Goal: Task Accomplishment & Management: Manage account settings

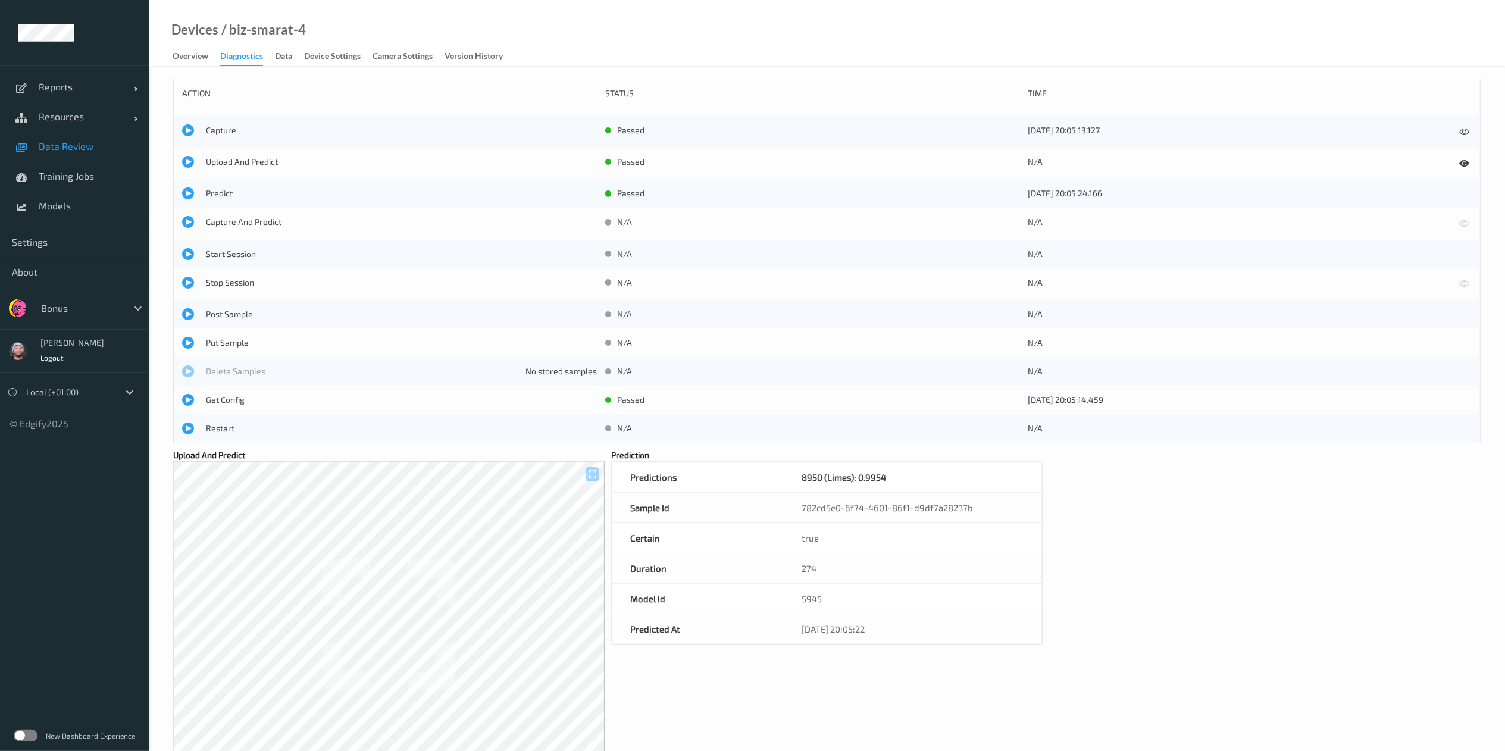
click at [89, 138] on link "Data Review" at bounding box center [74, 146] width 149 height 30
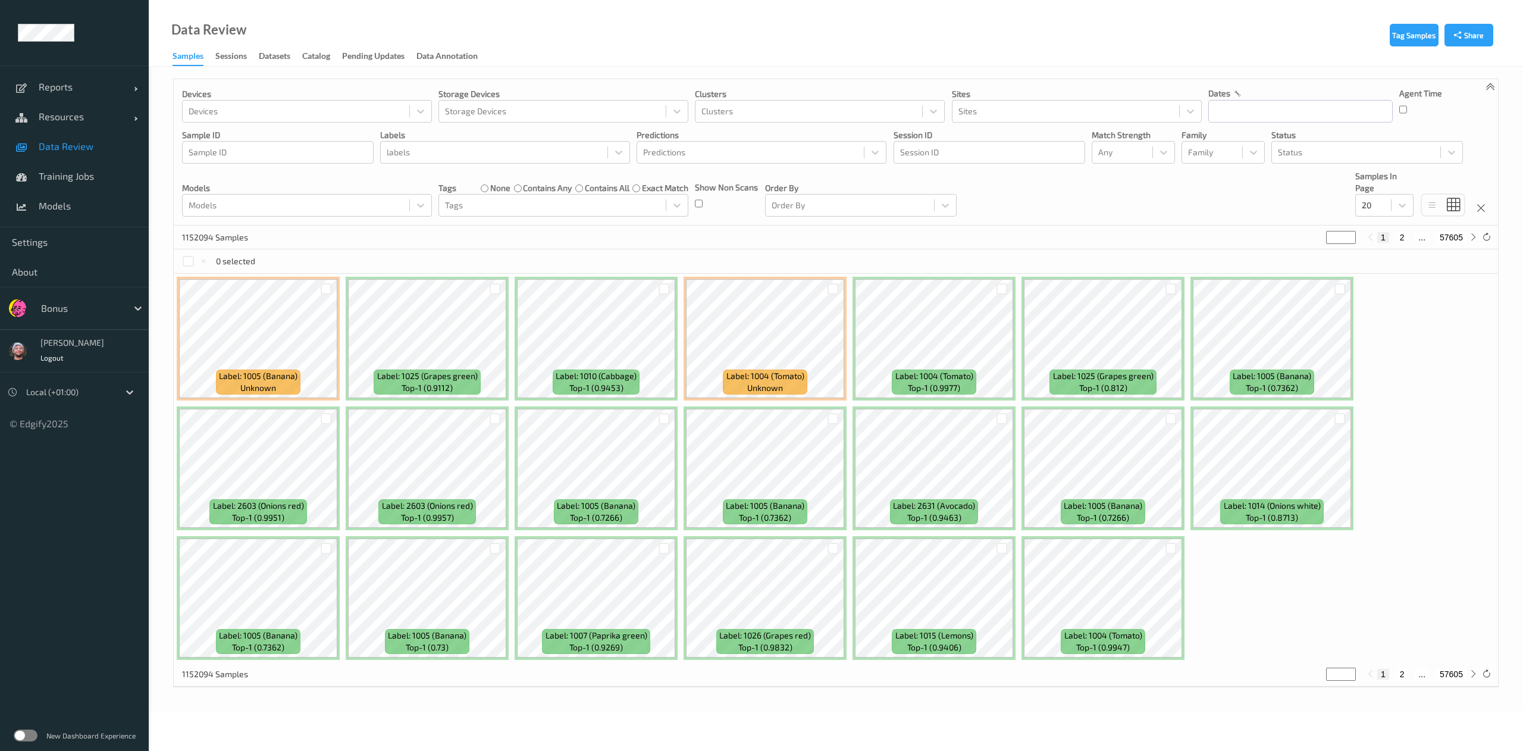
click at [50, 148] on span "Data Review" at bounding box center [88, 146] width 98 height 12
click at [1298, 161] on div "Status" at bounding box center [1356, 152] width 168 height 19
click at [490, 205] on div at bounding box center [552, 205] width 215 height 14
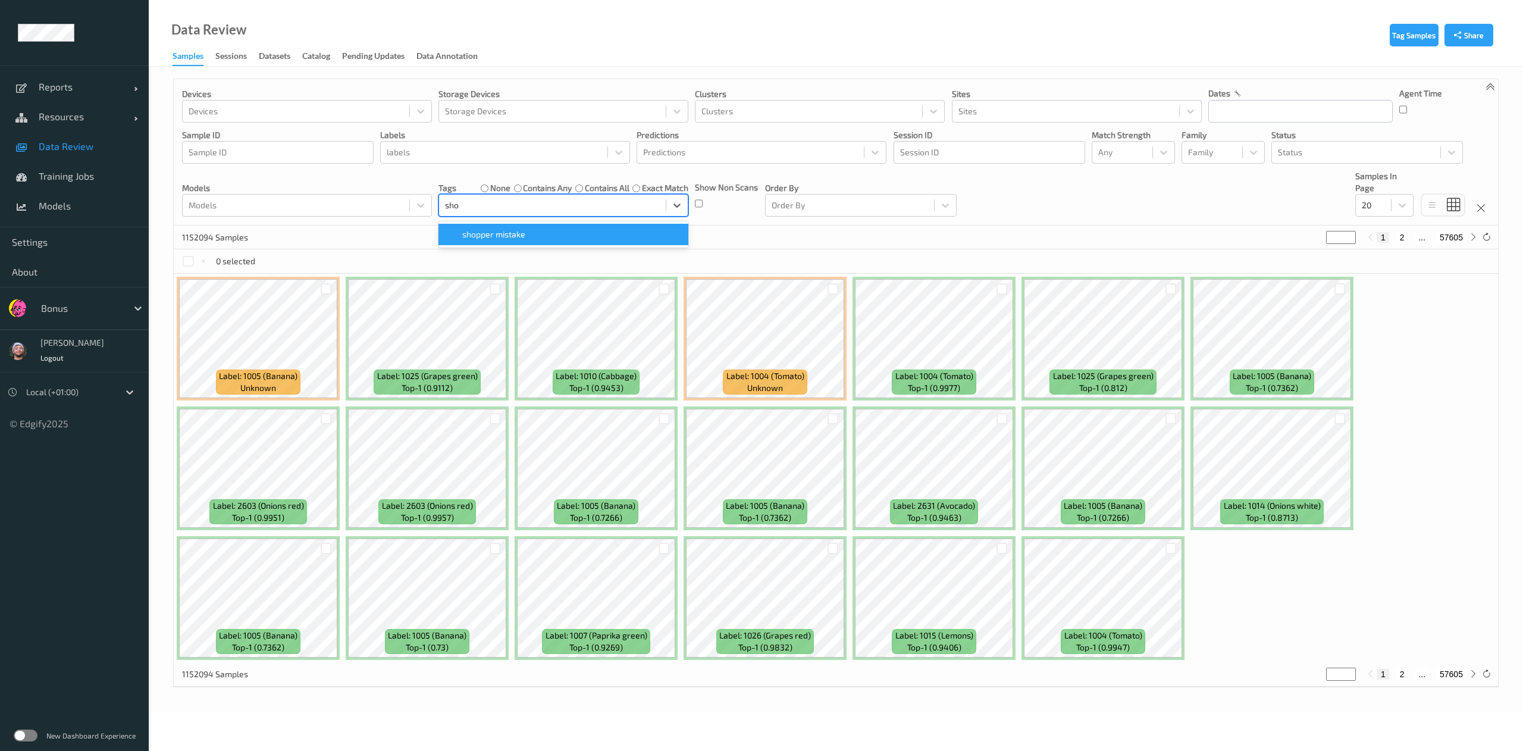
type input "shop"
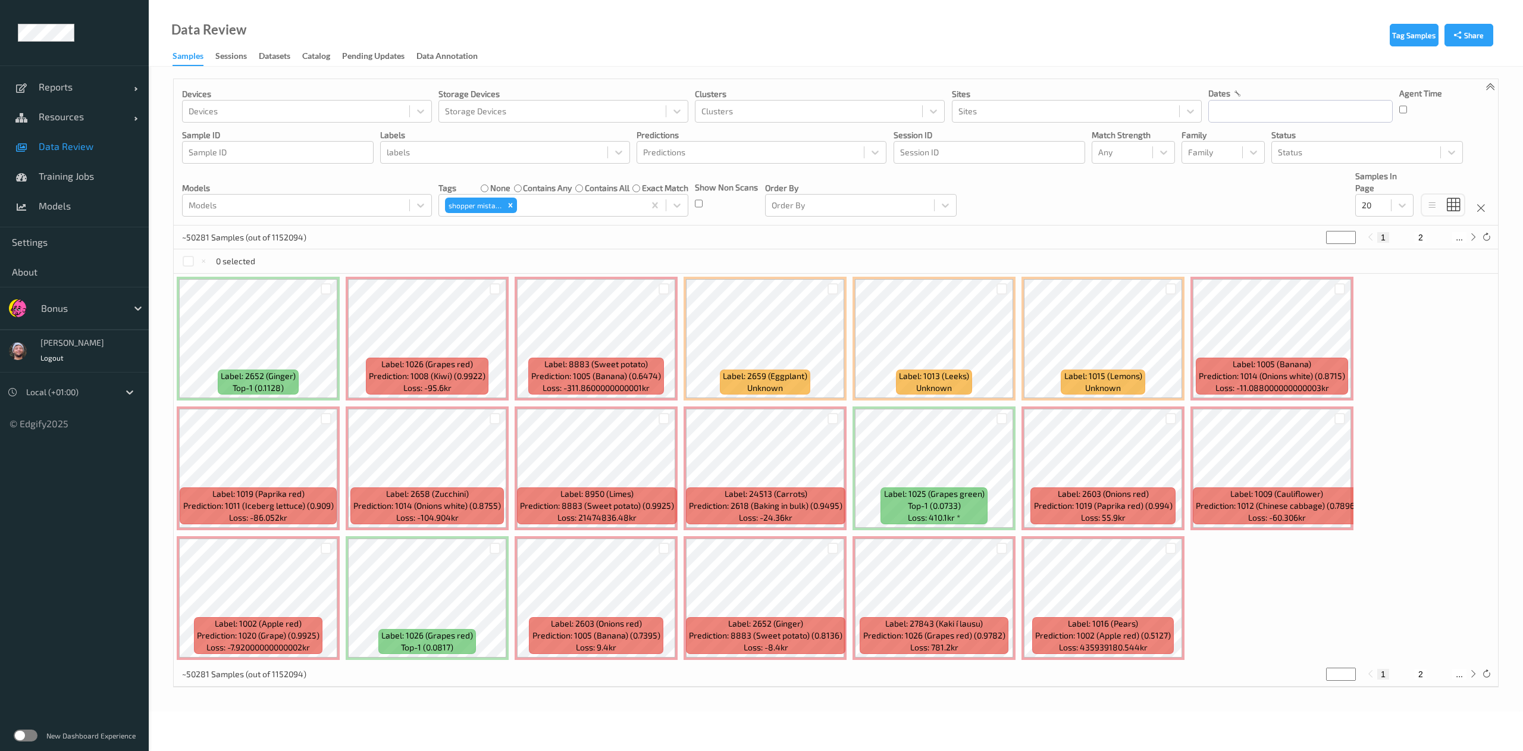
click at [838, 246] on div "~50281 Samples (out of 1152094) * 1 2 ..." at bounding box center [836, 237] width 1324 height 24
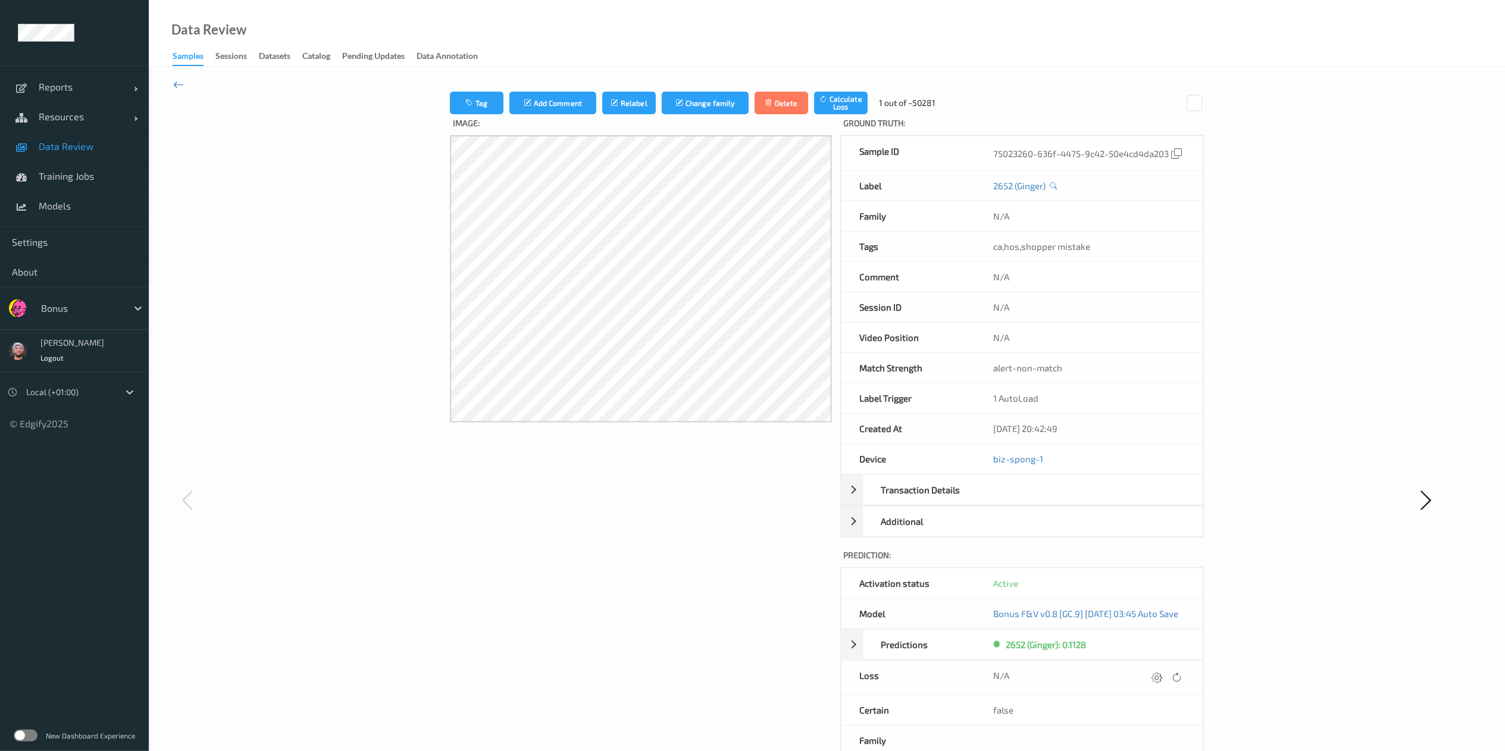
click at [181, 84] on icon at bounding box center [178, 84] width 11 height 13
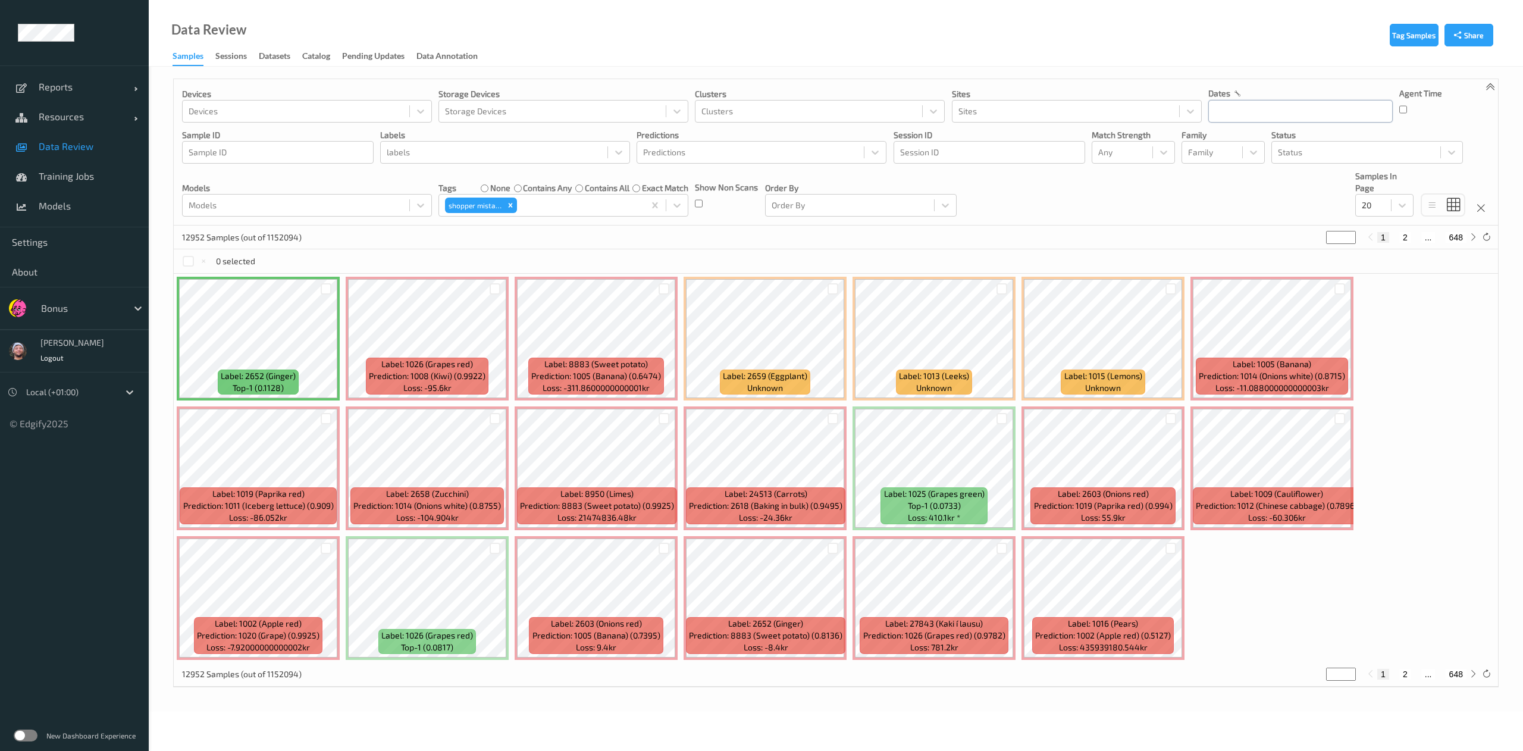
click at [1303, 106] on input "text" at bounding box center [1300, 111] width 184 height 23
click at [1240, 230] on span "15" at bounding box center [1244, 230] width 17 height 17
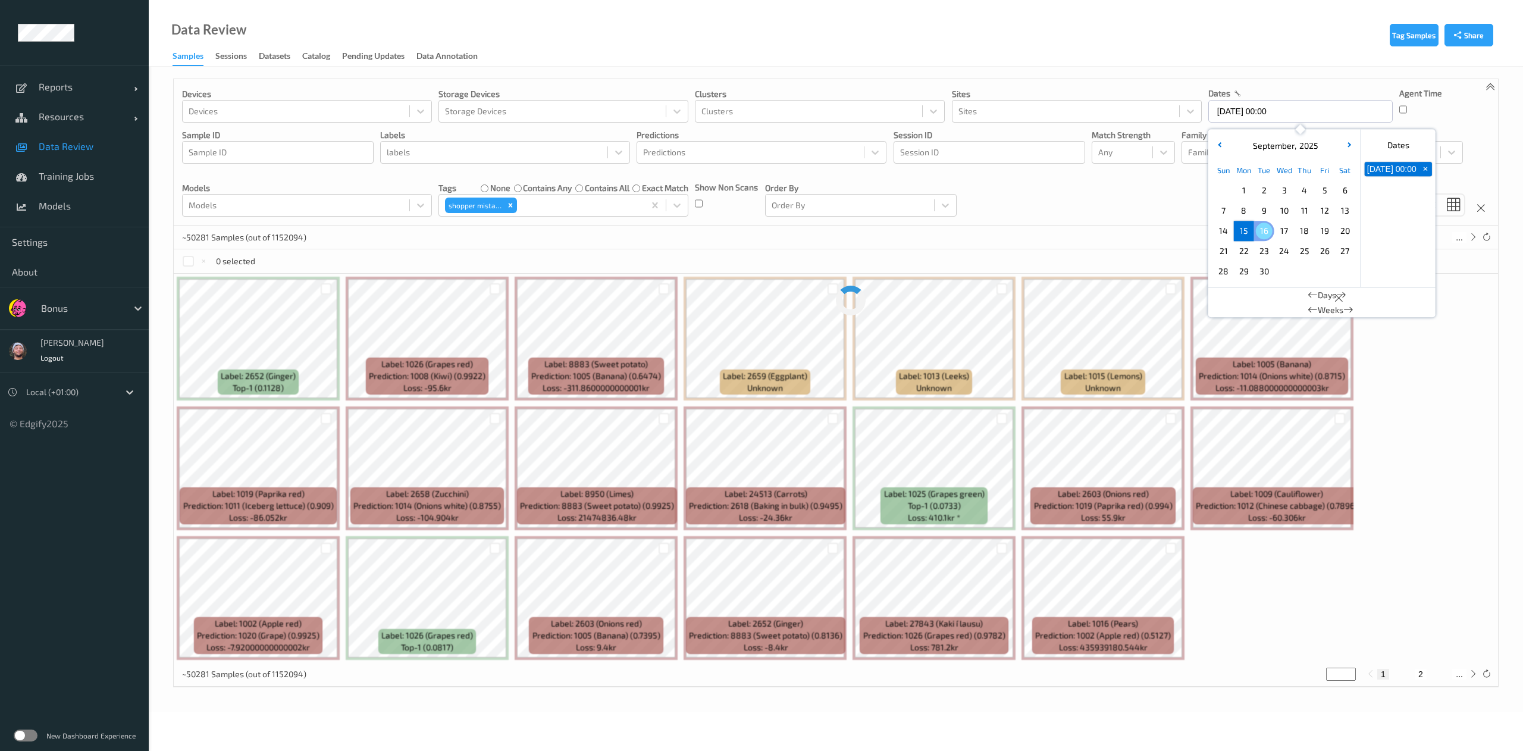
click at [1265, 235] on span "16" at bounding box center [1264, 230] width 17 height 17
type input "15/09/2025 00:00 -> 16/09/2025 23:59"
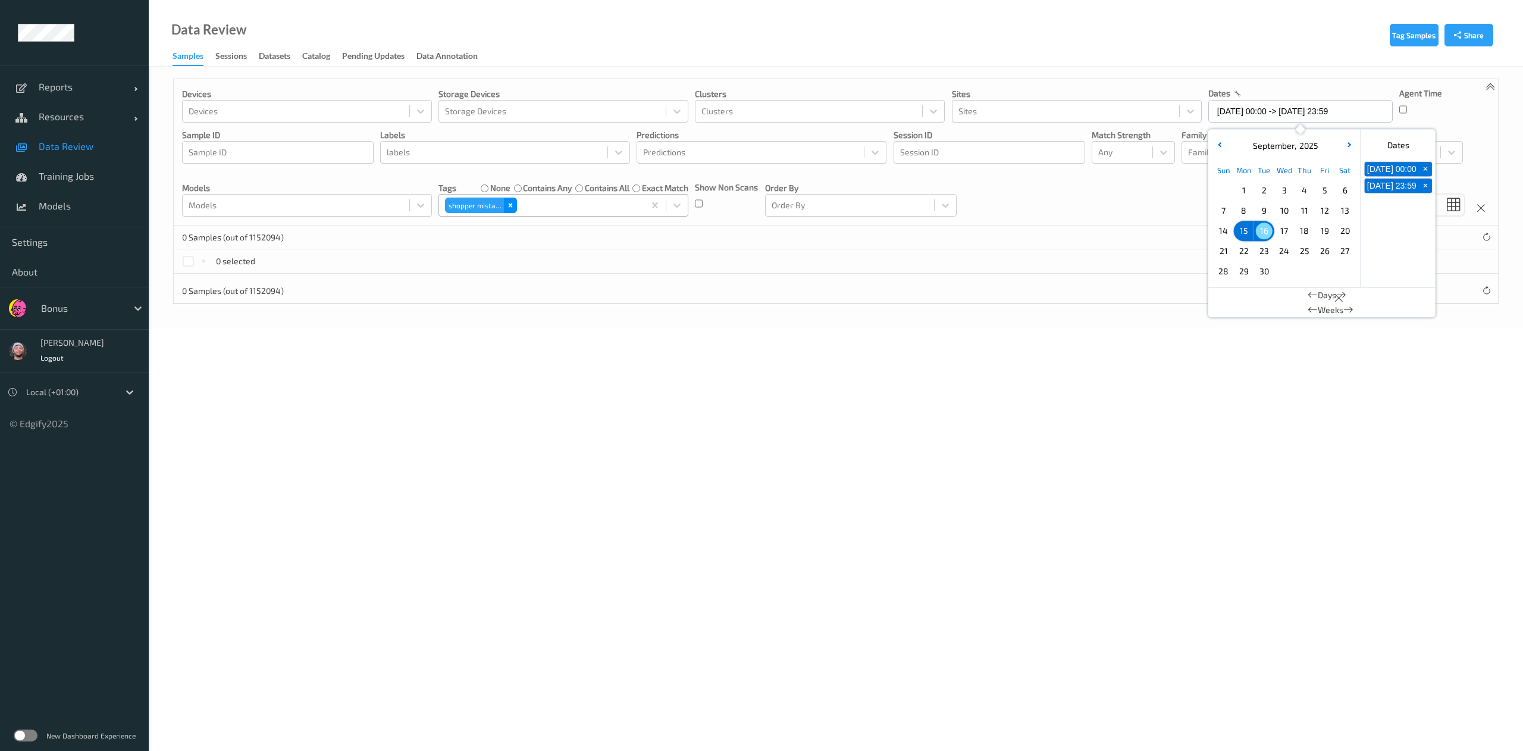
click at [509, 209] on icon "Remove shopper mistake" at bounding box center [510, 205] width 8 height 8
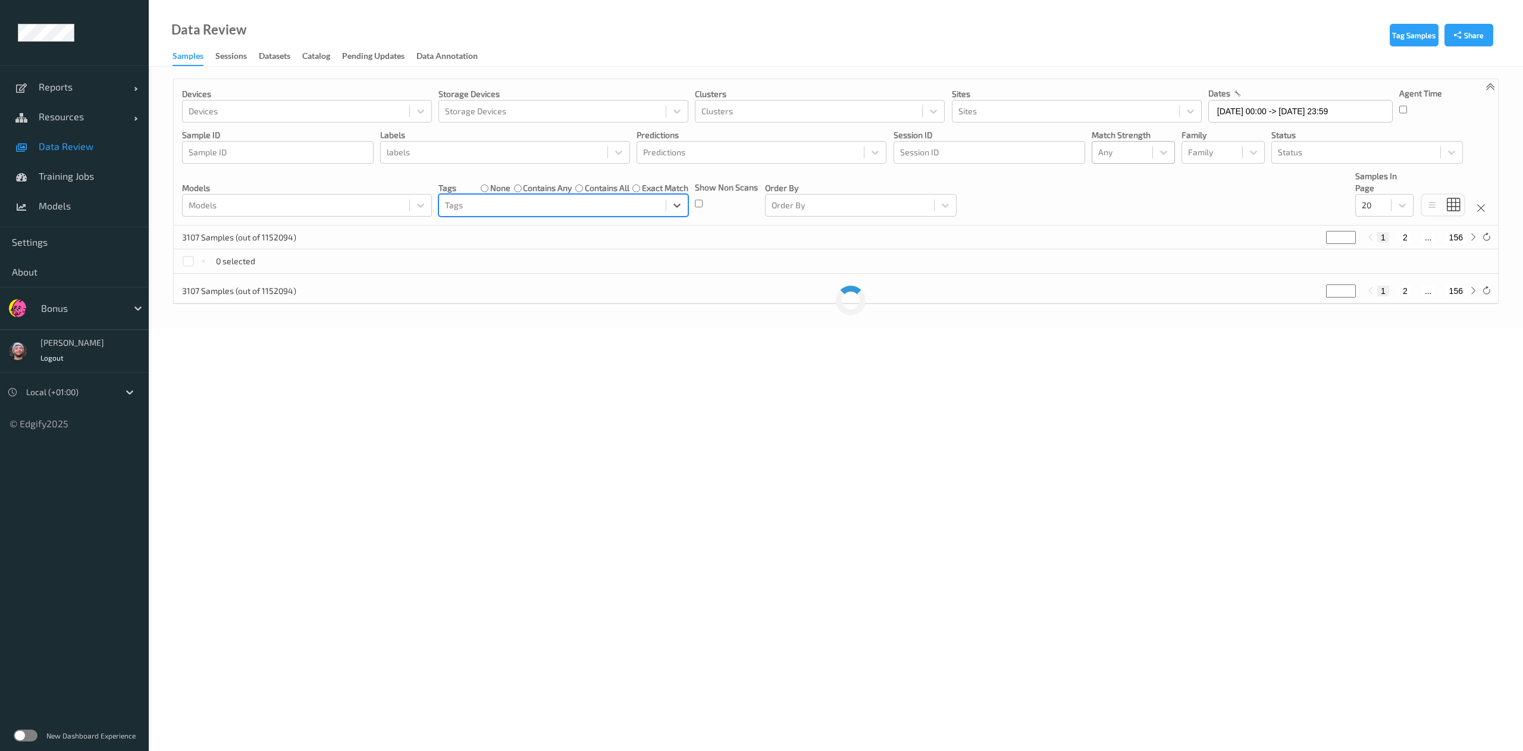
click at [1133, 152] on div at bounding box center [1122, 152] width 48 height 14
click at [1152, 207] on span "Alert non-match" at bounding box center [1141, 209] width 52 height 24
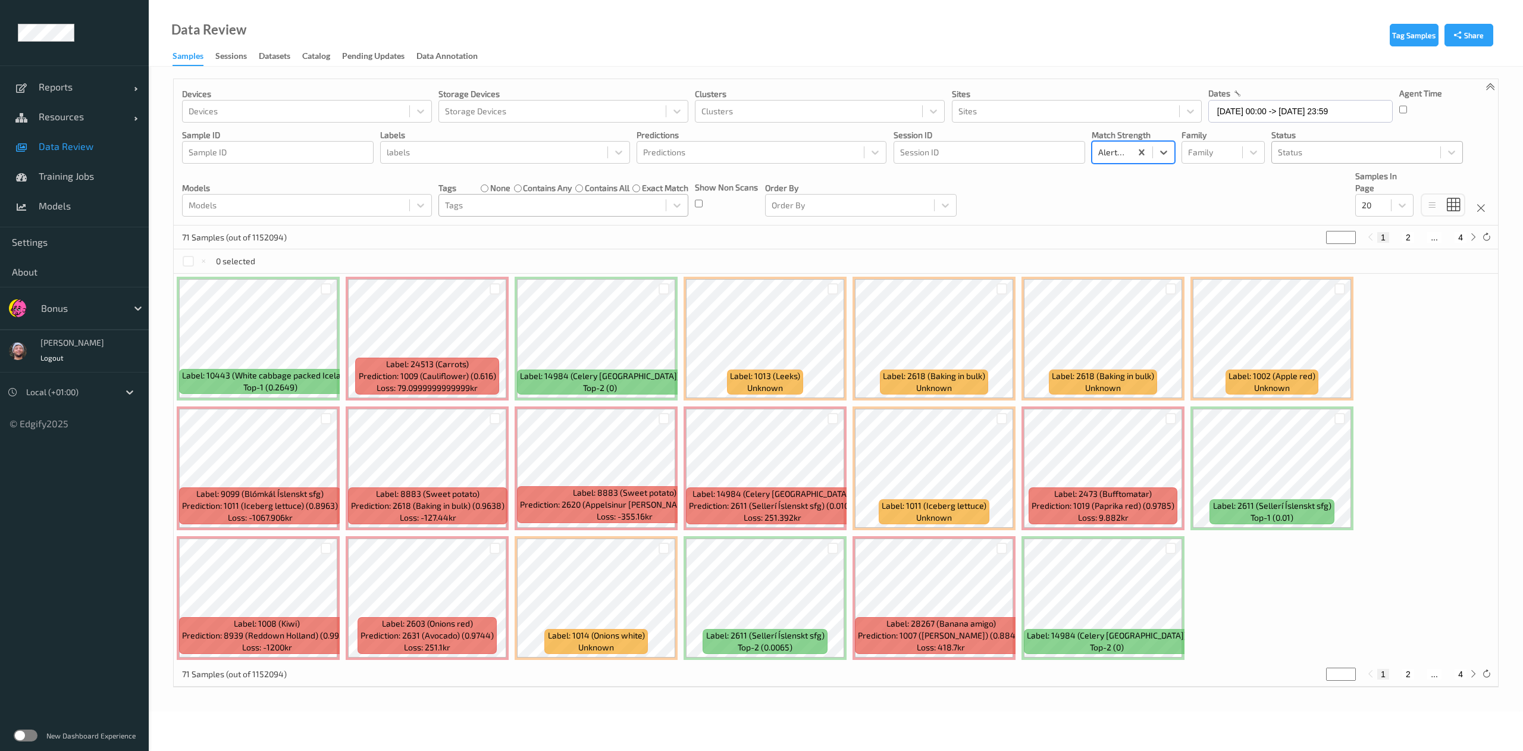
click at [1396, 158] on div at bounding box center [1356, 152] width 156 height 14
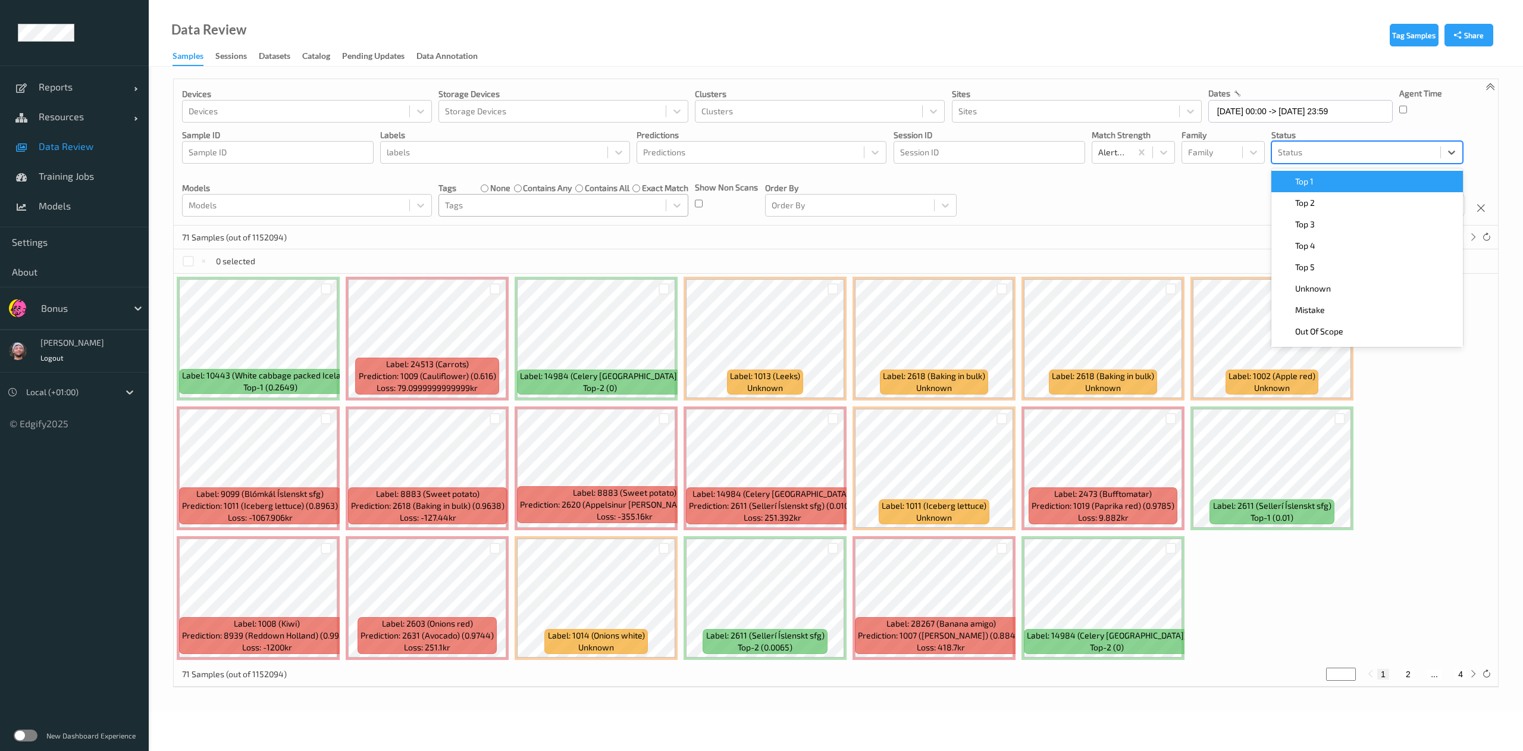
click at [1359, 178] on div "Top 1" at bounding box center [1366, 181] width 177 height 12
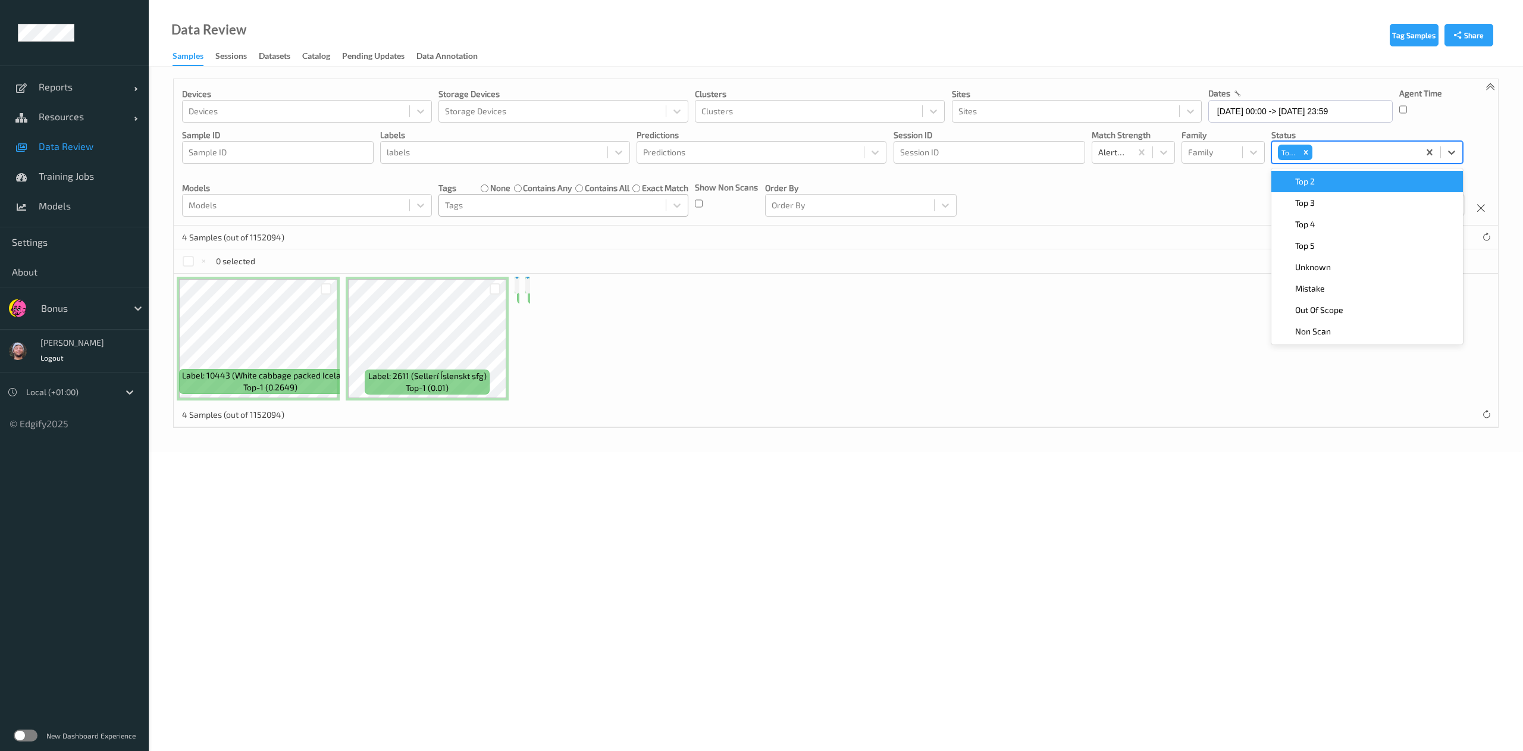
click at [1359, 178] on div "Top 2" at bounding box center [1366, 181] width 177 height 12
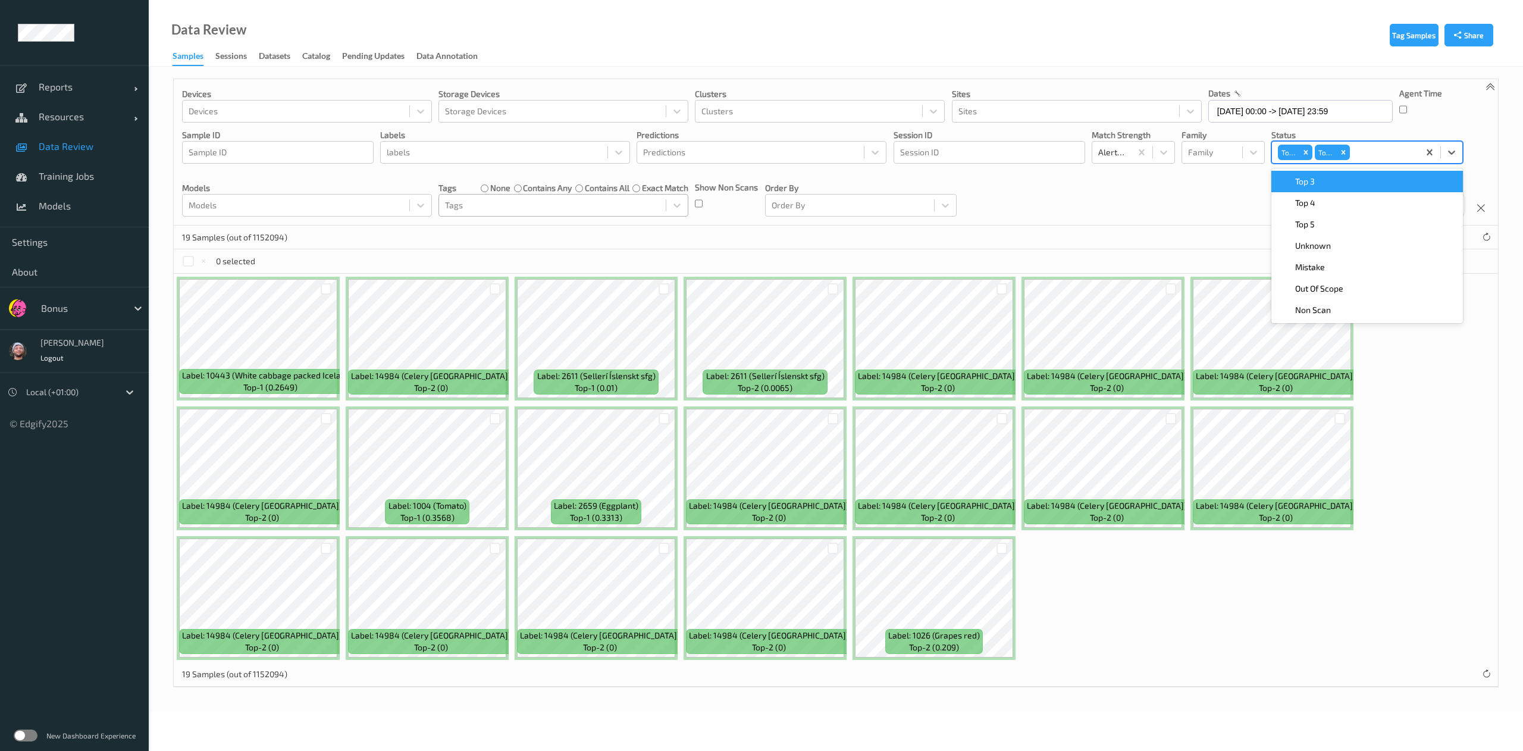
click at [181, 263] on div "0 selected" at bounding box center [836, 261] width 1324 height 24
click at [191, 263] on div at bounding box center [188, 261] width 11 height 11
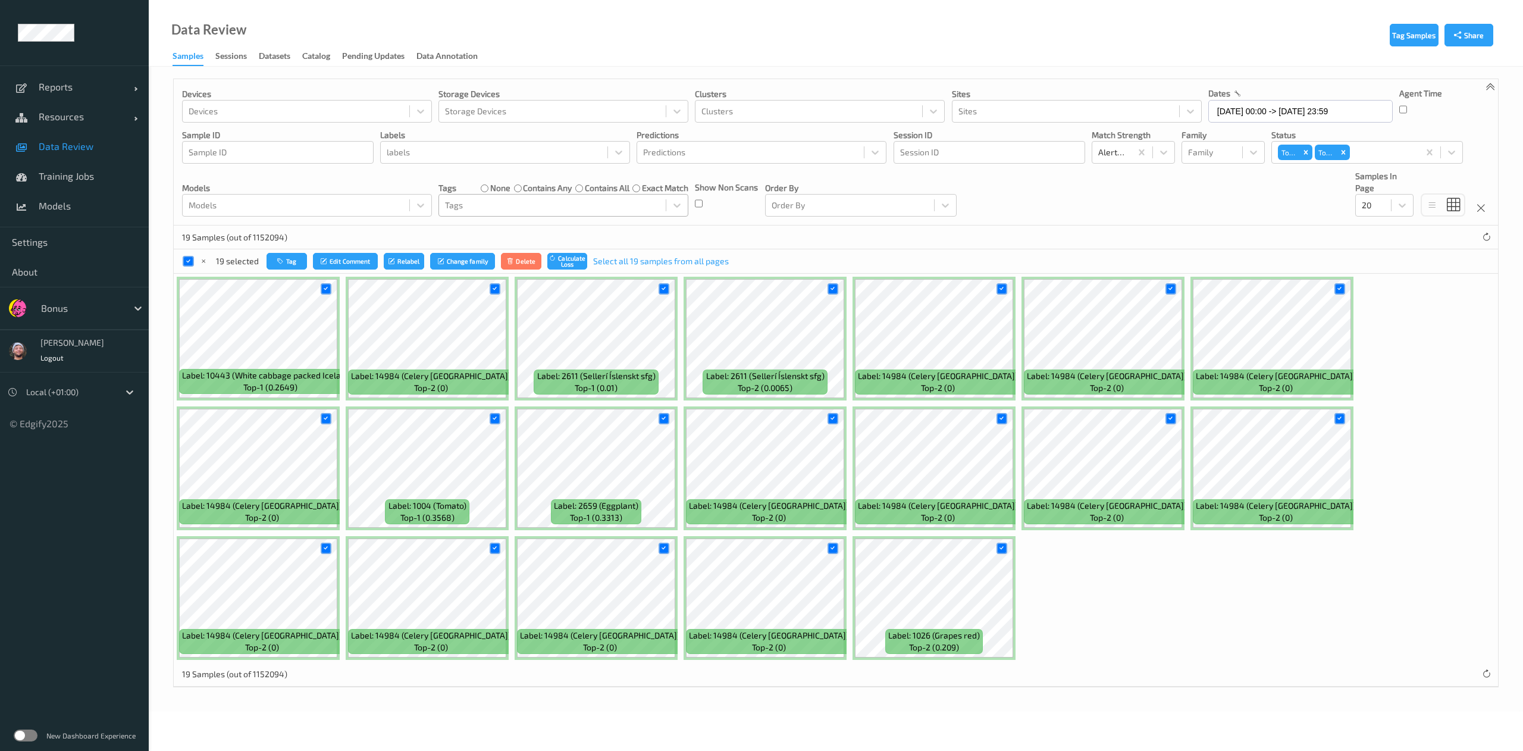
click at [488, 420] on div at bounding box center [495, 419] width 23 height 20
click at [491, 416] on icon at bounding box center [495, 419] width 8 height 8
click at [281, 261] on icon "button" at bounding box center [282, 261] width 9 height 7
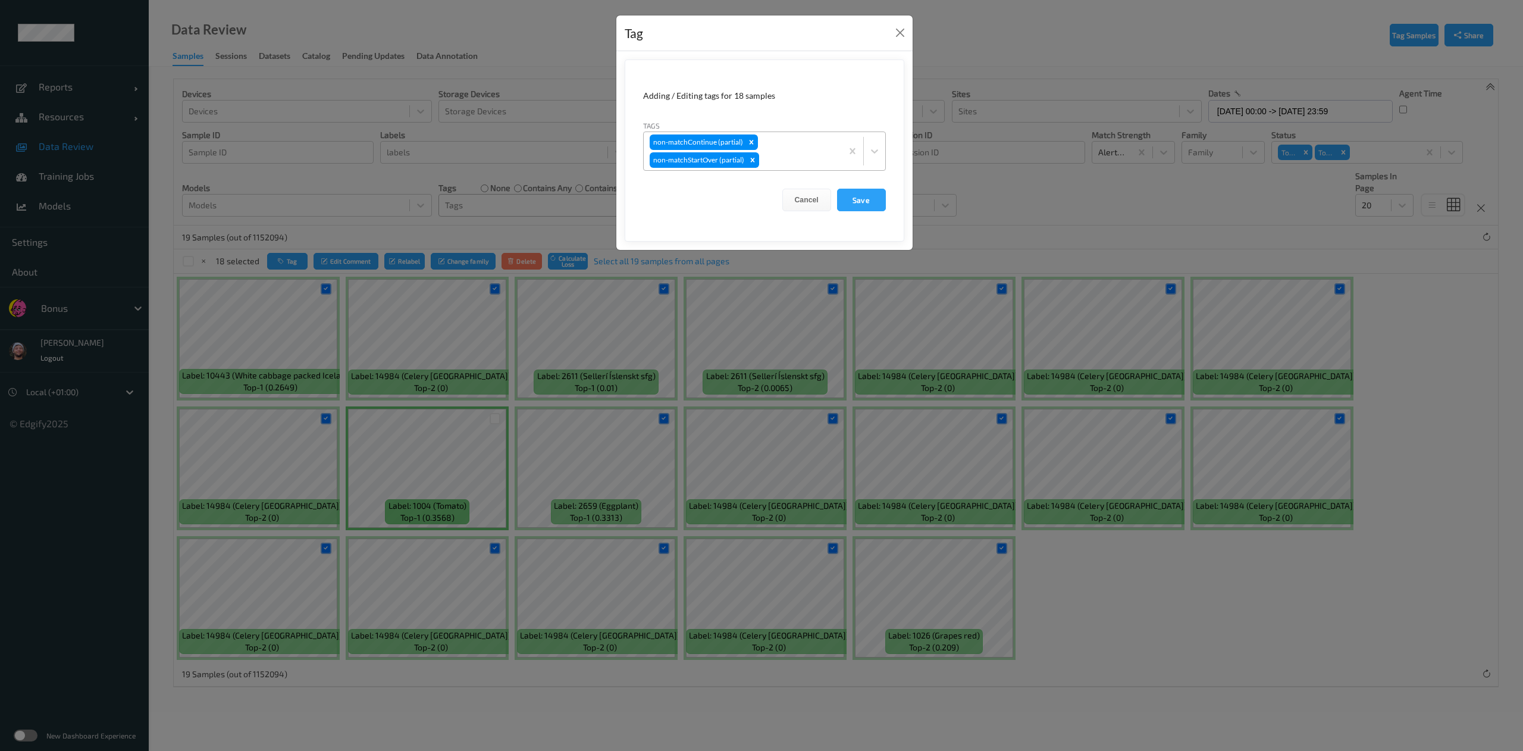
click at [795, 156] on div at bounding box center [798, 160] width 74 height 14
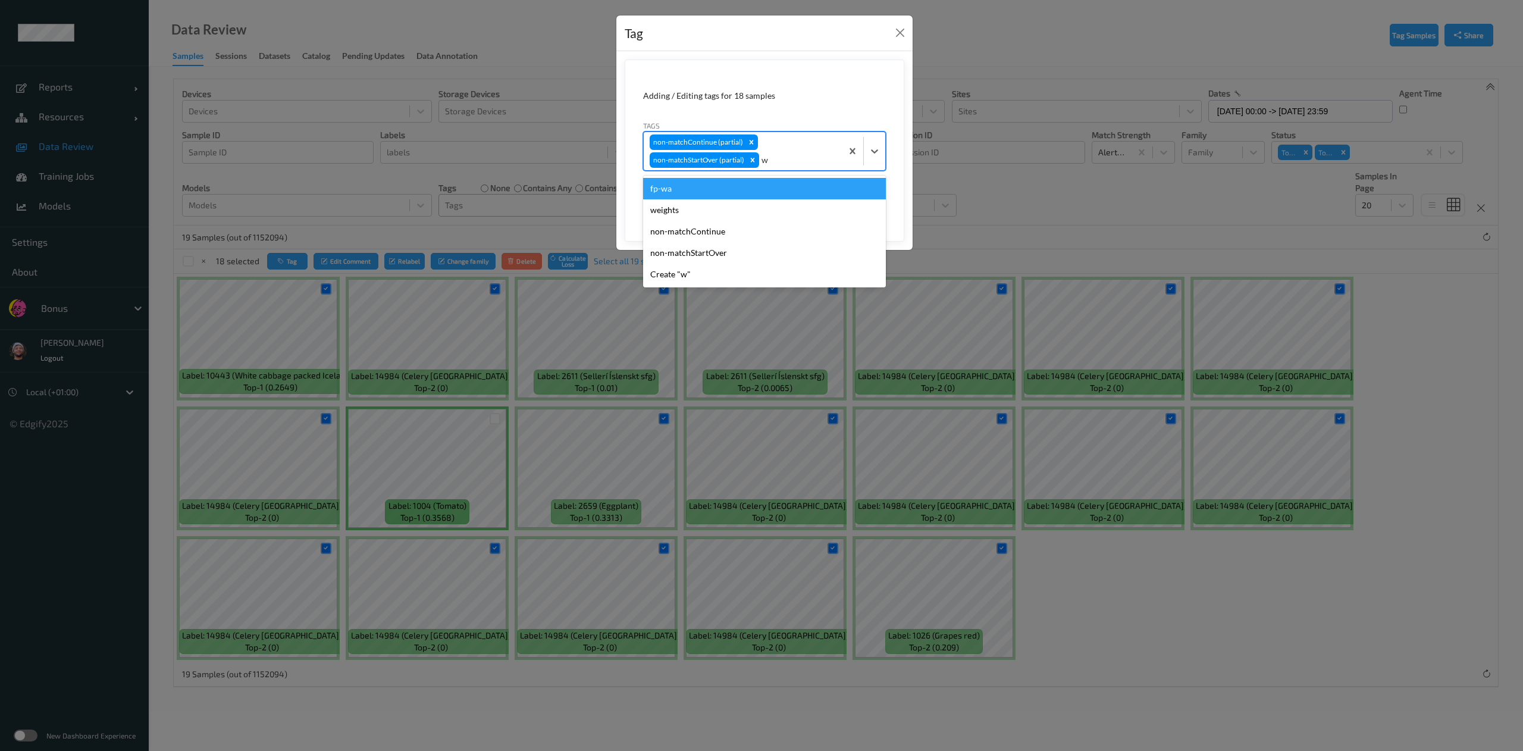
type input "wa"
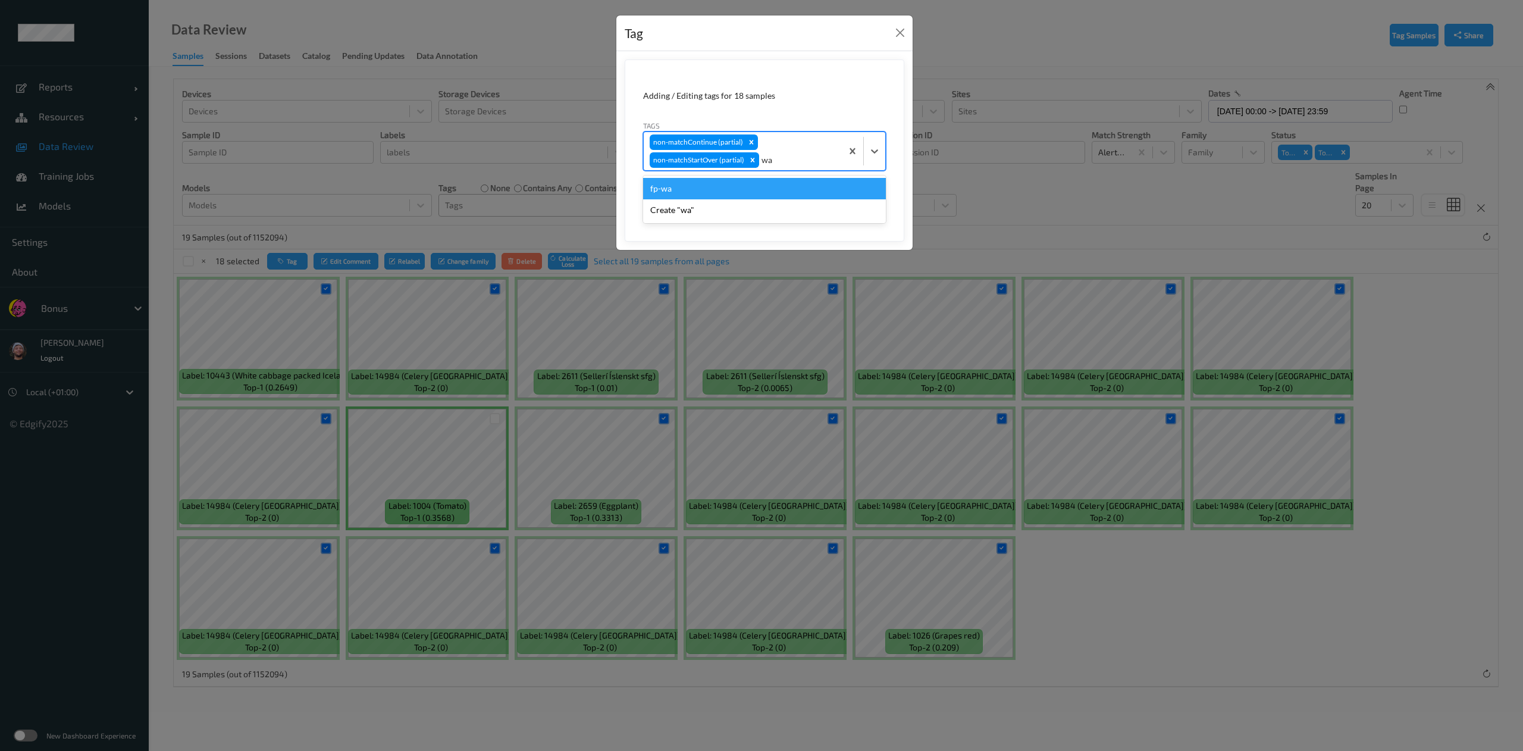
click at [714, 192] on div "fp-wa" at bounding box center [764, 188] width 243 height 21
click at [881, 196] on button "Save" at bounding box center [861, 200] width 49 height 23
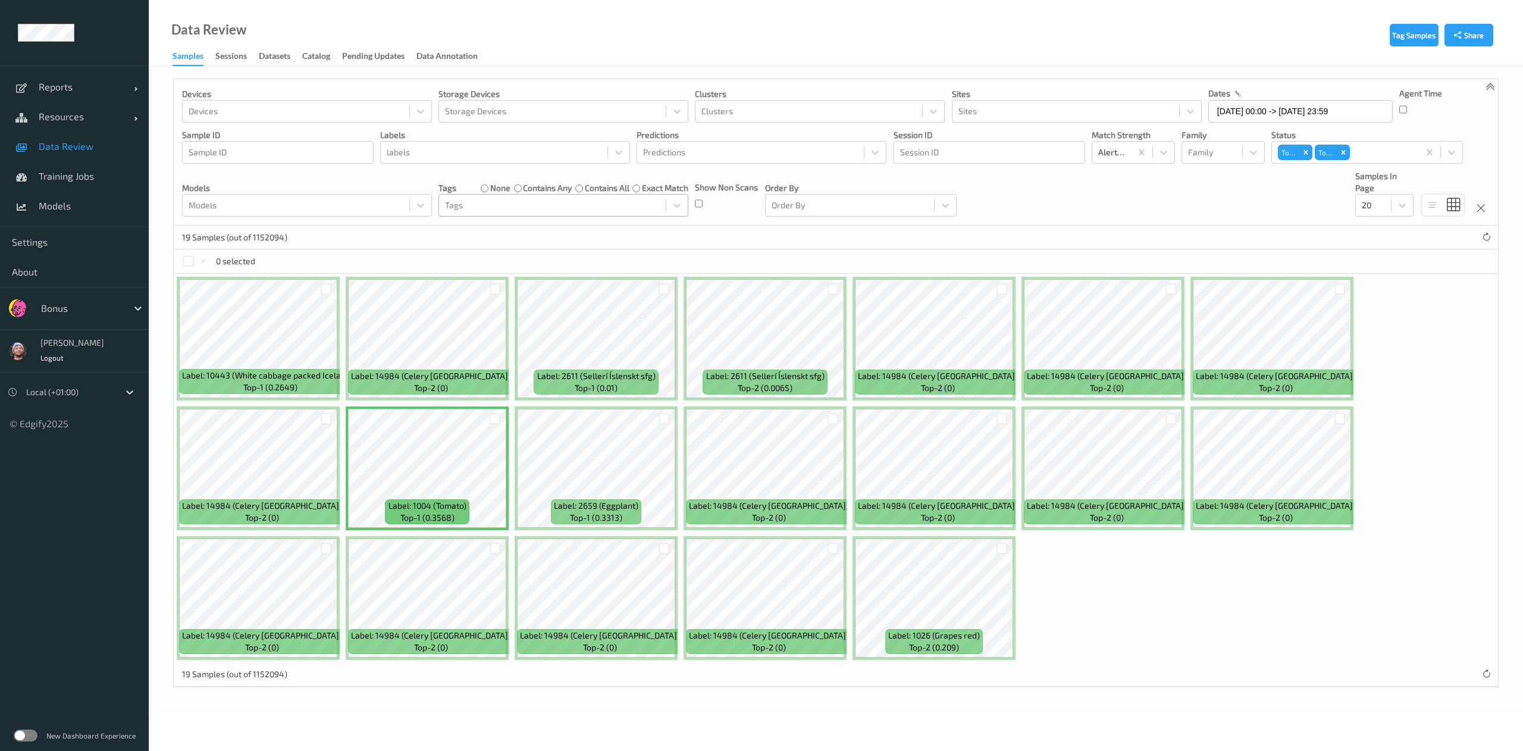
click at [501, 419] on div at bounding box center [495, 419] width 23 height 20
click at [499, 421] on div at bounding box center [495, 418] width 11 height 11
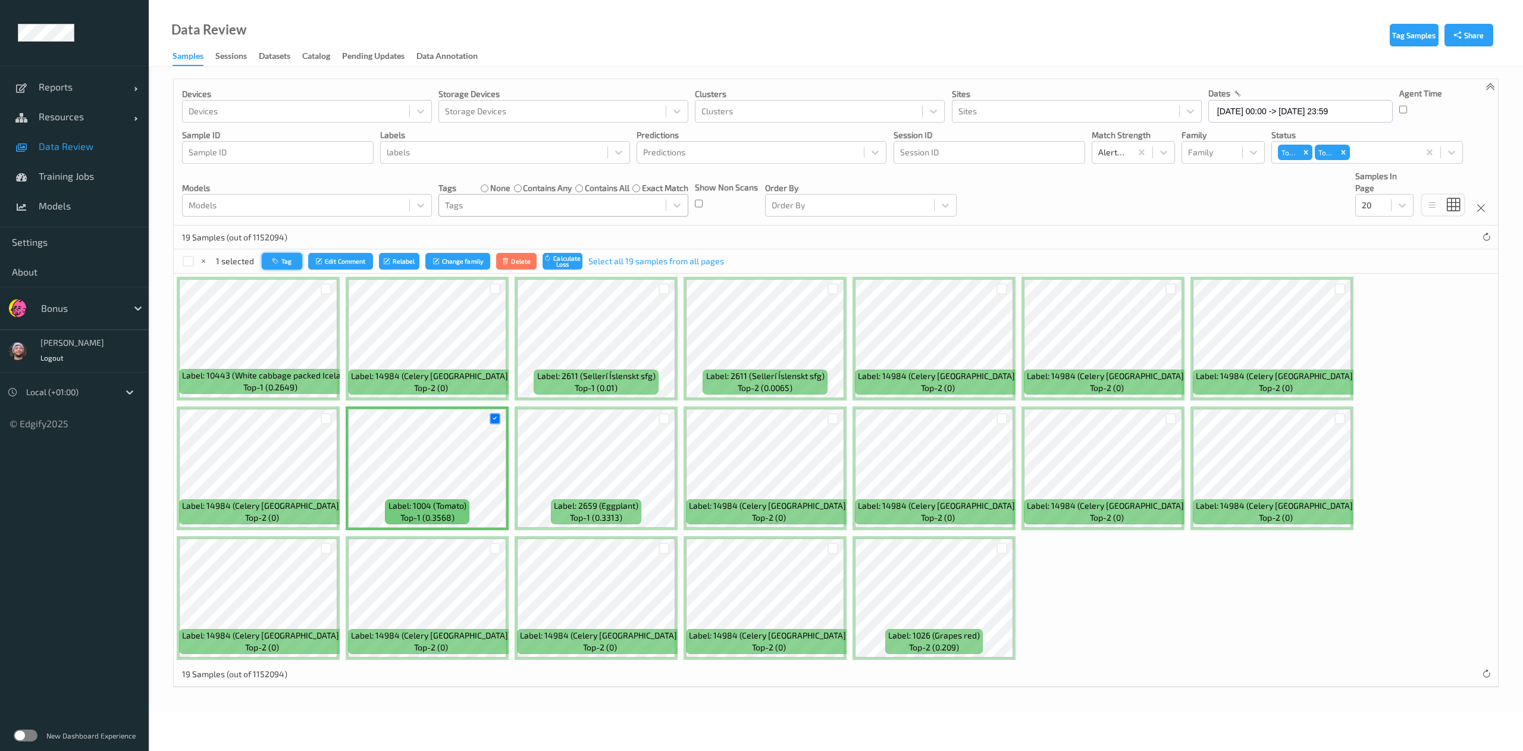
click at [295, 261] on button "Tag" at bounding box center [282, 261] width 40 height 17
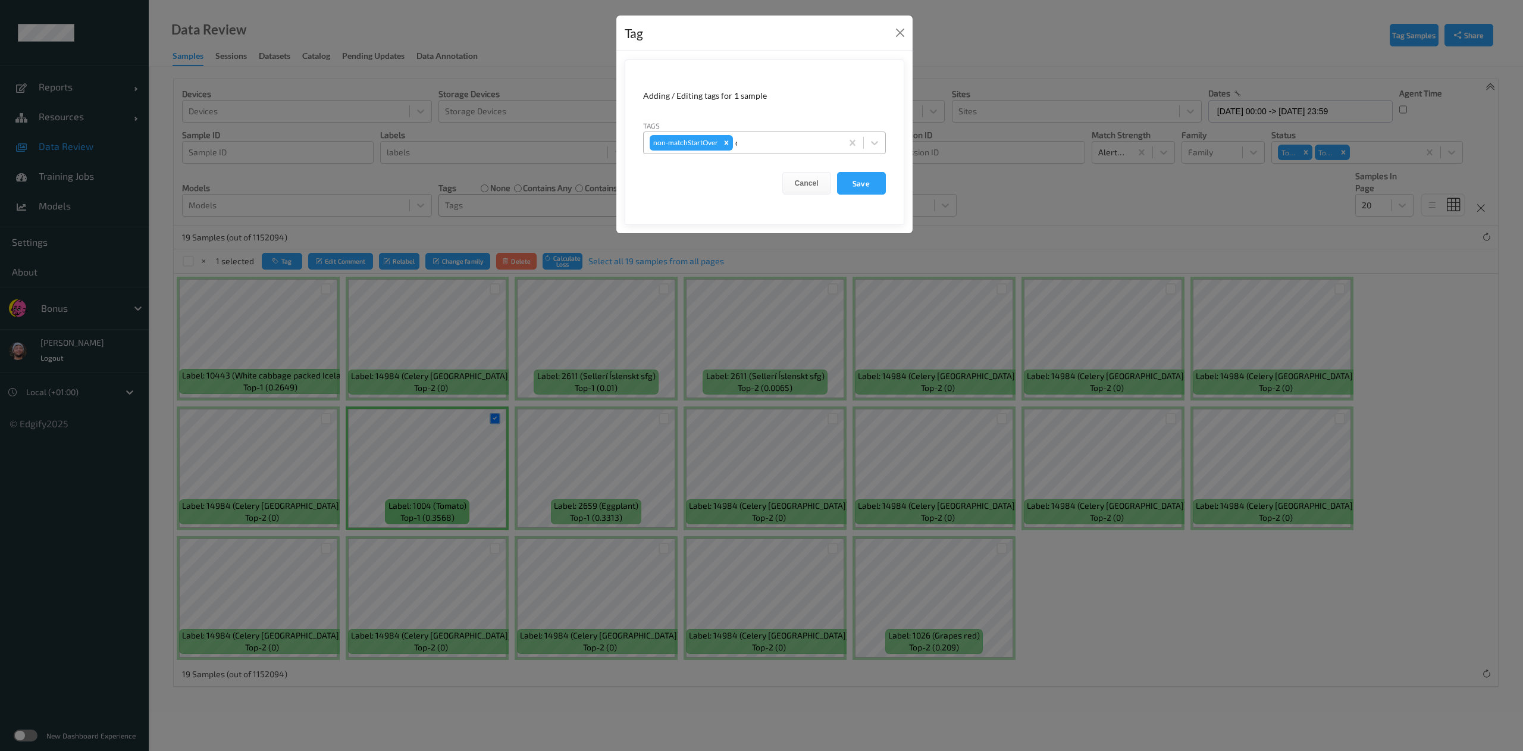
click at [792, 149] on div "c" at bounding box center [785, 143] width 101 height 14
type input "ca"
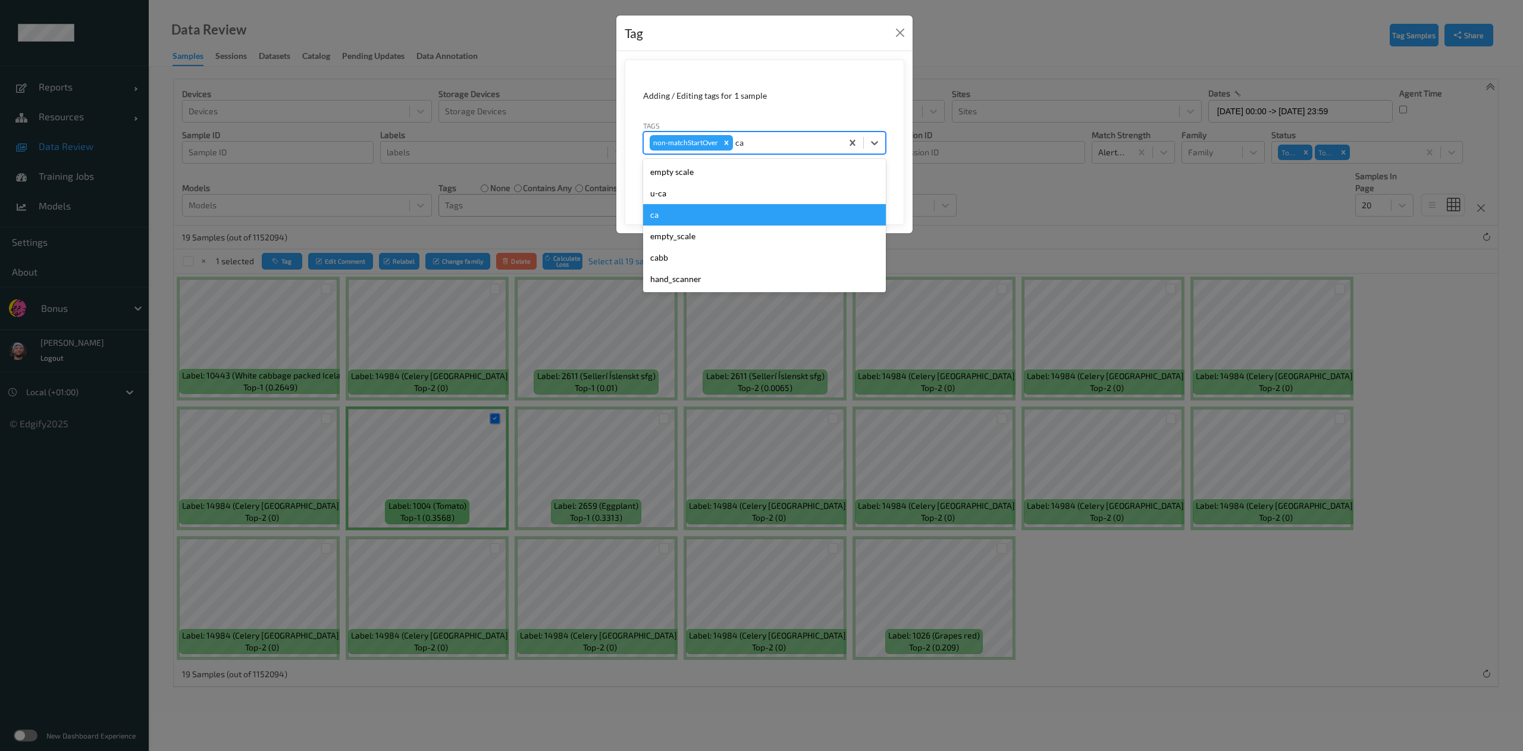
click at [655, 219] on div "ca" at bounding box center [764, 214] width 243 height 21
type input "s"
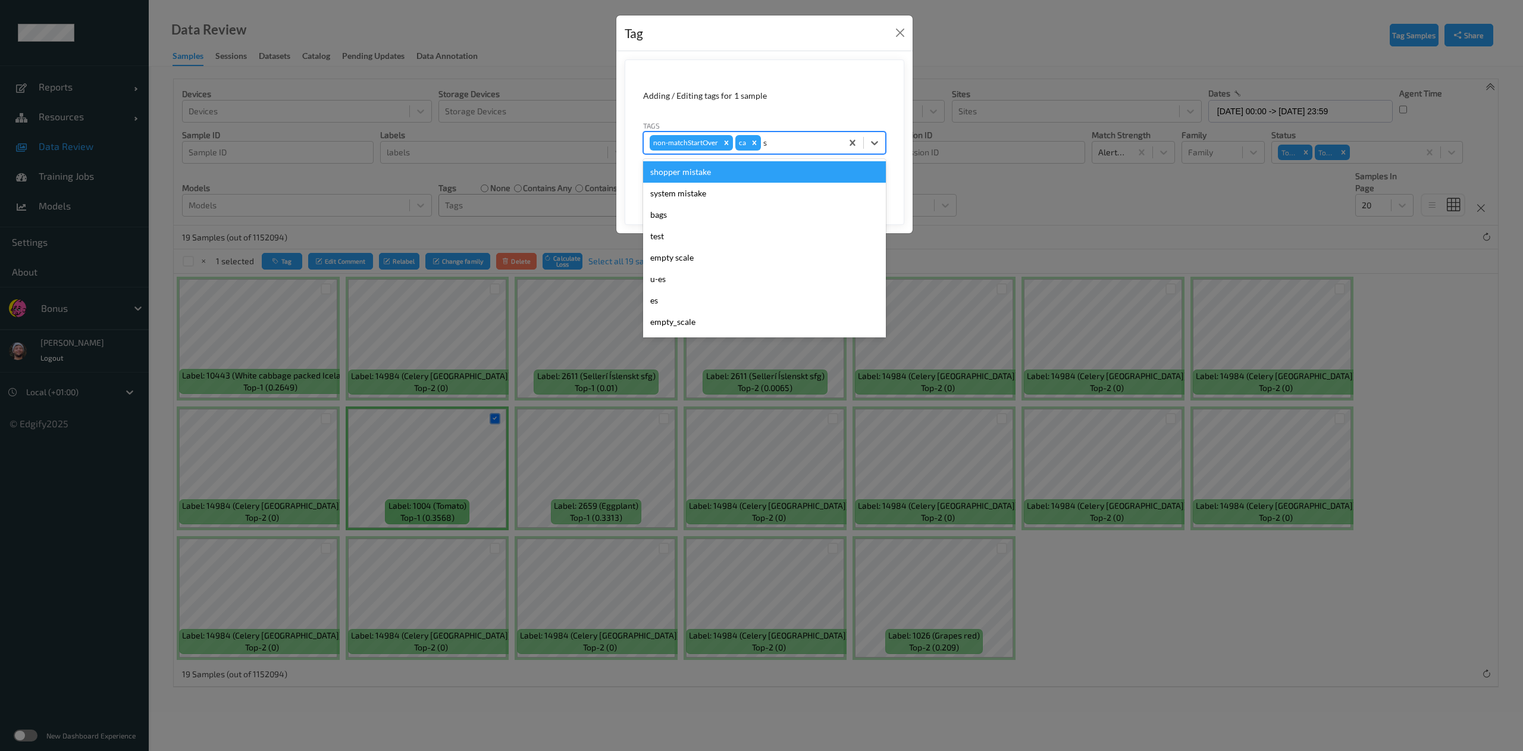
click at [764, 168] on div "shopper mistake" at bounding box center [764, 171] width 243 height 21
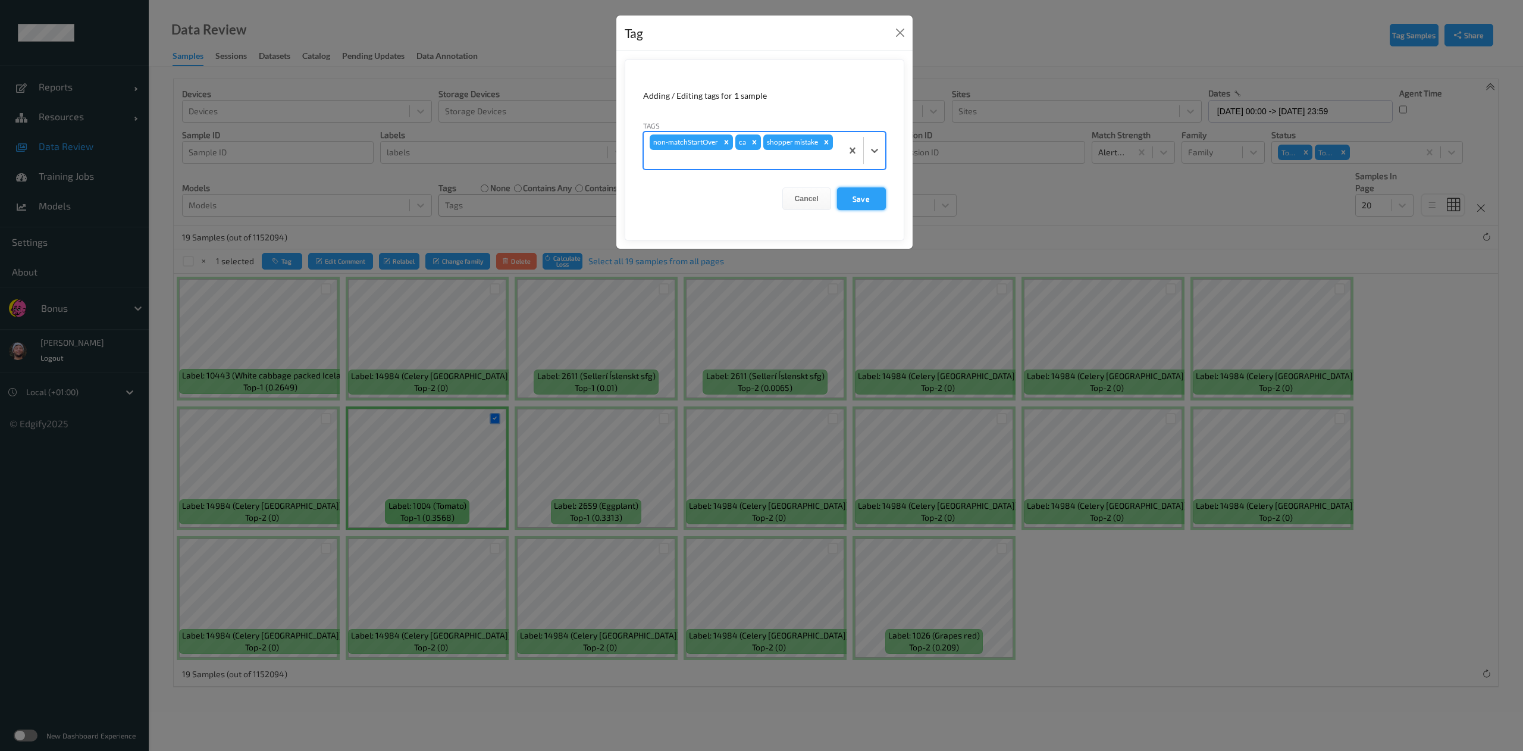
click at [852, 200] on button "Save" at bounding box center [861, 198] width 49 height 23
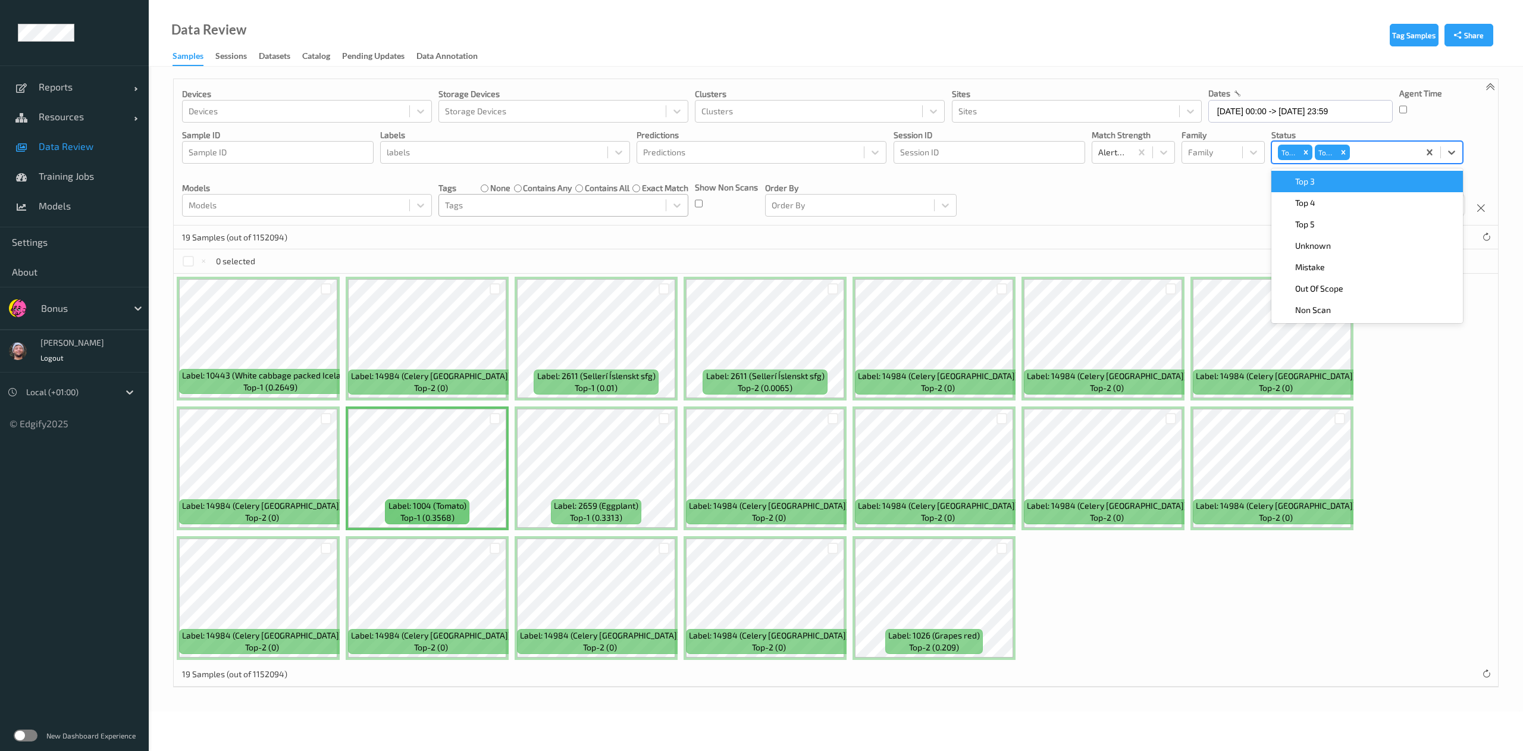
click at [1367, 149] on div at bounding box center [1382, 152] width 61 height 14
type input "3"
click at [1367, 181] on div "Top 3" at bounding box center [1366, 181] width 177 height 12
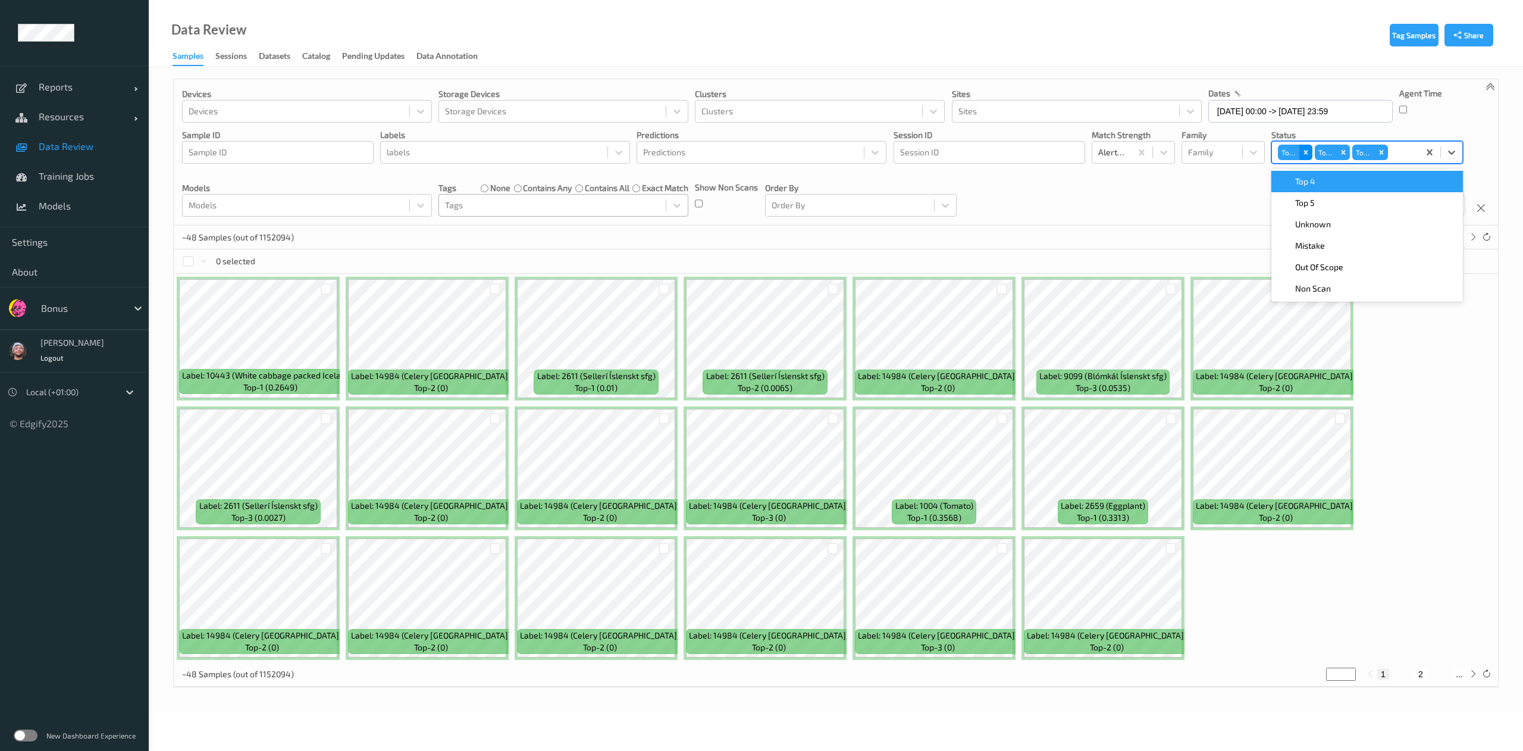
click at [1306, 150] on icon "Remove Top 1" at bounding box center [1306, 152] width 8 height 8
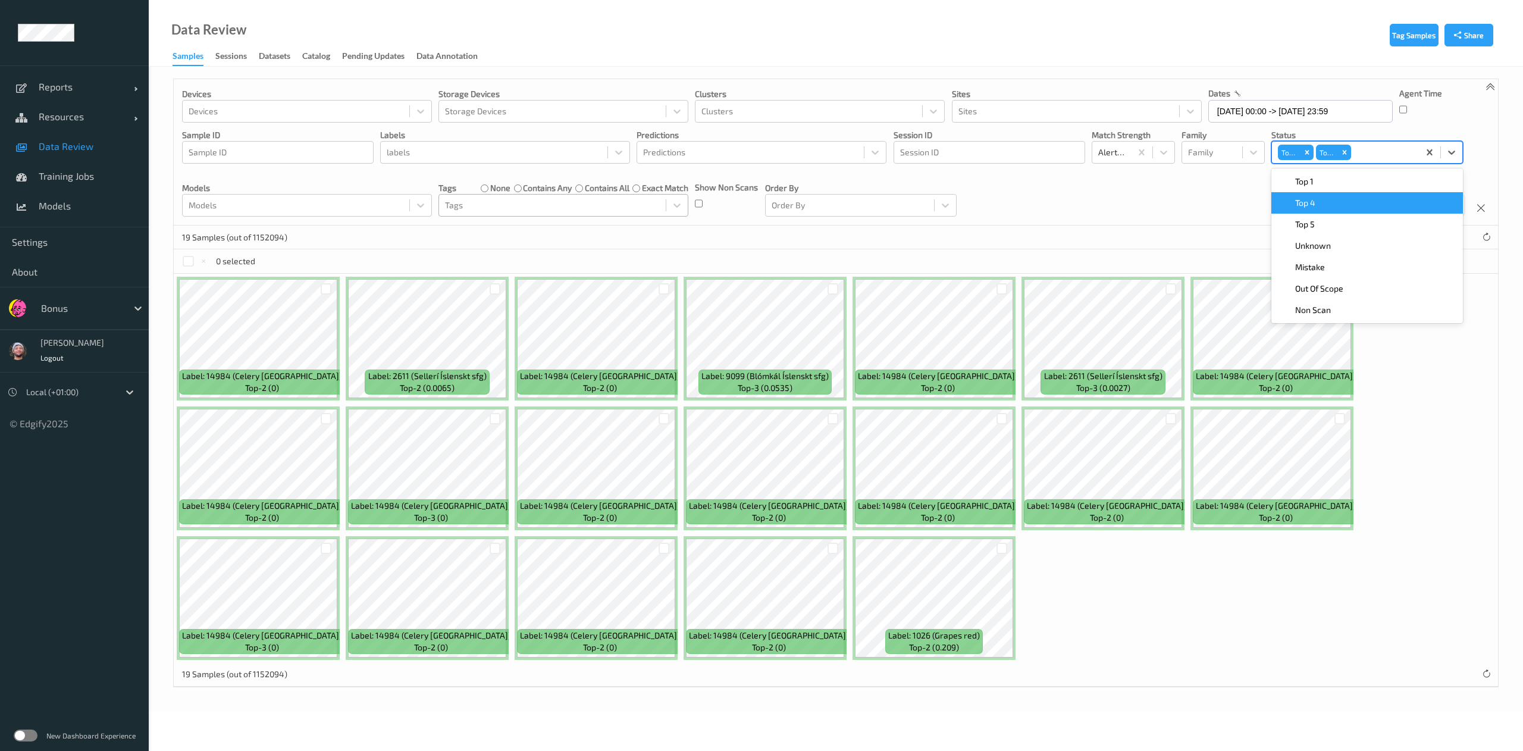
click at [1306, 150] on icon "Remove Top 2" at bounding box center [1307, 152] width 8 height 8
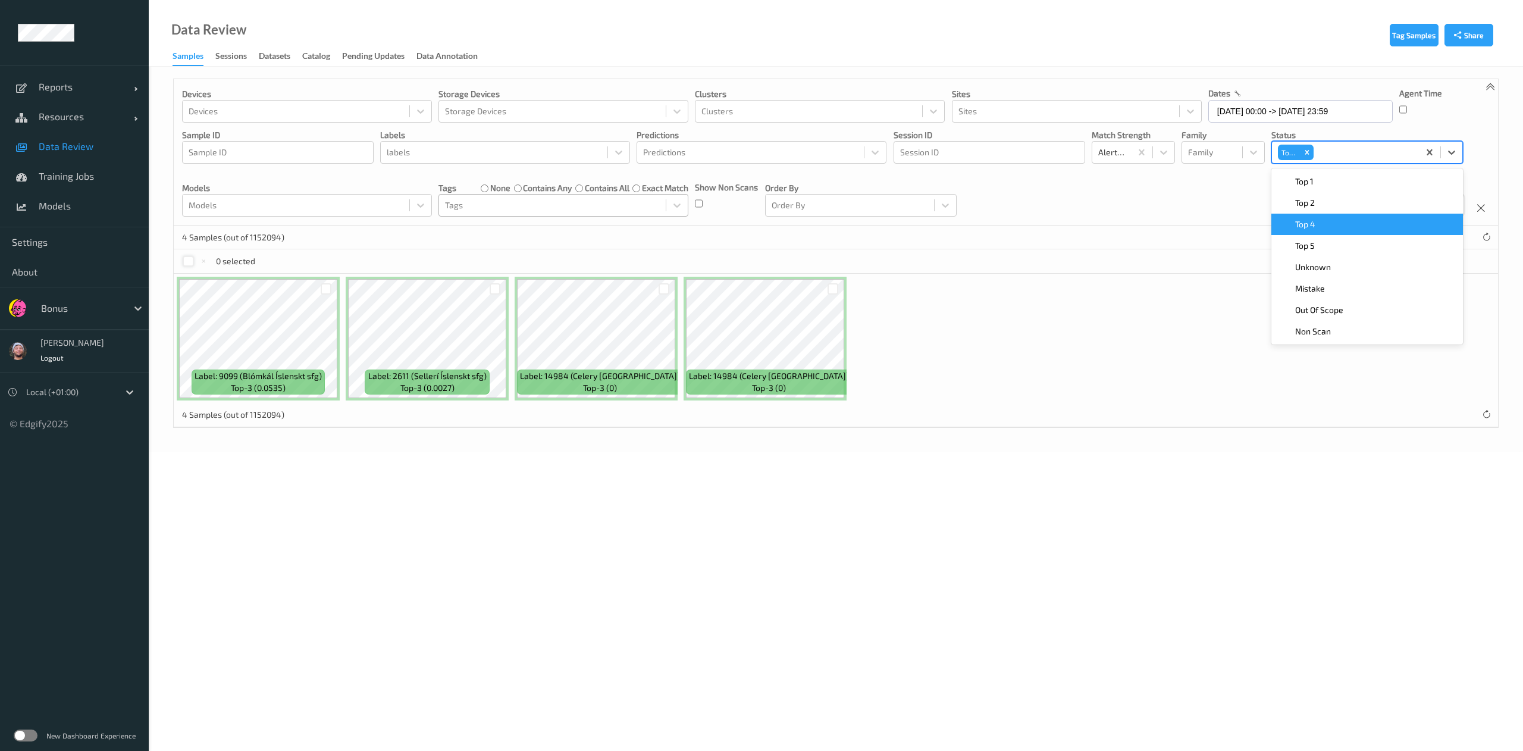
click at [183, 266] on div at bounding box center [188, 261] width 11 height 11
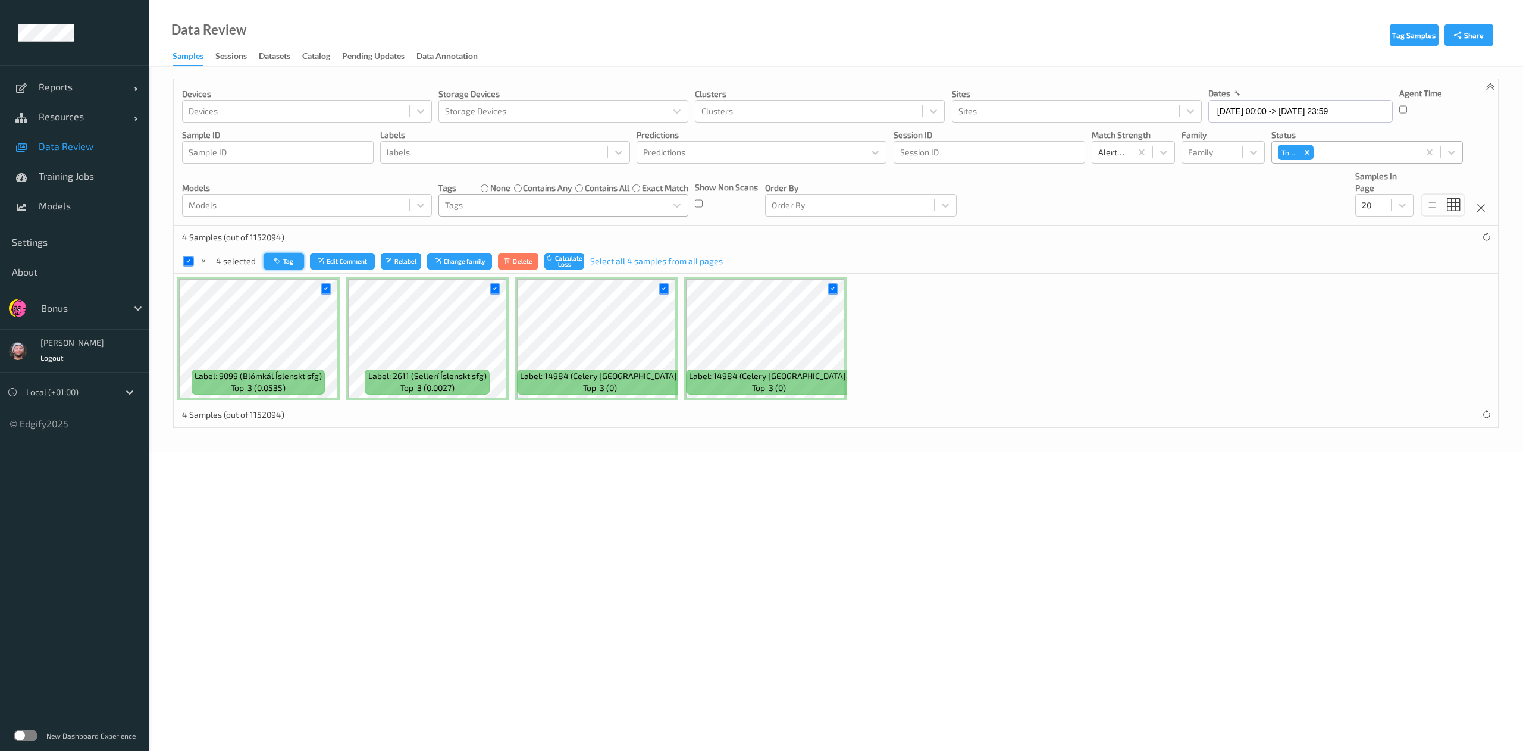
click at [279, 258] on icon "button" at bounding box center [278, 261] width 9 height 7
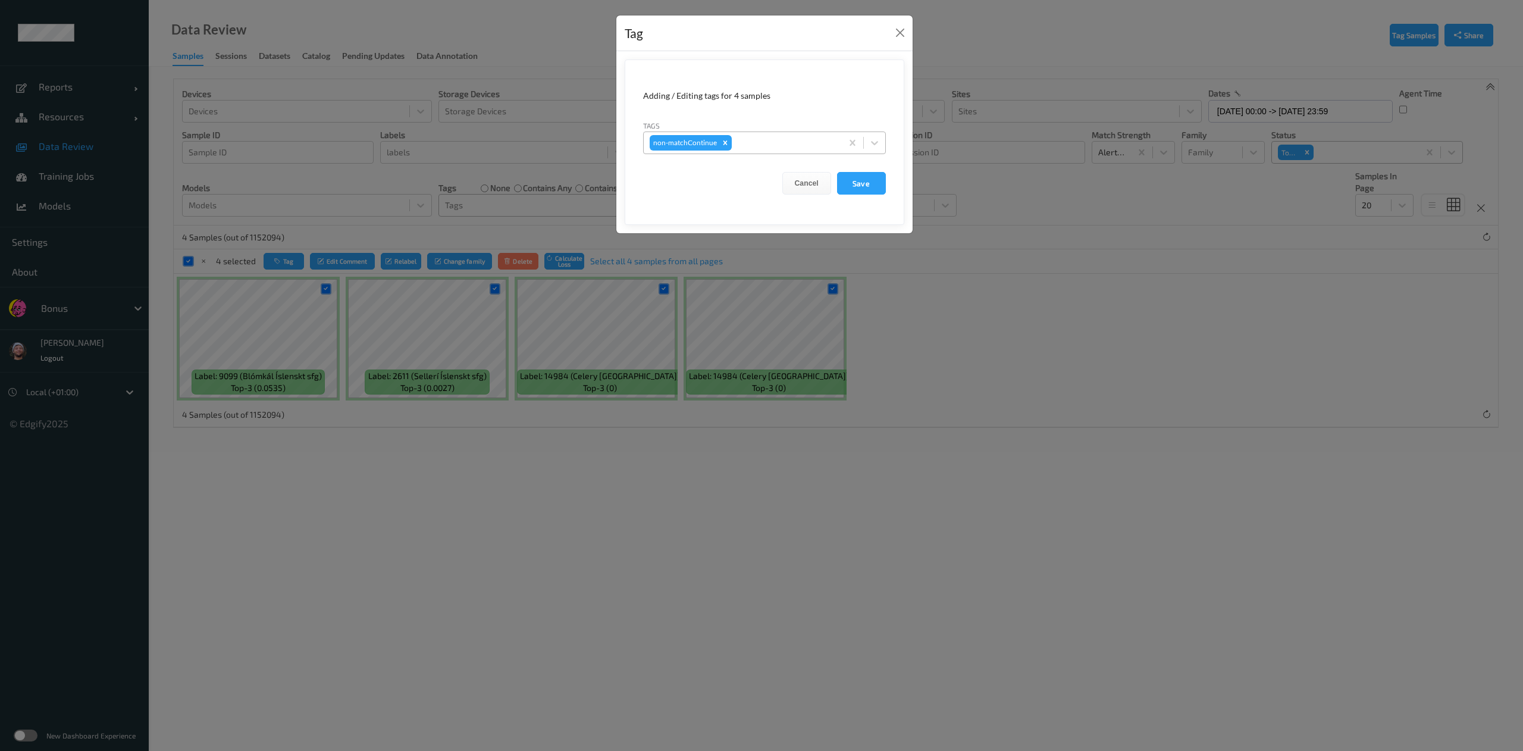
click at [758, 140] on div at bounding box center [785, 143] width 102 height 14
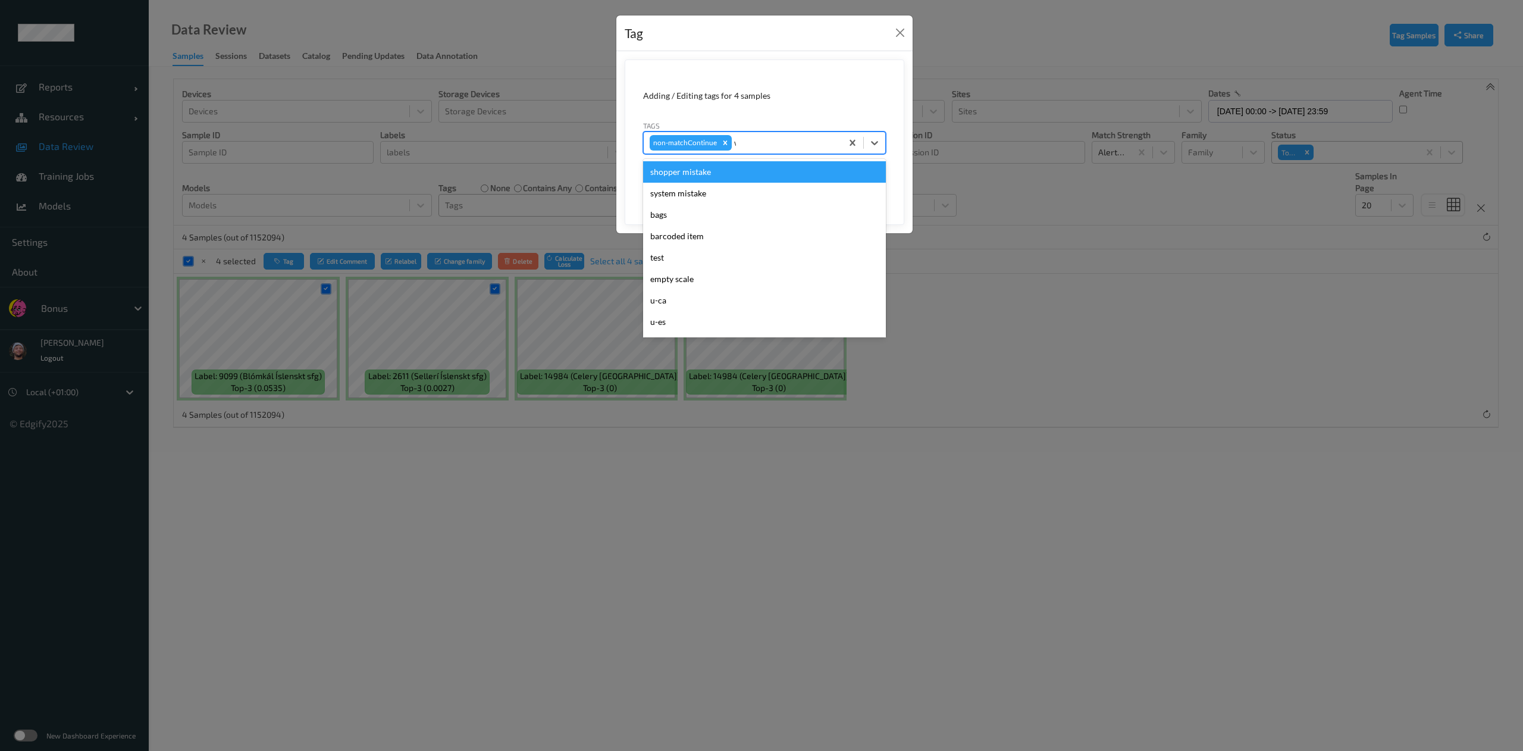
type input "wa"
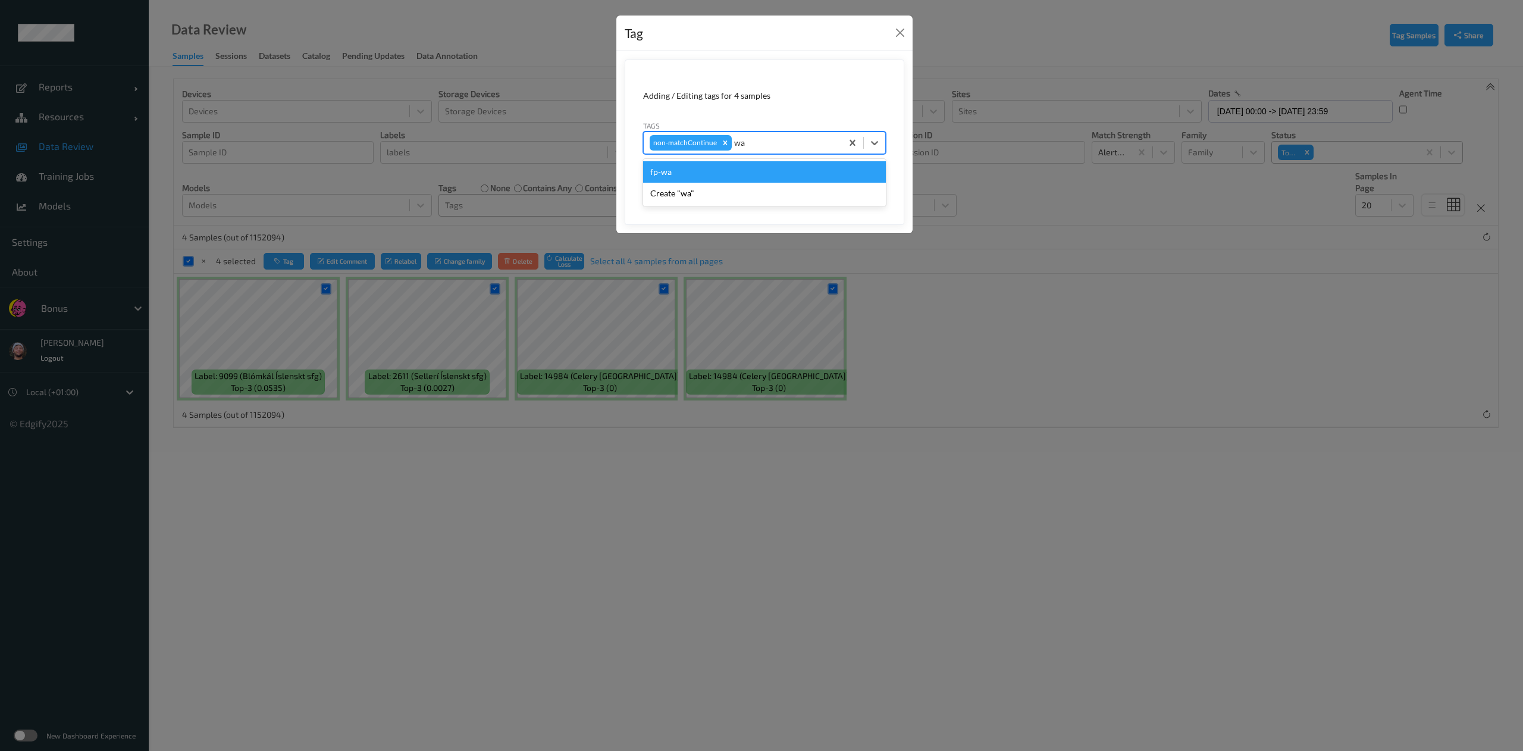
click at [759, 178] on div "fp-wa" at bounding box center [764, 171] width 243 height 21
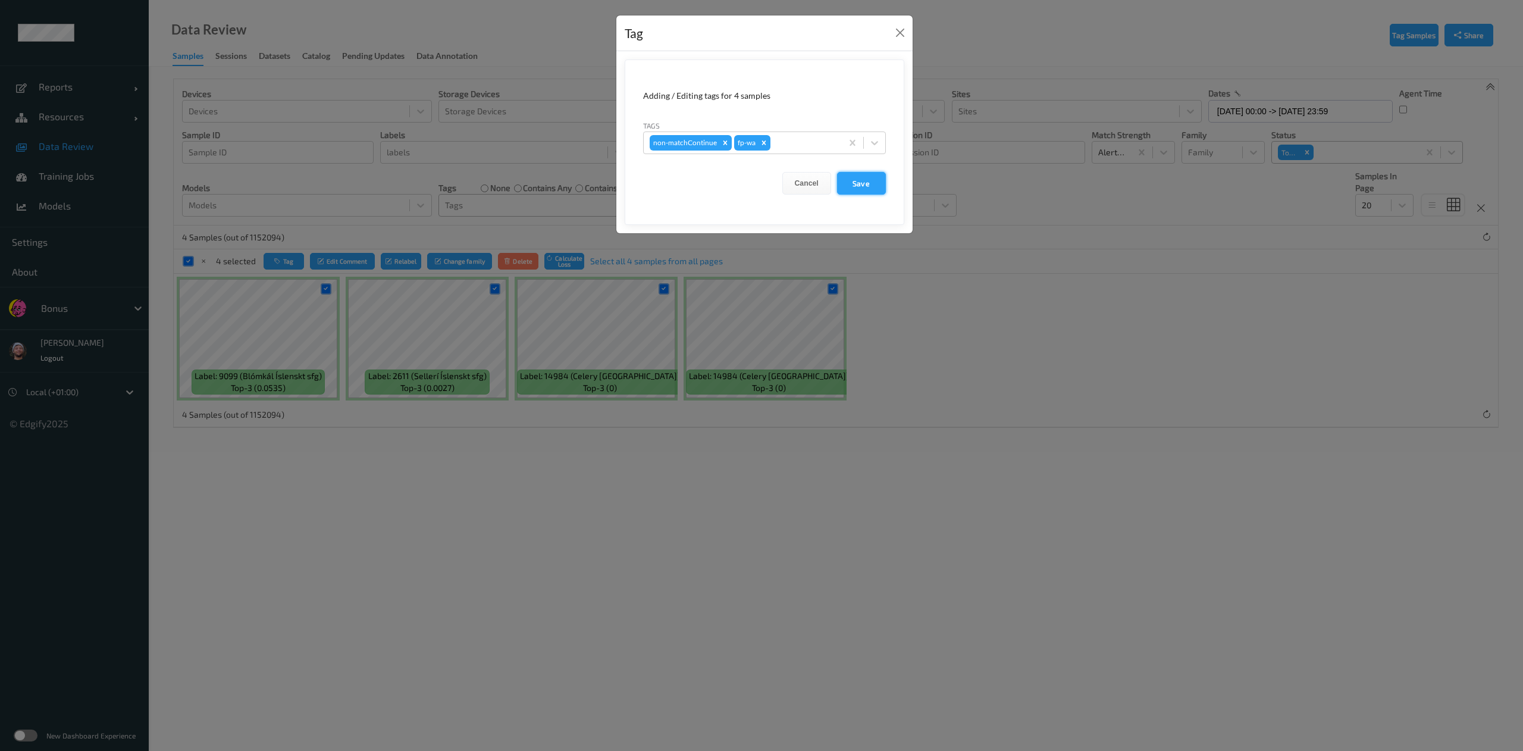
click at [860, 182] on button "Save" at bounding box center [861, 183] width 49 height 23
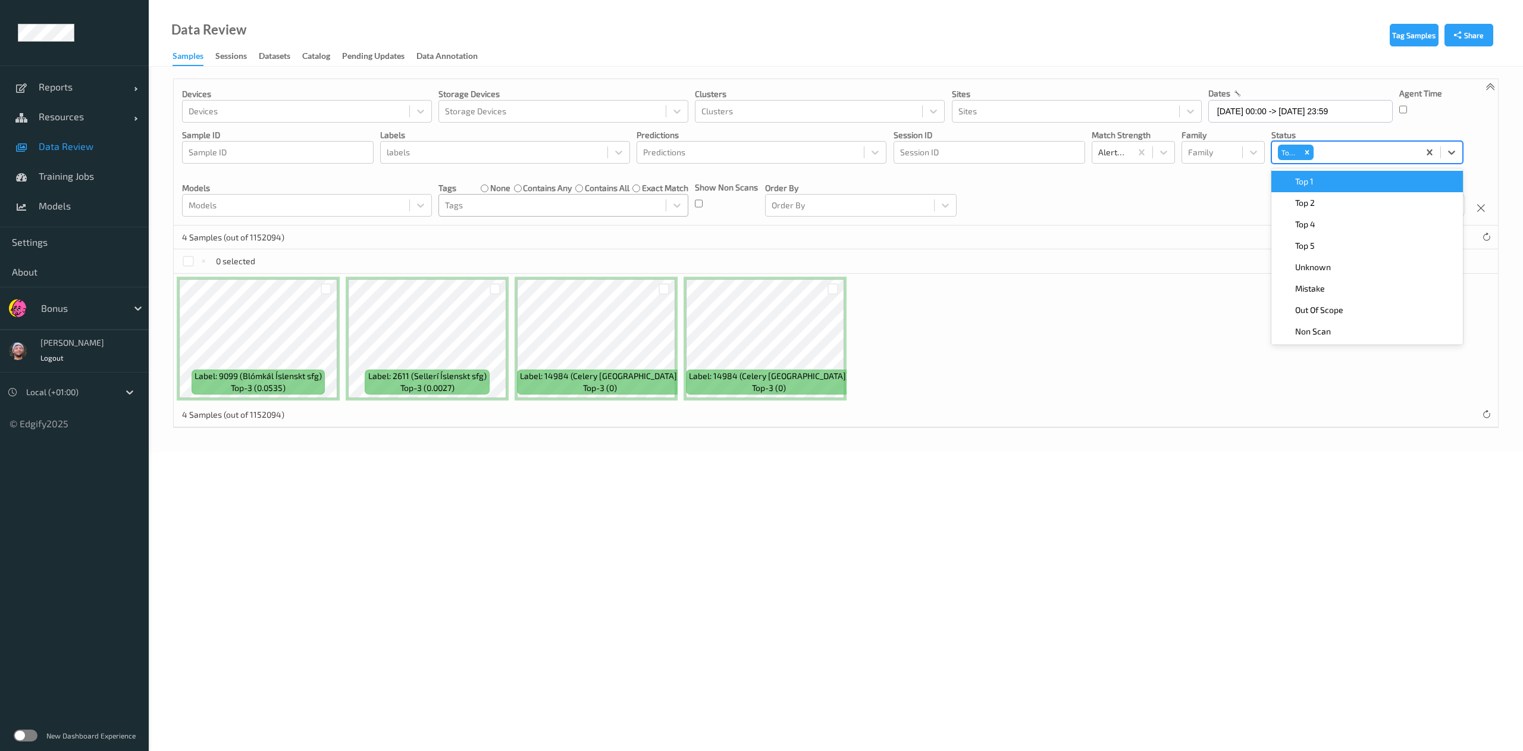
click at [1359, 154] on div at bounding box center [1365, 152] width 98 height 14
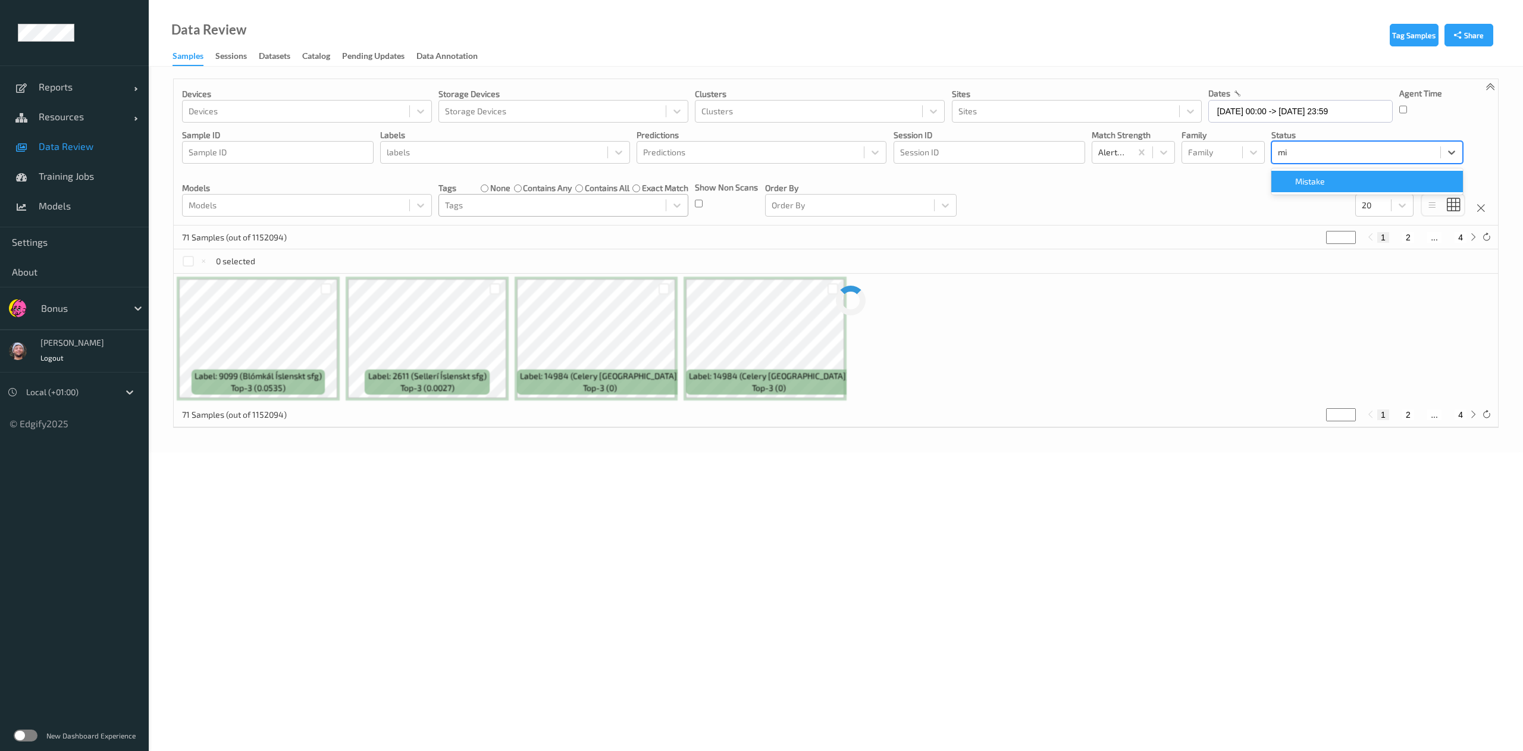
type input "mis"
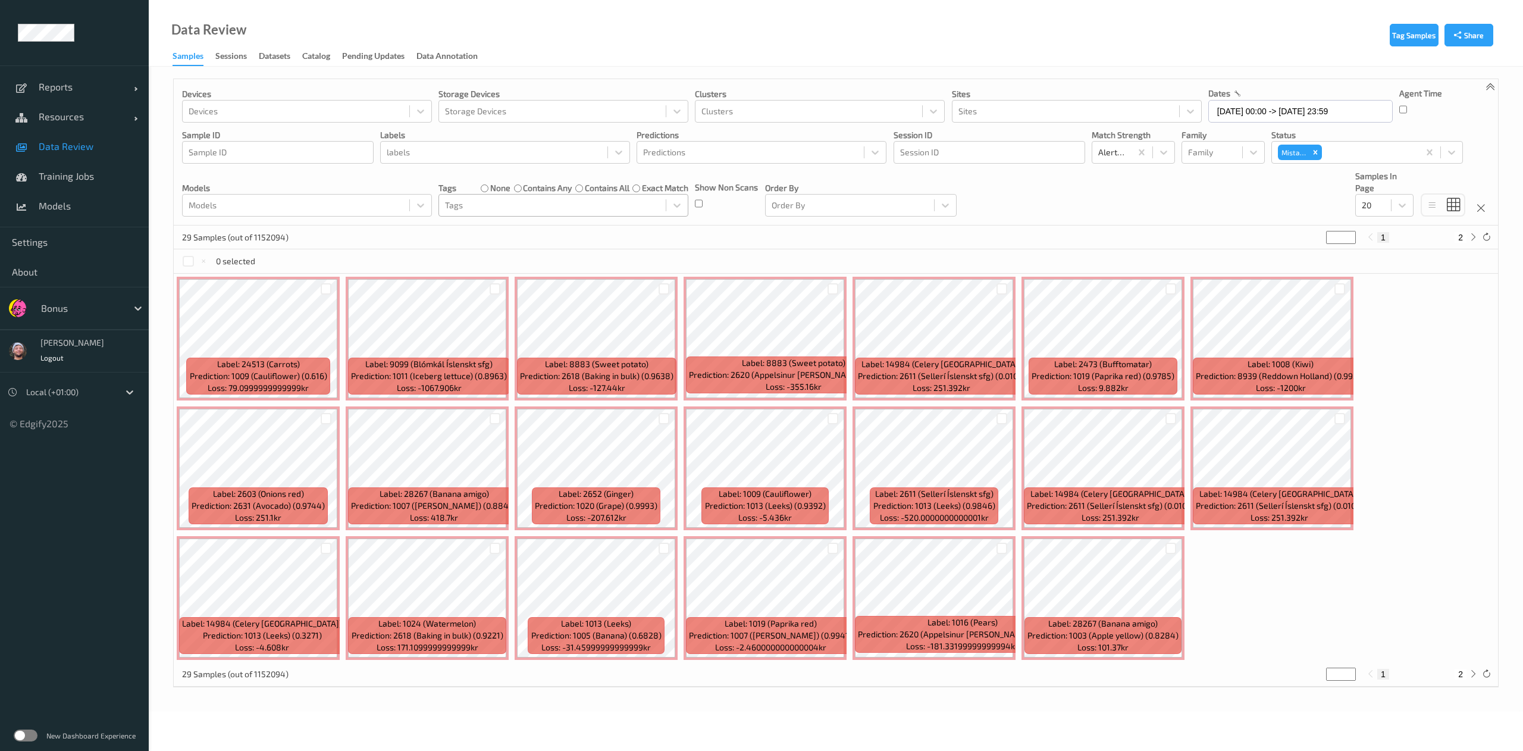
click at [1202, 208] on div "Devices Devices Storage Devices Storage Devices Clusters Clusters Sites Sites d…" at bounding box center [836, 152] width 1324 height 146
click at [1391, 207] on div "20" at bounding box center [1373, 205] width 35 height 19
click at [1390, 283] on div "50" at bounding box center [1384, 277] width 44 height 12
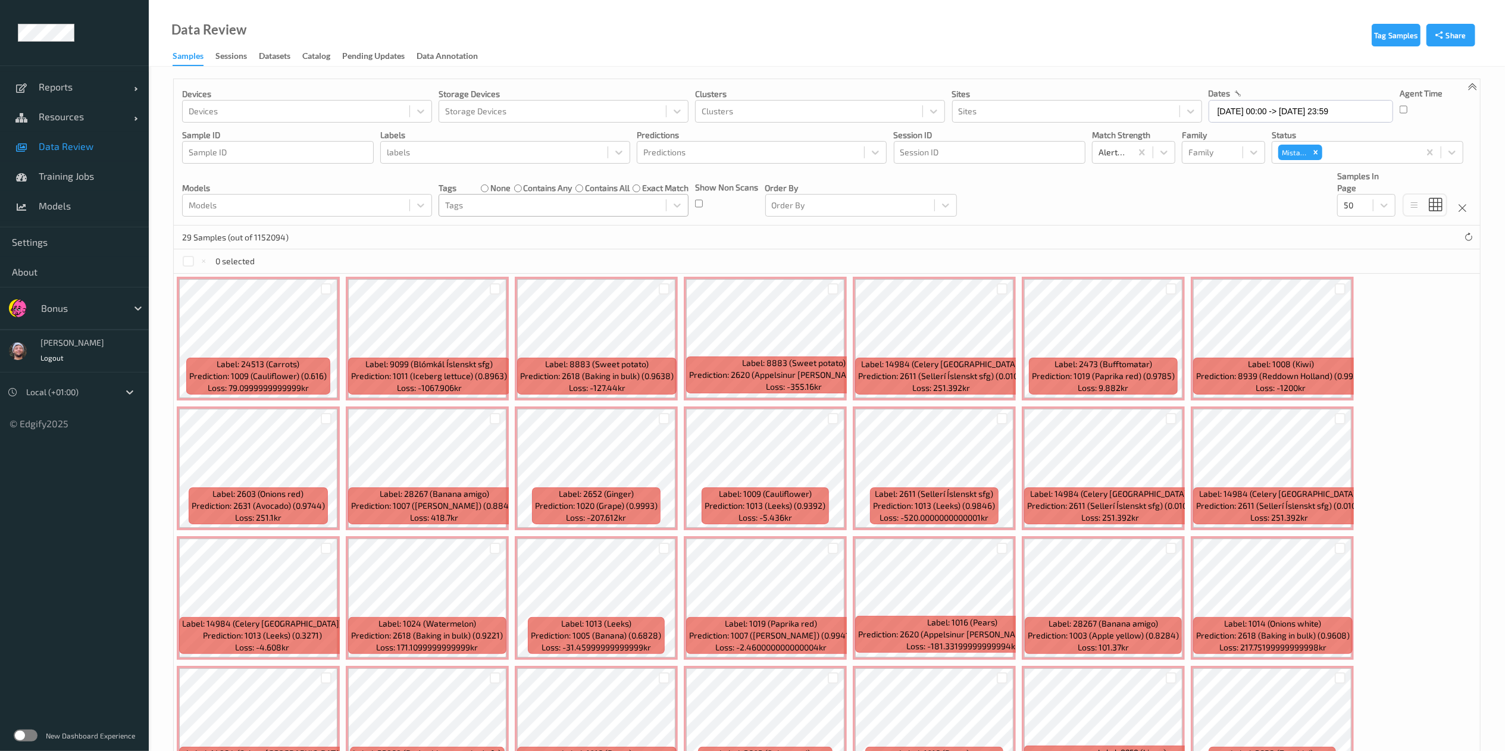
click at [964, 199] on div "Devices Devices Storage Devices Storage Devices Clusters Clusters Sites Sites d…" at bounding box center [827, 152] width 1306 height 146
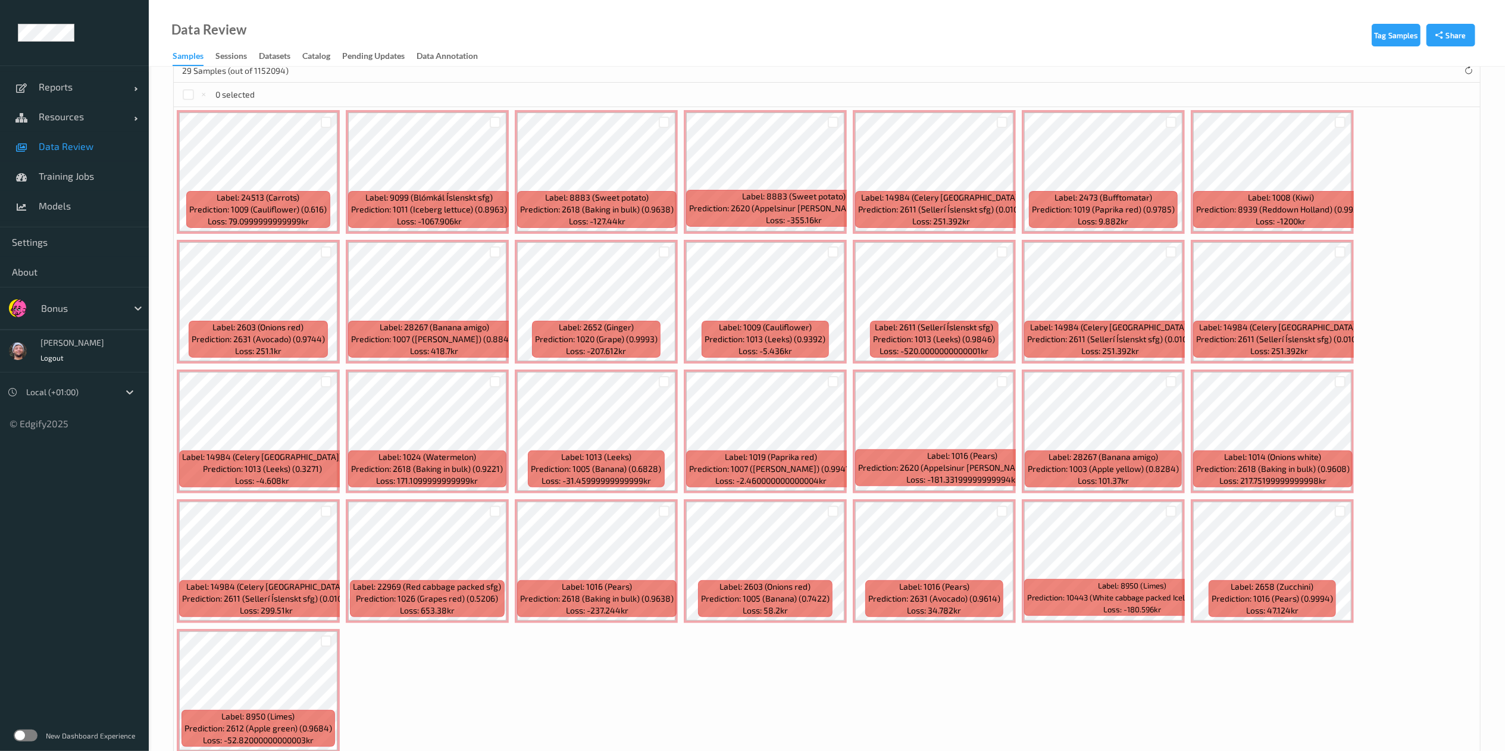
scroll to position [159, 0]
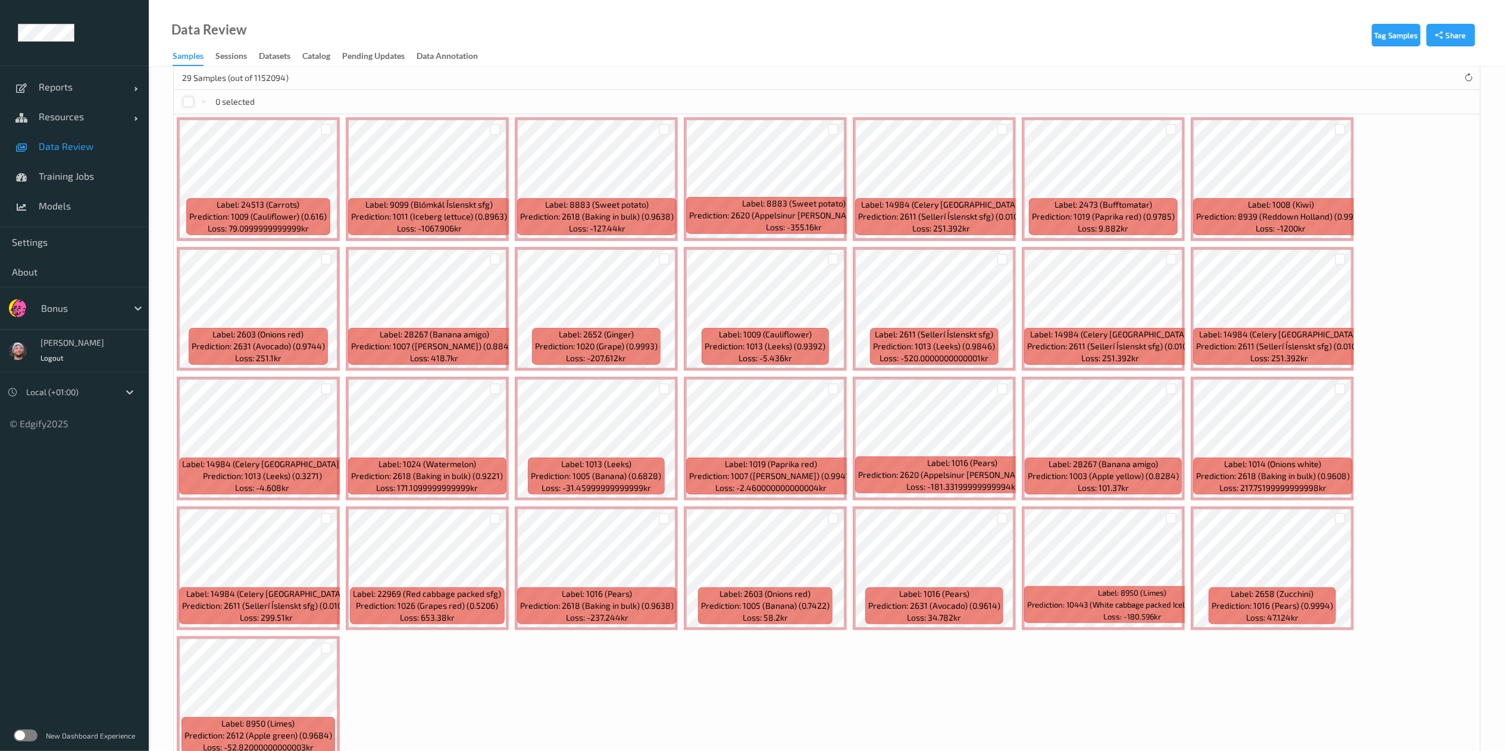
click at [188, 102] on div at bounding box center [188, 101] width 11 height 11
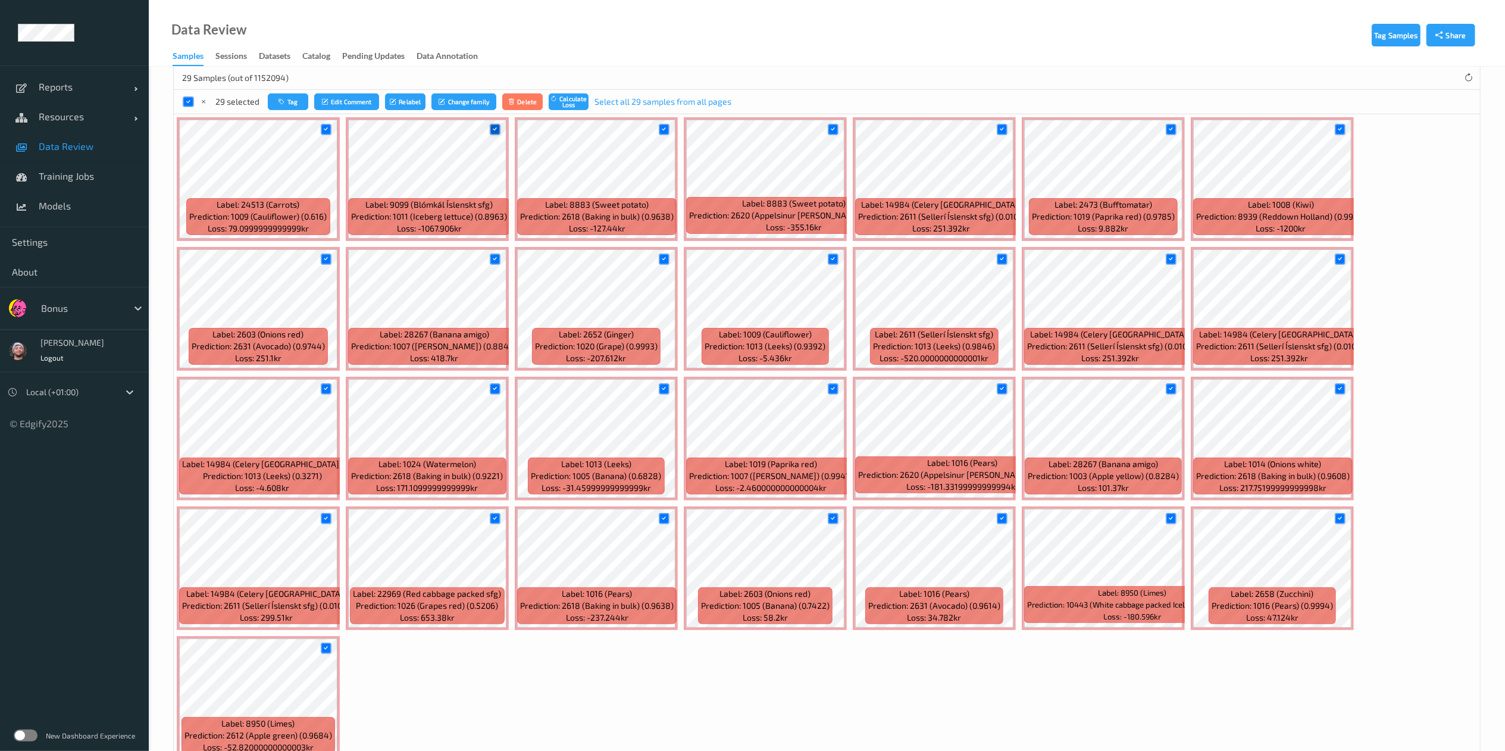
click at [491, 130] on icon at bounding box center [495, 130] width 8 height 8
click at [839, 130] on div at bounding box center [833, 130] width 23 height 20
click at [1337, 132] on icon at bounding box center [1340, 130] width 8 height 8
click at [1003, 133] on icon at bounding box center [1002, 130] width 8 height 8
click at [1166, 261] on div at bounding box center [1170, 258] width 11 height 11
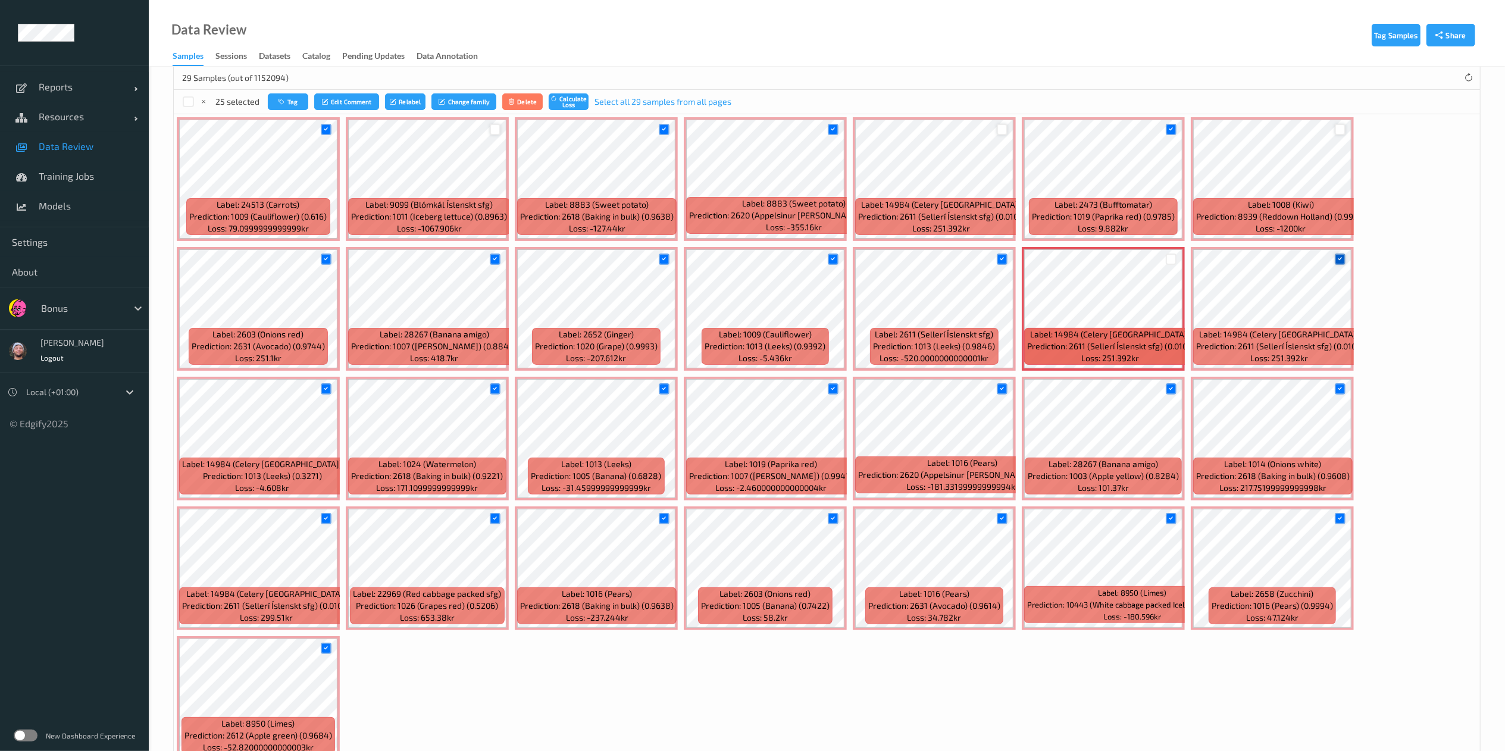
click at [1339, 257] on icon at bounding box center [1340, 259] width 8 height 8
click at [326, 390] on icon at bounding box center [326, 389] width 8 height 8
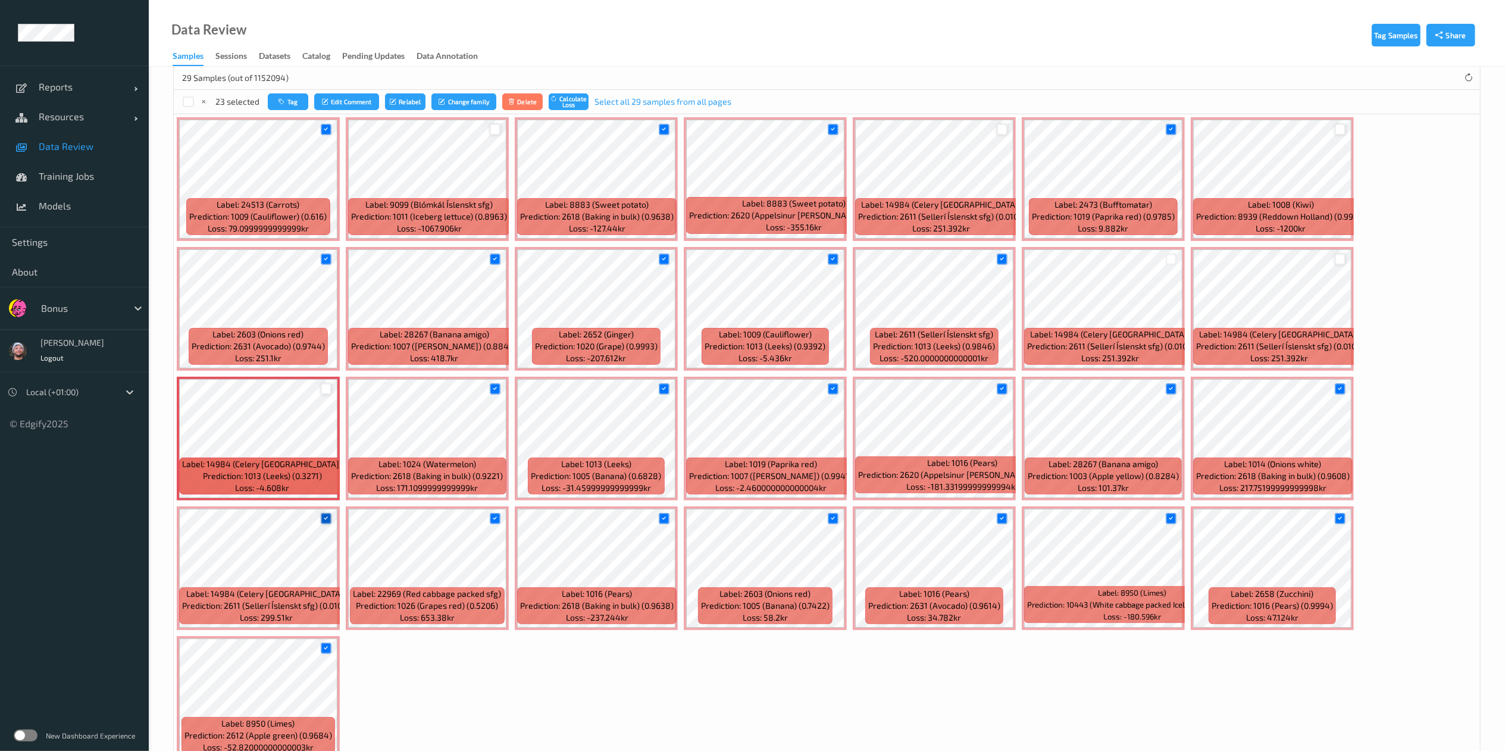
click at [328, 522] on icon at bounding box center [326, 519] width 8 height 8
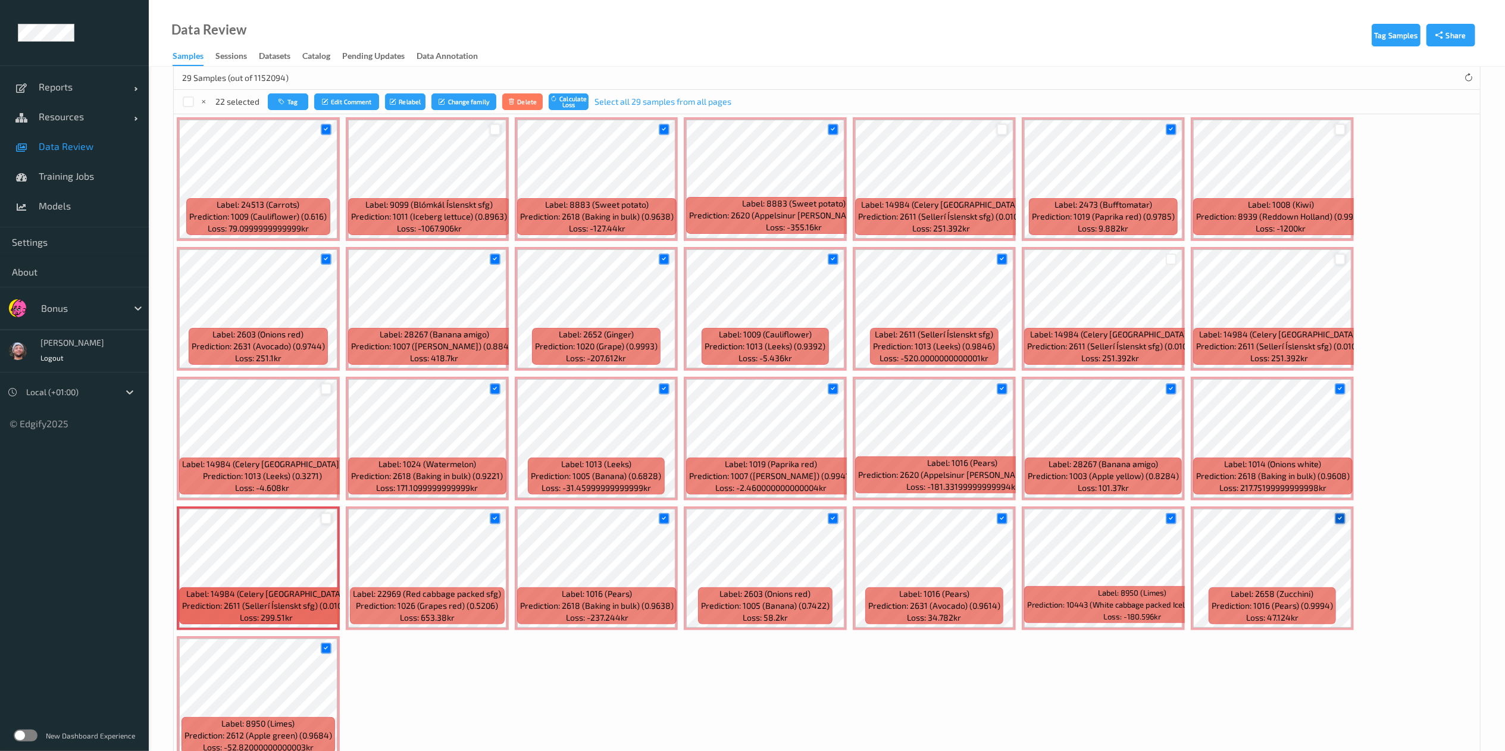
click at [1341, 522] on icon at bounding box center [1340, 519] width 8 height 8
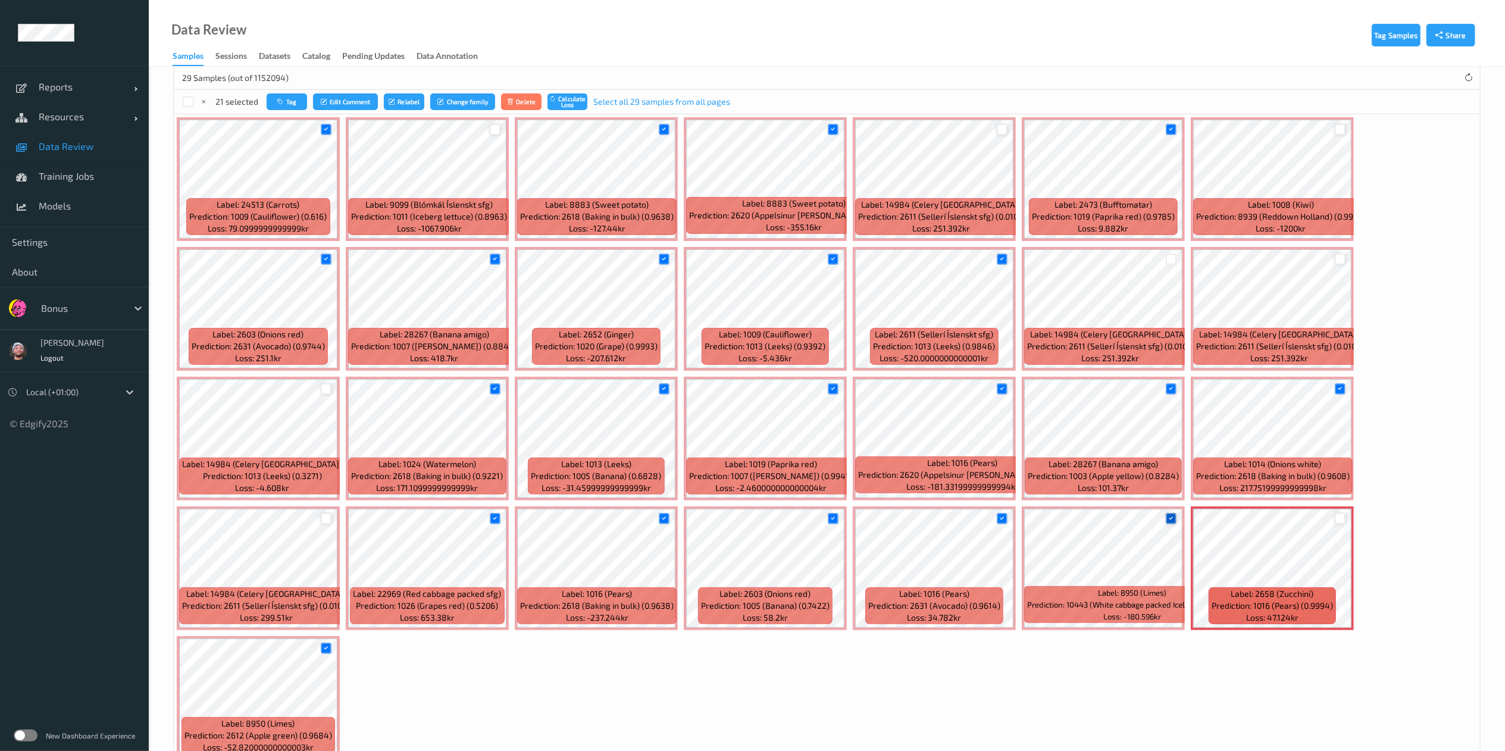
click at [1172, 520] on icon at bounding box center [1171, 519] width 8 height 8
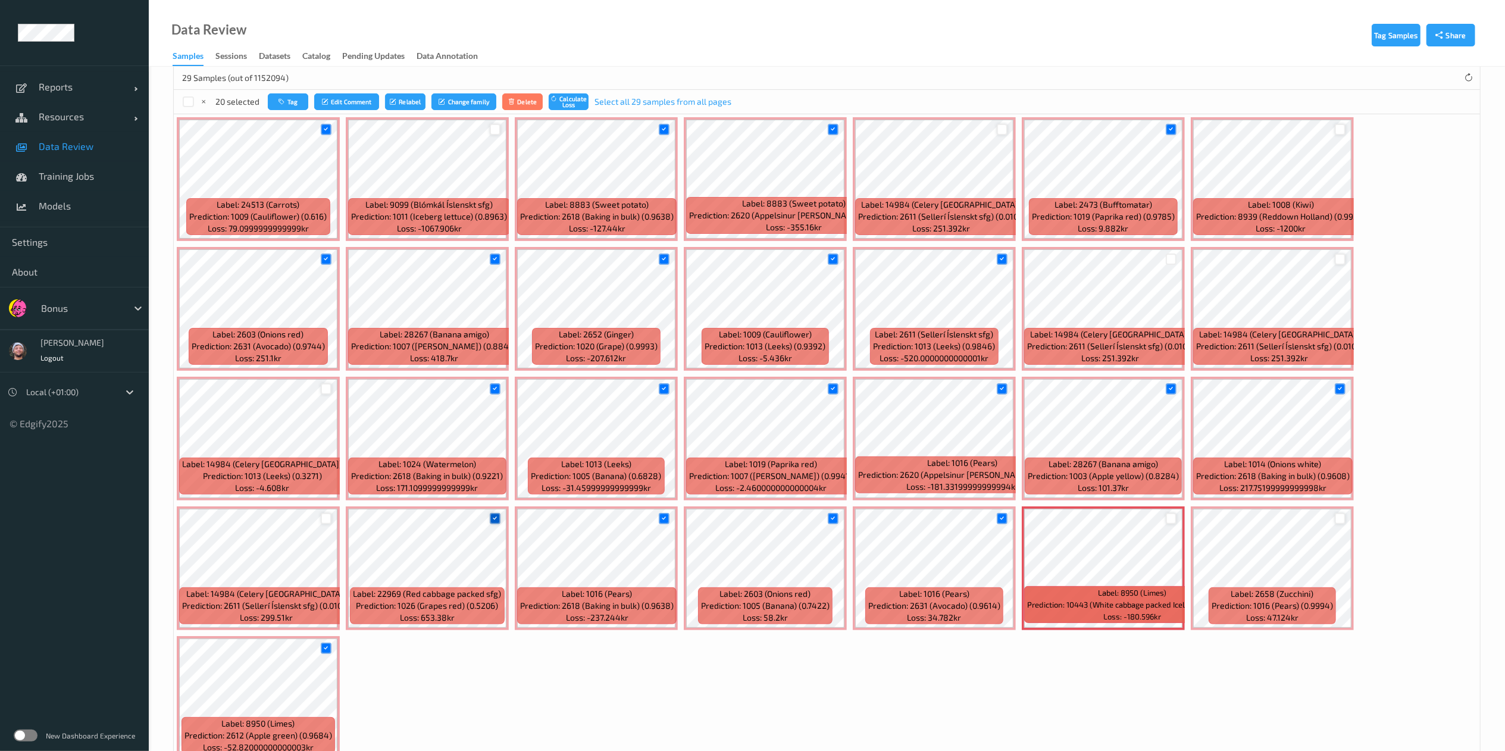
click at [493, 519] on icon at bounding box center [495, 519] width 8 height 8
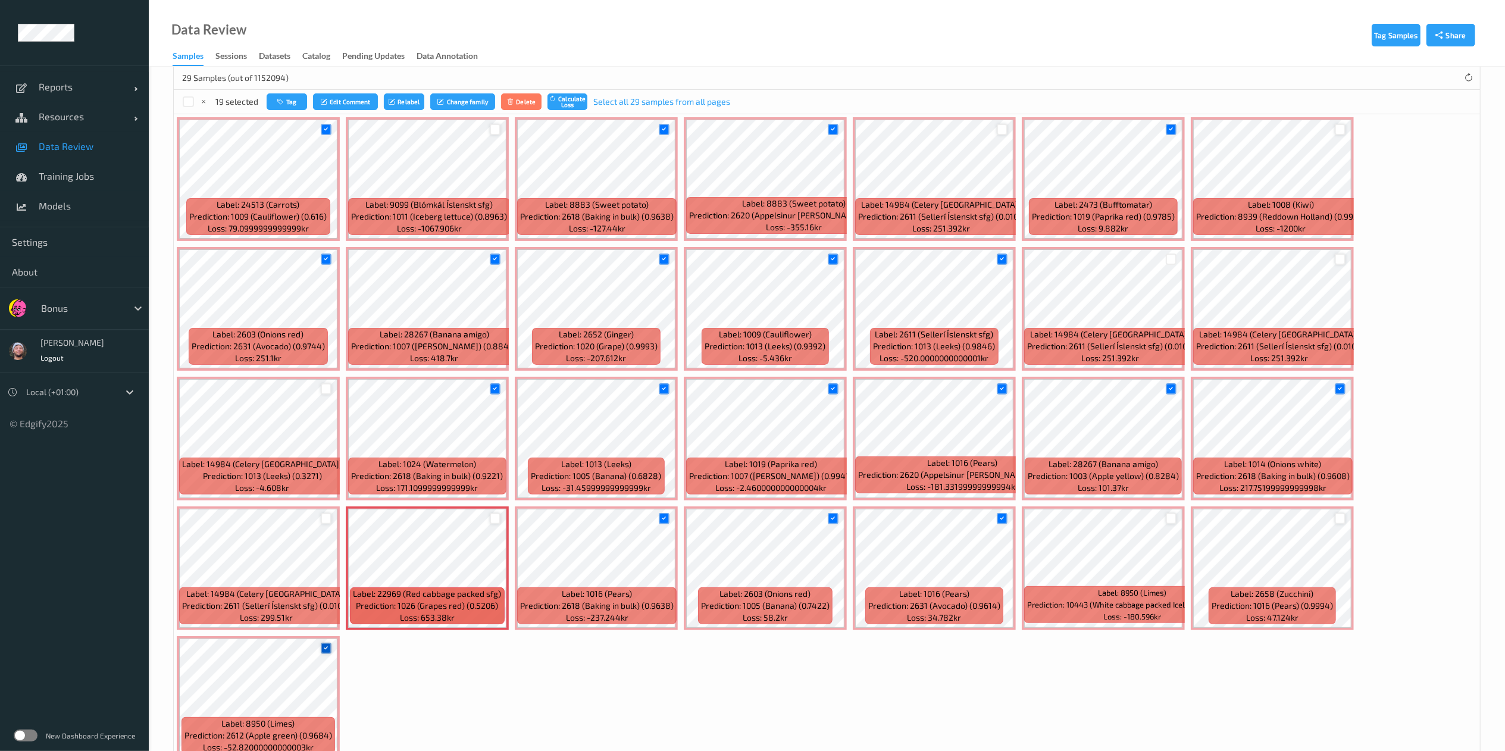
click at [330, 651] on div at bounding box center [326, 648] width 11 height 11
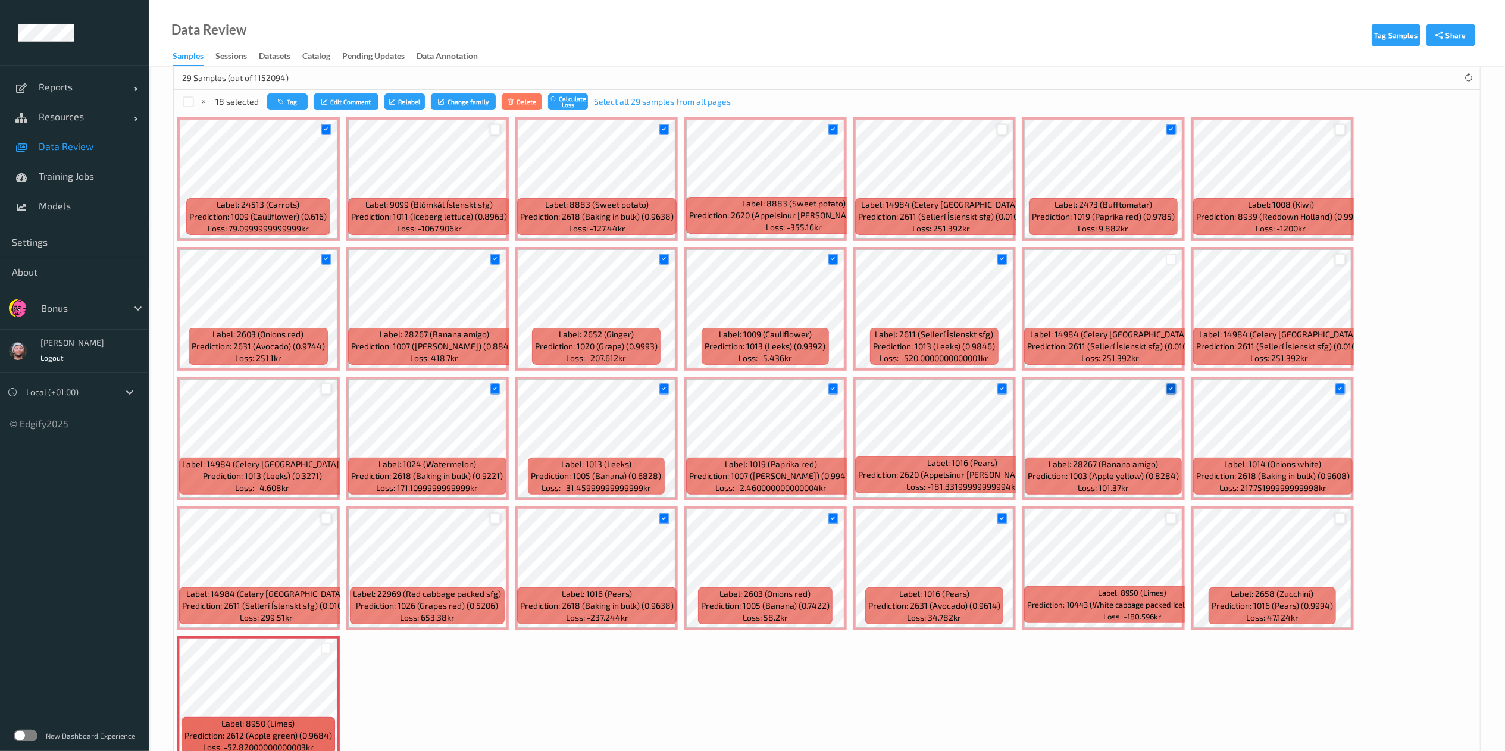
click at [1174, 393] on icon at bounding box center [1171, 389] width 8 height 8
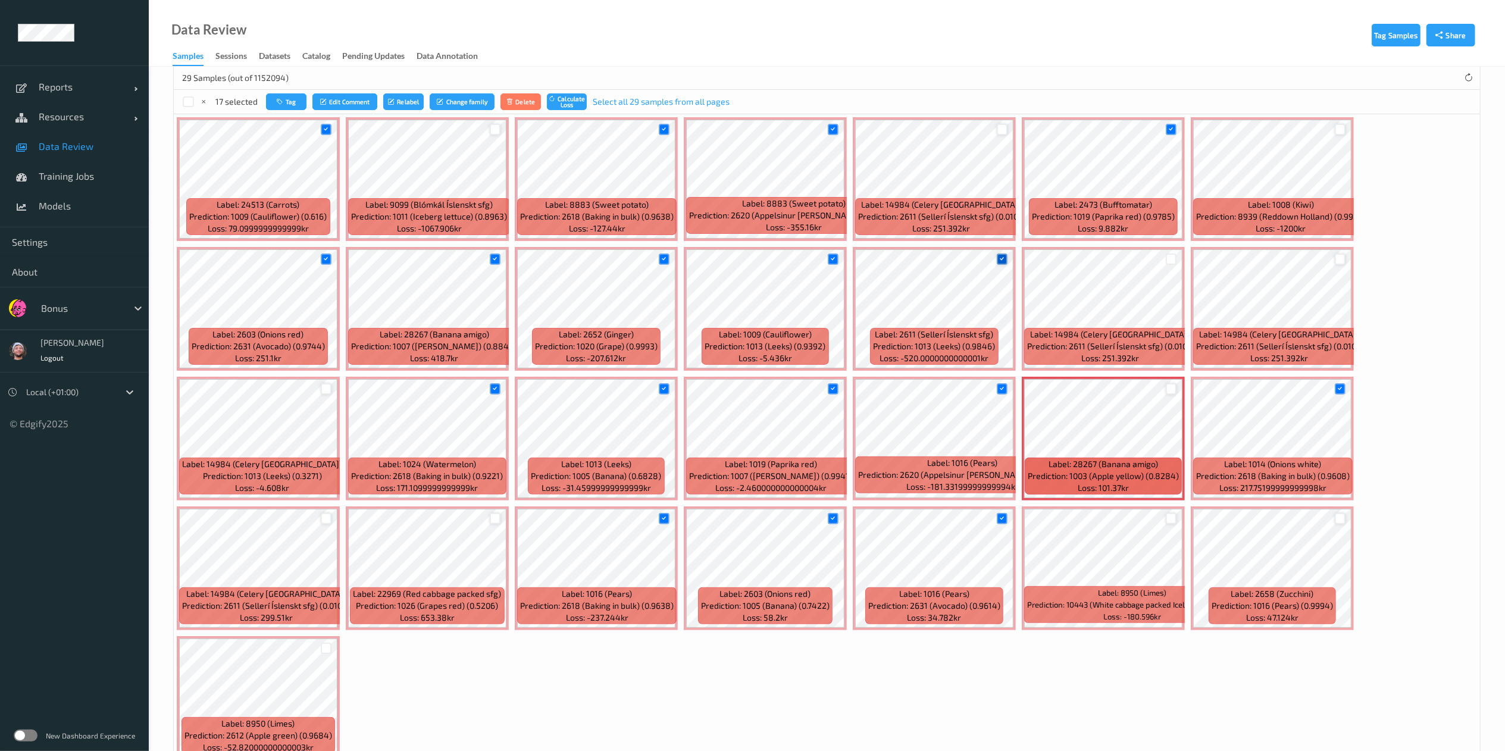
click at [1003, 261] on icon at bounding box center [1002, 259] width 8 height 8
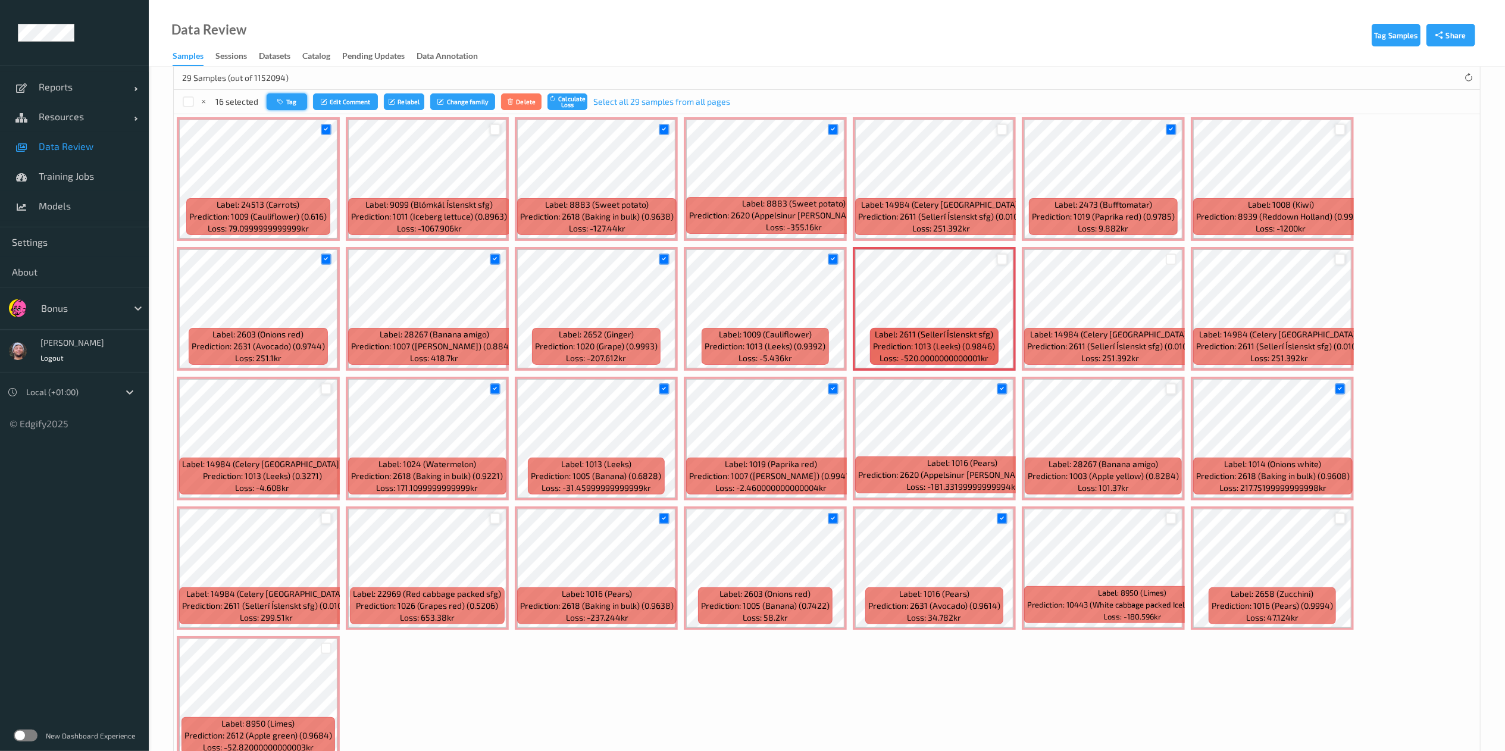
click at [287, 98] on button "Tag" at bounding box center [287, 101] width 40 height 17
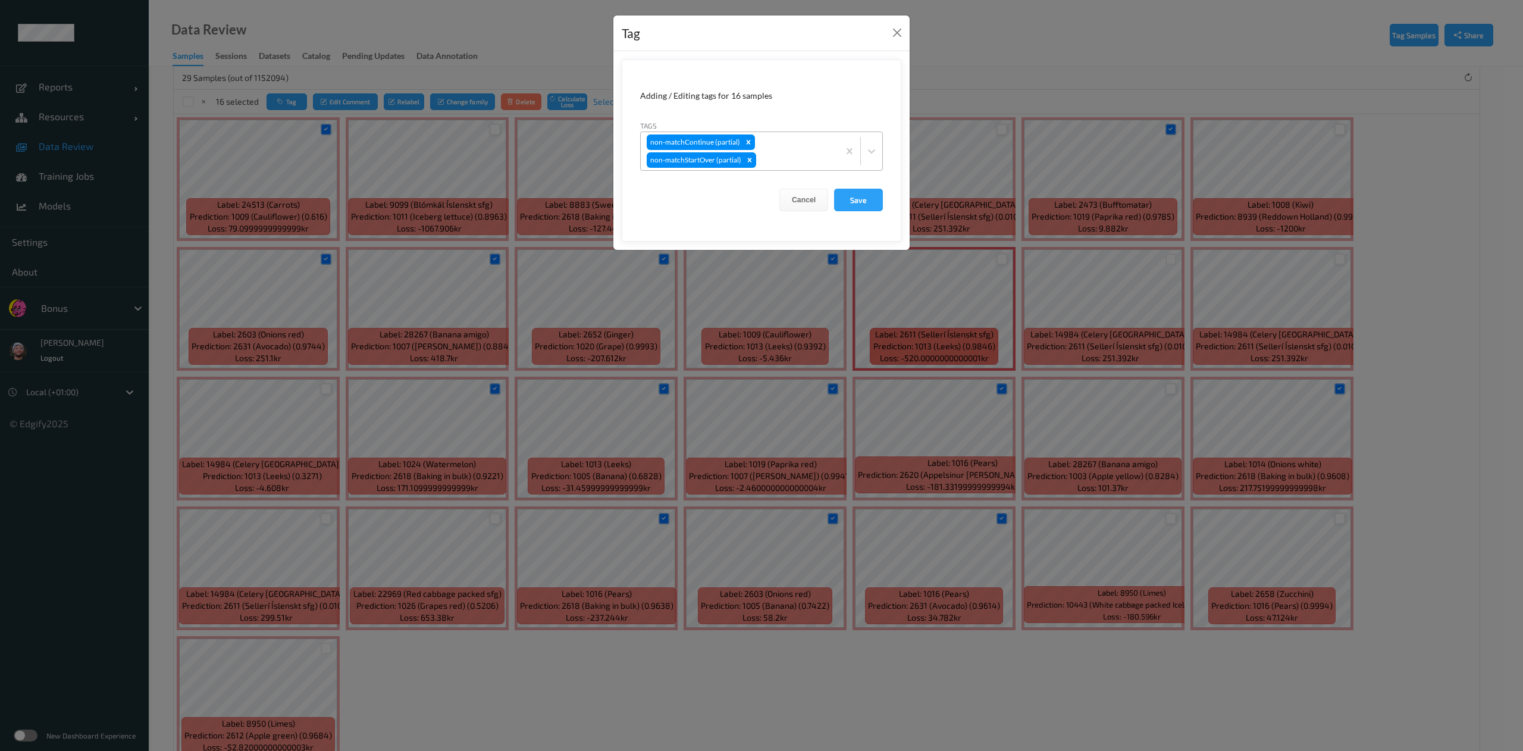
click at [772, 142] on div "non-matchContinue (partial) non-matchStartOver (partial)" at bounding box center [740, 151] width 198 height 38
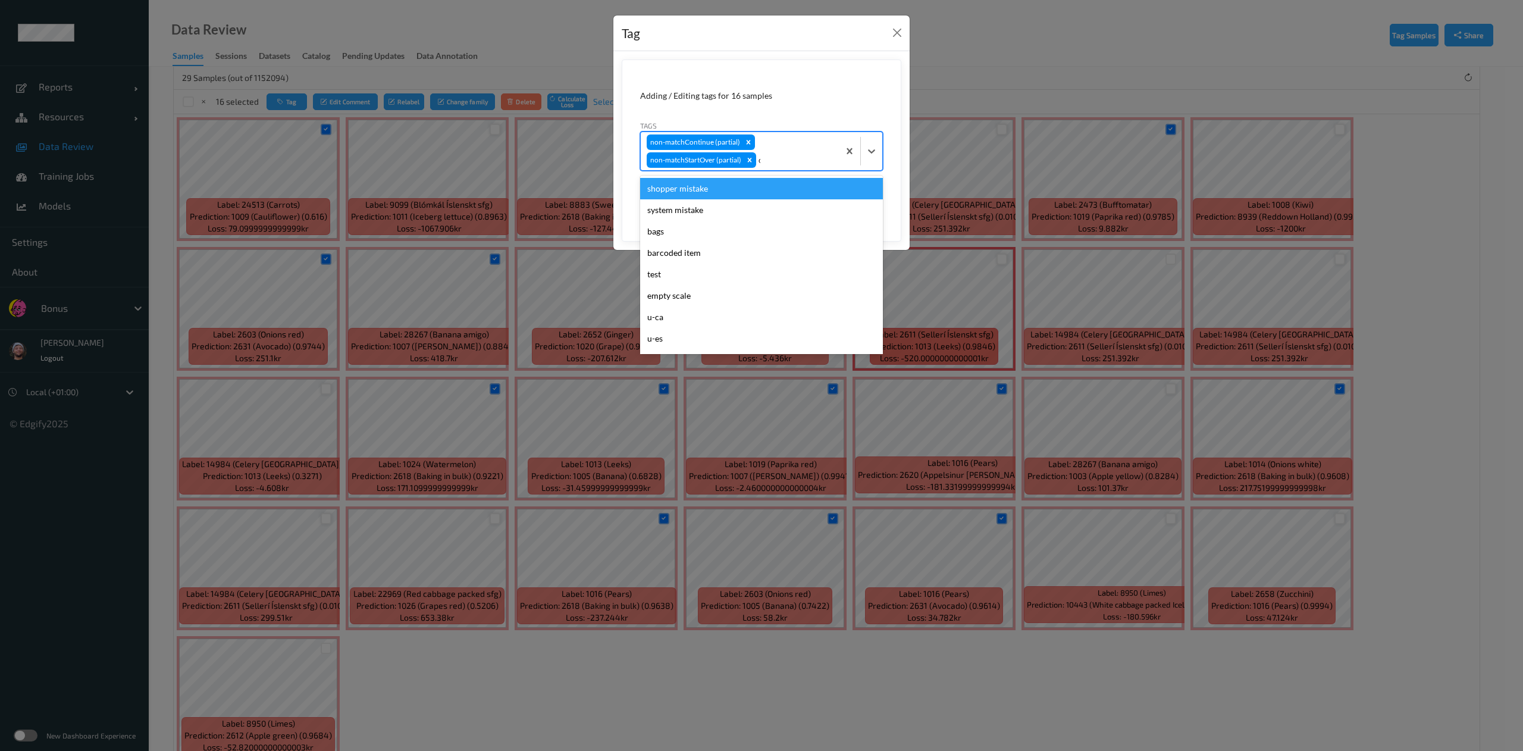
type input "ca"
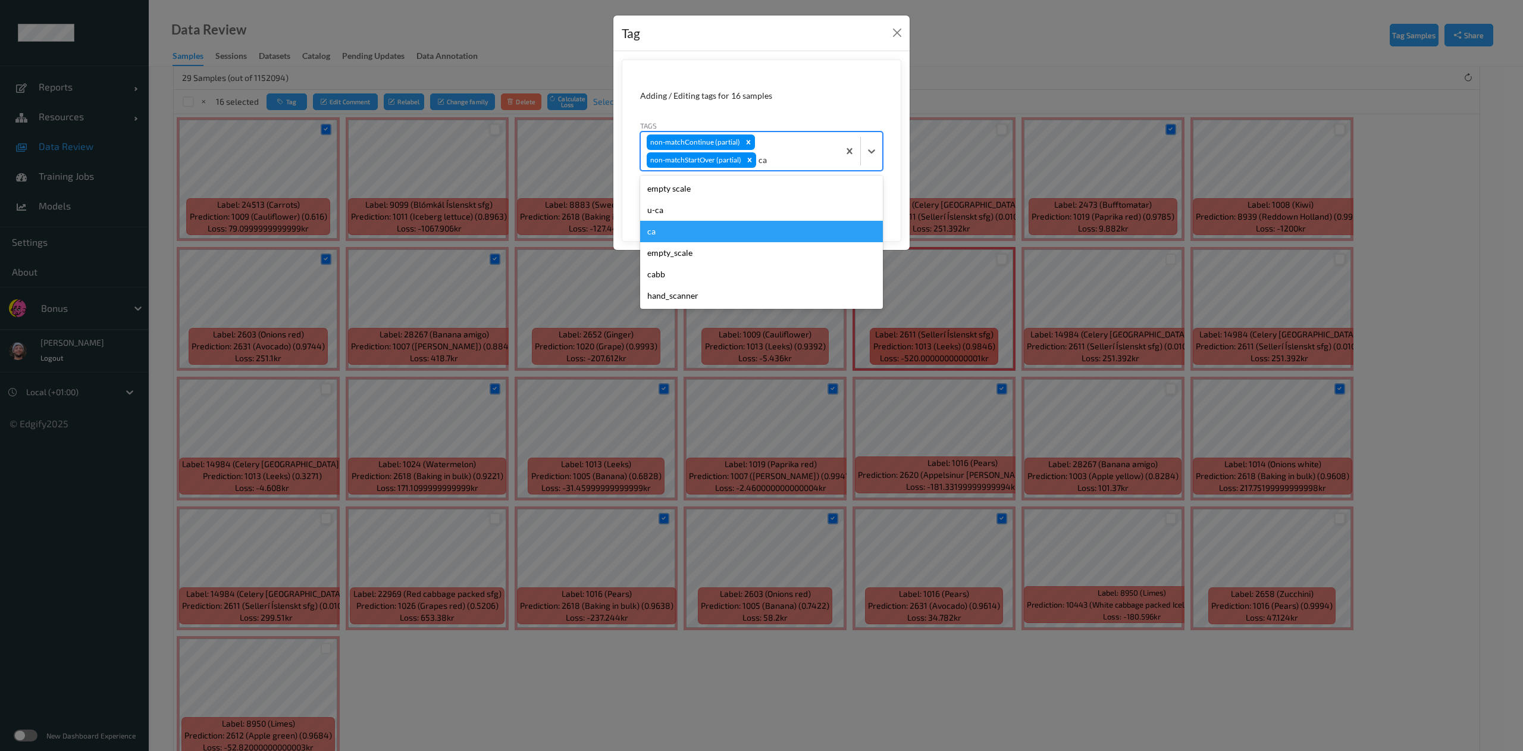
click at [727, 230] on div "ca" at bounding box center [761, 231] width 243 height 21
type input "s"
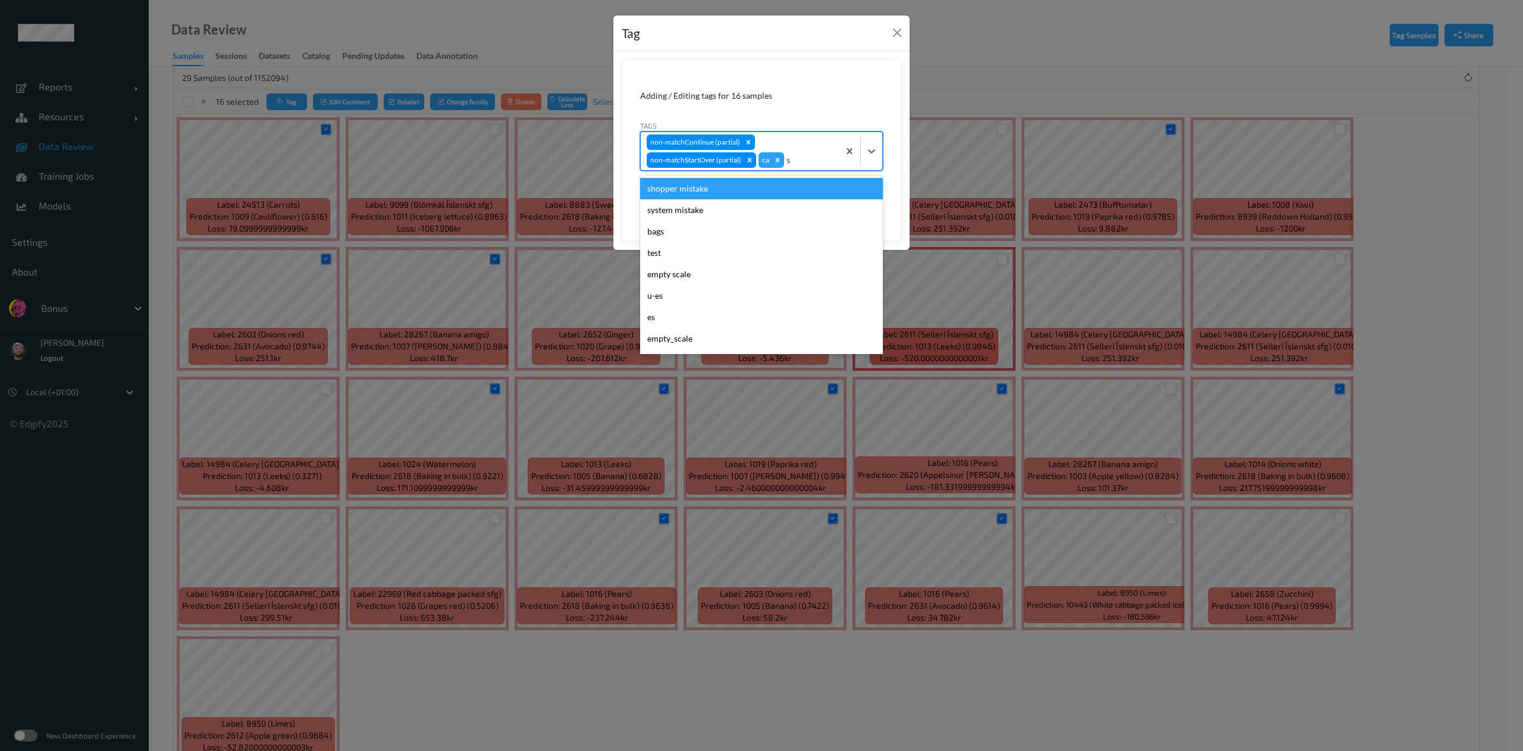
click at [783, 195] on div "shopper mistake" at bounding box center [761, 188] width 243 height 21
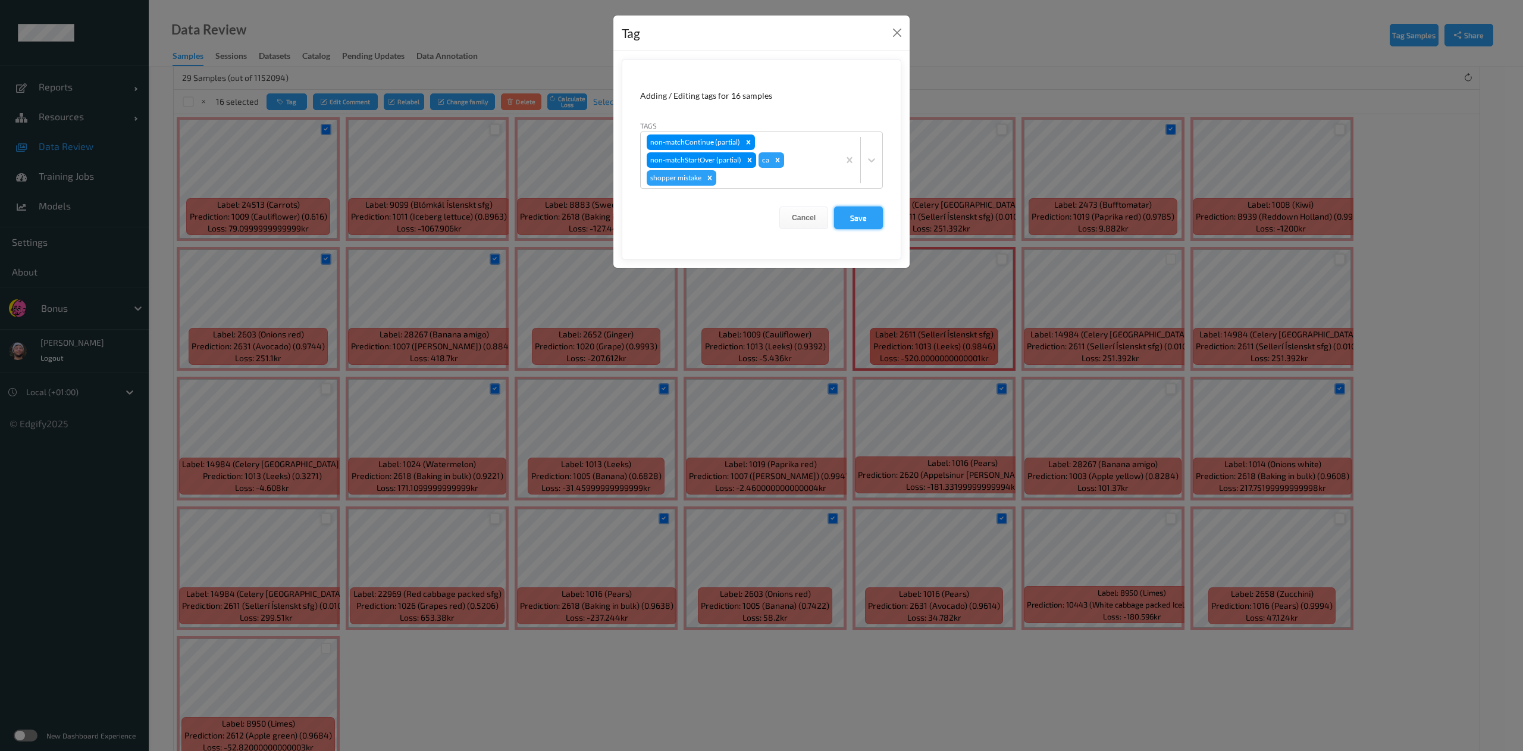
click at [841, 211] on button "Save" at bounding box center [858, 217] width 49 height 23
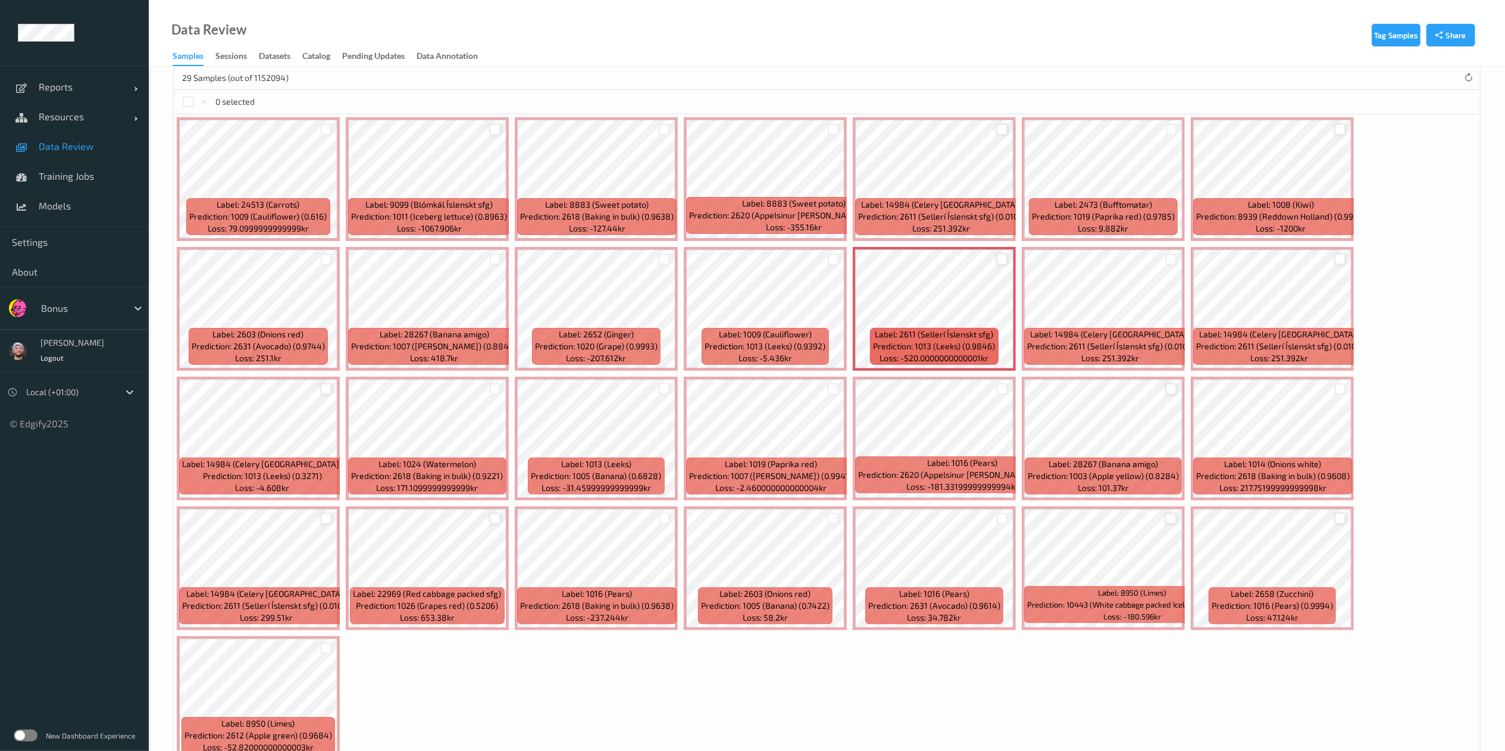
scroll to position [0, 0]
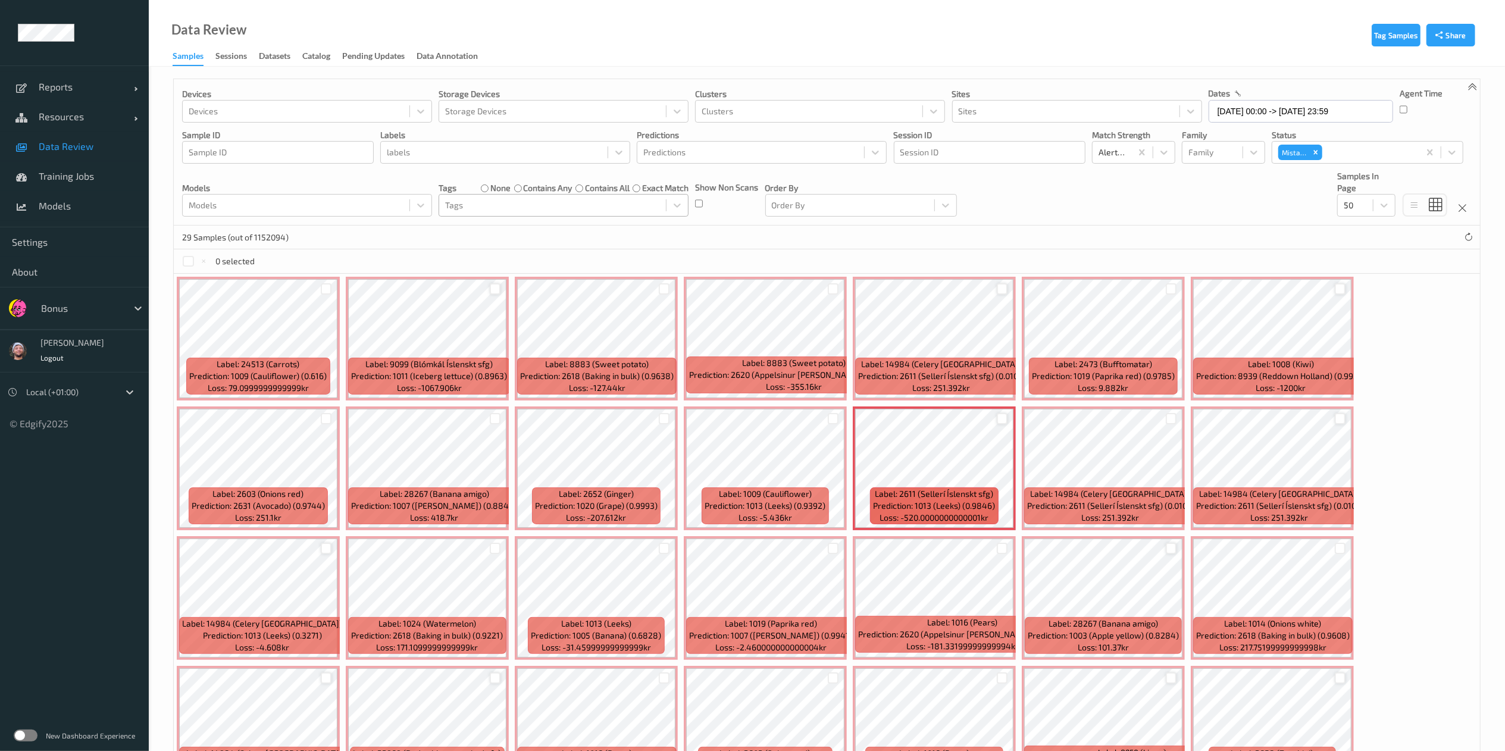
click at [496, 192] on label "none" at bounding box center [500, 188] width 20 height 12
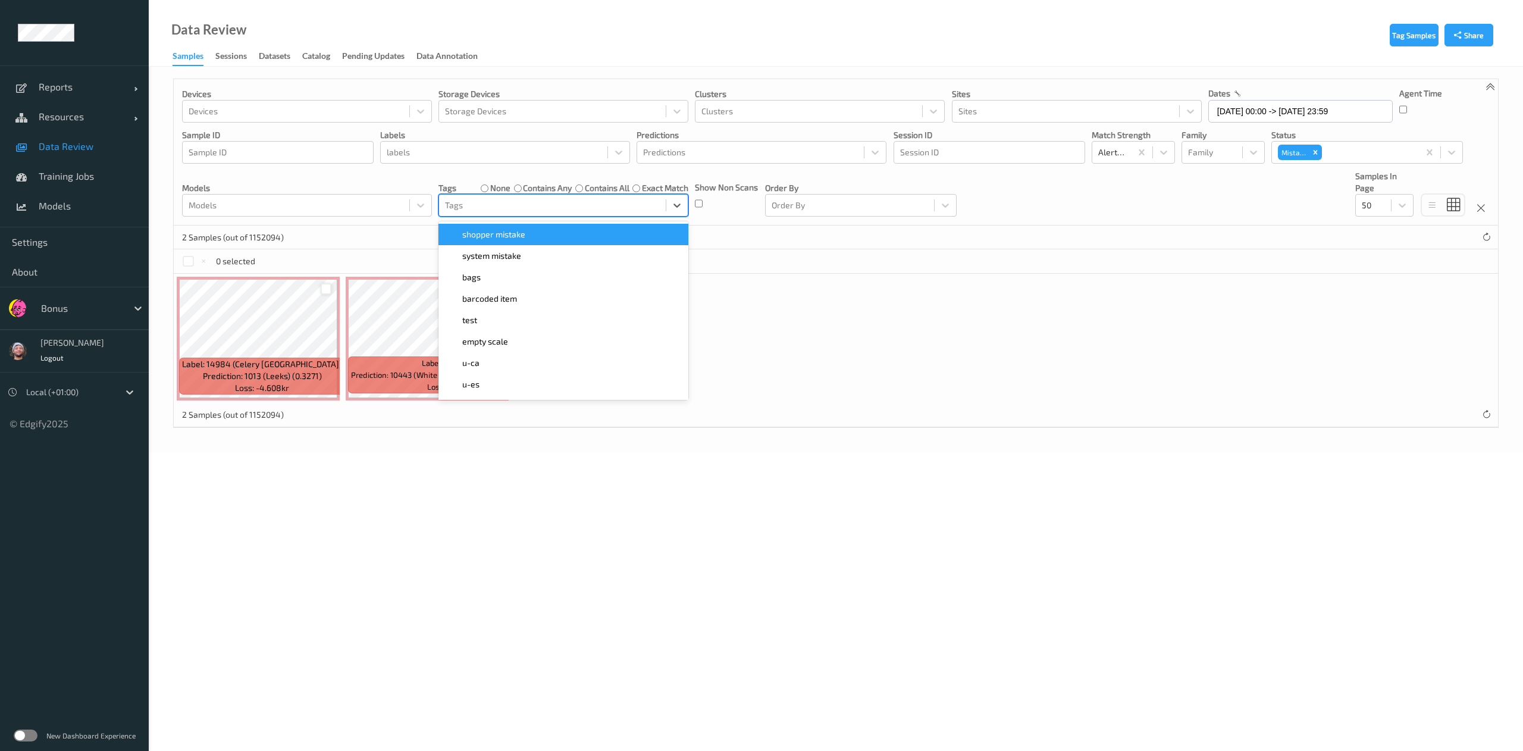
click at [496, 206] on div at bounding box center [552, 205] width 215 height 14
type input "ca"
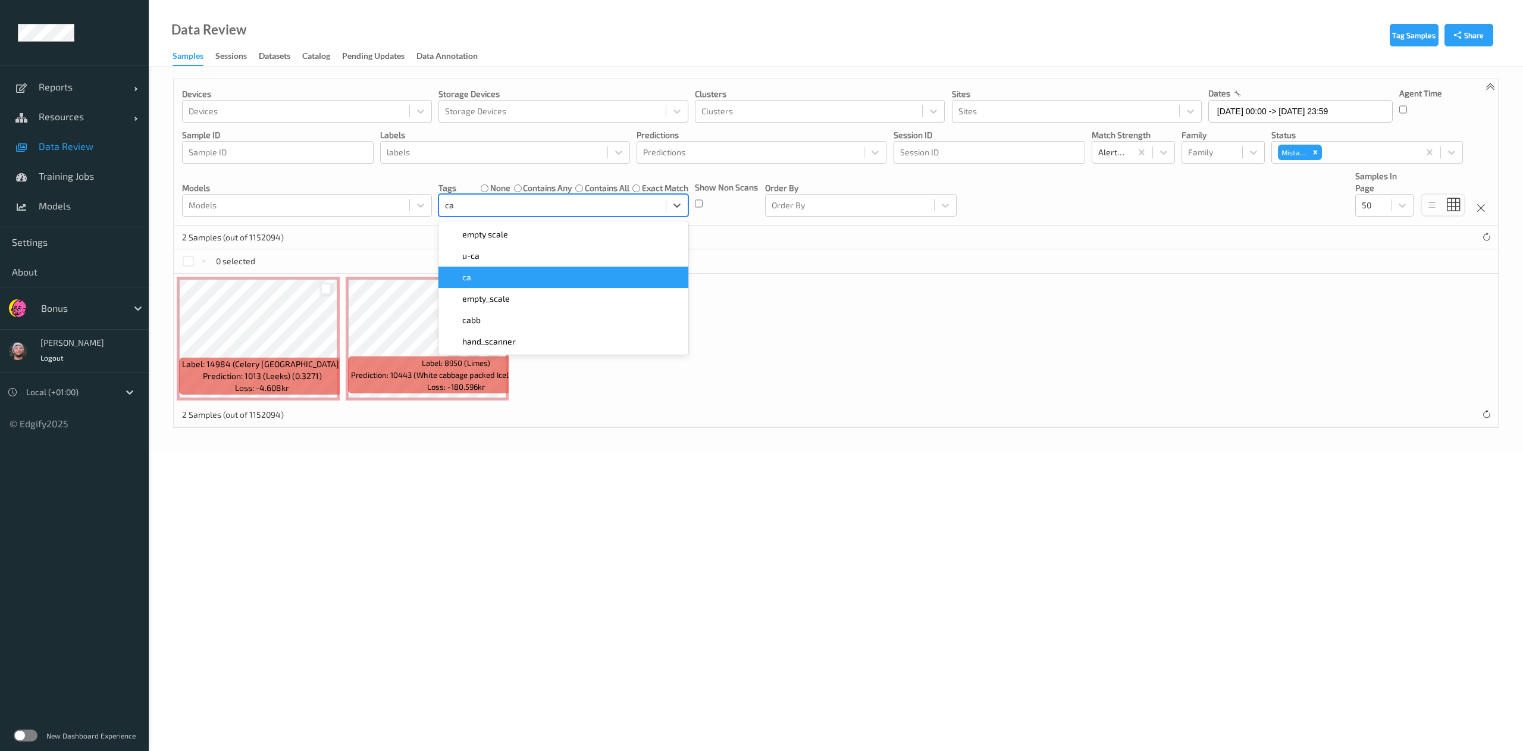
click at [500, 271] on div "ca" at bounding box center [563, 277] width 250 height 21
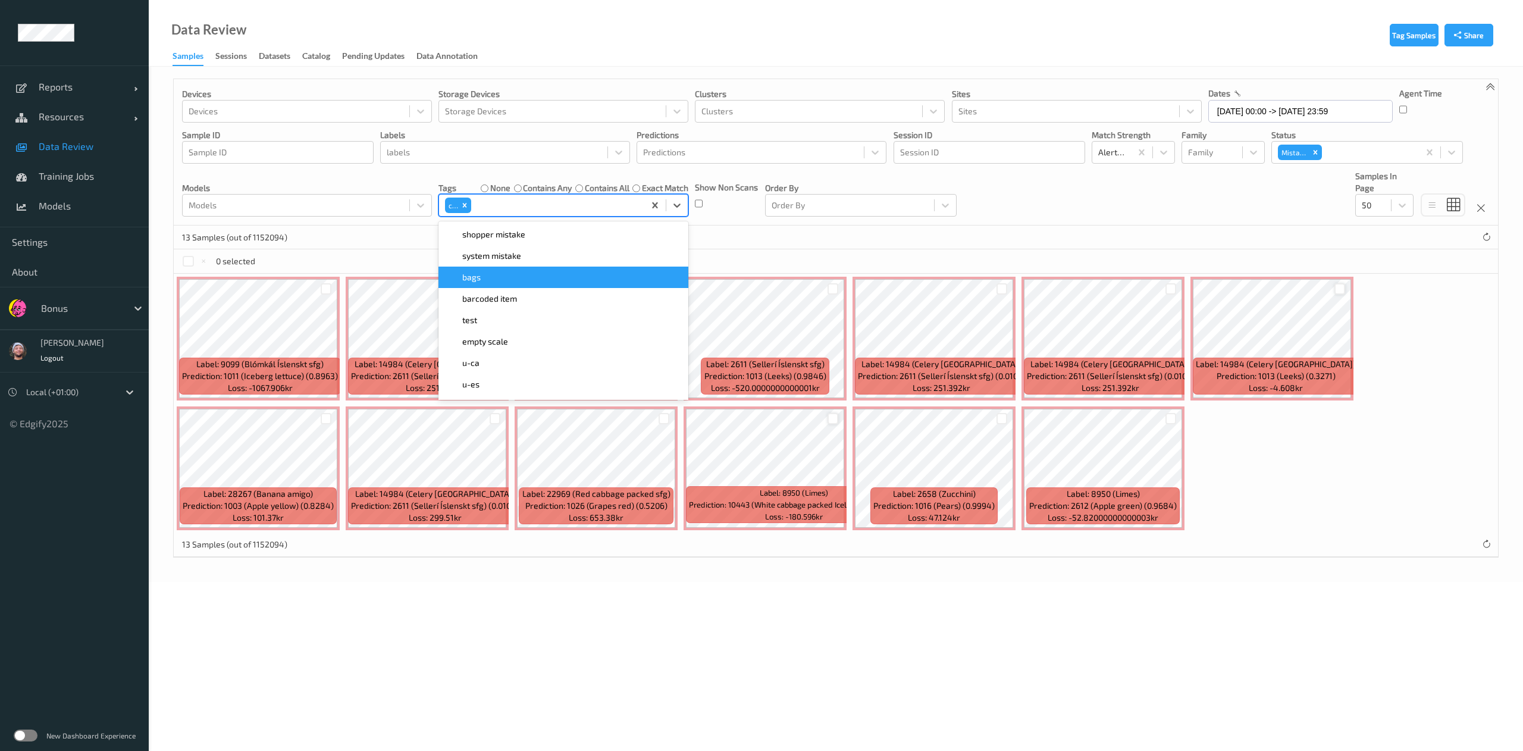
click at [901, 252] on div "0 selected" at bounding box center [836, 261] width 1324 height 24
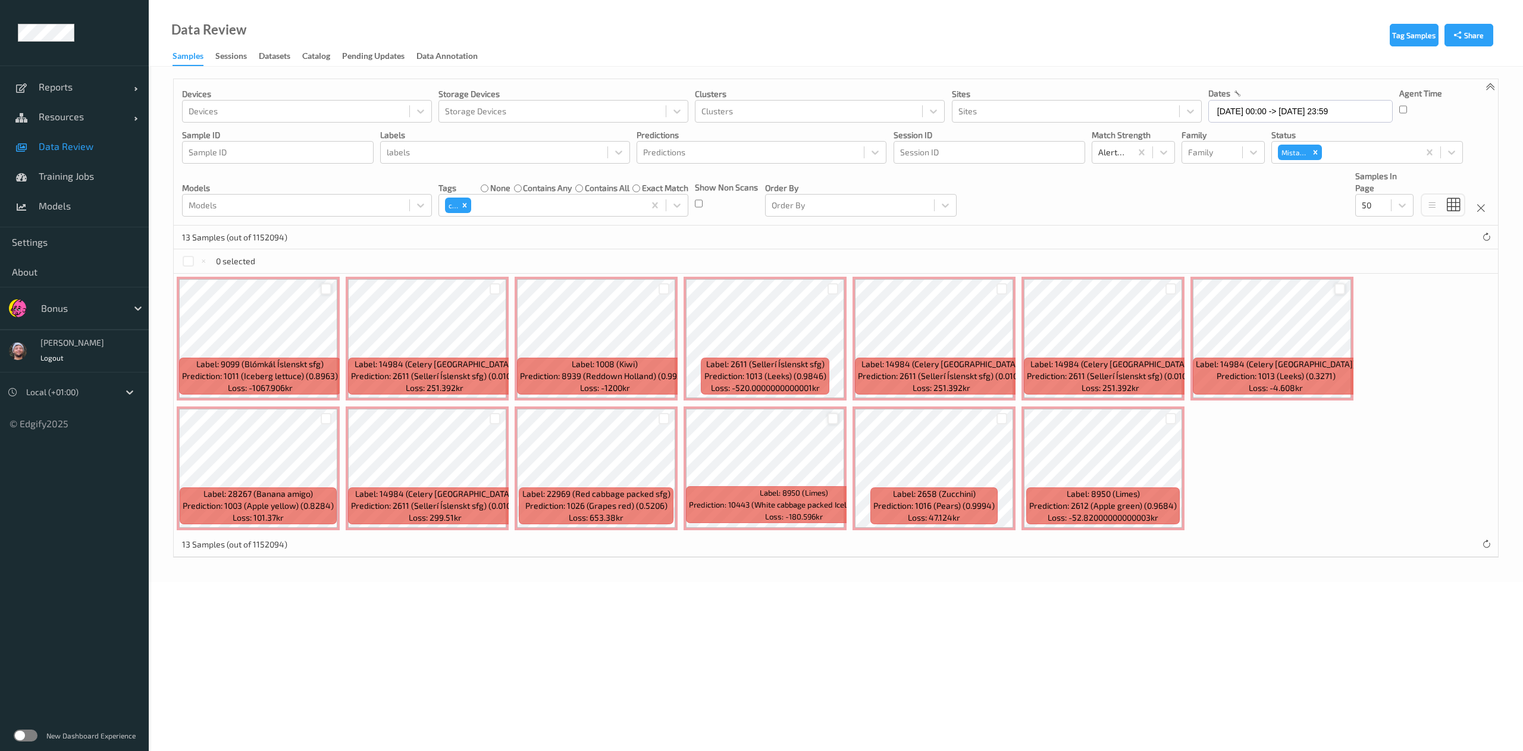
click at [327, 290] on div at bounding box center [326, 288] width 11 height 11
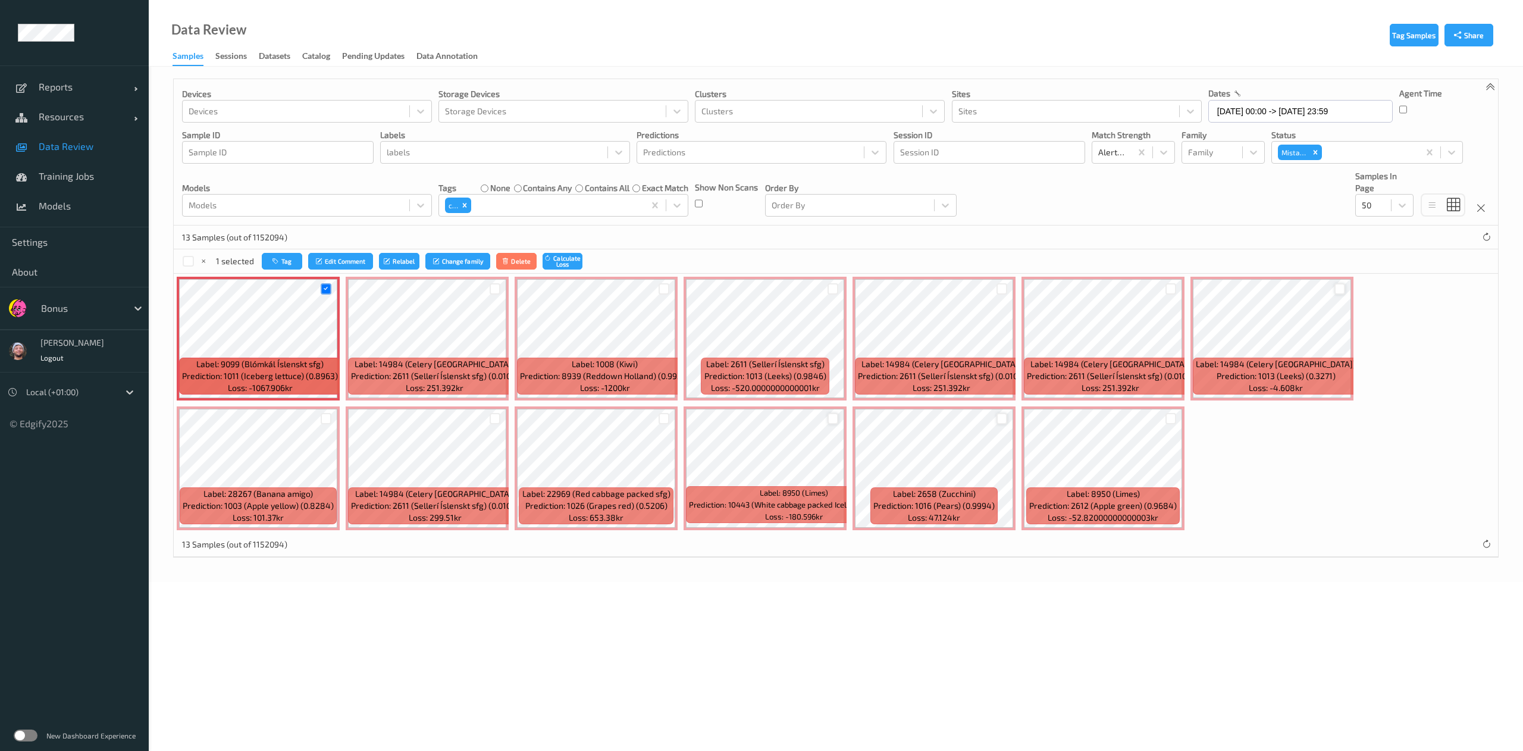
click at [1005, 421] on div at bounding box center [1001, 418] width 11 height 11
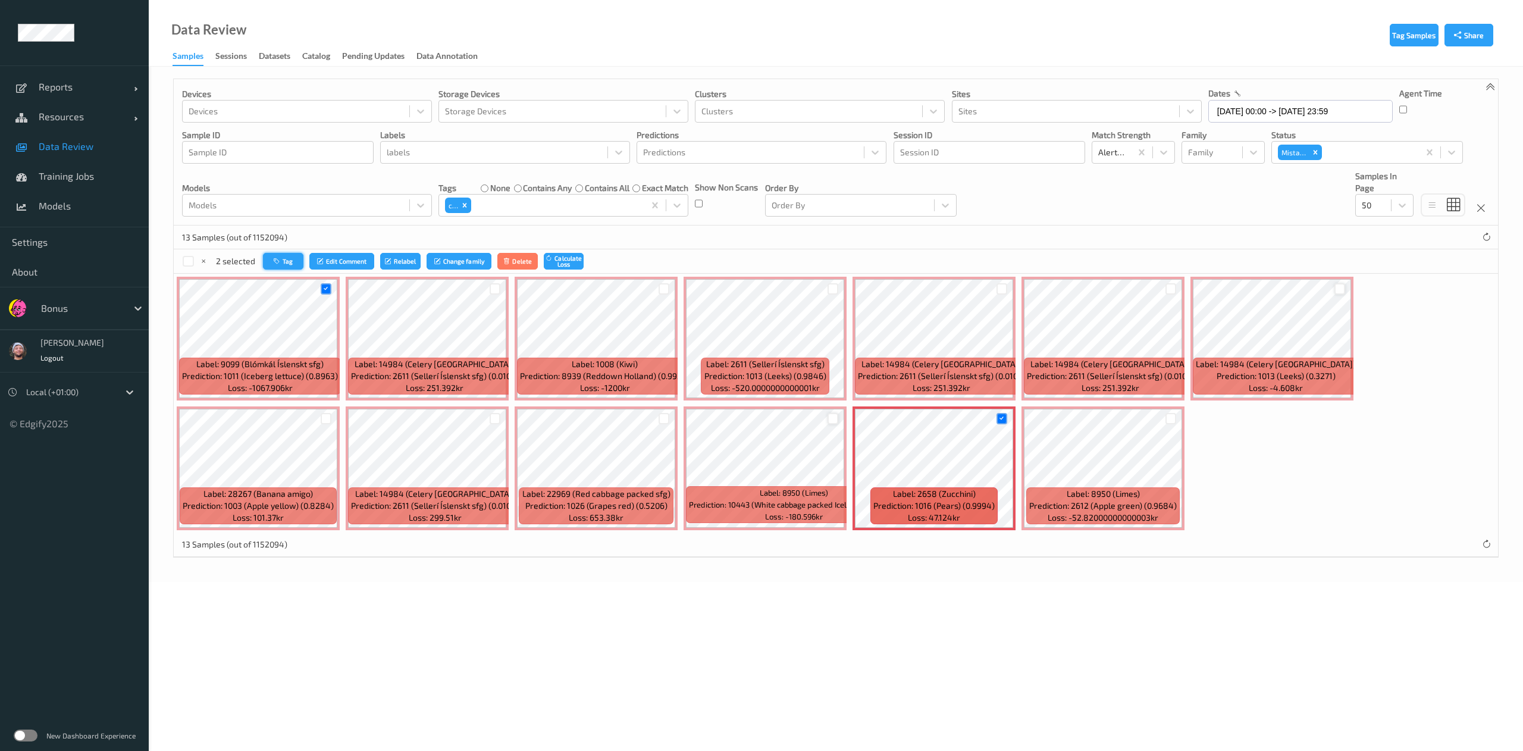
click at [284, 262] on button "Tag" at bounding box center [283, 261] width 40 height 17
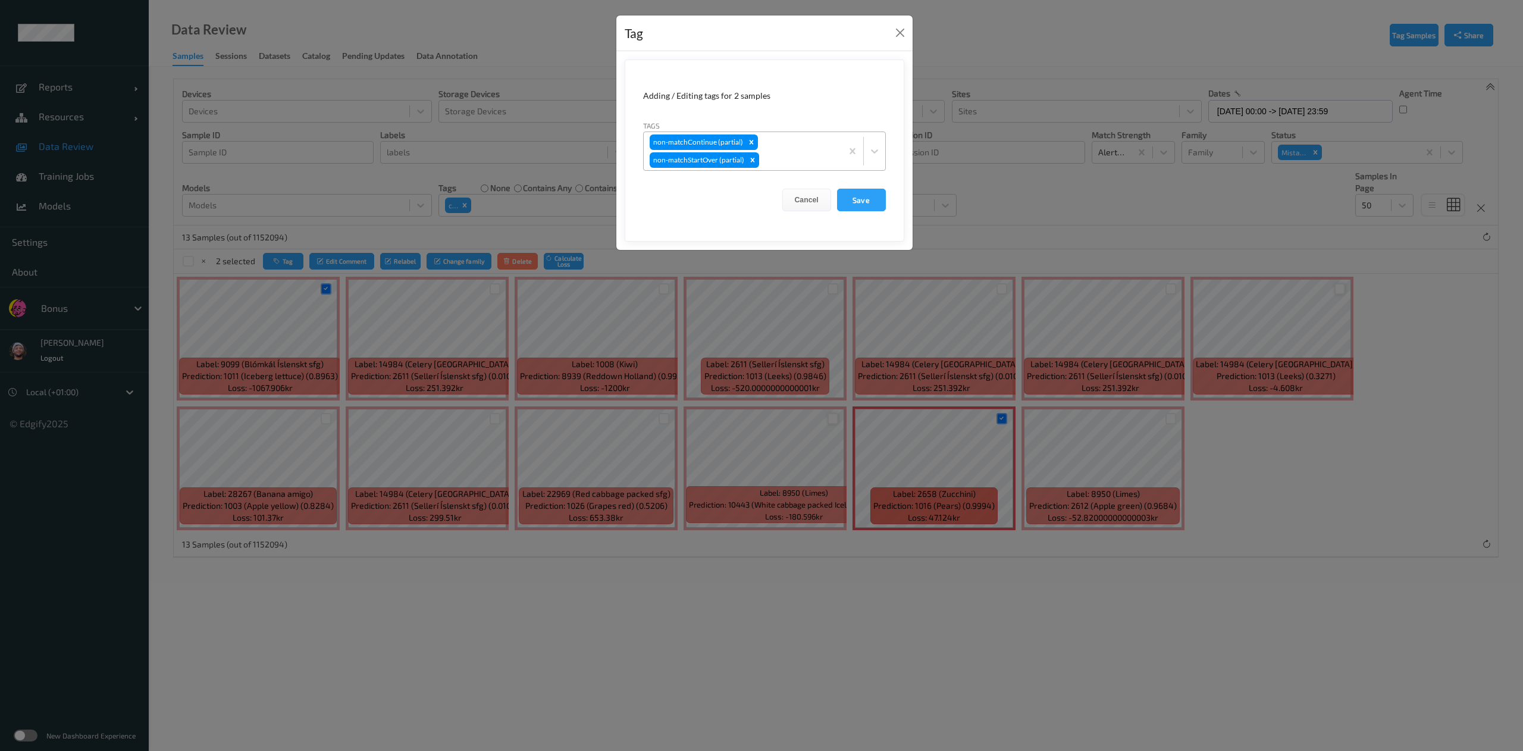
click at [800, 156] on div at bounding box center [798, 160] width 74 height 14
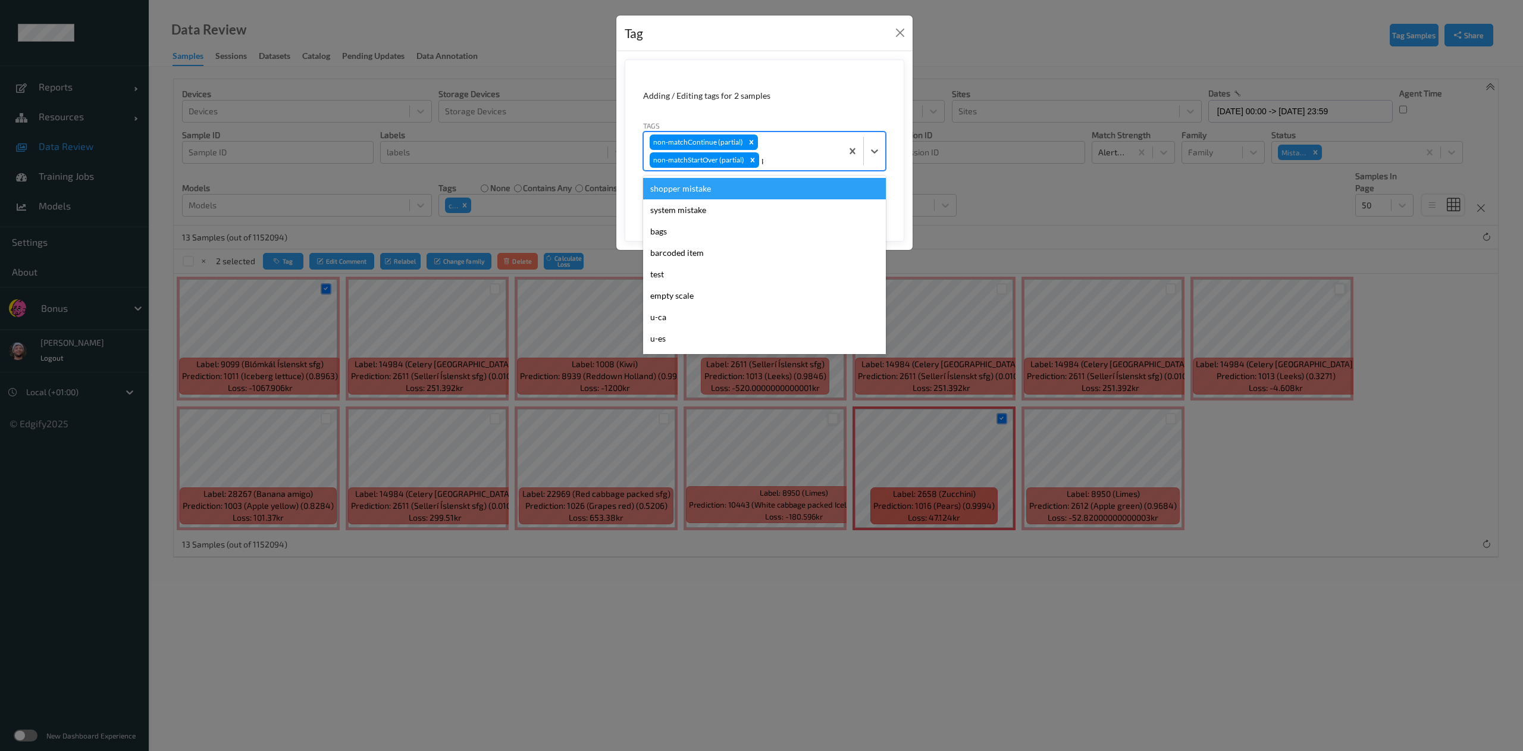
type input "pi"
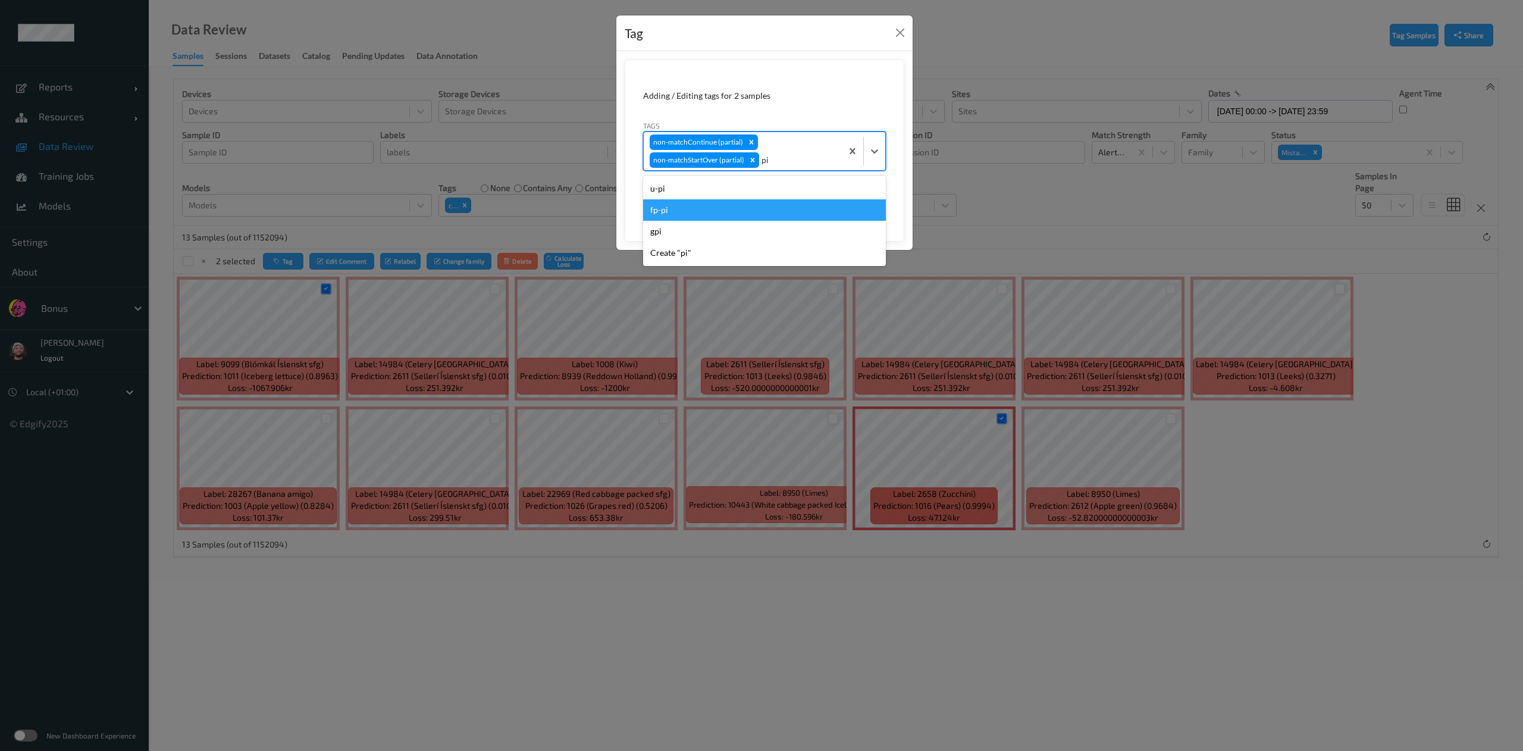
click at [781, 208] on div "fp-pi" at bounding box center [764, 209] width 243 height 21
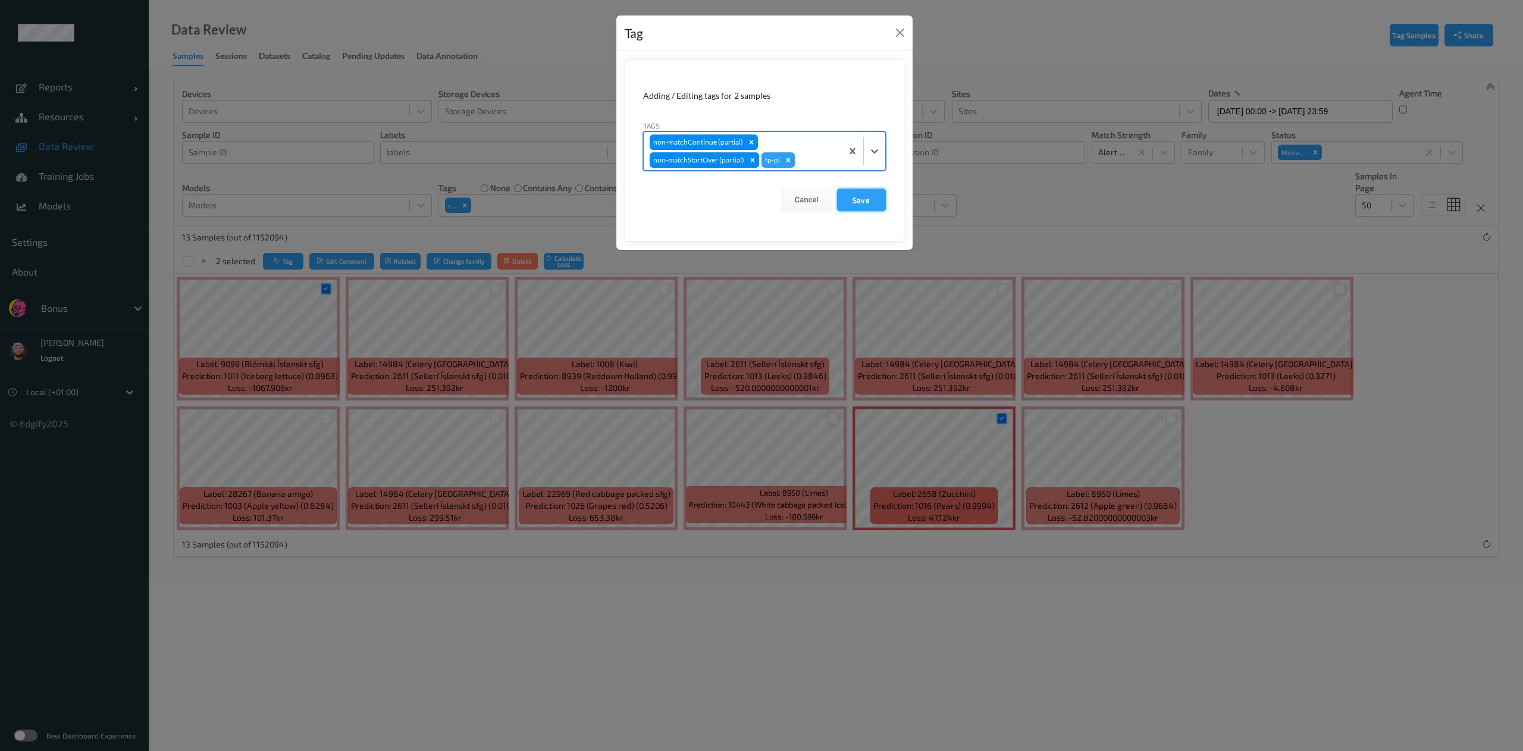
click at [843, 192] on button "Save" at bounding box center [861, 200] width 49 height 23
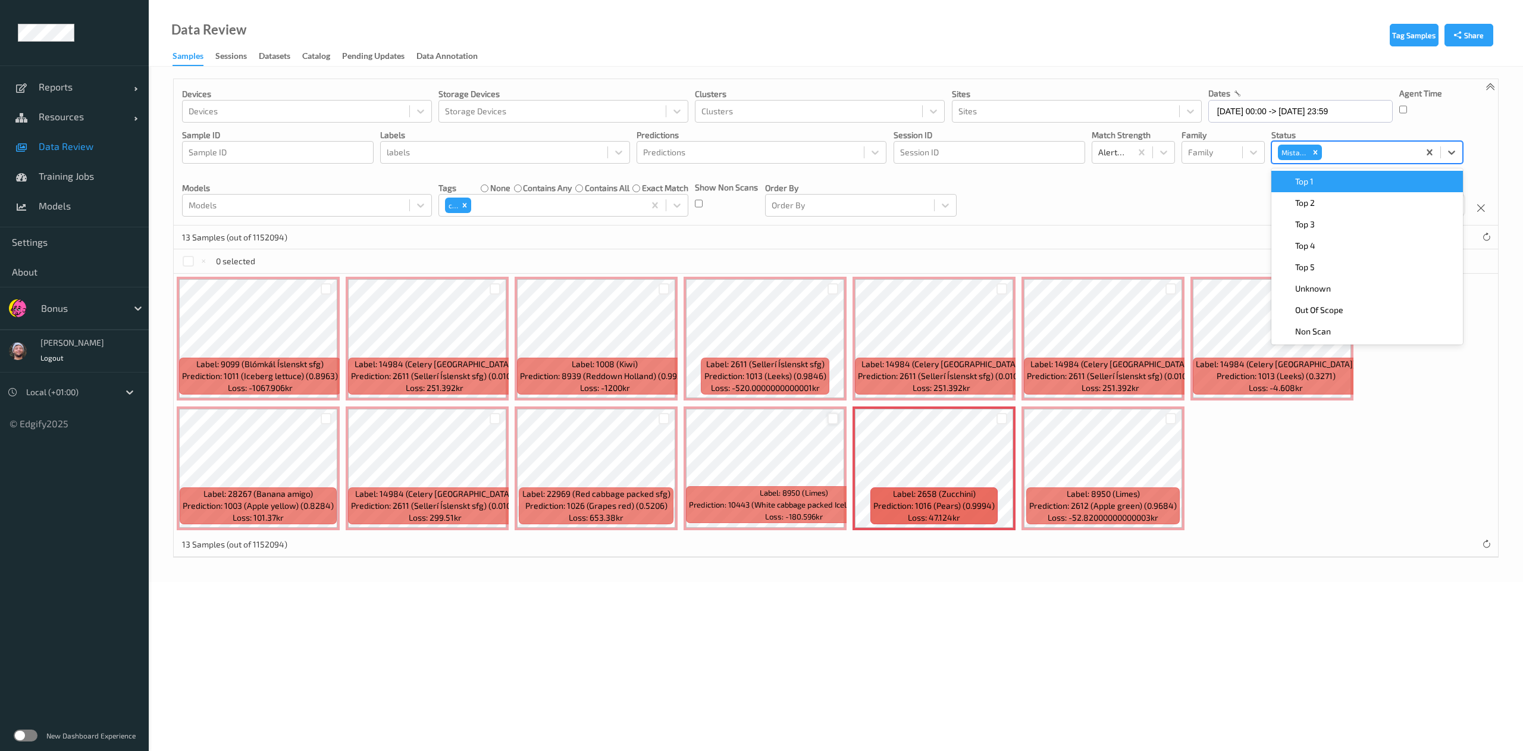
click at [1338, 150] on div at bounding box center [1368, 152] width 89 height 14
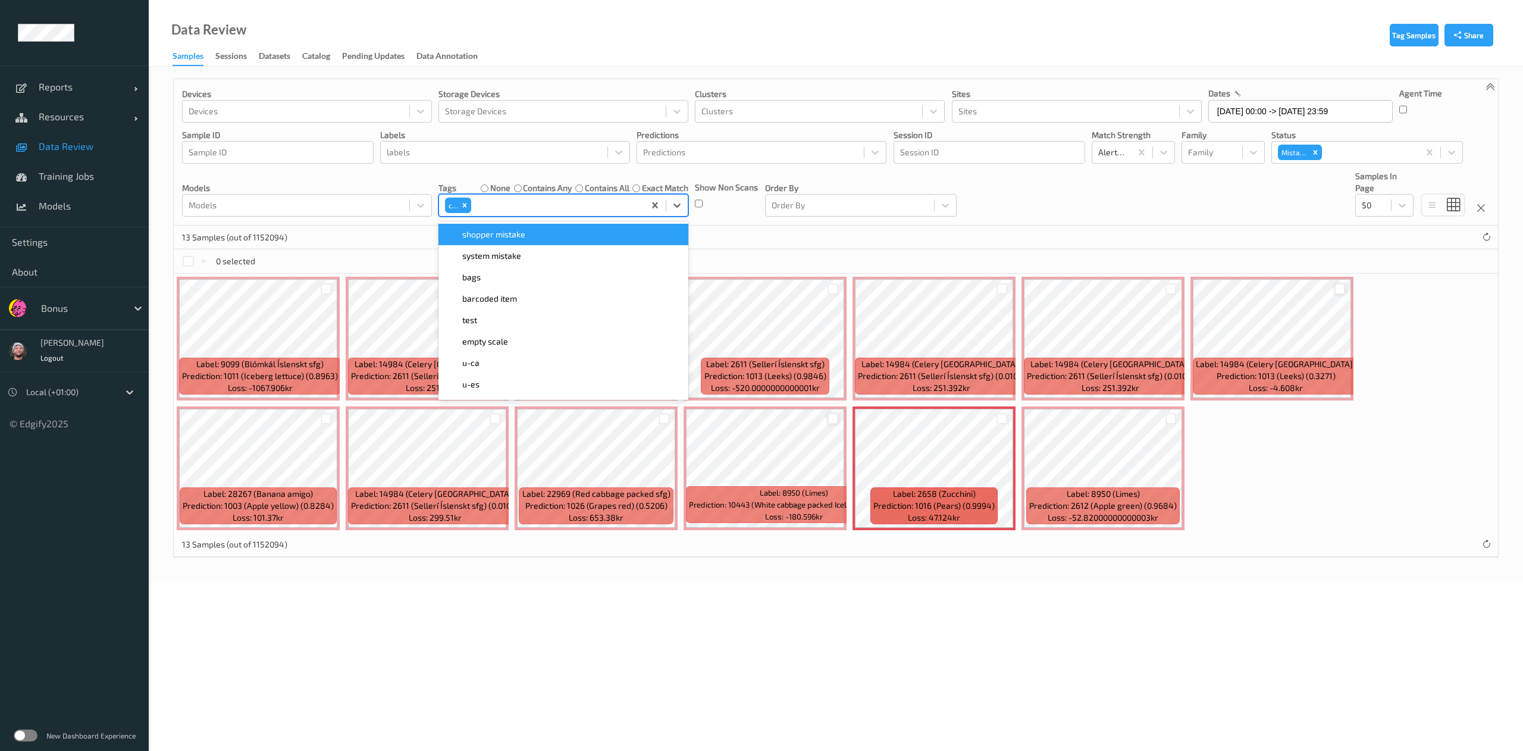
click at [518, 207] on div at bounding box center [556, 205] width 165 height 14
type input "pi"
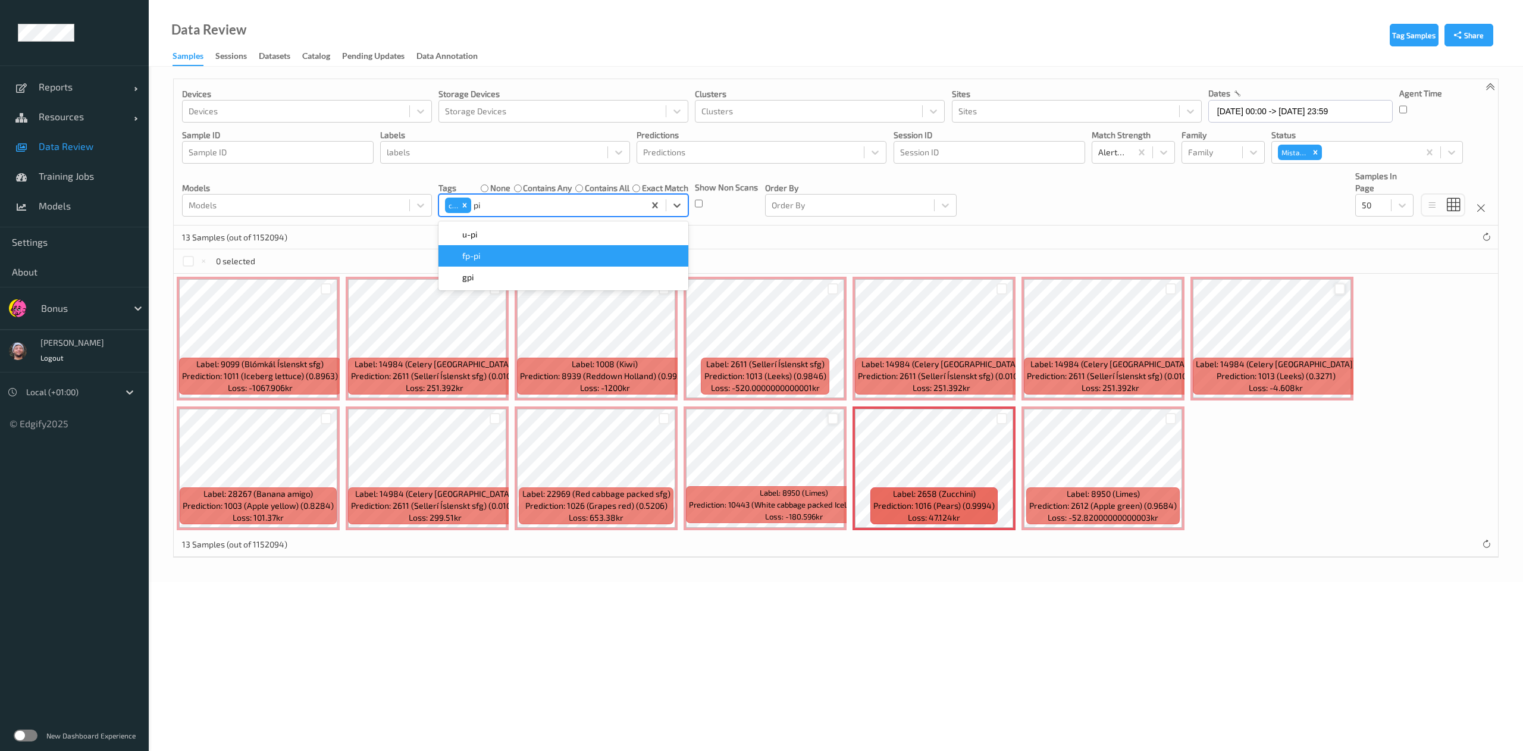
click at [496, 255] on div "fp-pi" at bounding box center [564, 256] width 236 height 12
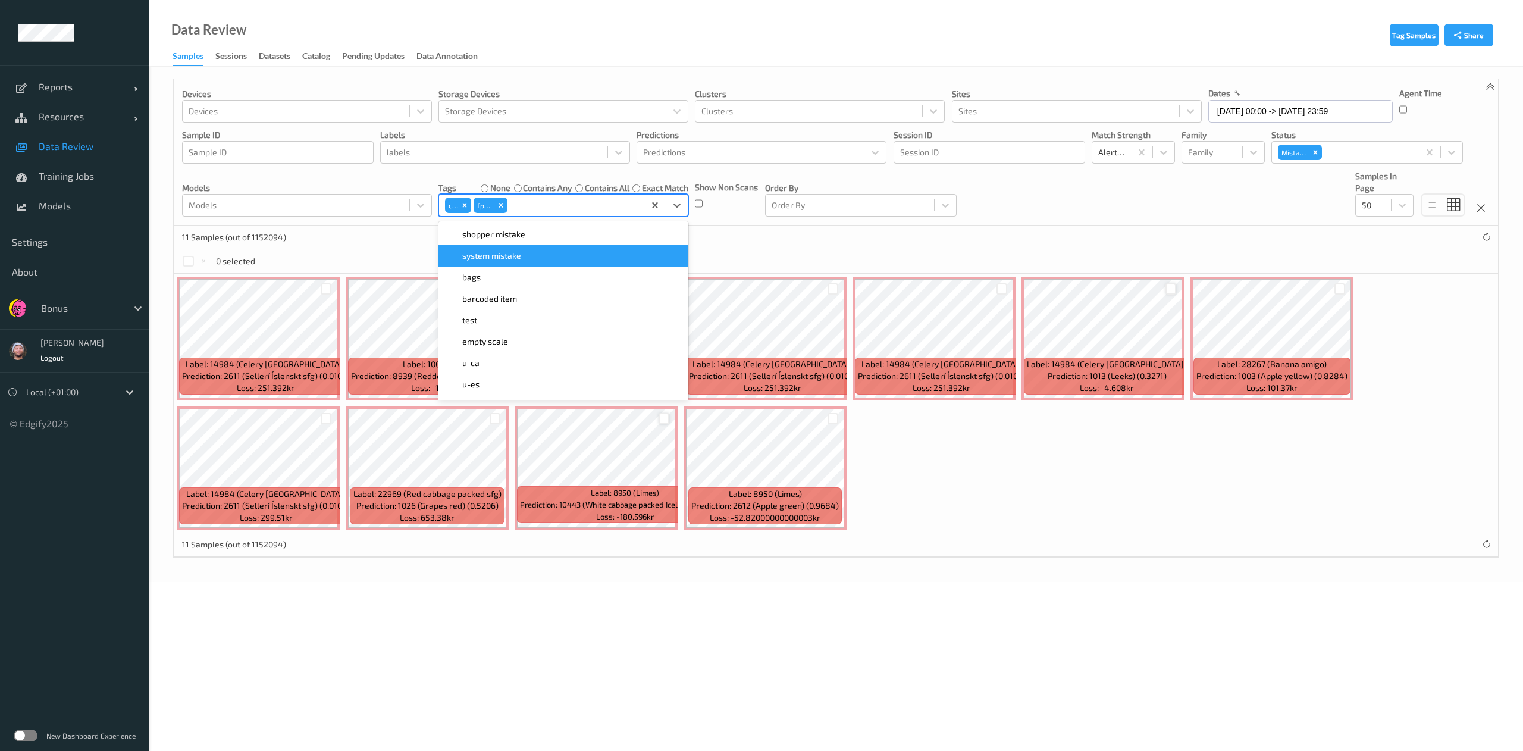
click at [393, 245] on div "11 Samples (out of 1152094)" at bounding box center [836, 237] width 1324 height 24
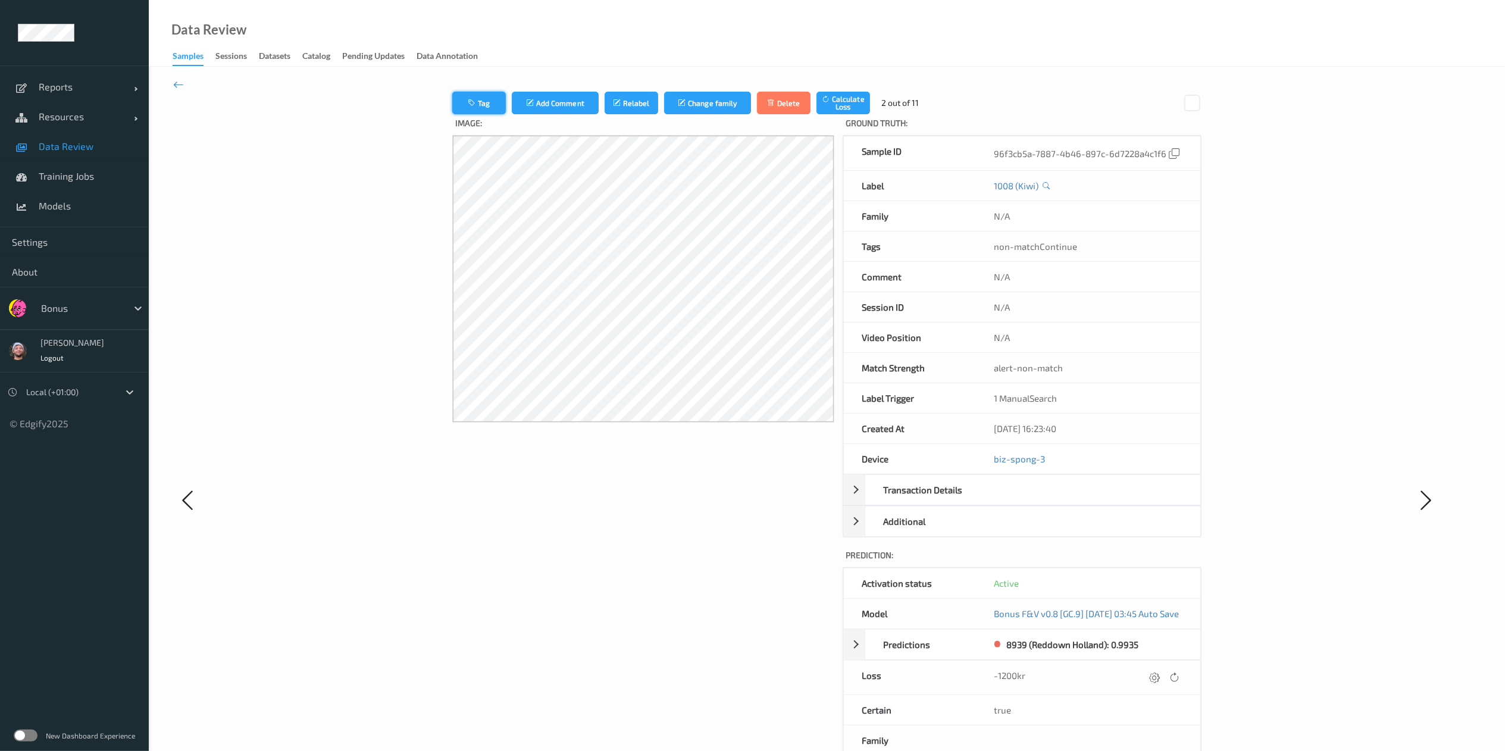
click at [468, 112] on button "Tag" at bounding box center [479, 103] width 54 height 23
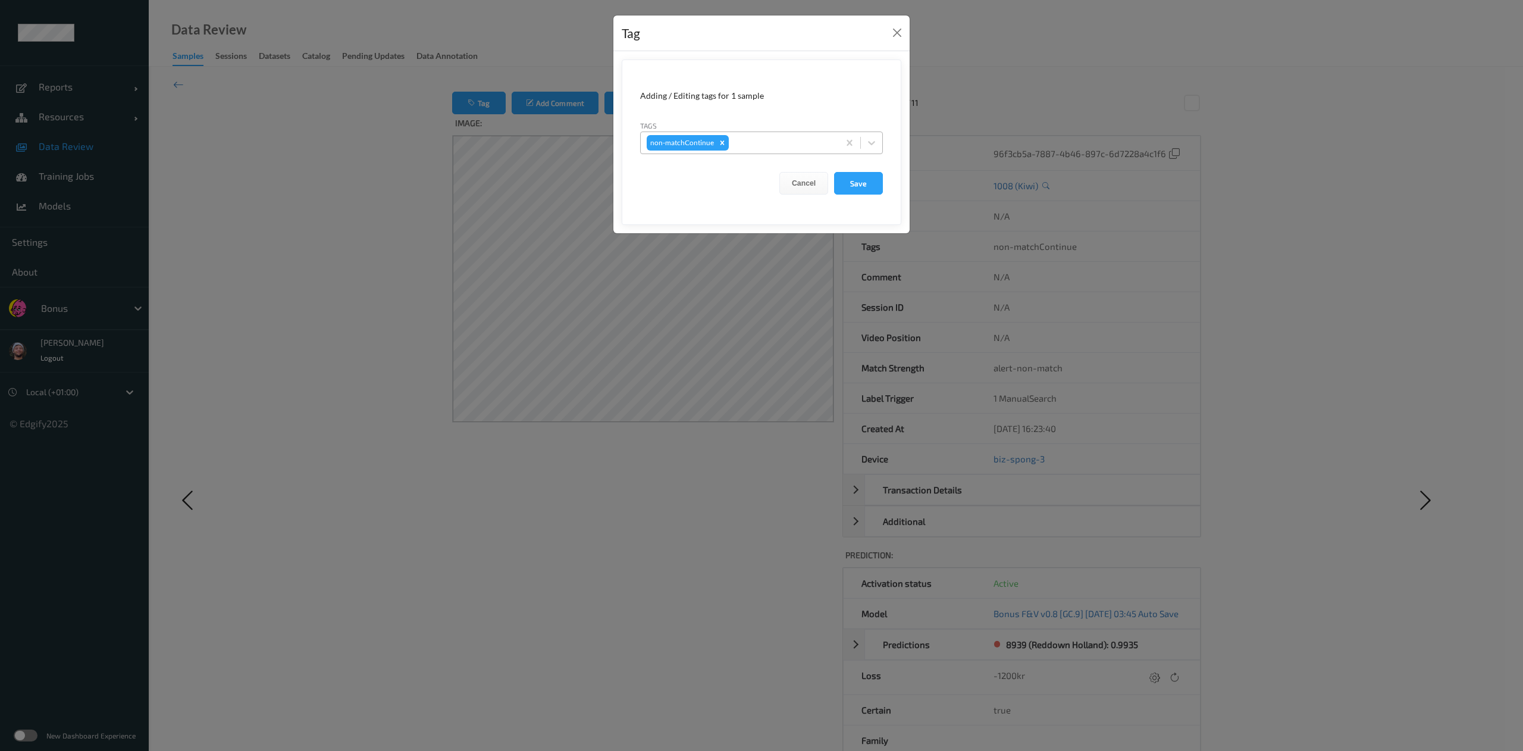
click at [786, 144] on div at bounding box center [782, 143] width 102 height 14
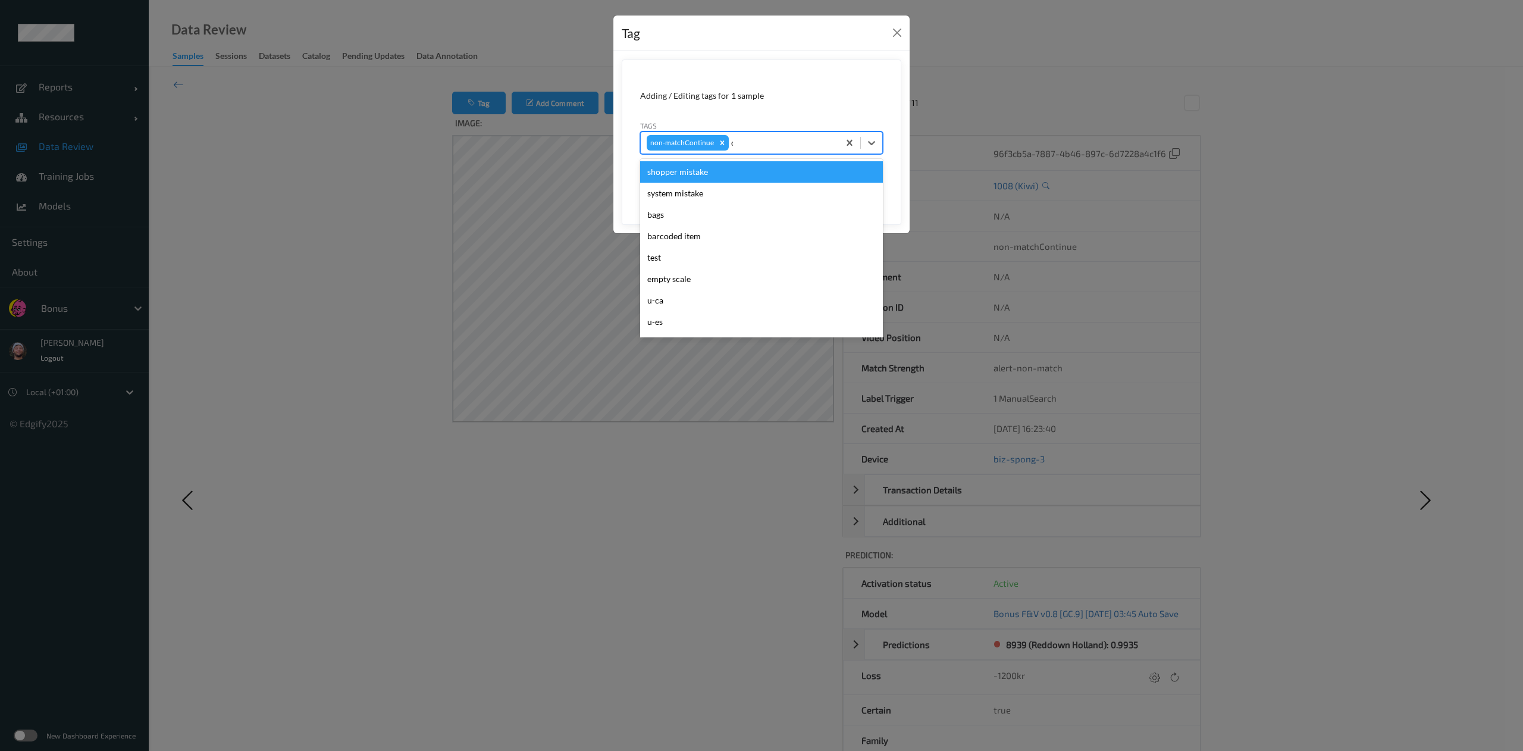
type input "ca"
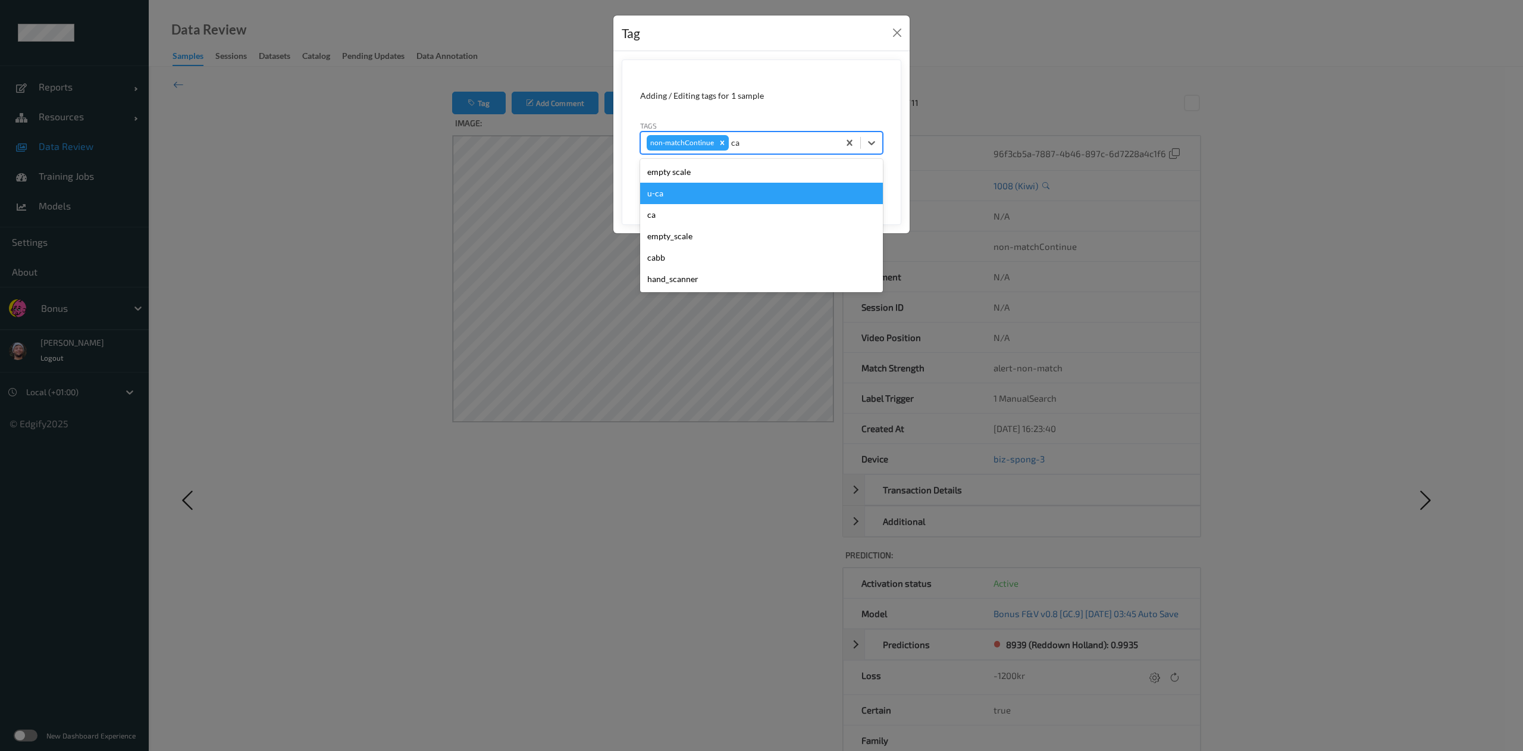
click at [703, 203] on div "u-ca" at bounding box center [761, 193] width 243 height 21
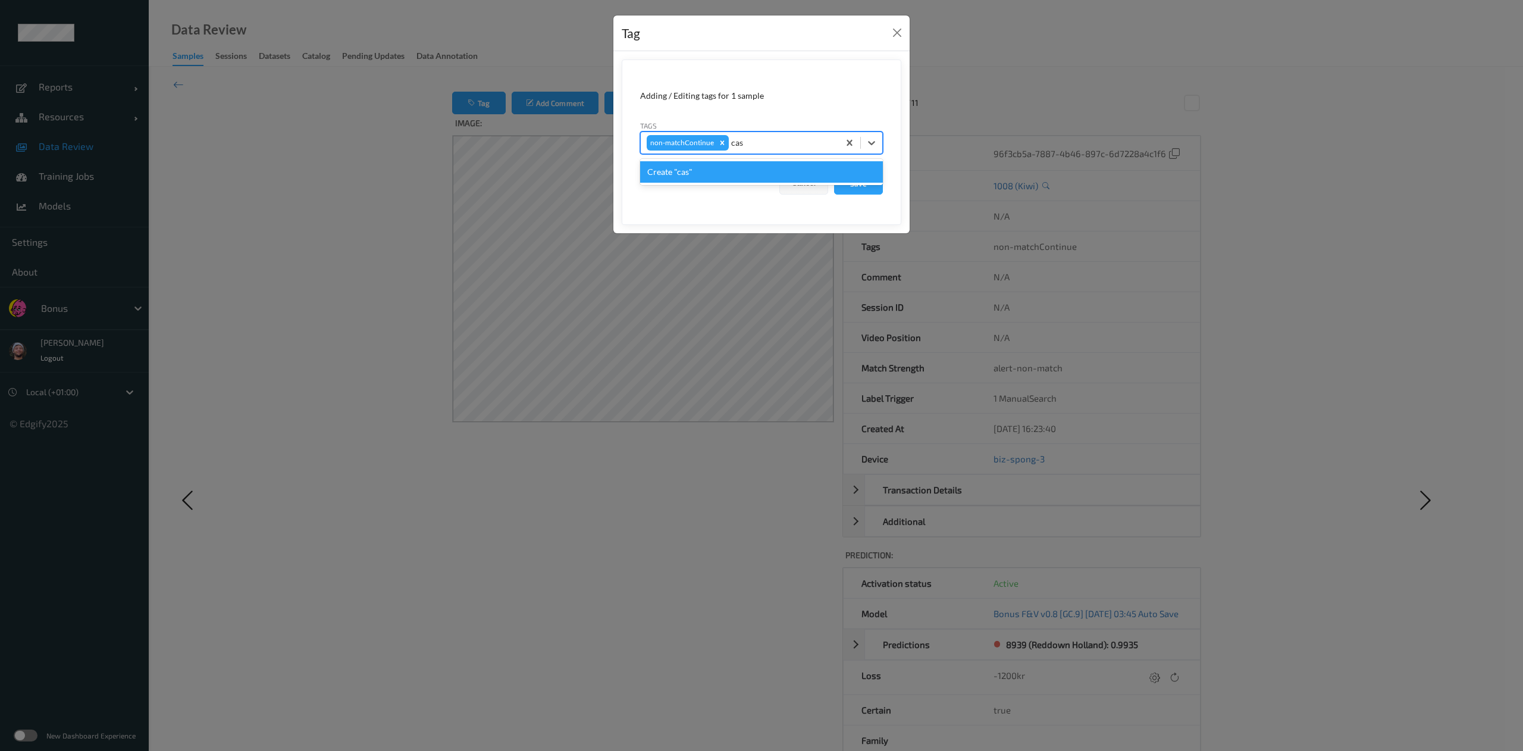
type input "ca"
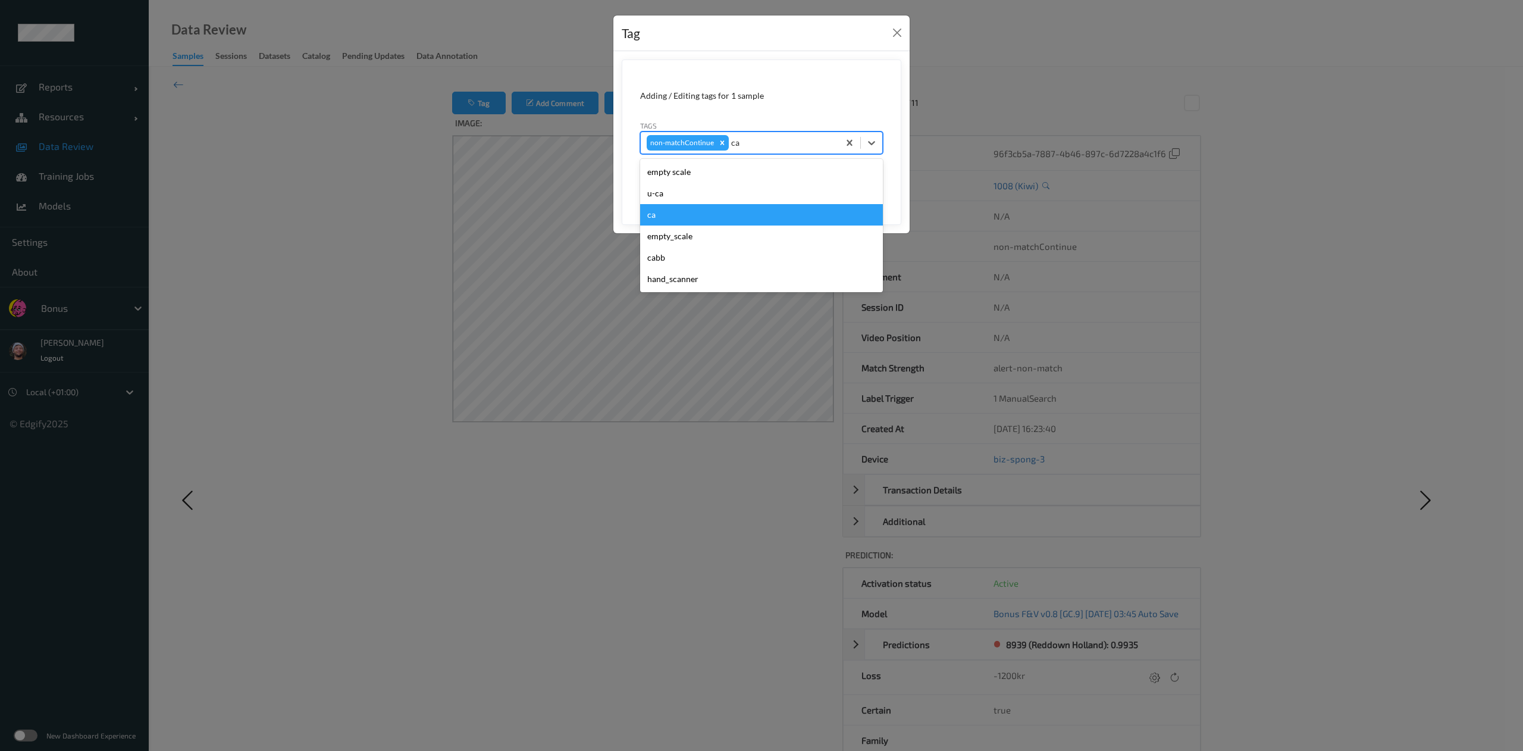
click at [734, 211] on div "ca" at bounding box center [761, 214] width 243 height 21
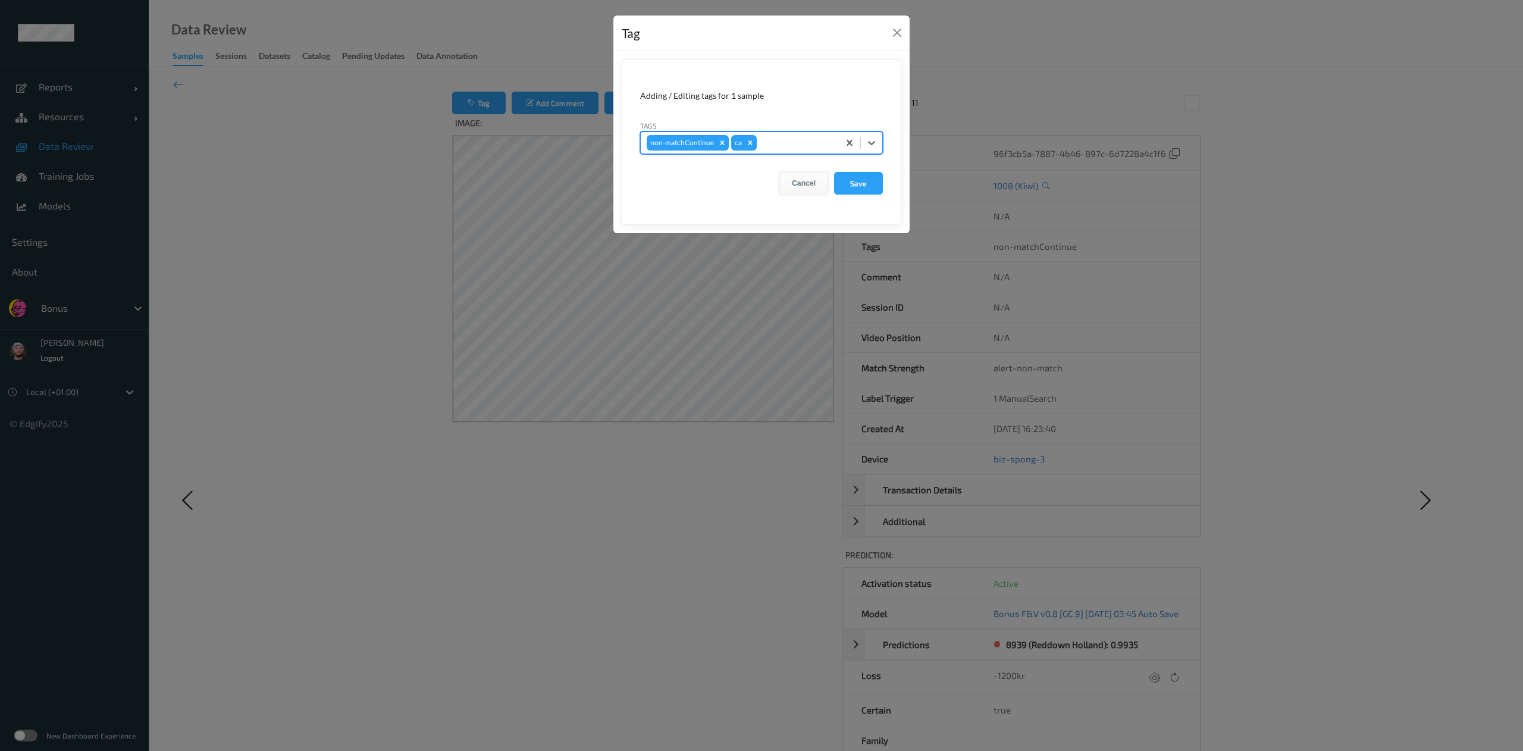
type input "s"
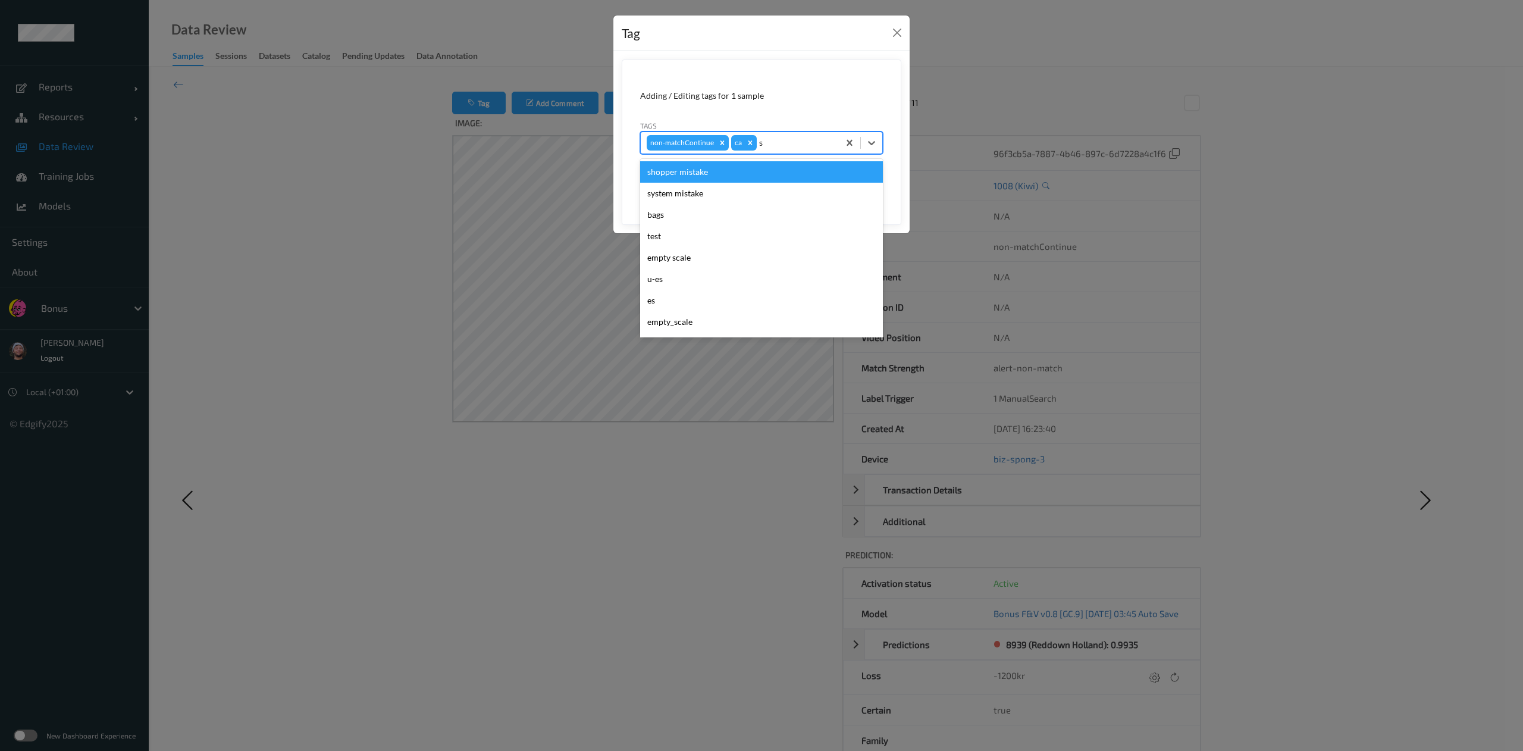
click at [785, 168] on div "shopper mistake" at bounding box center [761, 171] width 243 height 21
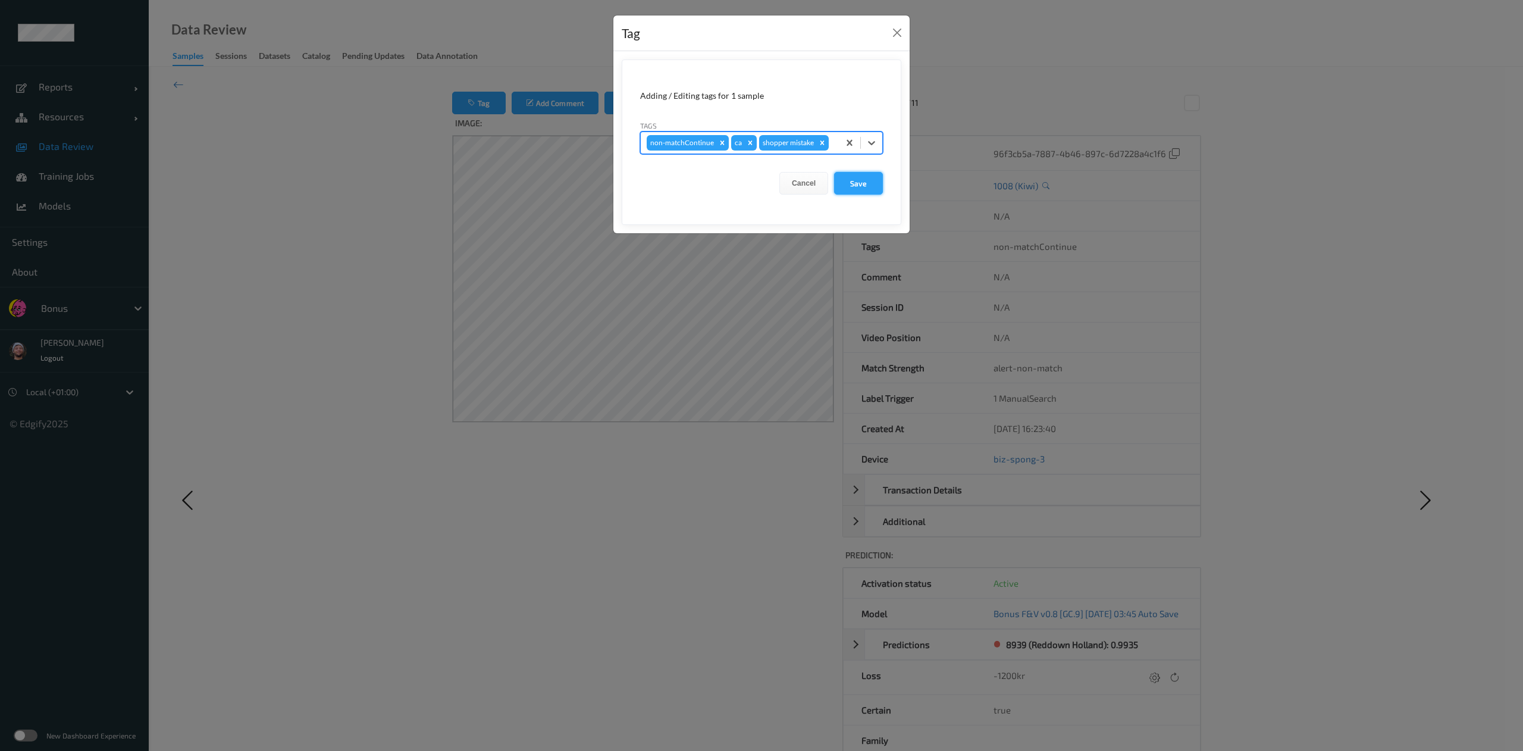
click at [857, 187] on button "Save" at bounding box center [858, 183] width 49 height 23
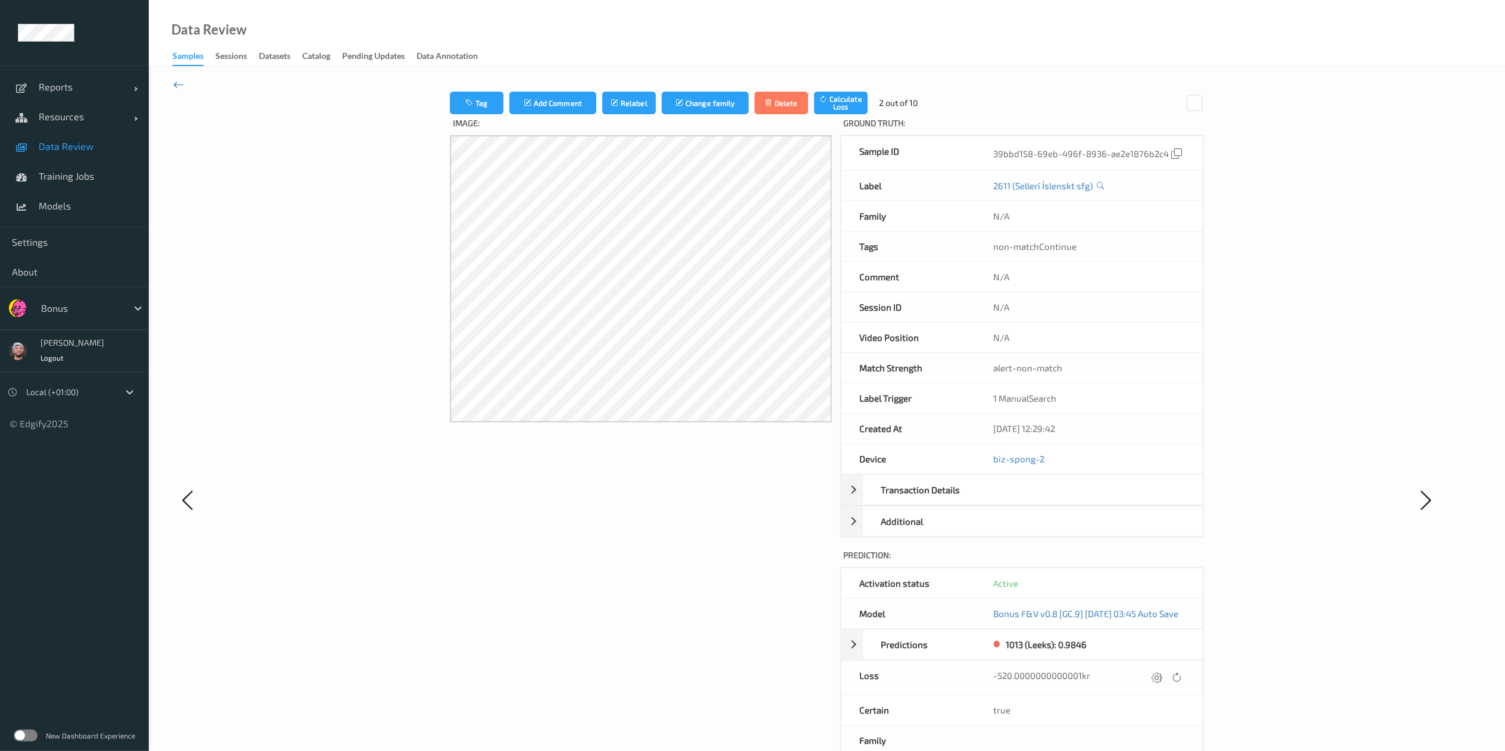
click at [176, 87] on icon at bounding box center [178, 84] width 11 height 13
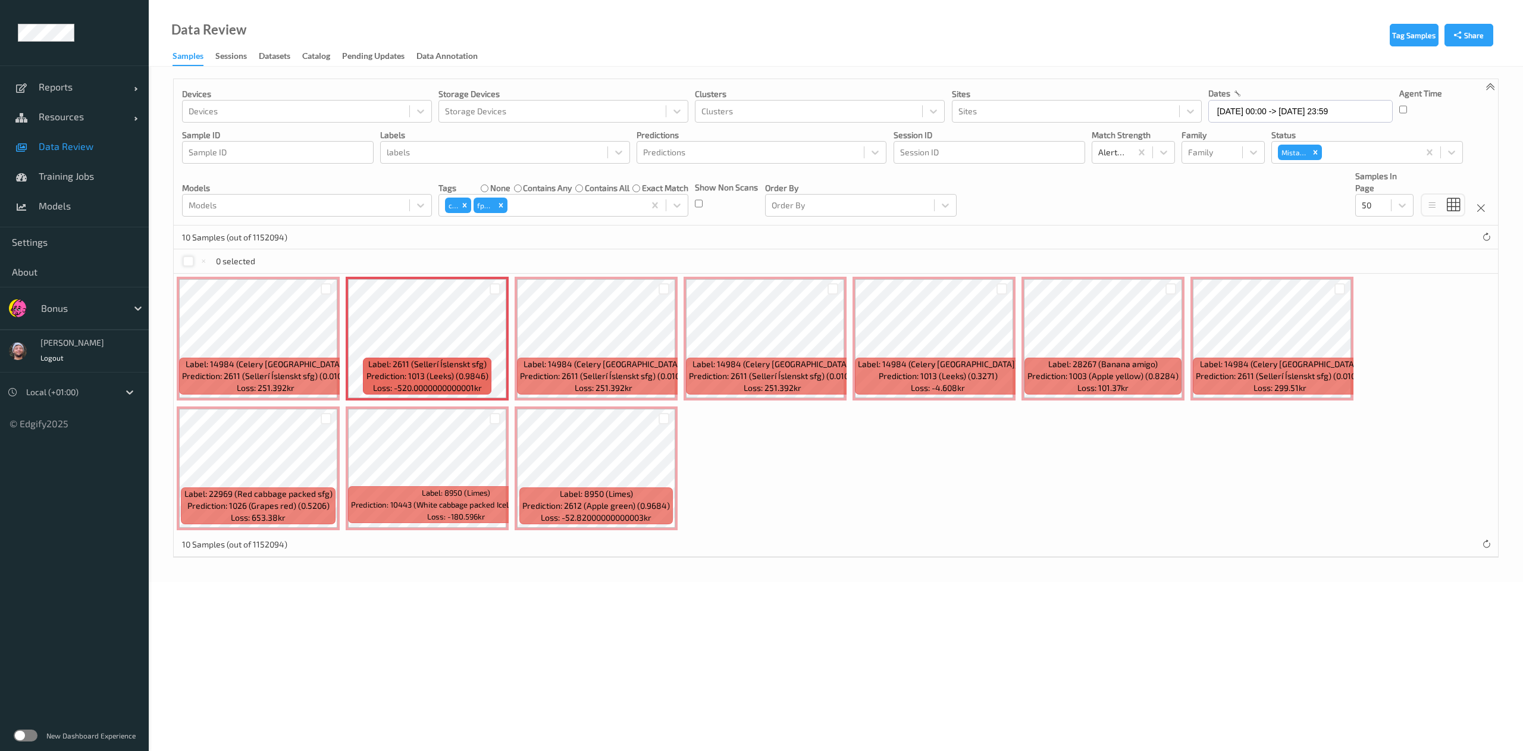
click at [191, 264] on div at bounding box center [188, 261] width 11 height 11
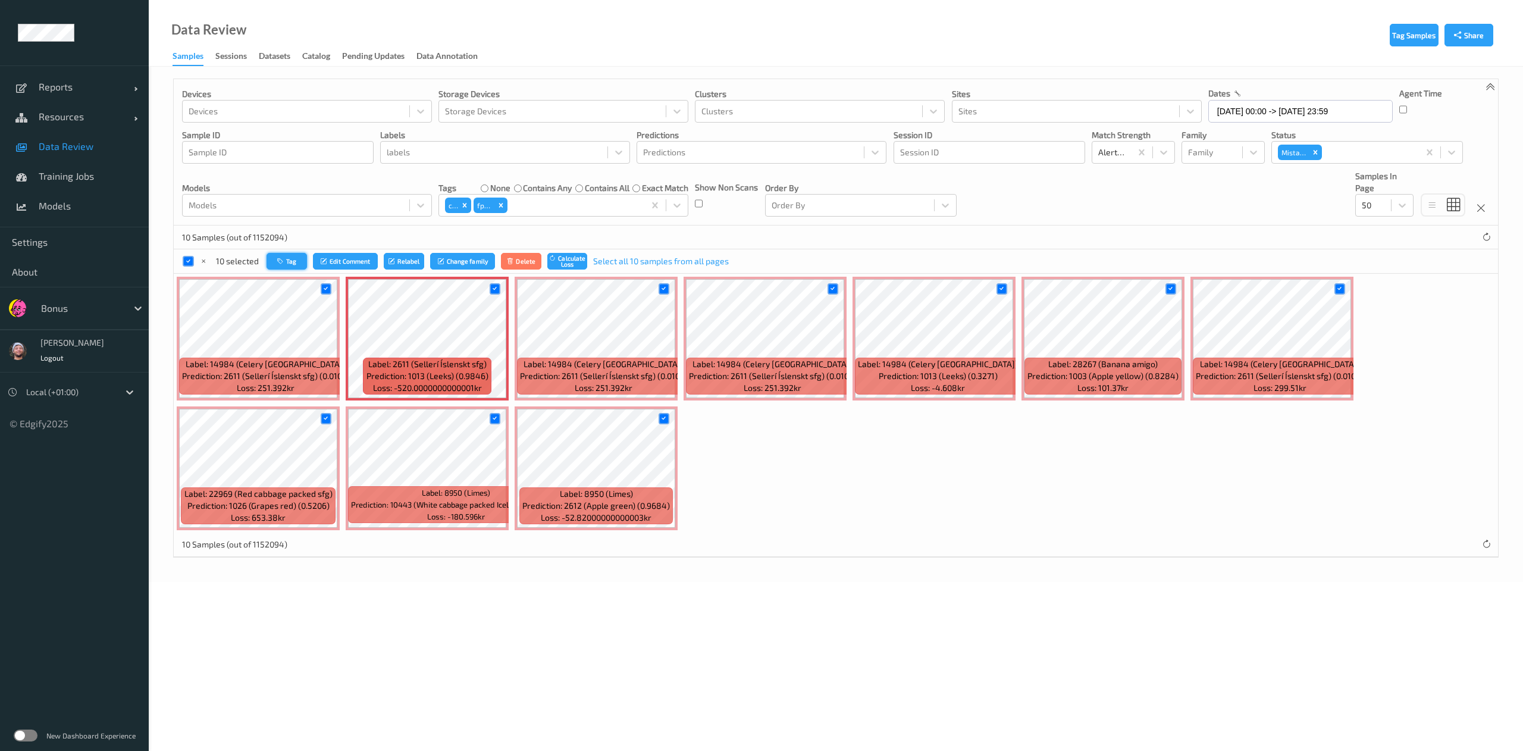
click at [298, 256] on button "Tag" at bounding box center [287, 261] width 40 height 17
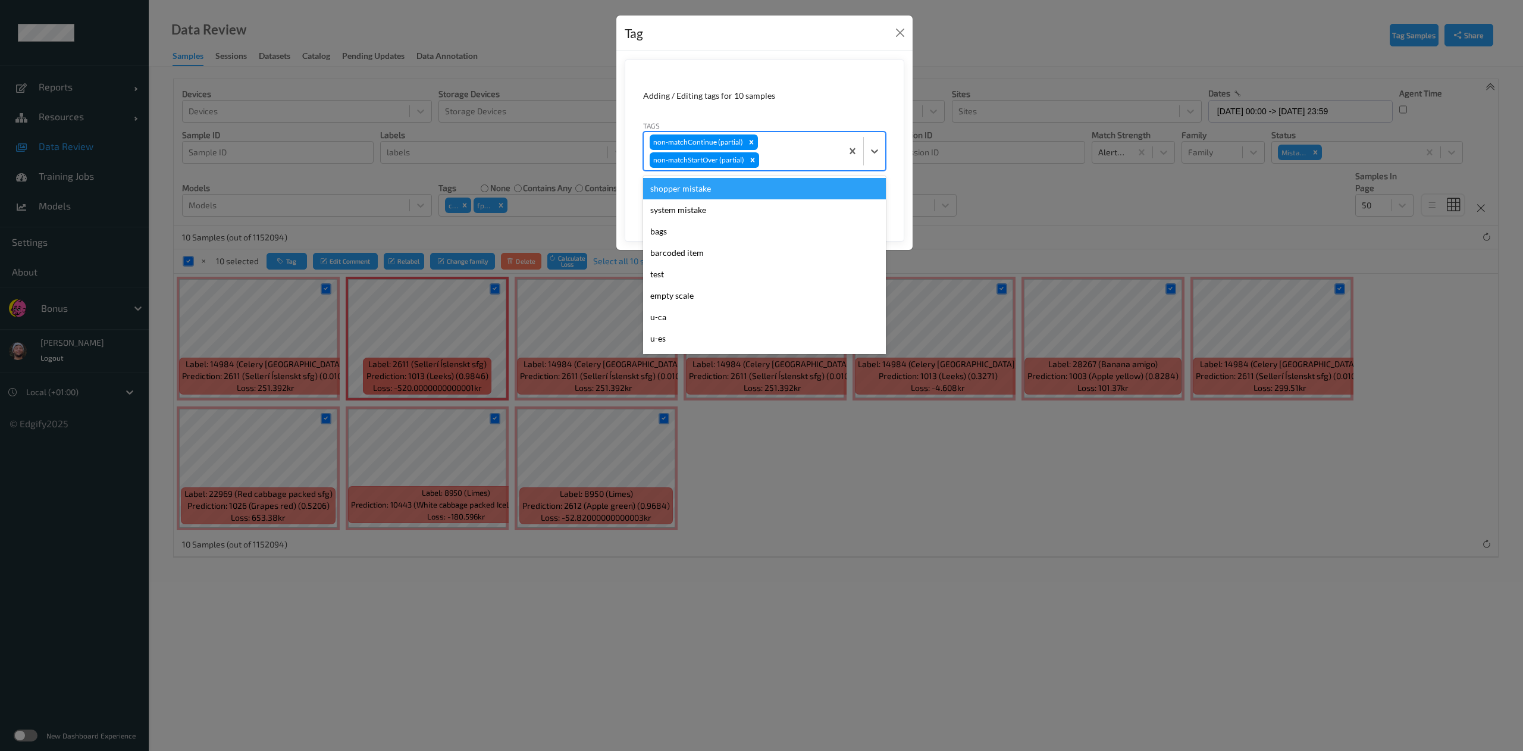
click at [795, 167] on div at bounding box center [798, 160] width 74 height 14
type input "ig"
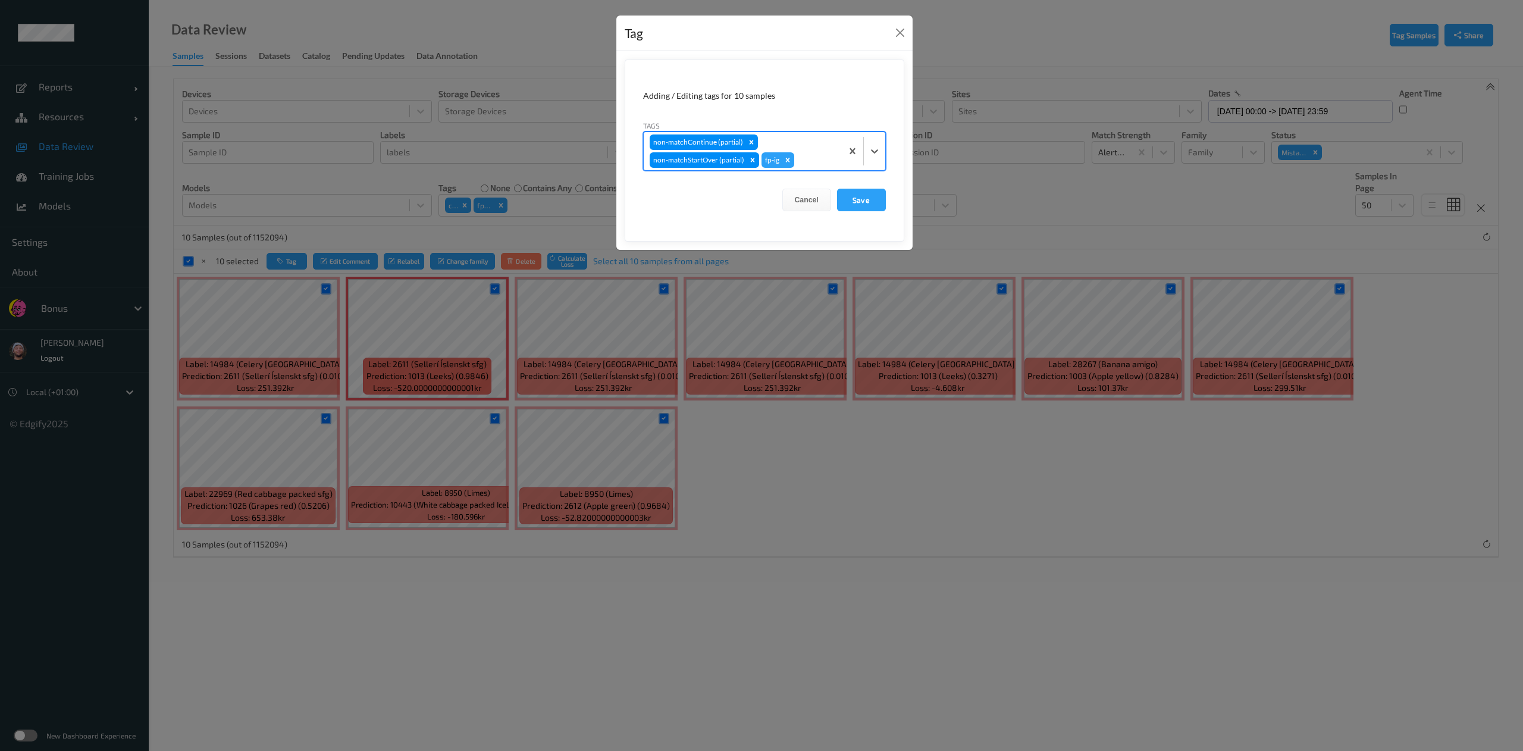
click at [837, 189] on button "Save" at bounding box center [861, 200] width 49 height 23
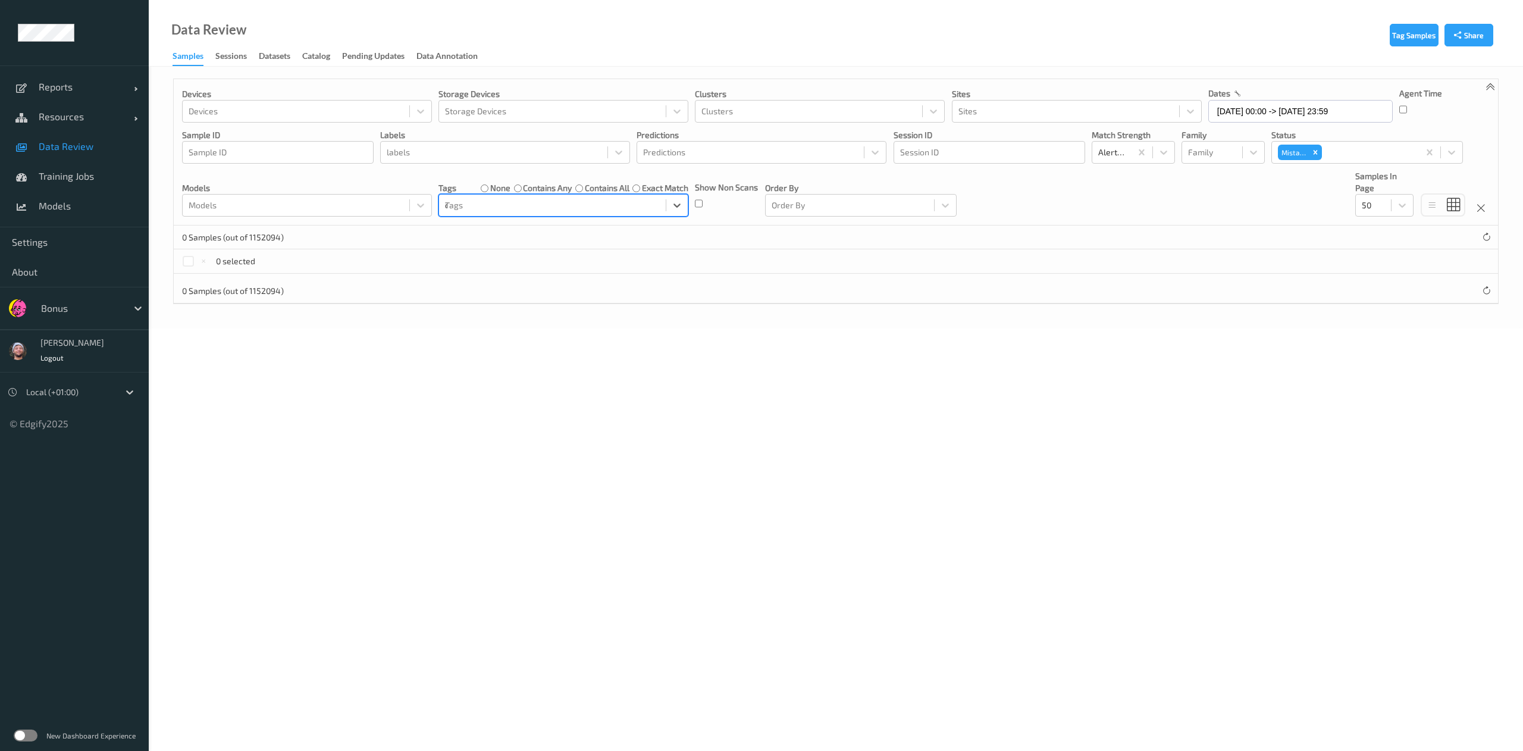
type input "ca"
click at [502, 256] on div "u-ca" at bounding box center [564, 256] width 236 height 12
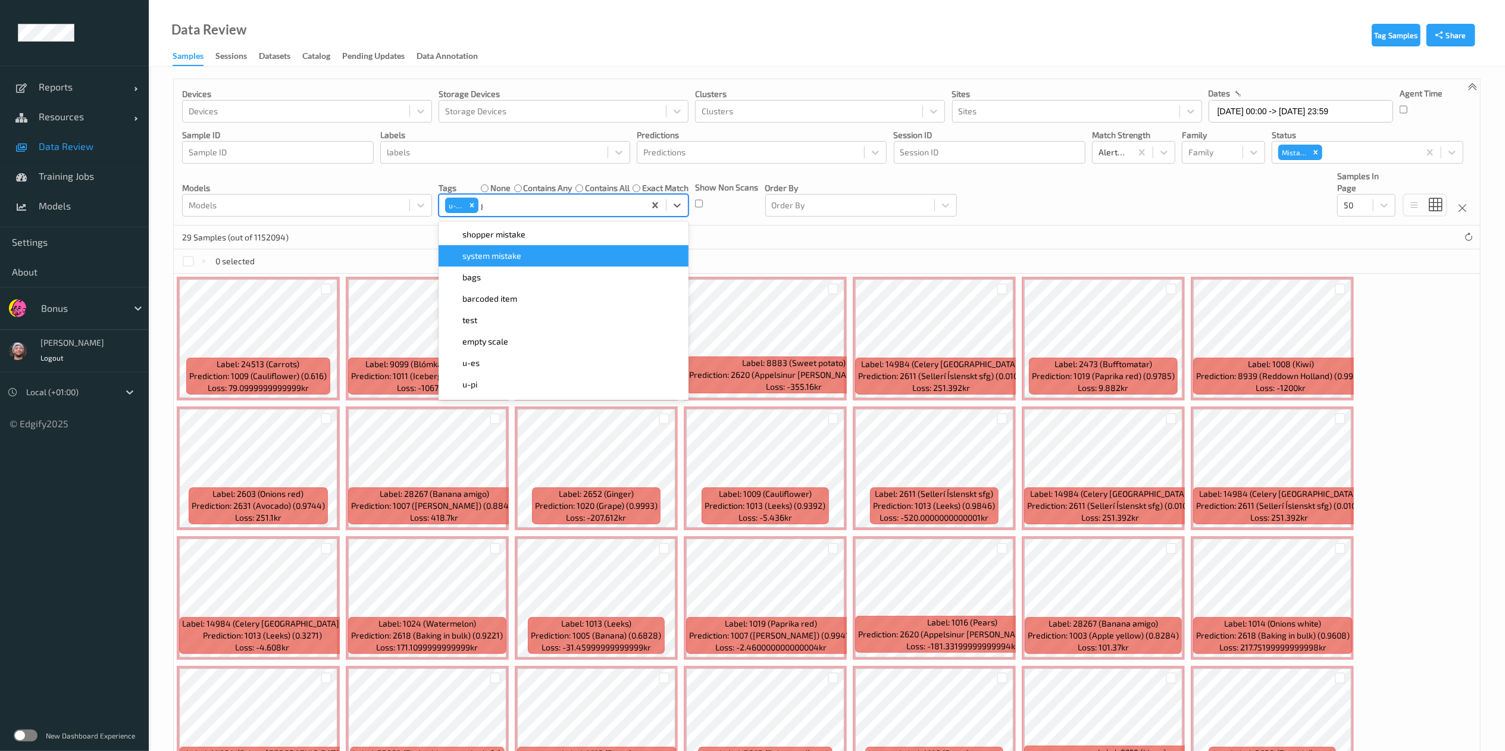
type input "gi"
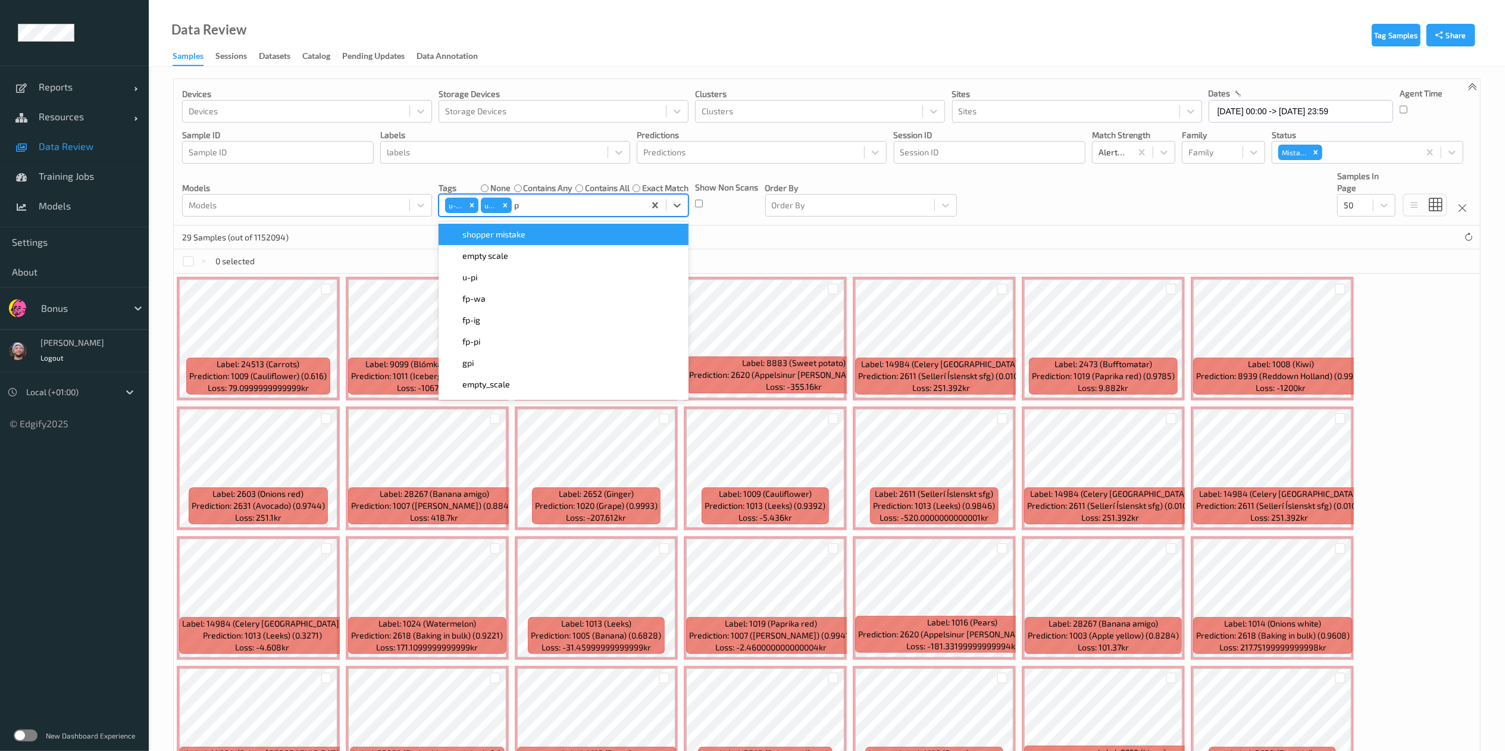
type input "pi"
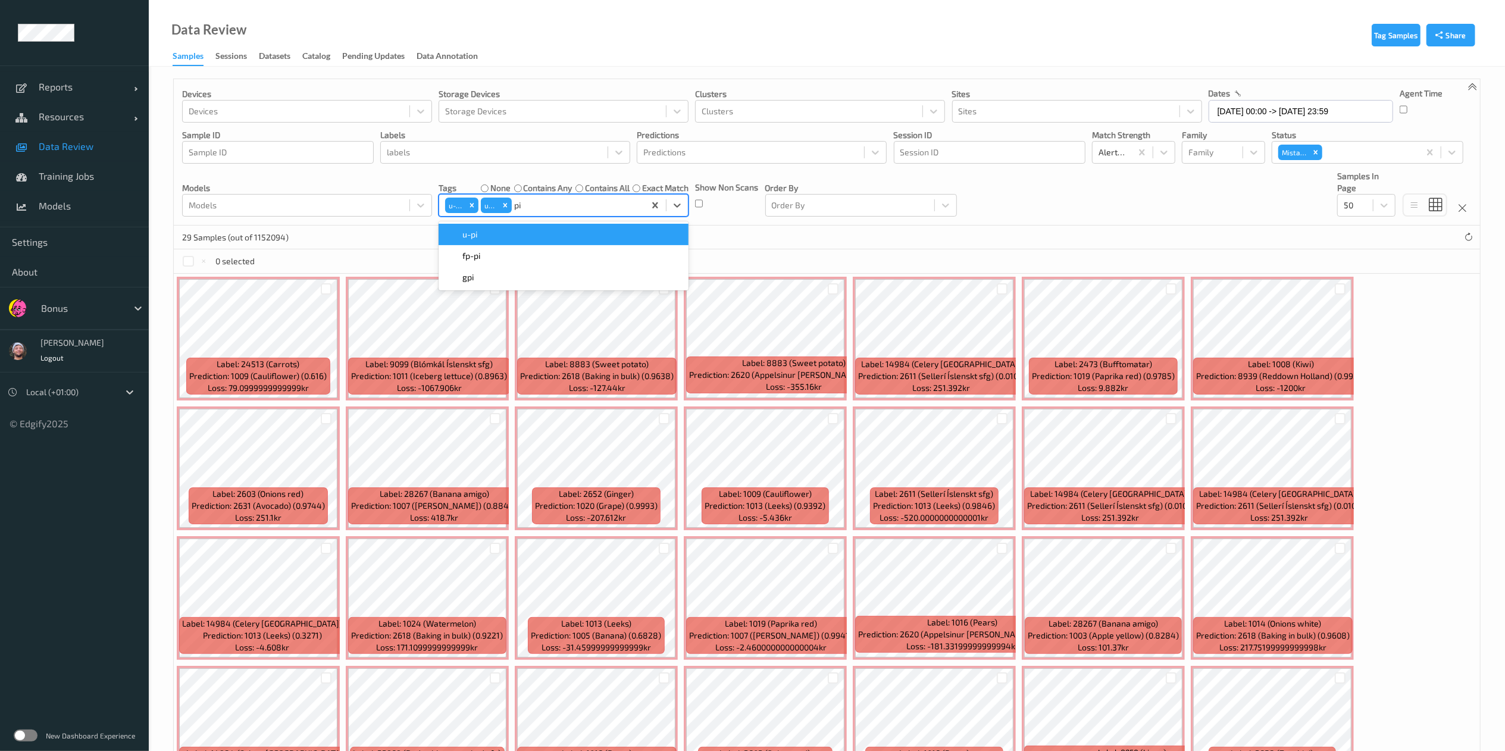
click at [557, 237] on div "u-pi" at bounding box center [564, 234] width 236 height 12
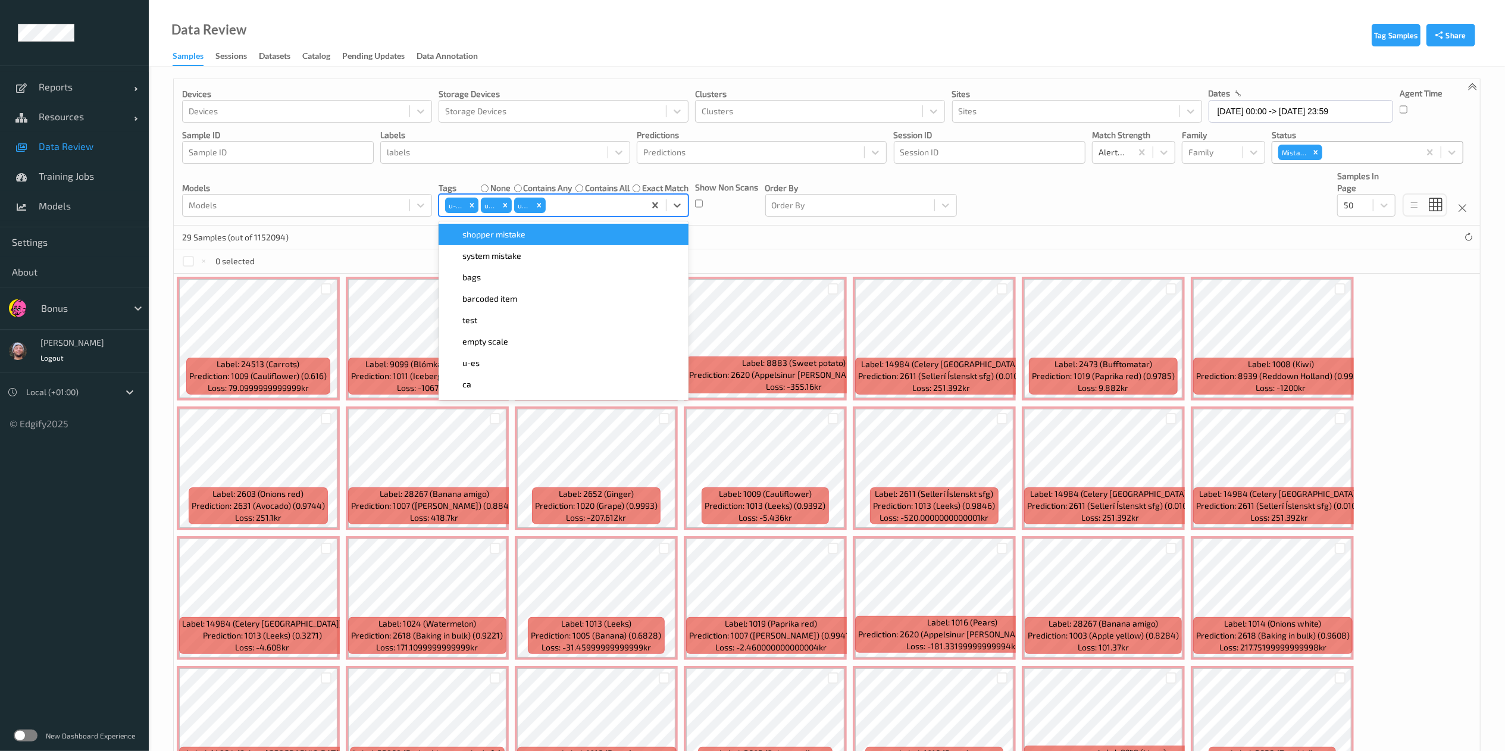
click at [1340, 151] on div at bounding box center [1368, 152] width 89 height 14
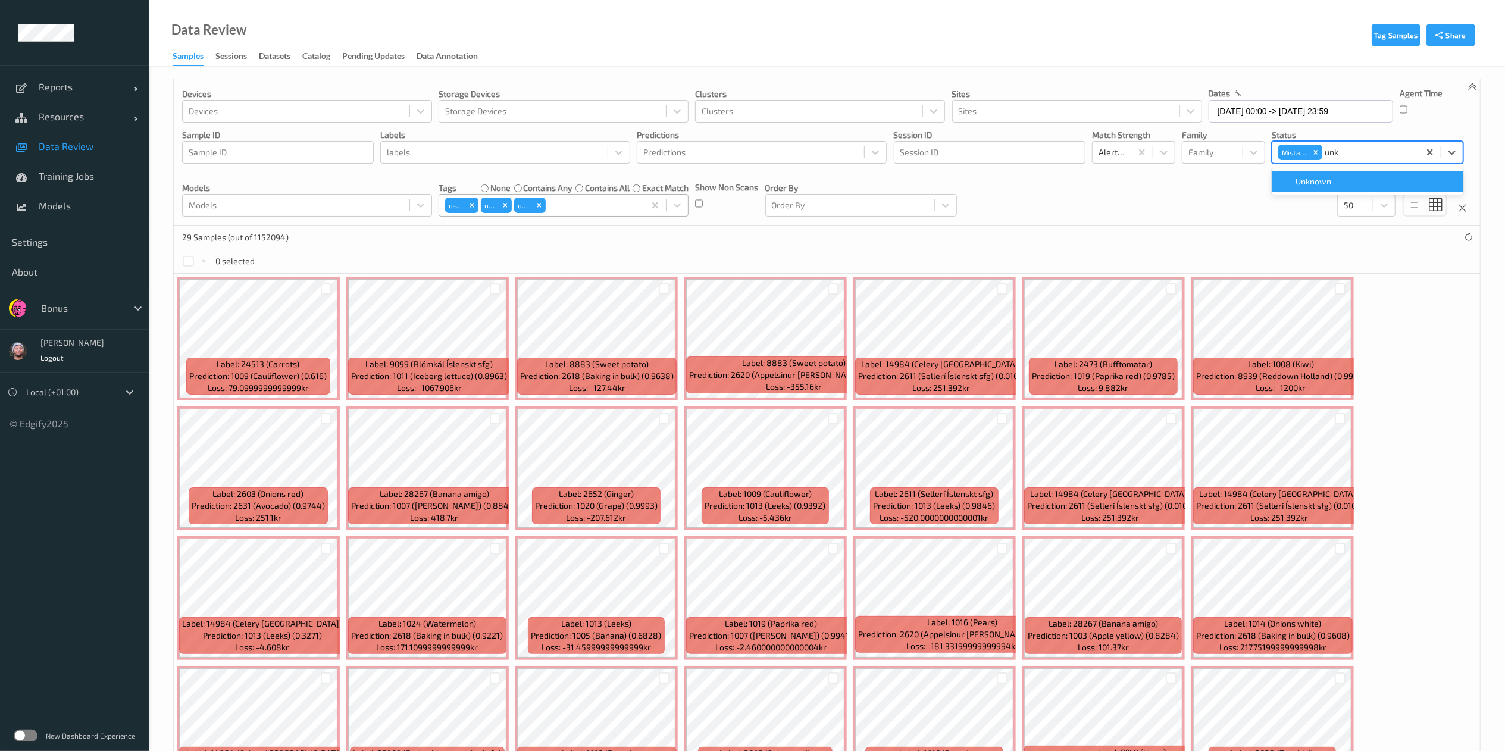
type input "unkn"
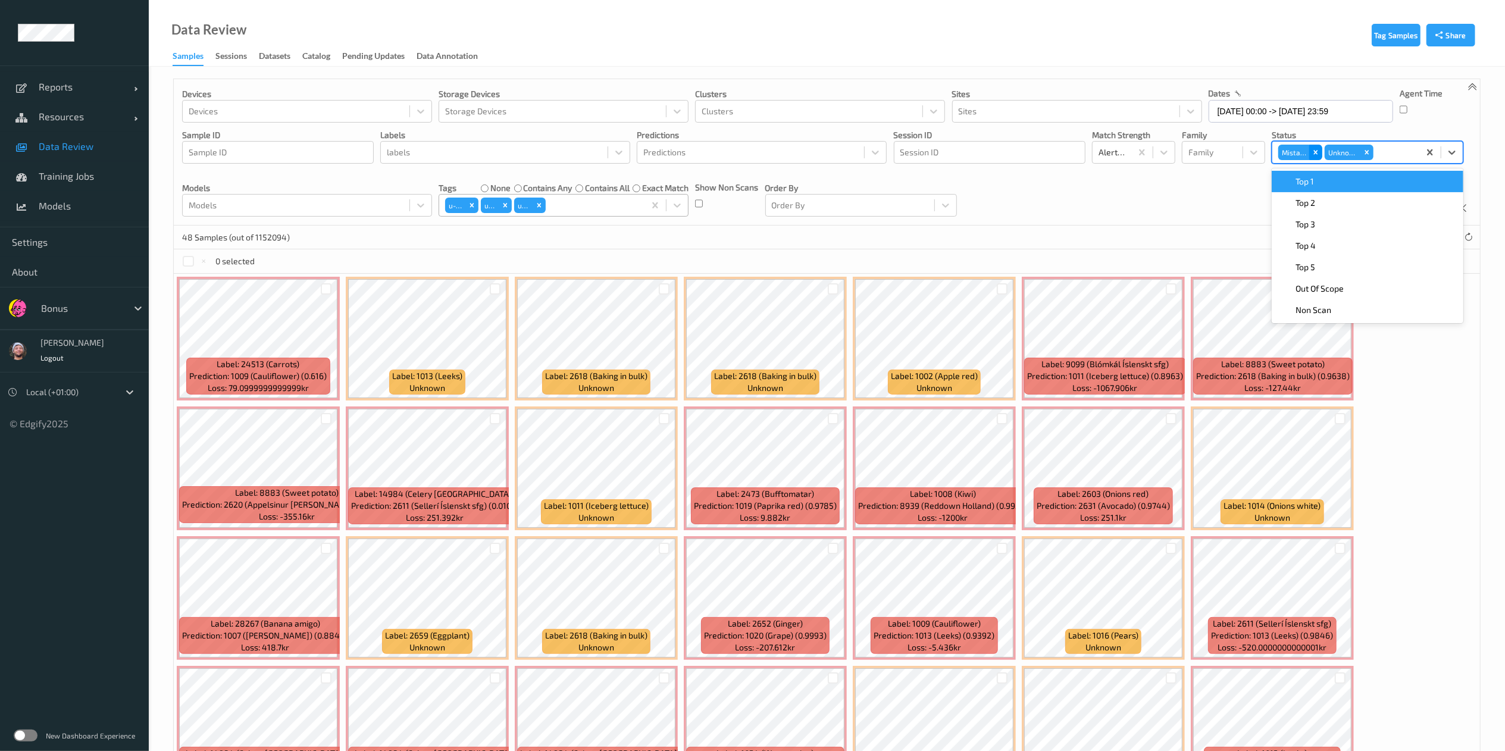
click at [1319, 153] on icon "Remove Mistake" at bounding box center [1315, 152] width 8 height 8
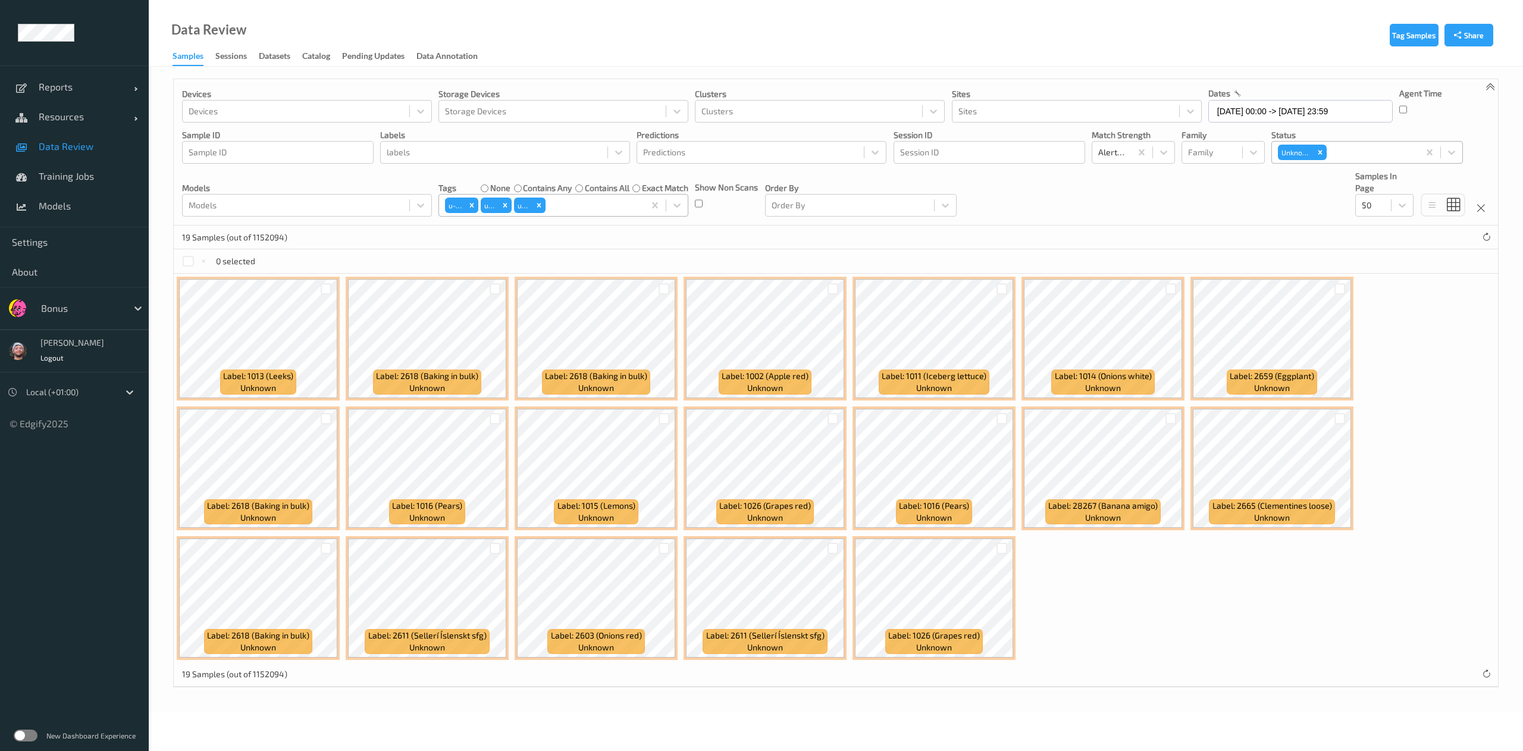
click at [756, 234] on div "19 Samples (out of 1152094)" at bounding box center [836, 237] width 1324 height 24
click at [191, 264] on div at bounding box center [188, 261] width 11 height 11
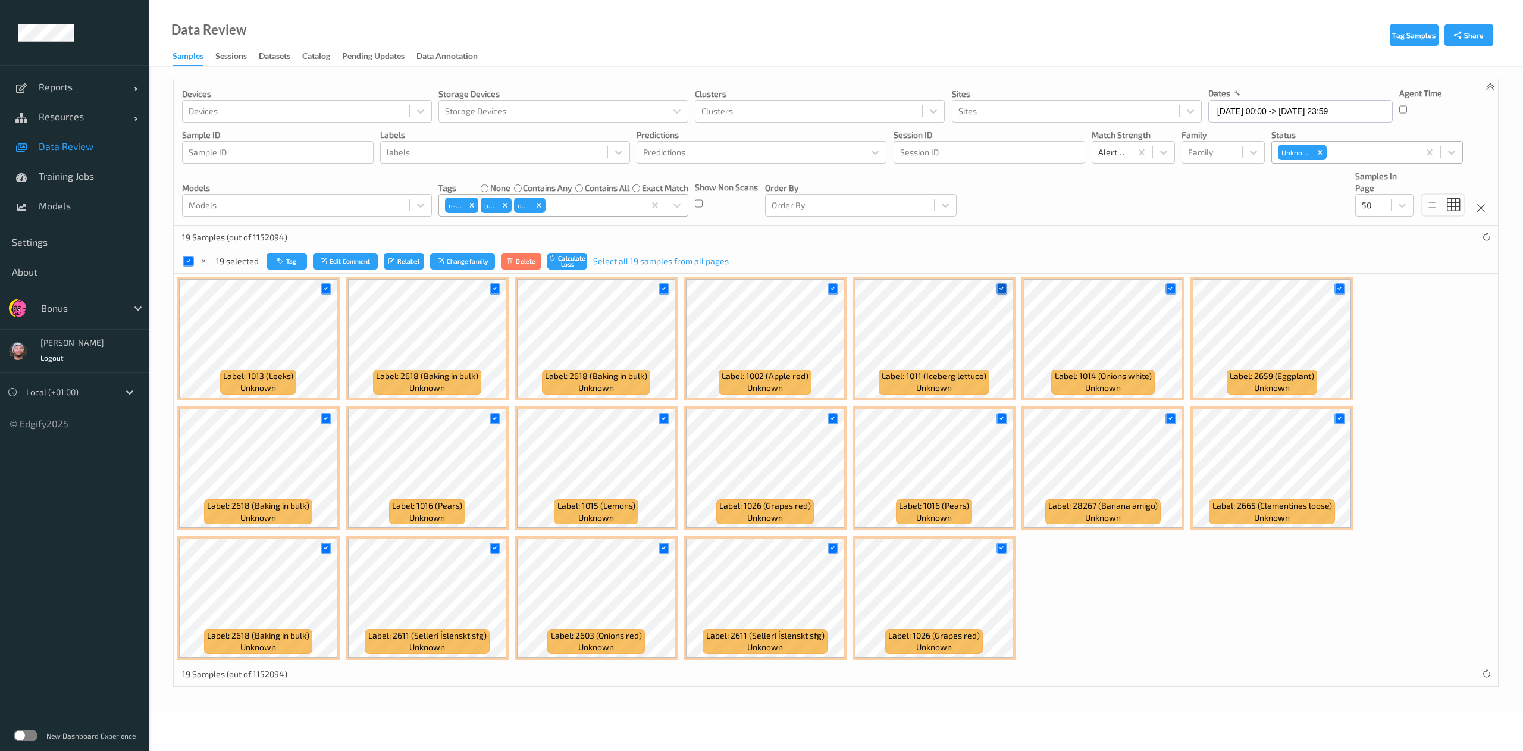
click at [998, 293] on icon at bounding box center [1002, 289] width 8 height 8
click at [1342, 419] on icon at bounding box center [1340, 419] width 8 height 8
click at [1170, 421] on icon at bounding box center [1171, 419] width 8 height 8
click at [1003, 416] on icon at bounding box center [1002, 419] width 8 height 8
click at [667, 418] on div at bounding box center [664, 418] width 11 height 11
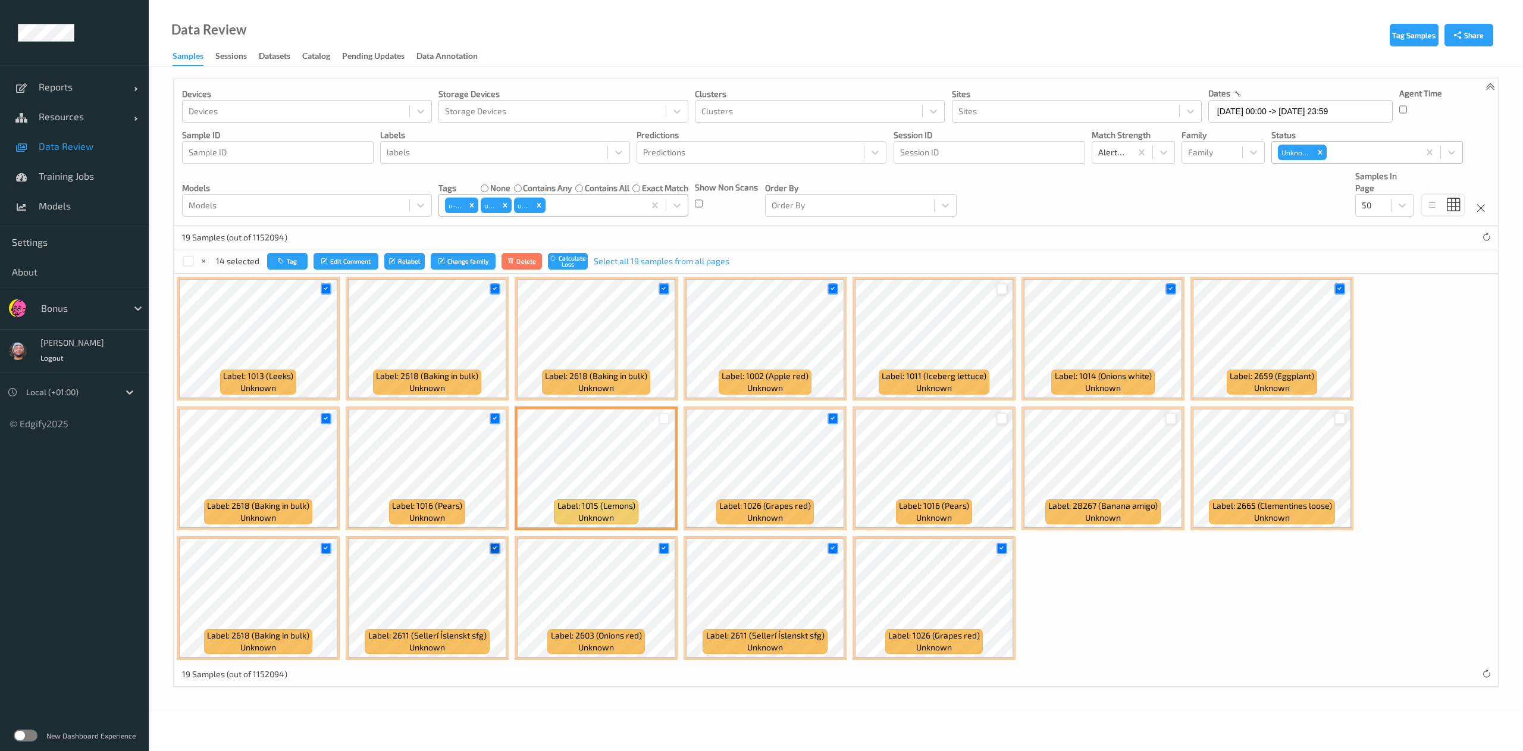
click at [493, 546] on icon at bounding box center [495, 548] width 8 height 8
click at [831, 551] on icon at bounding box center [833, 548] width 8 height 8
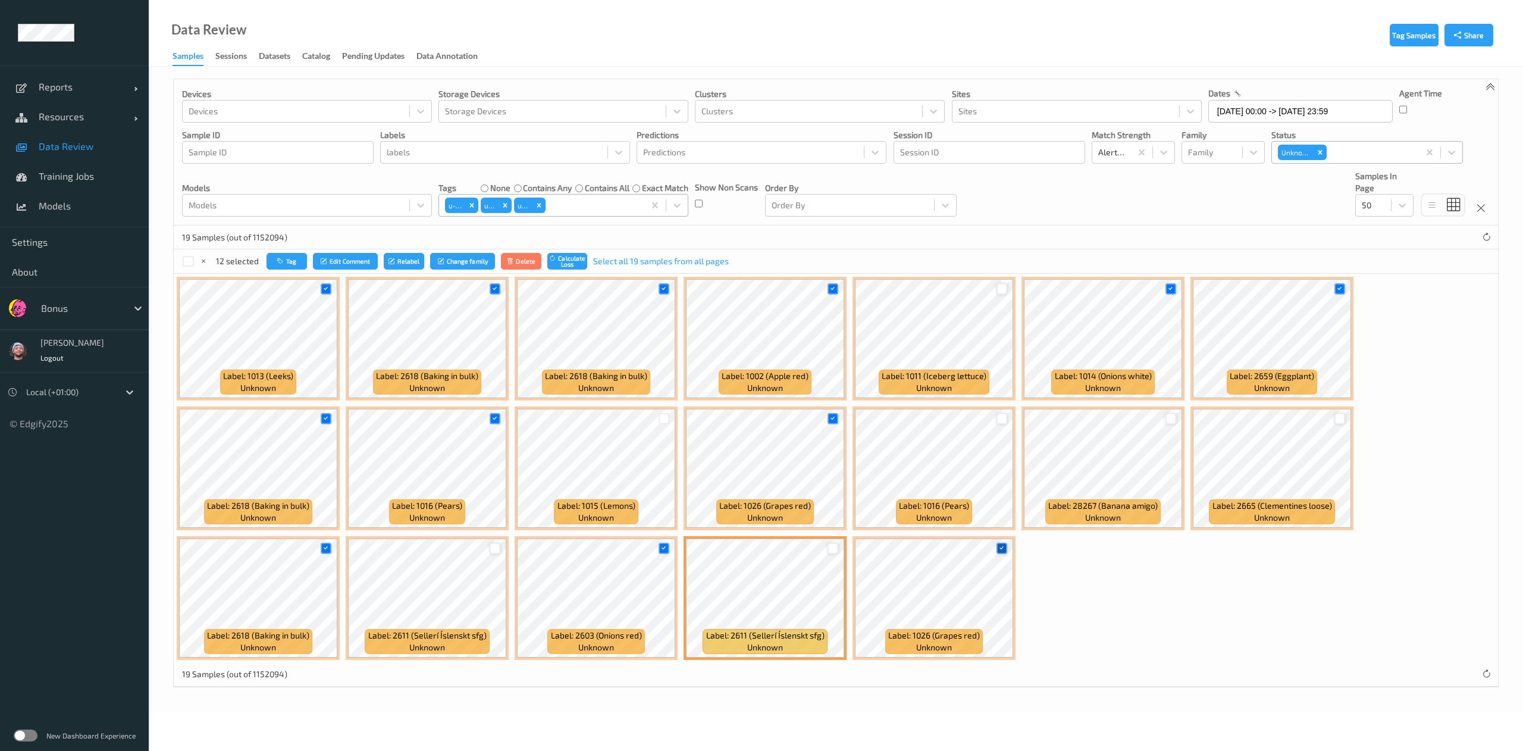
click at [1002, 549] on icon at bounding box center [1002, 548] width 8 height 8
click at [274, 261] on button "Tag" at bounding box center [285, 261] width 40 height 17
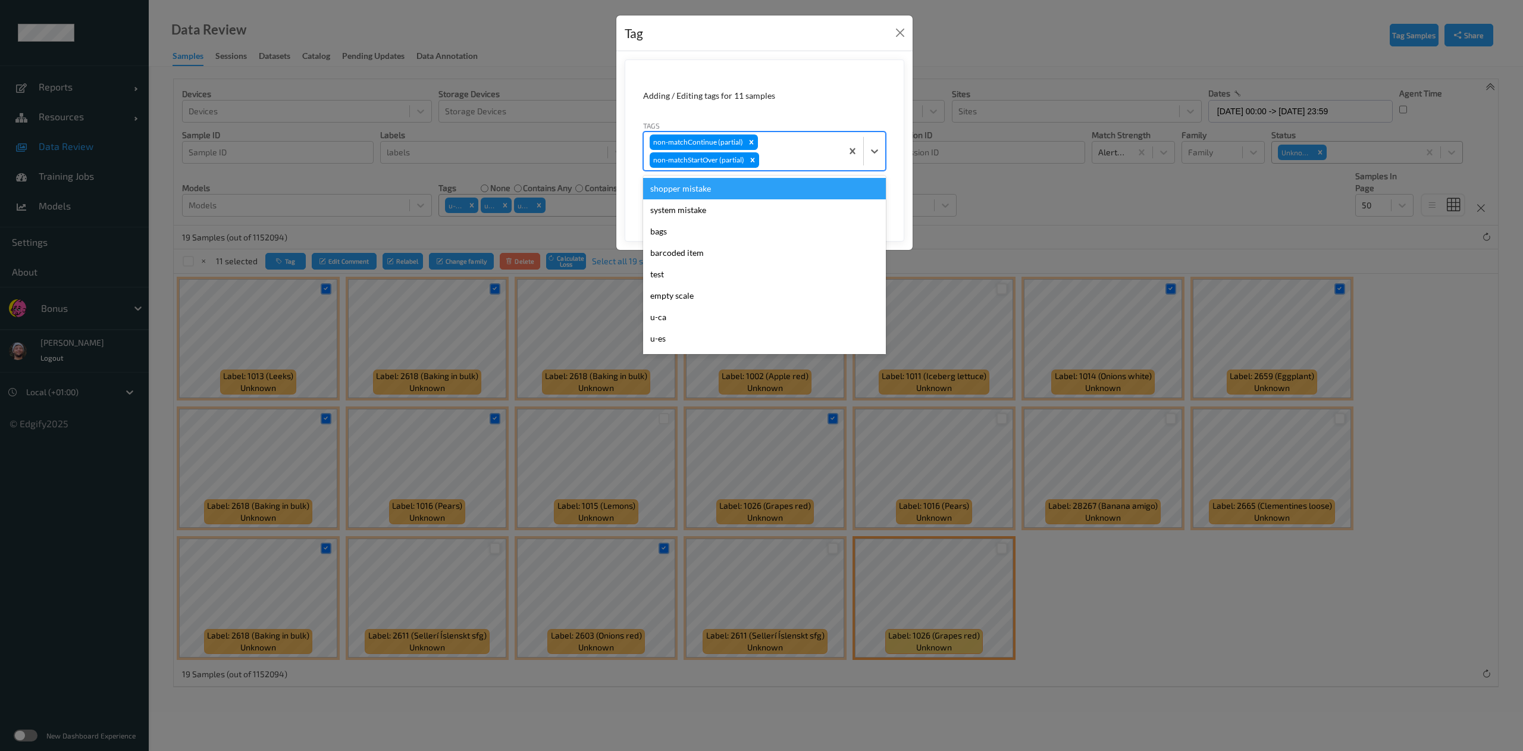
click at [806, 159] on div at bounding box center [798, 160] width 74 height 14
type input "ca"
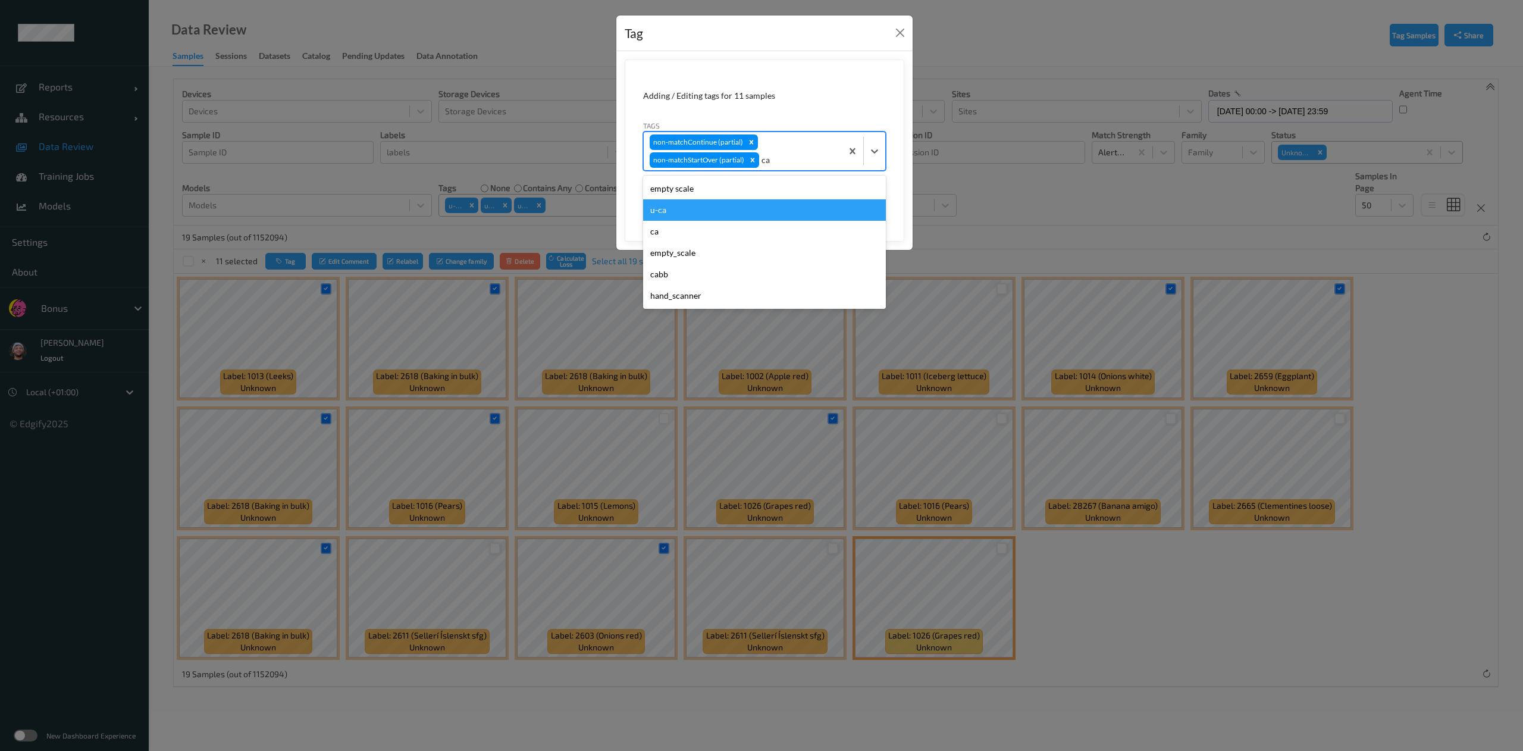
click at [722, 212] on div "u-ca" at bounding box center [764, 209] width 243 height 21
type input "s"
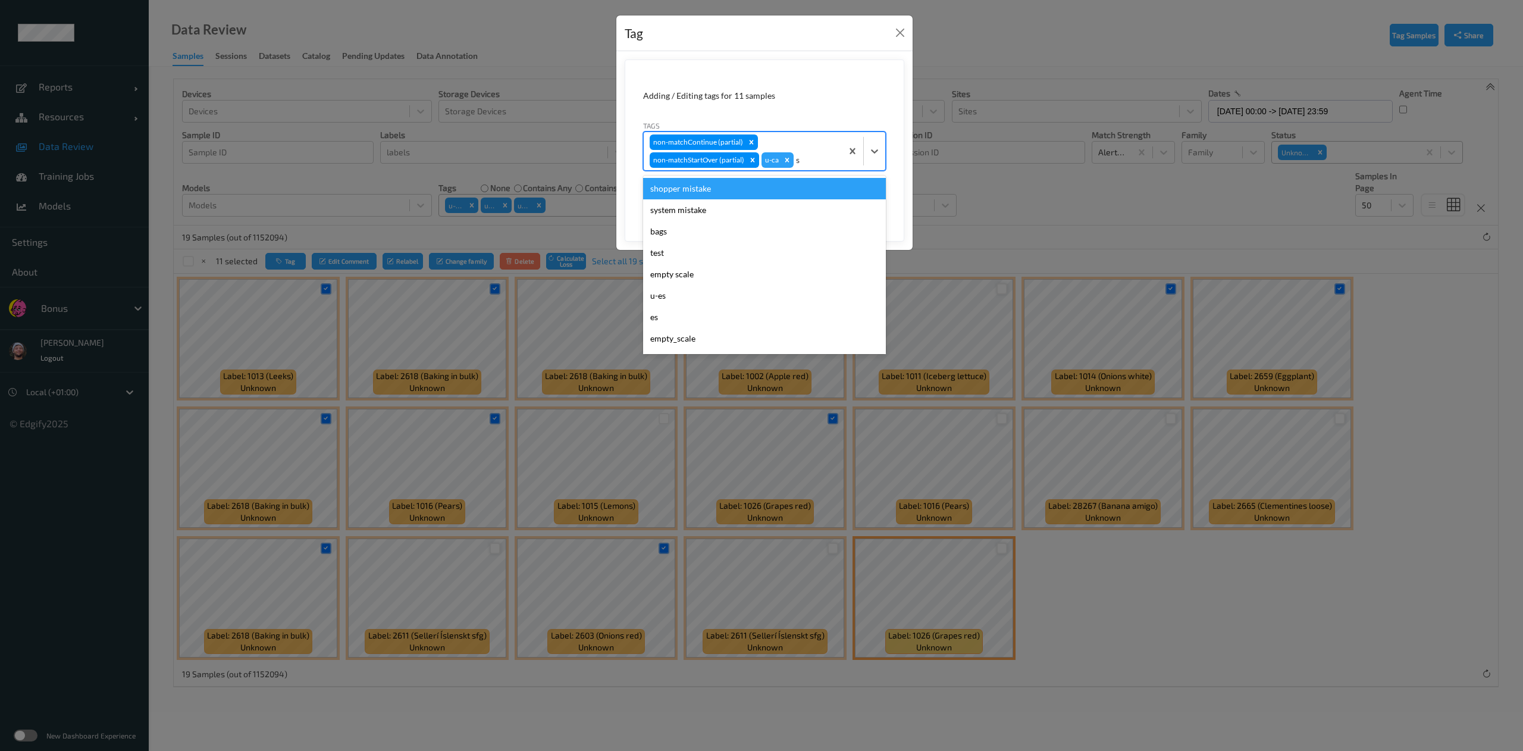
click at [753, 194] on div "shopper mistake" at bounding box center [764, 188] width 243 height 21
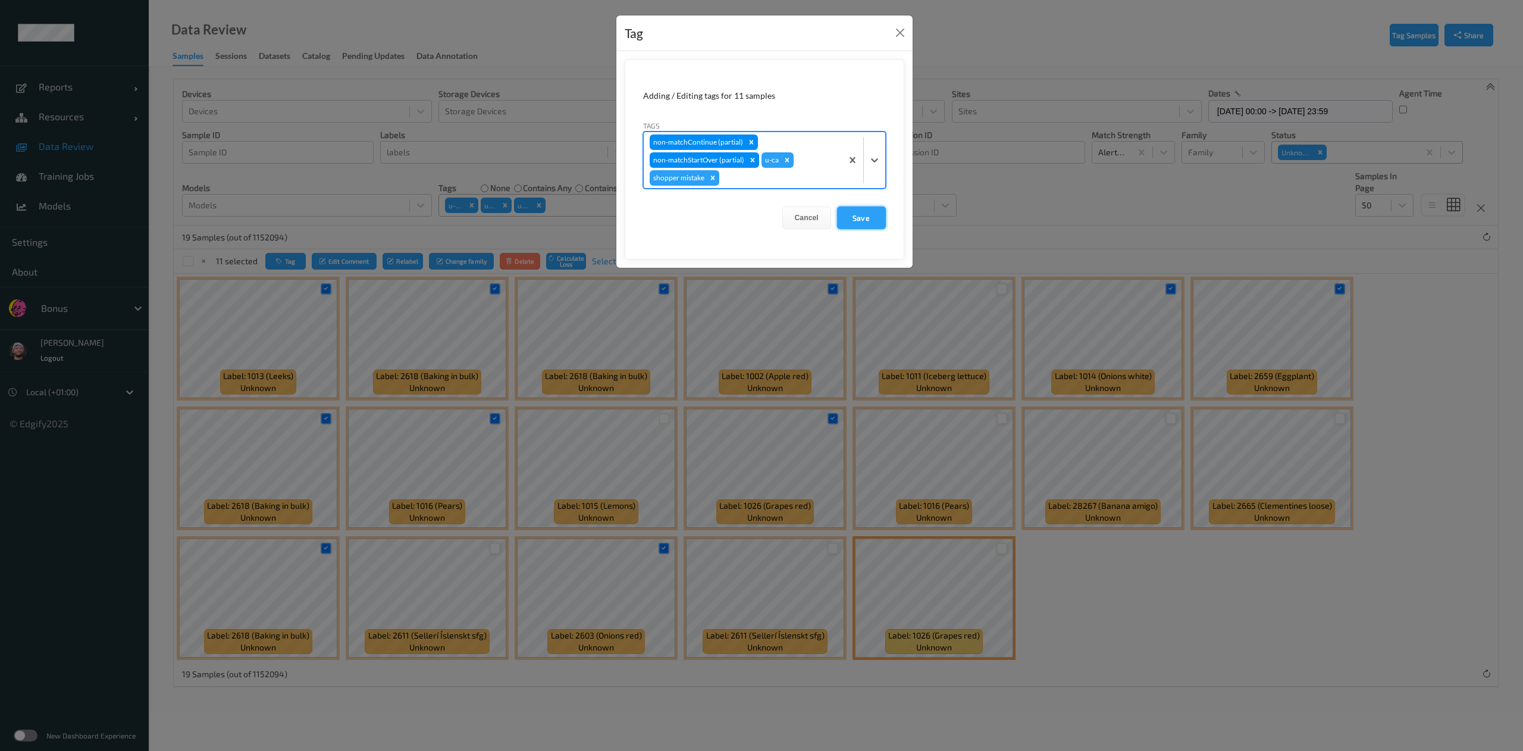
click at [867, 215] on button "Save" at bounding box center [861, 217] width 49 height 23
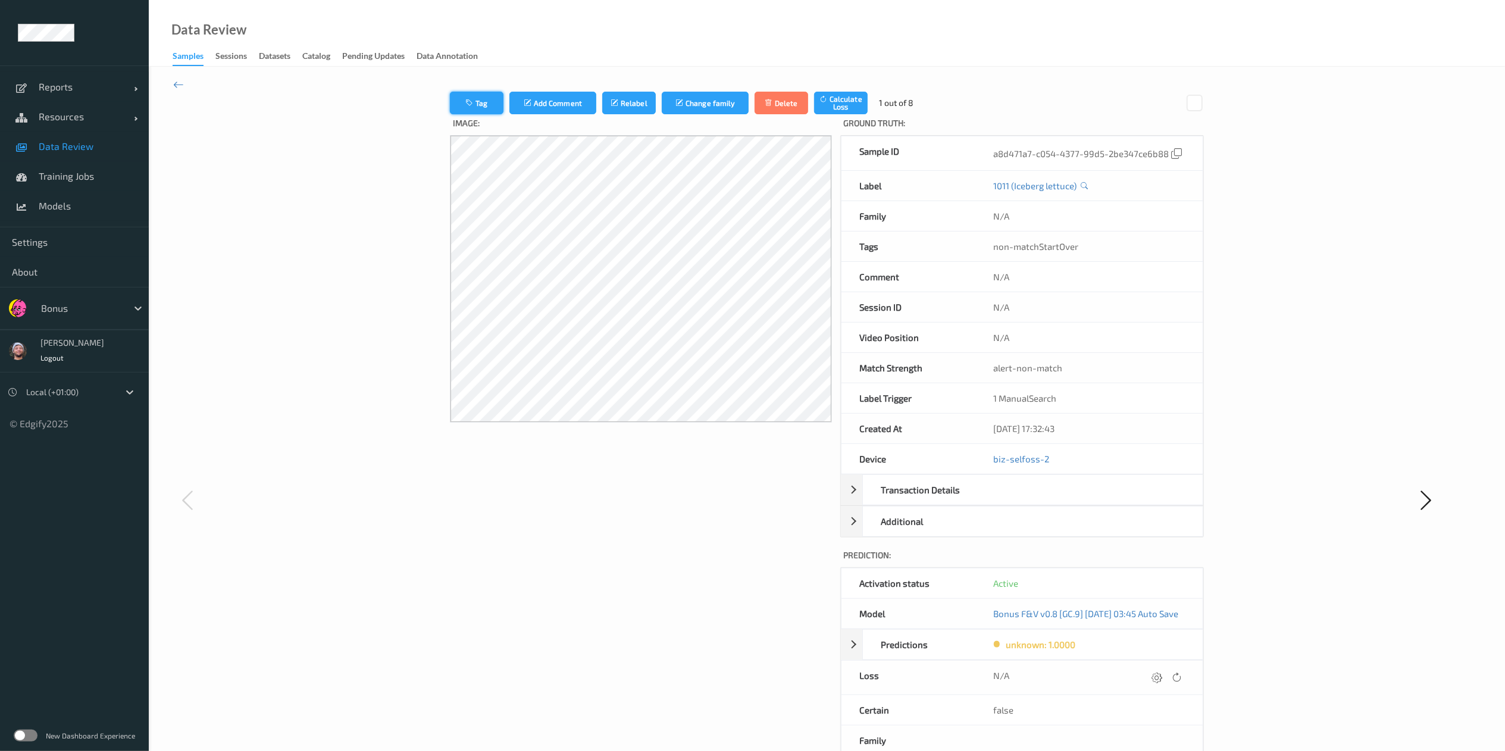
click at [465, 102] on icon "button" at bounding box center [470, 103] width 10 height 8
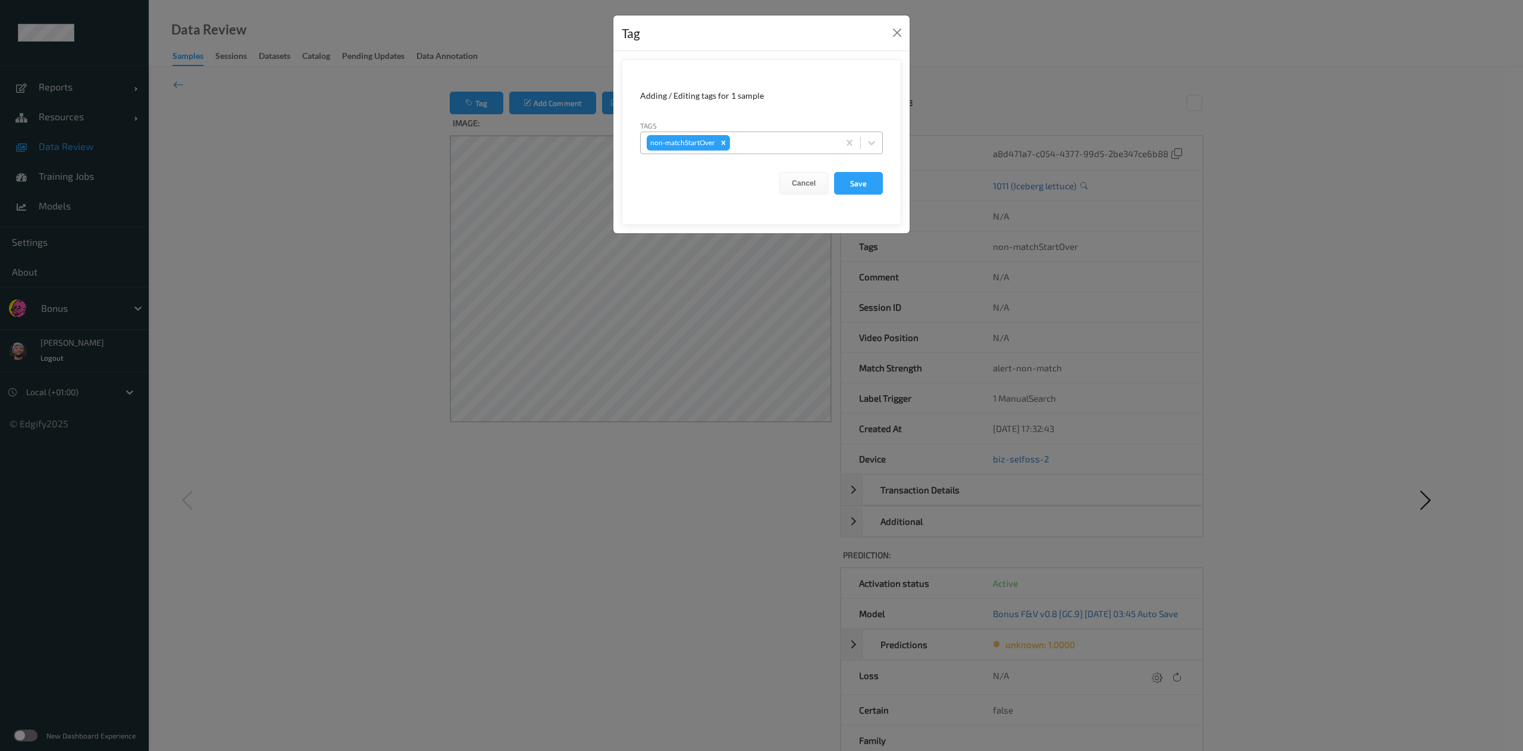
click at [775, 145] on div at bounding box center [782, 143] width 101 height 14
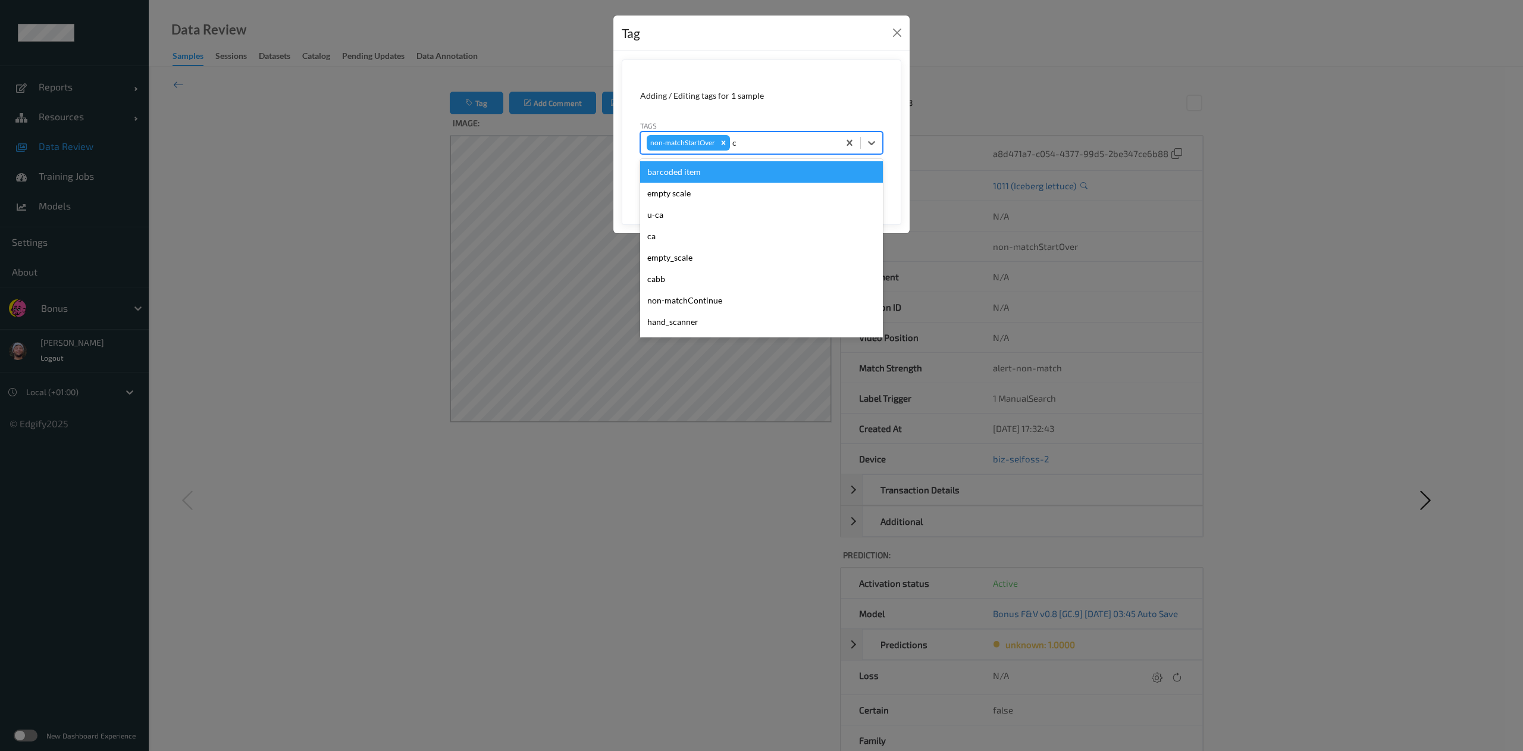
type input "ca"
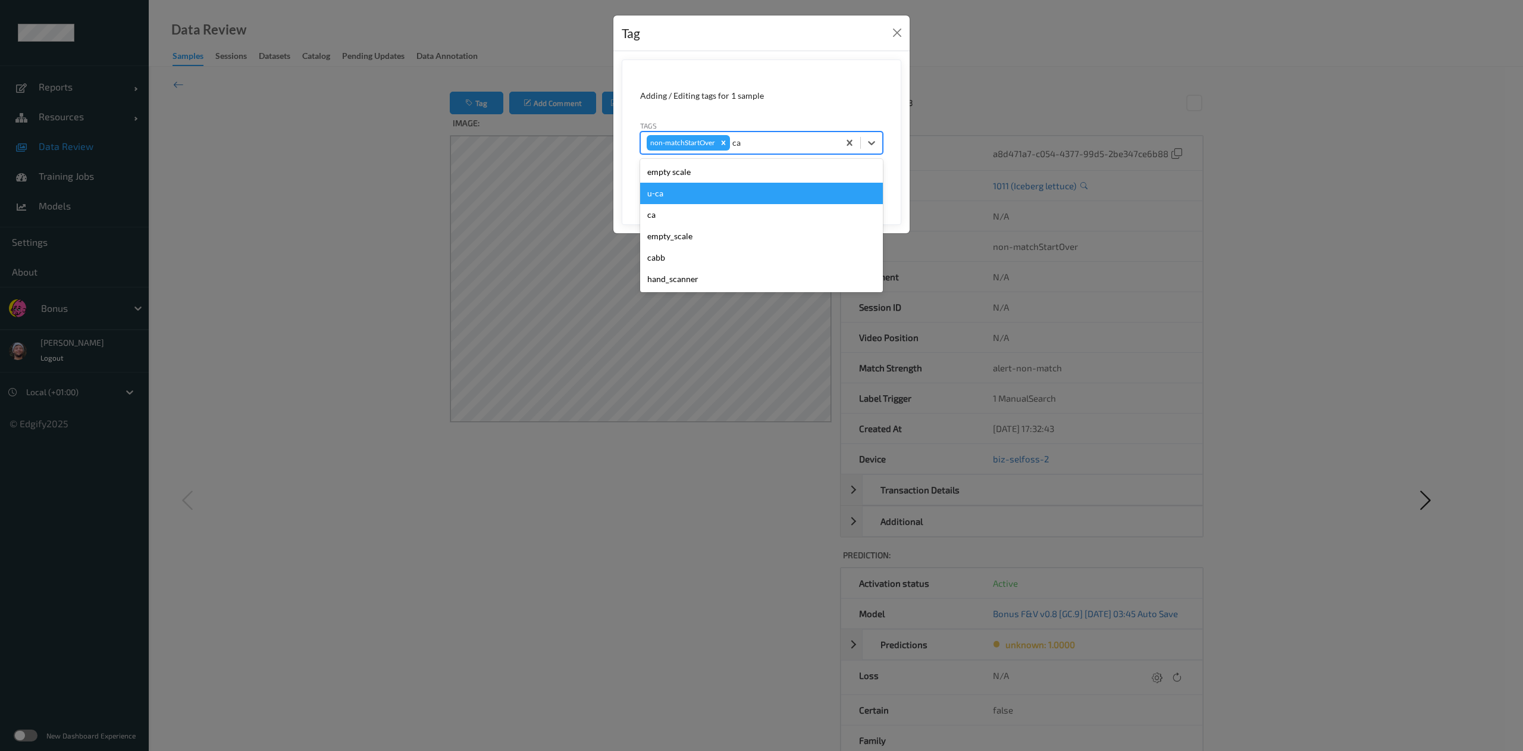
click at [734, 192] on div "u-ca" at bounding box center [761, 193] width 243 height 21
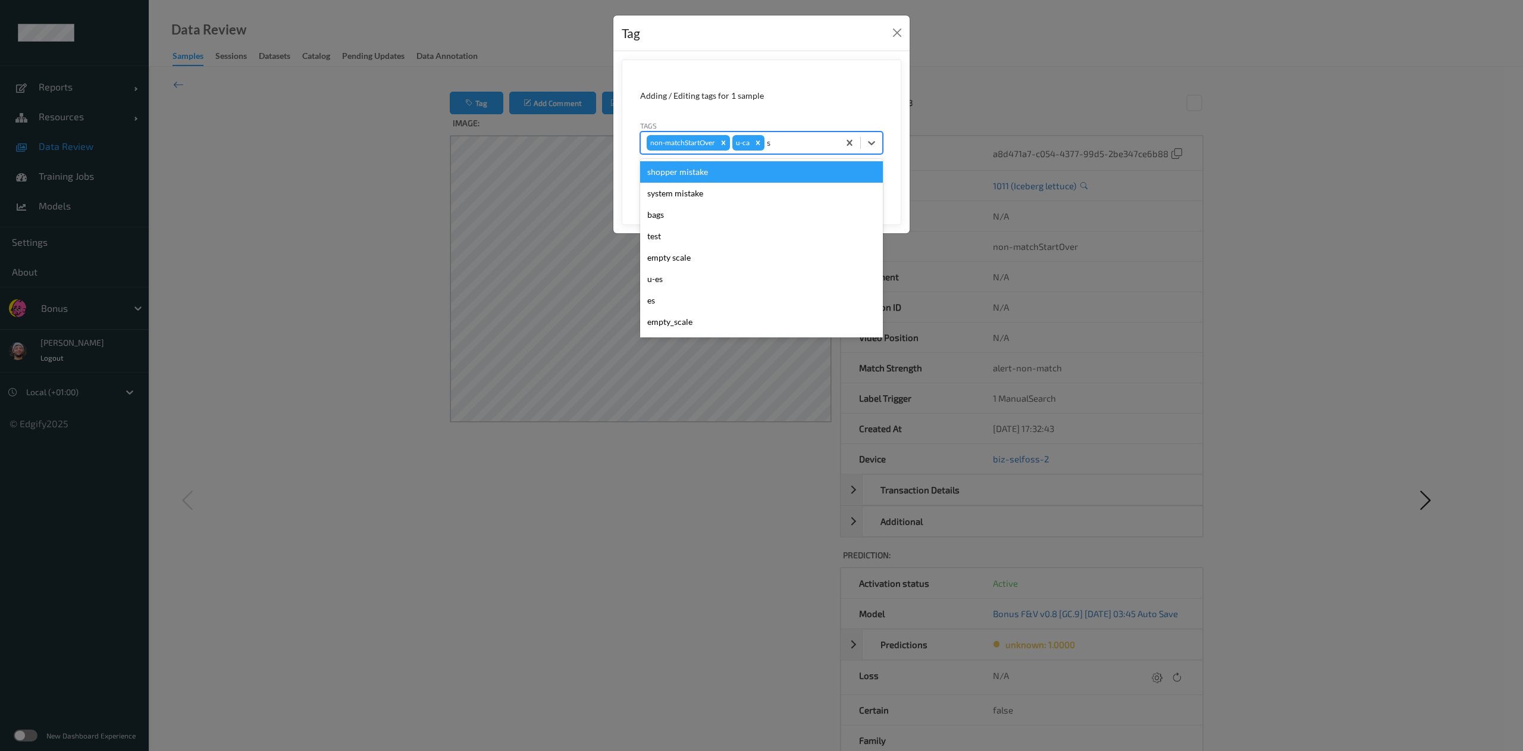
type input "sh"
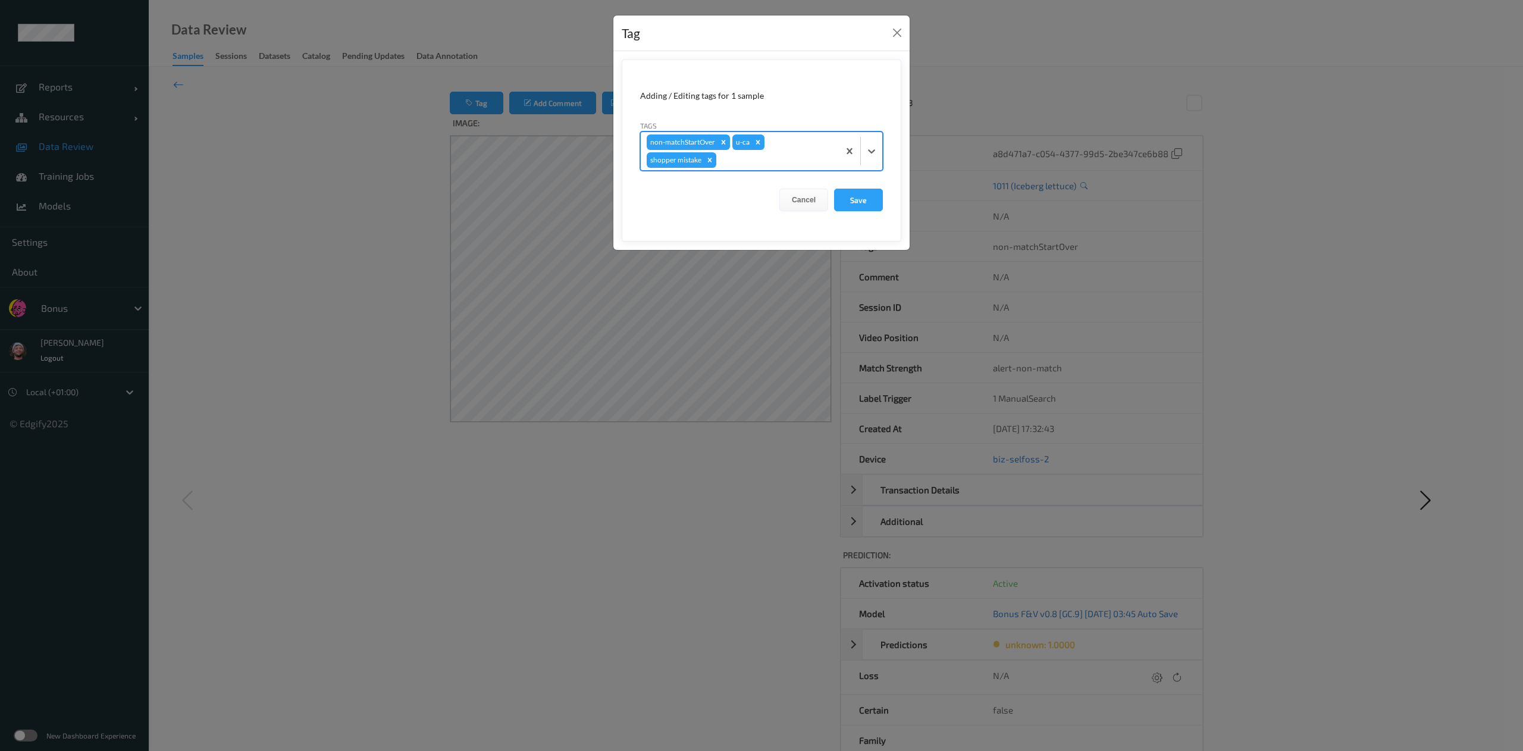
click at [834, 189] on button "Save" at bounding box center [858, 200] width 49 height 23
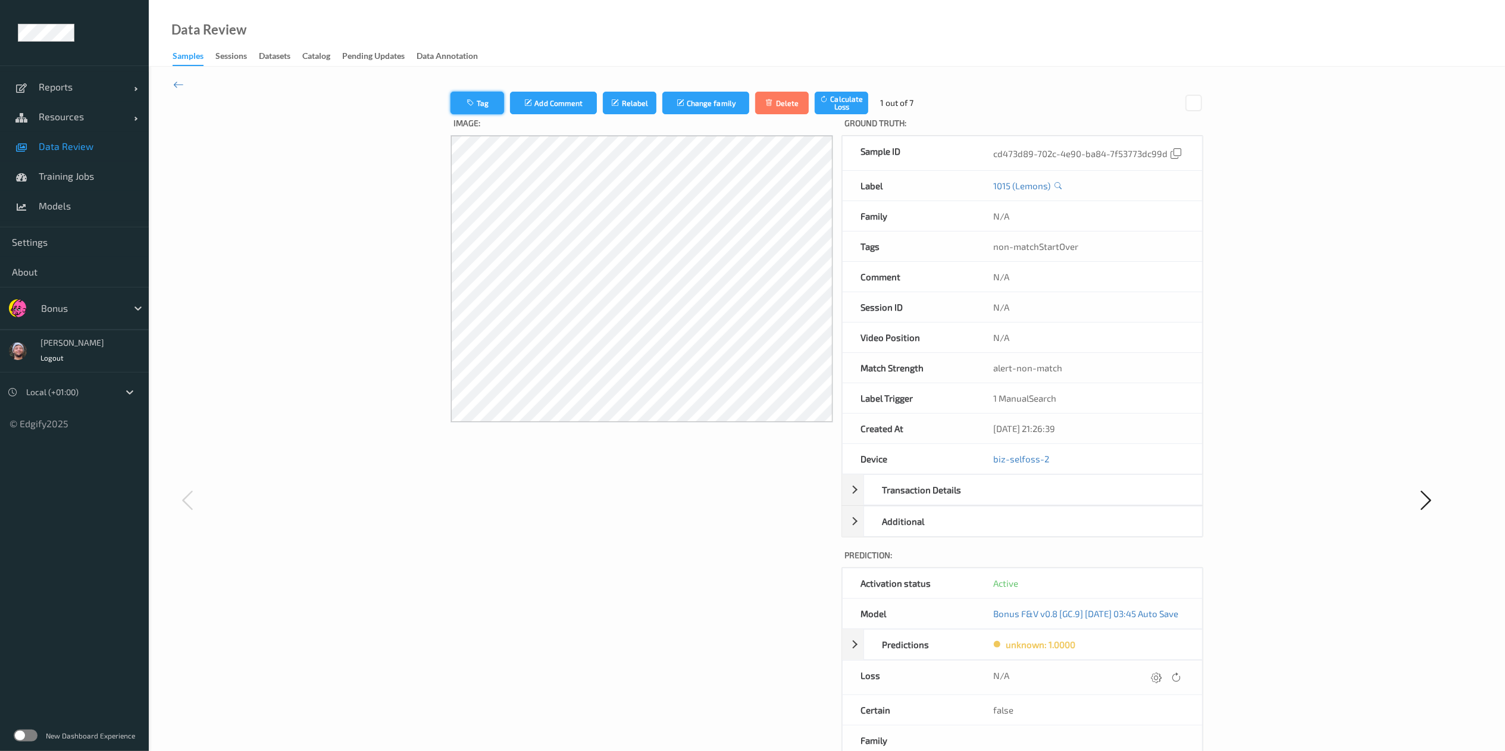
click at [477, 109] on button "Tag" at bounding box center [477, 103] width 54 height 23
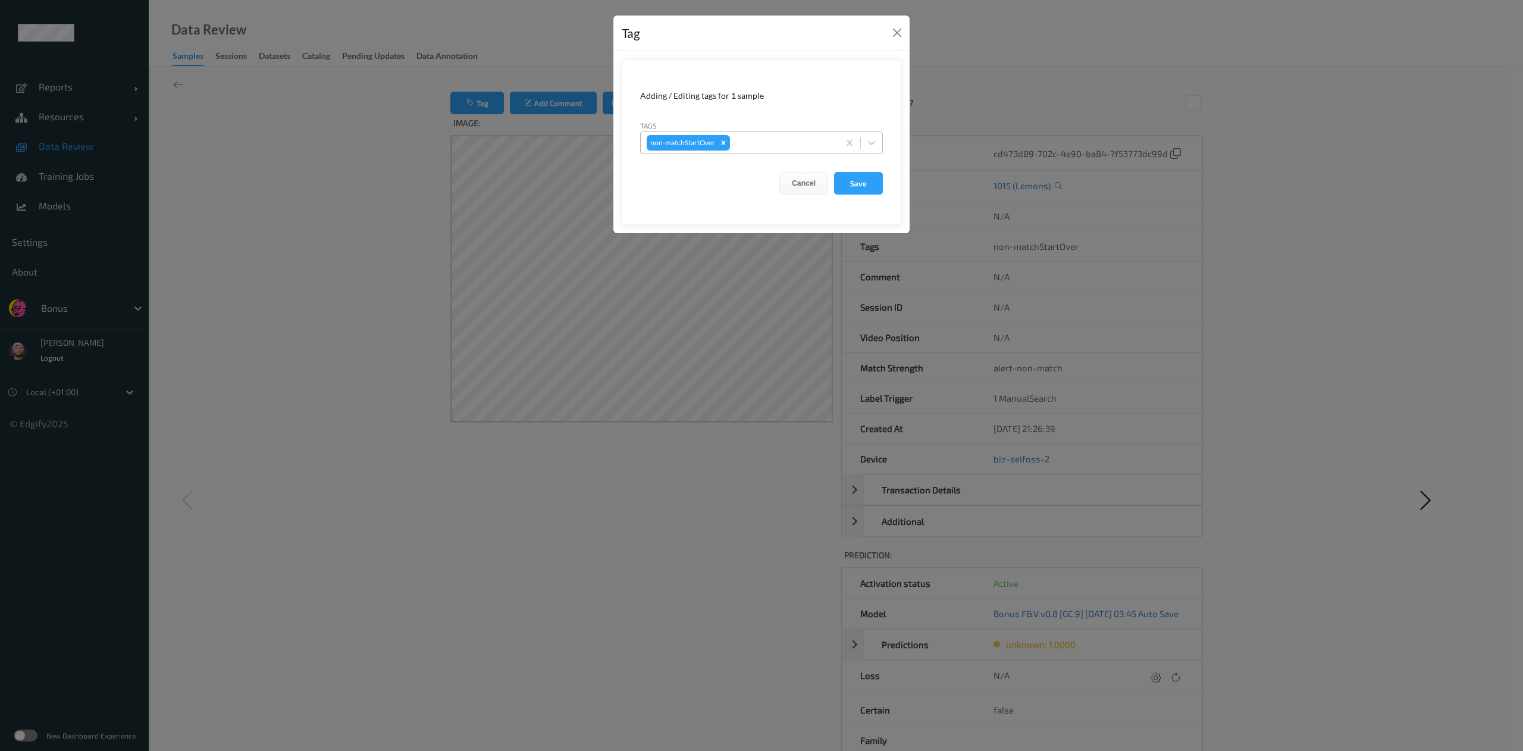
click at [790, 139] on div at bounding box center [782, 143] width 101 height 14
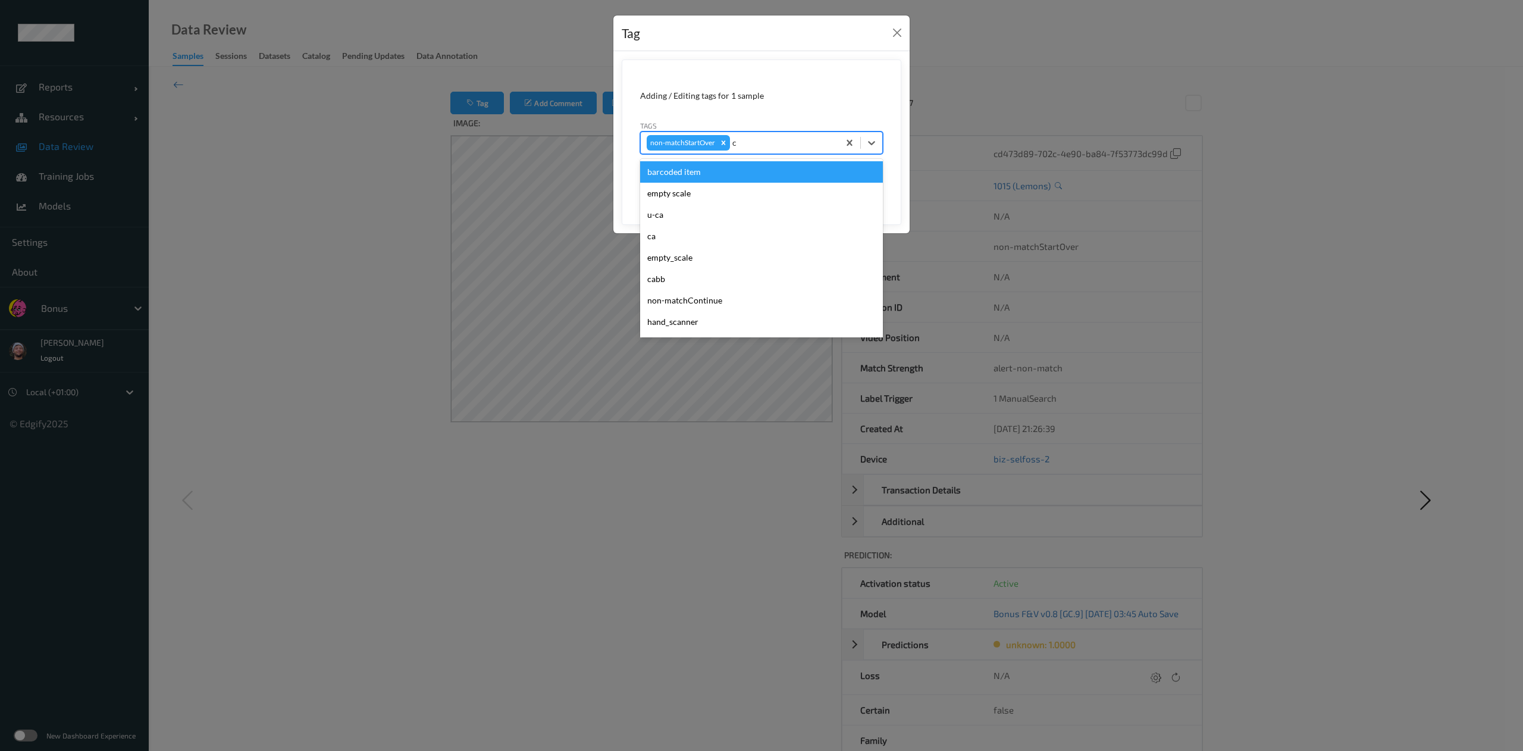
type input "ca"
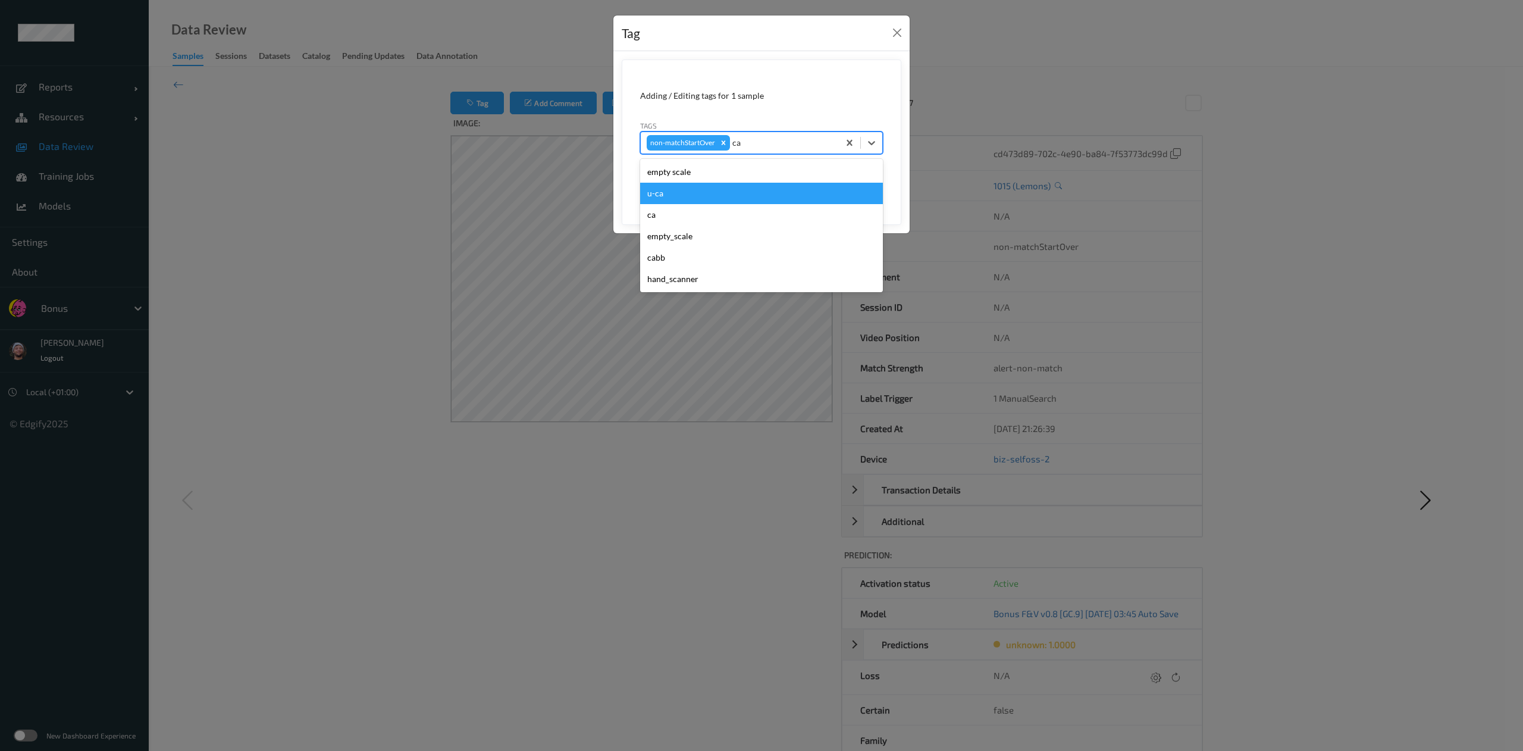
click at [697, 199] on div "u-ca" at bounding box center [761, 193] width 243 height 21
type input "s"
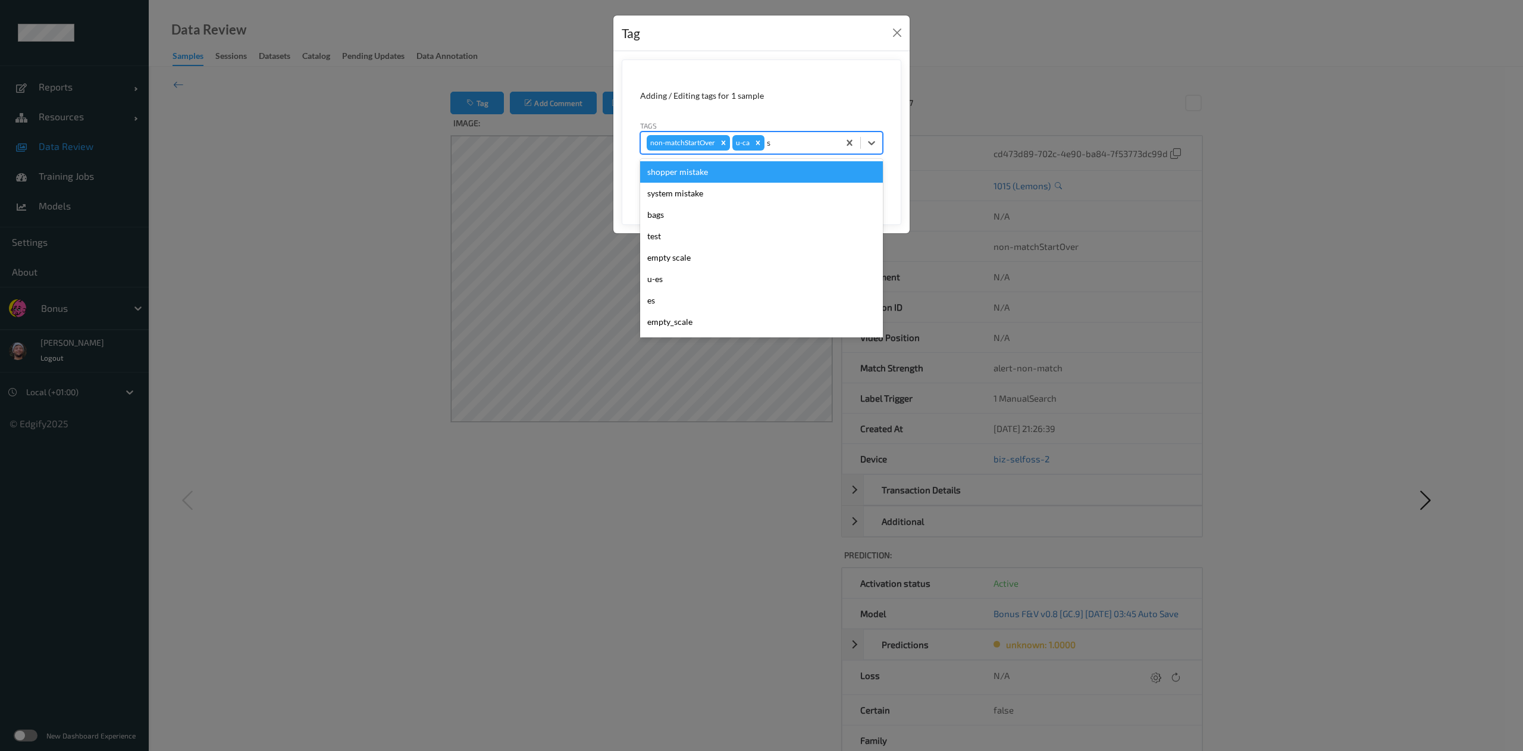
click at [758, 183] on div "shopper mistake" at bounding box center [761, 171] width 243 height 21
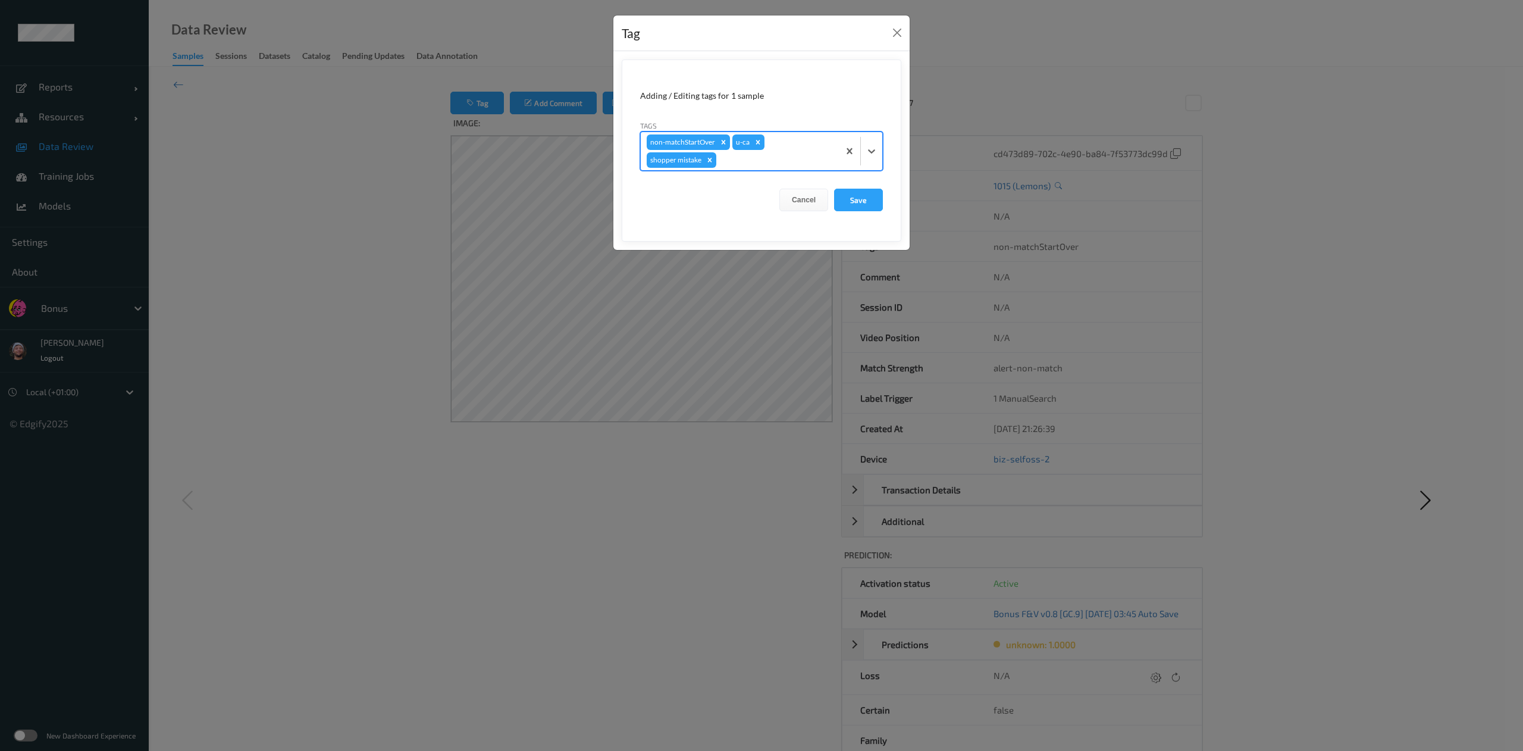
click at [834, 189] on button "Save" at bounding box center [858, 200] width 49 height 23
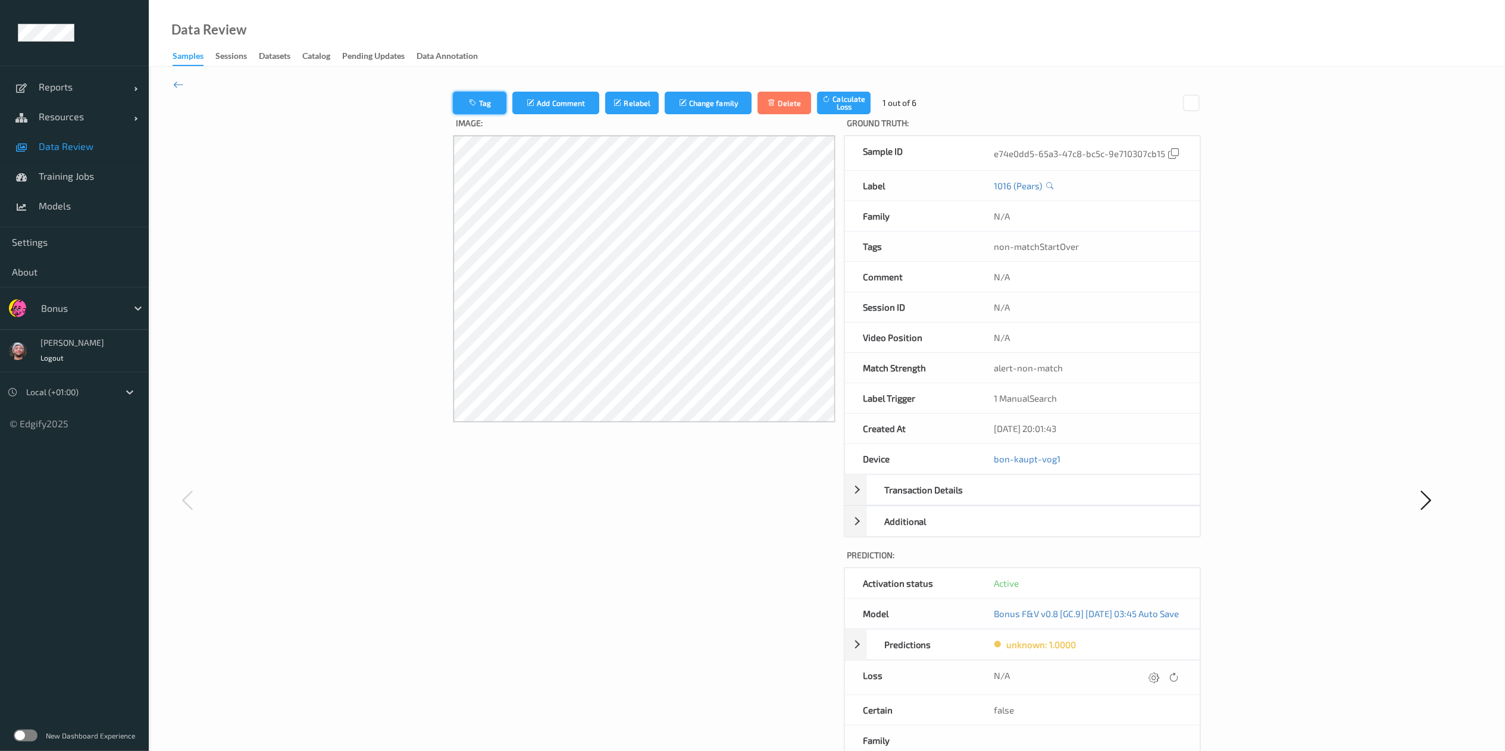
click at [478, 106] on button "Tag" at bounding box center [480, 103] width 54 height 23
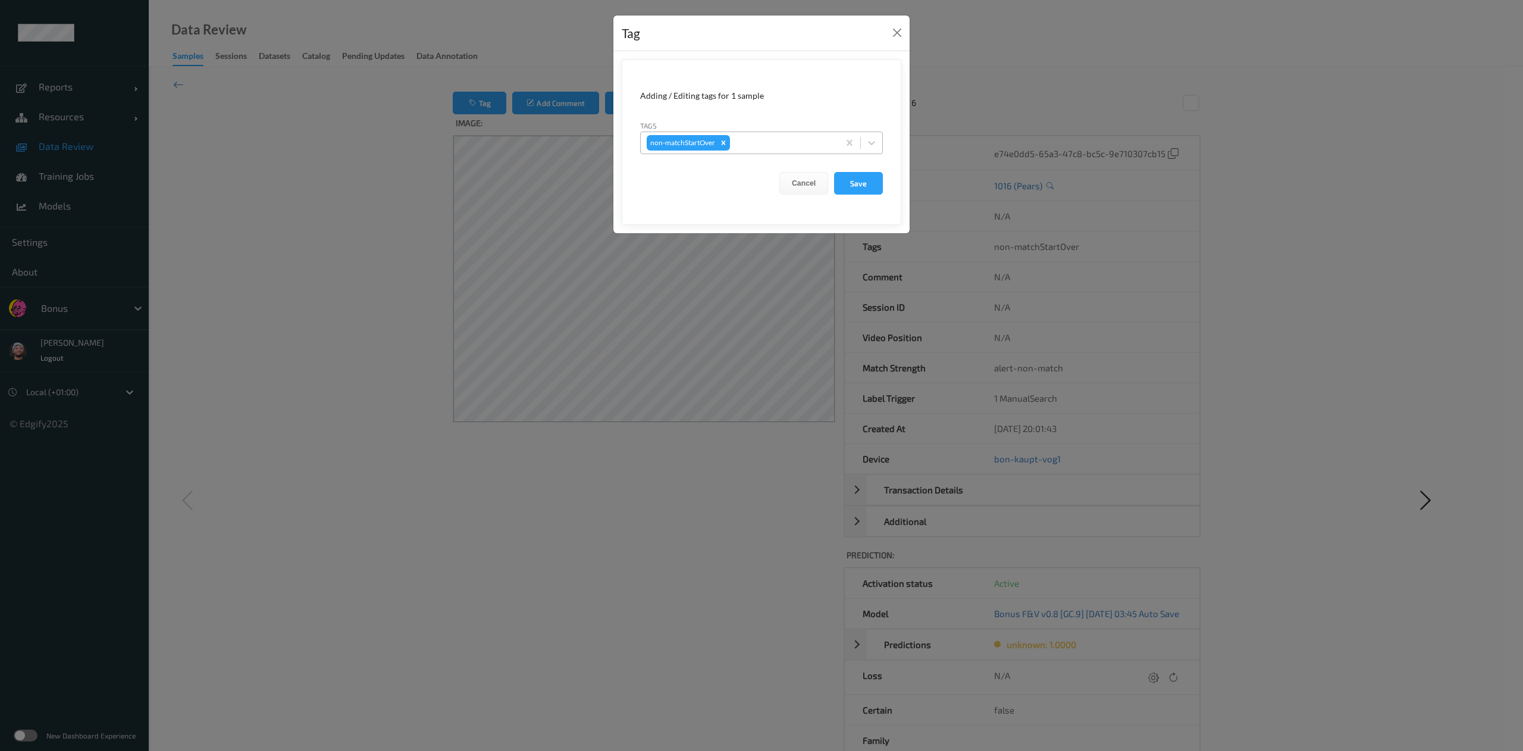
click at [798, 143] on div at bounding box center [782, 143] width 101 height 14
type input "ca"
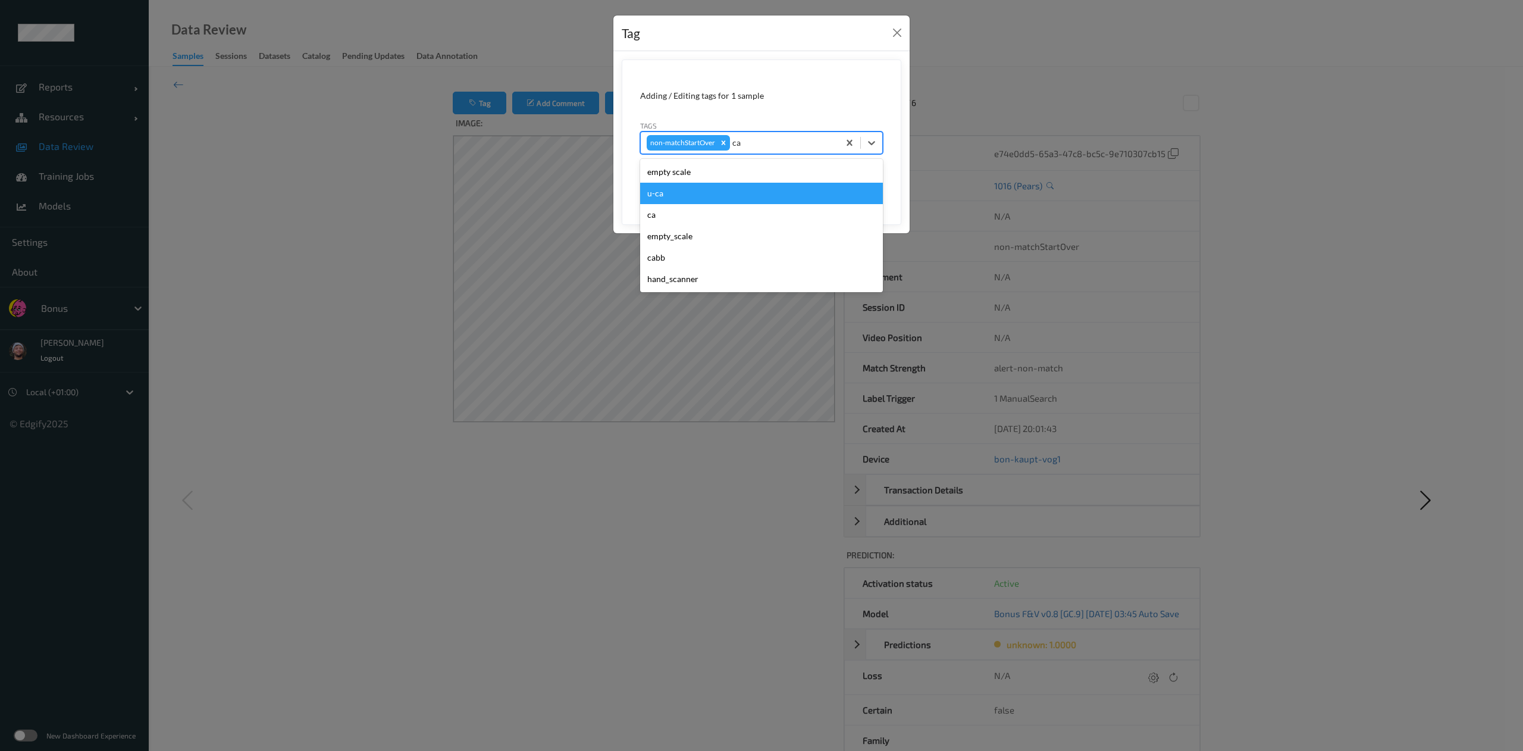
click at [714, 199] on div "u-ca" at bounding box center [761, 193] width 243 height 21
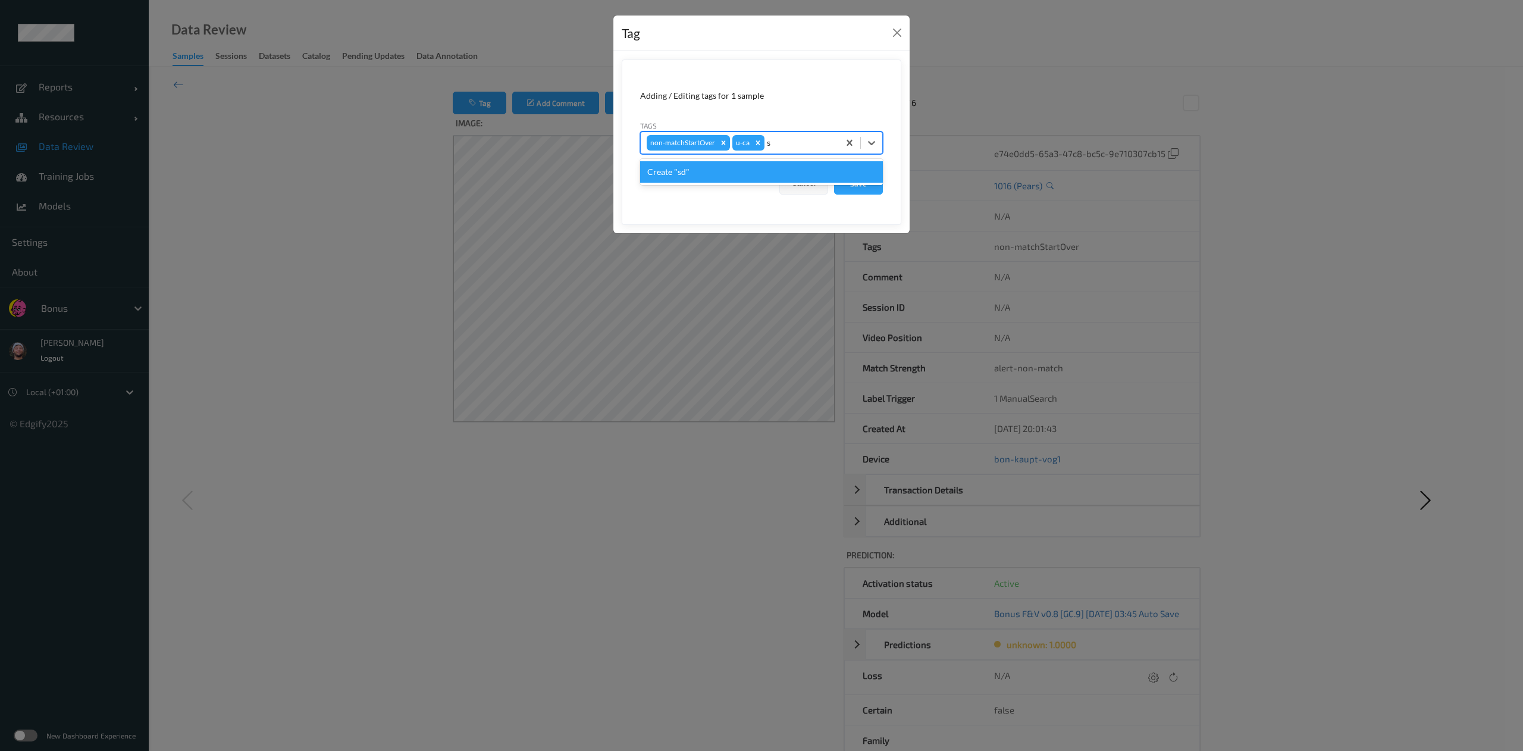
type input "sd"
click at [771, 176] on div "Create "sd"" at bounding box center [761, 171] width 243 height 21
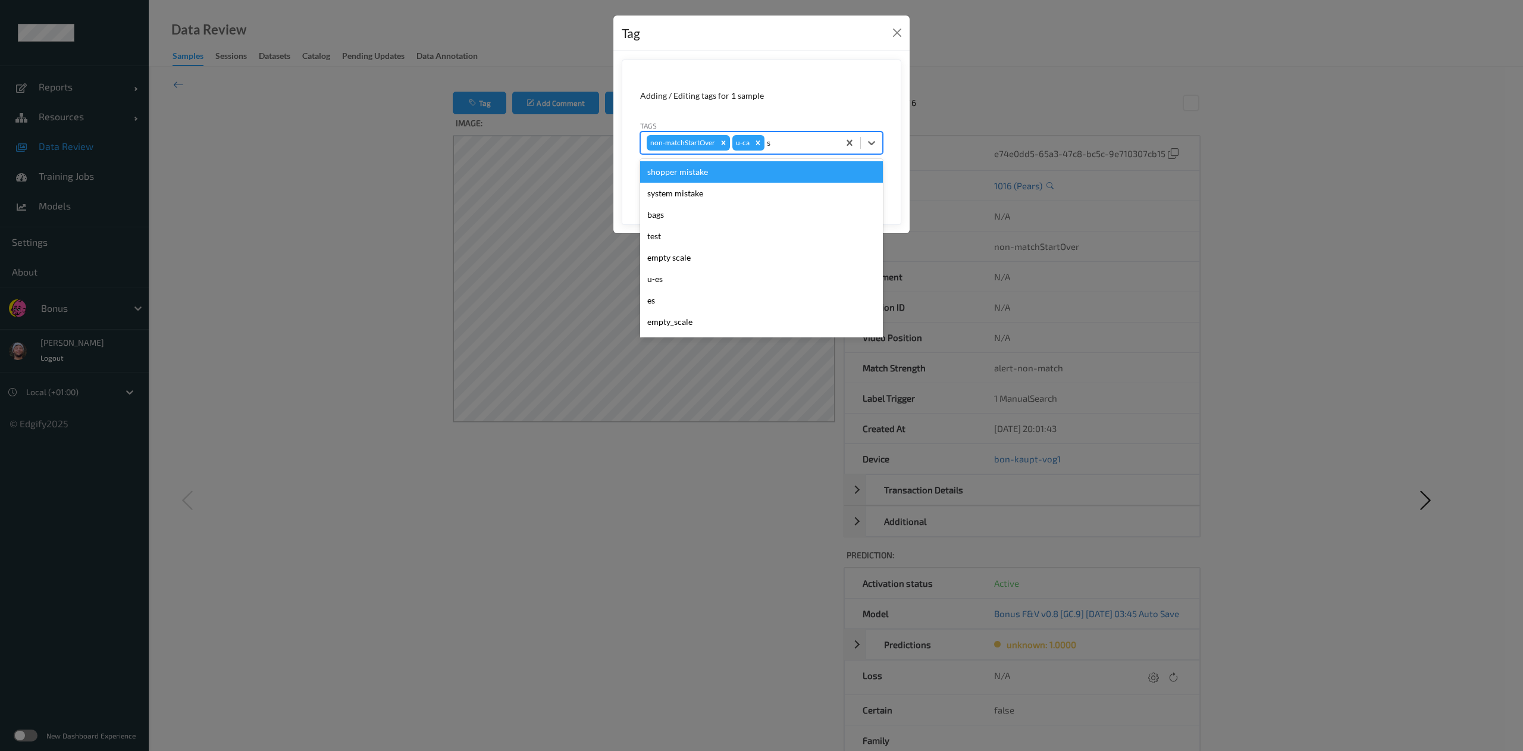
type input "sh"
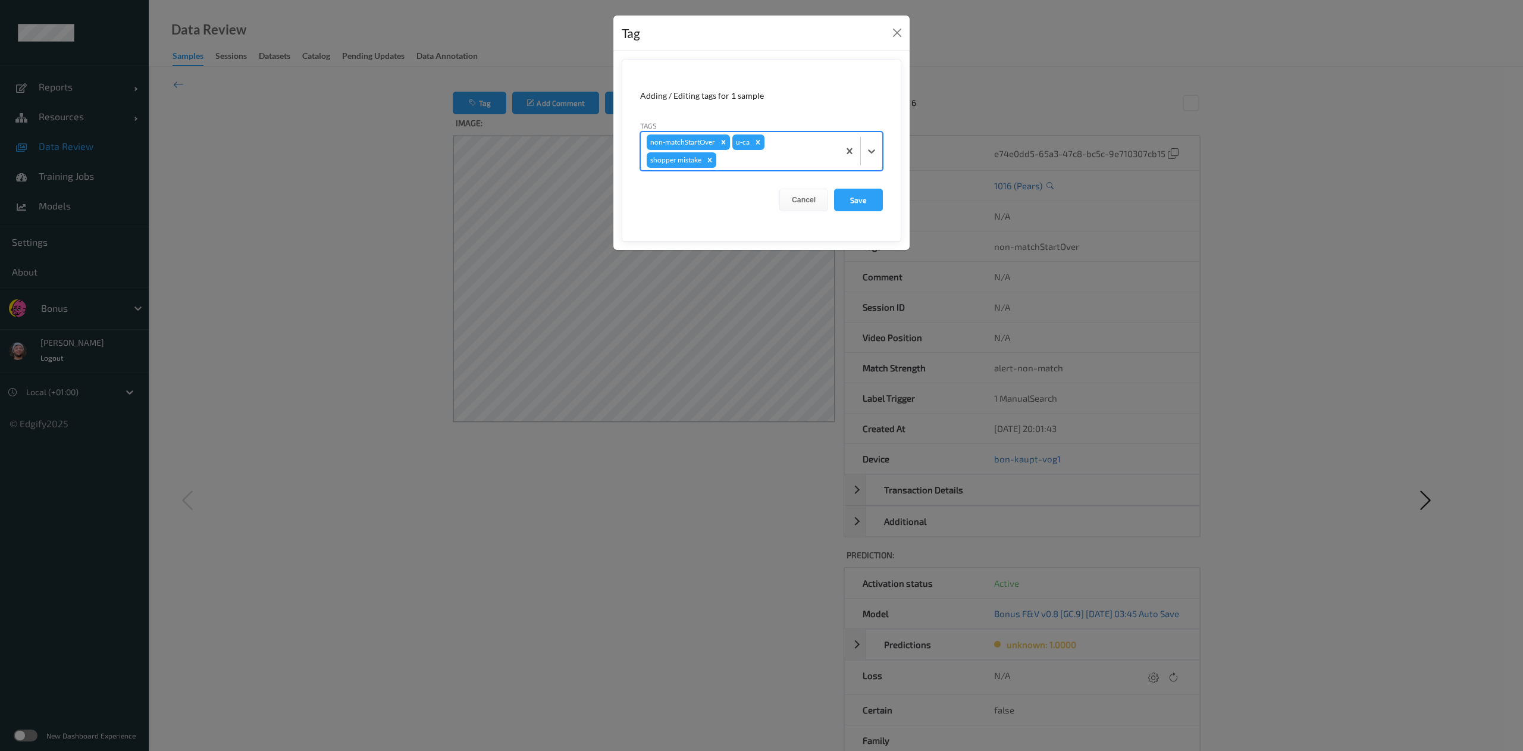
click at [834, 189] on button "Save" at bounding box center [858, 200] width 49 height 23
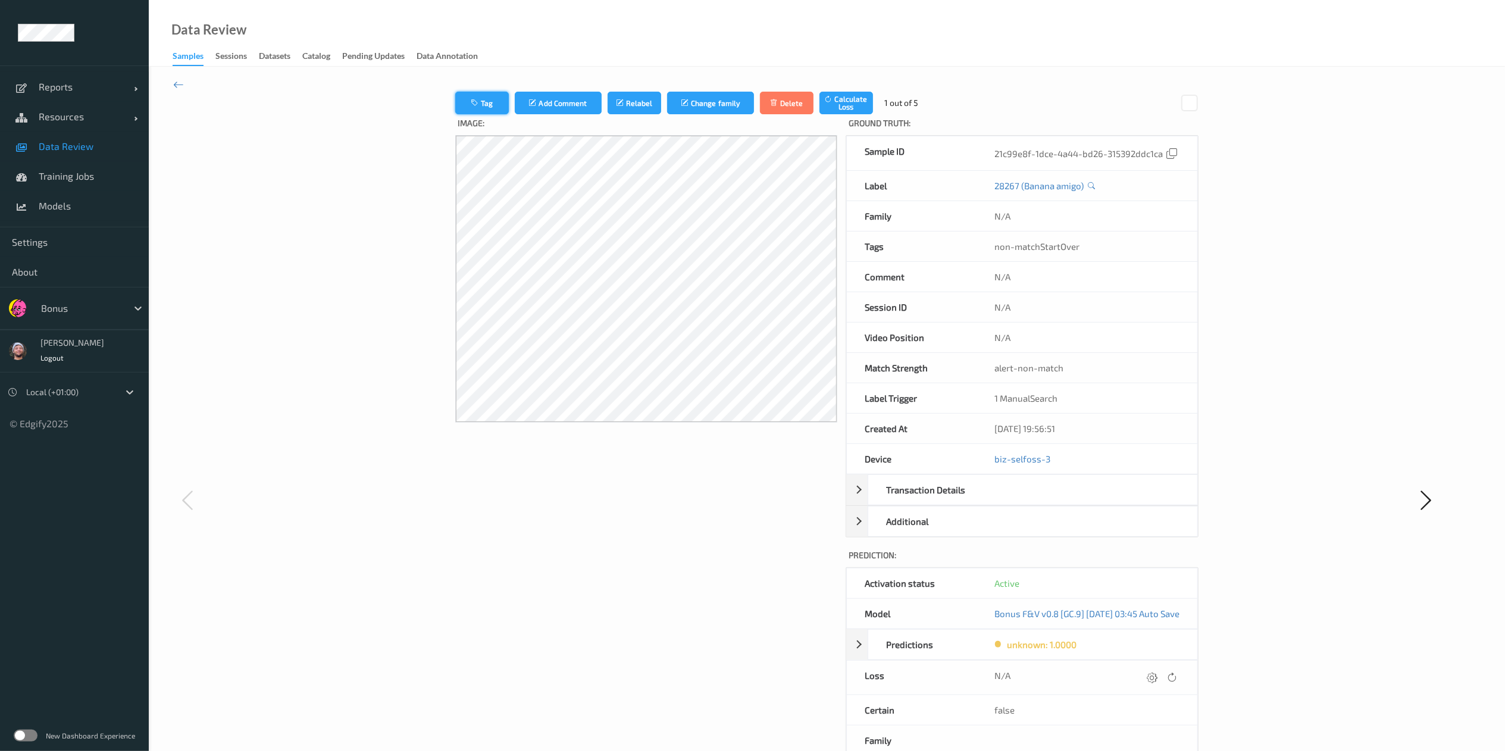
click at [469, 102] on button "Tag" at bounding box center [482, 103] width 54 height 23
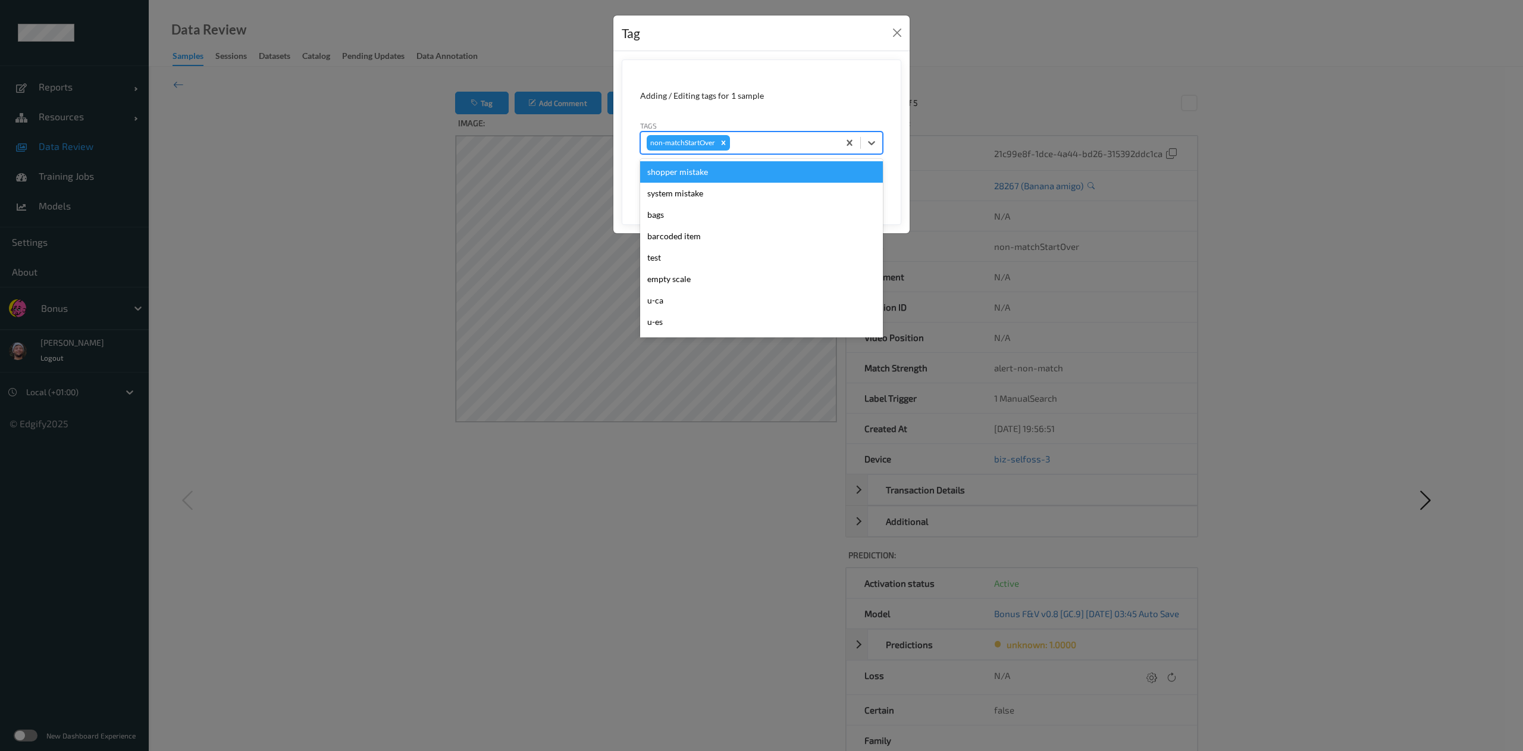
click at [811, 145] on div at bounding box center [782, 143] width 101 height 14
type input "pi"
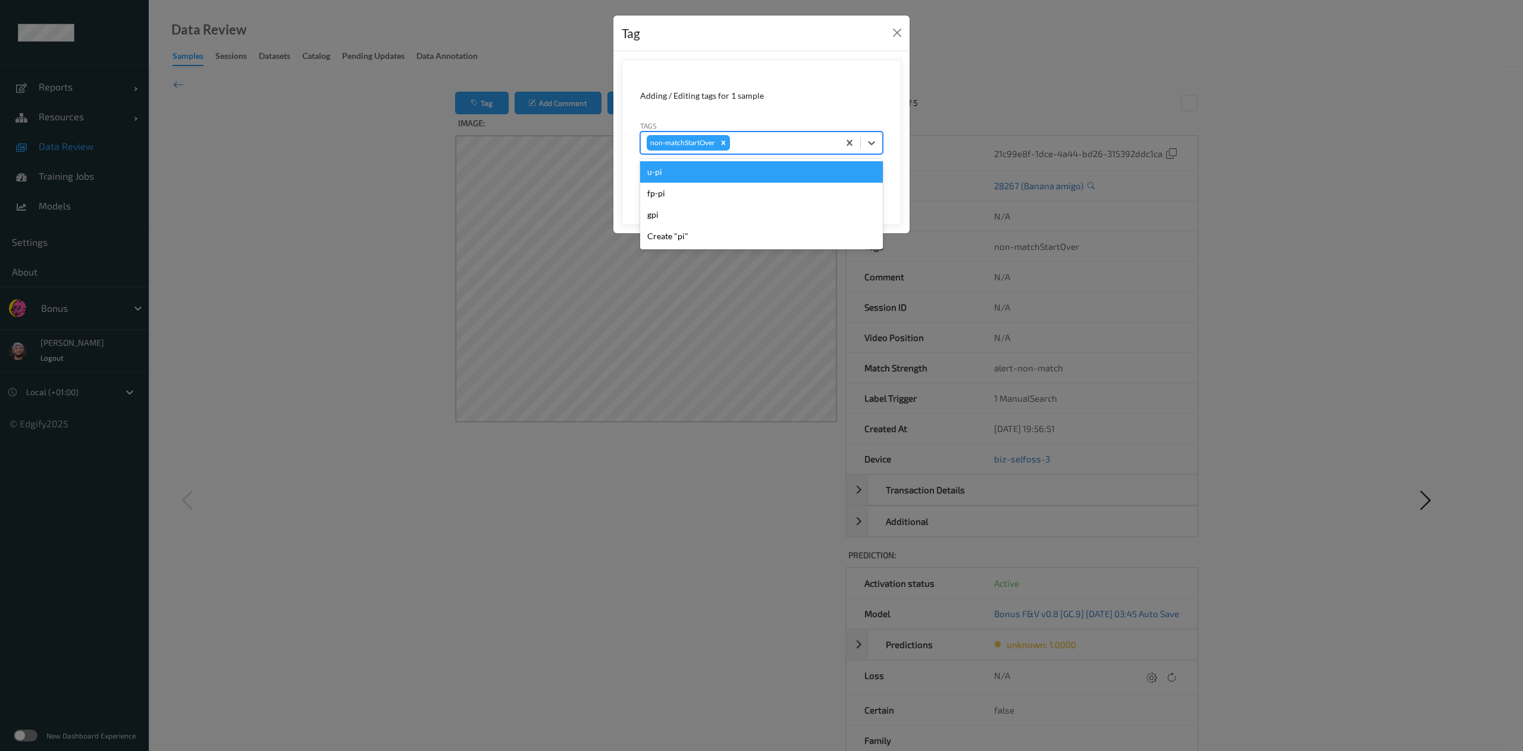
click at [834, 172] on button "Save" at bounding box center [858, 183] width 49 height 23
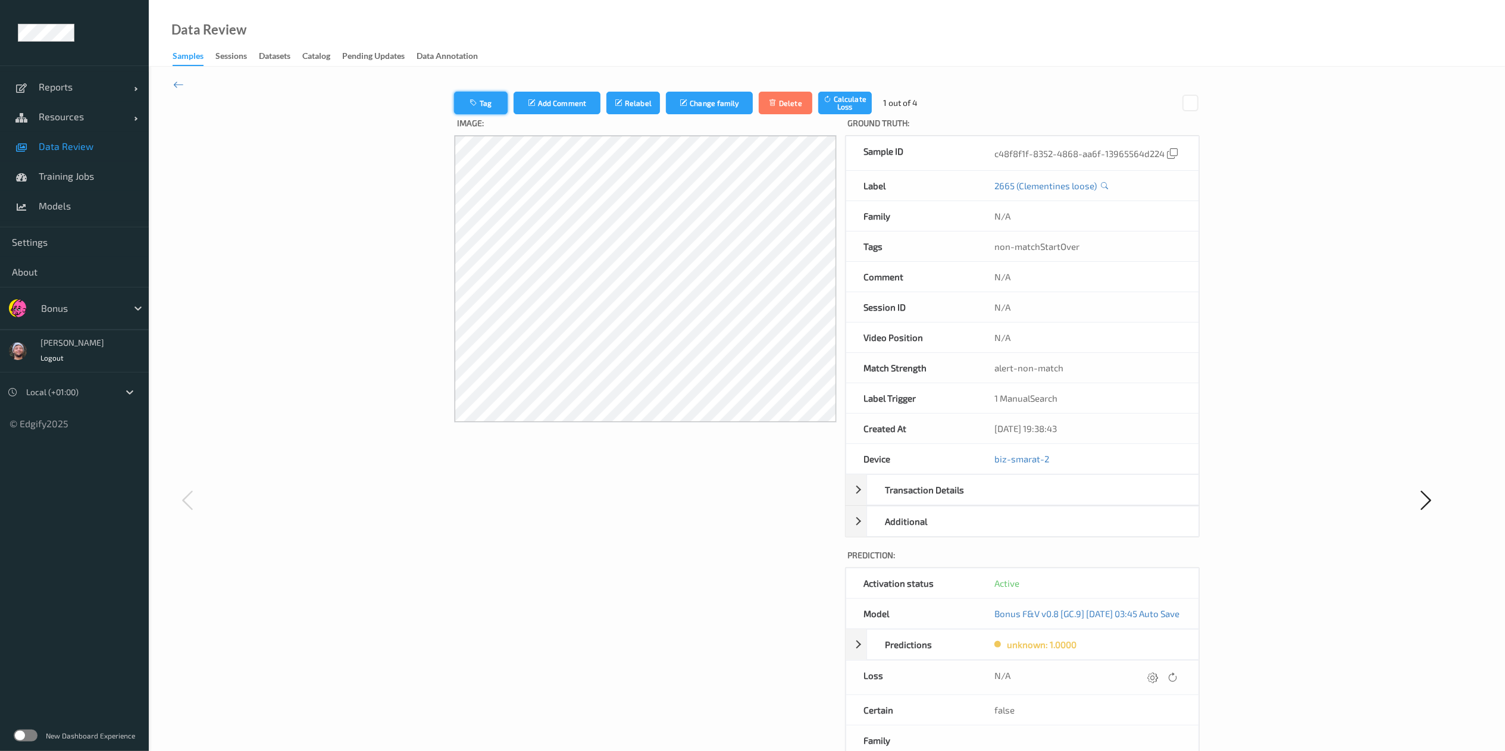
click at [466, 95] on button "Tag" at bounding box center [481, 103] width 54 height 23
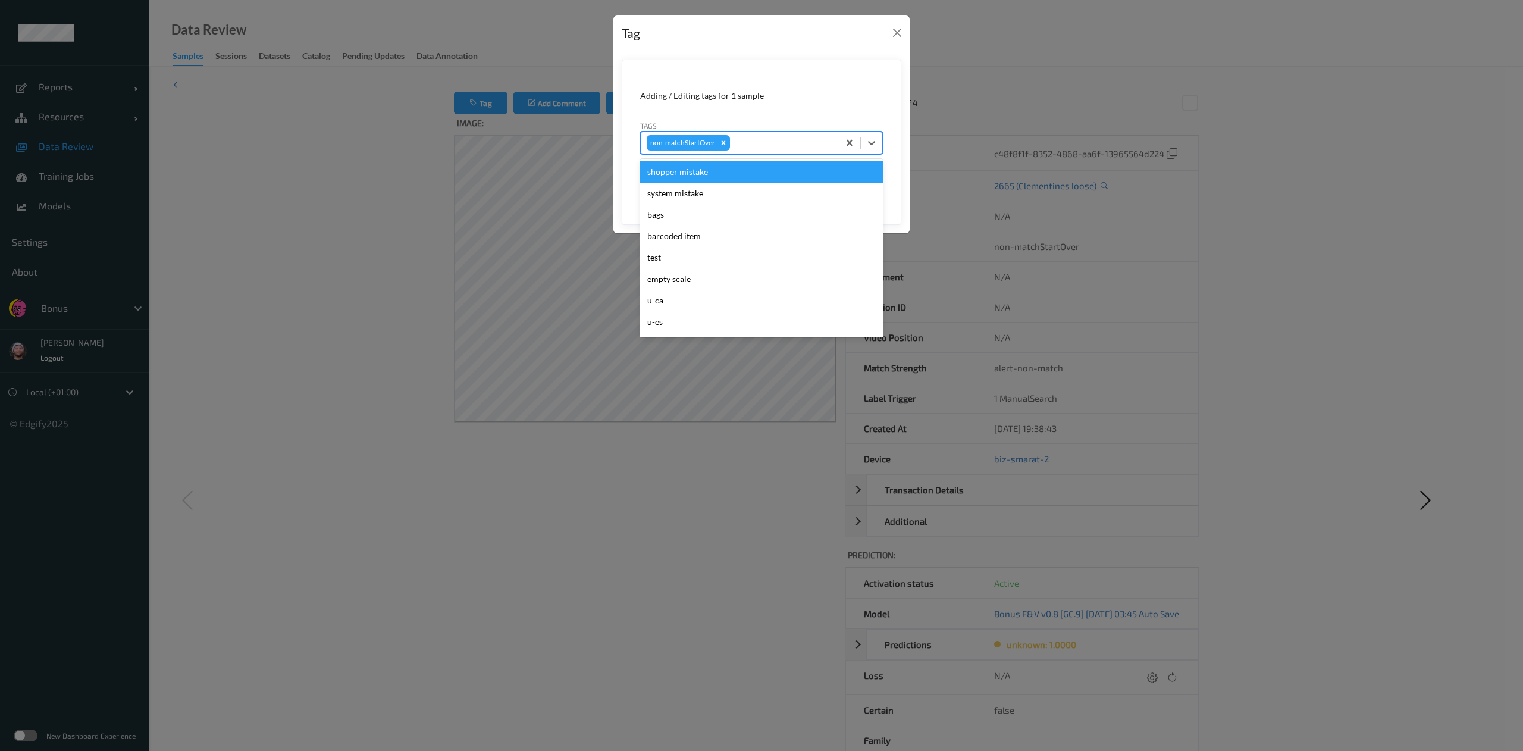
click at [783, 152] on div "non-matchStartOver" at bounding box center [740, 143] width 198 height 20
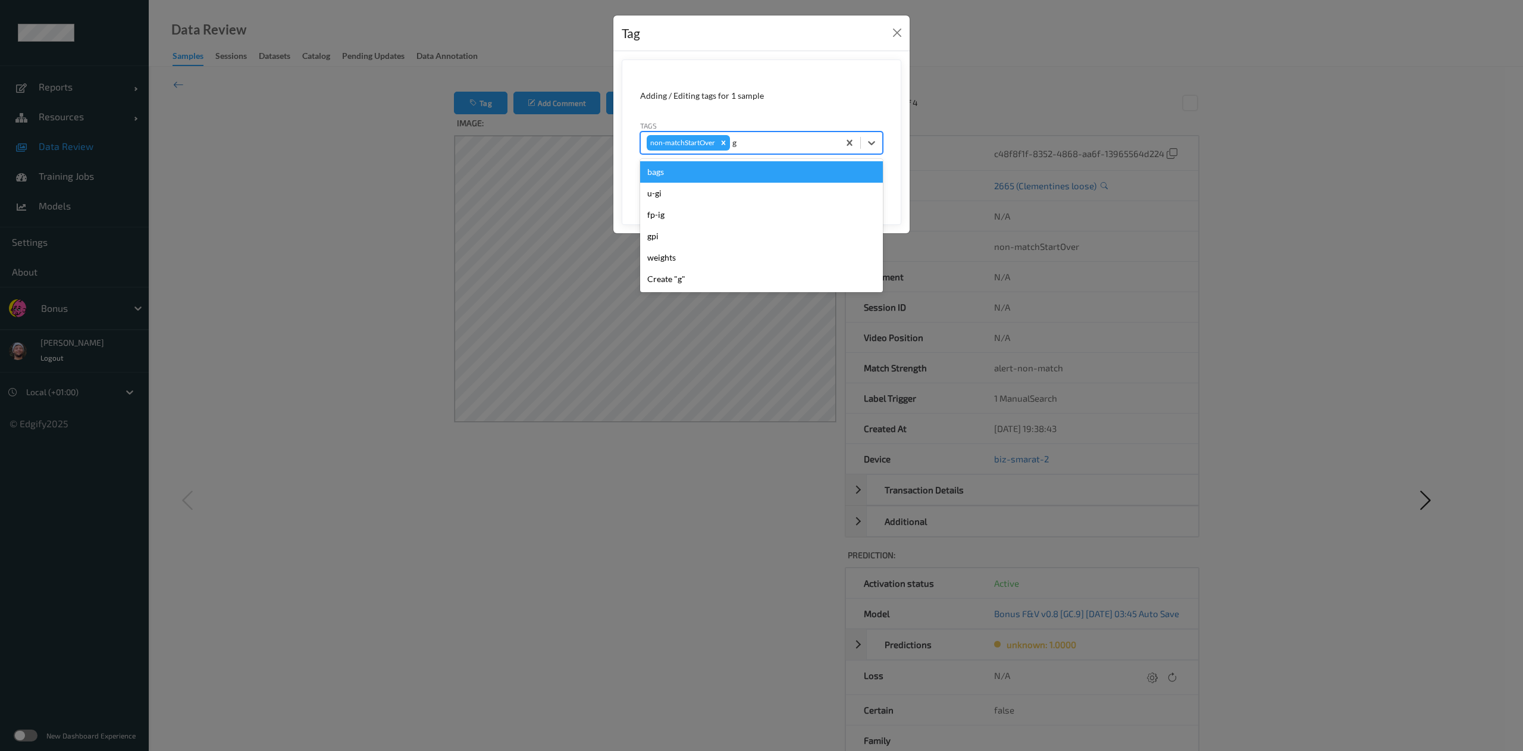
type input "gi"
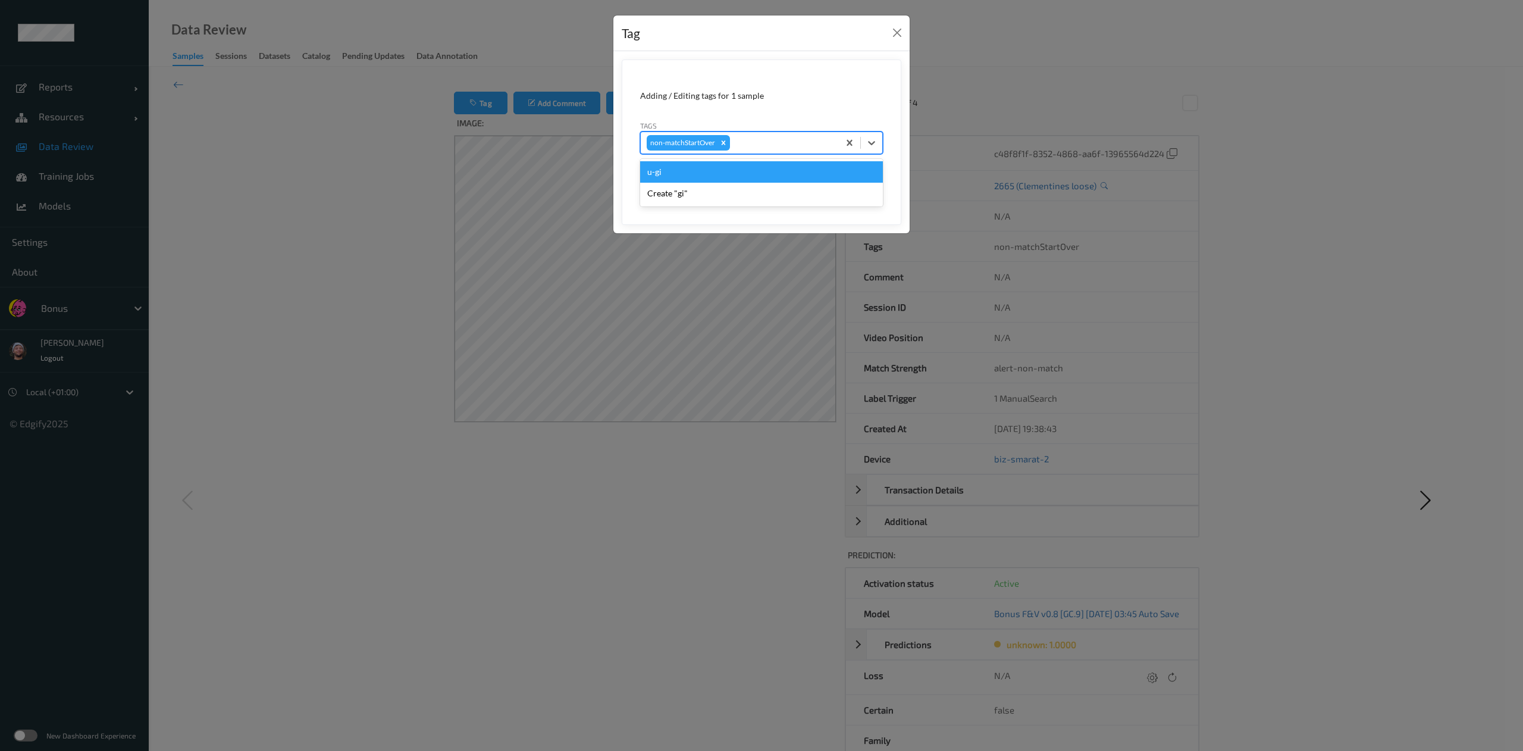
click at [834, 172] on button "Save" at bounding box center [858, 183] width 49 height 23
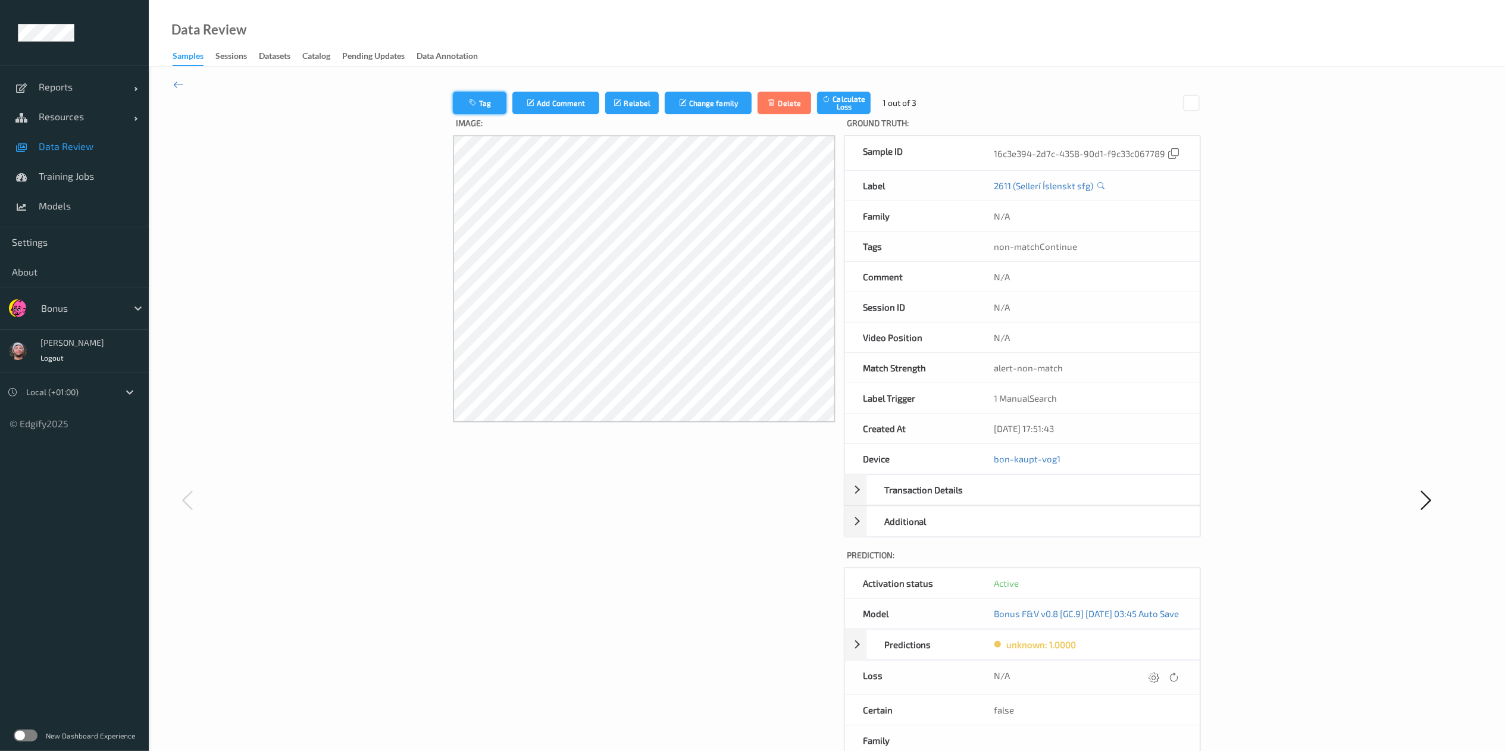
click at [472, 99] on button "Tag" at bounding box center [480, 103] width 54 height 23
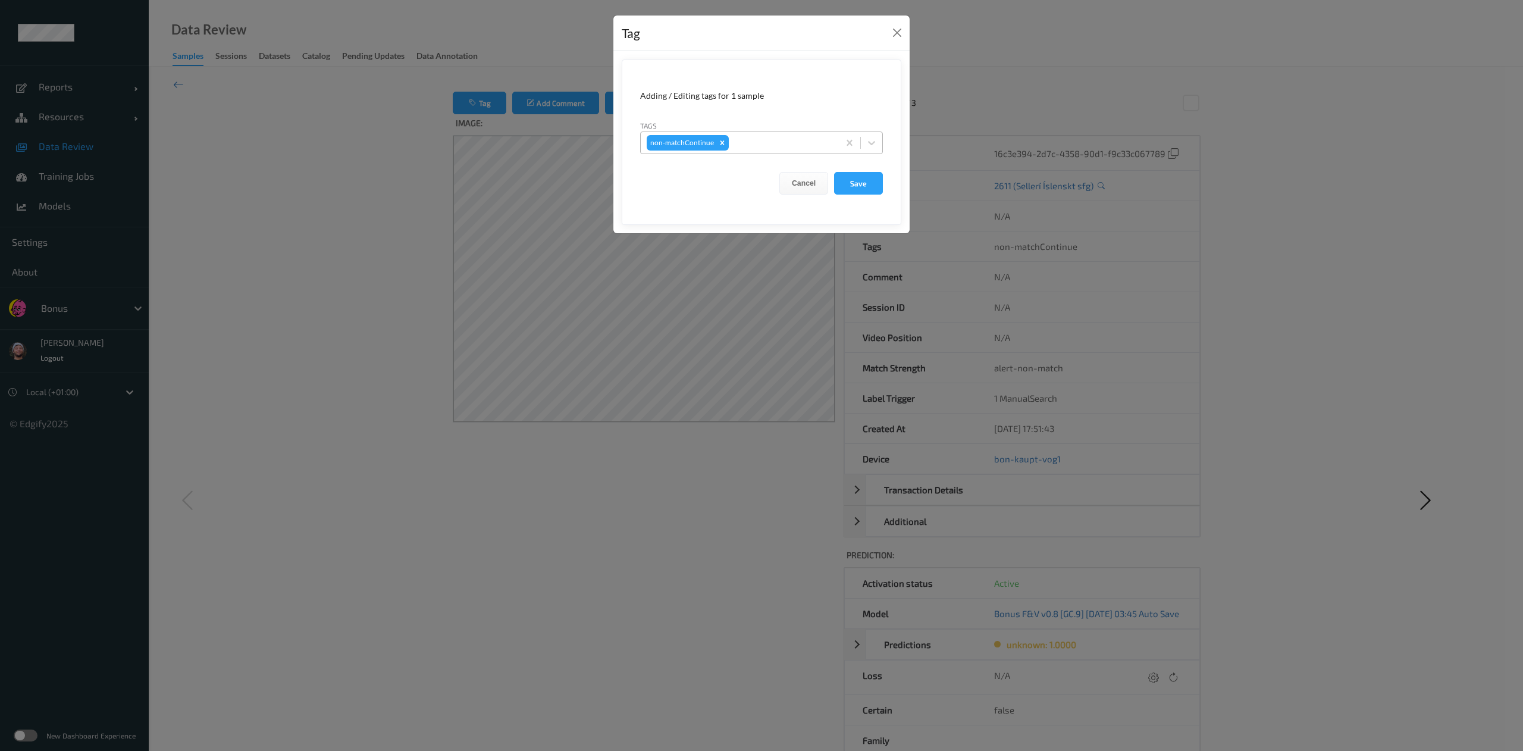
click at [755, 143] on div at bounding box center [782, 143] width 102 height 14
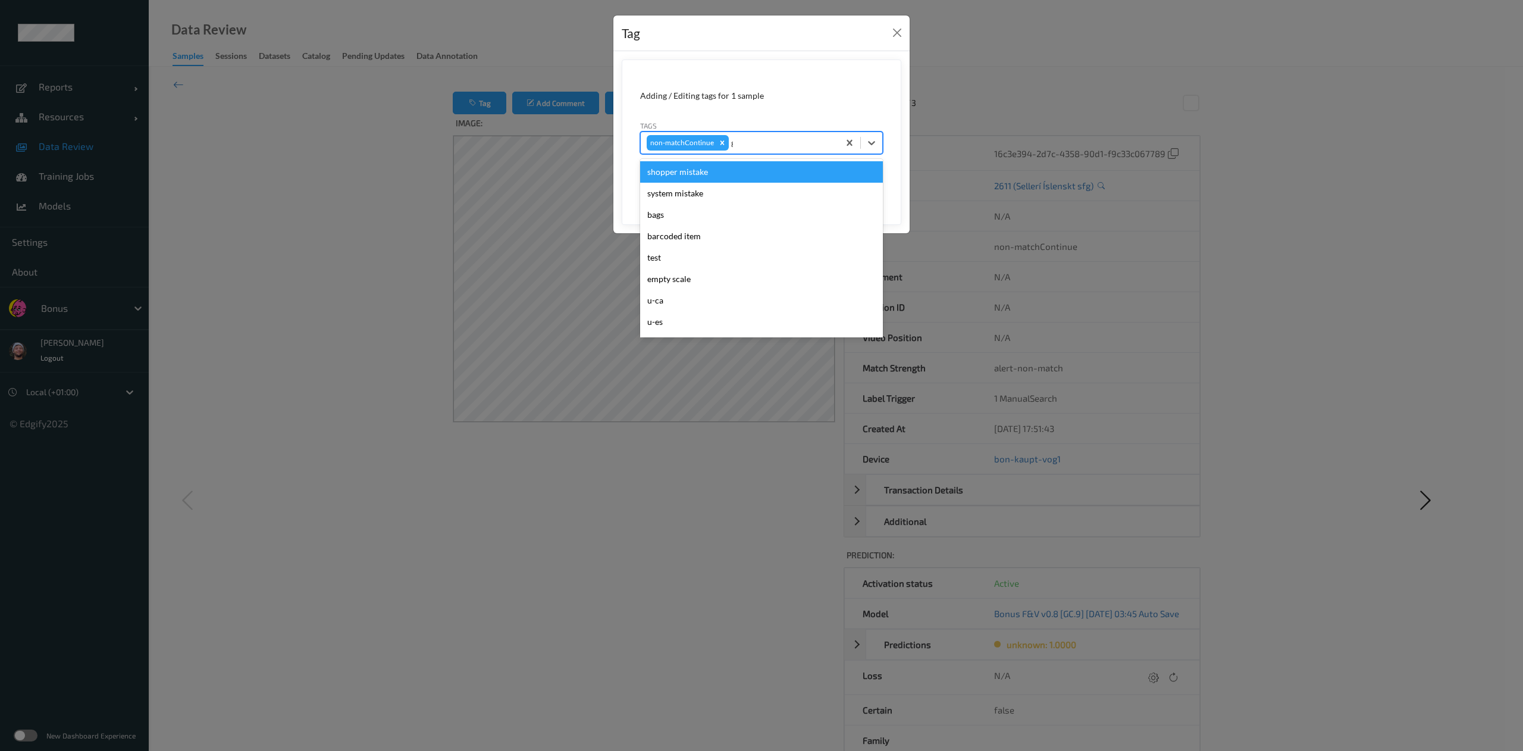
type input "gi"
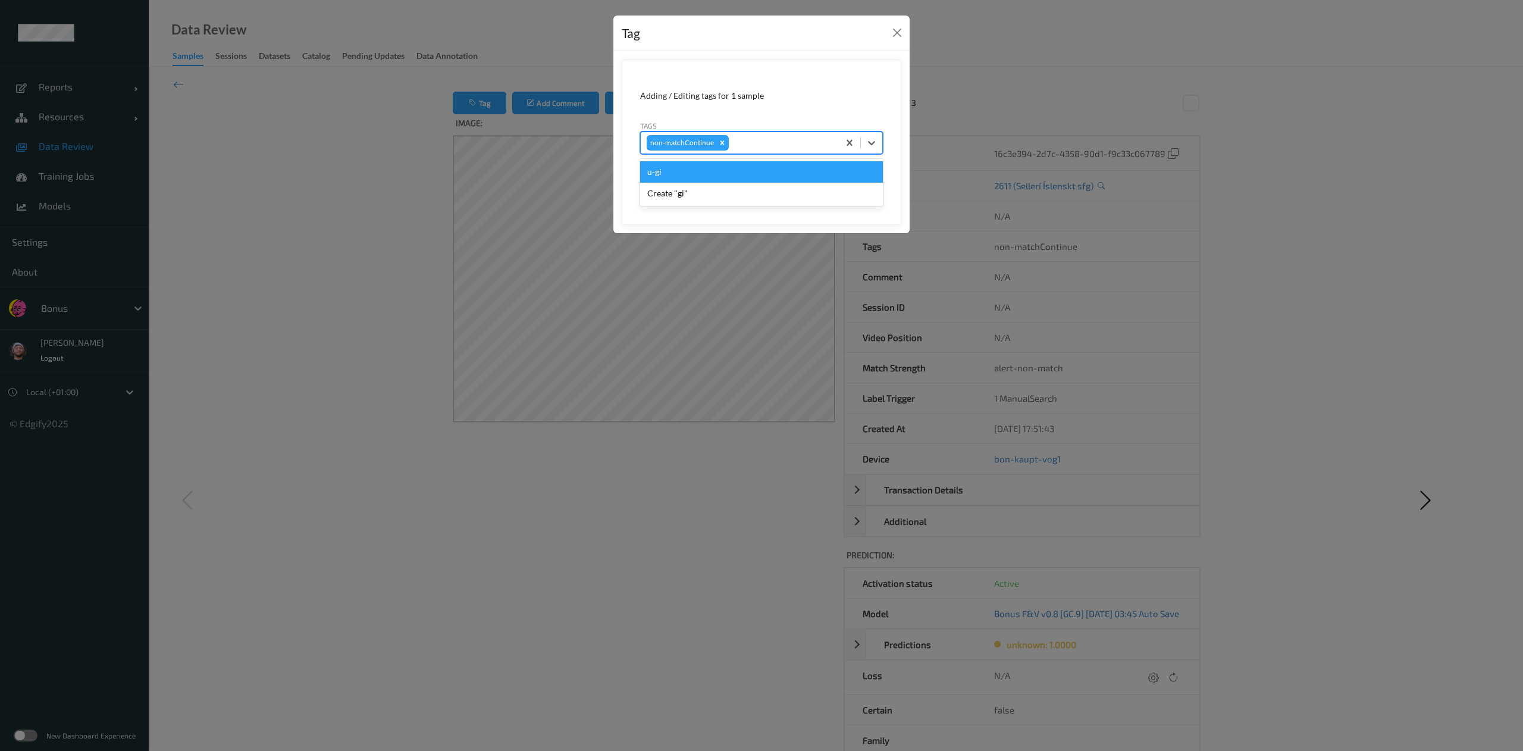
click at [834, 172] on button "Save" at bounding box center [858, 183] width 49 height 23
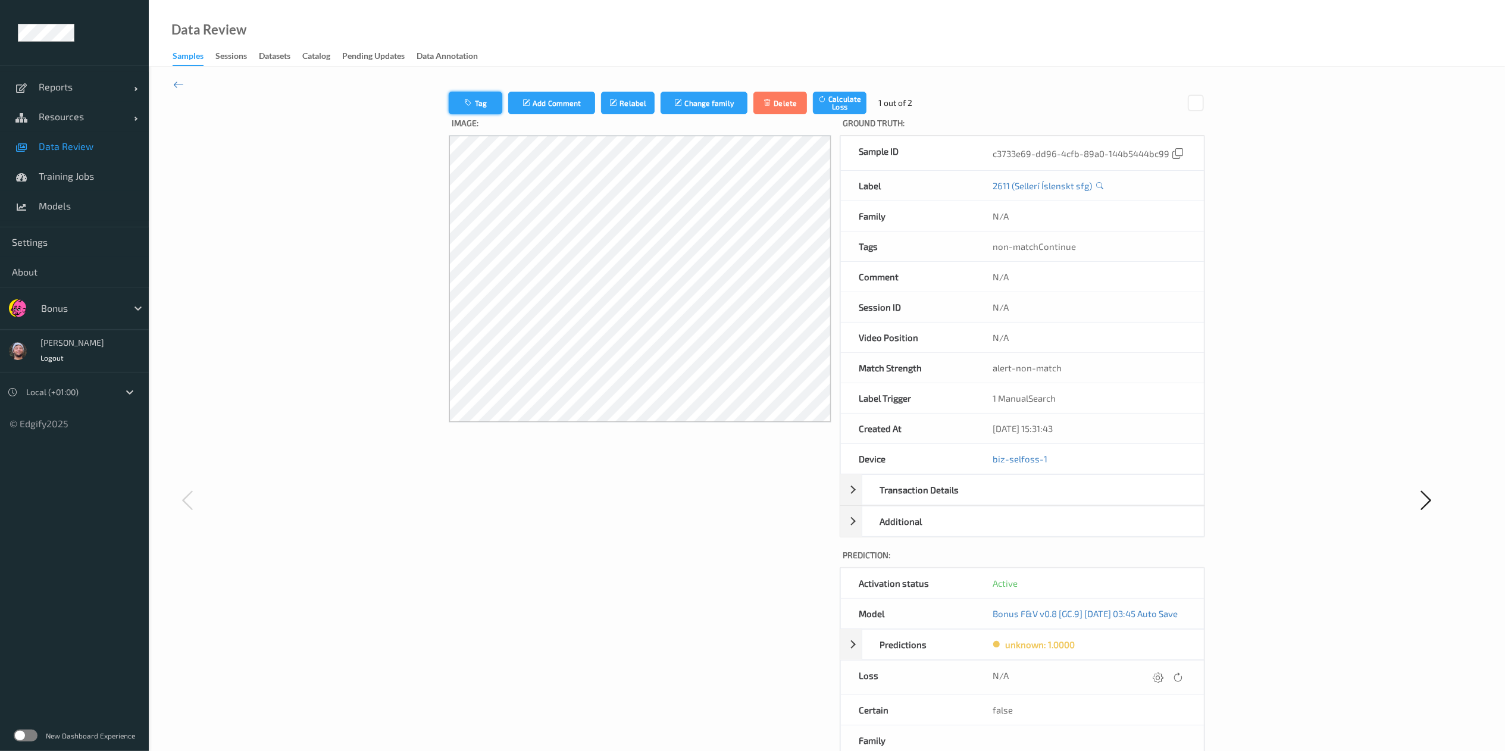
click at [449, 96] on button "Tag" at bounding box center [476, 103] width 54 height 23
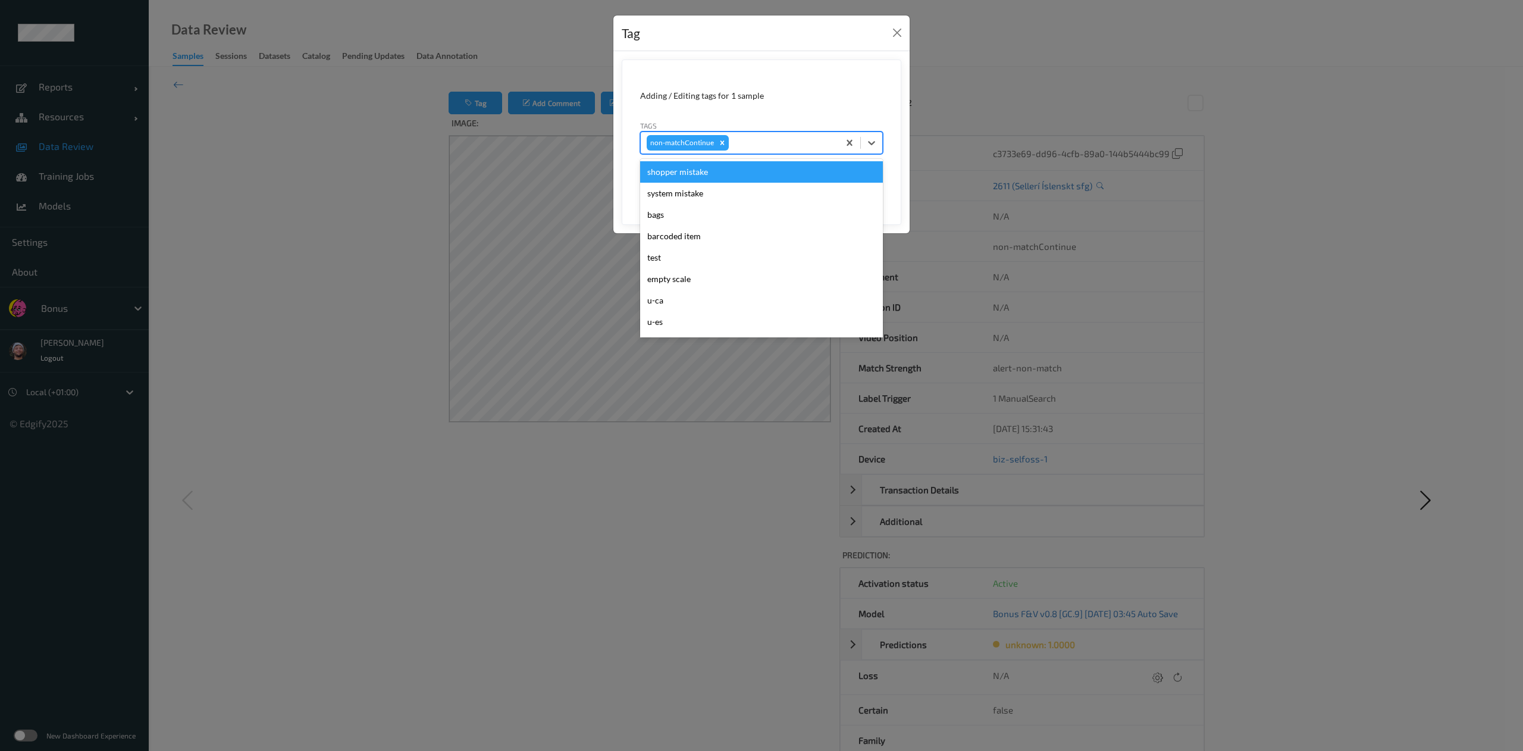
click at [803, 140] on div at bounding box center [782, 143] width 102 height 14
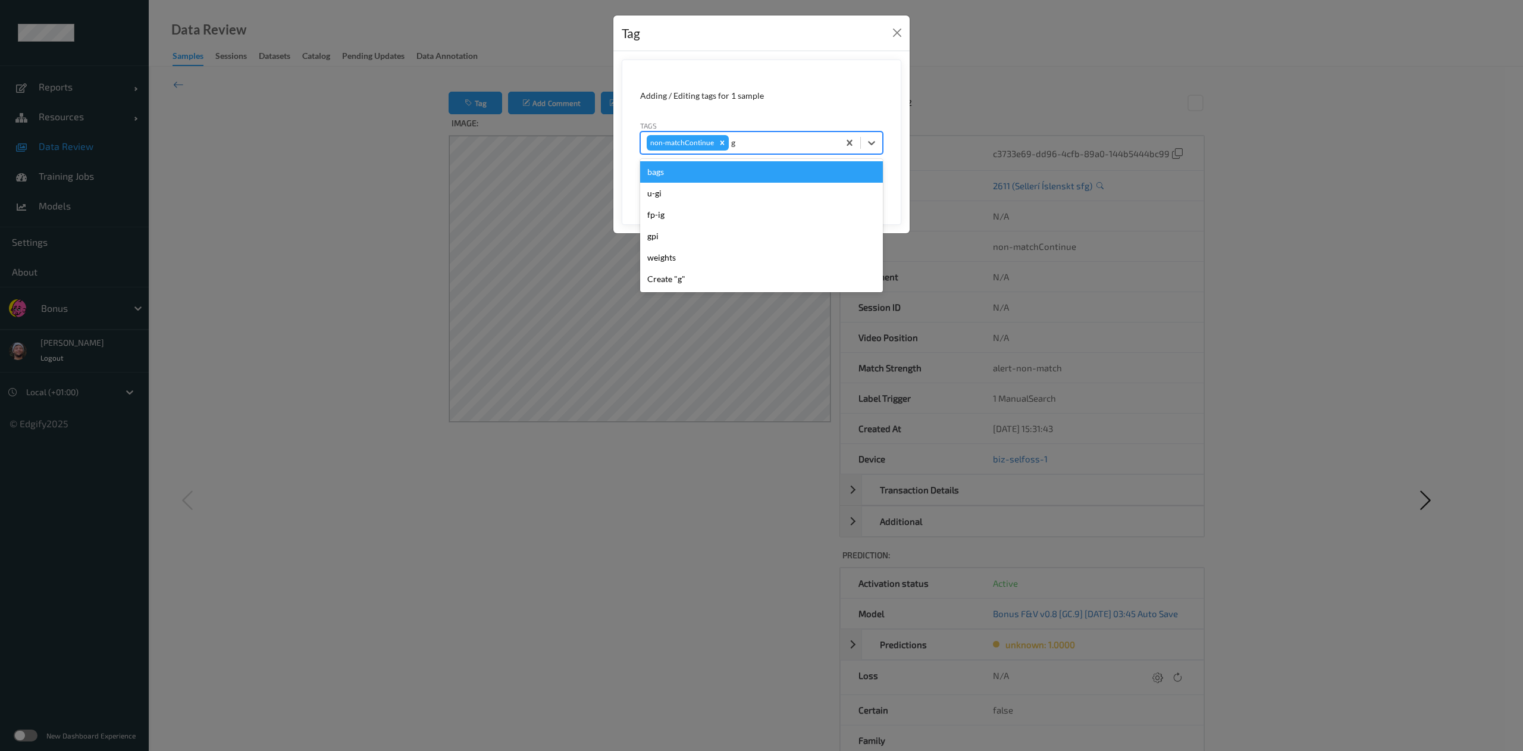
type input "gi"
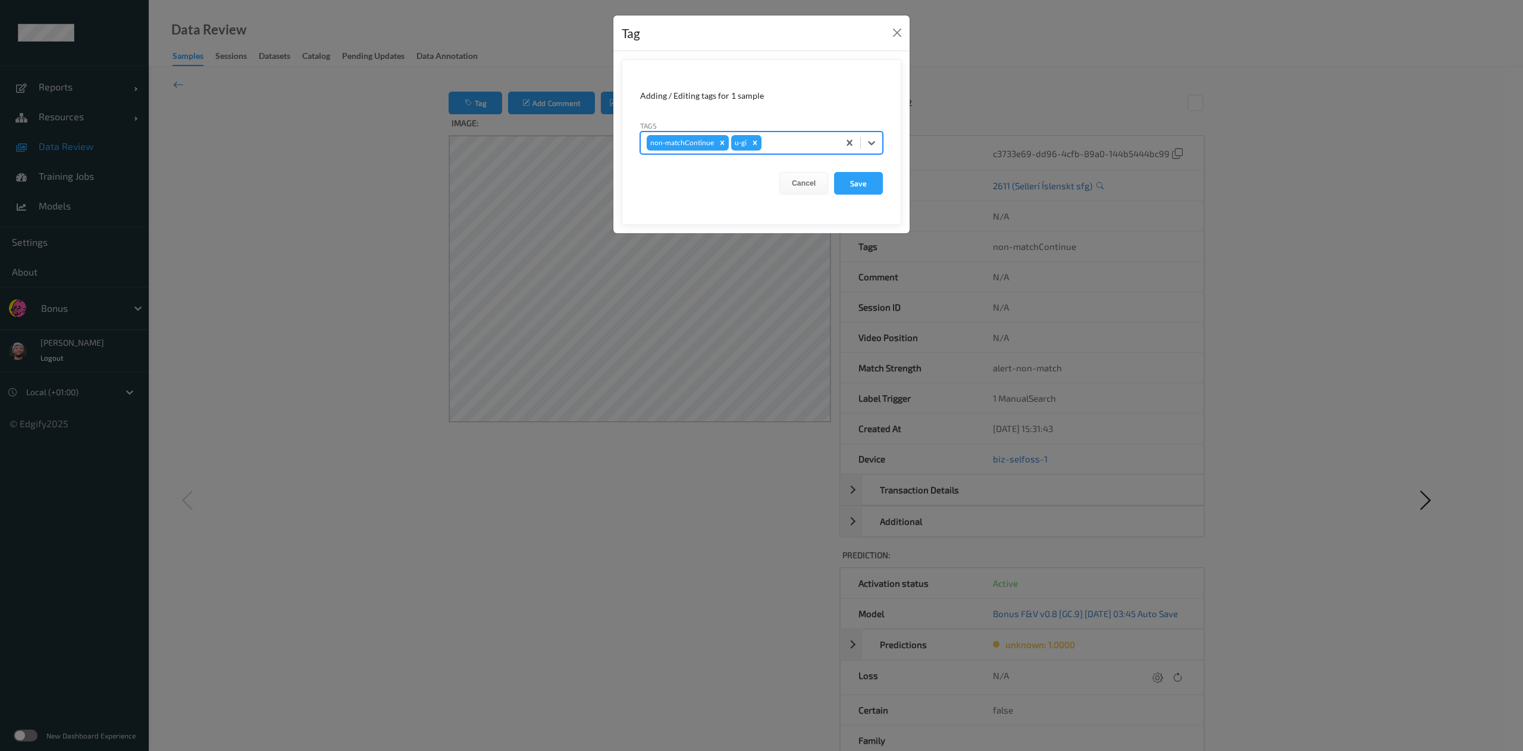
click at [834, 172] on button "Save" at bounding box center [858, 183] width 49 height 23
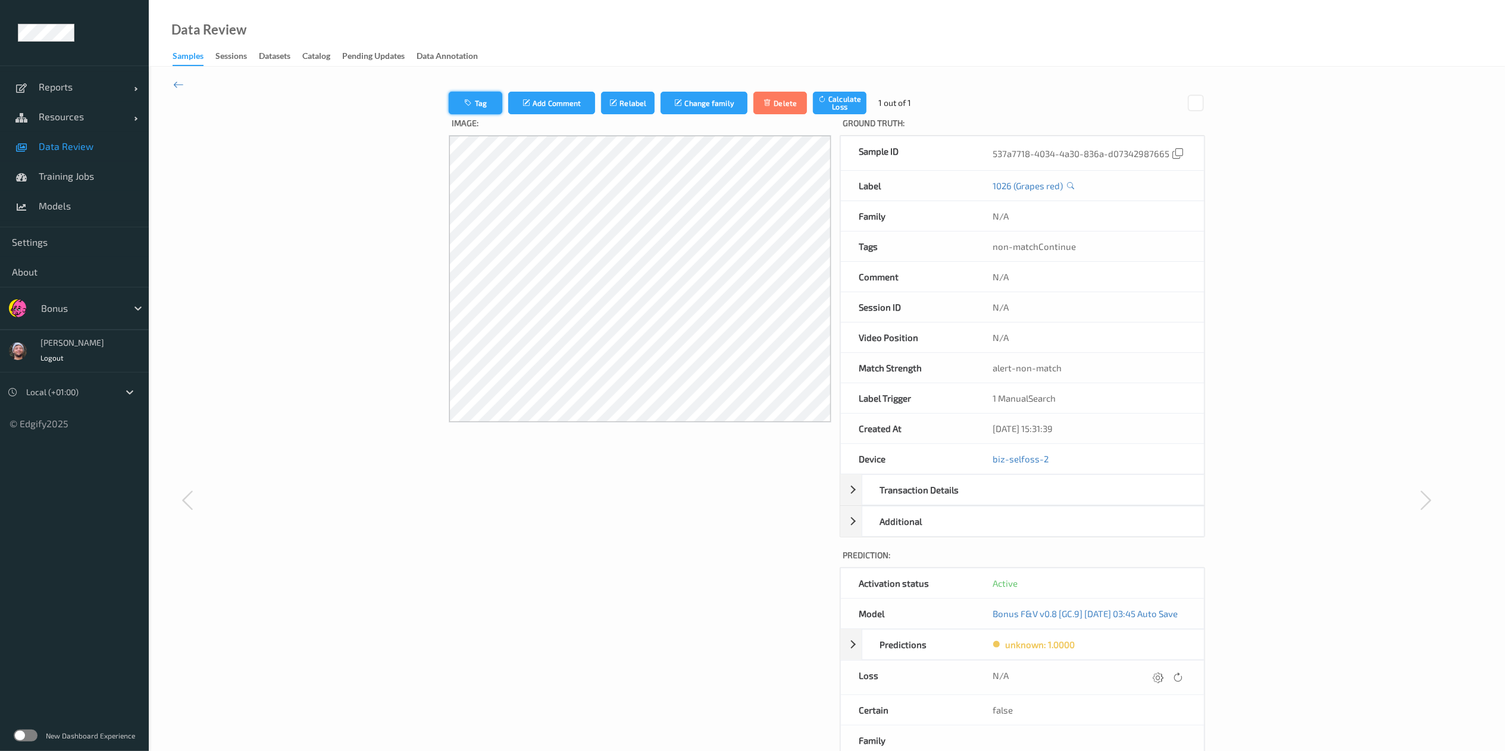
click at [449, 98] on button "Tag" at bounding box center [476, 103] width 54 height 23
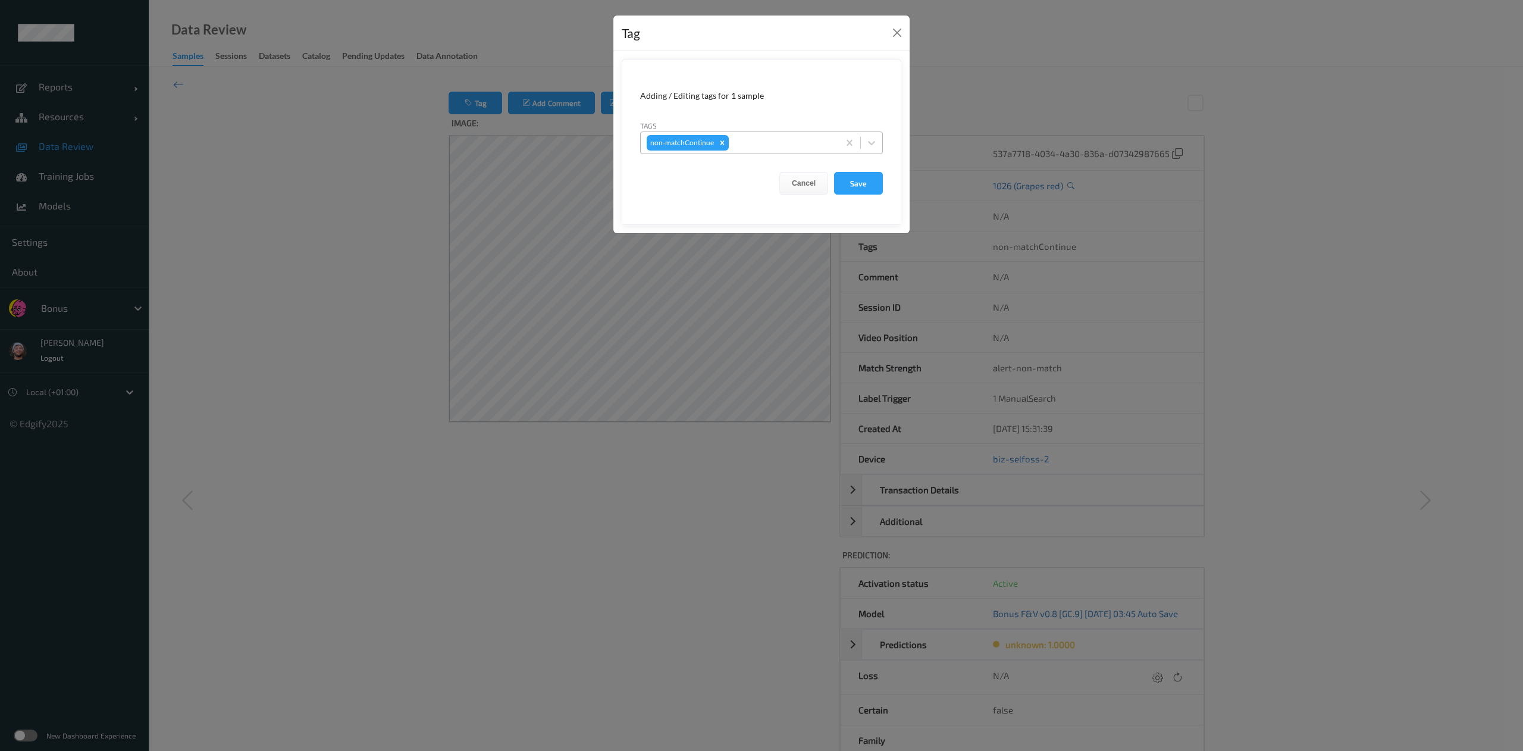
click at [802, 144] on div at bounding box center [782, 143] width 102 height 14
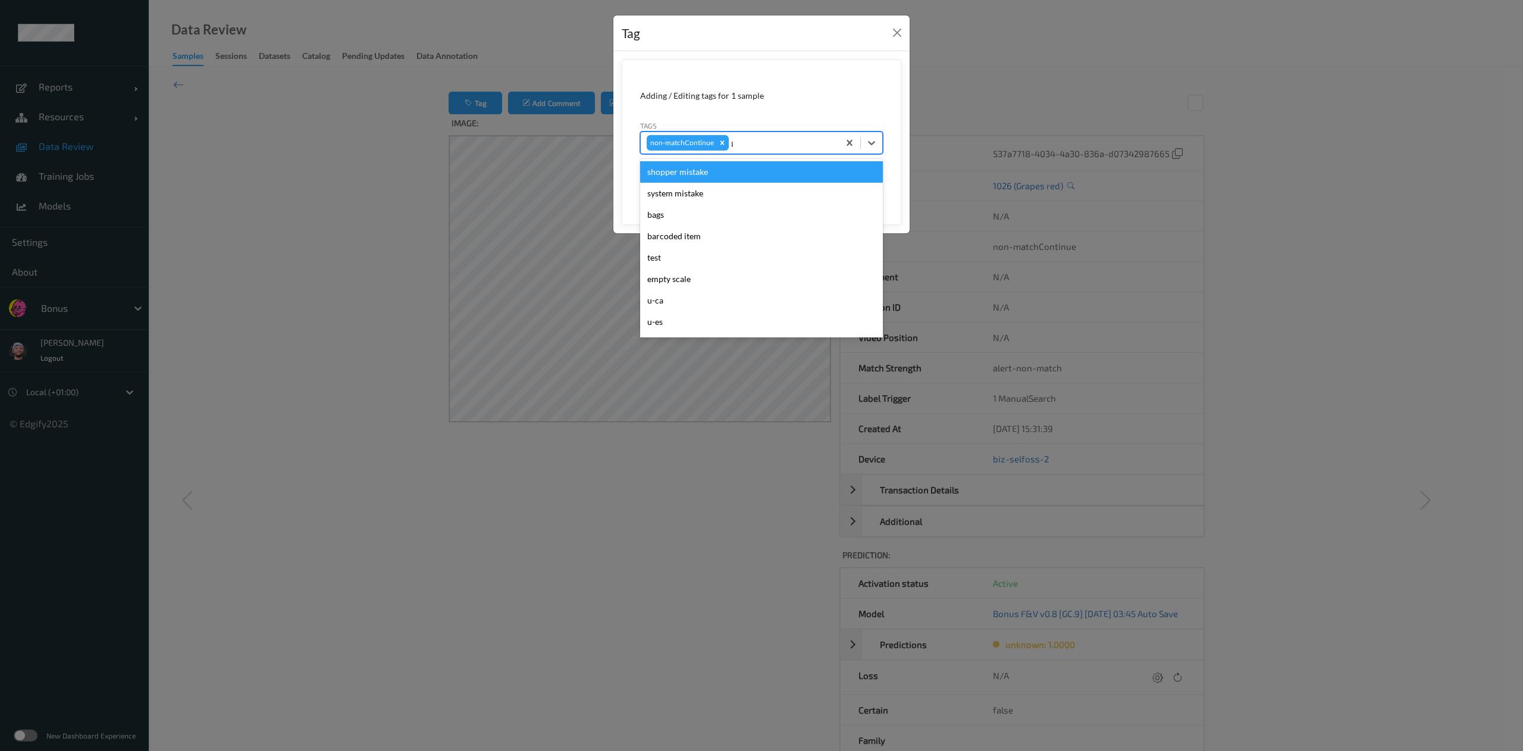
type input "pi"
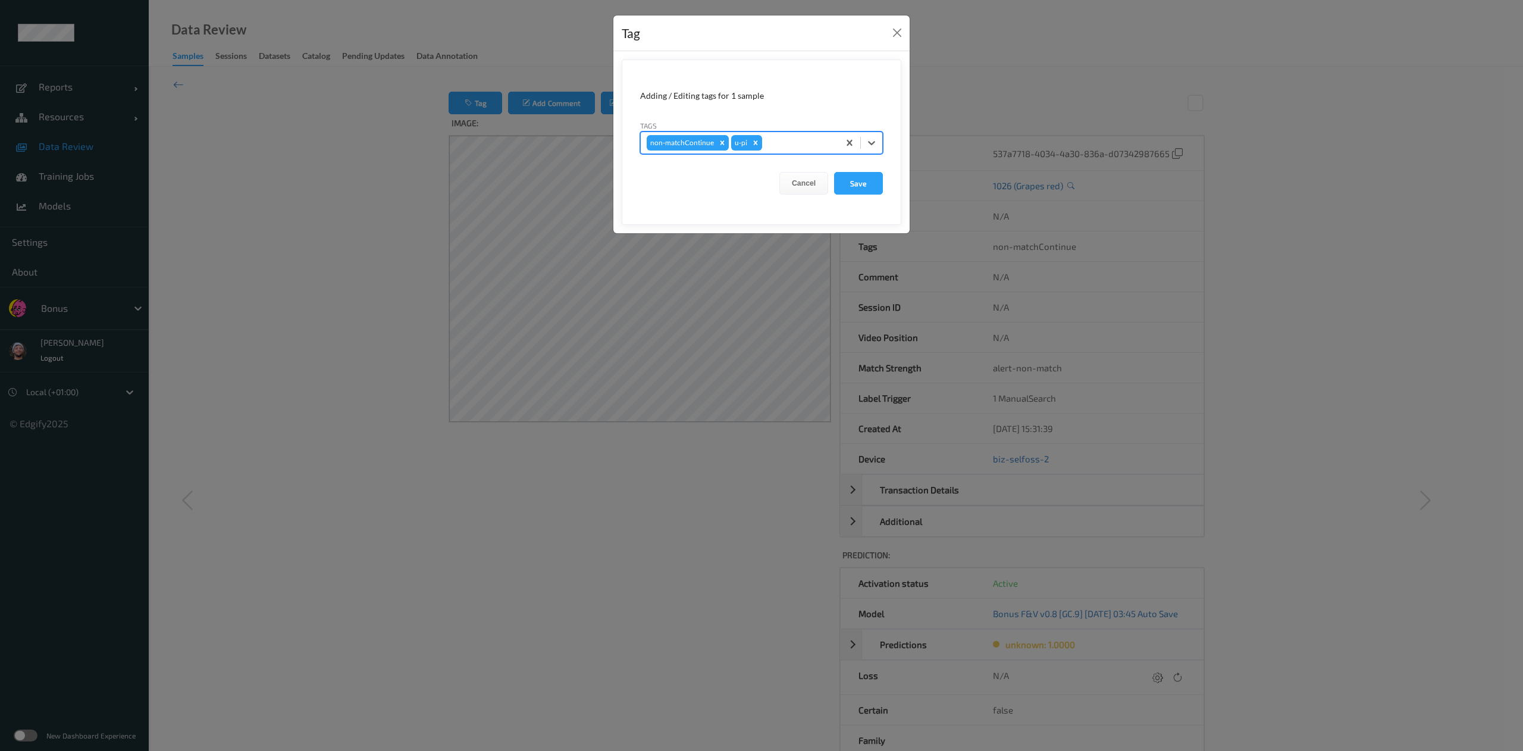
click at [834, 172] on button "Save" at bounding box center [858, 183] width 49 height 23
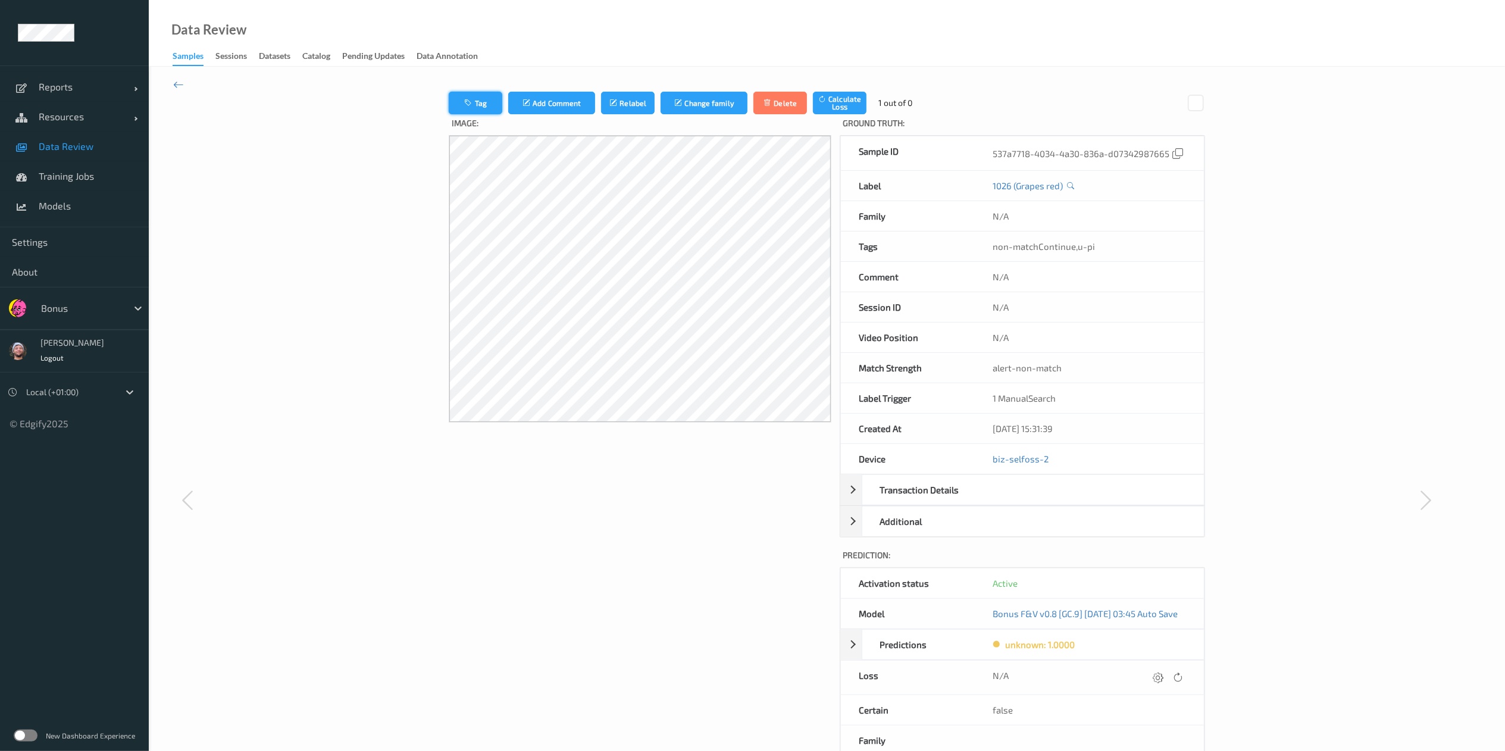
click at [466, 104] on button "Tag" at bounding box center [476, 103] width 54 height 23
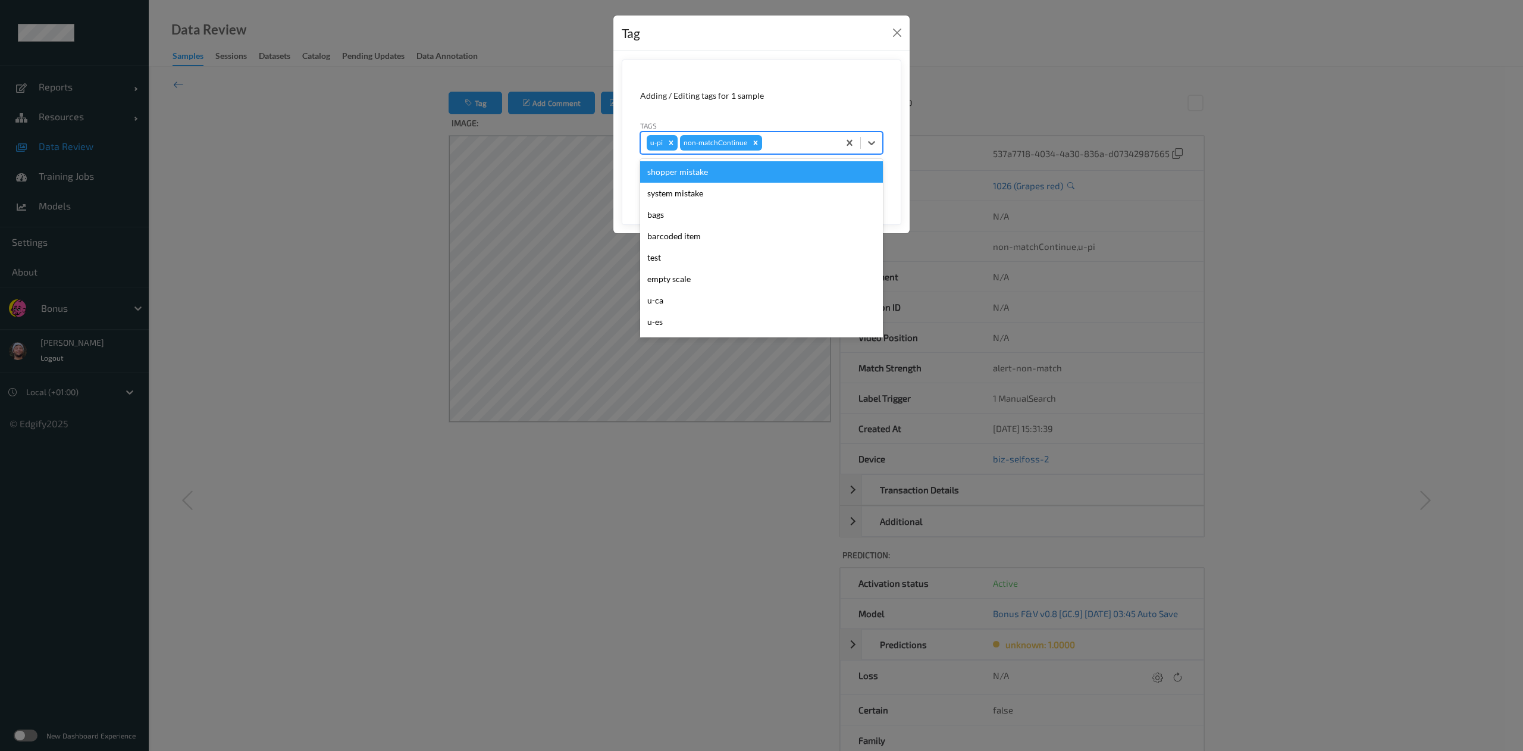
click at [795, 154] on div "u-pi non-matchContinue" at bounding box center [761, 142] width 243 height 23
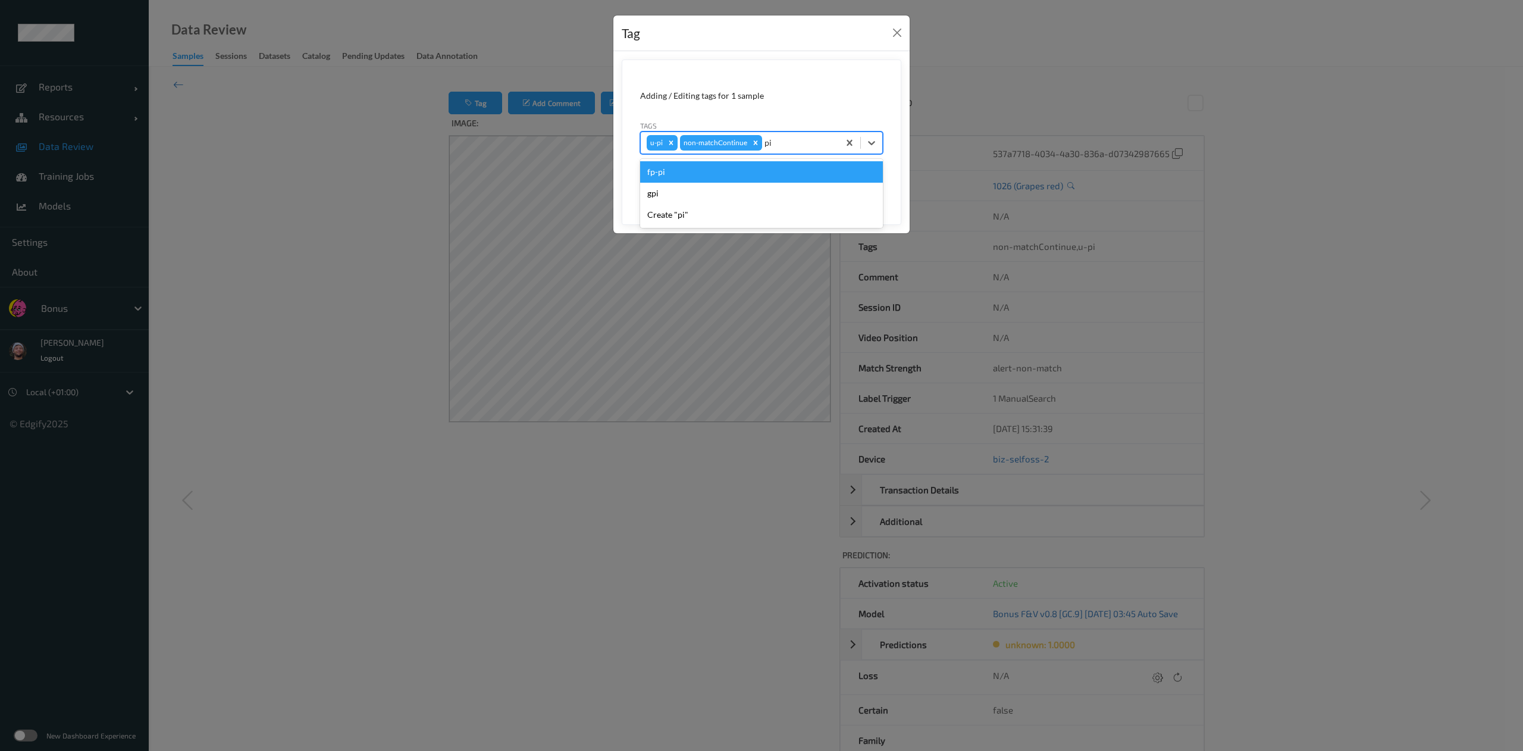
type input "pi"
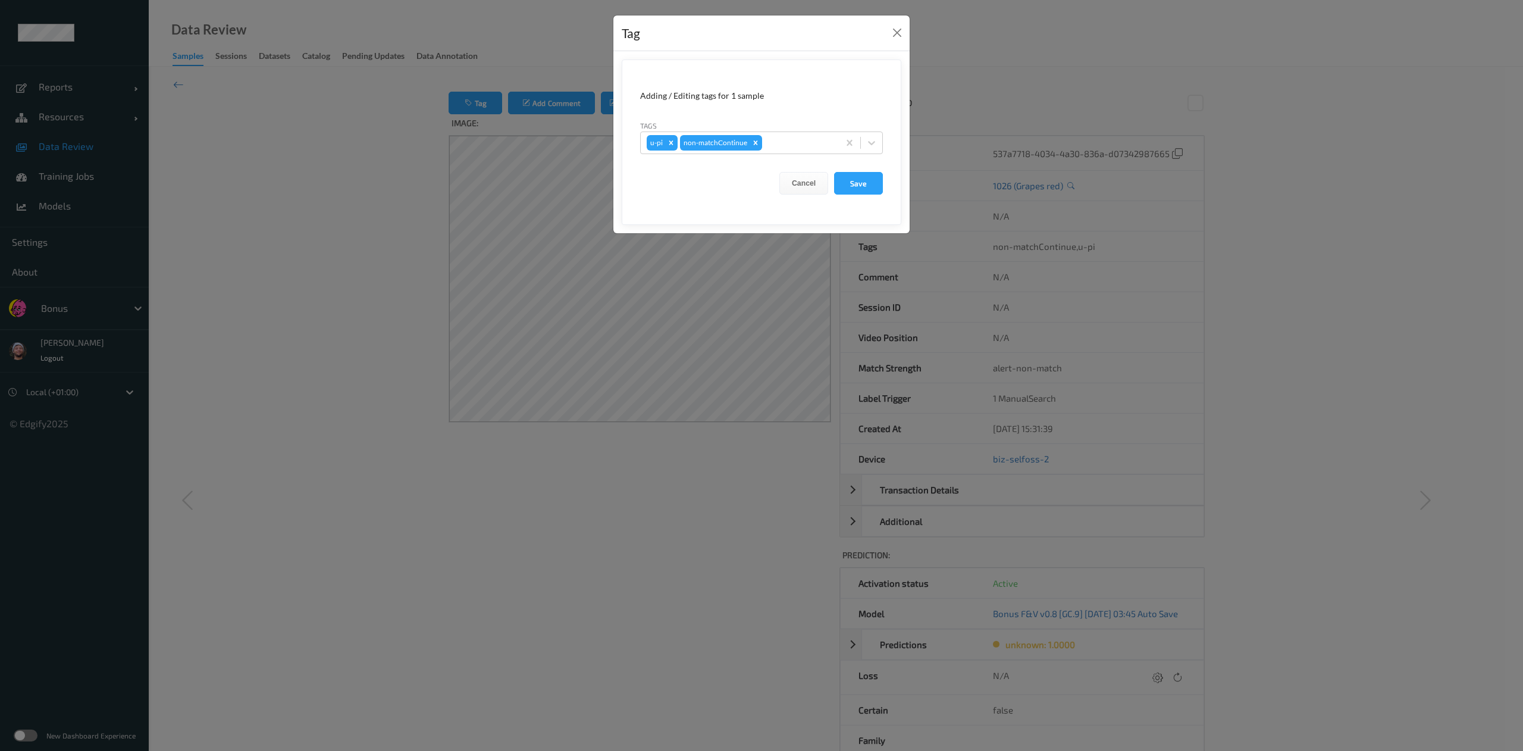
click at [277, 328] on div "Tag Adding / Editing tags for 1 sample Tags u-pi non-matchContinue Cancel Save" at bounding box center [761, 375] width 1523 height 751
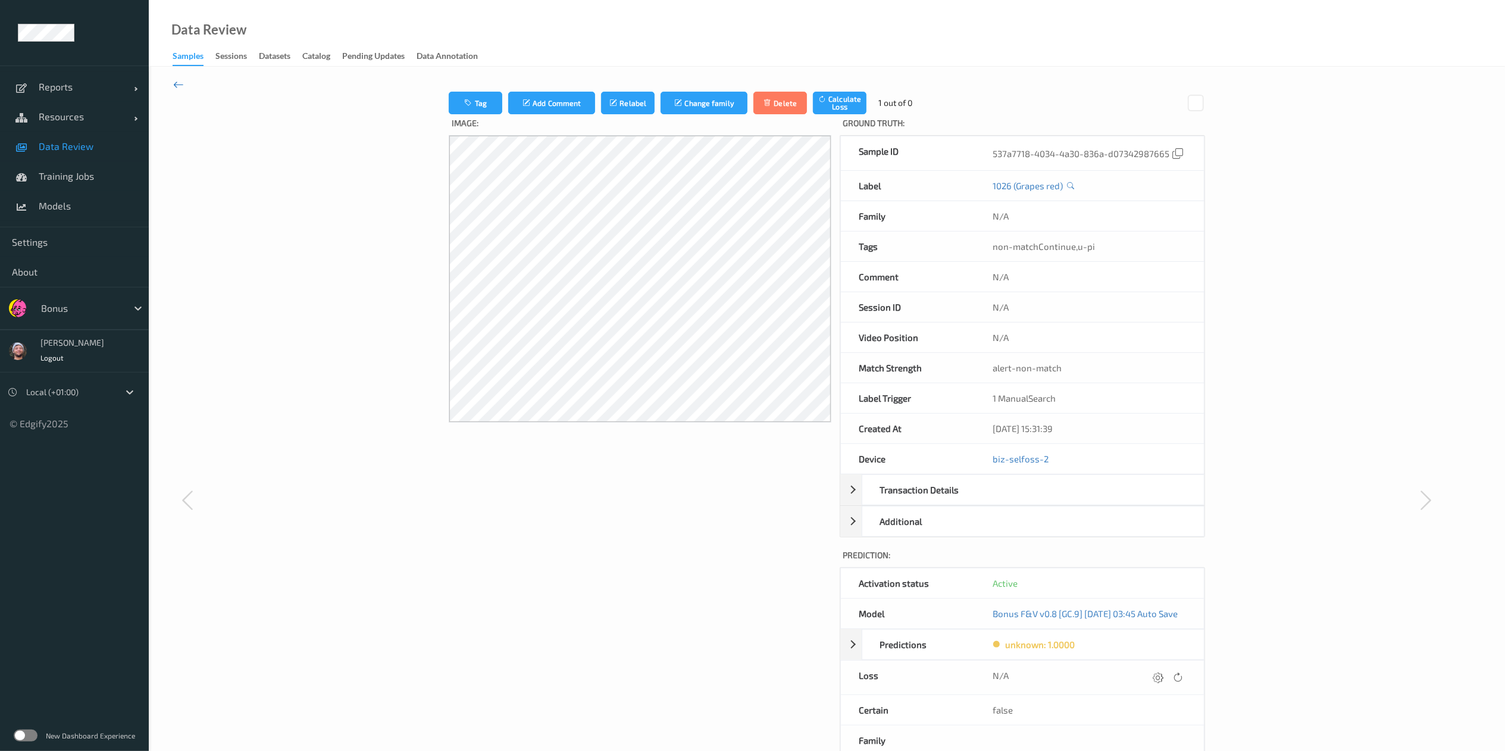
click at [174, 80] on icon at bounding box center [178, 84] width 11 height 13
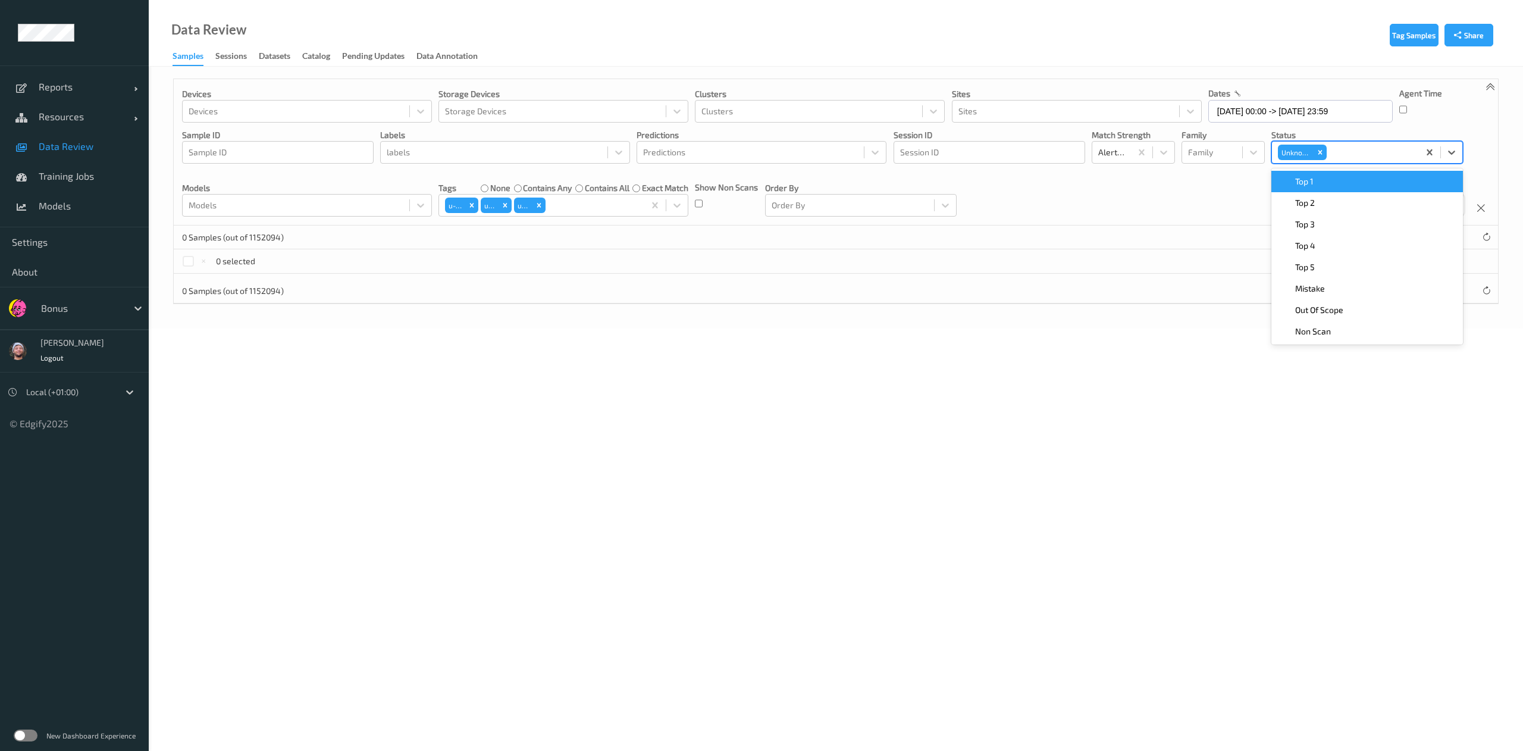
click at [1331, 156] on input "text" at bounding box center [1330, 152] width 2 height 12
click at [1327, 155] on div "Remove Unknown" at bounding box center [1320, 152] width 13 height 15
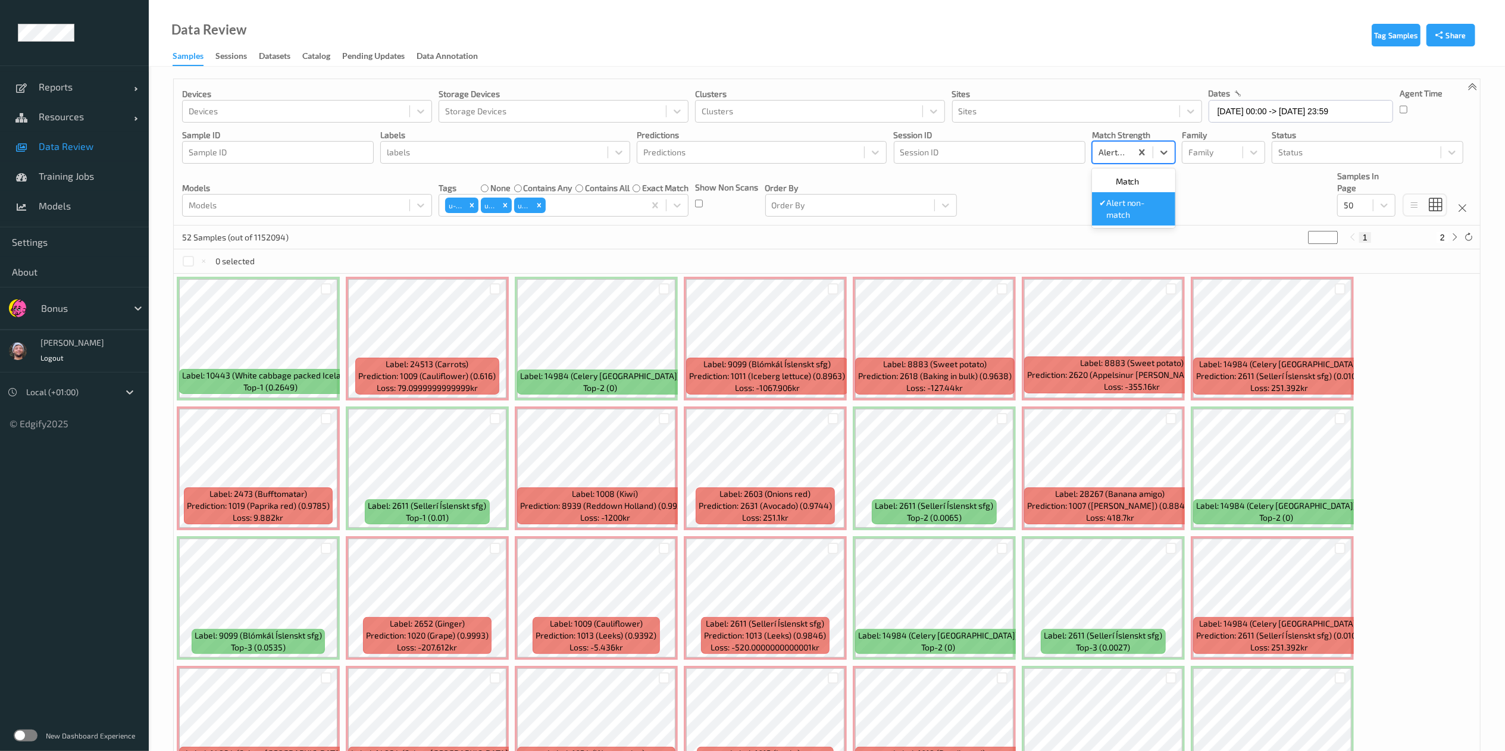
click at [1128, 150] on div "Alert non-match" at bounding box center [1111, 152] width 39 height 19
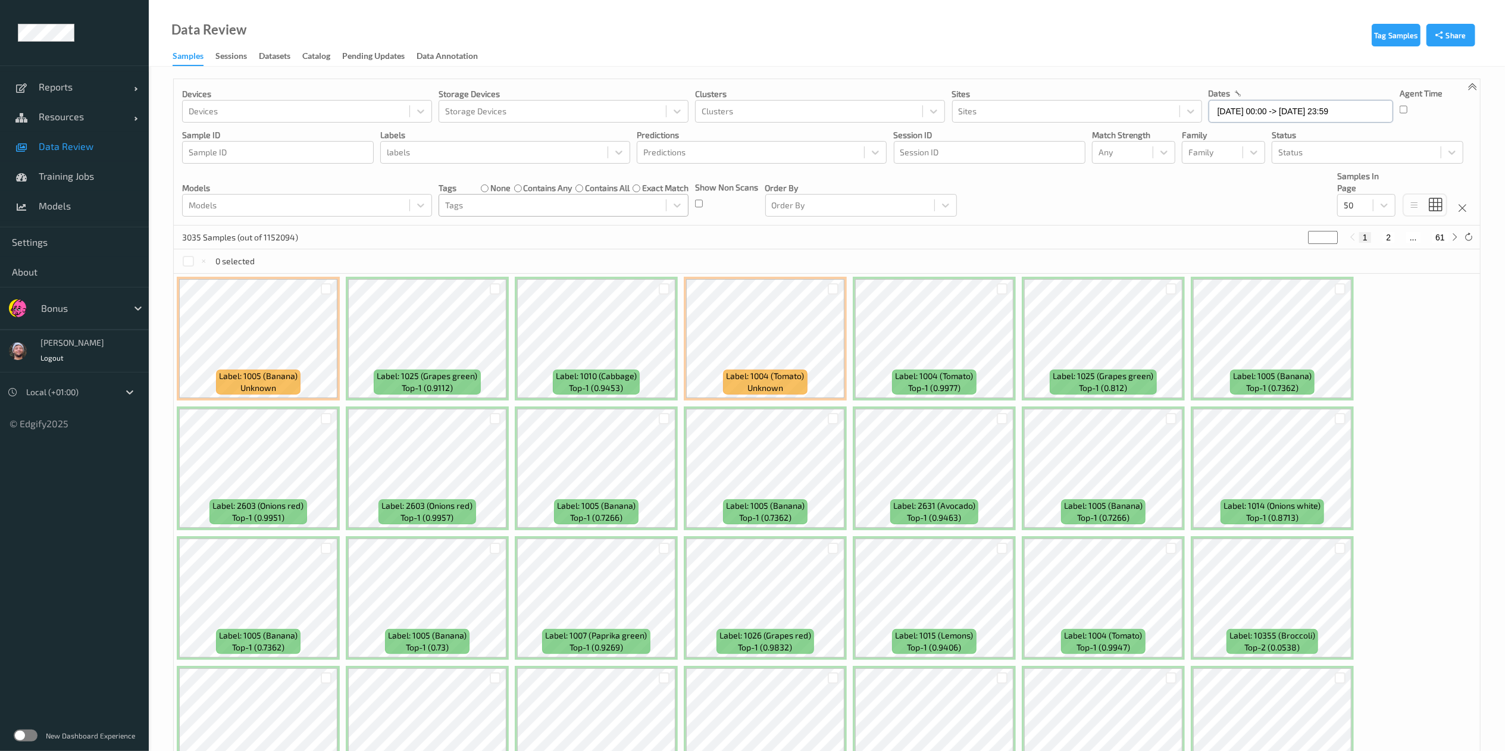
click at [1305, 114] on input "15/09/2025 00:00 -> 16/09/2025 23:59" at bounding box center [1300, 111] width 184 height 23
click at [1140, 187] on div "Devices Devices Storage Devices Storage Devices Clusters Clusters Sites Sites d…" at bounding box center [827, 152] width 1306 height 146
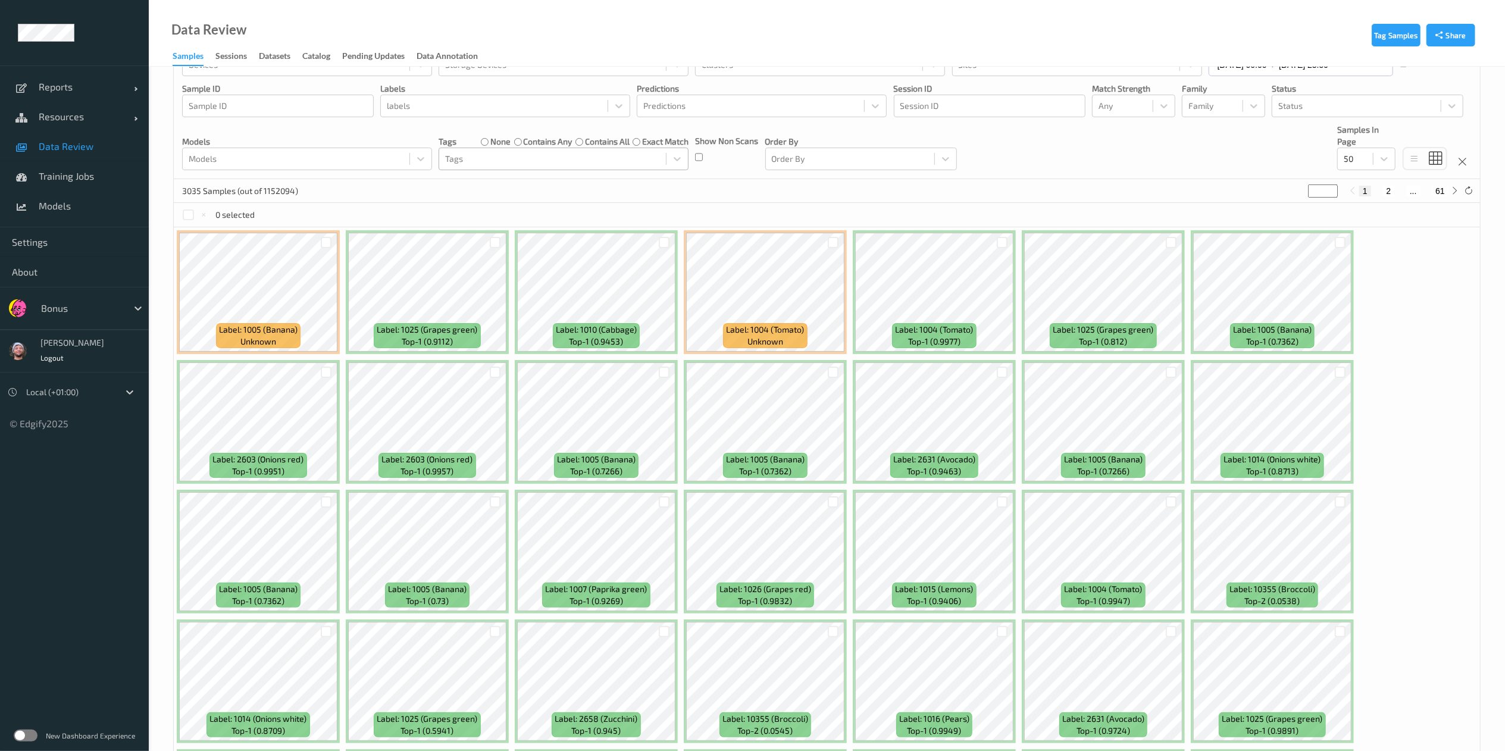
scroll to position [52, 0]
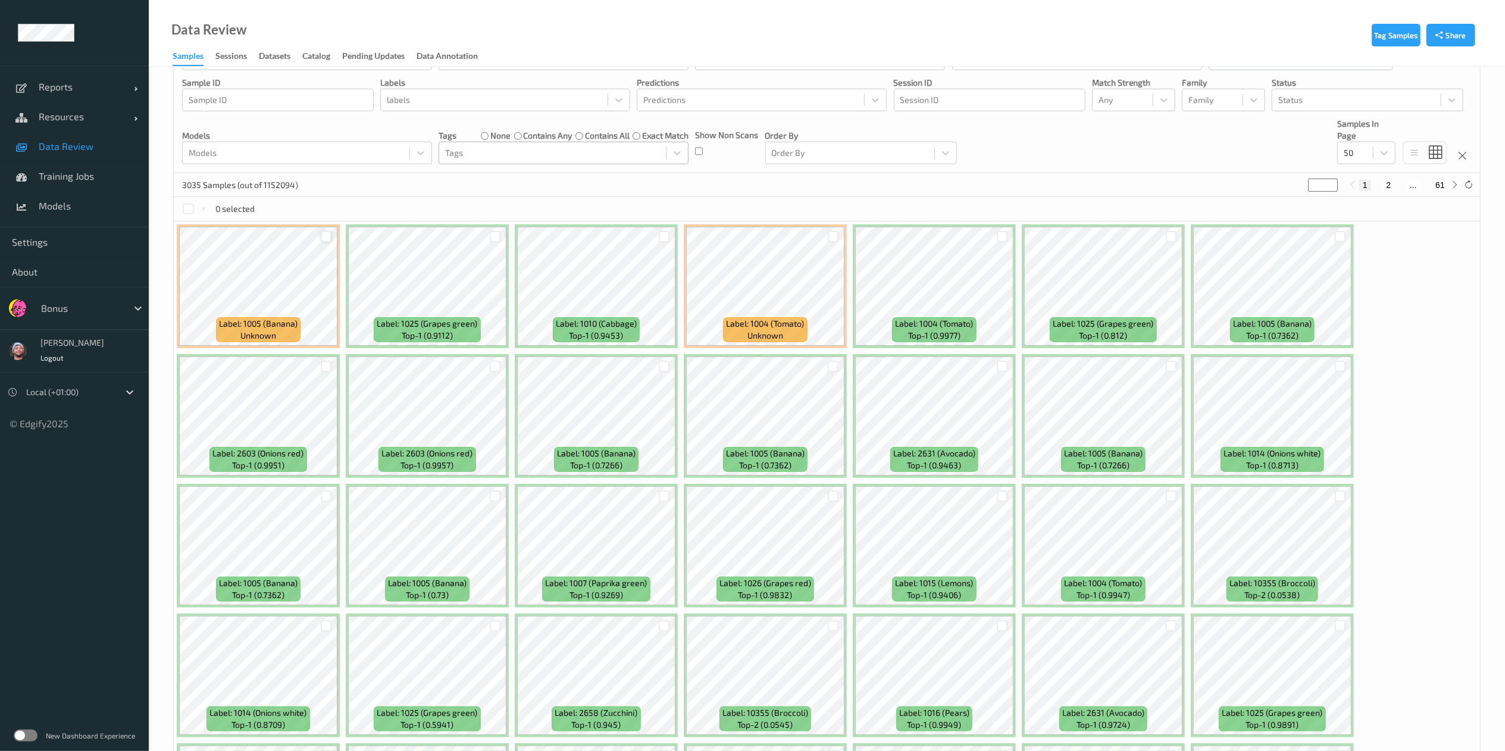
click at [321, 237] on div at bounding box center [326, 236] width 11 height 11
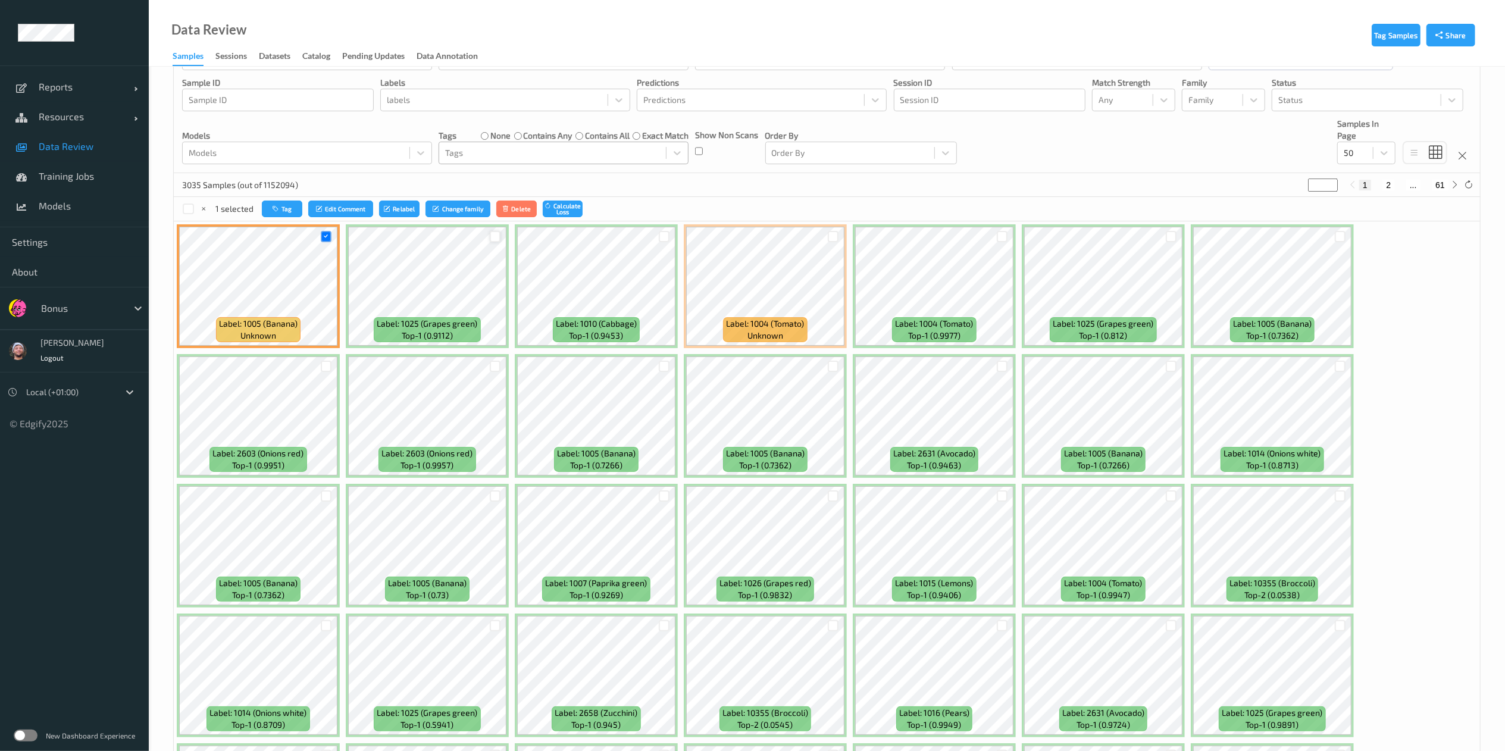
click at [495, 236] on div at bounding box center [495, 236] width 11 height 11
click at [664, 242] on div at bounding box center [664, 236] width 11 height 11
click at [1176, 233] on div at bounding box center [1170, 237] width 23 height 20
click at [1171, 238] on div at bounding box center [1170, 236] width 11 height 11
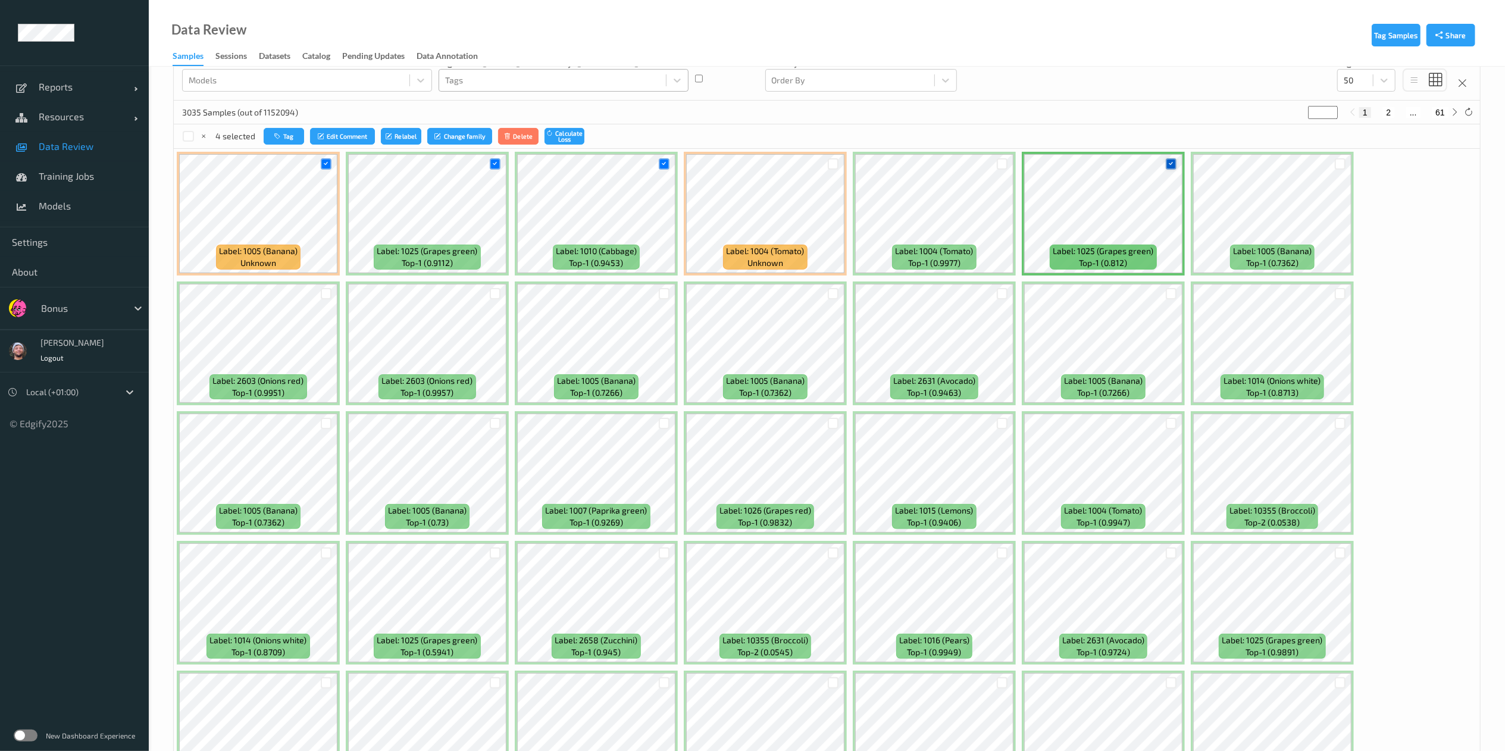
scroll to position [126, 0]
click at [662, 424] on div at bounding box center [664, 421] width 11 height 11
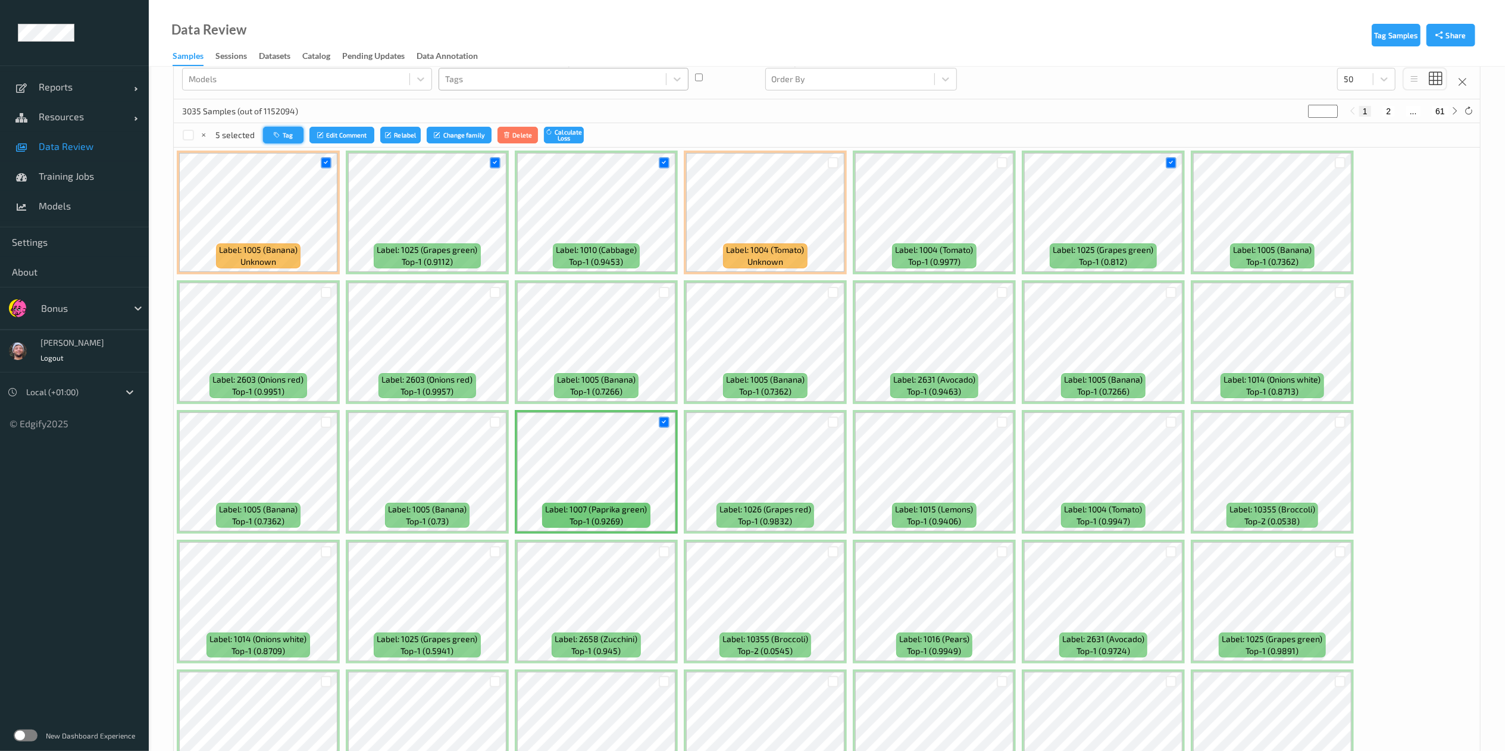
click at [281, 137] on icon "button" at bounding box center [278, 134] width 9 height 7
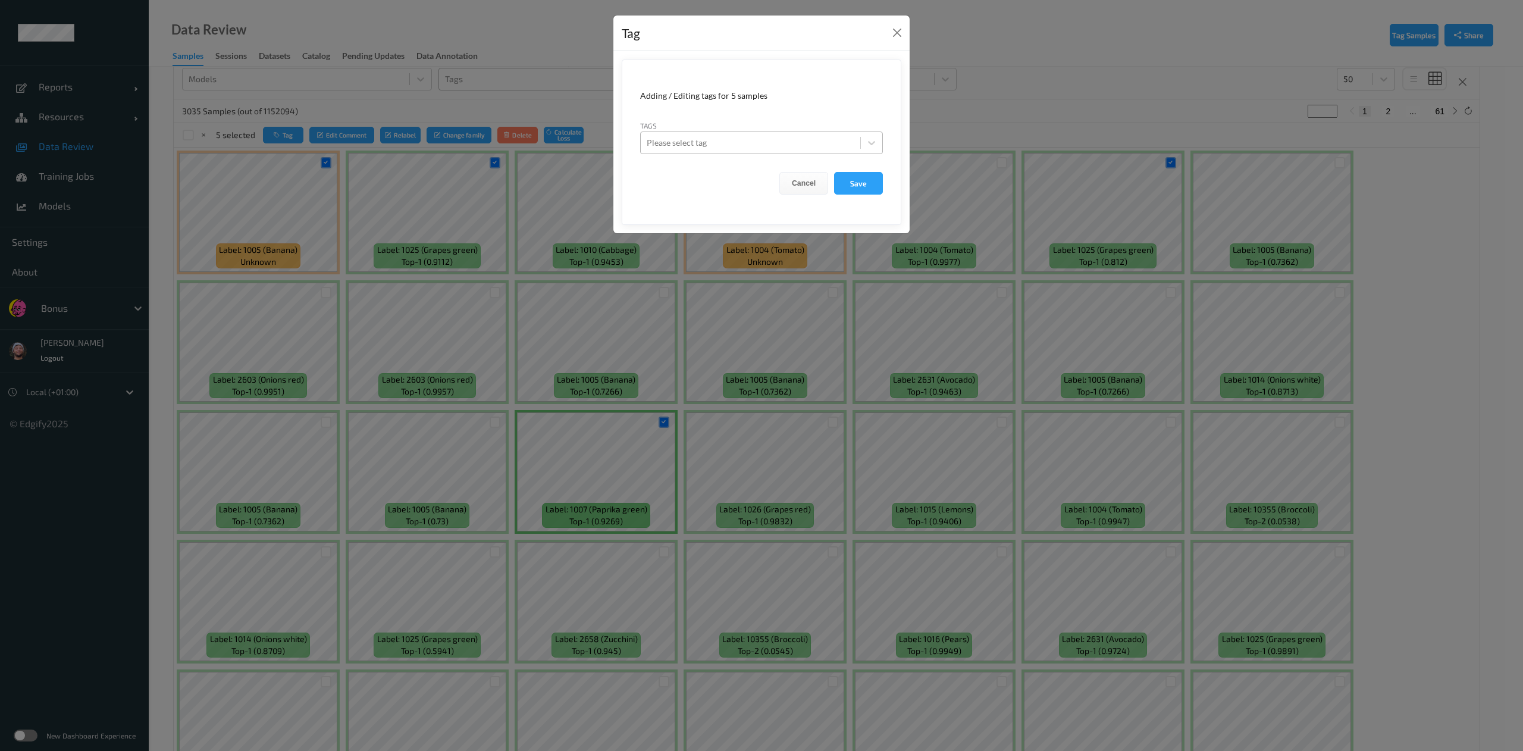
click at [761, 145] on div at bounding box center [751, 143] width 208 height 14
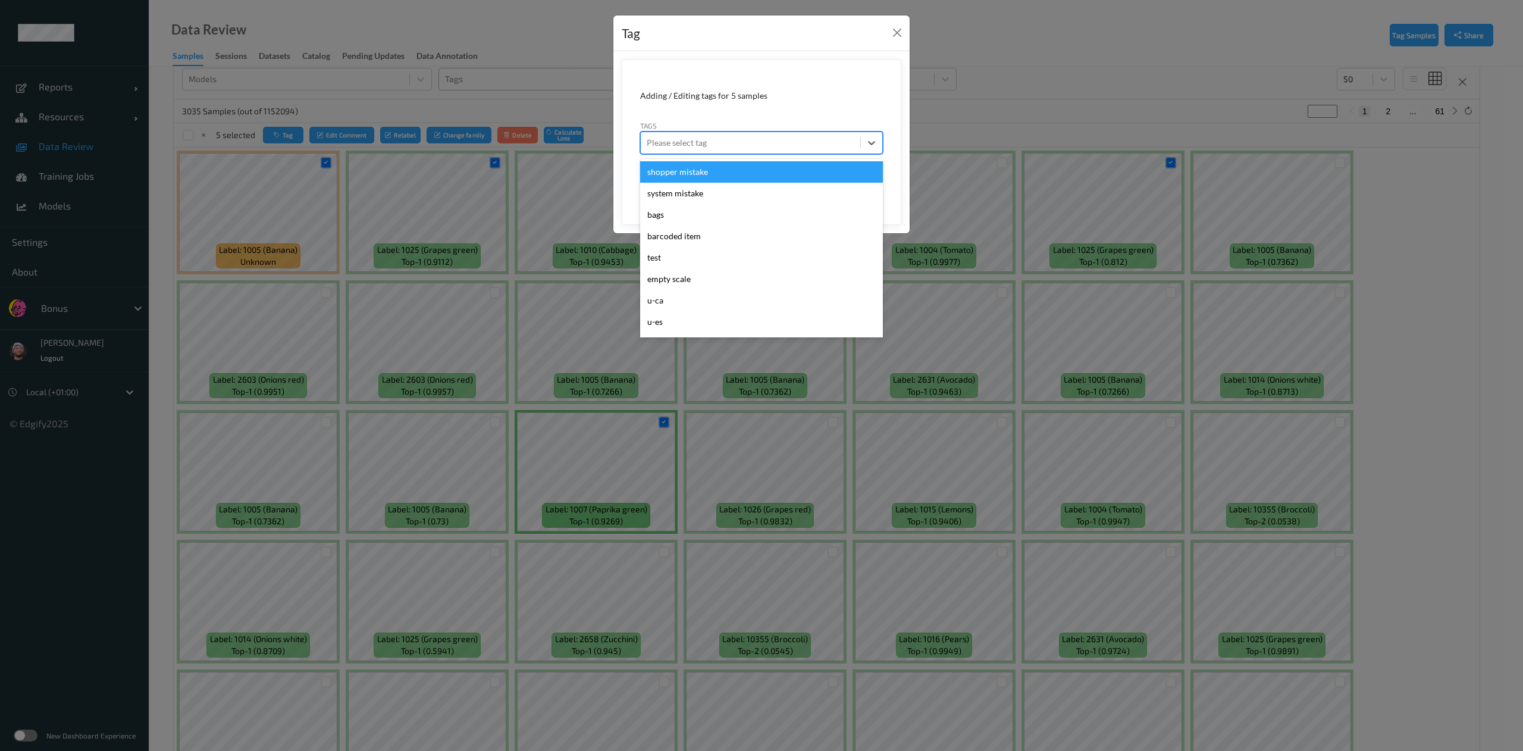
type input "b"
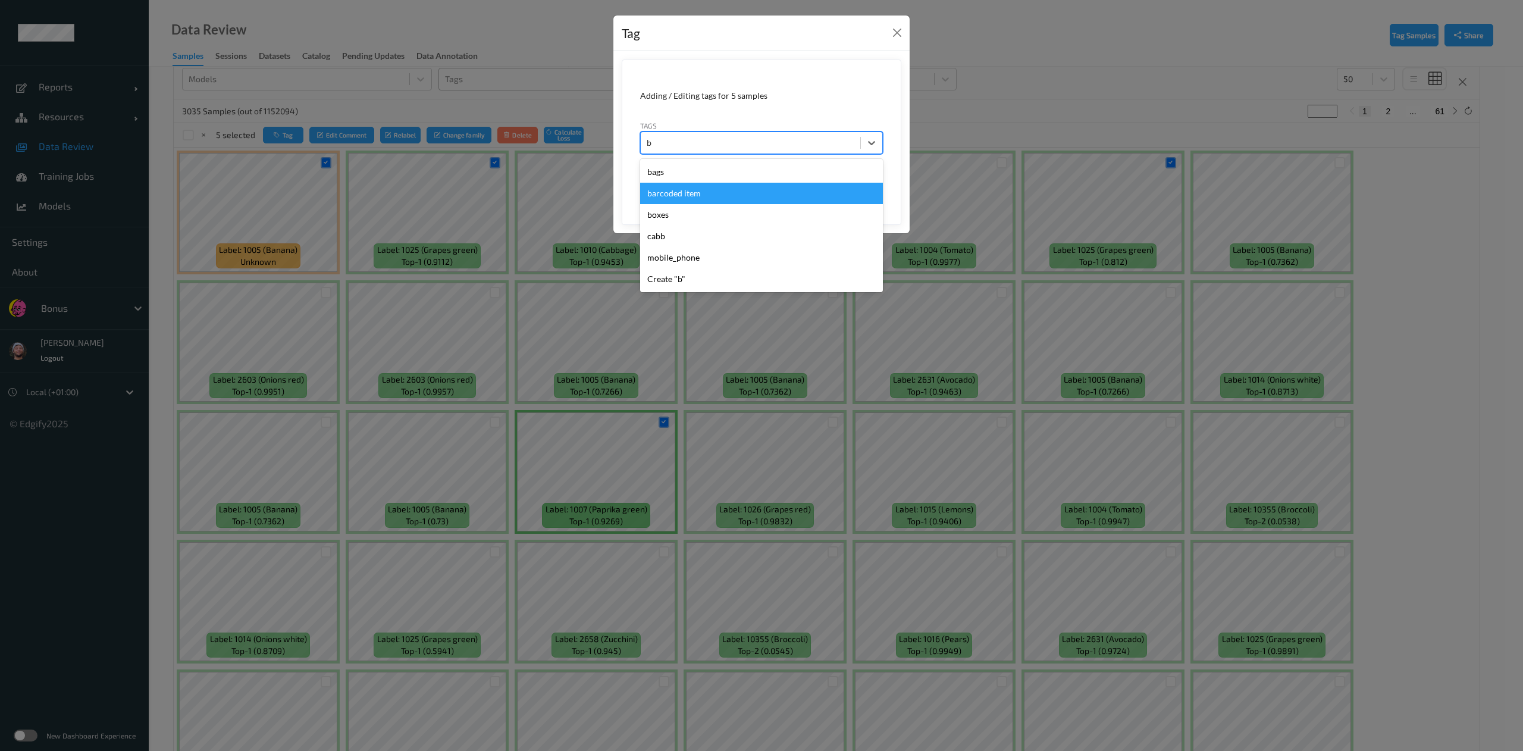
click at [753, 195] on div "barcoded item" at bounding box center [761, 193] width 243 height 21
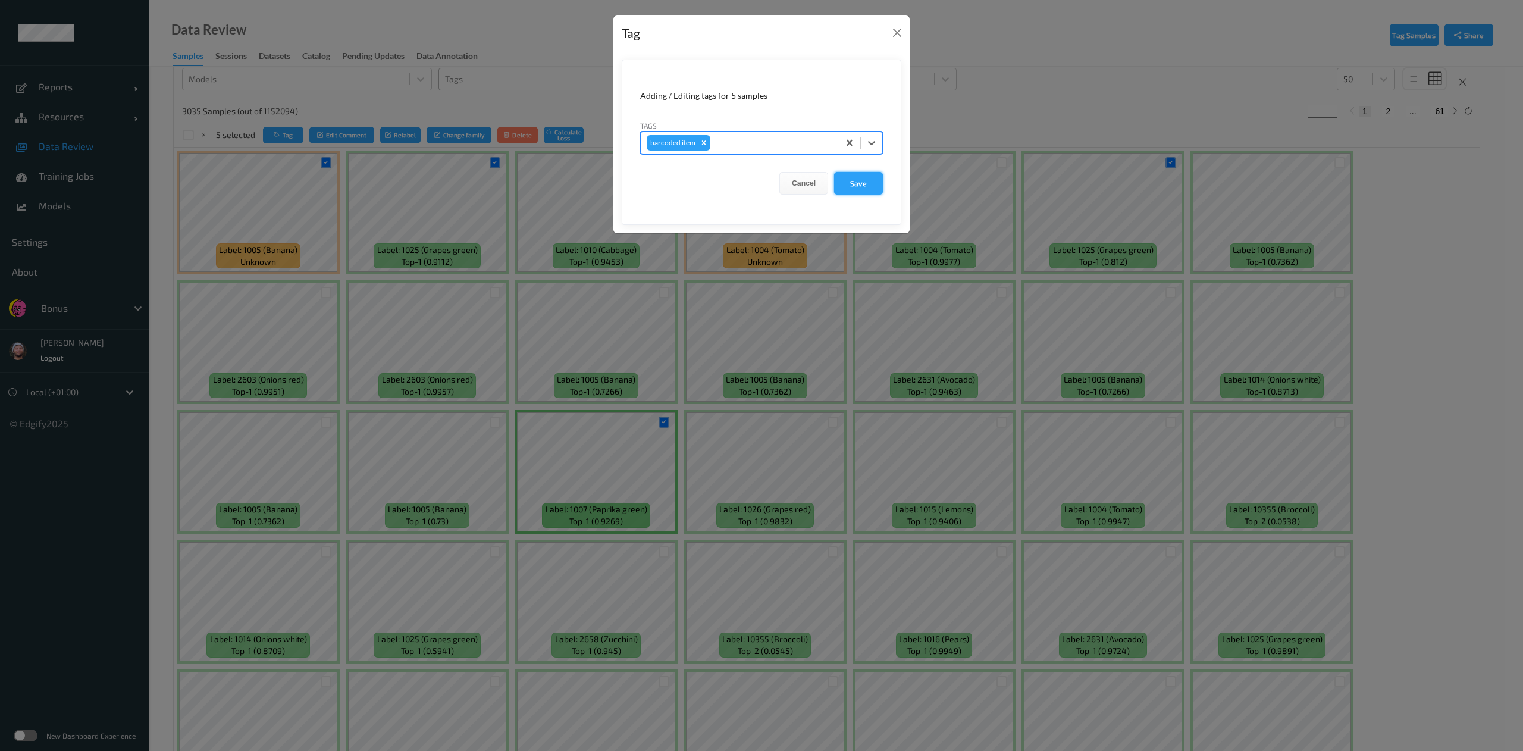
click at [854, 174] on button "Save" at bounding box center [858, 183] width 49 height 23
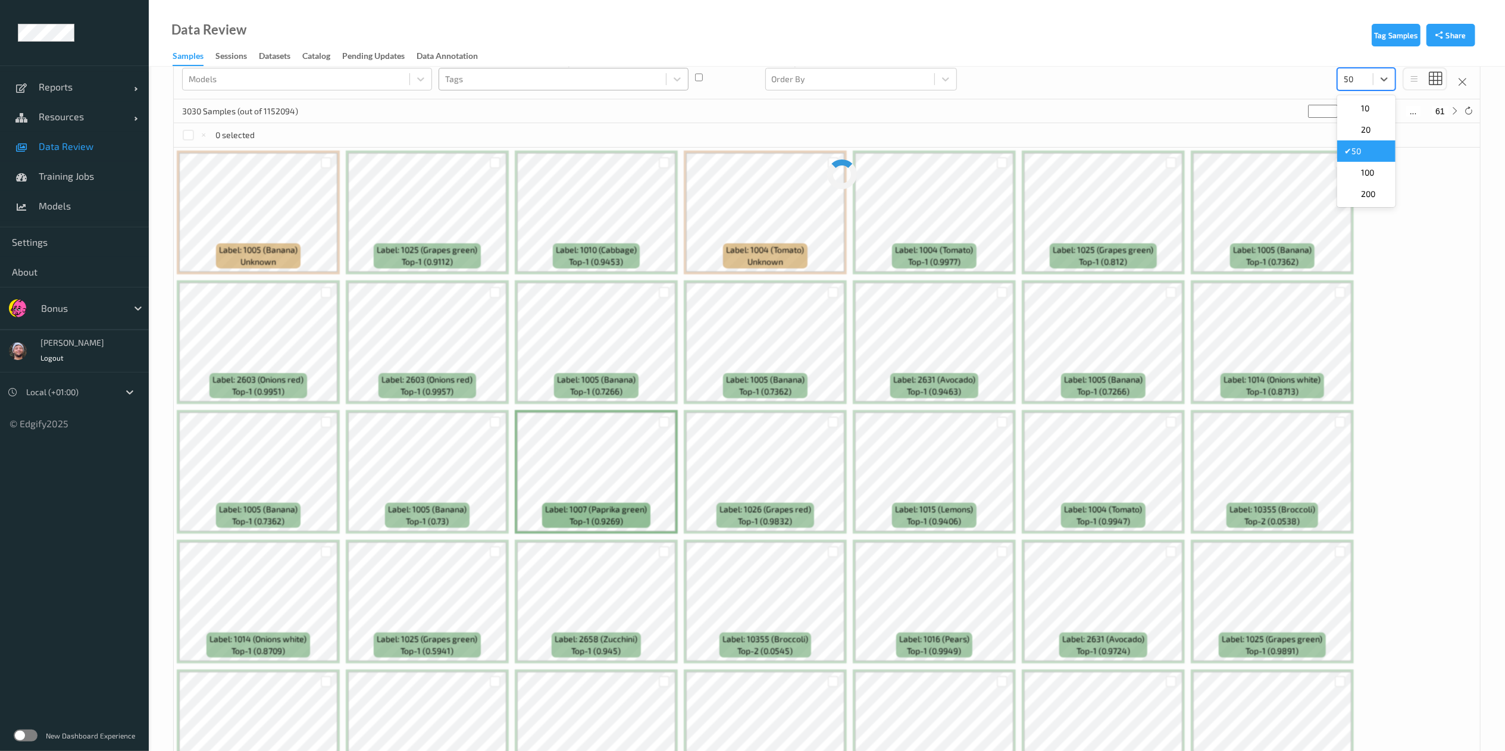
click at [1367, 80] on div "50" at bounding box center [1354, 79] width 35 height 19
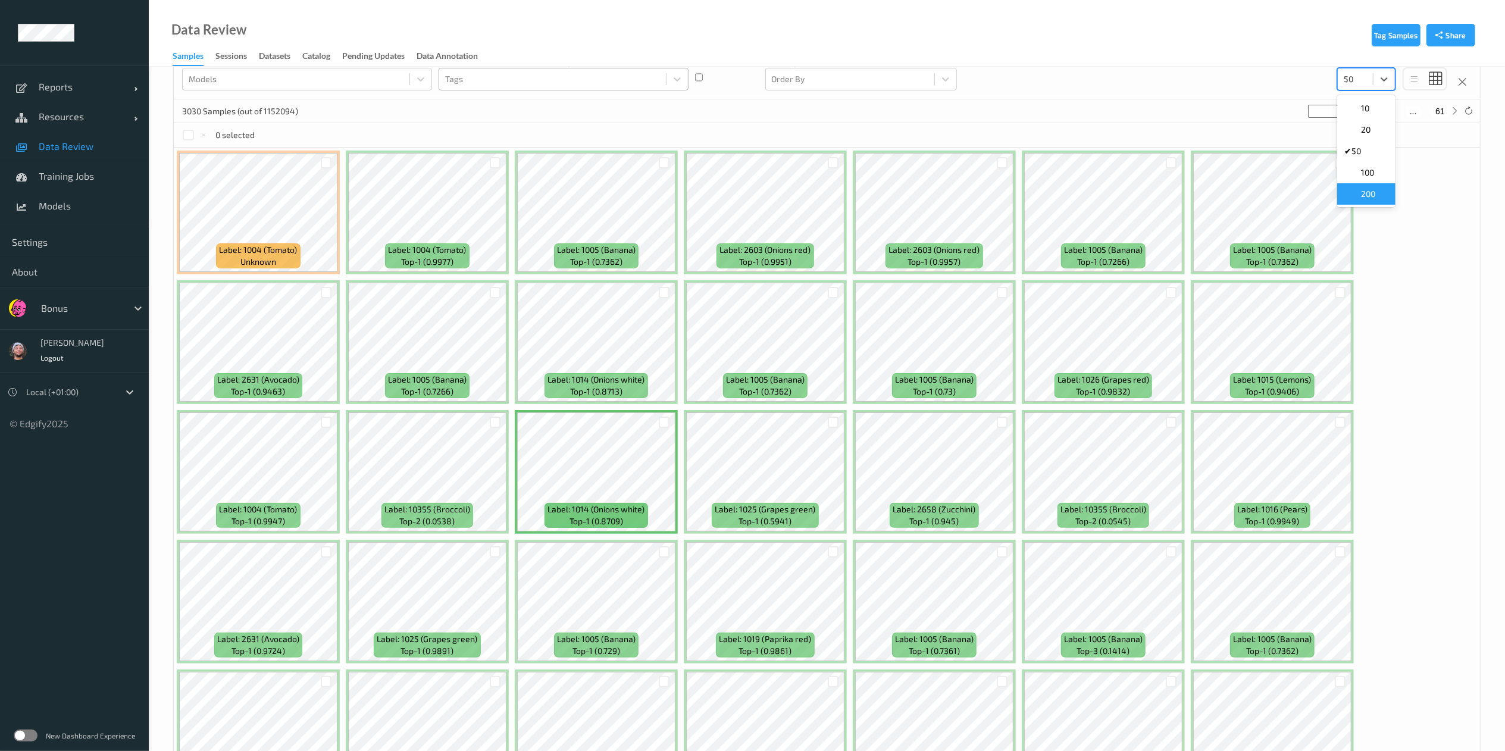
click at [1367, 192] on span "200" at bounding box center [1368, 194] width 14 height 12
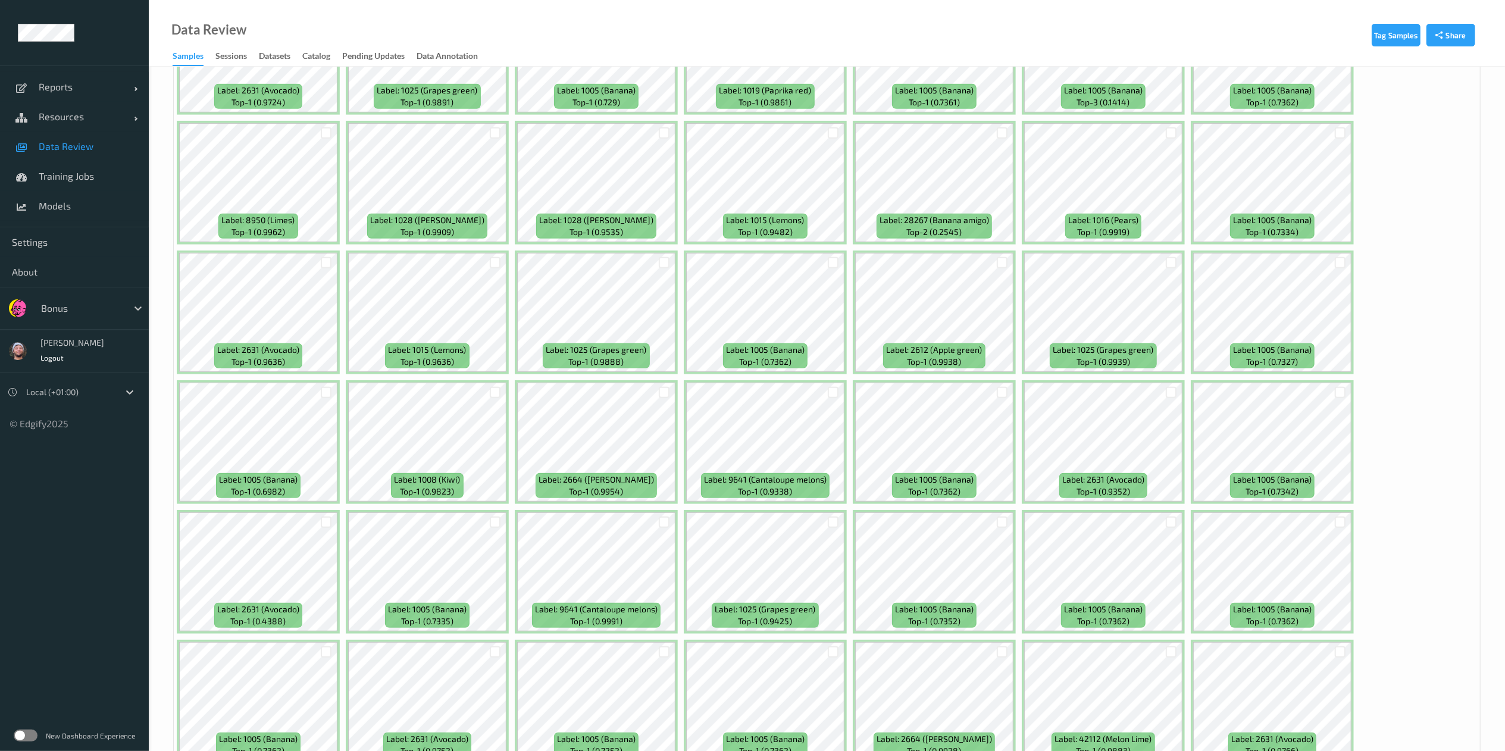
scroll to position [676, 0]
click at [832, 525] on div at bounding box center [833, 520] width 11 height 11
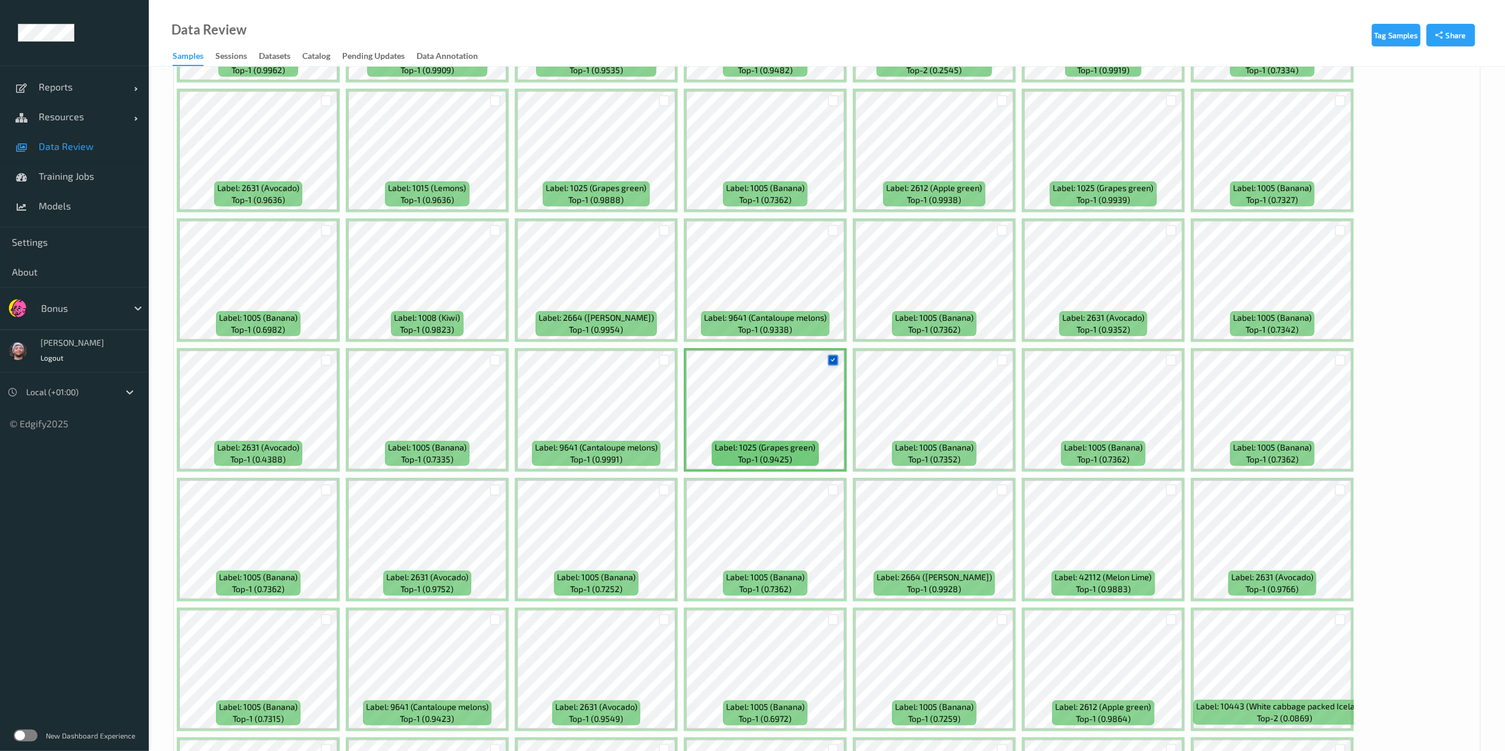
scroll to position [841, 0]
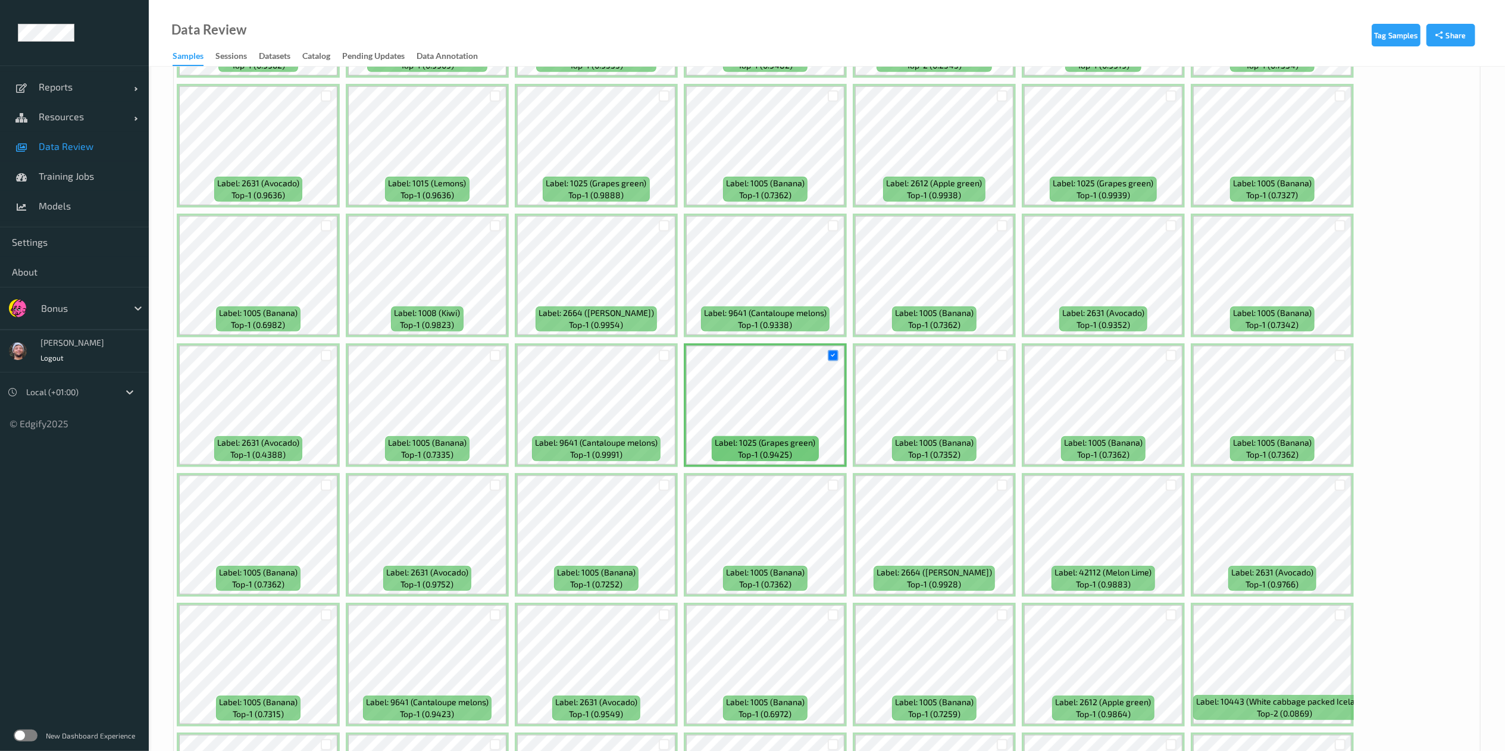
click at [670, 361] on div at bounding box center [664, 356] width 23 height 20
click at [660, 357] on div at bounding box center [664, 355] width 11 height 11
click at [836, 221] on div at bounding box center [833, 225] width 11 height 11
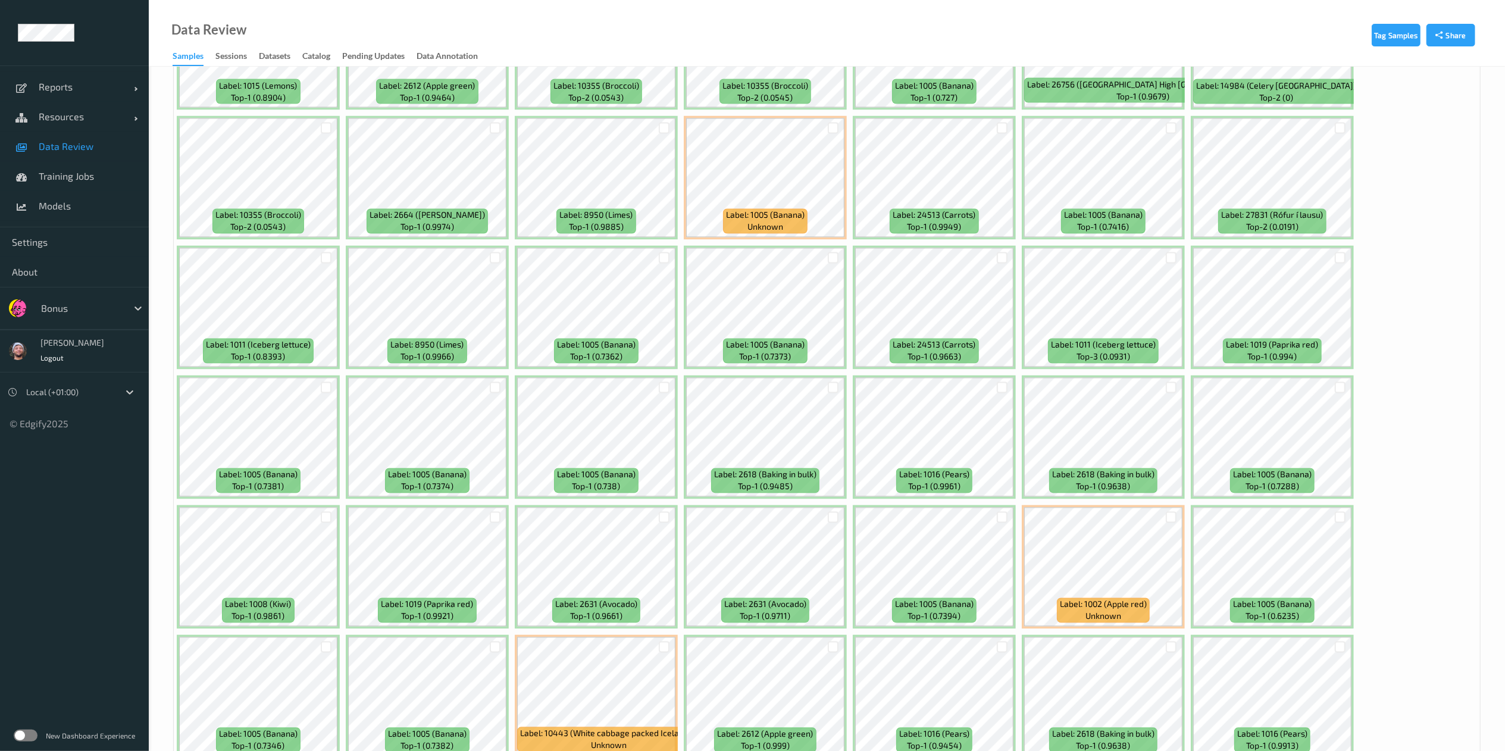
scroll to position [2107, 0]
click at [1342, 130] on div at bounding box center [1339, 126] width 11 height 11
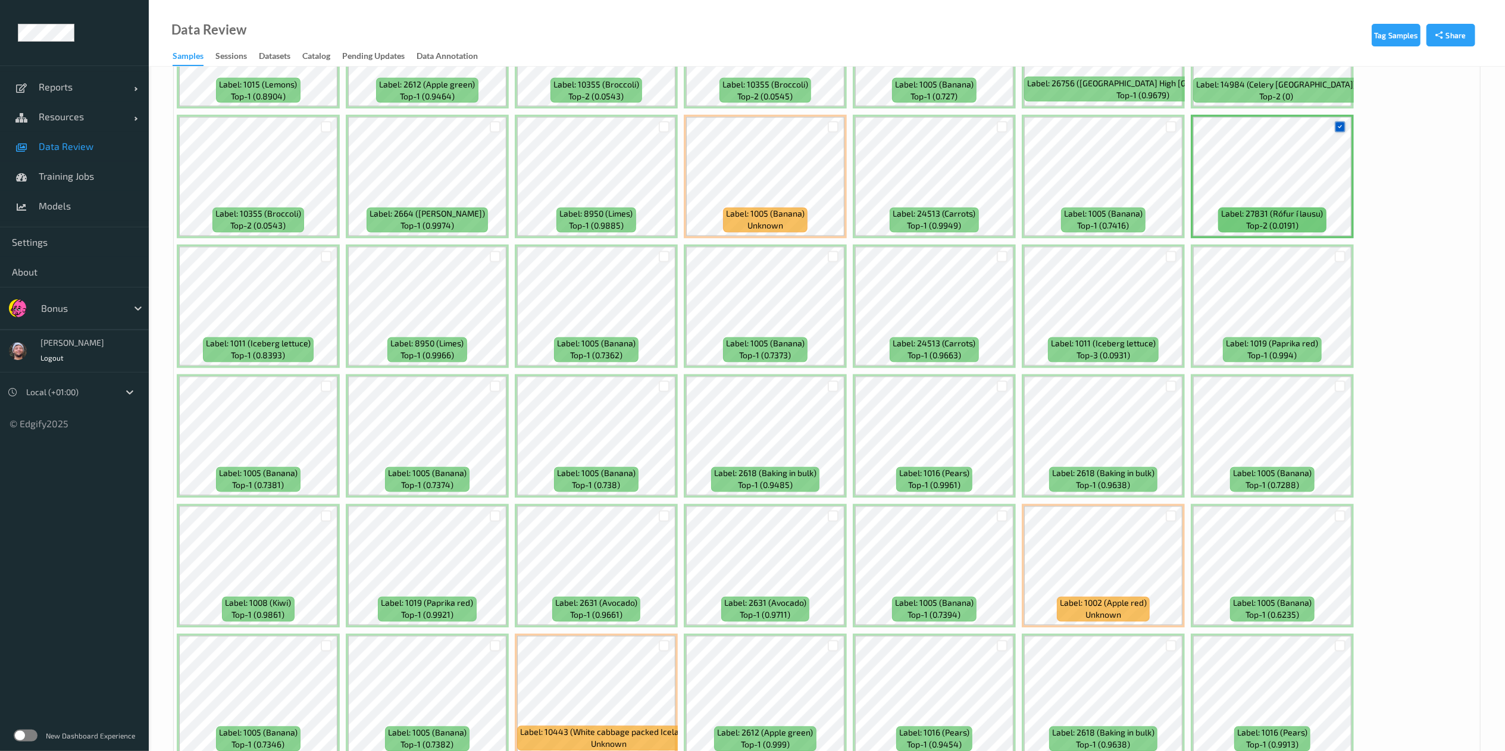
scroll to position [2276, 0]
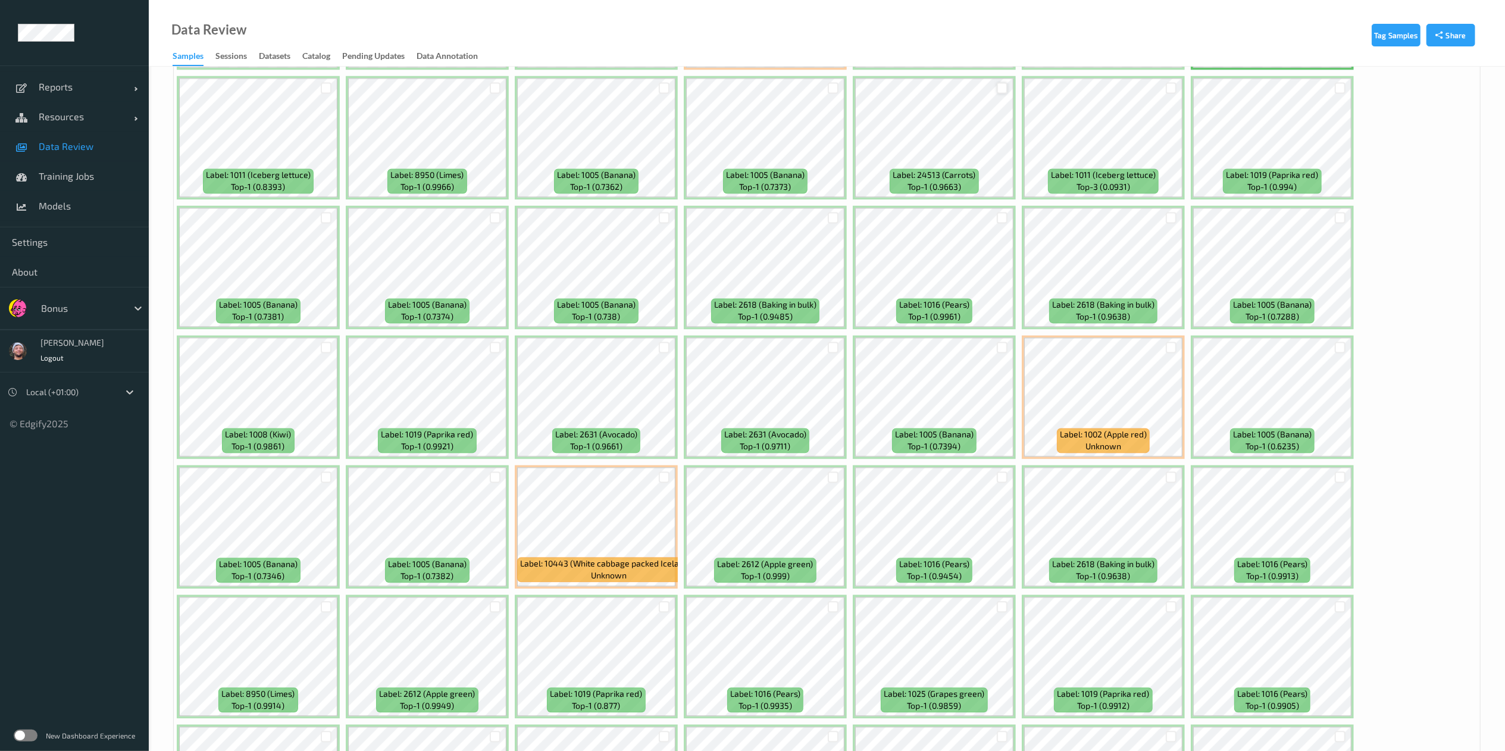
click at [1002, 88] on div at bounding box center [1001, 87] width 11 height 11
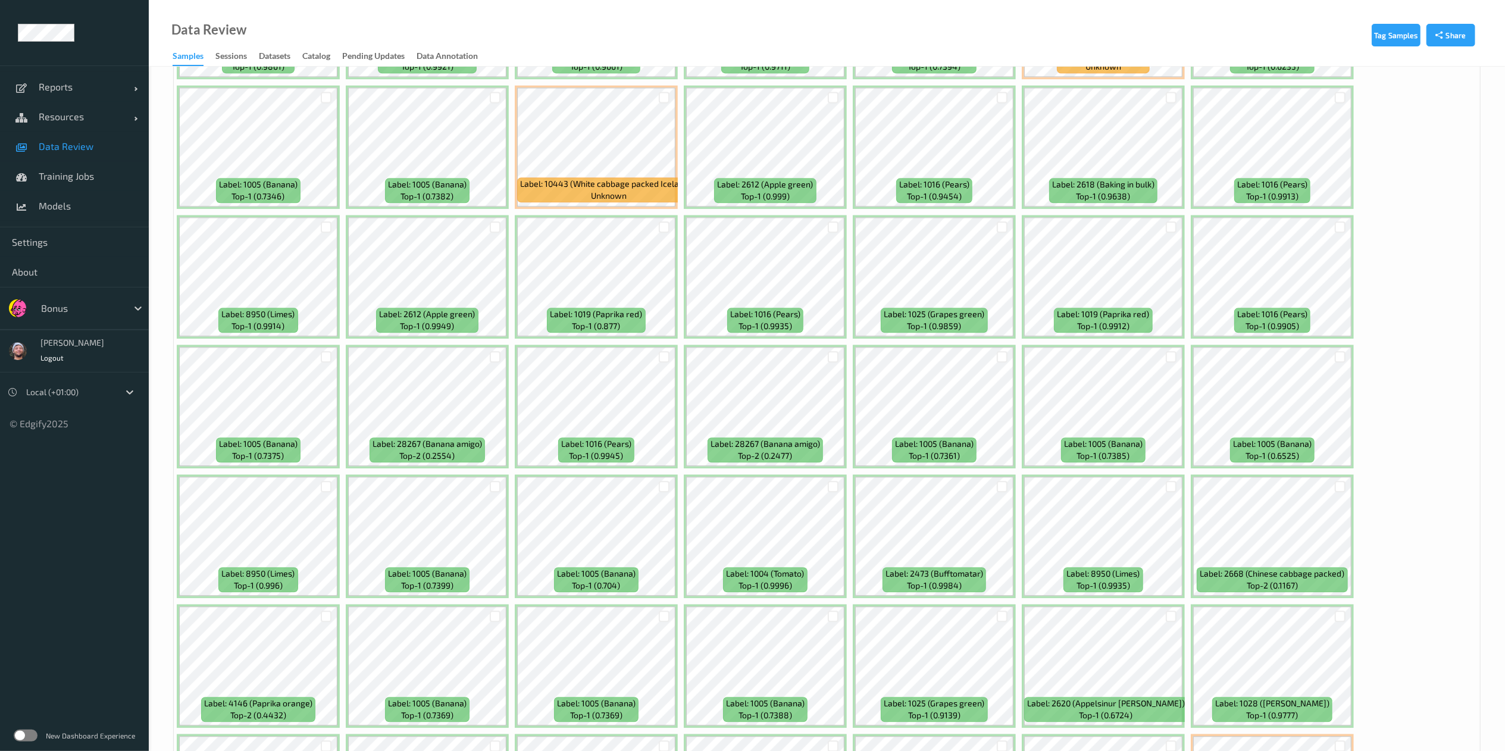
scroll to position [2657, 0]
click at [1003, 225] on div at bounding box center [1001, 225] width 11 height 11
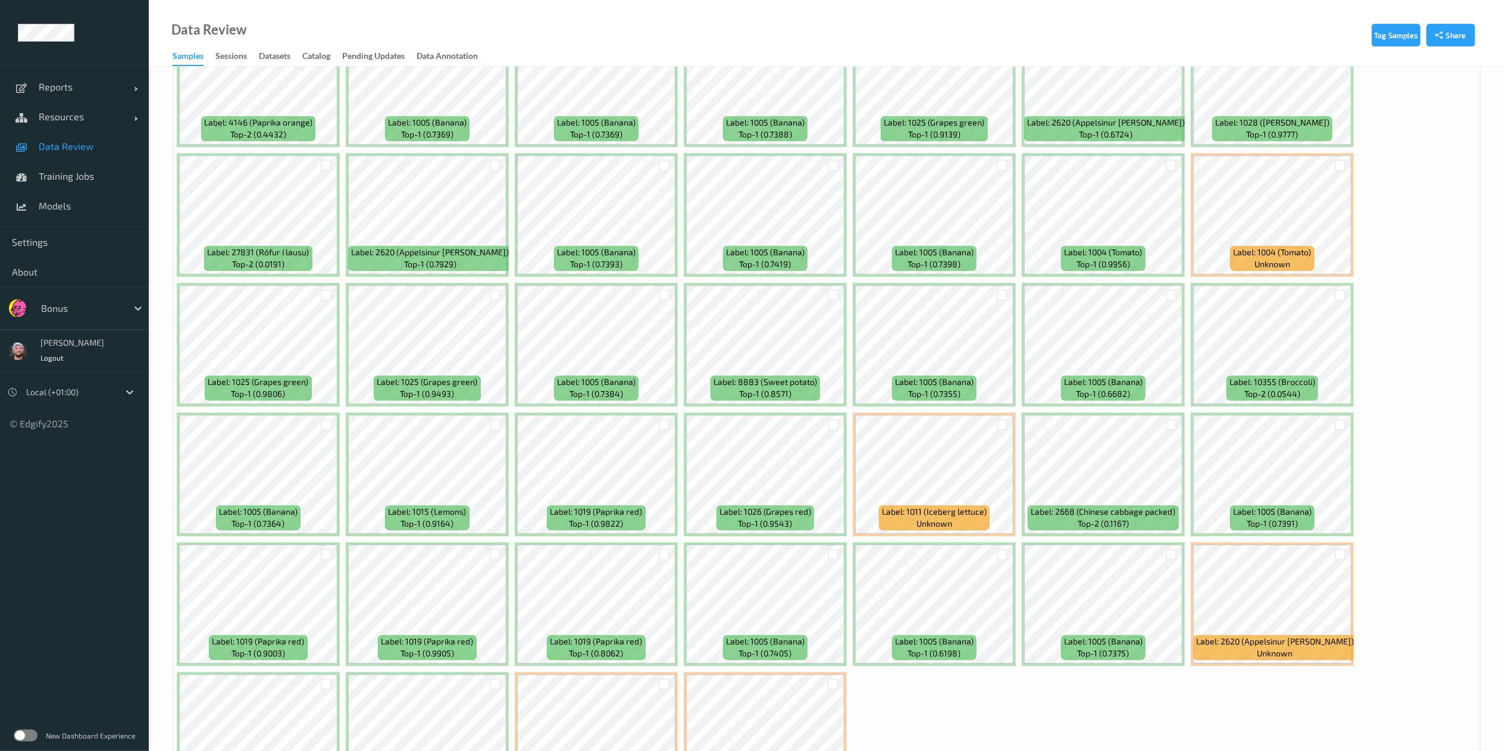
scroll to position [3334, 0]
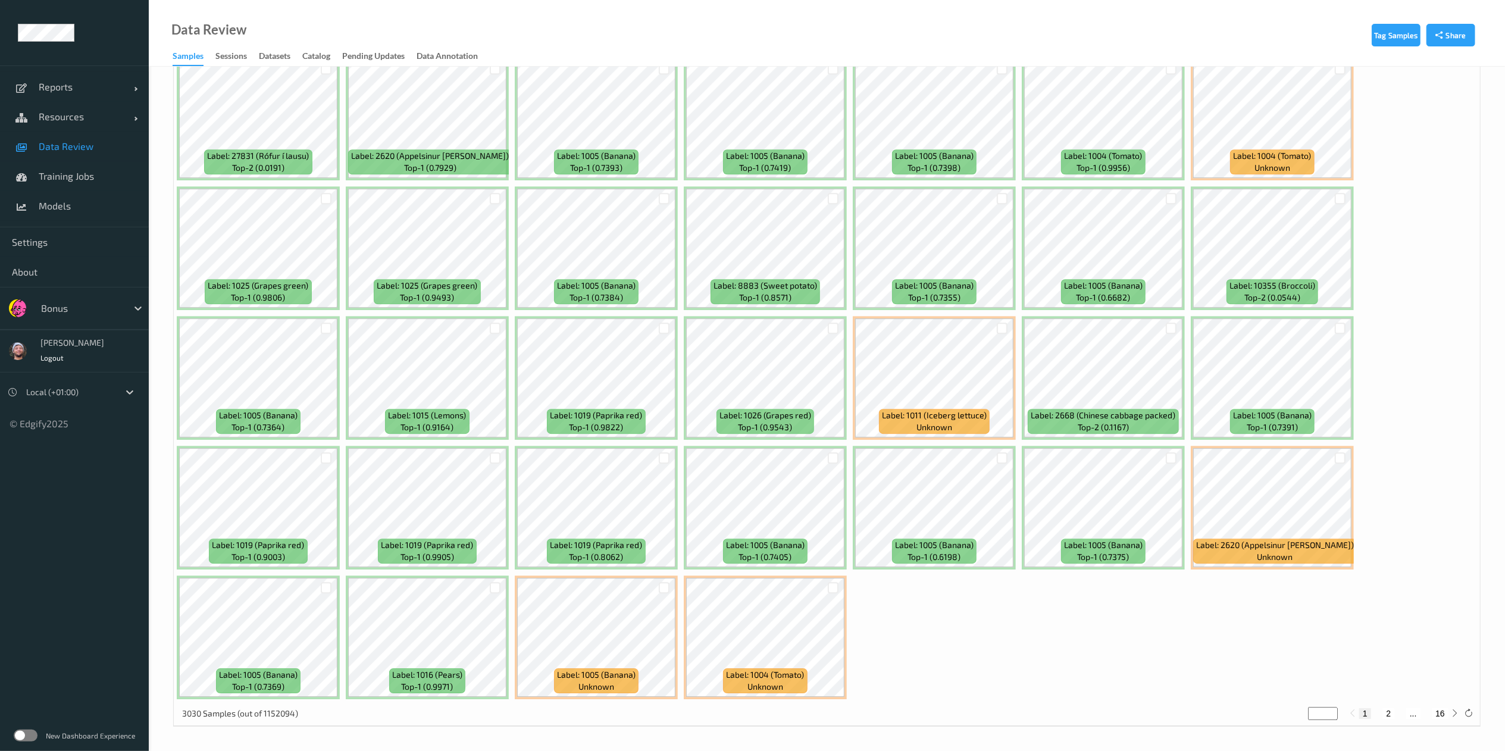
click at [1387, 712] on button "2" at bounding box center [1388, 713] width 12 height 11
type input "*"
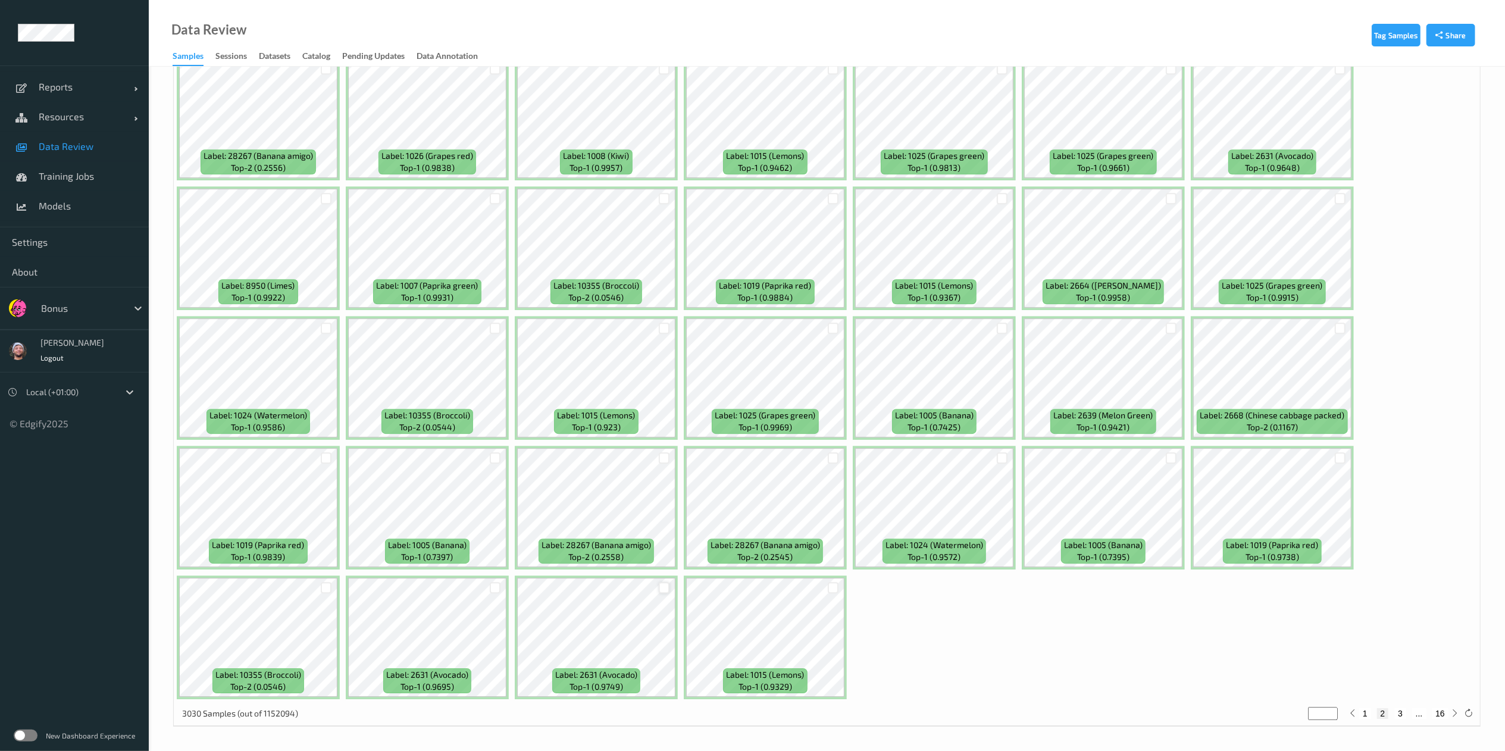
click at [665, 590] on div at bounding box center [664, 587] width 11 height 11
click at [1397, 712] on button "3" at bounding box center [1400, 713] width 12 height 11
type input "*"
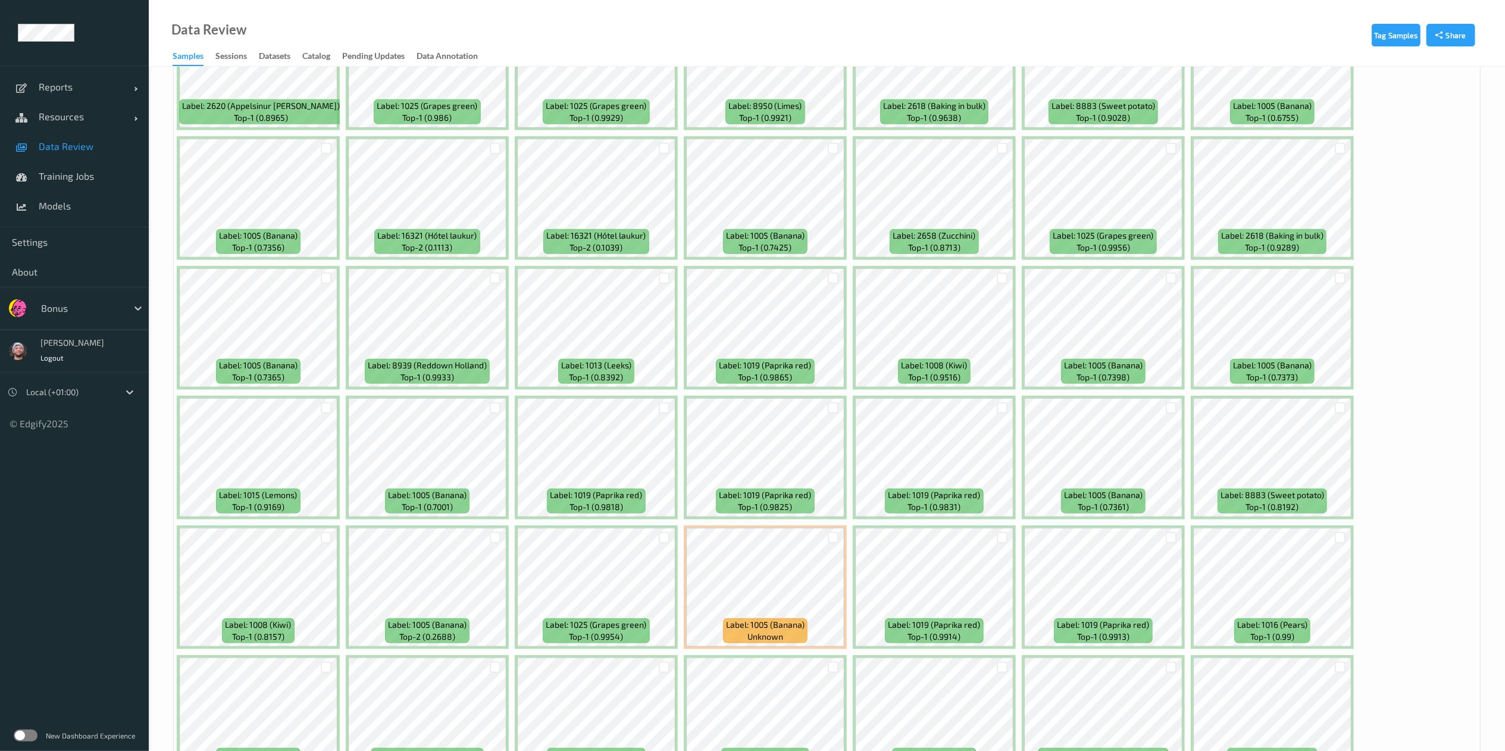
scroll to position [1049, 0]
click at [1340, 414] on div at bounding box center [1339, 407] width 23 height 20
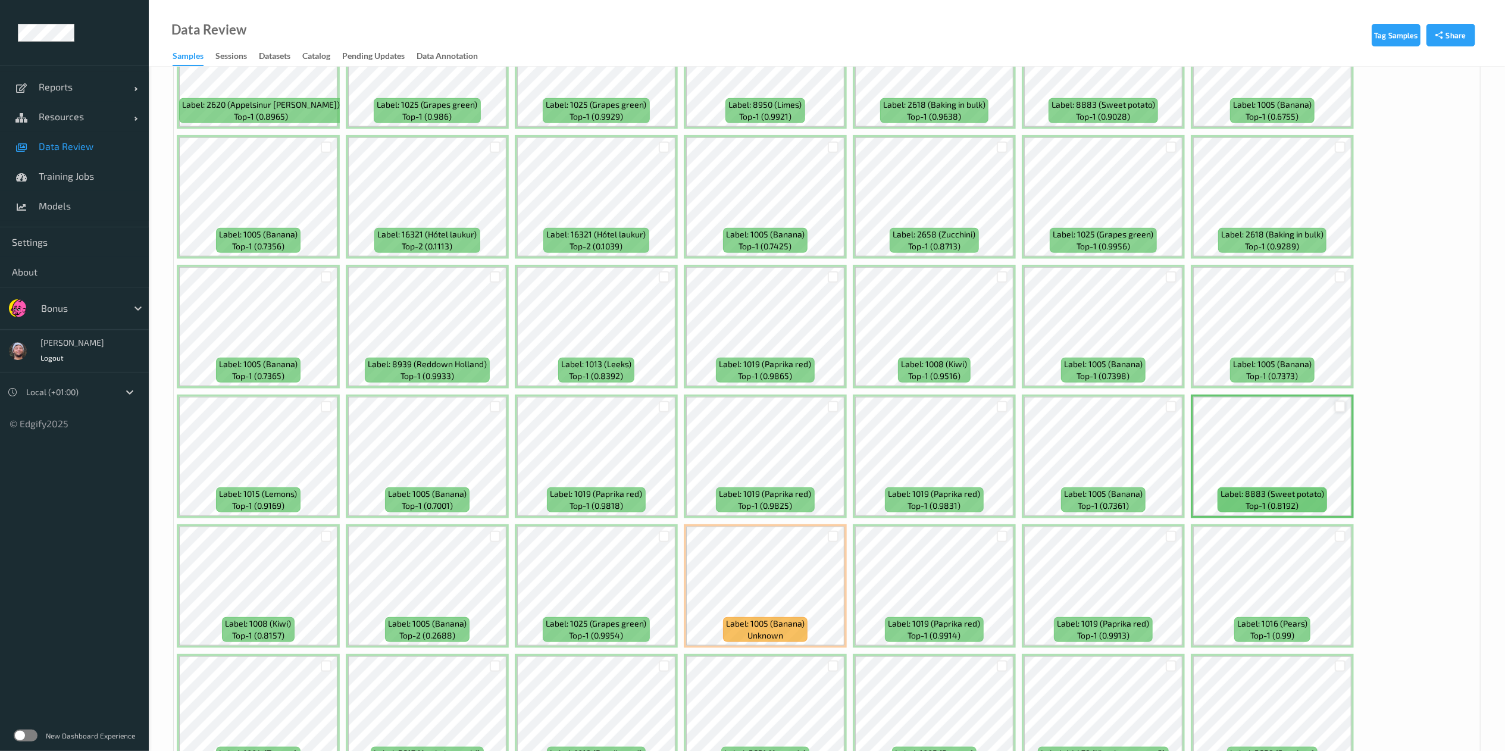
click at [1339, 411] on div at bounding box center [1339, 406] width 11 height 11
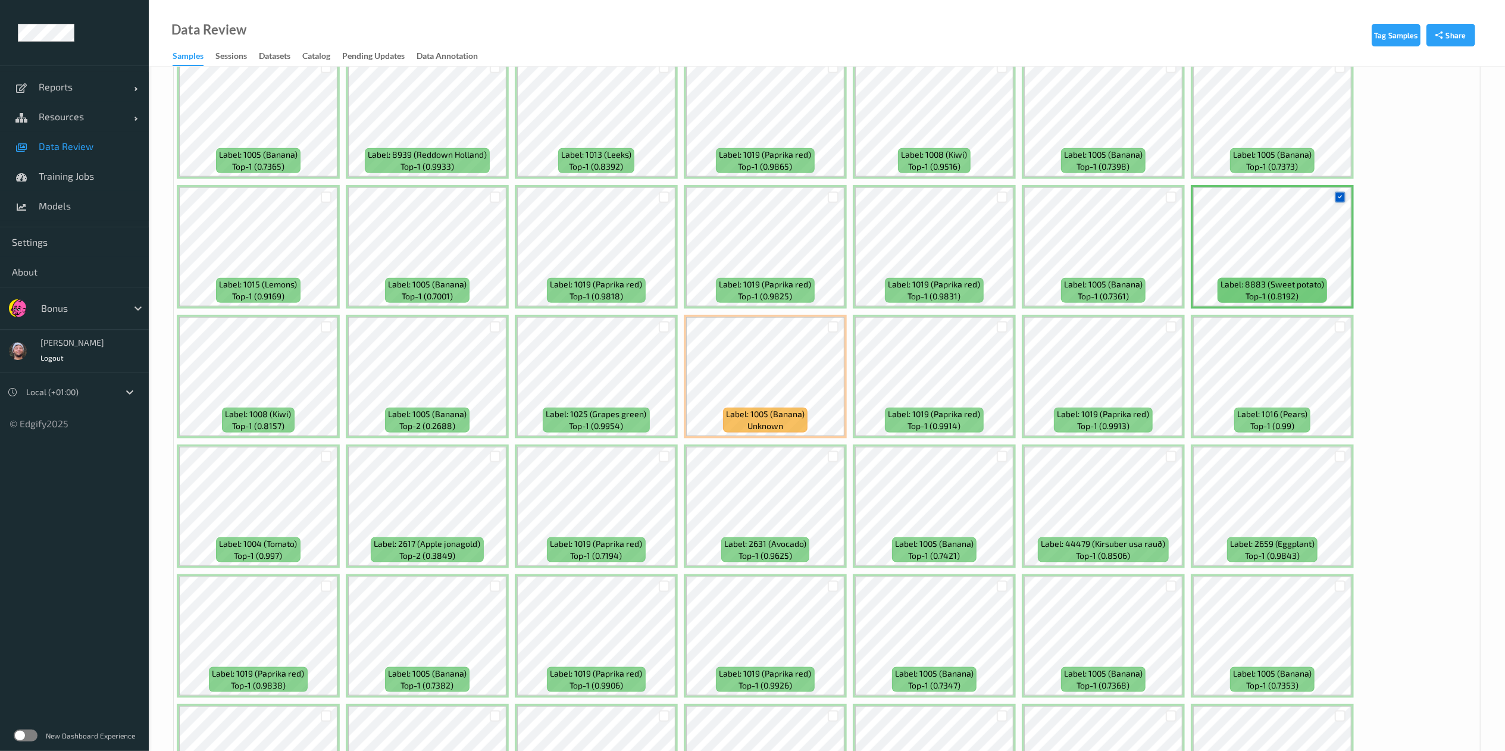
scroll to position [1320, 0]
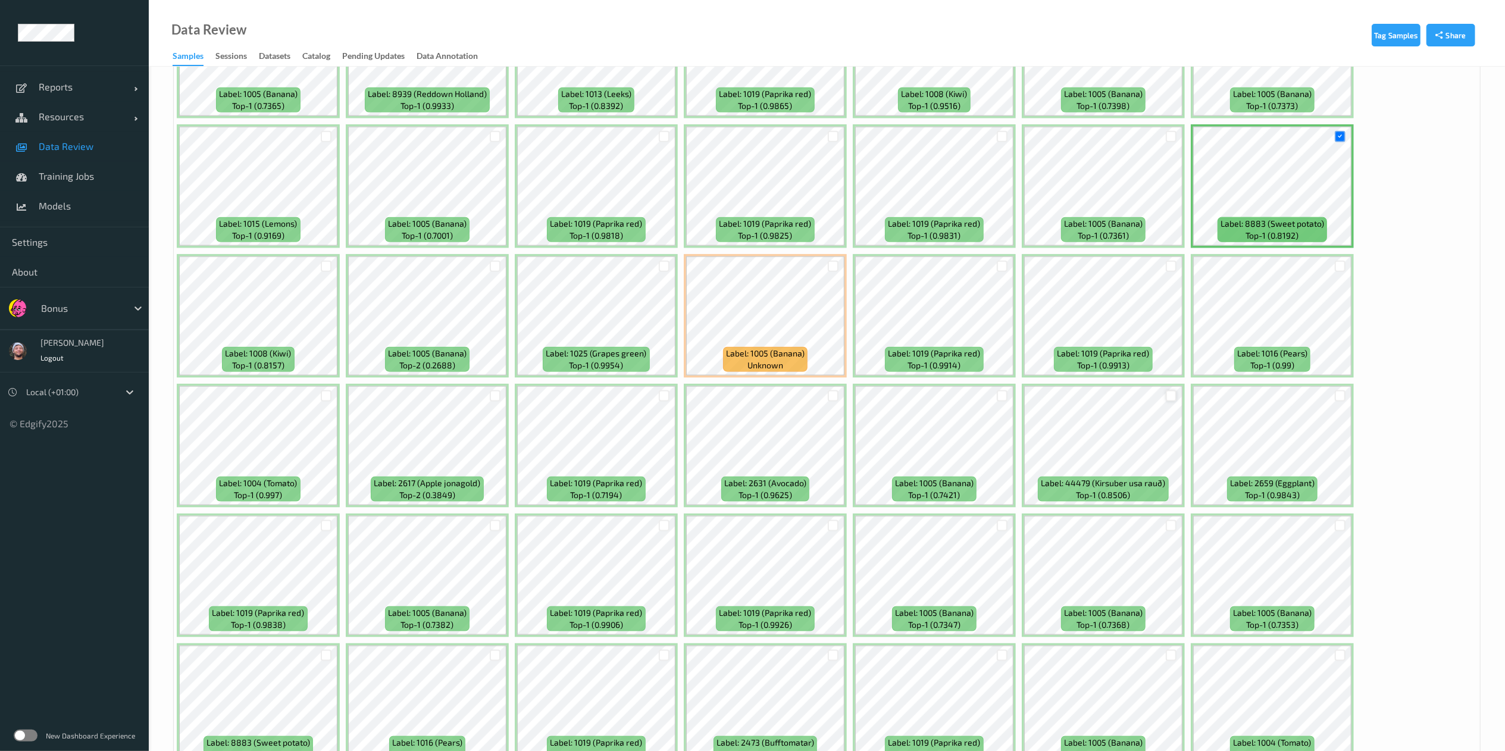
click at [1167, 392] on div at bounding box center [1170, 395] width 11 height 11
click at [1339, 402] on div at bounding box center [1339, 395] width 11 height 11
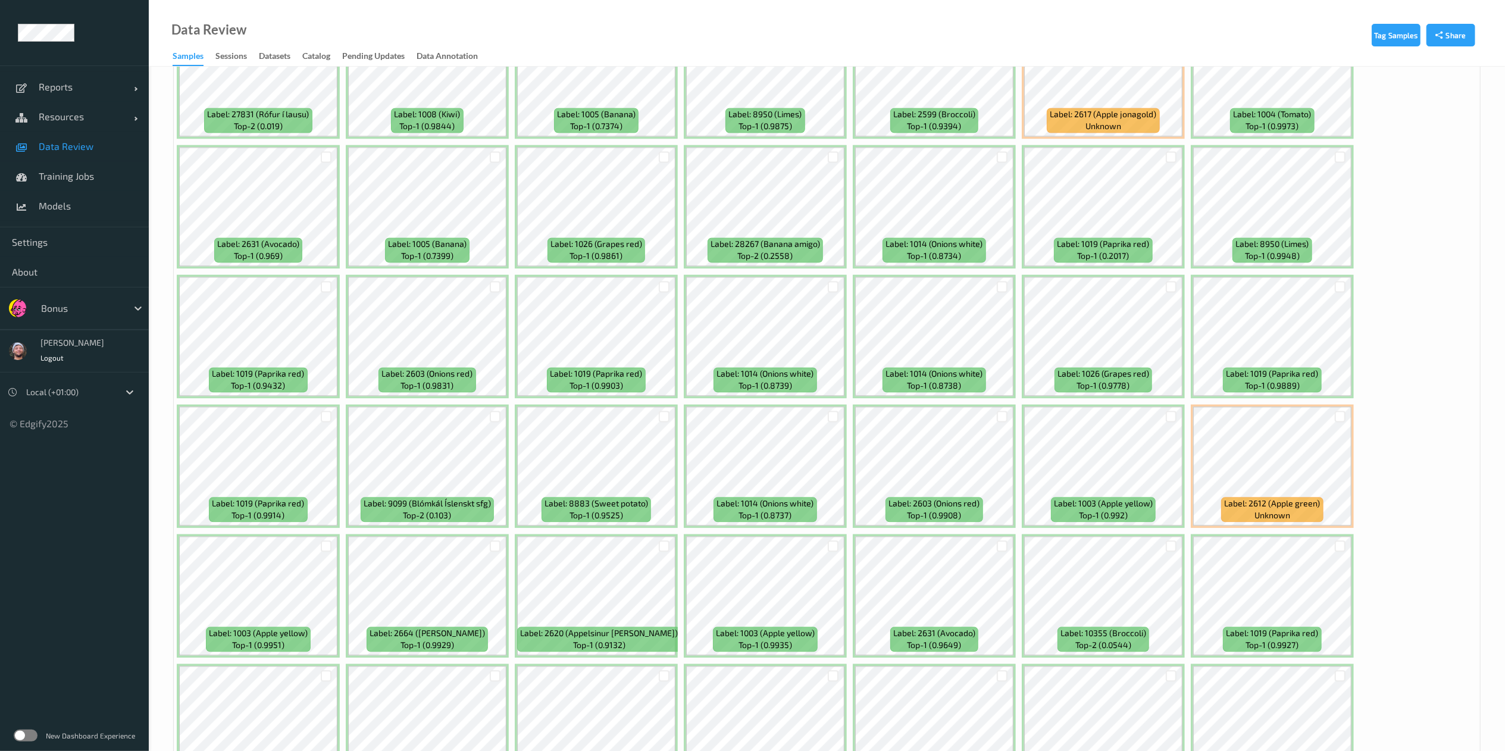
scroll to position [2338, 0]
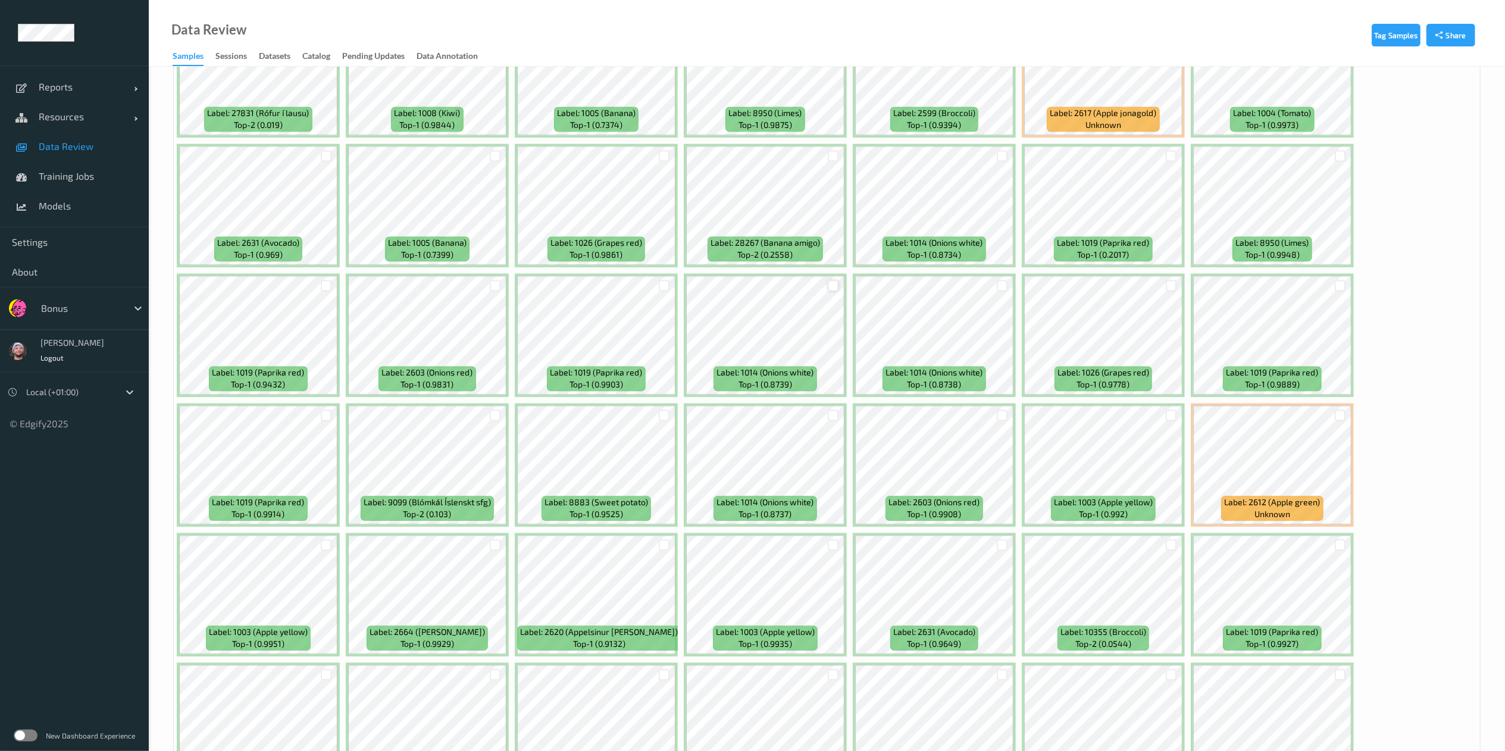
click at [832, 283] on div at bounding box center [833, 285] width 11 height 11
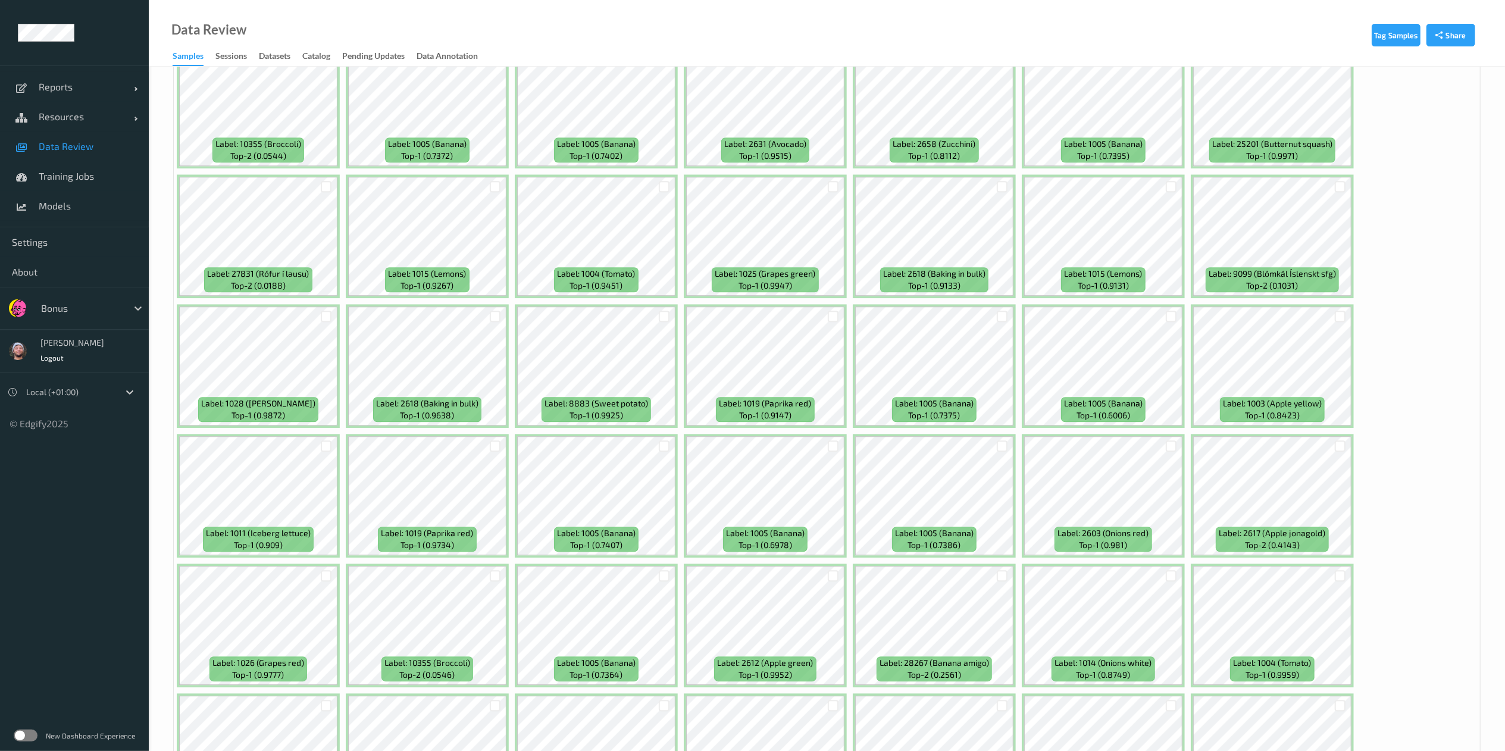
scroll to position [3086, 0]
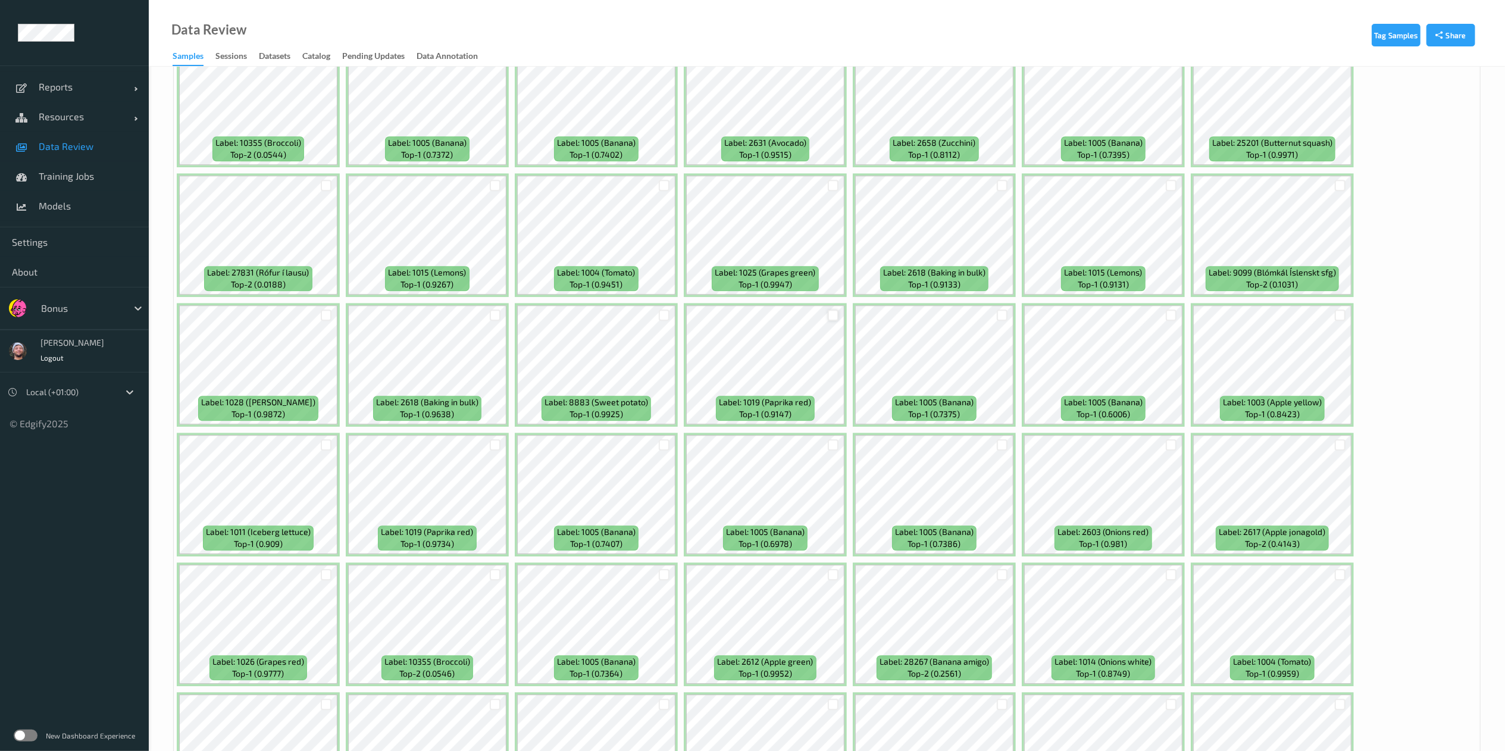
click at [836, 319] on div at bounding box center [833, 314] width 11 height 11
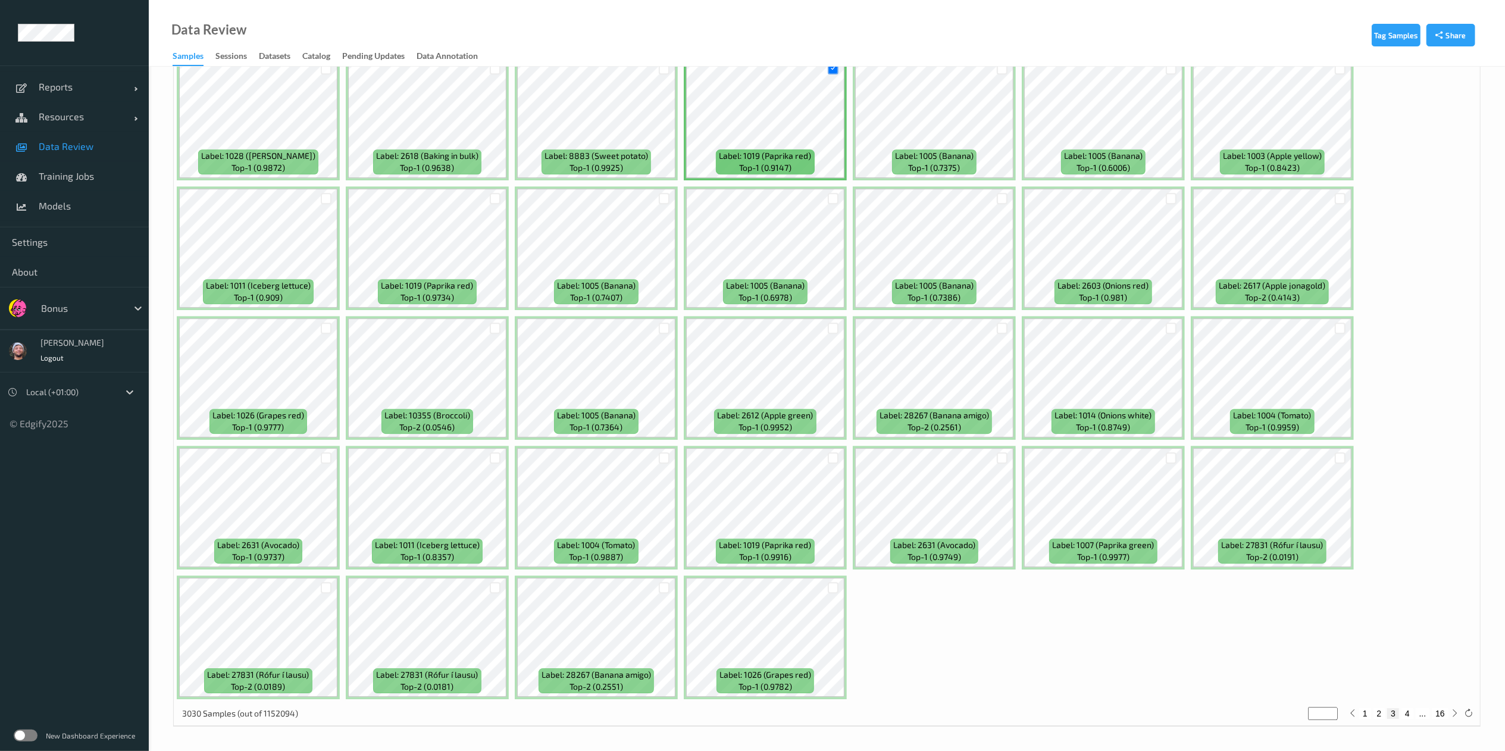
click at [1406, 717] on button "4" at bounding box center [1407, 713] width 12 height 11
type input "*"
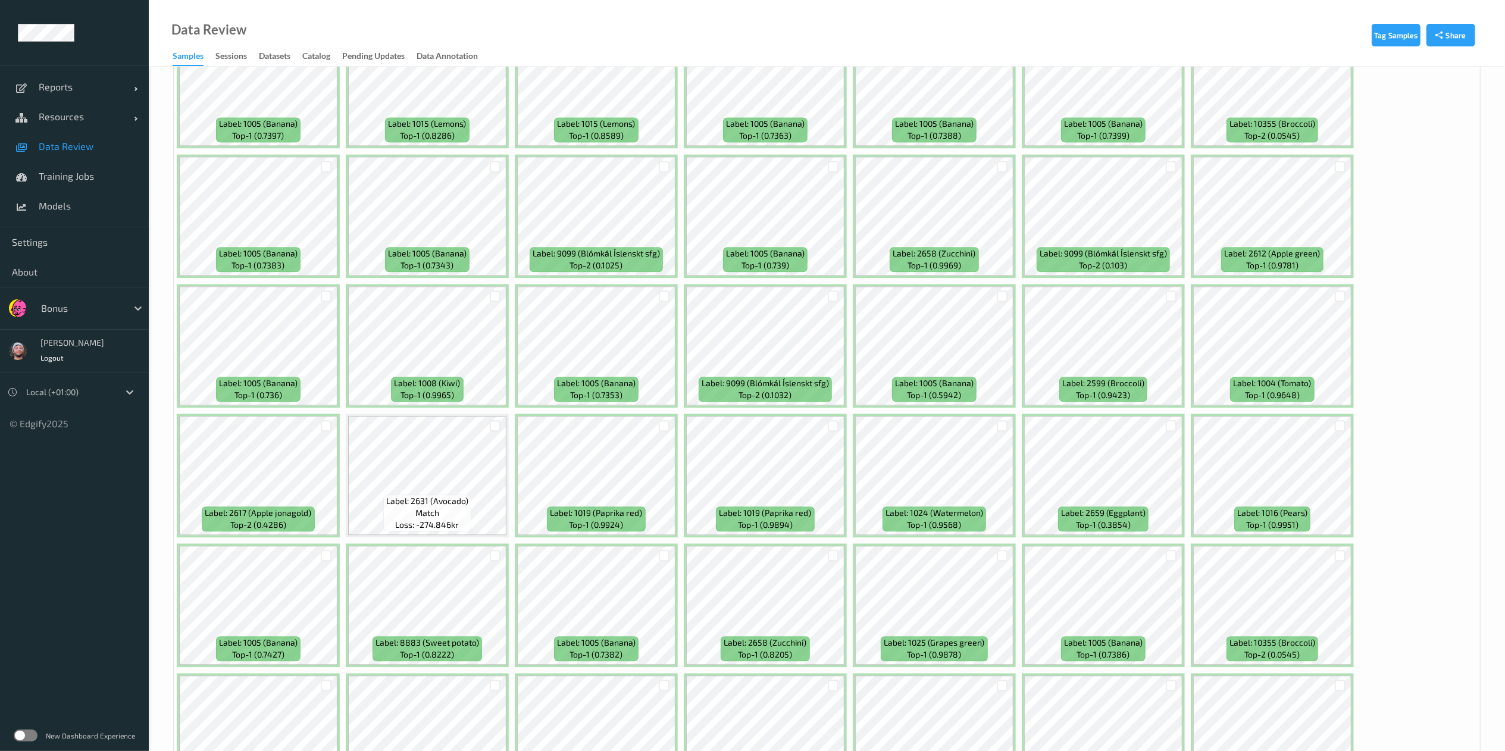
scroll to position [2922, 0]
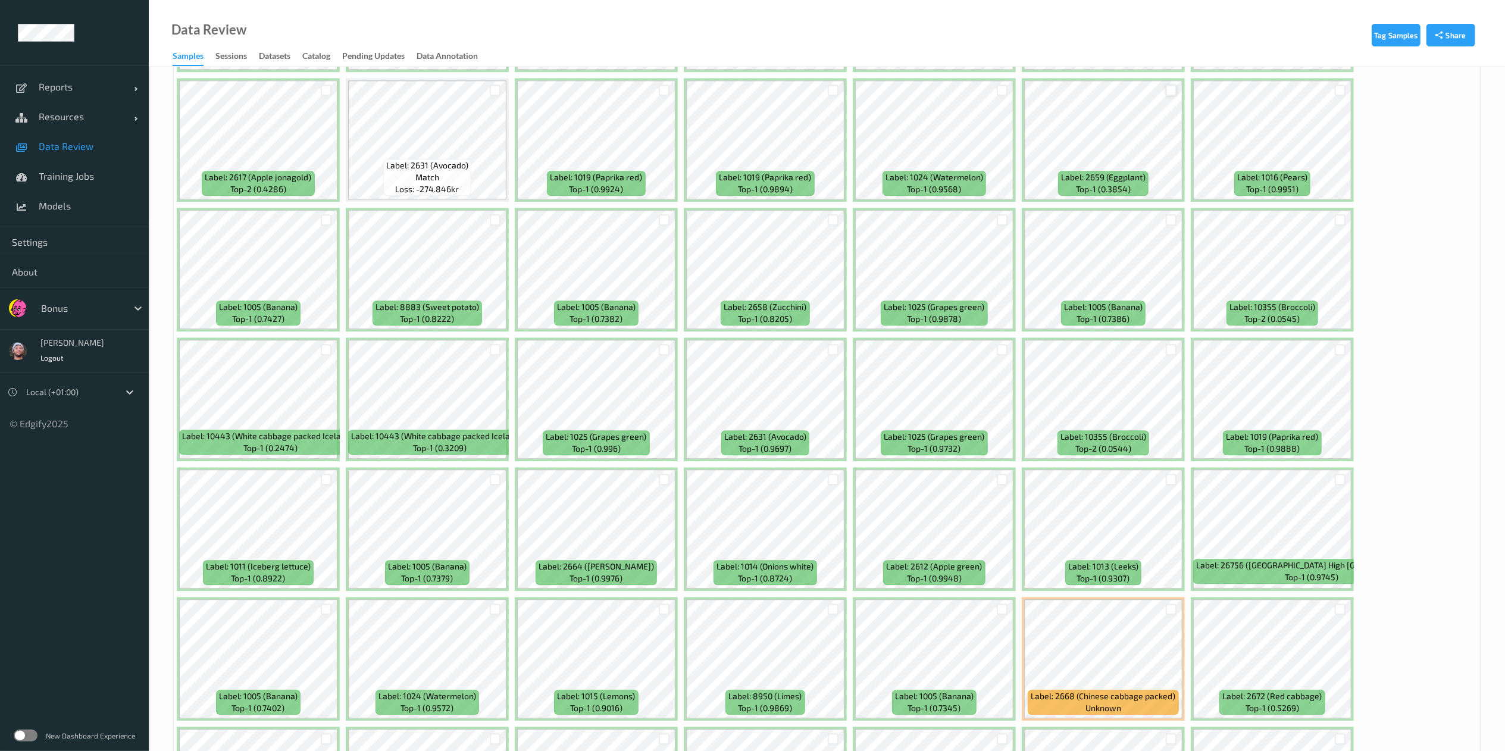
click at [1167, 89] on div at bounding box center [1170, 89] width 11 height 11
click at [1338, 95] on div at bounding box center [1339, 89] width 11 height 11
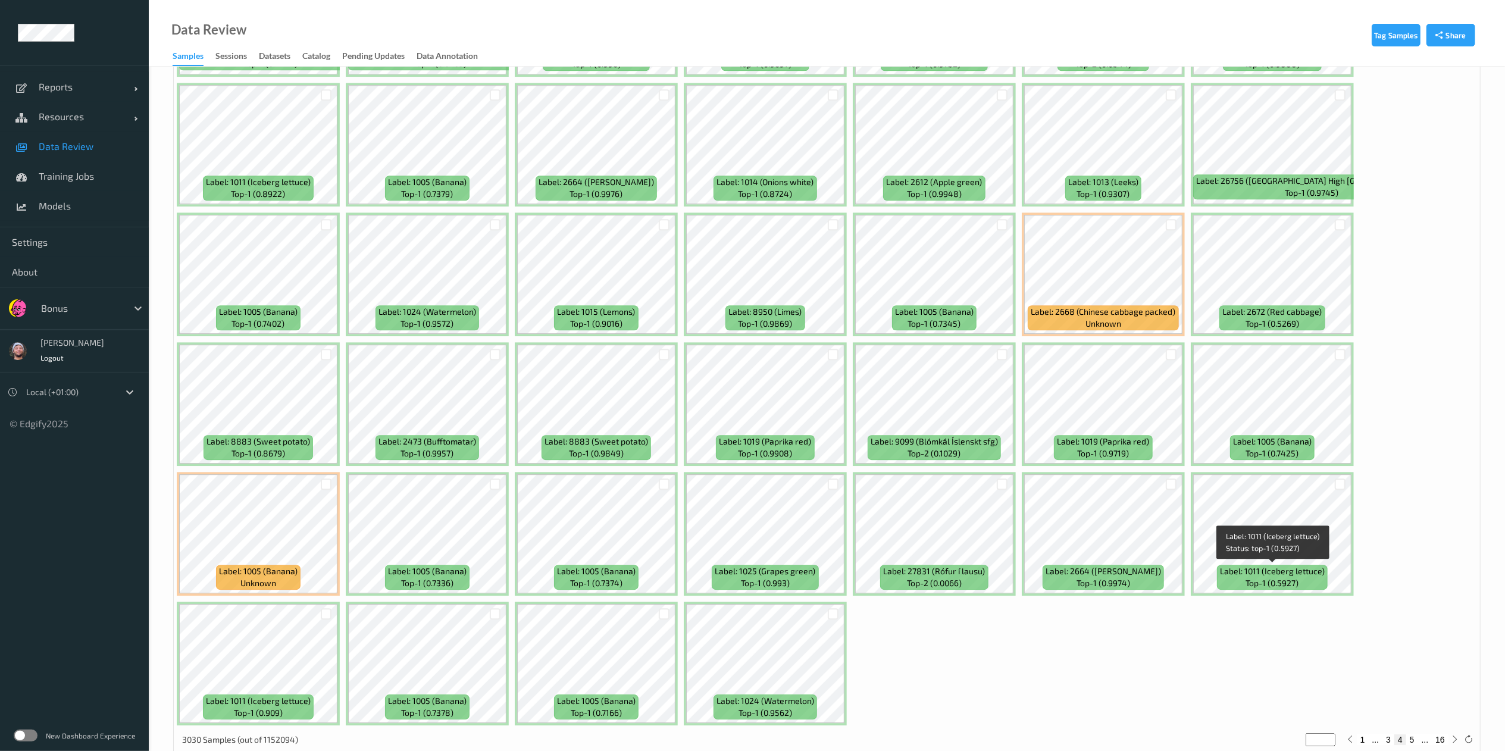
scroll to position [3334, 0]
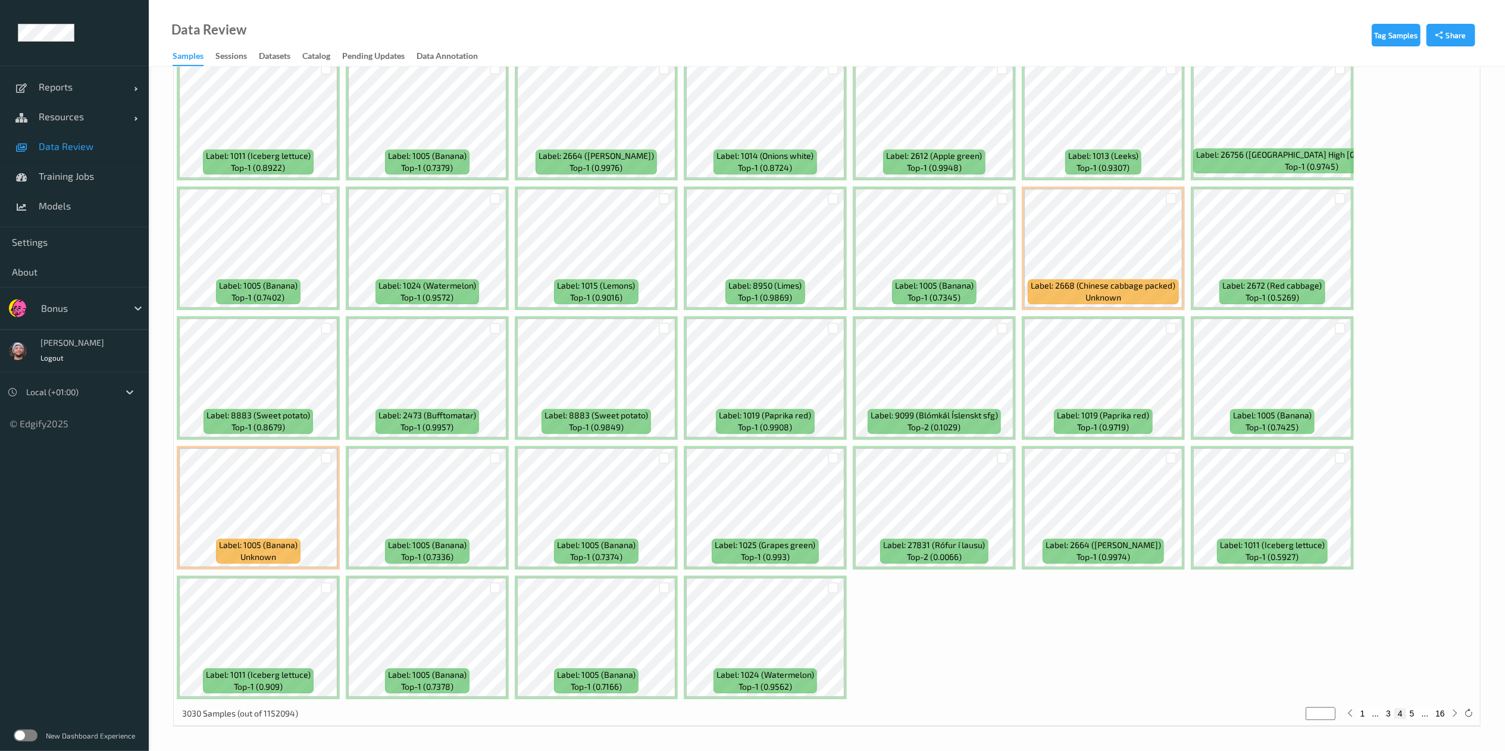
click at [1416, 718] on button "5" at bounding box center [1412, 713] width 12 height 11
type input "*"
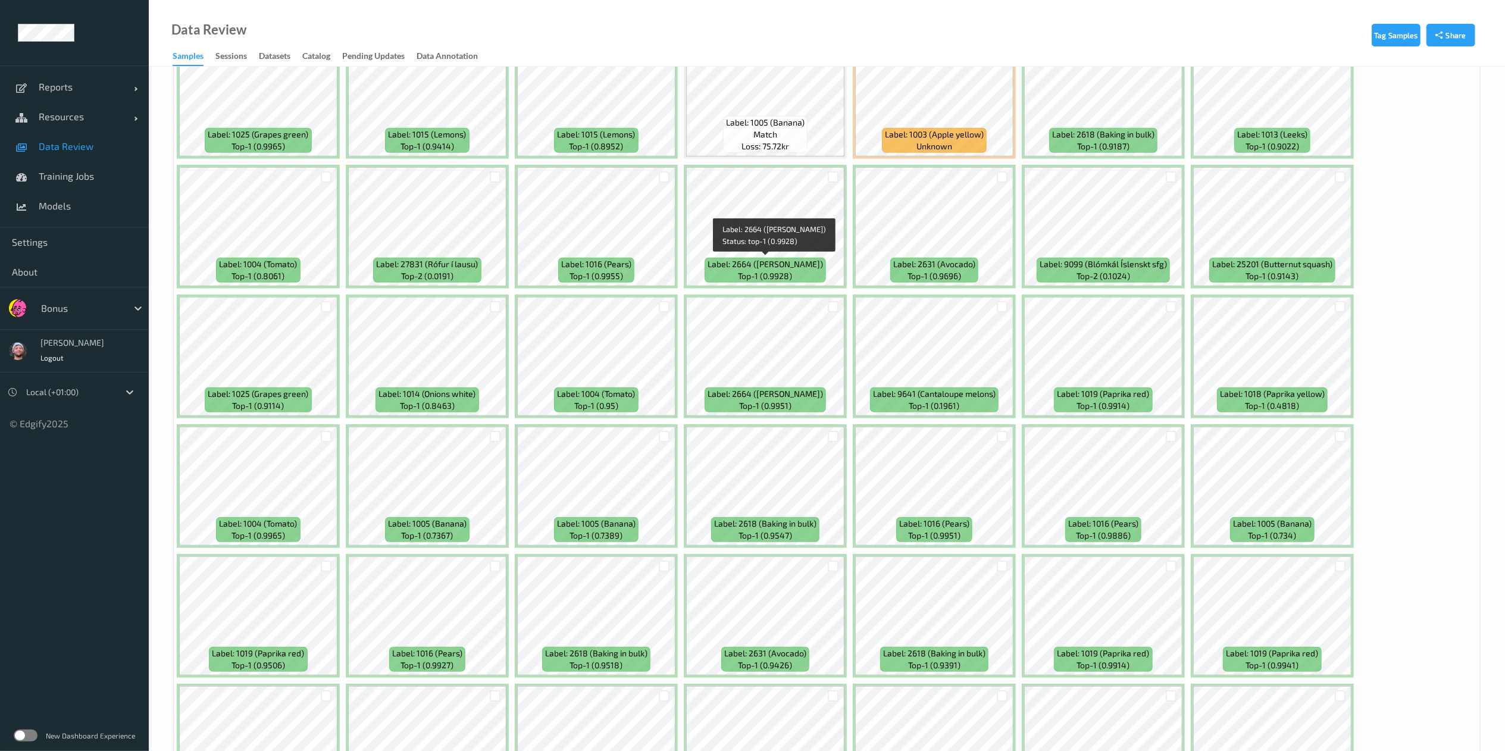
scroll to position [891, 0]
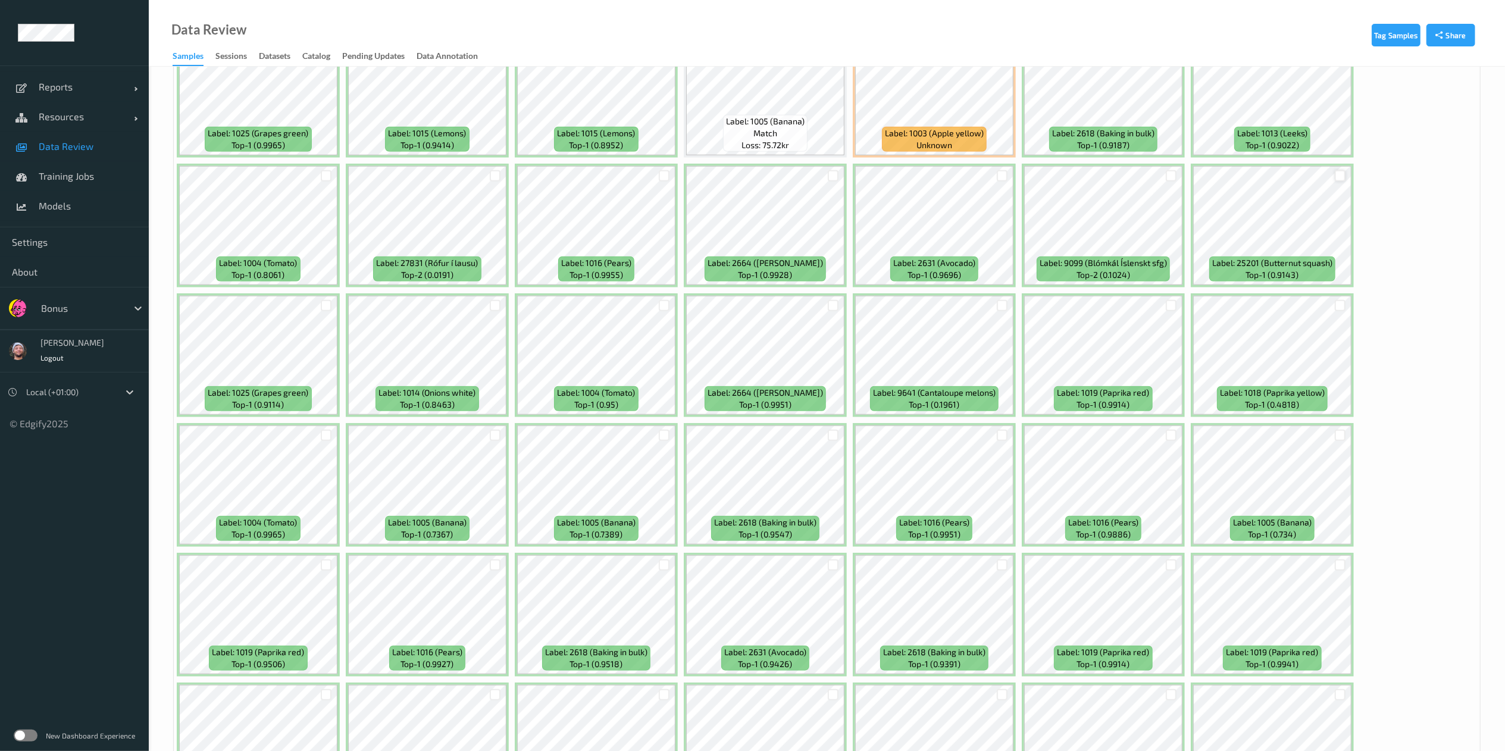
click at [1340, 175] on div at bounding box center [1339, 175] width 11 height 11
click at [1001, 306] on div at bounding box center [1001, 305] width 11 height 11
click at [322, 303] on div at bounding box center [326, 305] width 11 height 11
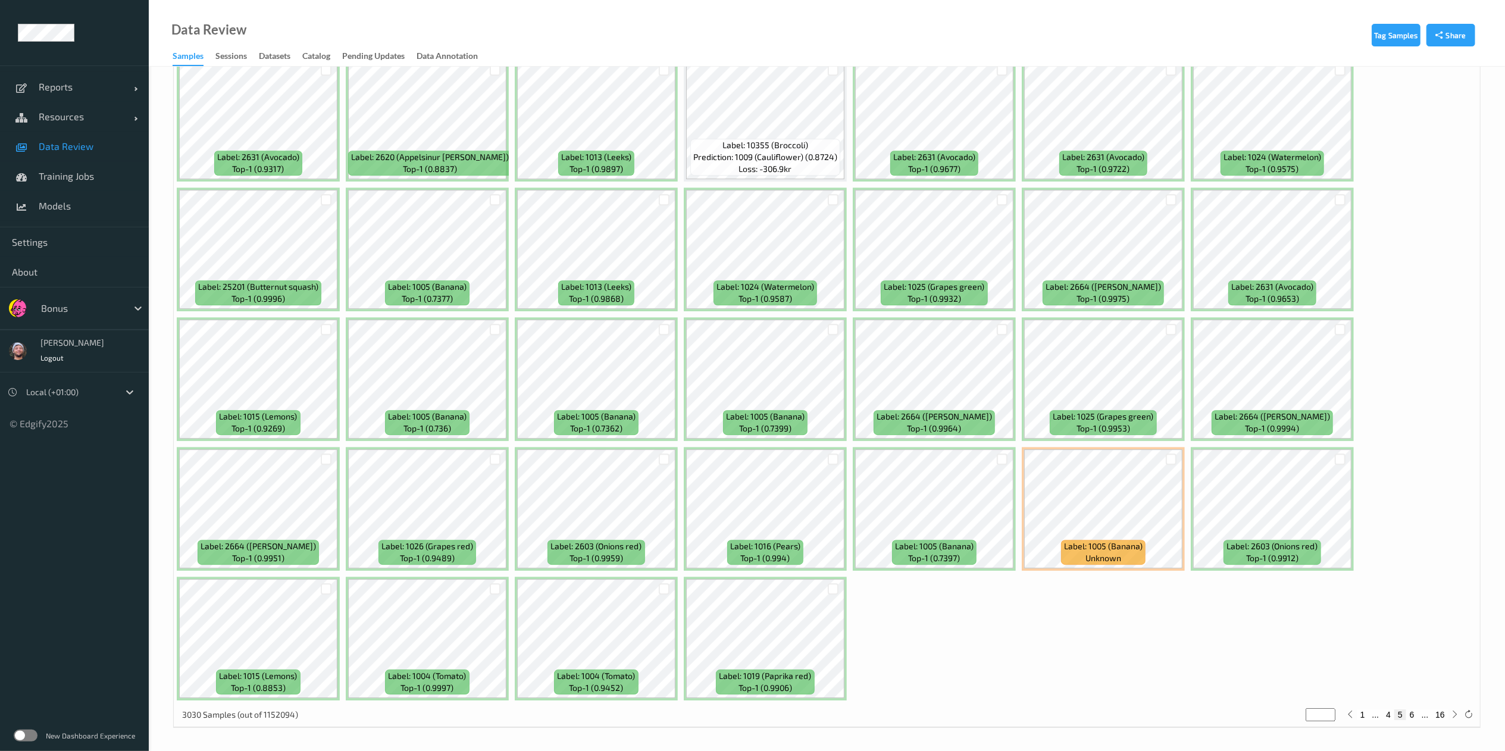
scroll to position [3334, 0]
click at [1411, 713] on button "6" at bounding box center [1412, 713] width 12 height 11
type input "*"
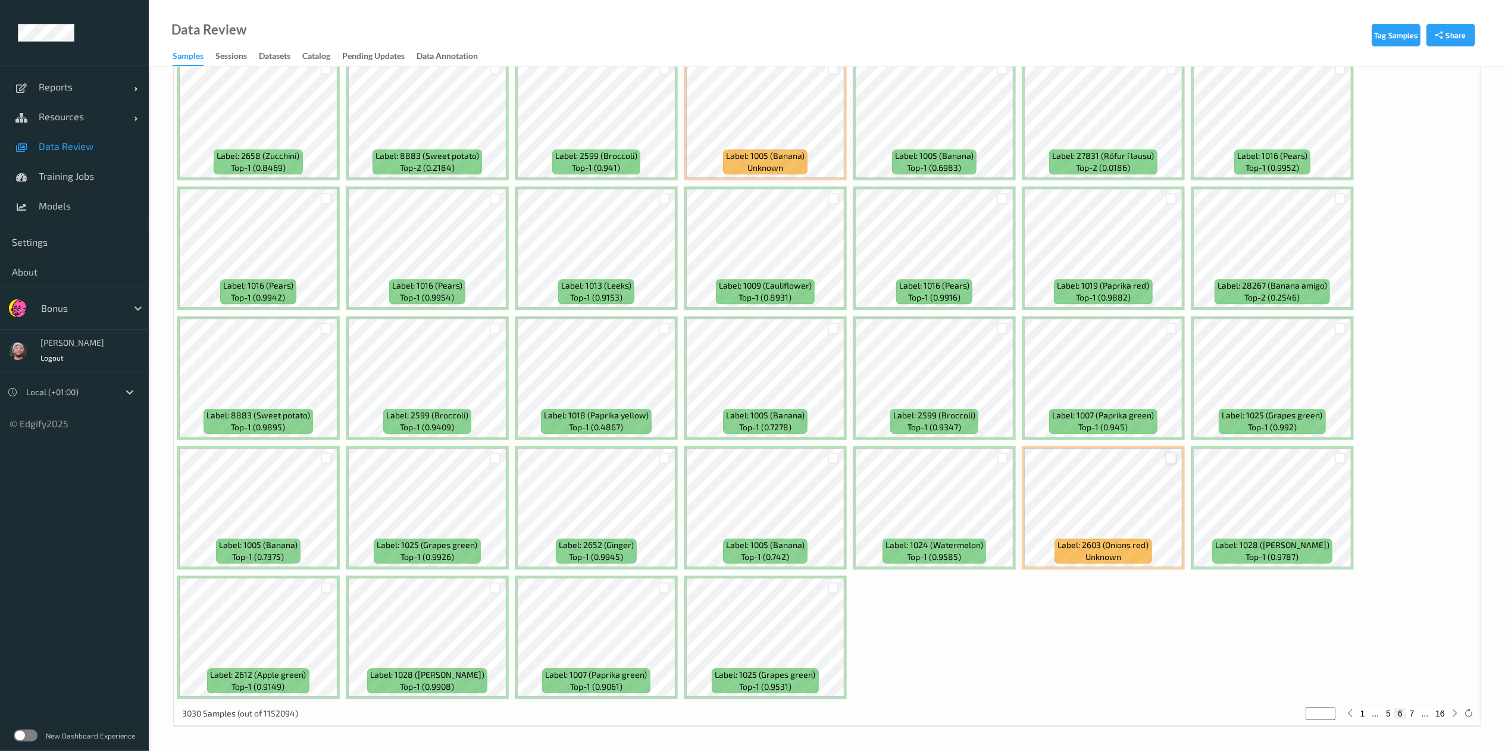
click at [1167, 452] on div at bounding box center [1170, 457] width 11 height 11
click at [1169, 457] on icon at bounding box center [1171, 458] width 8 height 8
click at [1169, 457] on div at bounding box center [1170, 457] width 11 height 11
click at [1410, 713] on button "7" at bounding box center [1412, 713] width 12 height 11
type input "*"
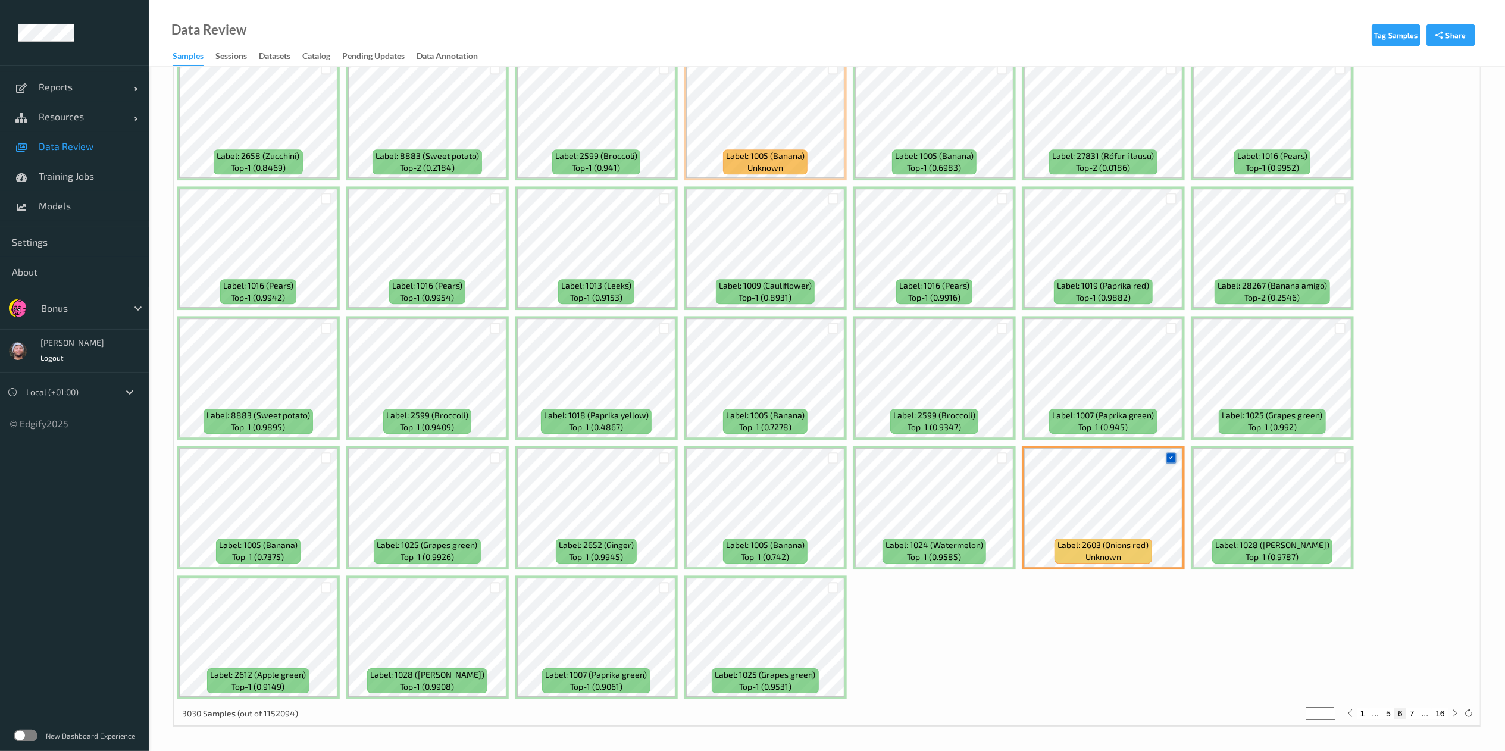
type input "*"
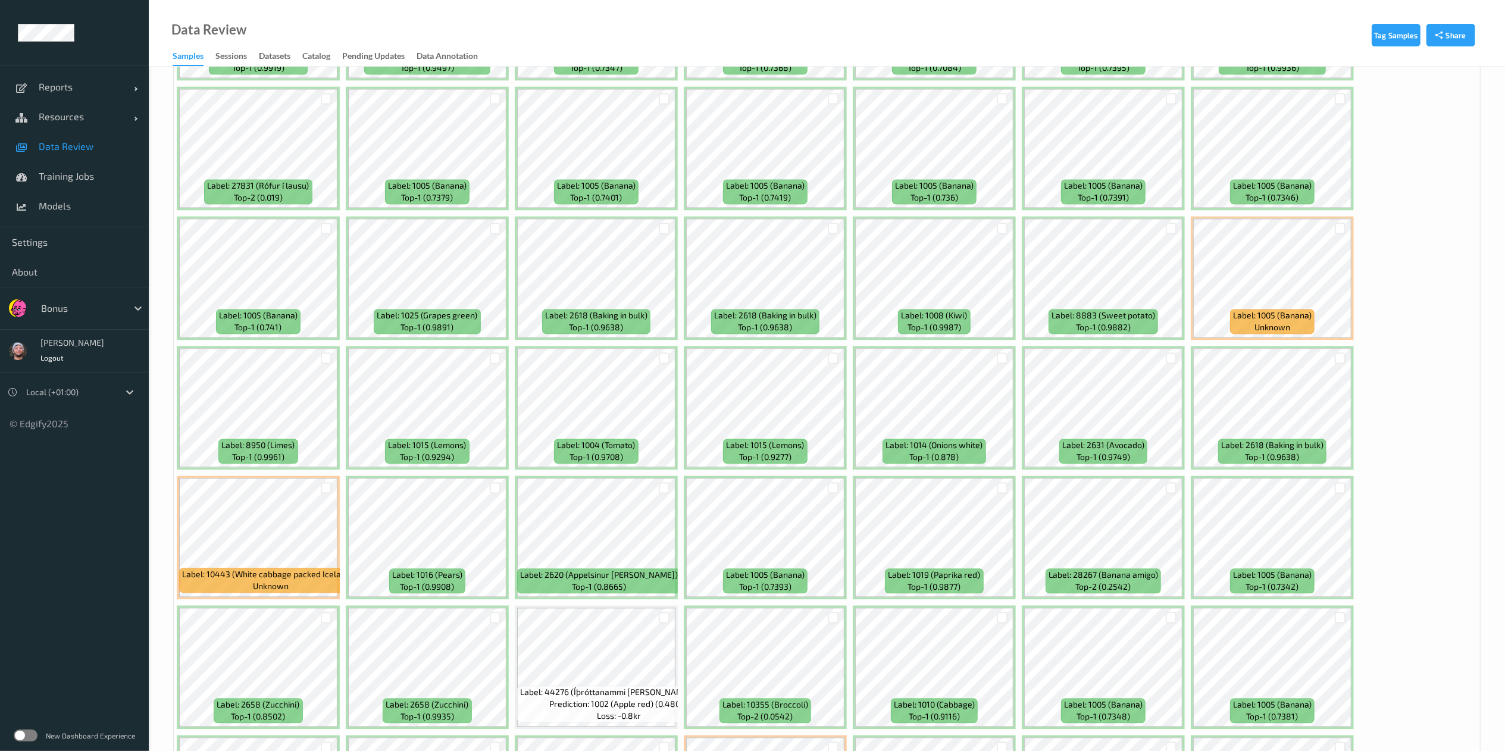
scroll to position [2267, 0]
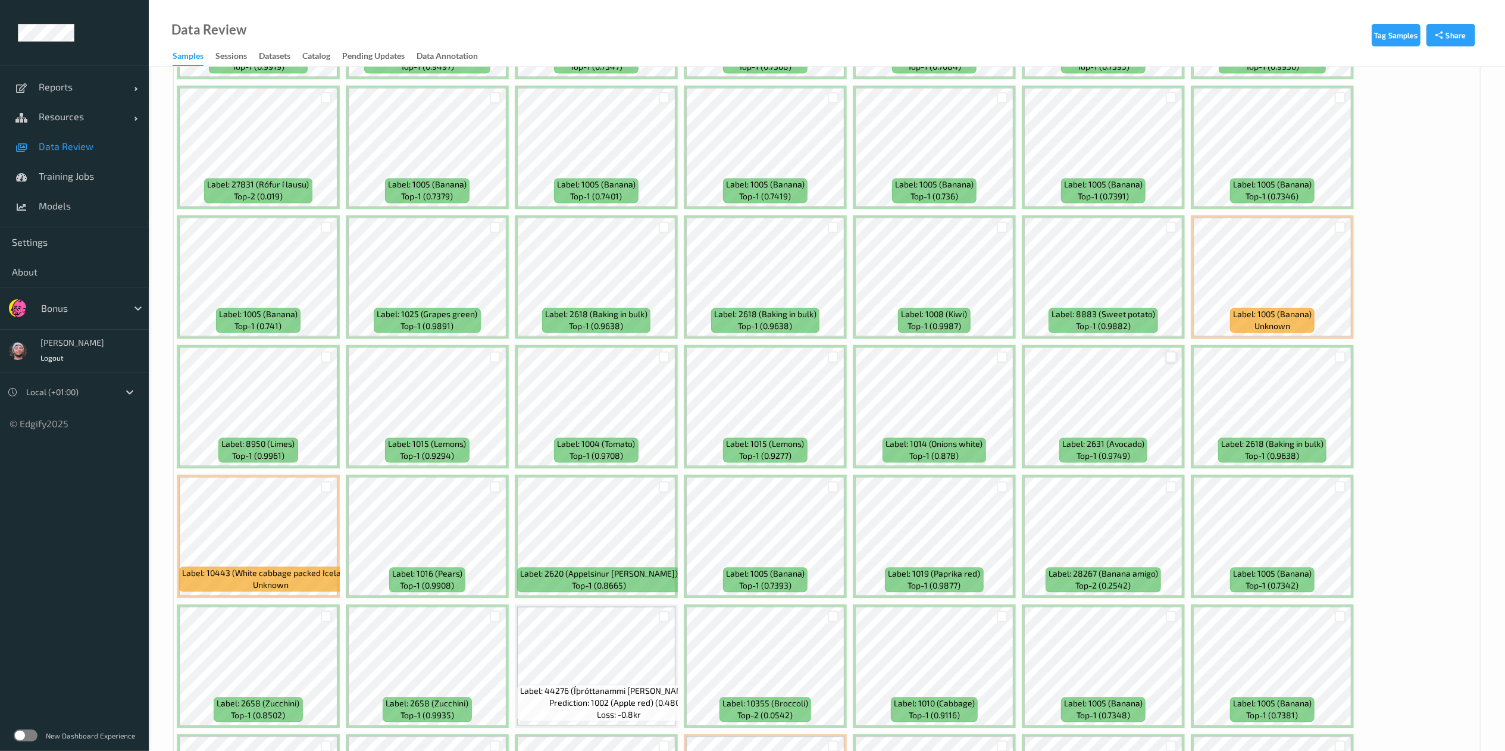
click at [1172, 359] on div at bounding box center [1170, 356] width 11 height 11
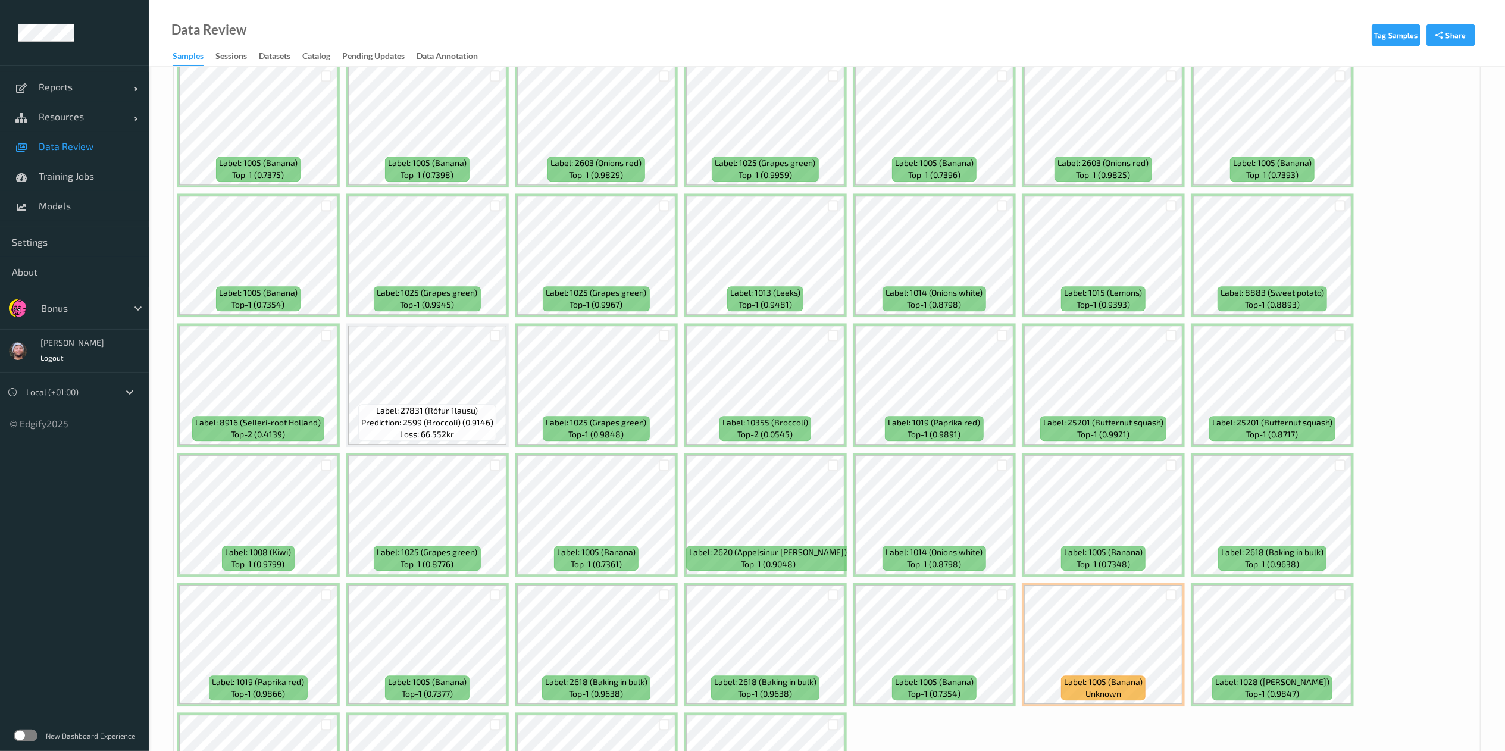
scroll to position [3199, 0]
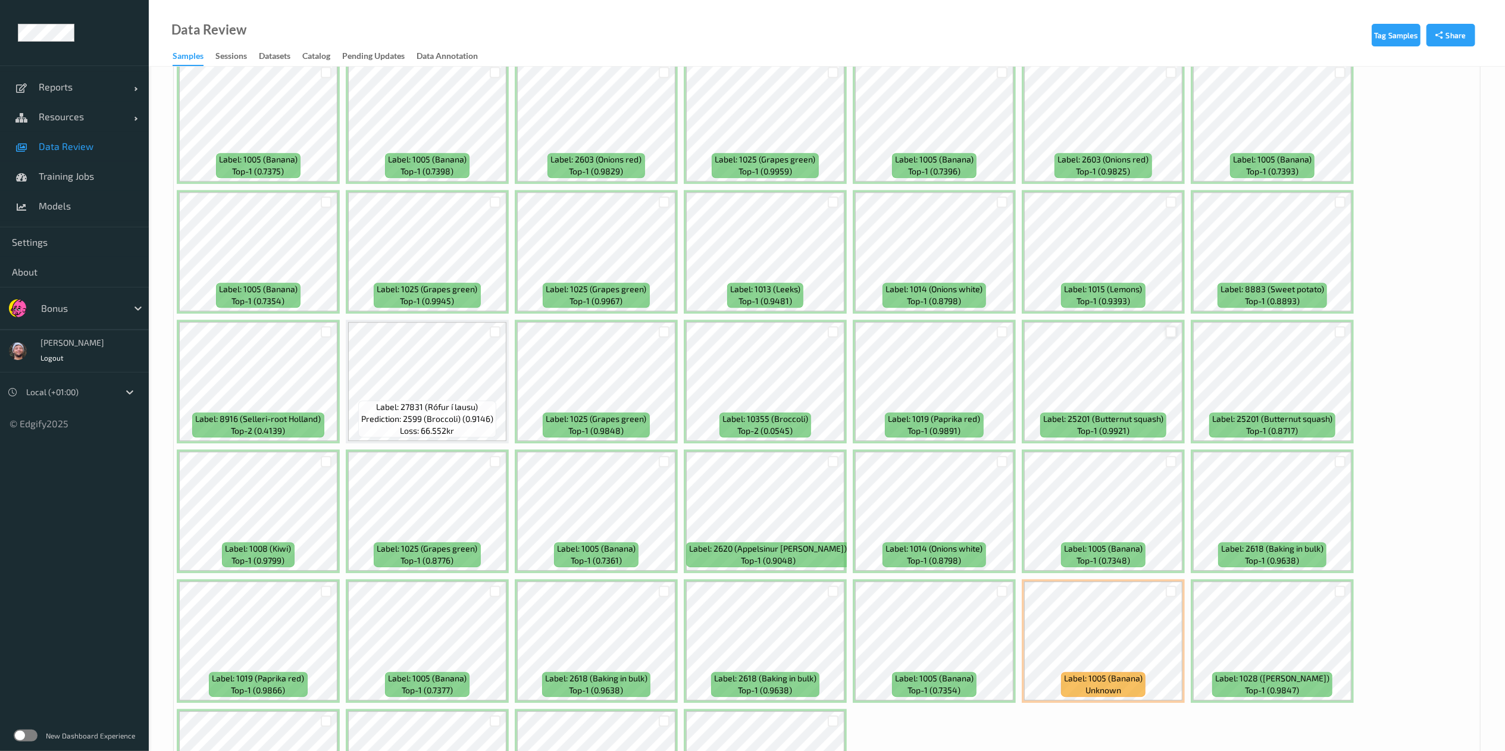
click at [1170, 328] on div at bounding box center [1170, 331] width 11 height 11
click at [1339, 331] on div at bounding box center [1339, 331] width 11 height 11
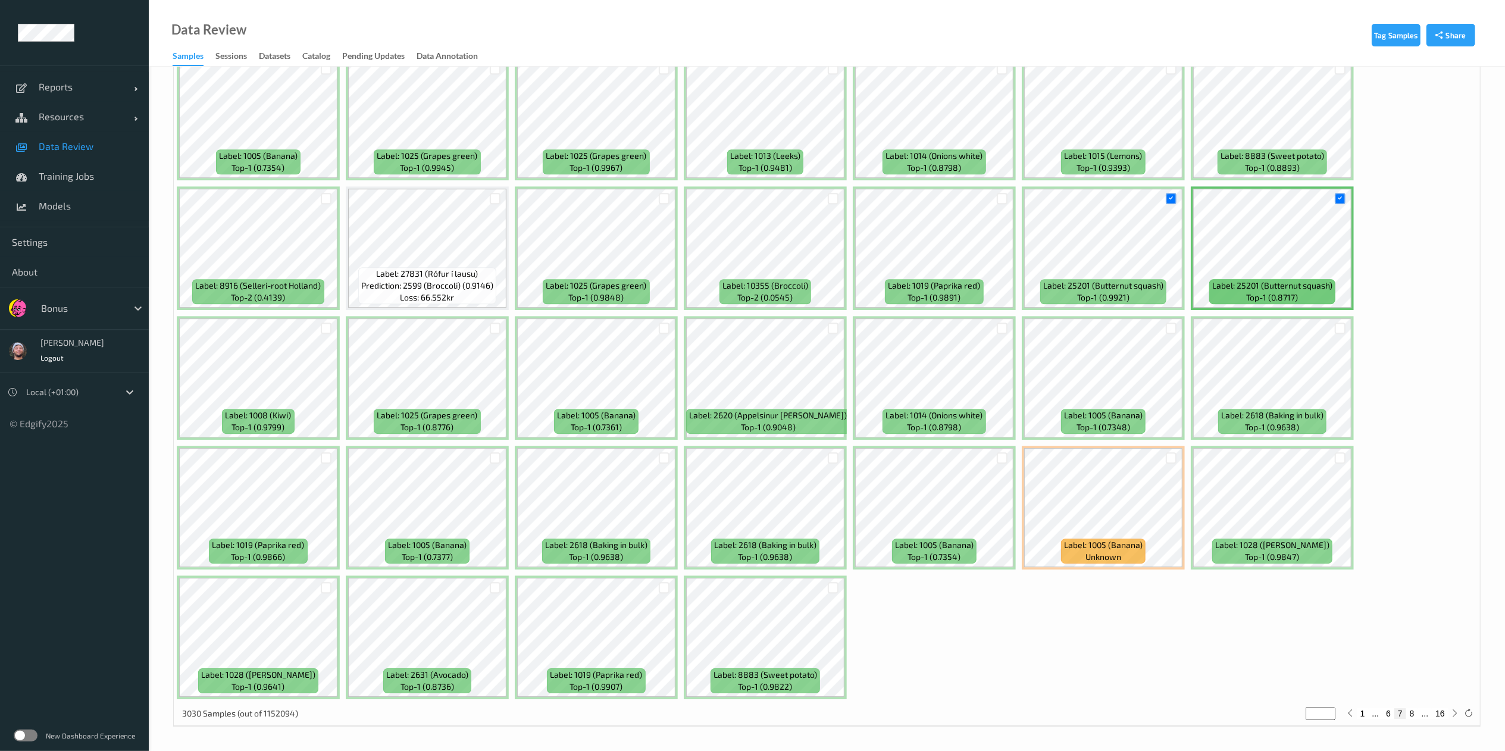
click at [1410, 717] on button "8" at bounding box center [1412, 713] width 12 height 11
type input "*"
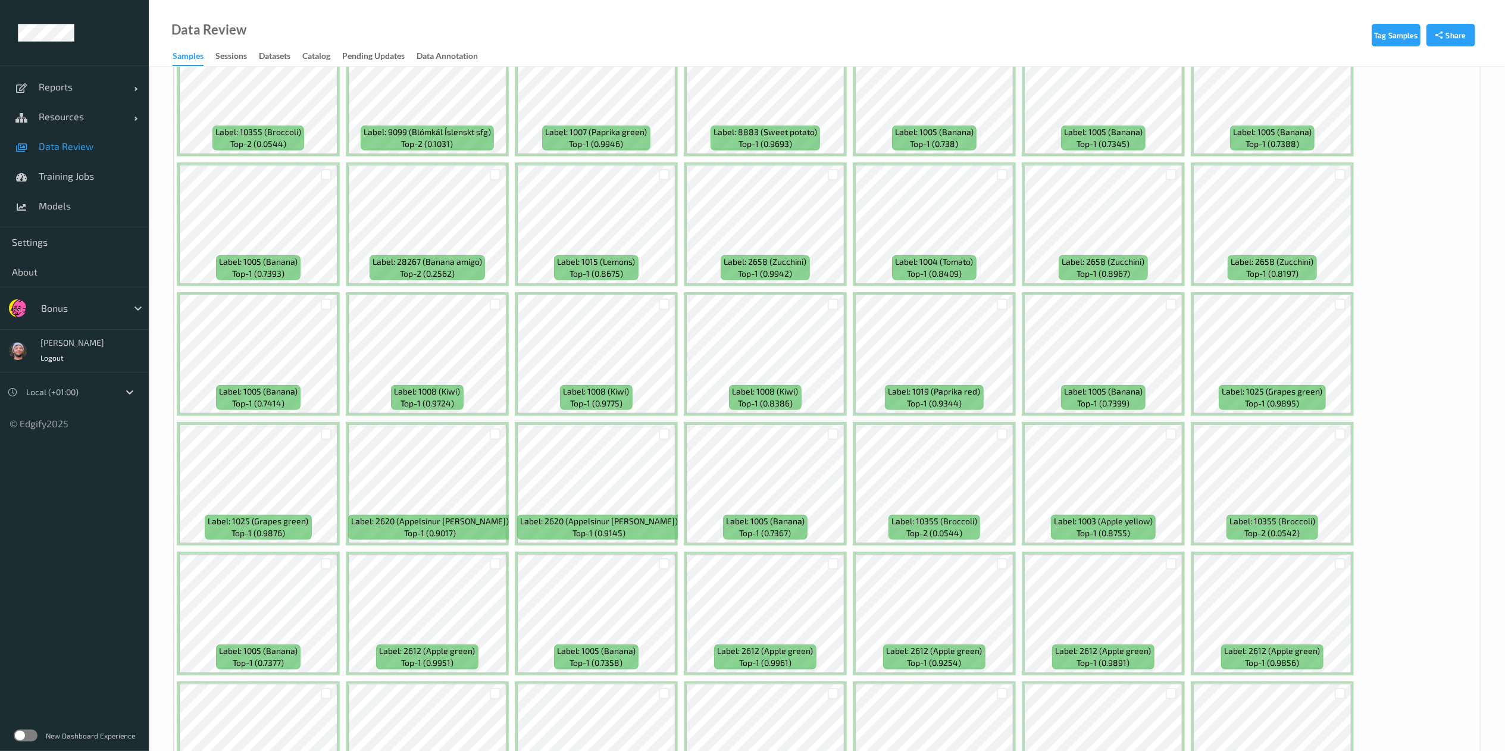
scroll to position [632, 0]
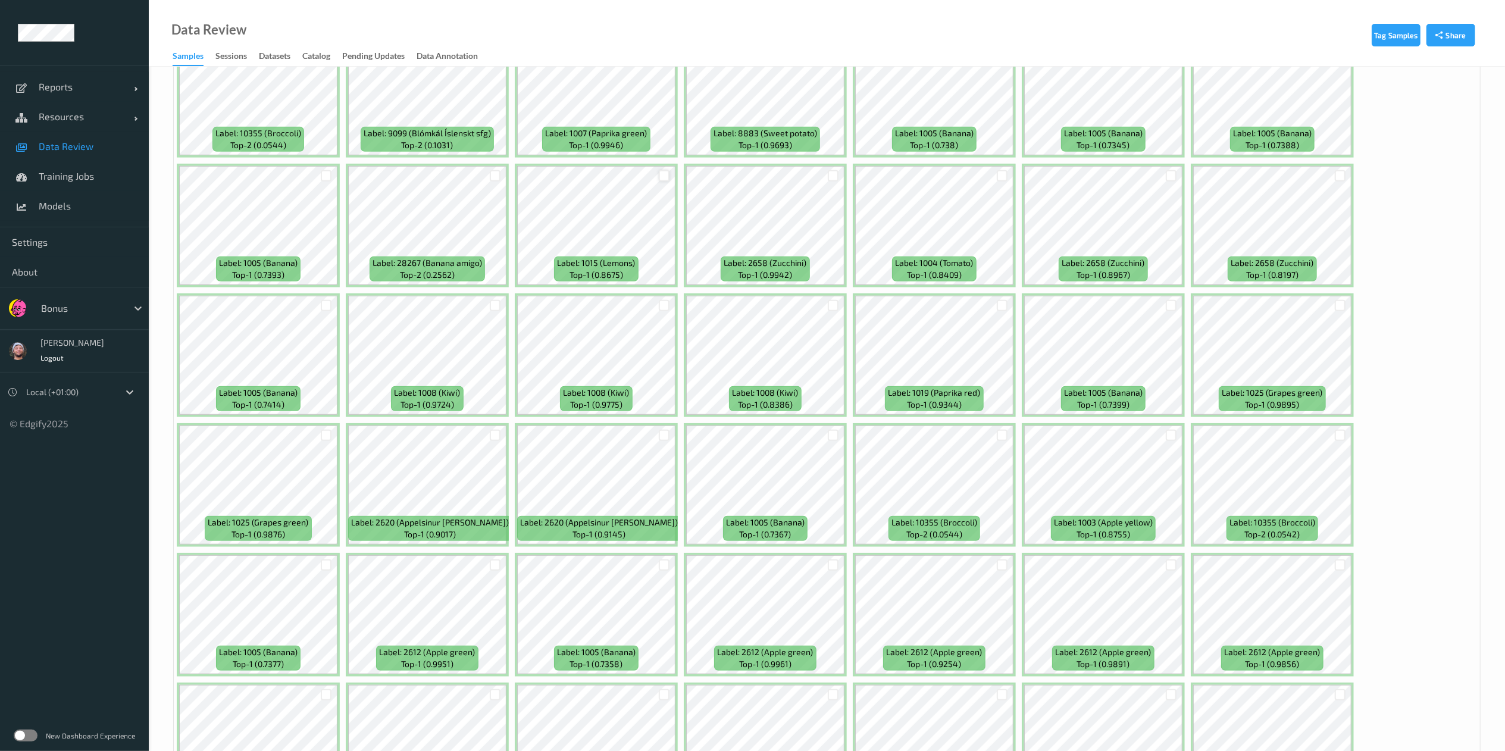
click at [664, 178] on div at bounding box center [664, 175] width 11 height 11
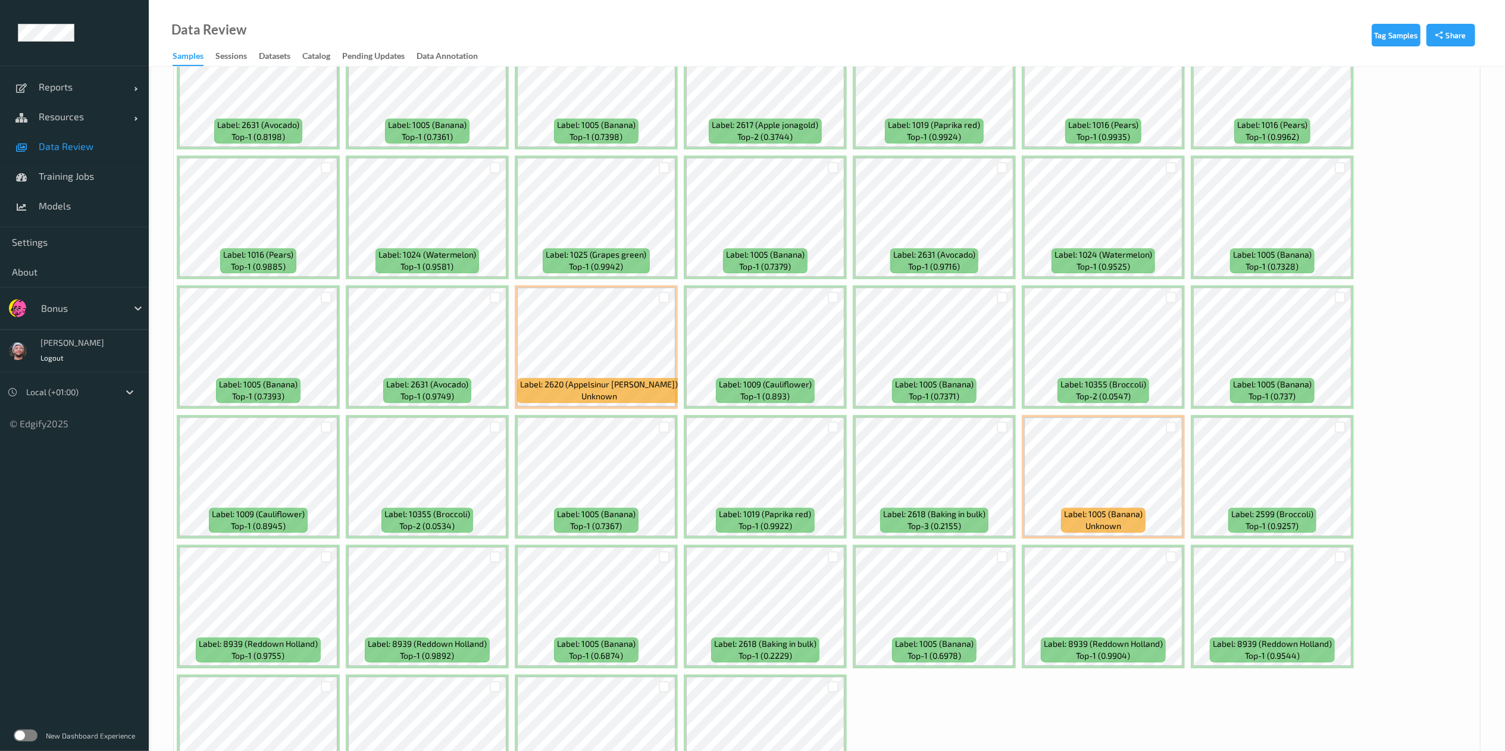
scroll to position [3334, 0]
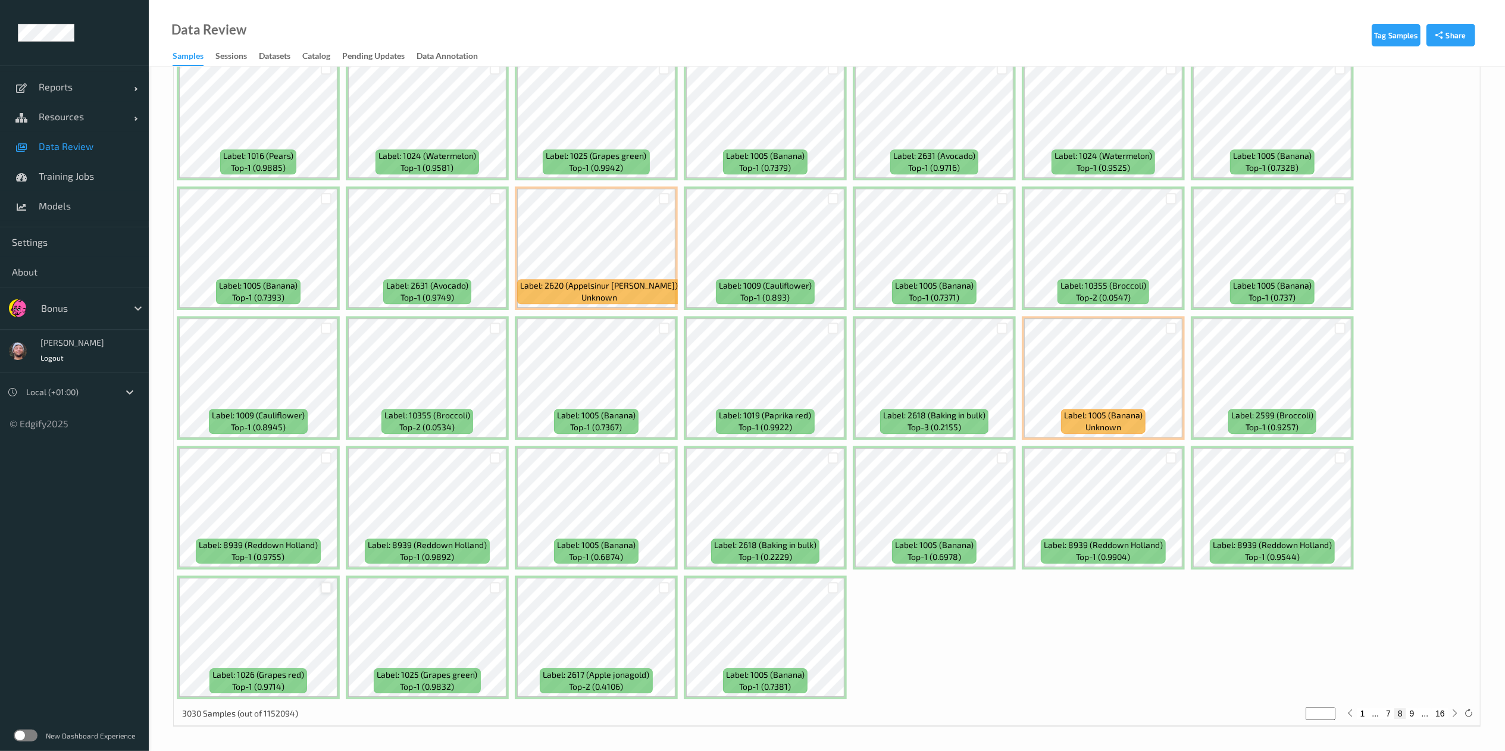
click at [329, 587] on div at bounding box center [326, 587] width 11 height 11
click at [1414, 713] on button "9" at bounding box center [1412, 713] width 12 height 11
type input "*"
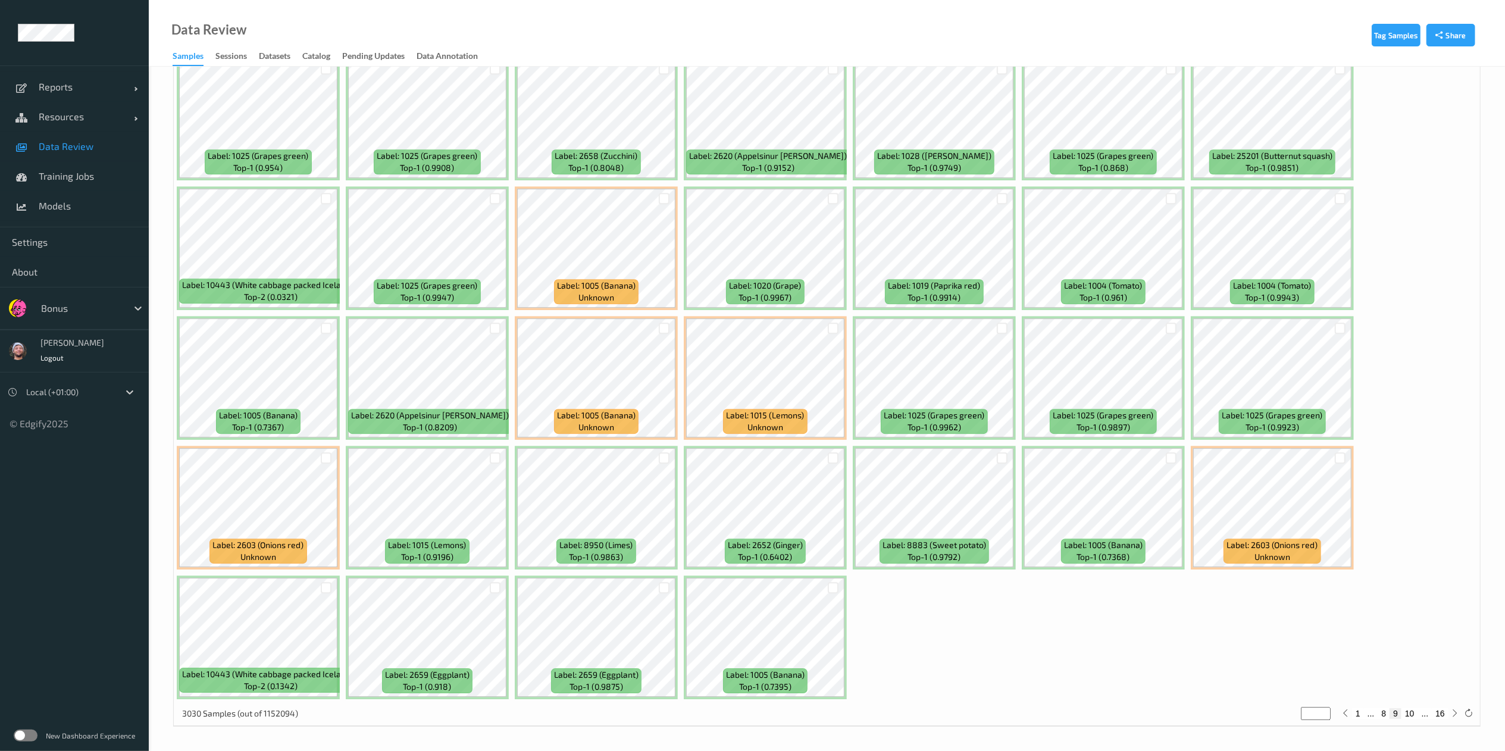
click at [1409, 716] on button "10" at bounding box center [1409, 713] width 17 height 11
type input "**"
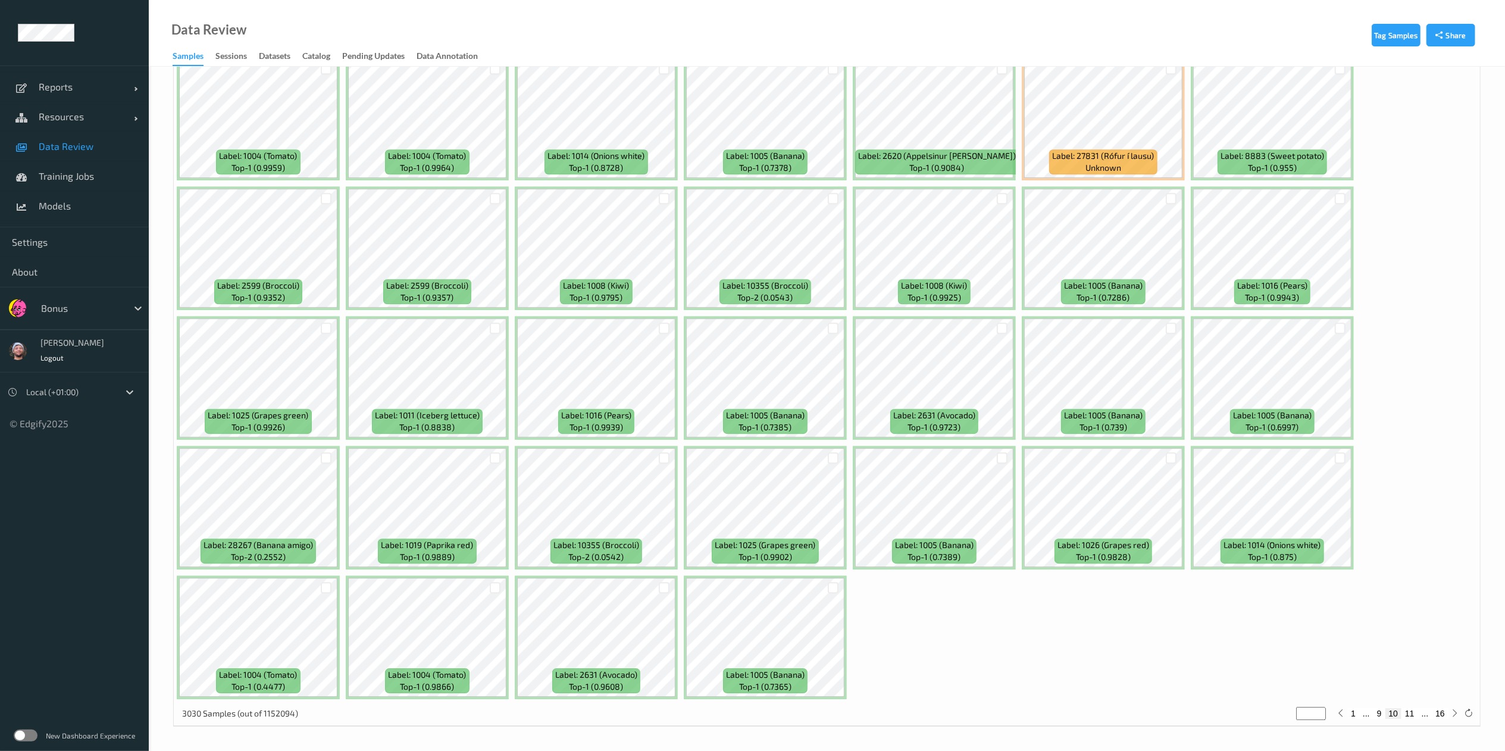
click at [1408, 719] on button "11" at bounding box center [1409, 713] width 17 height 11
type input "**"
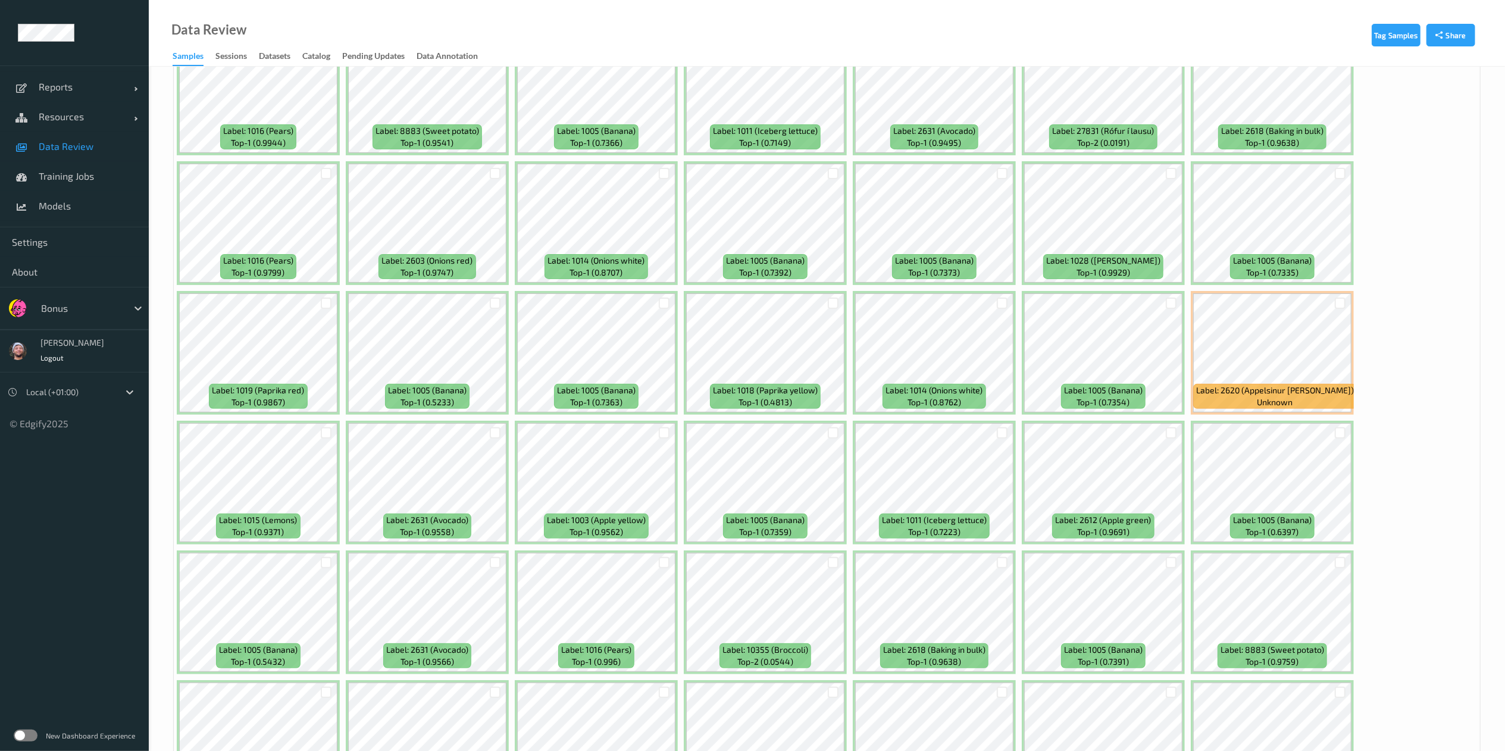
scroll to position [152, 0]
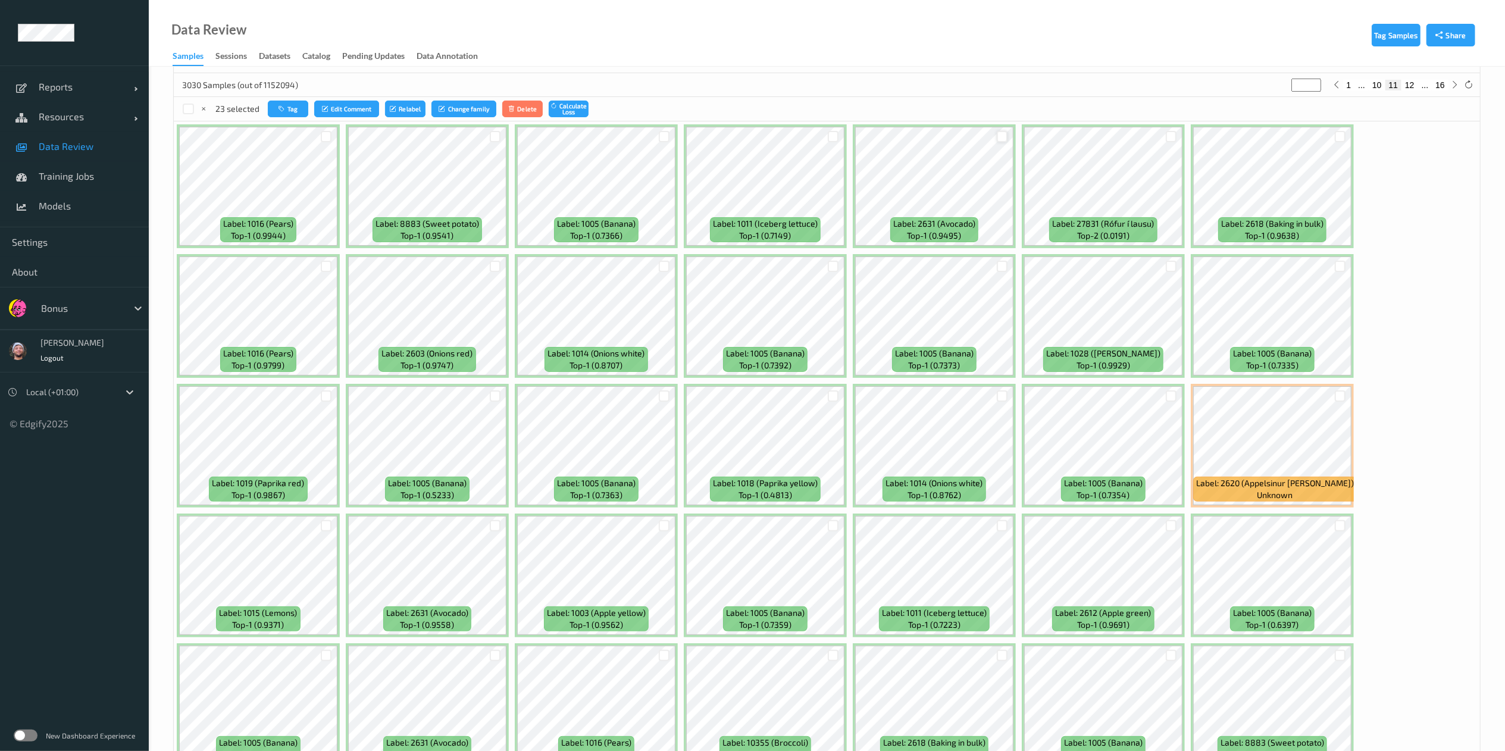
click at [997, 133] on div at bounding box center [1001, 136] width 11 height 11
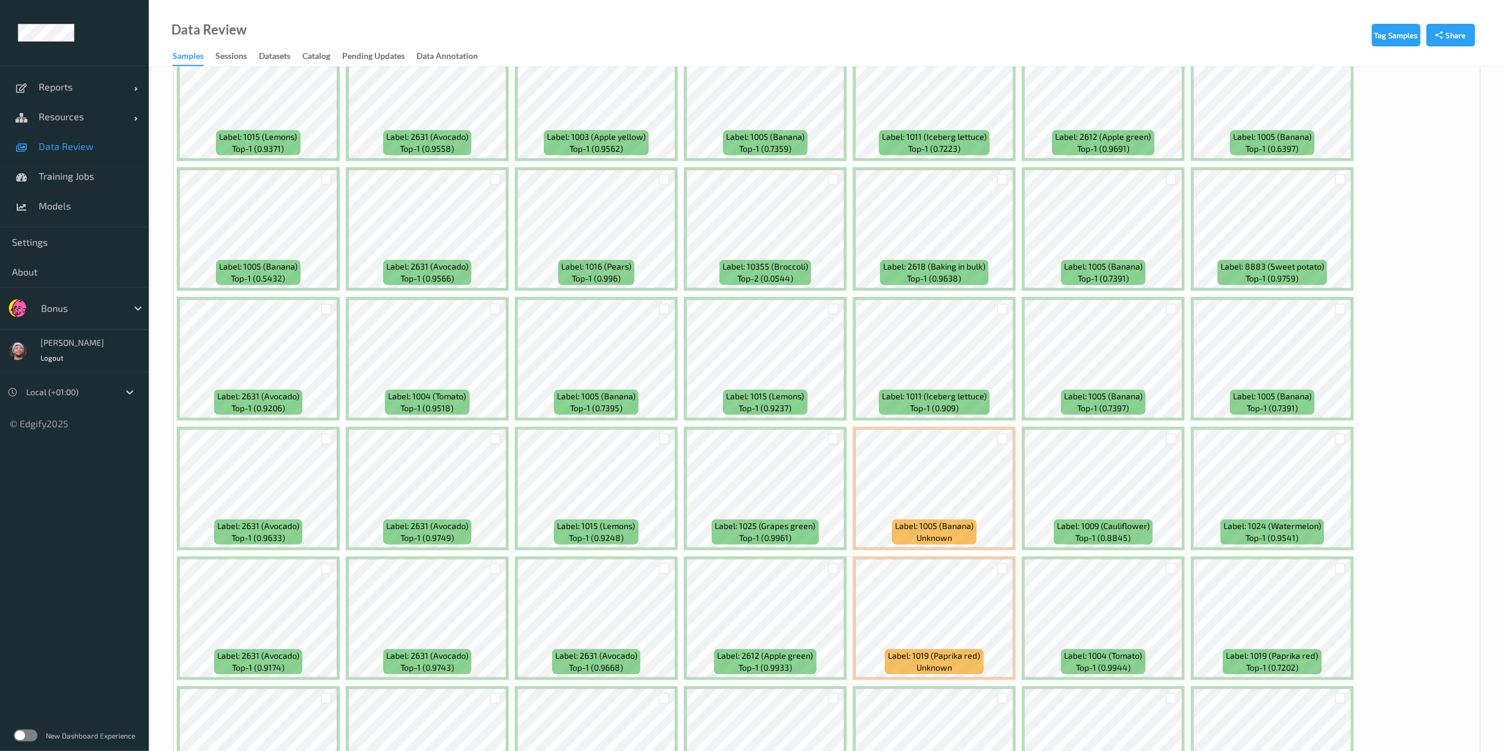
scroll to position [820, 0]
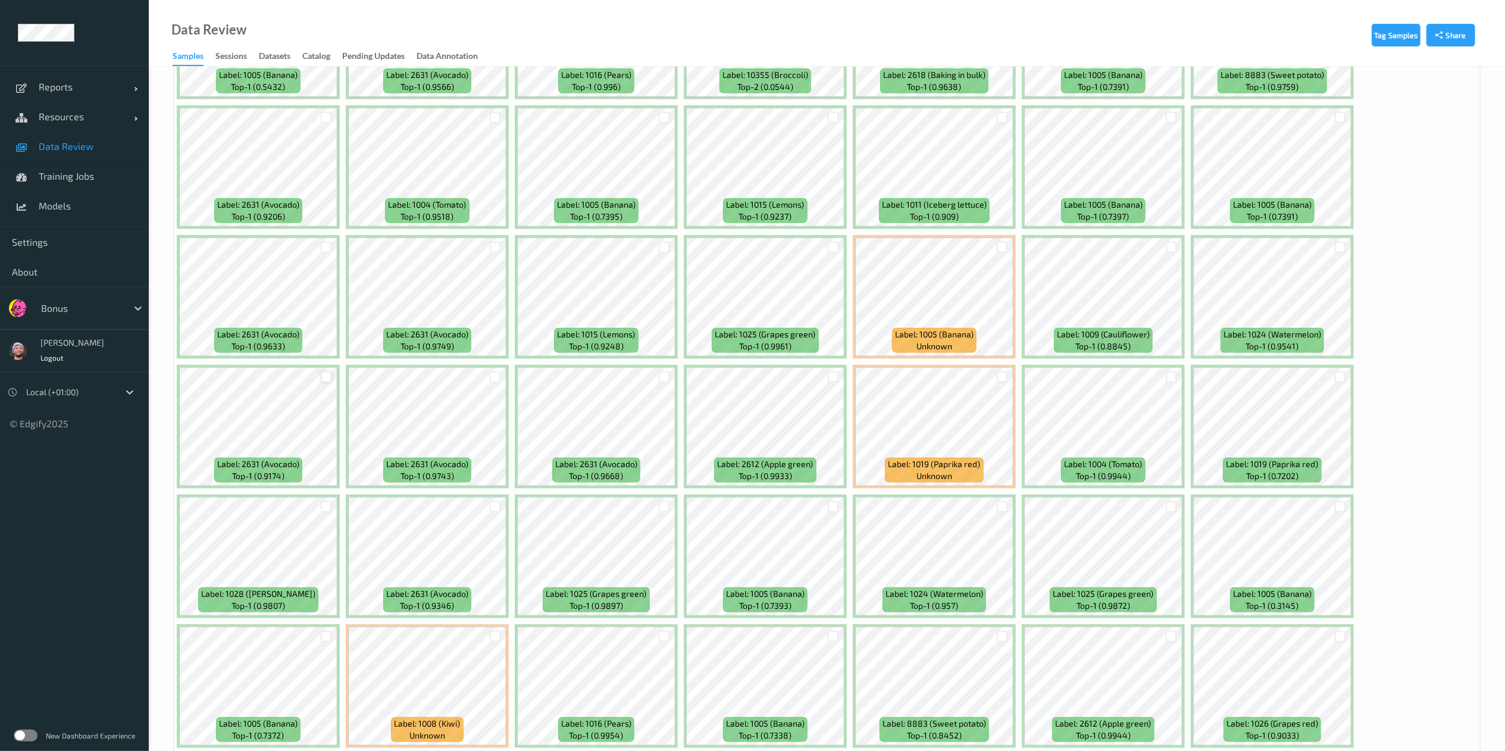
click at [324, 375] on div at bounding box center [326, 376] width 11 height 11
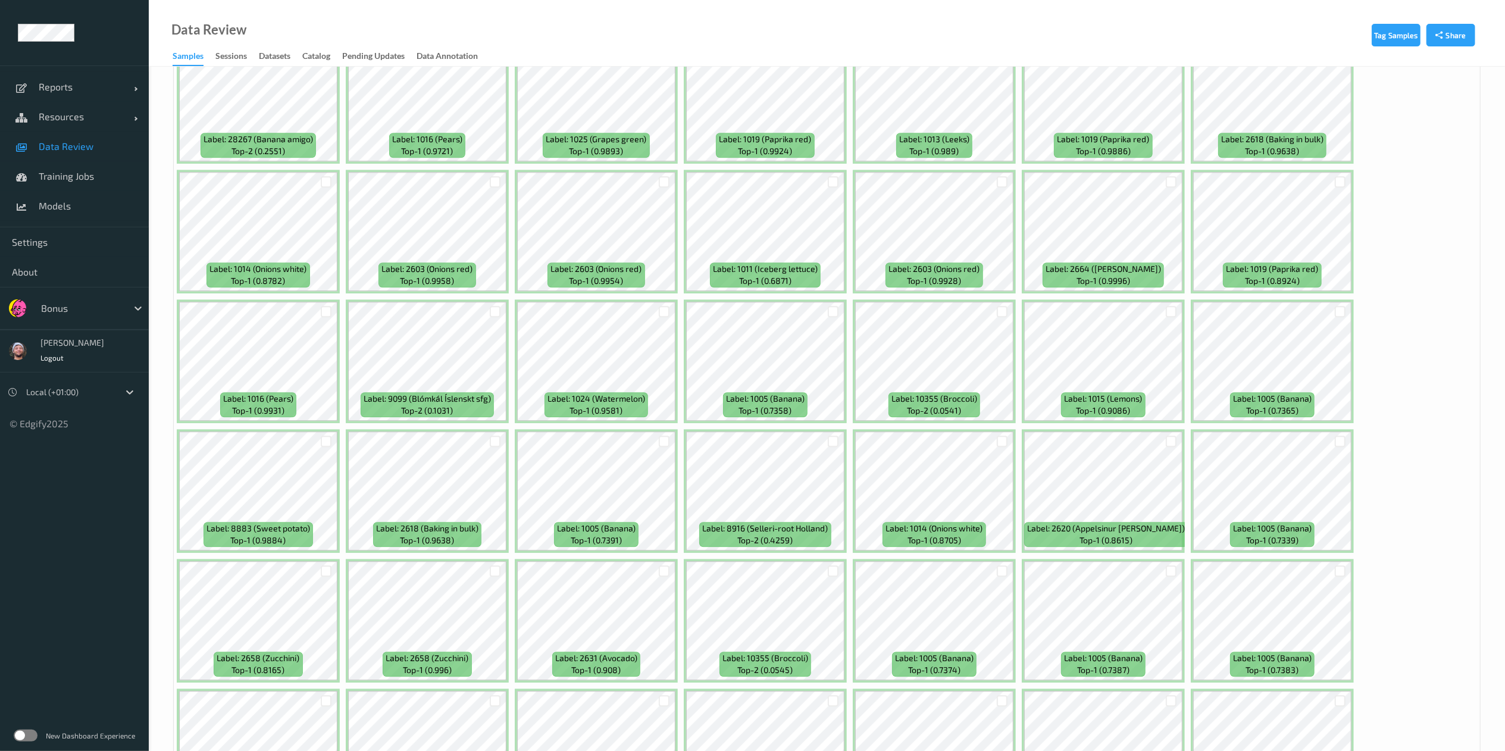
scroll to position [2966, 0]
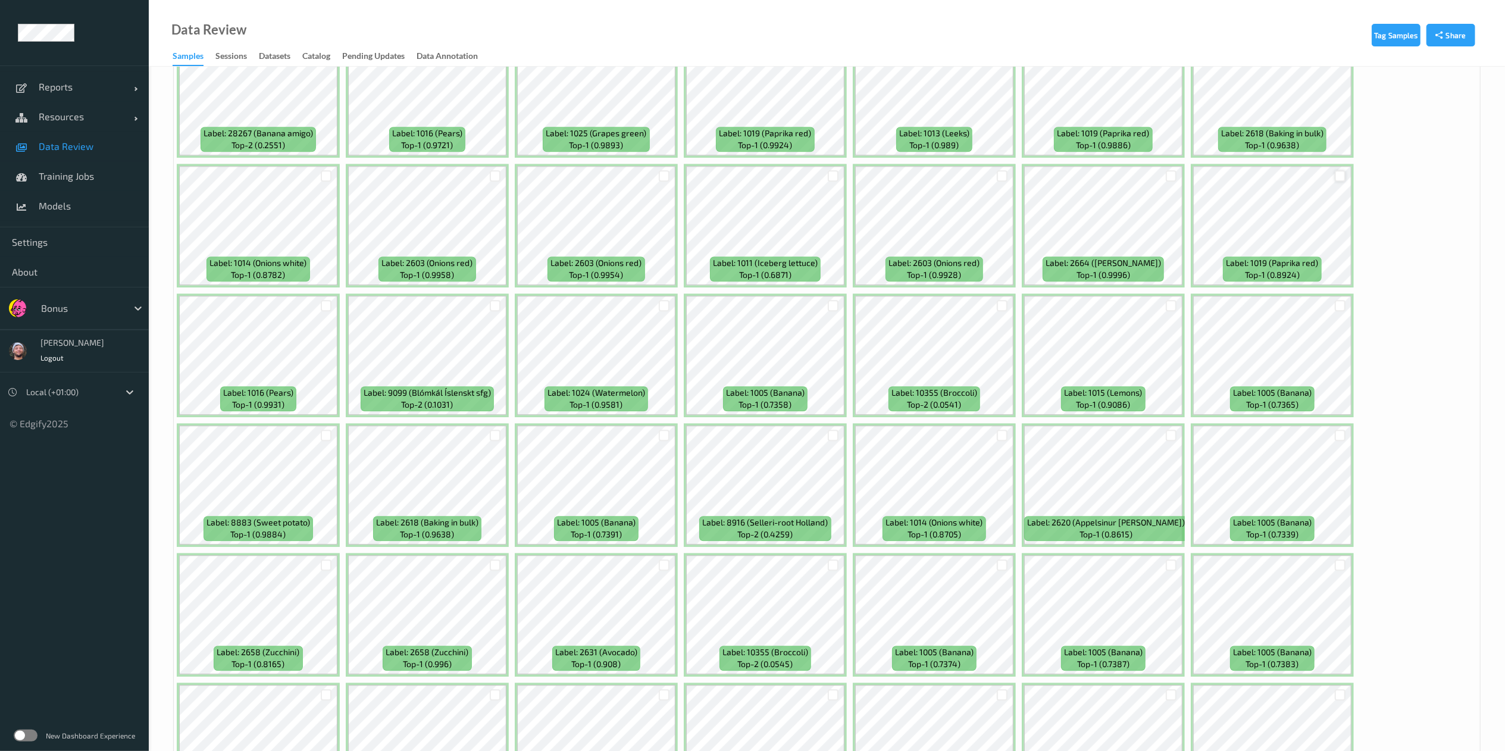
click at [1340, 175] on div at bounding box center [1339, 175] width 11 height 11
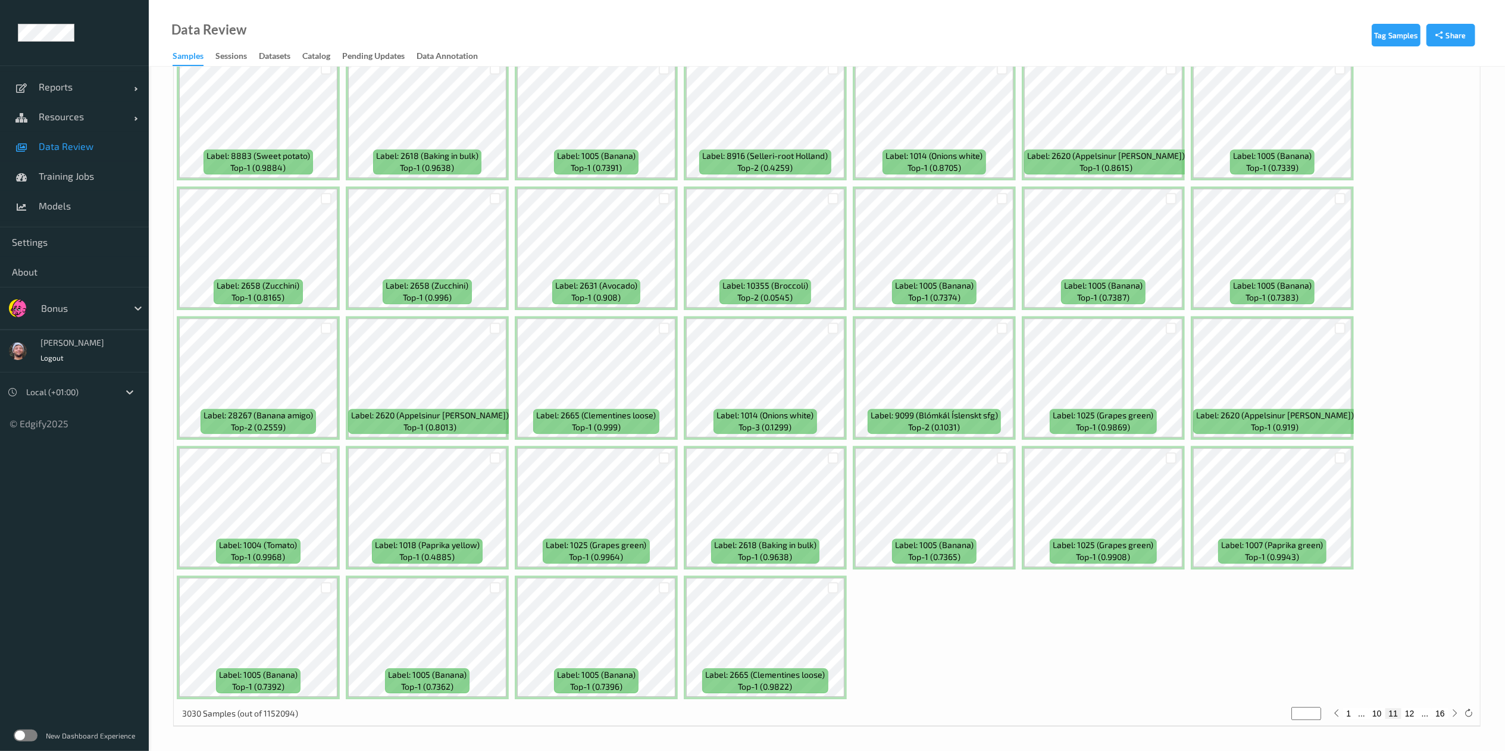
click at [1408, 714] on button "12" at bounding box center [1409, 713] width 17 height 11
type input "**"
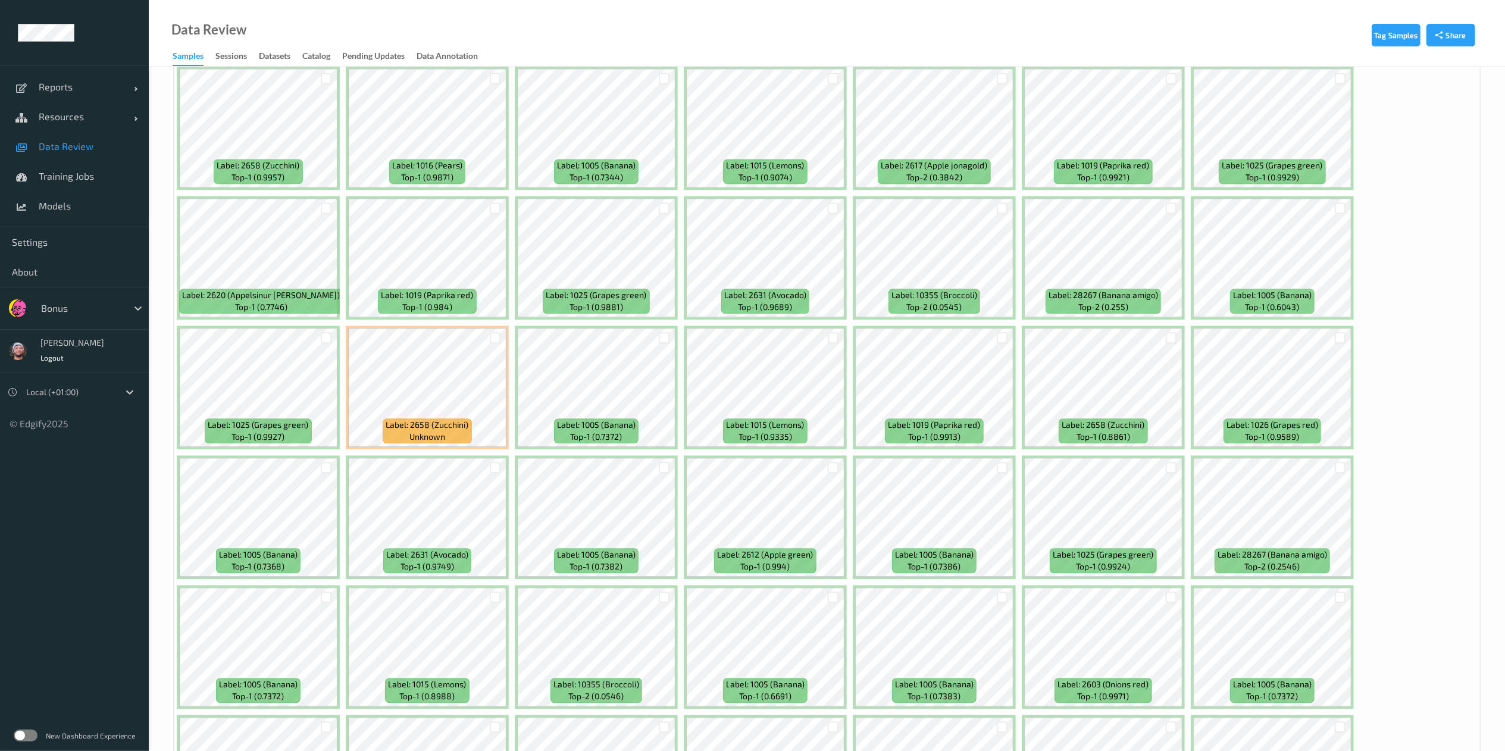
scroll to position [2502, 0]
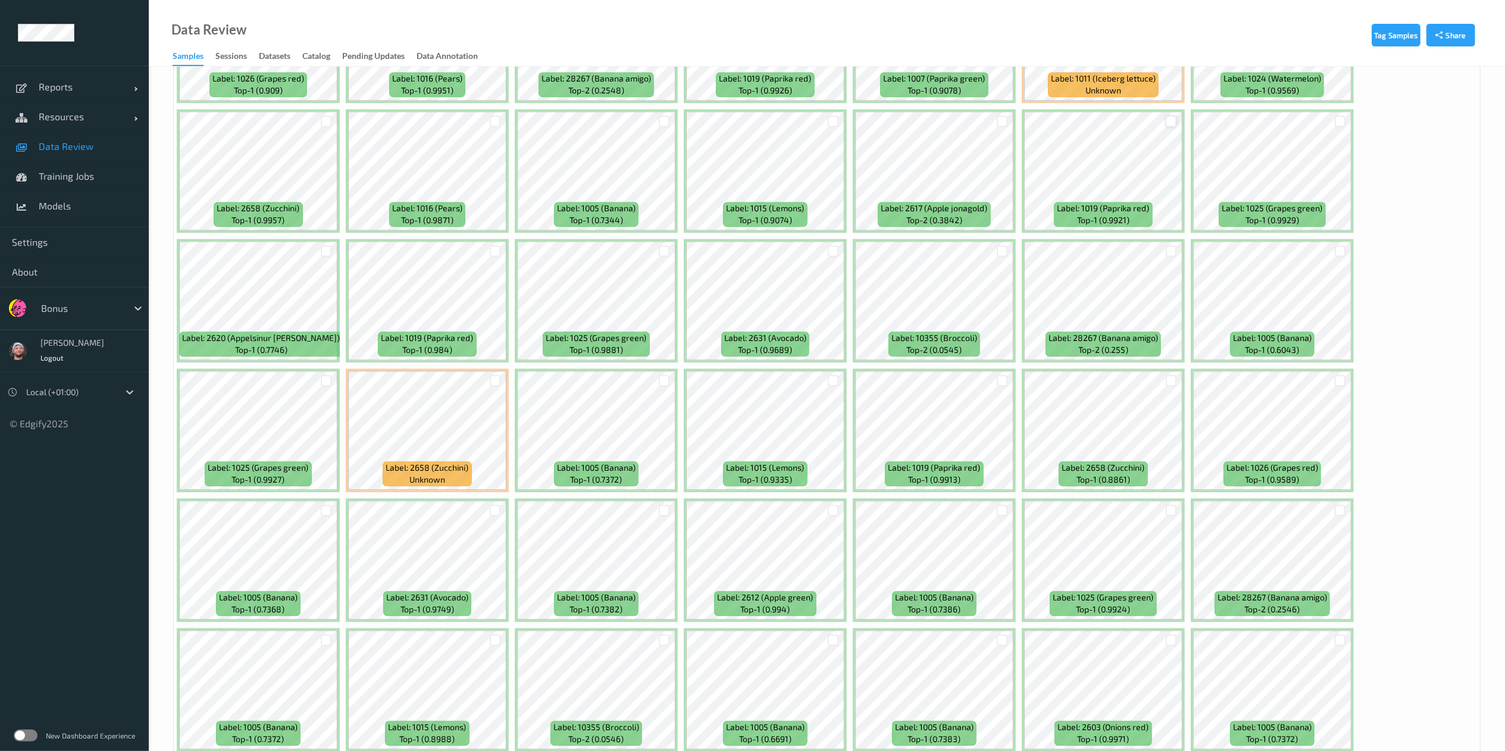
click at [1176, 121] on div at bounding box center [1170, 120] width 11 height 11
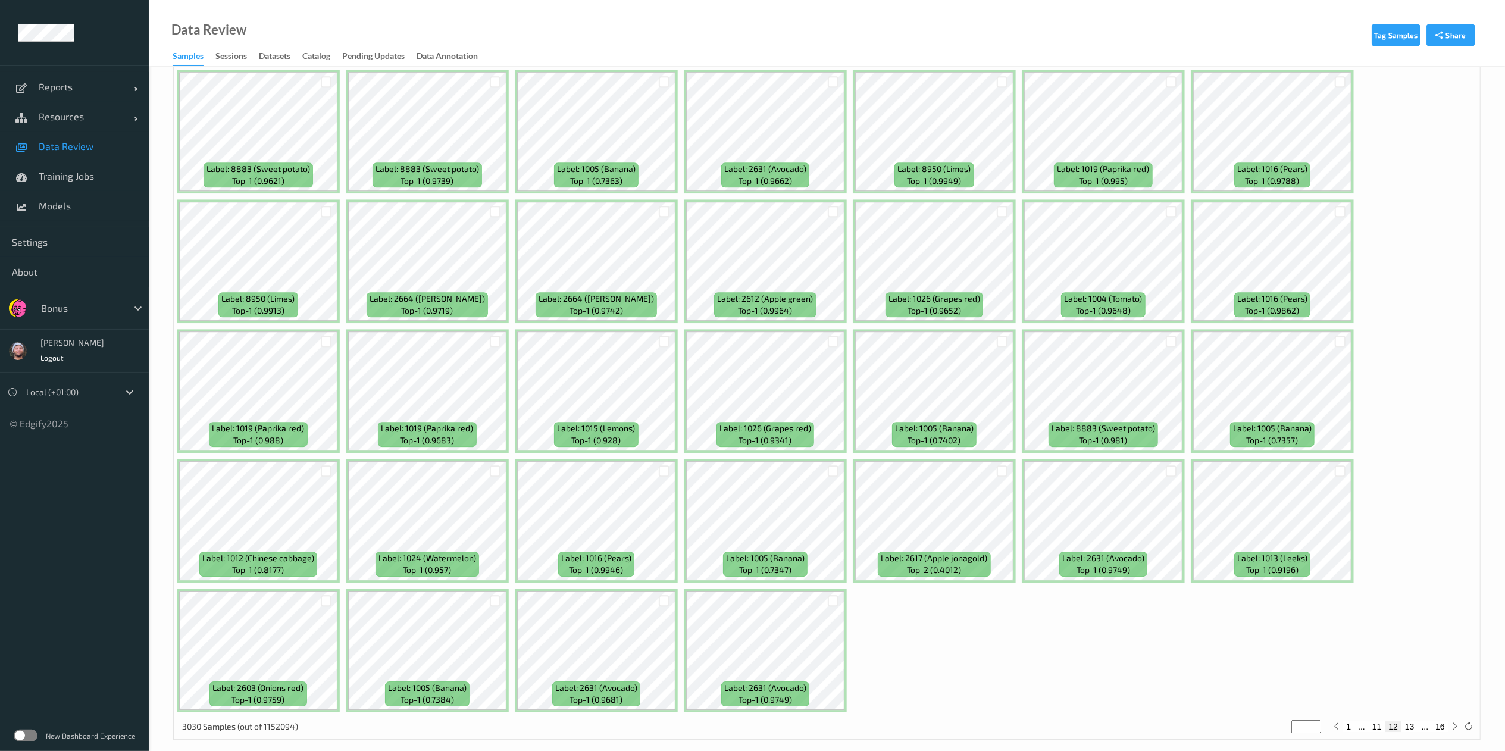
scroll to position [3334, 0]
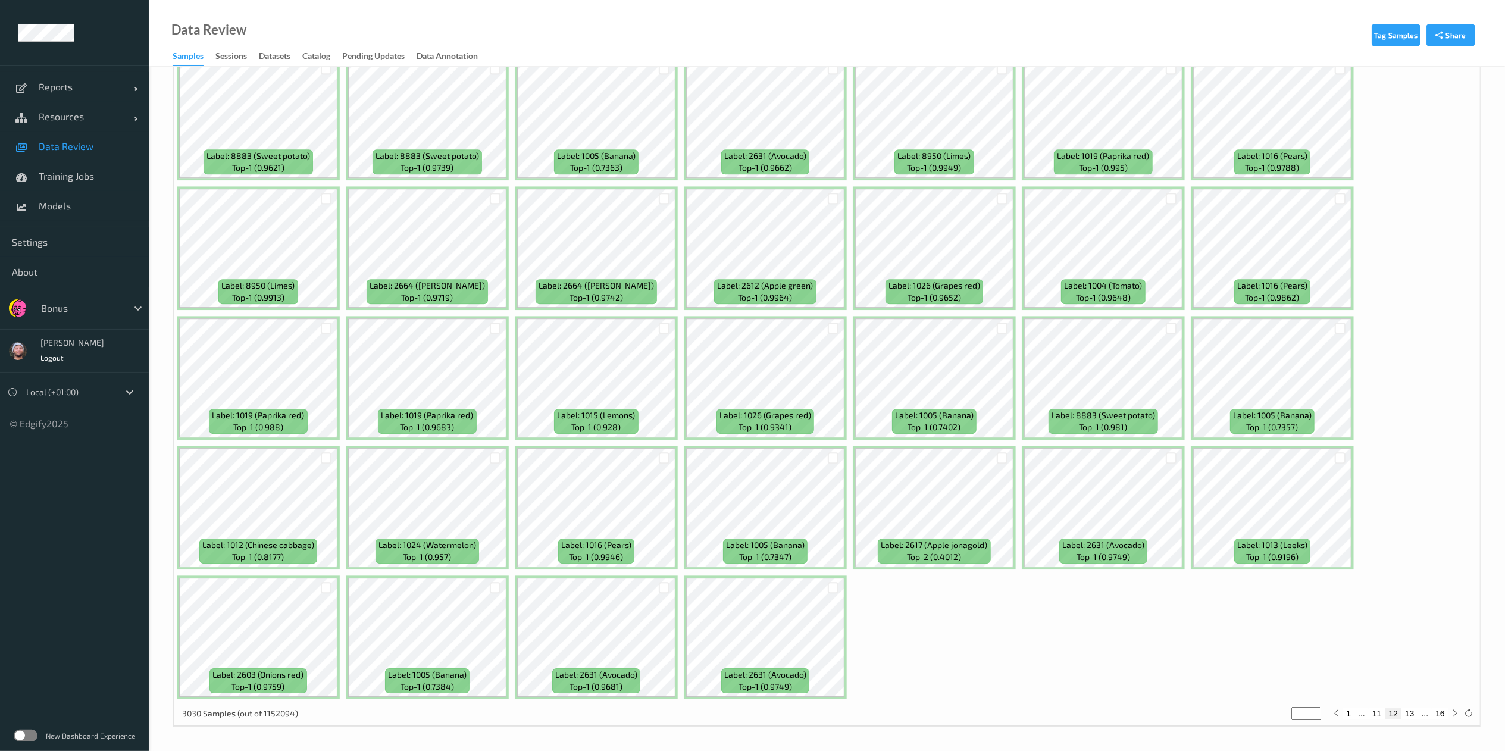
click at [1415, 711] on button "13" at bounding box center [1409, 713] width 17 height 11
type input "**"
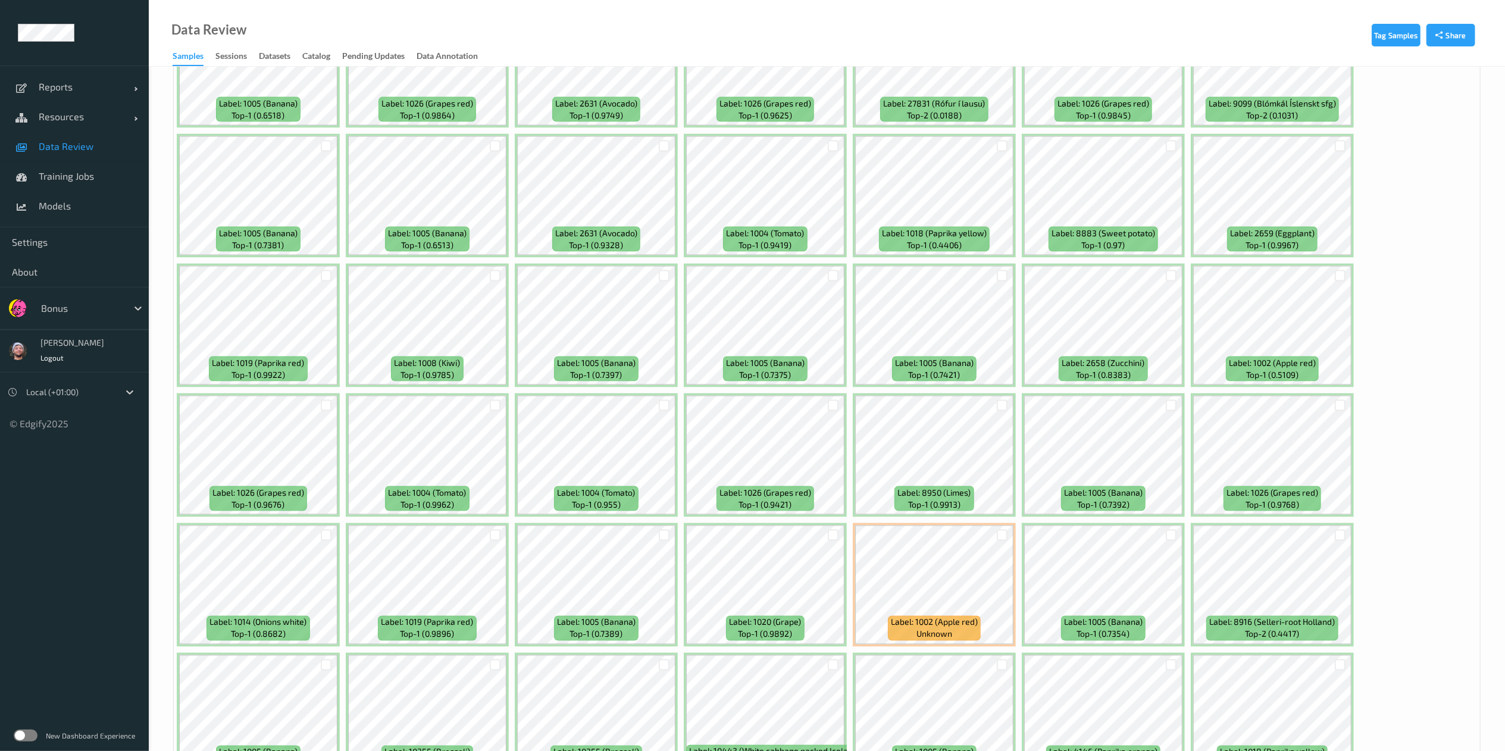
scroll to position [1751, 0]
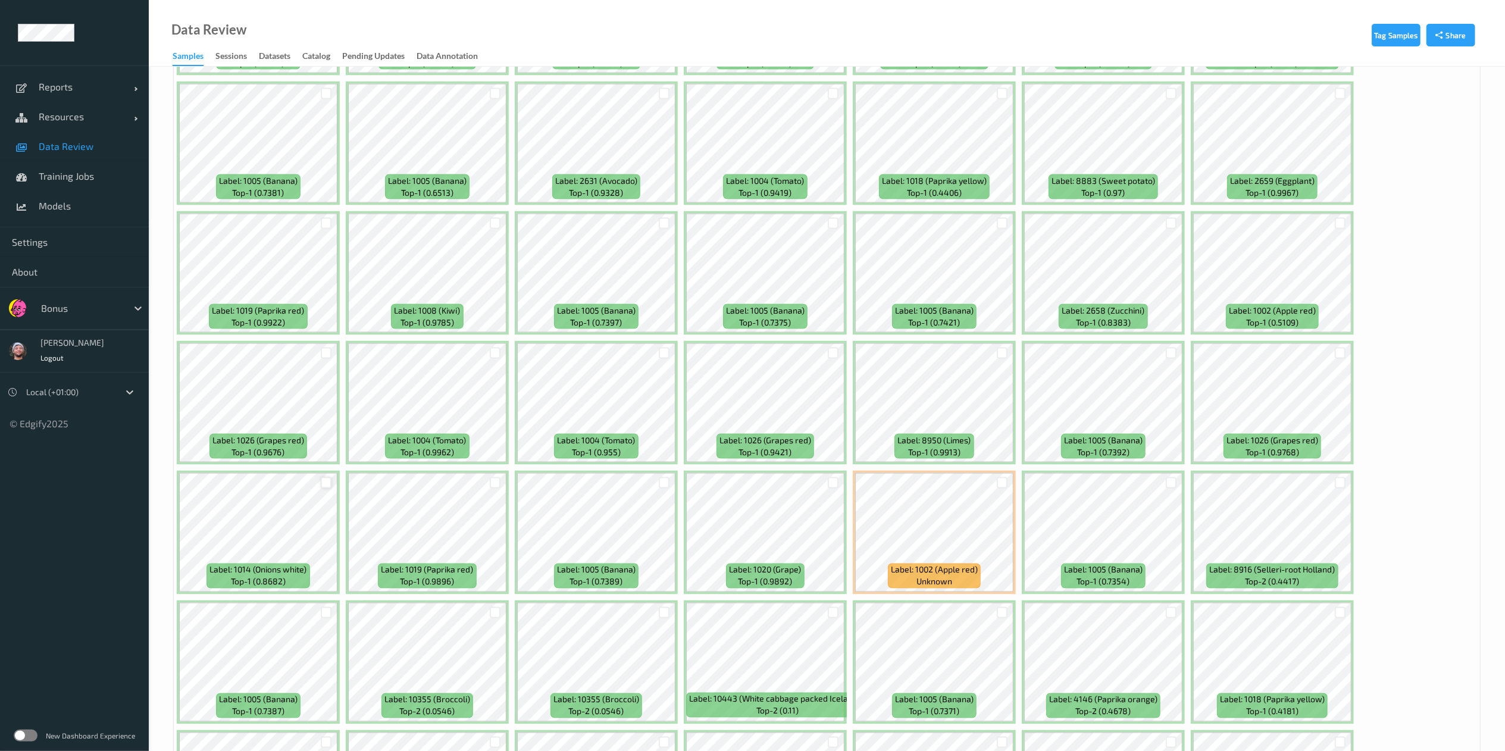
click at [330, 487] on div at bounding box center [326, 482] width 11 height 11
click at [664, 352] on div at bounding box center [664, 352] width 11 height 11
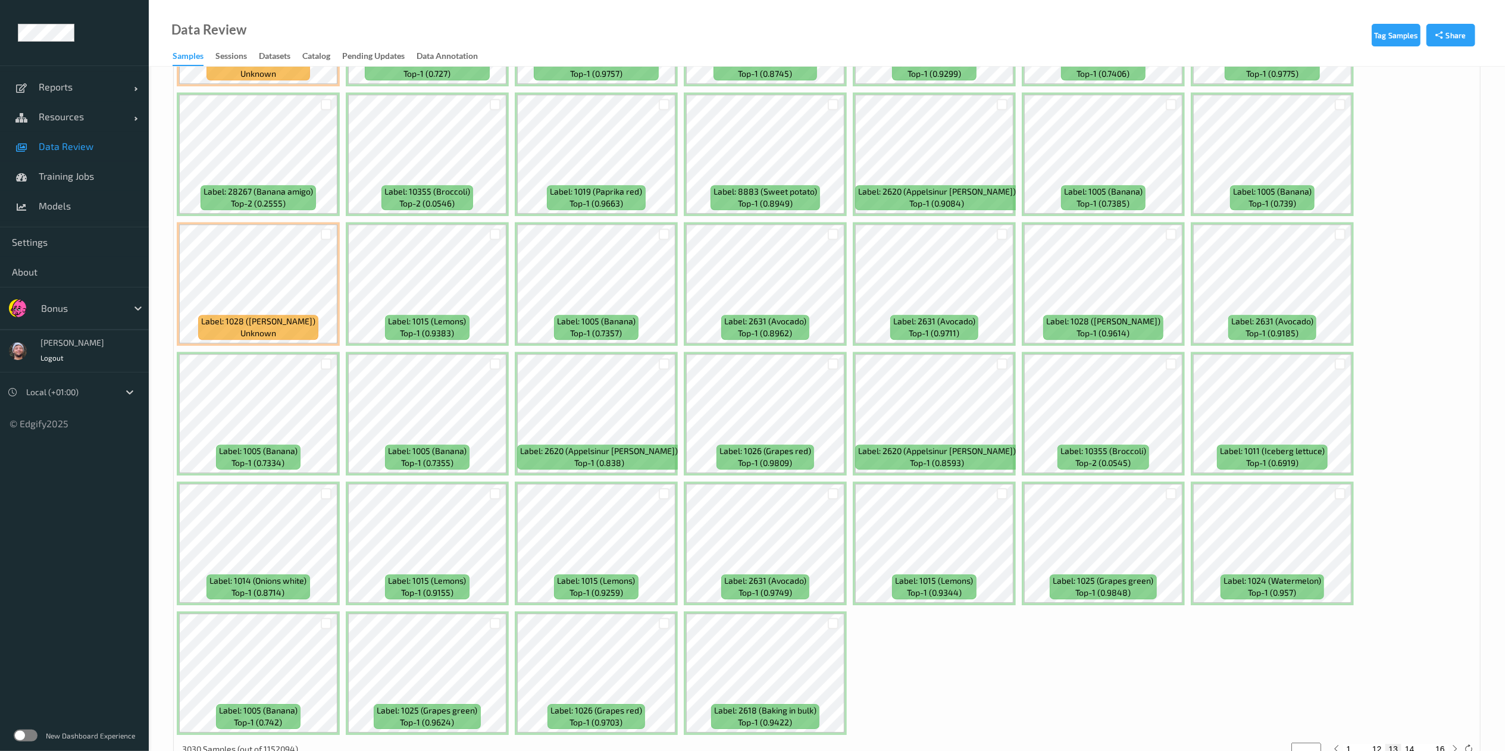
scroll to position [3334, 0]
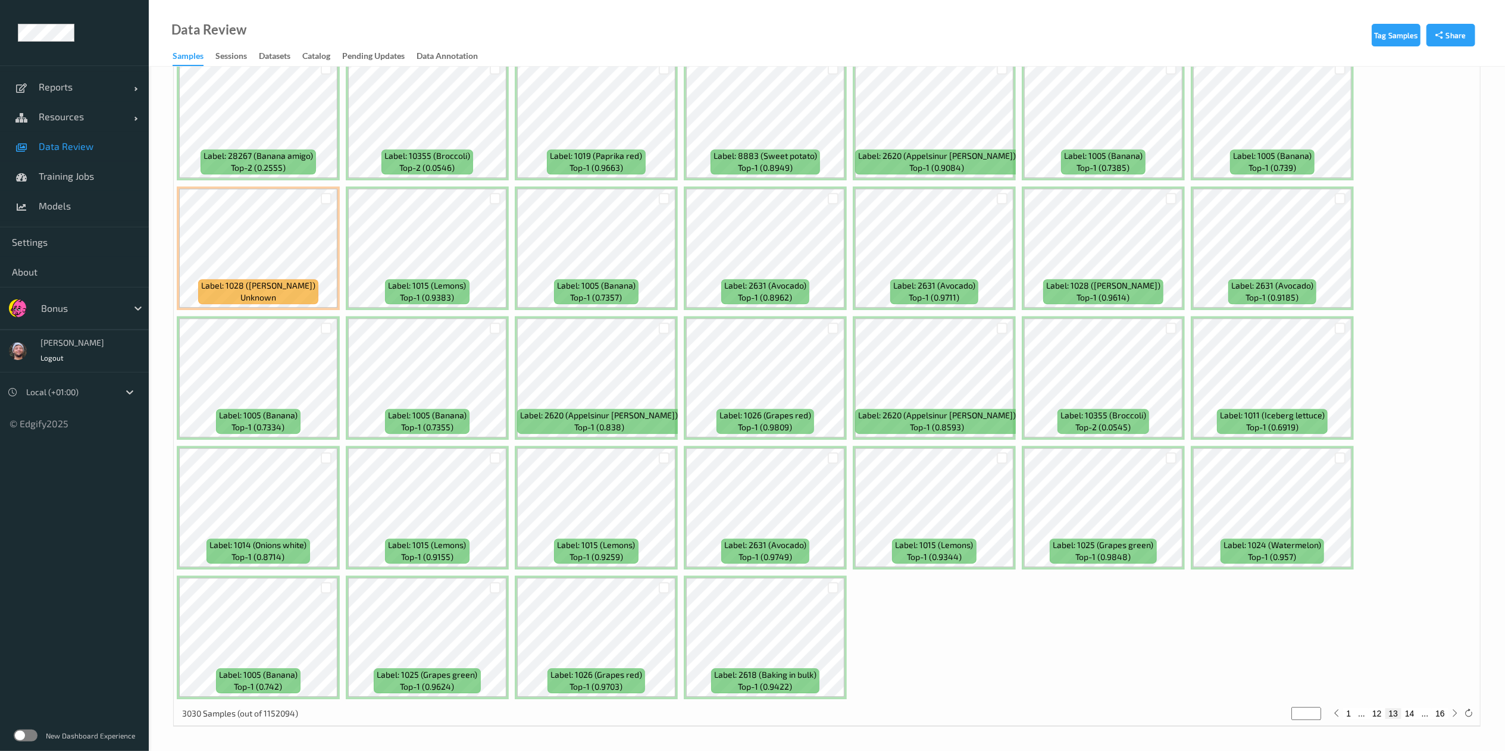
click at [1409, 722] on div "3030 Samples (out of 1152094) ** 1 ... 12 13 14 ... 16" at bounding box center [827, 714] width 1306 height 24
click at [1411, 716] on button "14" at bounding box center [1409, 713] width 17 height 11
type input "**"
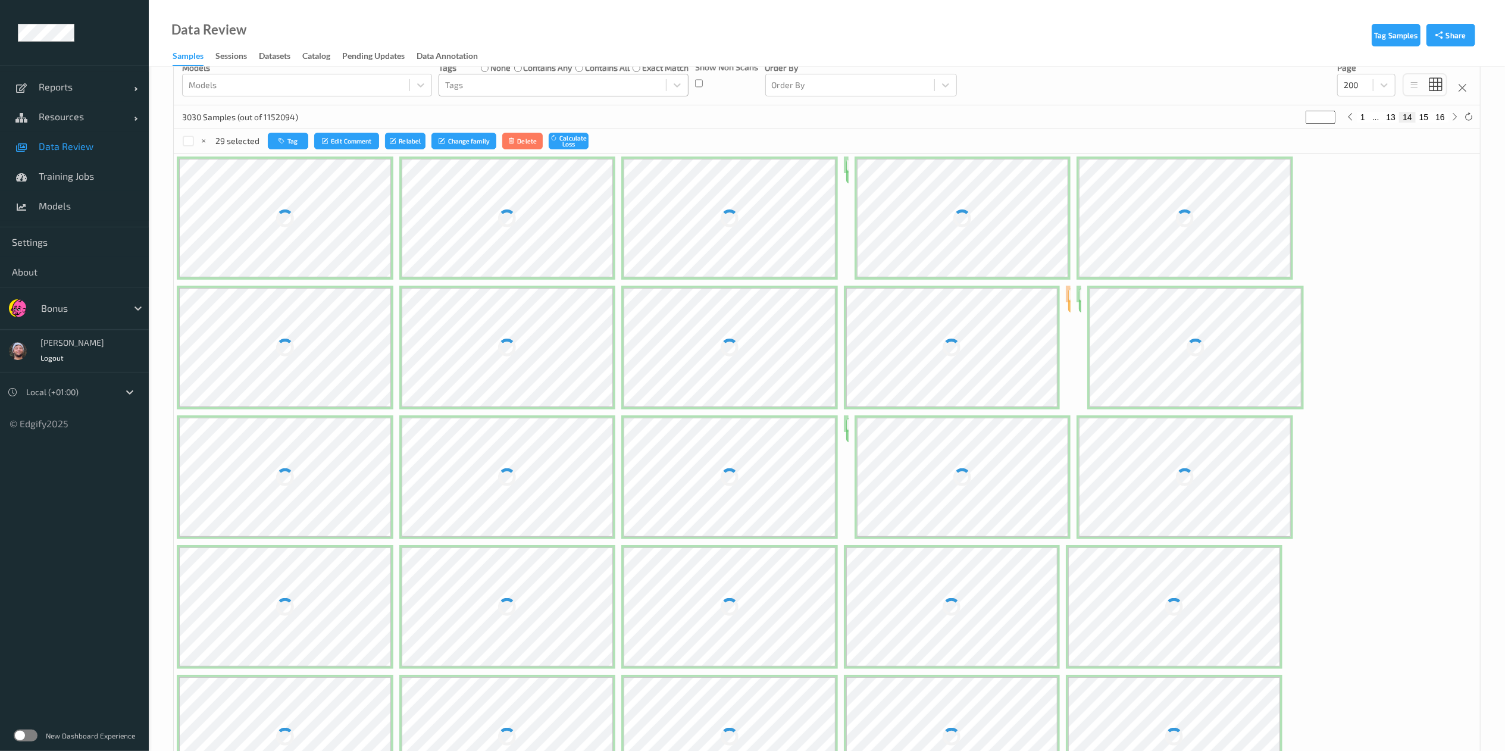
scroll to position [0, 0]
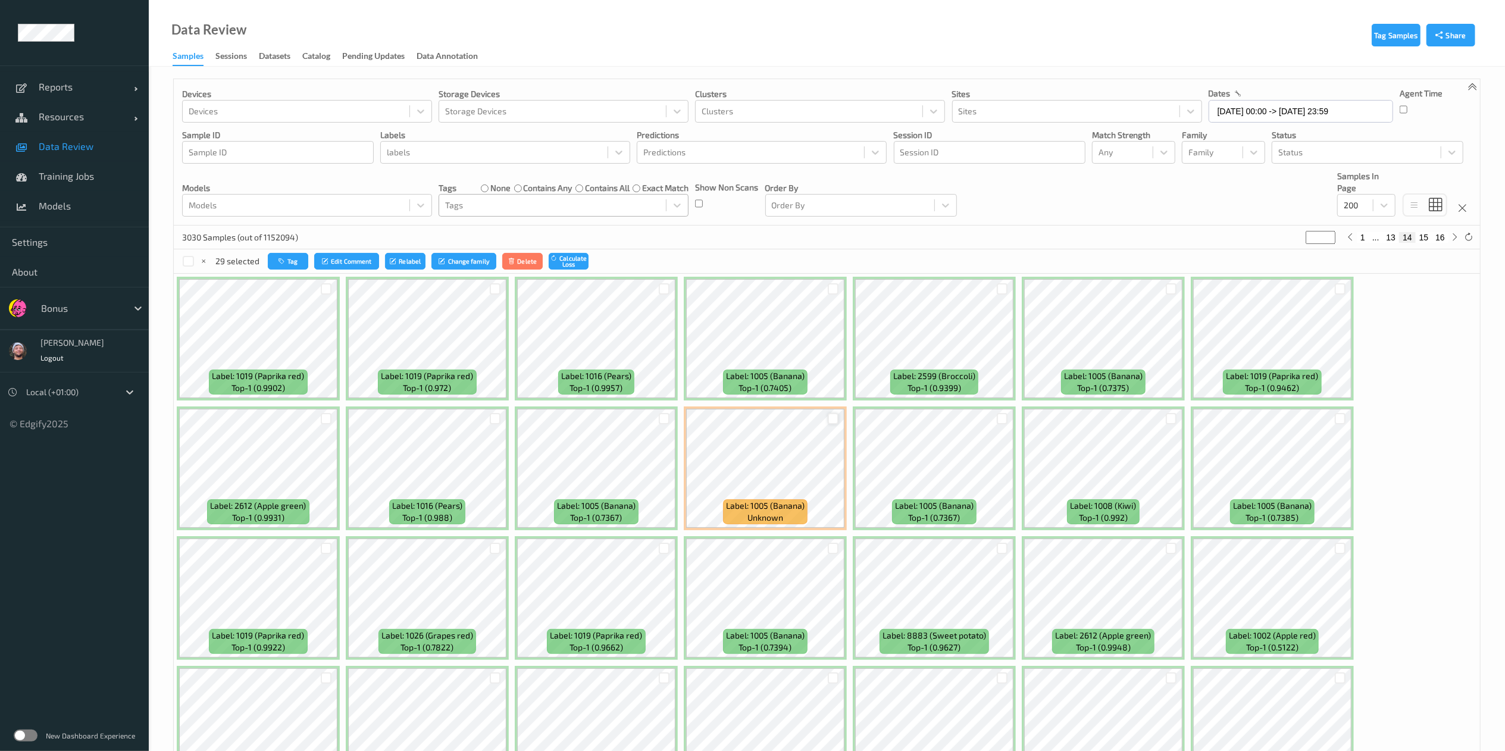
click at [831, 418] on div at bounding box center [833, 418] width 11 height 11
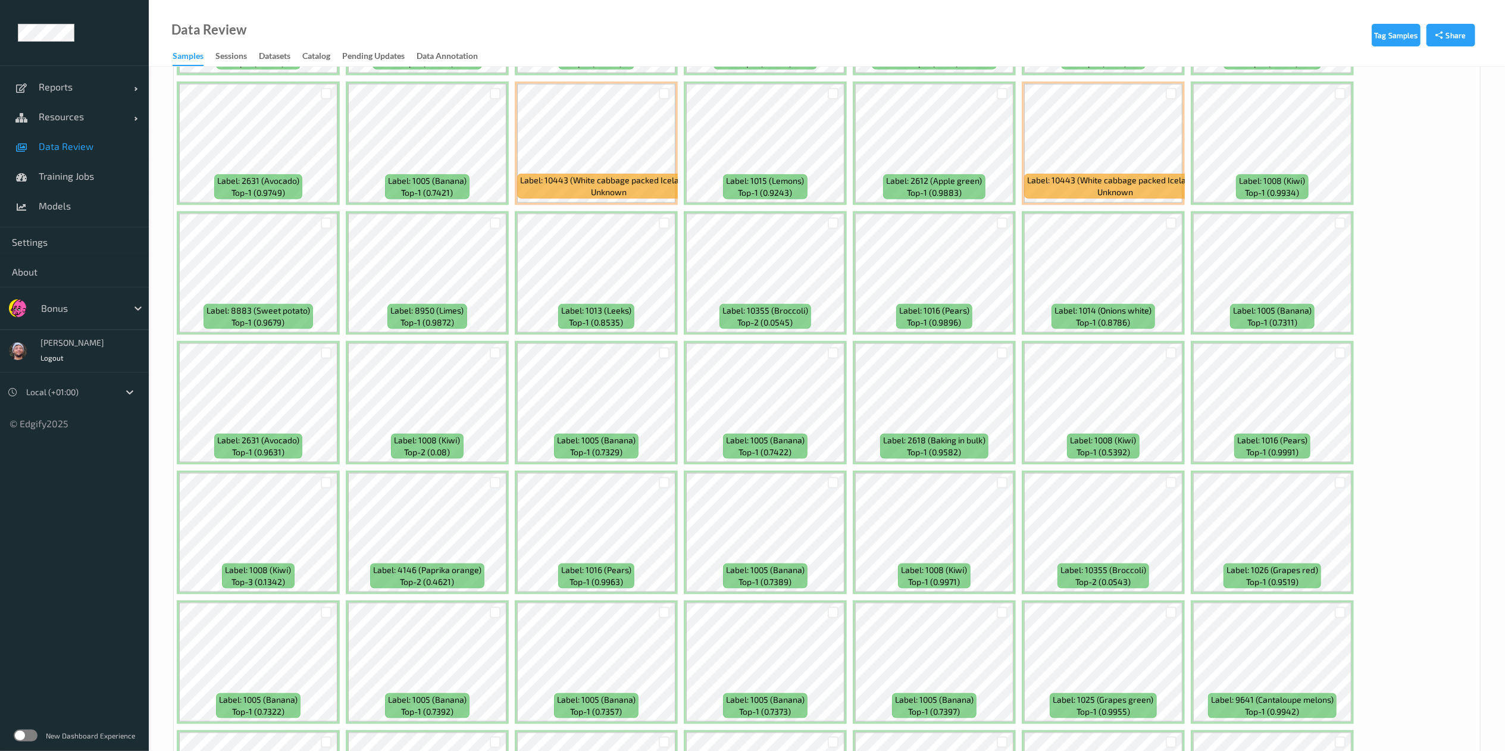
scroll to position [1493, 0]
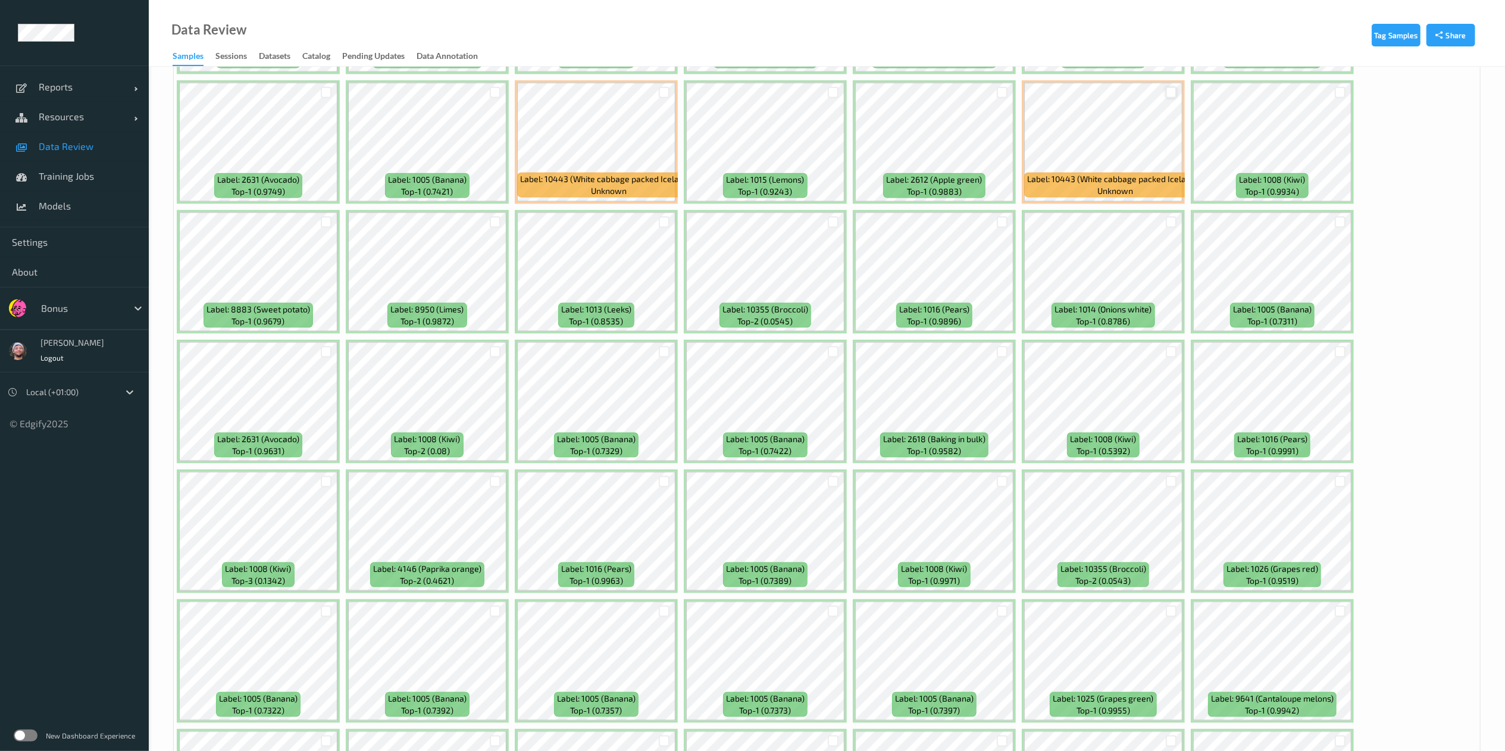
click at [1172, 96] on div at bounding box center [1170, 92] width 11 height 11
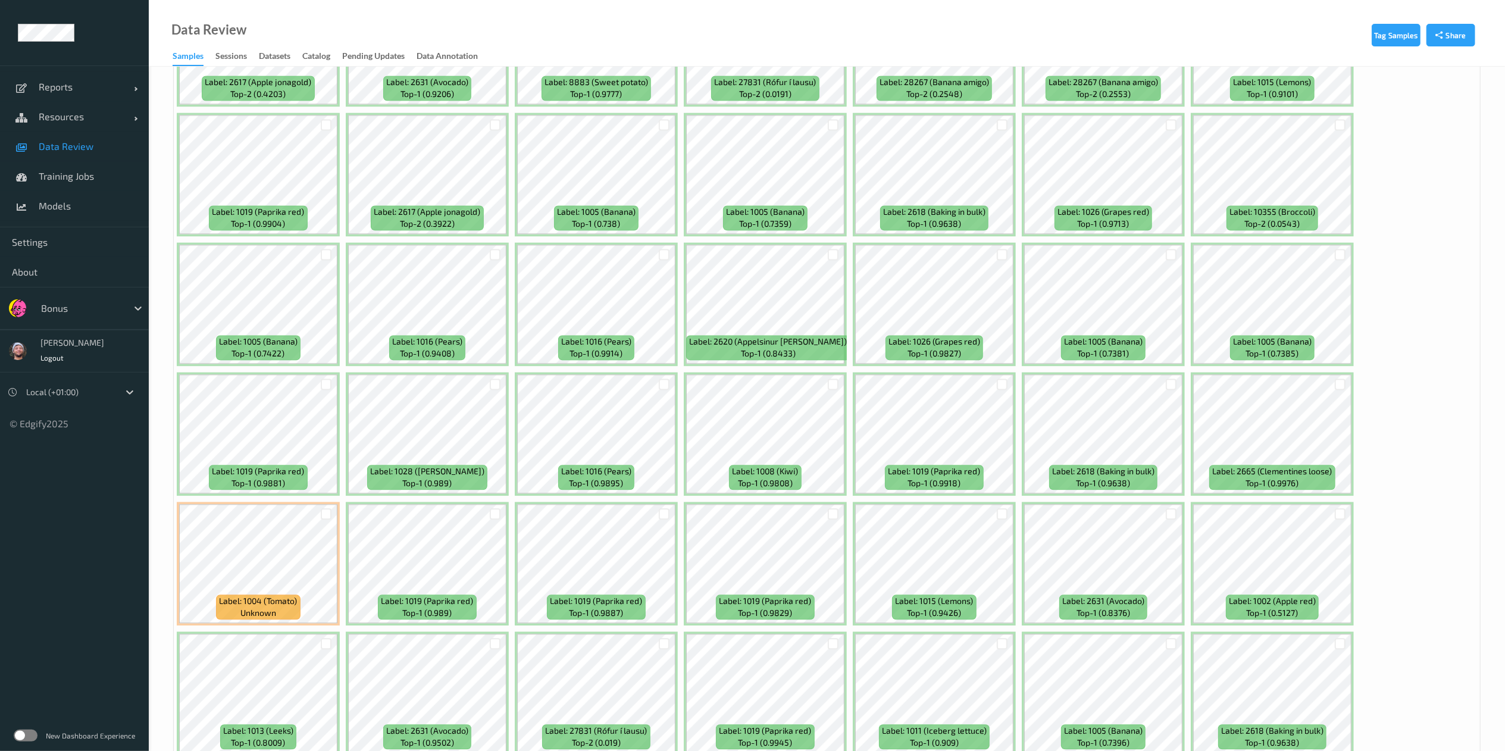
scroll to position [2373, 0]
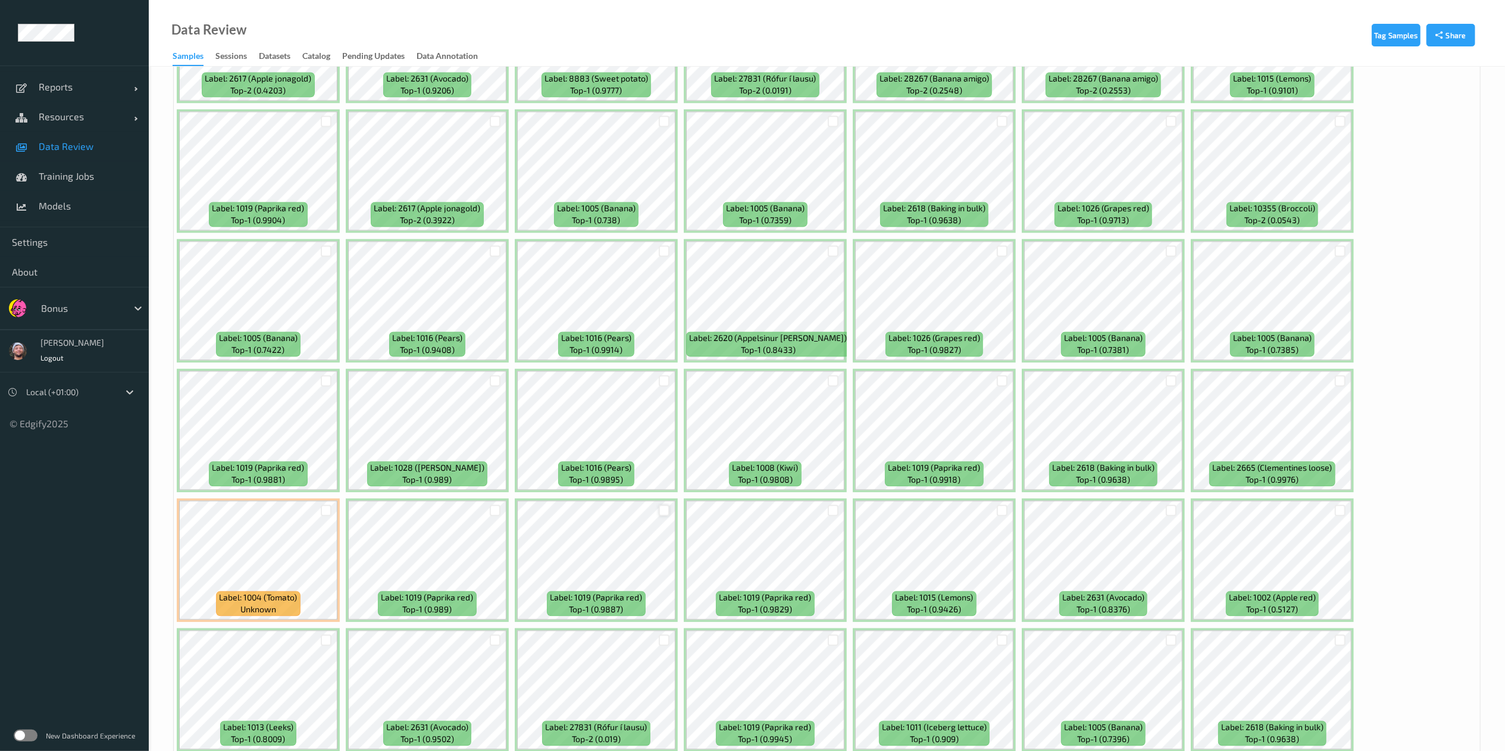
click at [659, 510] on div at bounding box center [664, 509] width 11 height 11
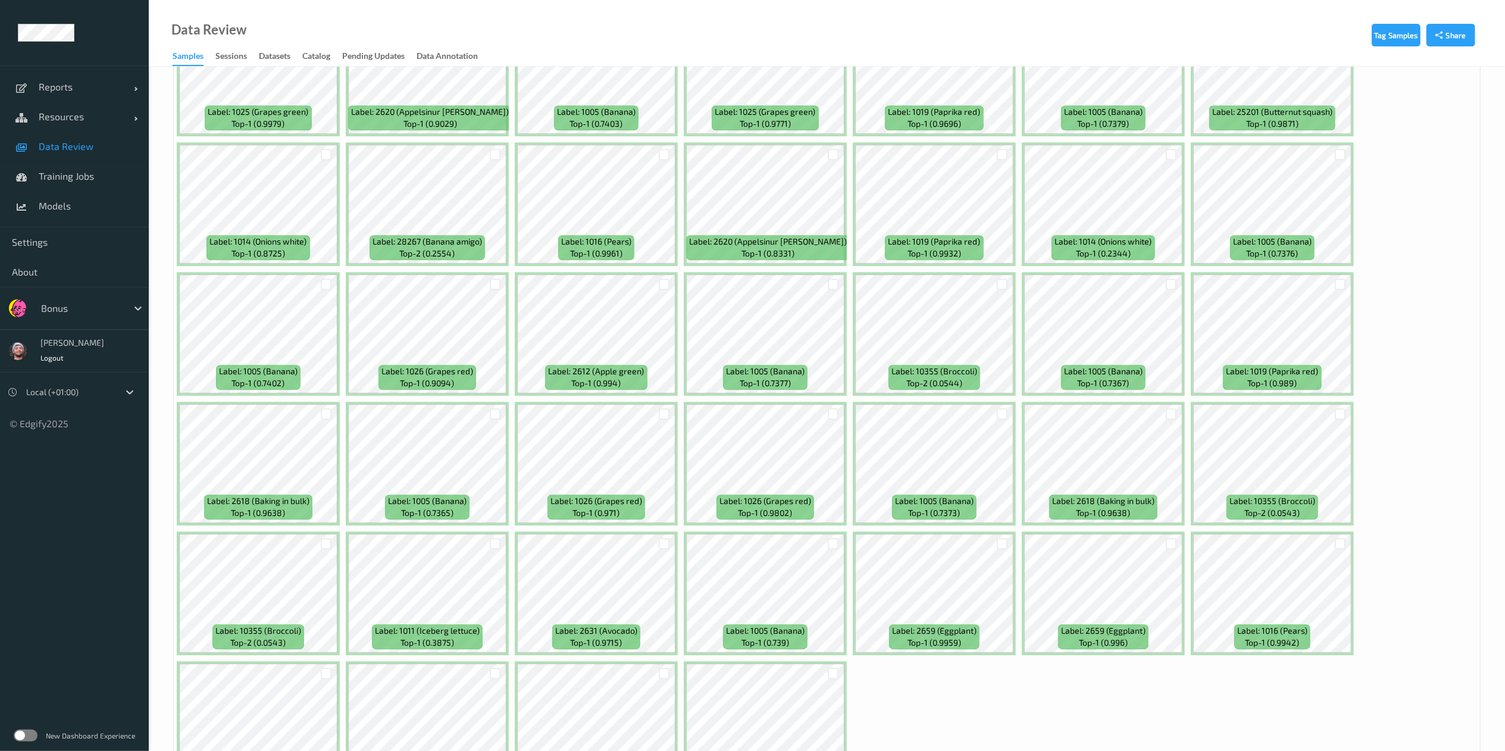
scroll to position [3334, 0]
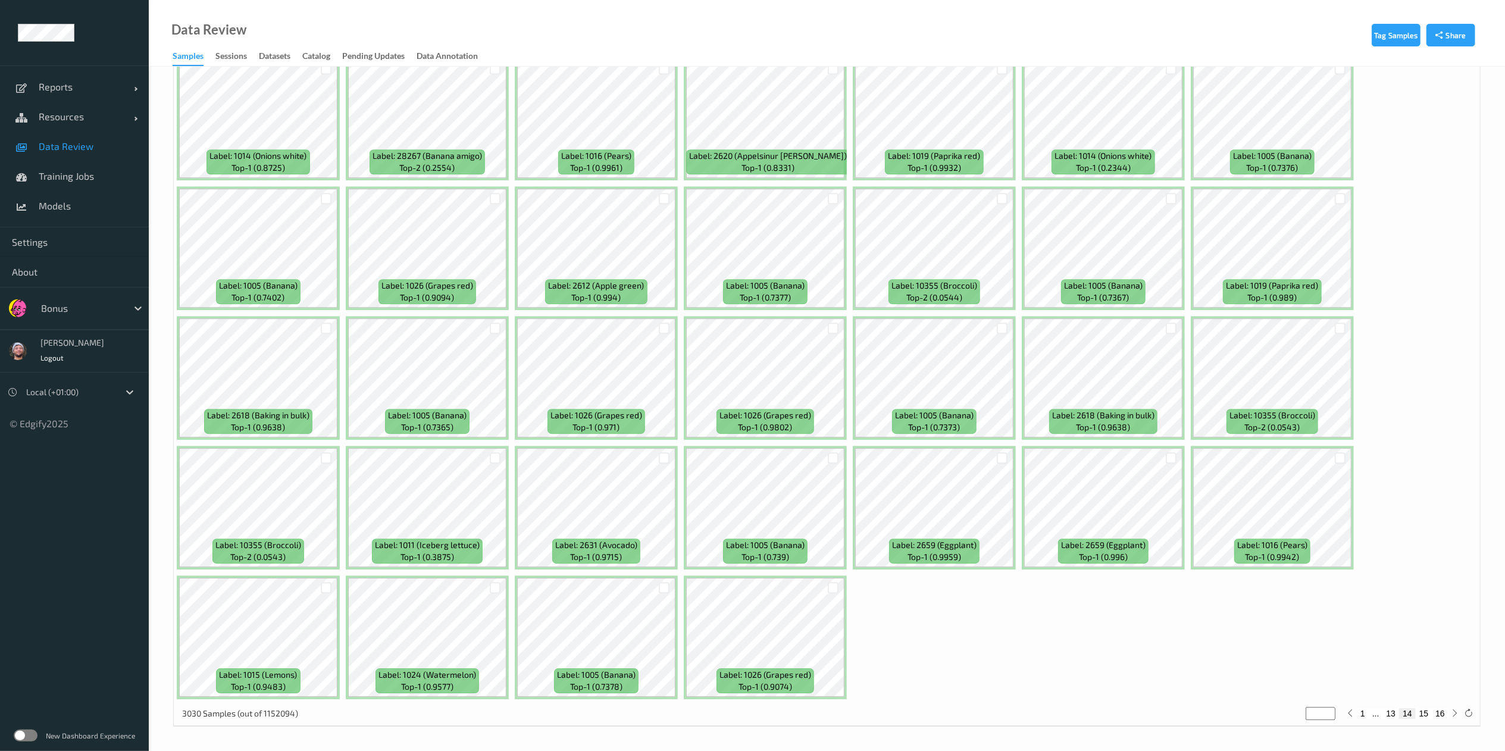
click at [1428, 707] on div "1 ... 13 14 15 16" at bounding box center [1402, 713] width 118 height 13
click at [1428, 710] on button "15" at bounding box center [1423, 713] width 17 height 11
type input "**"
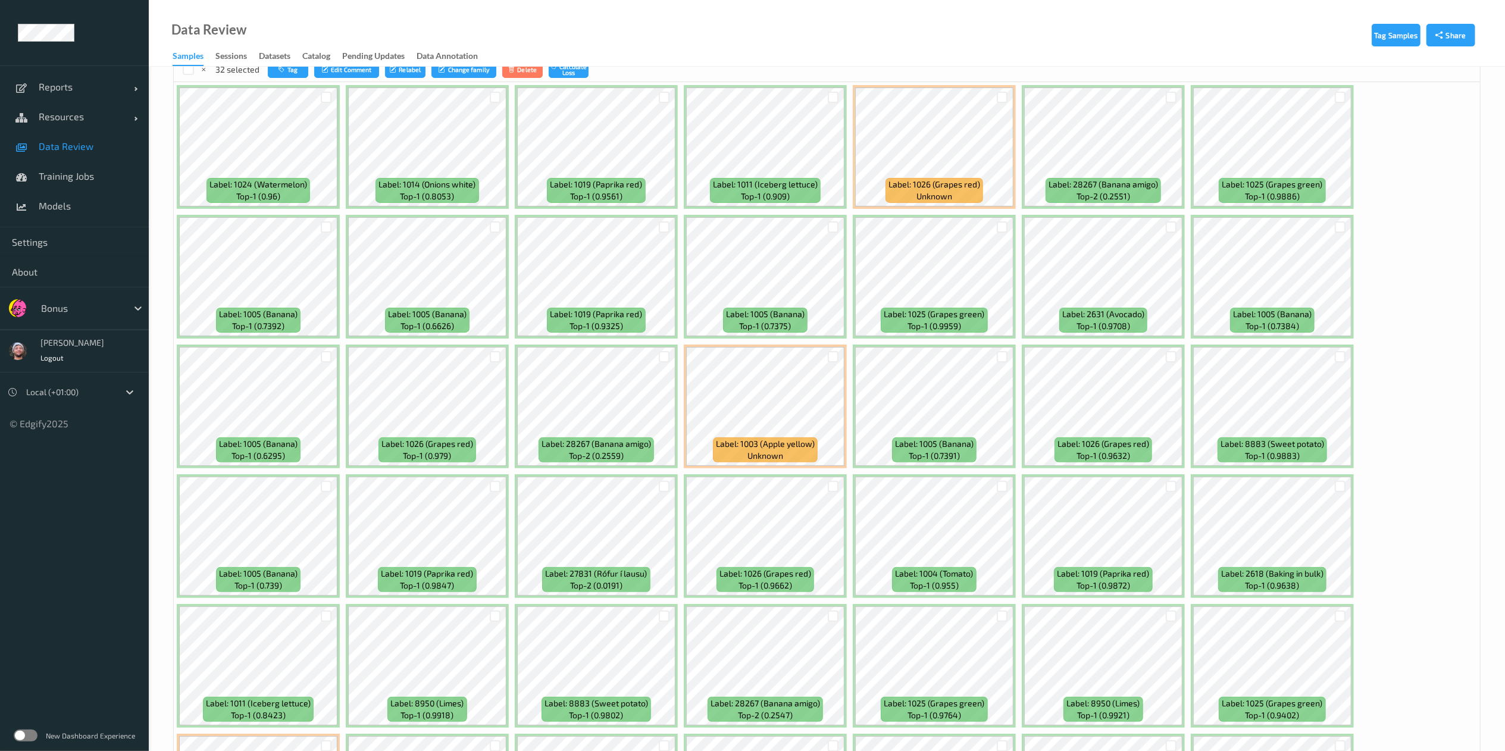
scroll to position [200, 0]
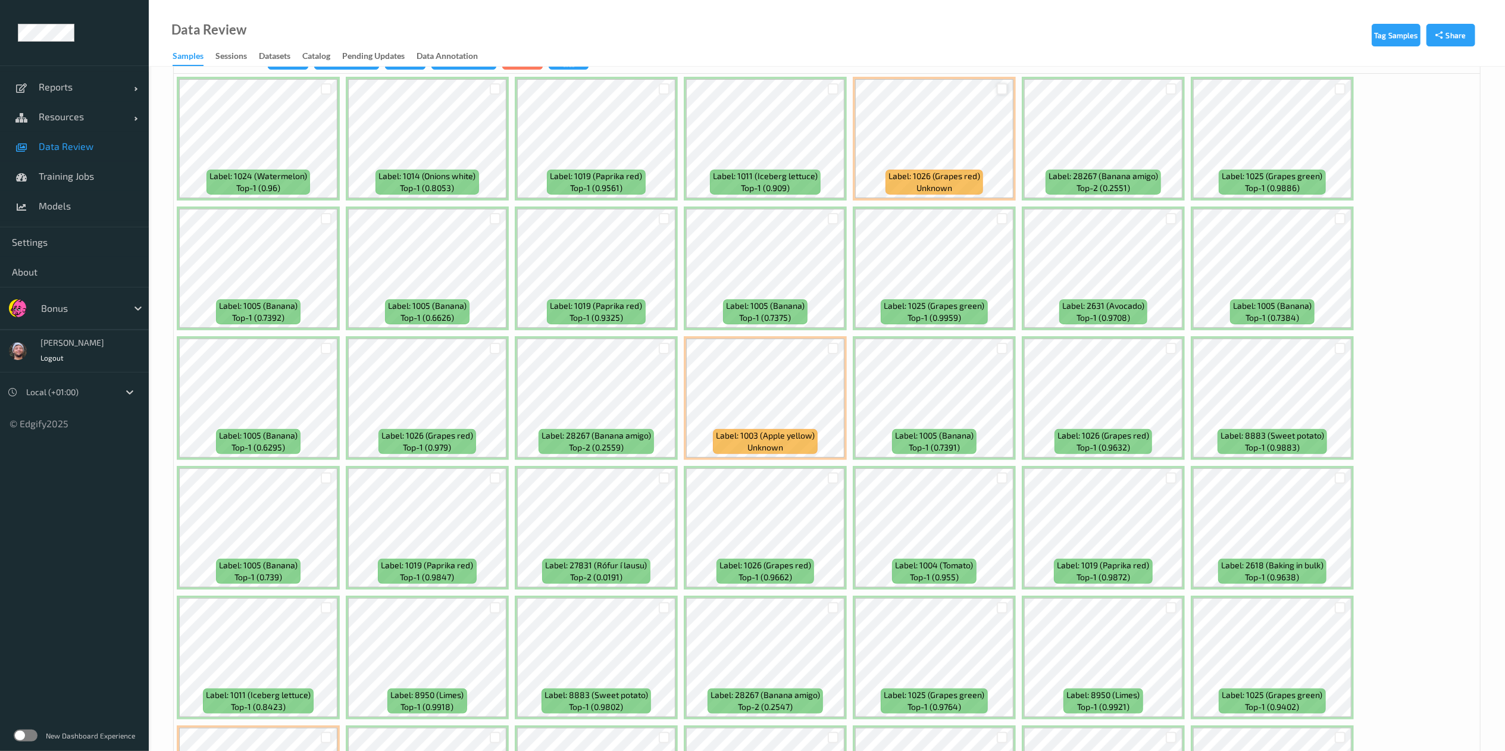
drag, startPoint x: 1005, startPoint y: 83, endPoint x: 1001, endPoint y: 94, distance: 11.5
click at [1001, 94] on div at bounding box center [1002, 89] width 23 height 20
click at [1001, 94] on div at bounding box center [1001, 88] width 11 height 11
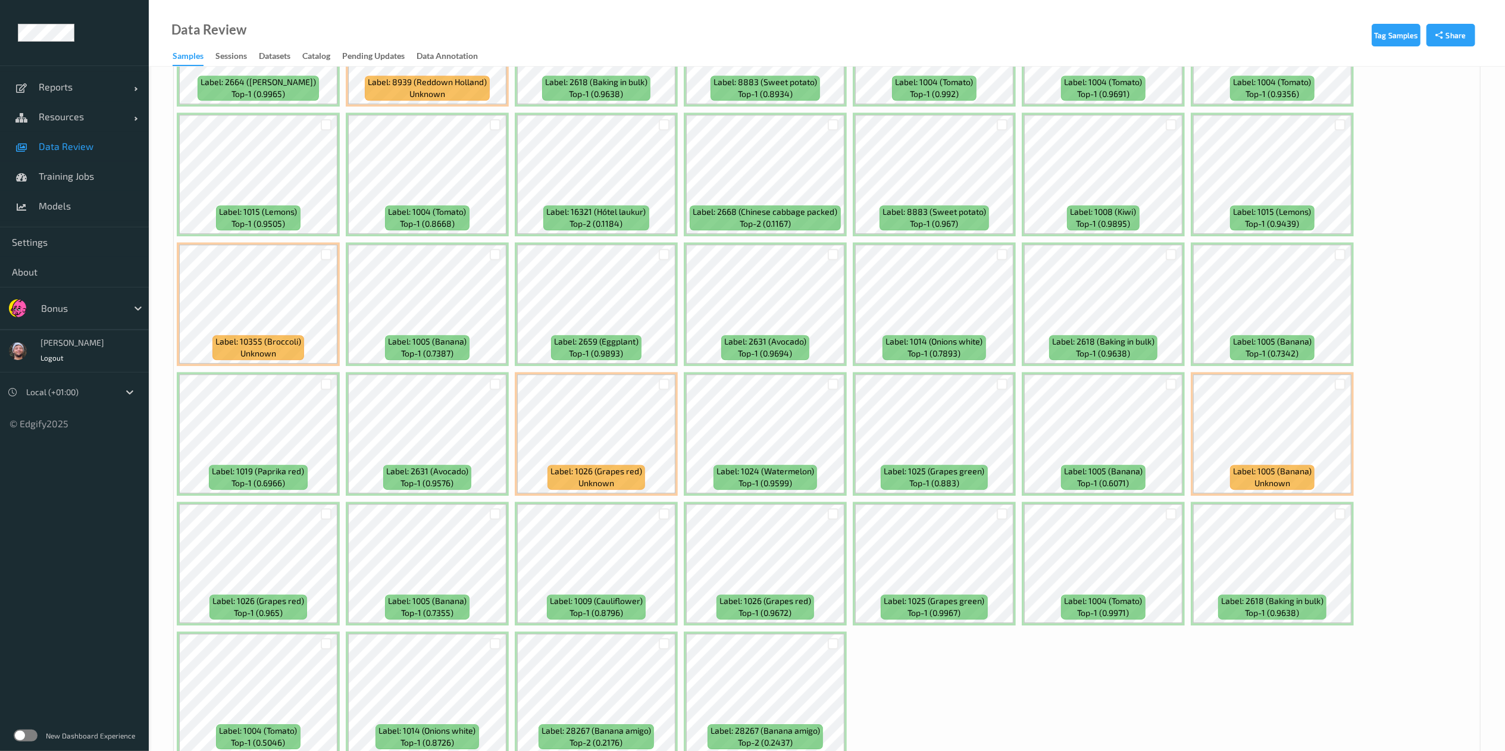
scroll to position [3334, 0]
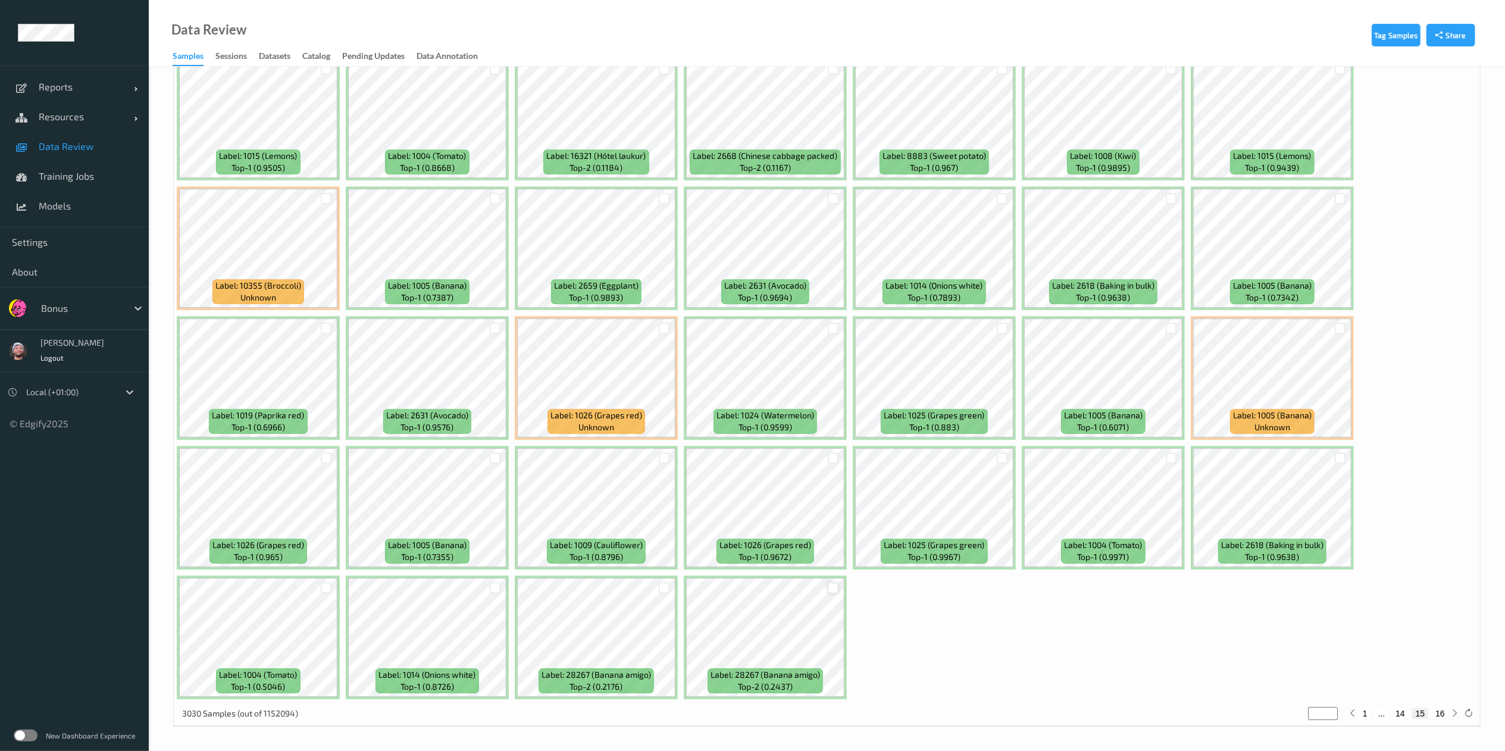
click at [833, 585] on div at bounding box center [833, 587] width 11 height 11
click at [1440, 714] on button "16" at bounding box center [1439, 713] width 17 height 11
type input "**"
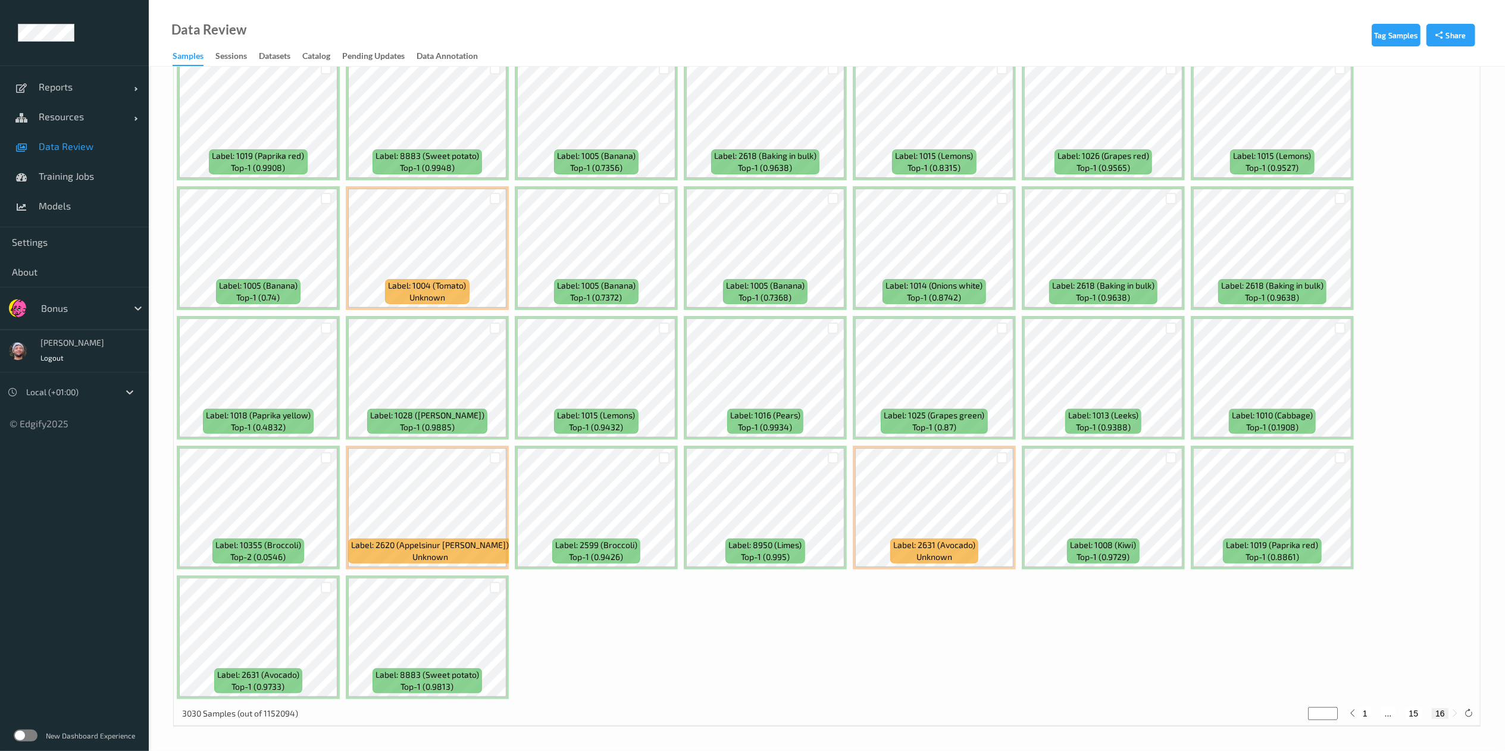
scroll to position [0, 0]
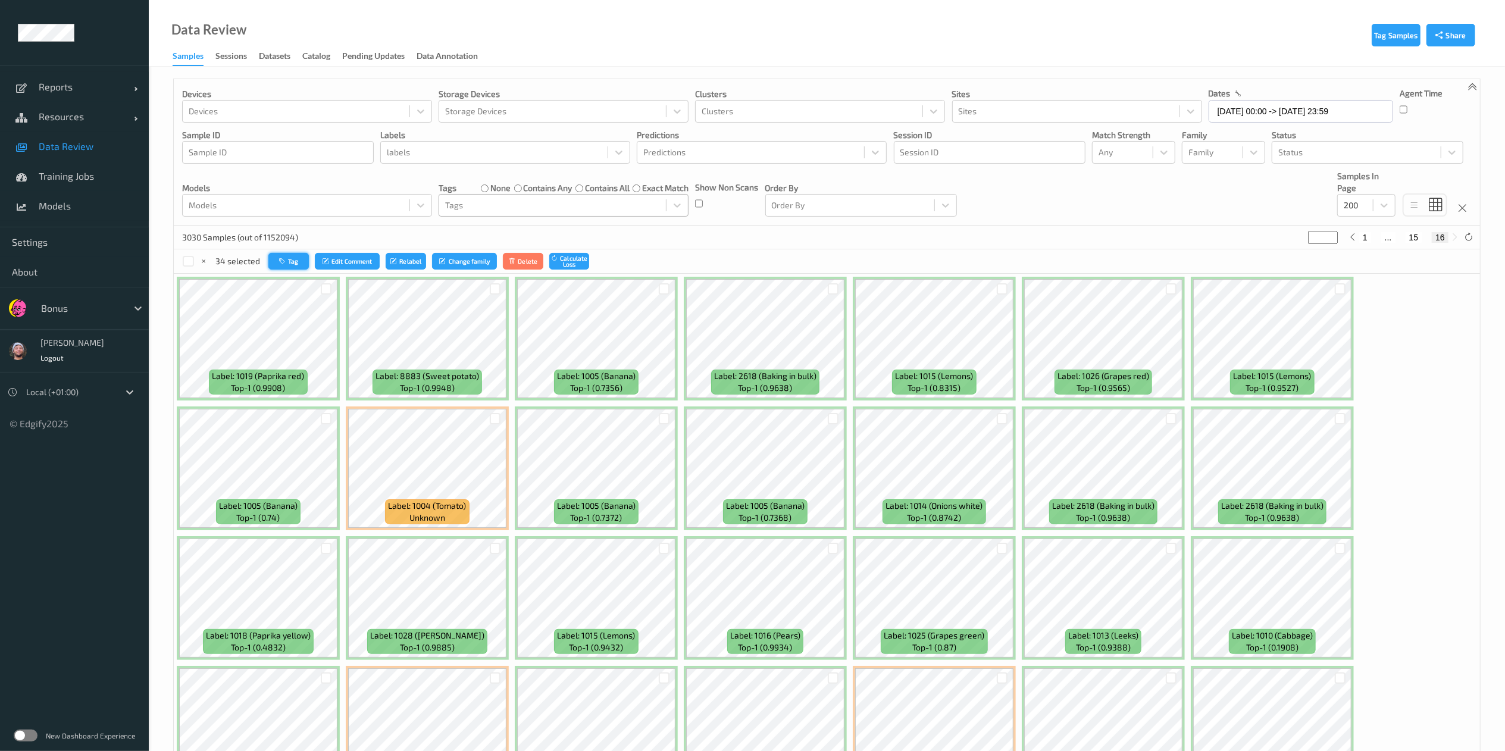
click at [292, 256] on button "Tag" at bounding box center [288, 261] width 40 height 17
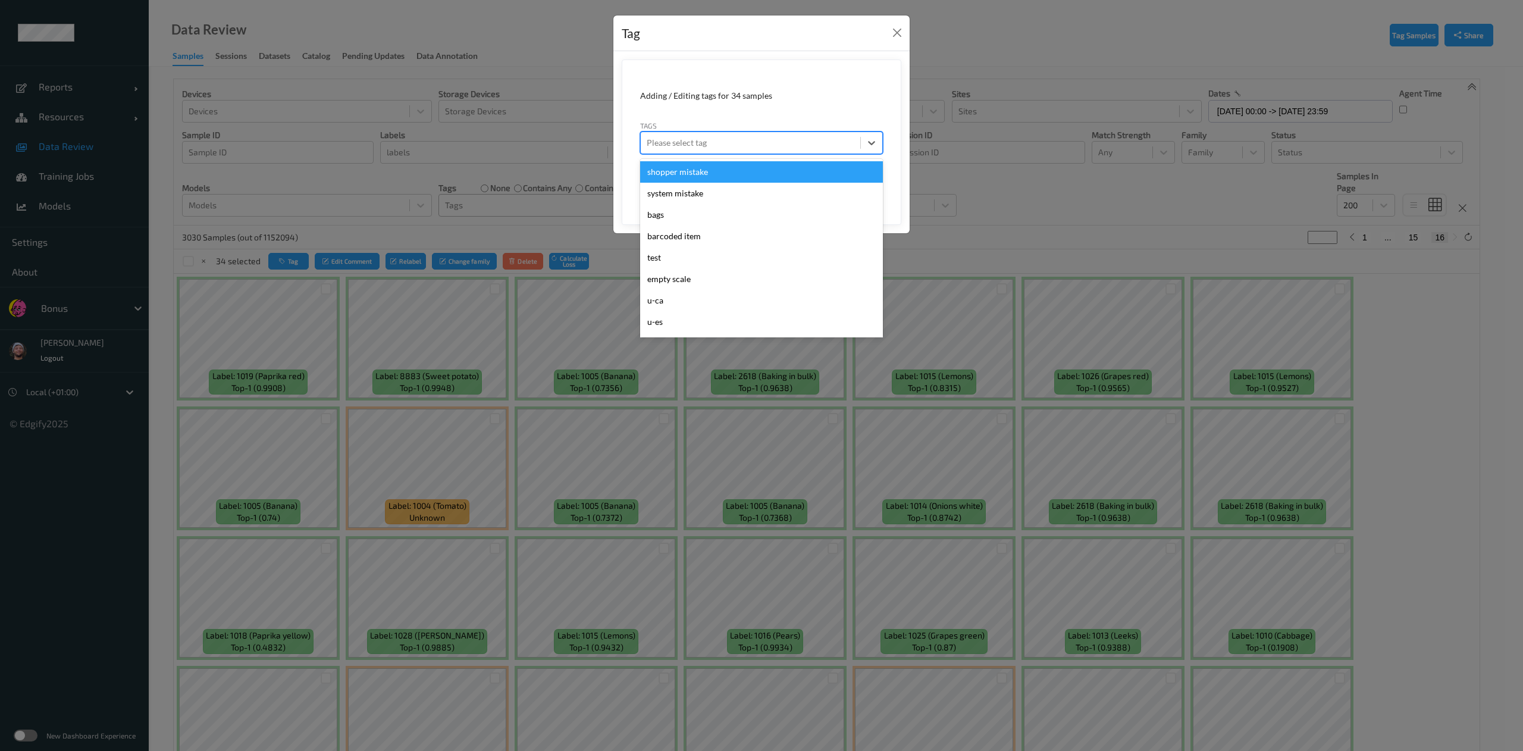
click at [736, 140] on div at bounding box center [751, 143] width 208 height 14
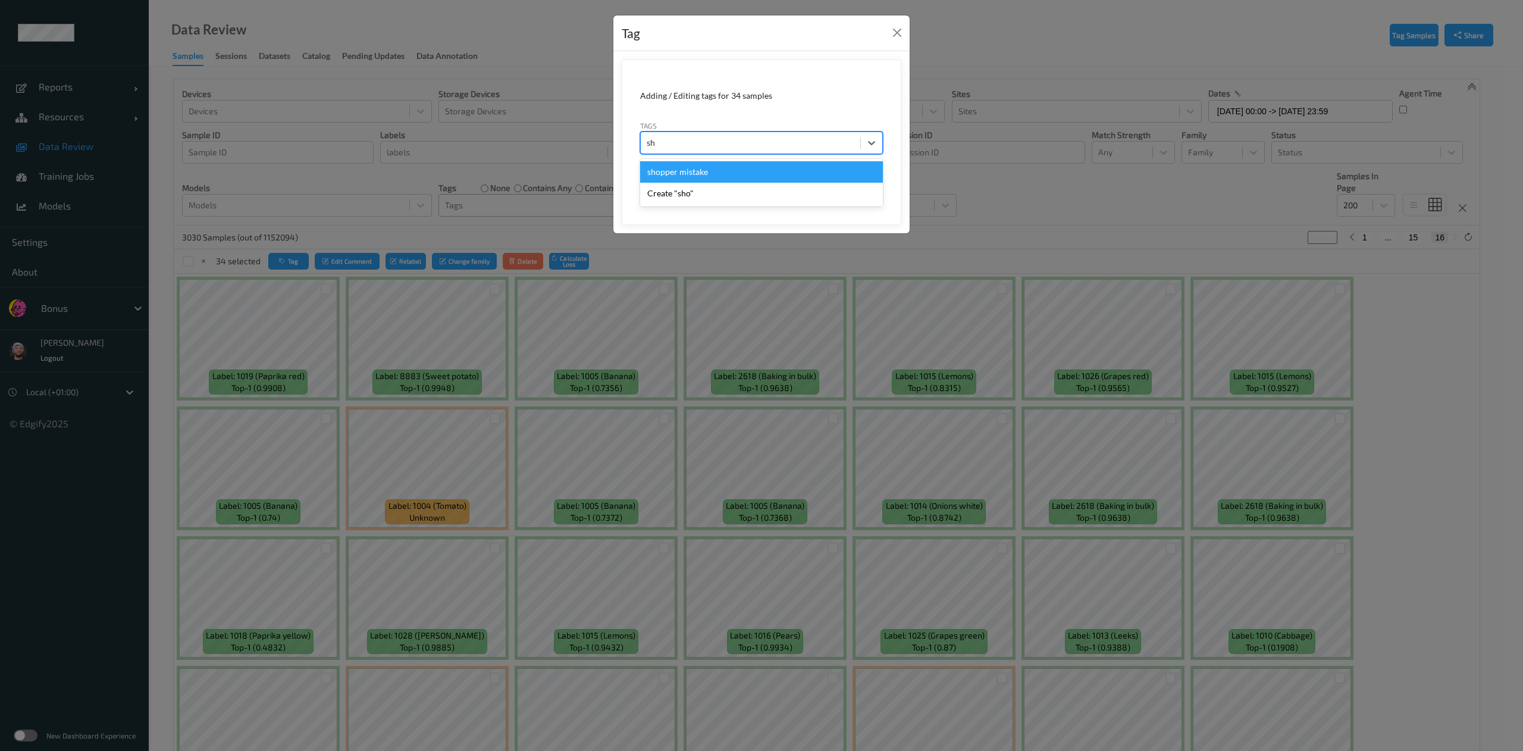
type input "s"
type input "bar"
click at [731, 175] on div "barcoded item" at bounding box center [761, 171] width 243 height 21
click at [854, 183] on button "Save" at bounding box center [858, 183] width 49 height 23
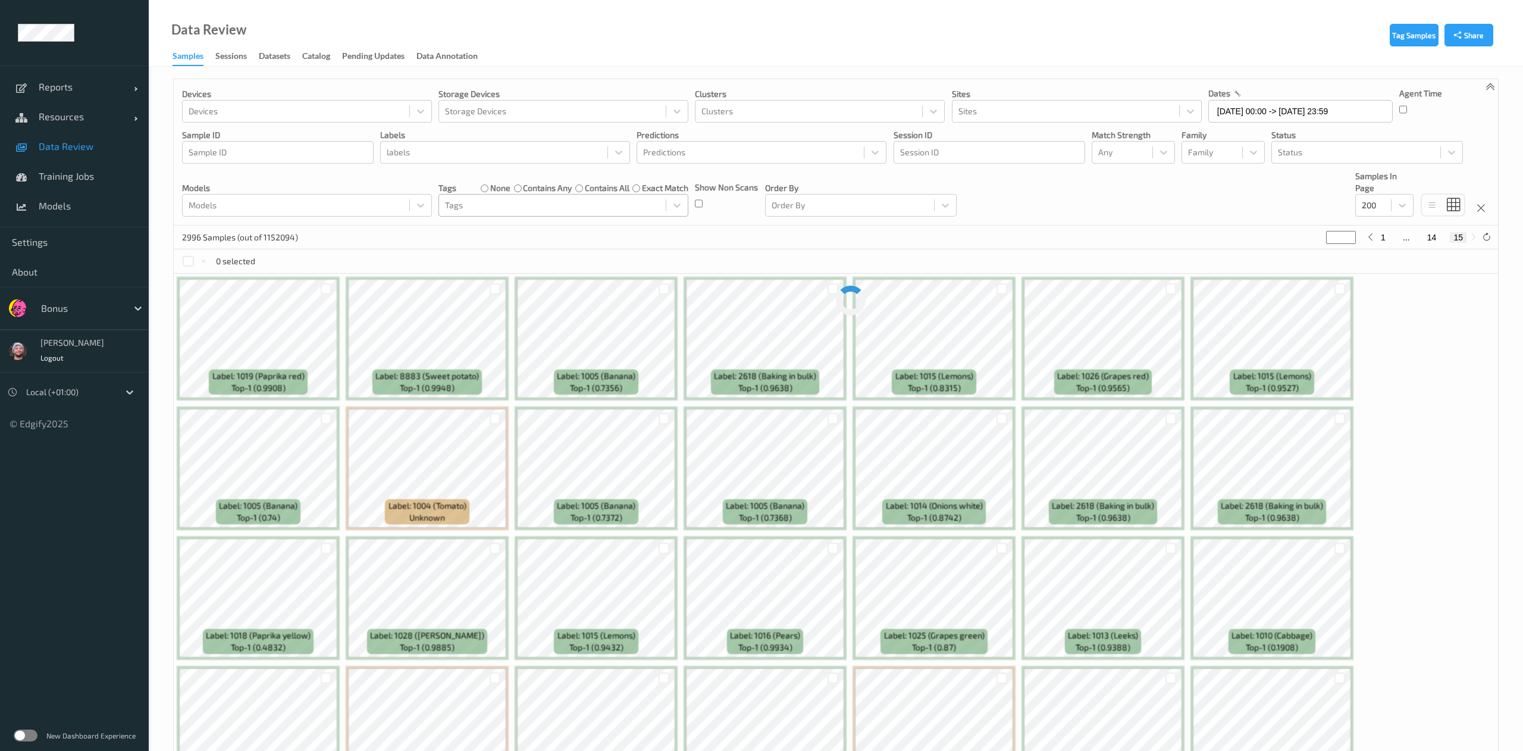
type input "**"
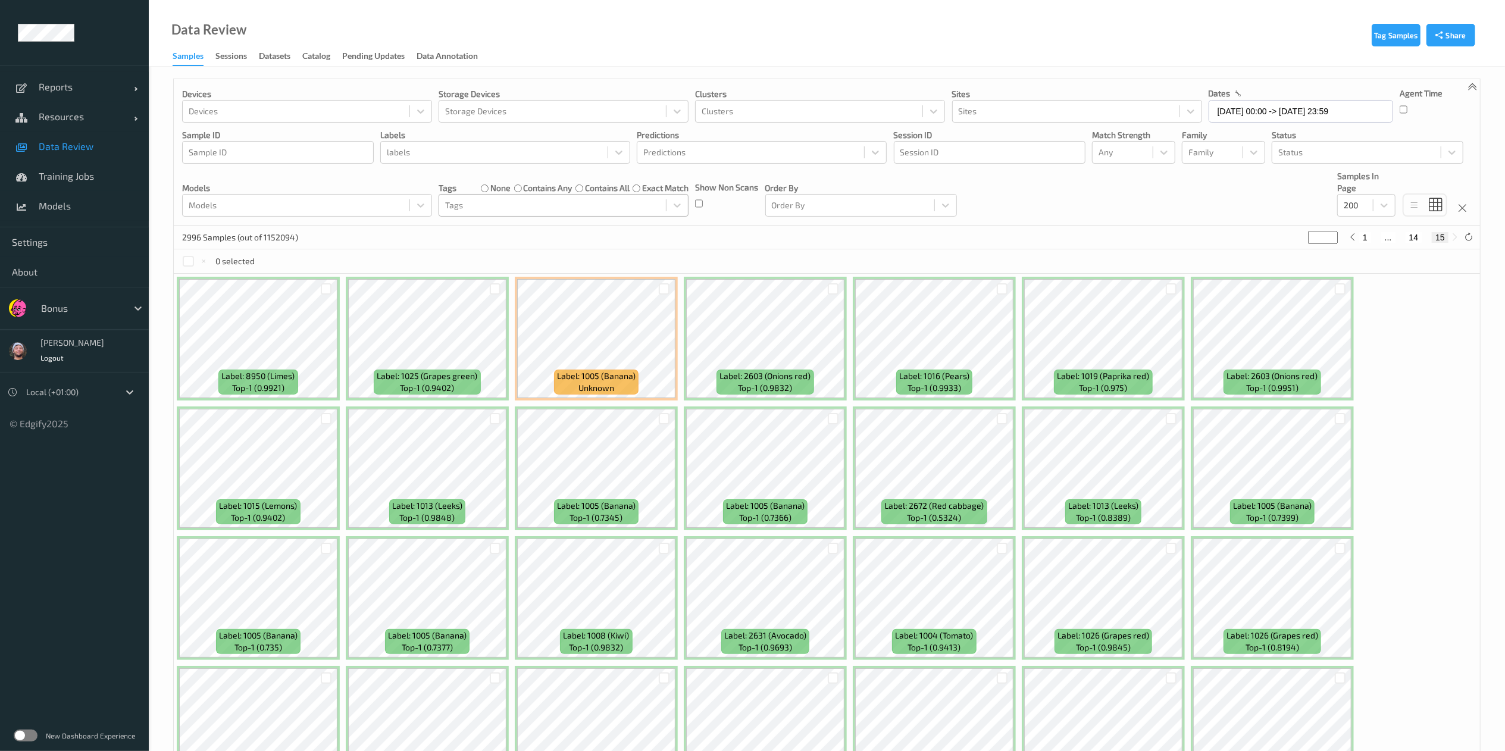
click at [591, 212] on div at bounding box center [552, 205] width 215 height 14
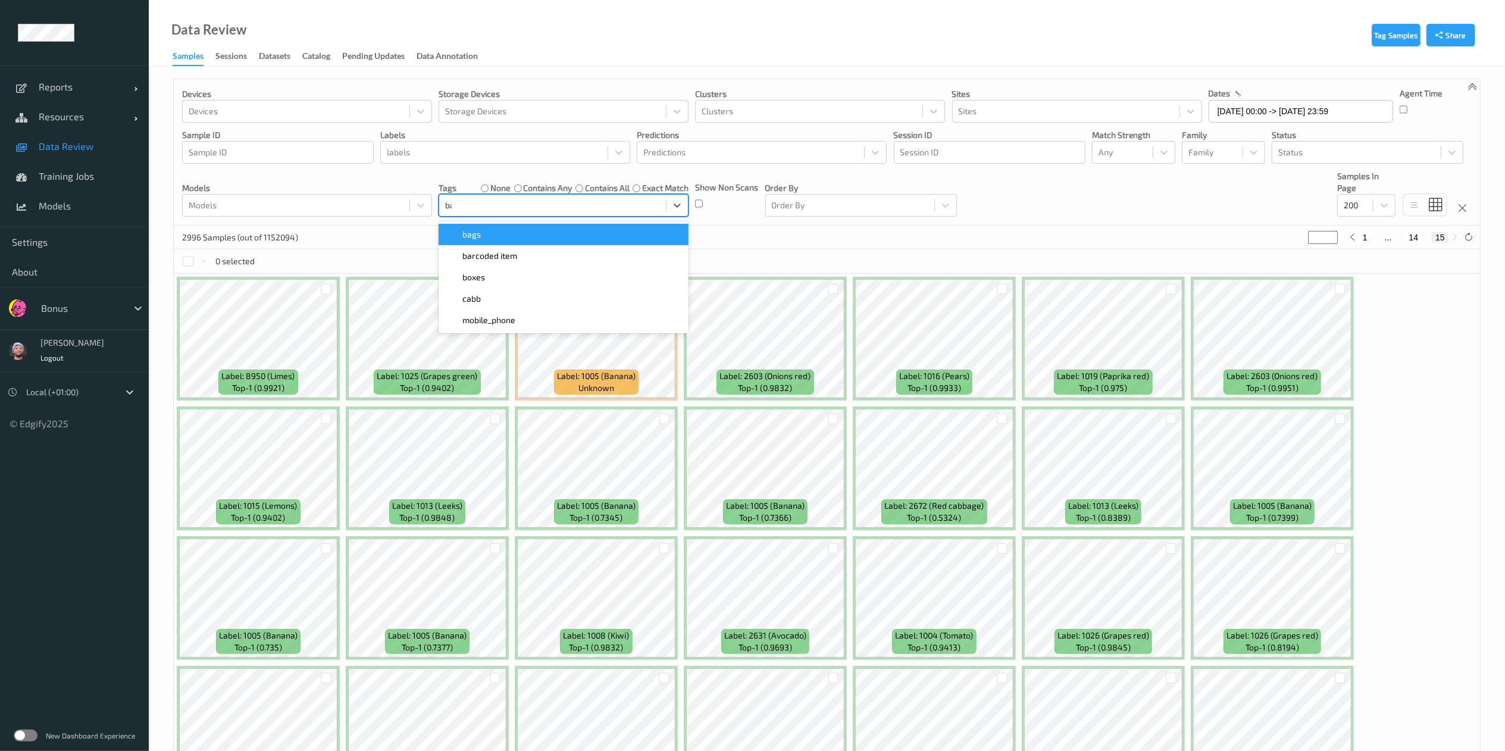
type input "bar"
type input "*"
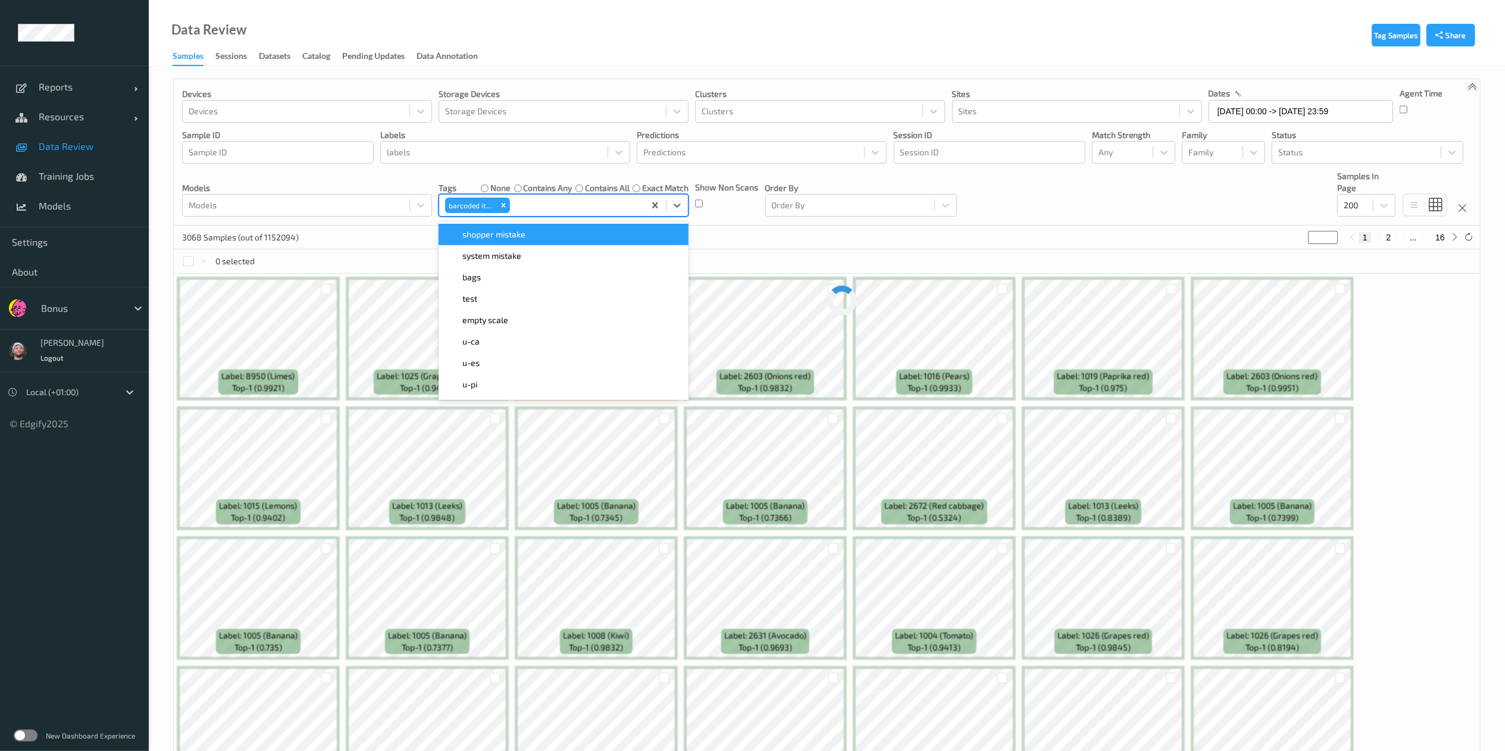
click at [748, 242] on div "3068 Samples (out of 1152094) * 1 2 ... 16" at bounding box center [827, 237] width 1306 height 24
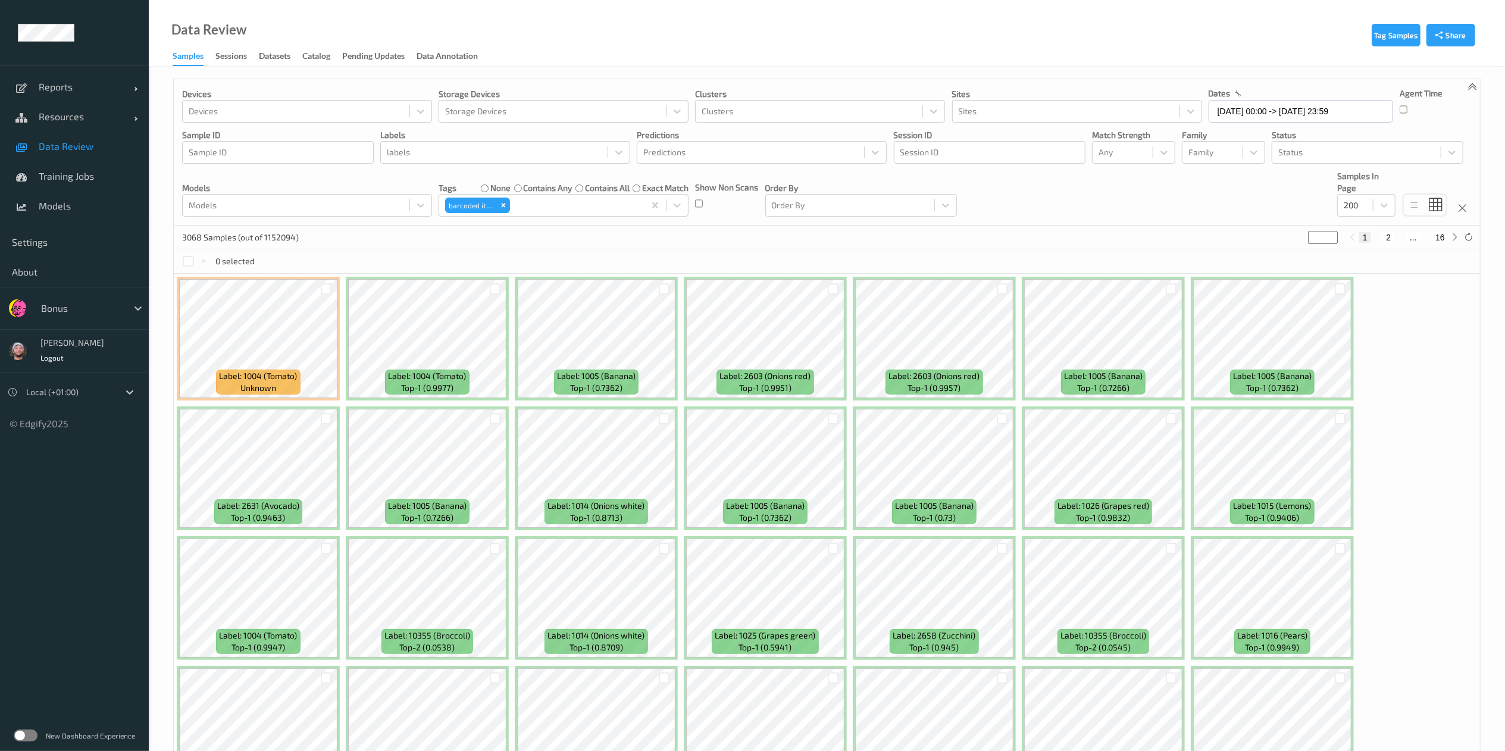
click at [537, 186] on label "contains any" at bounding box center [547, 188] width 49 height 12
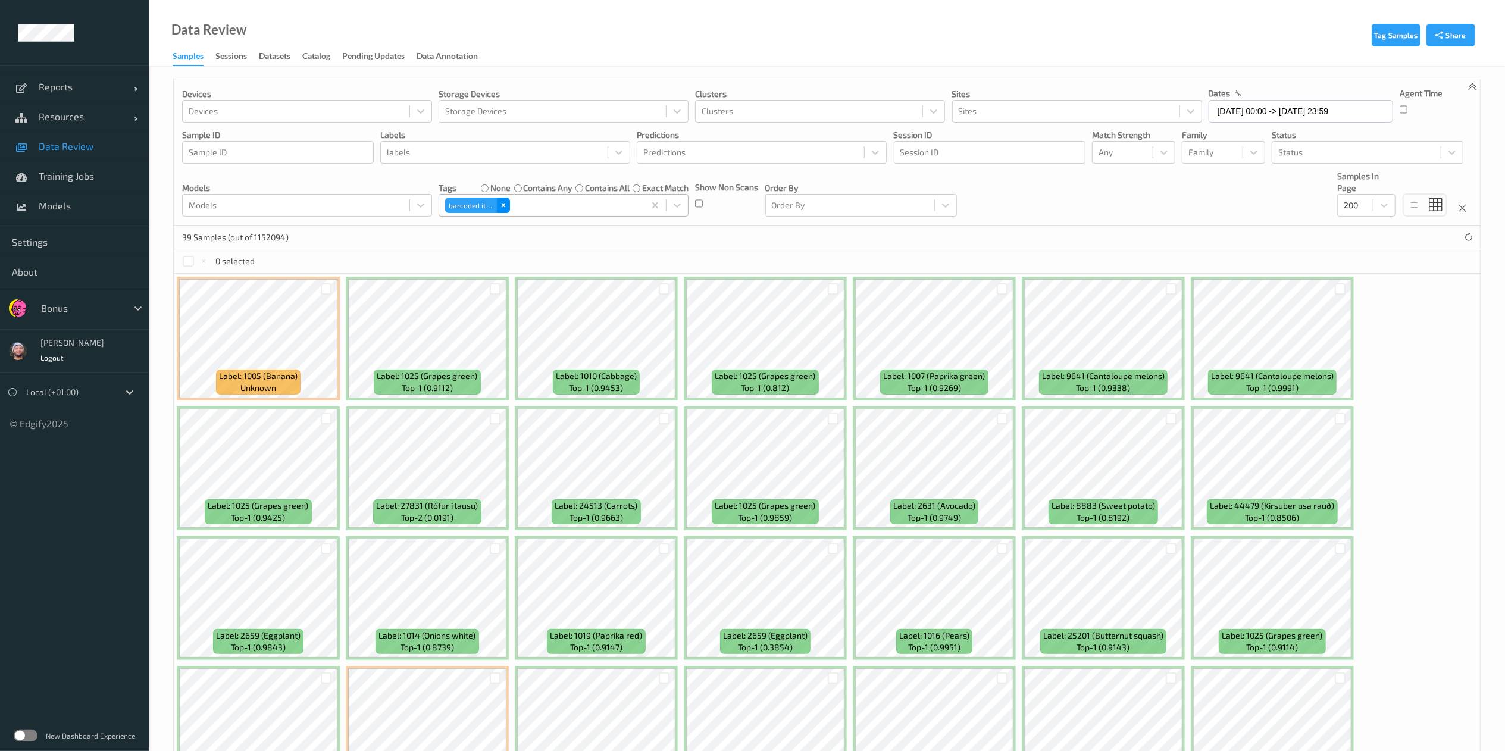
click at [503, 213] on div "Remove barcoded item" at bounding box center [503, 205] width 13 height 15
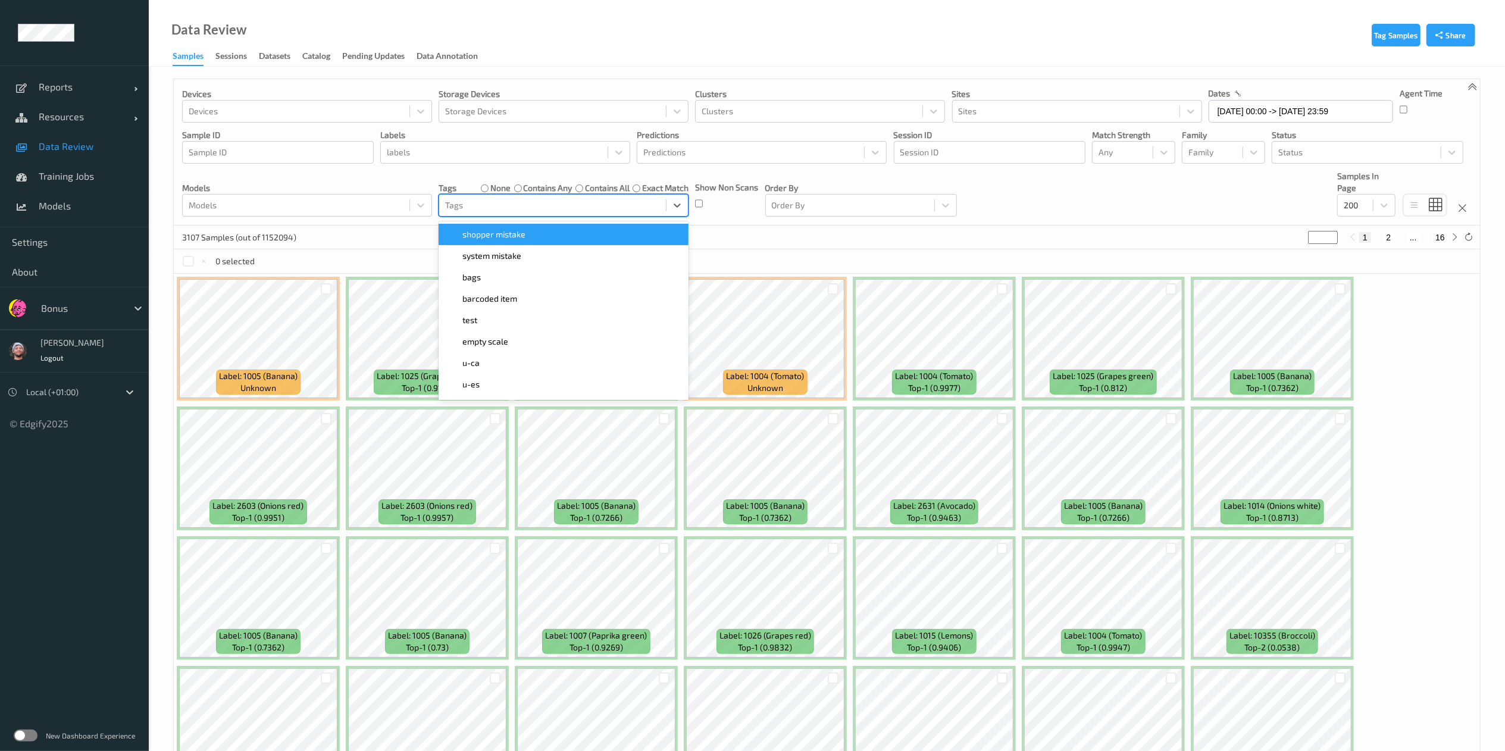
click at [549, 206] on div at bounding box center [552, 205] width 215 height 14
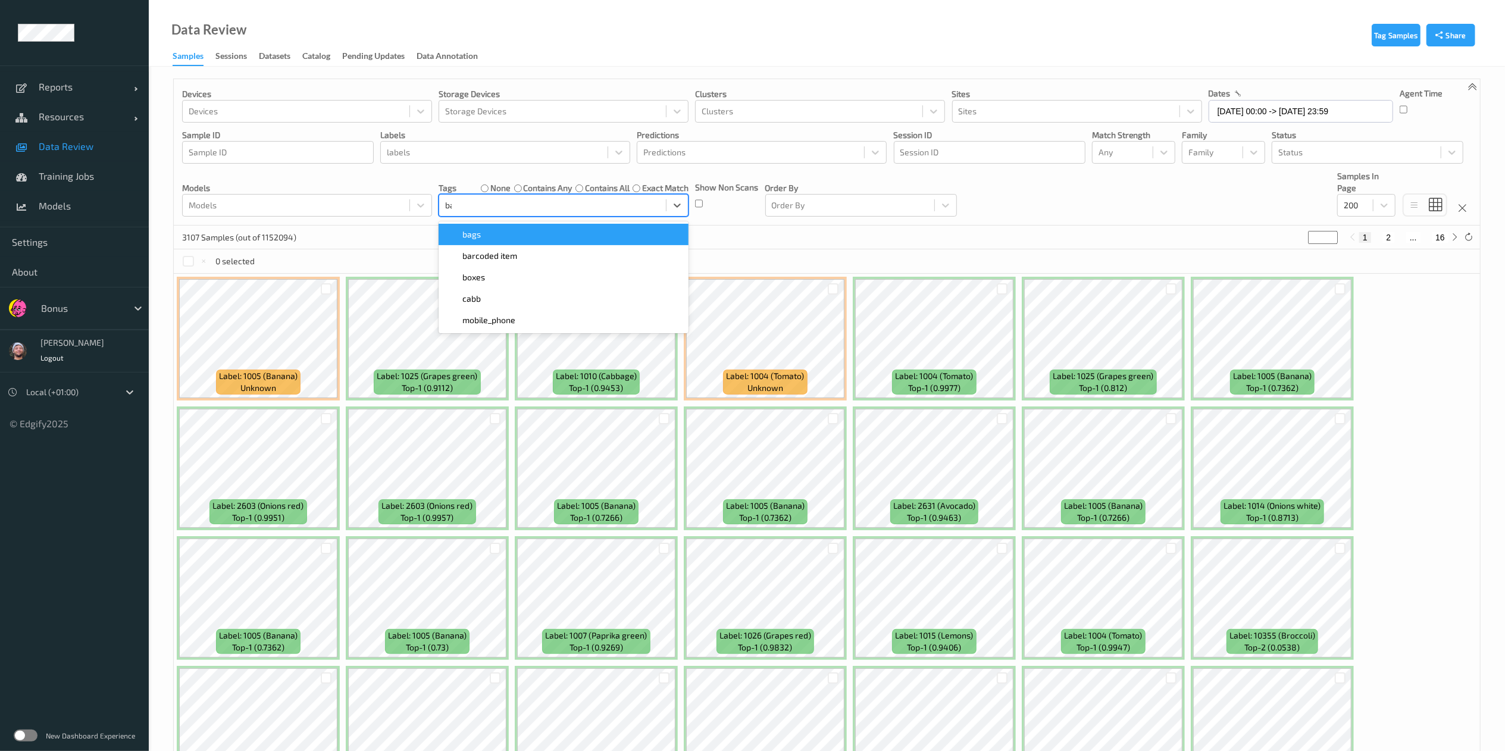
type input "bar"
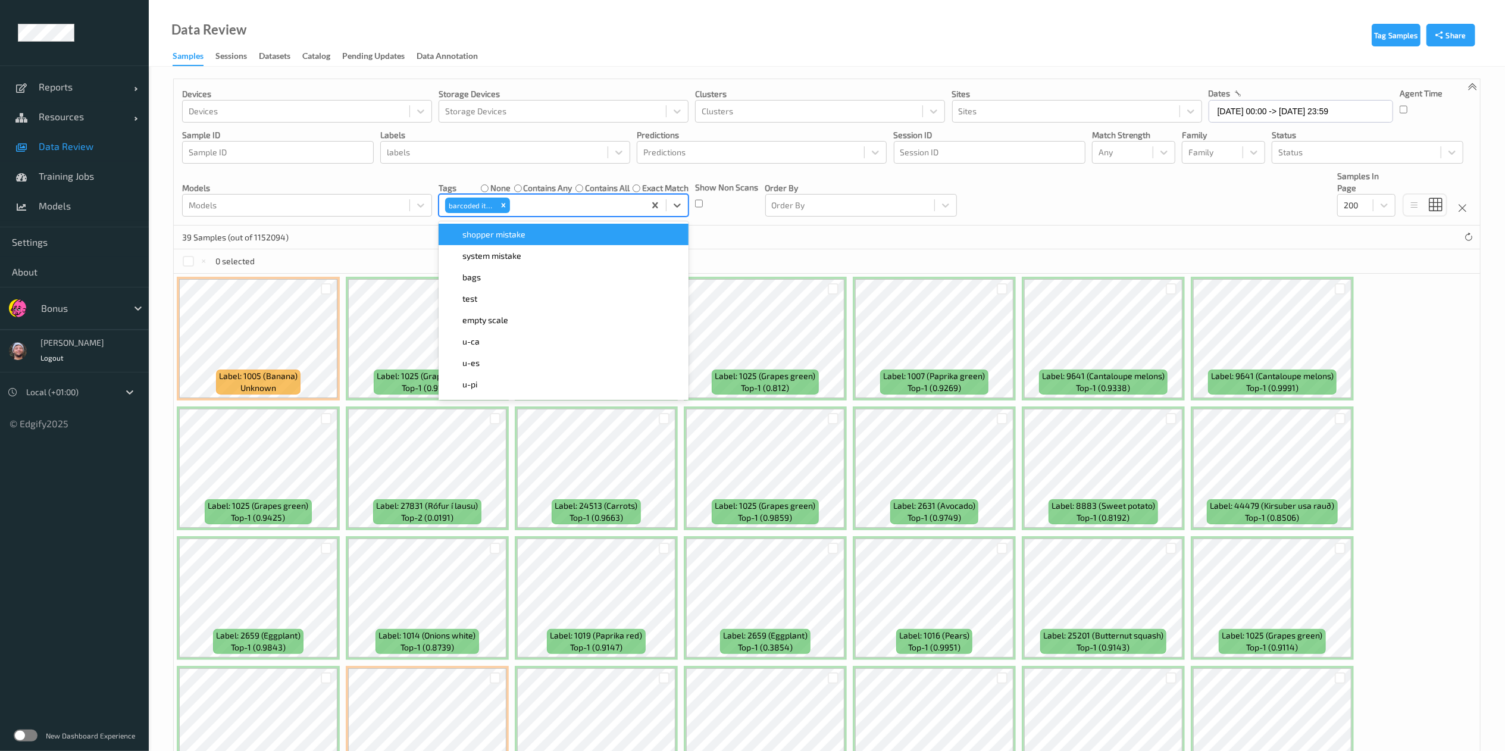
click at [789, 257] on div "0 selected" at bounding box center [827, 261] width 1306 height 24
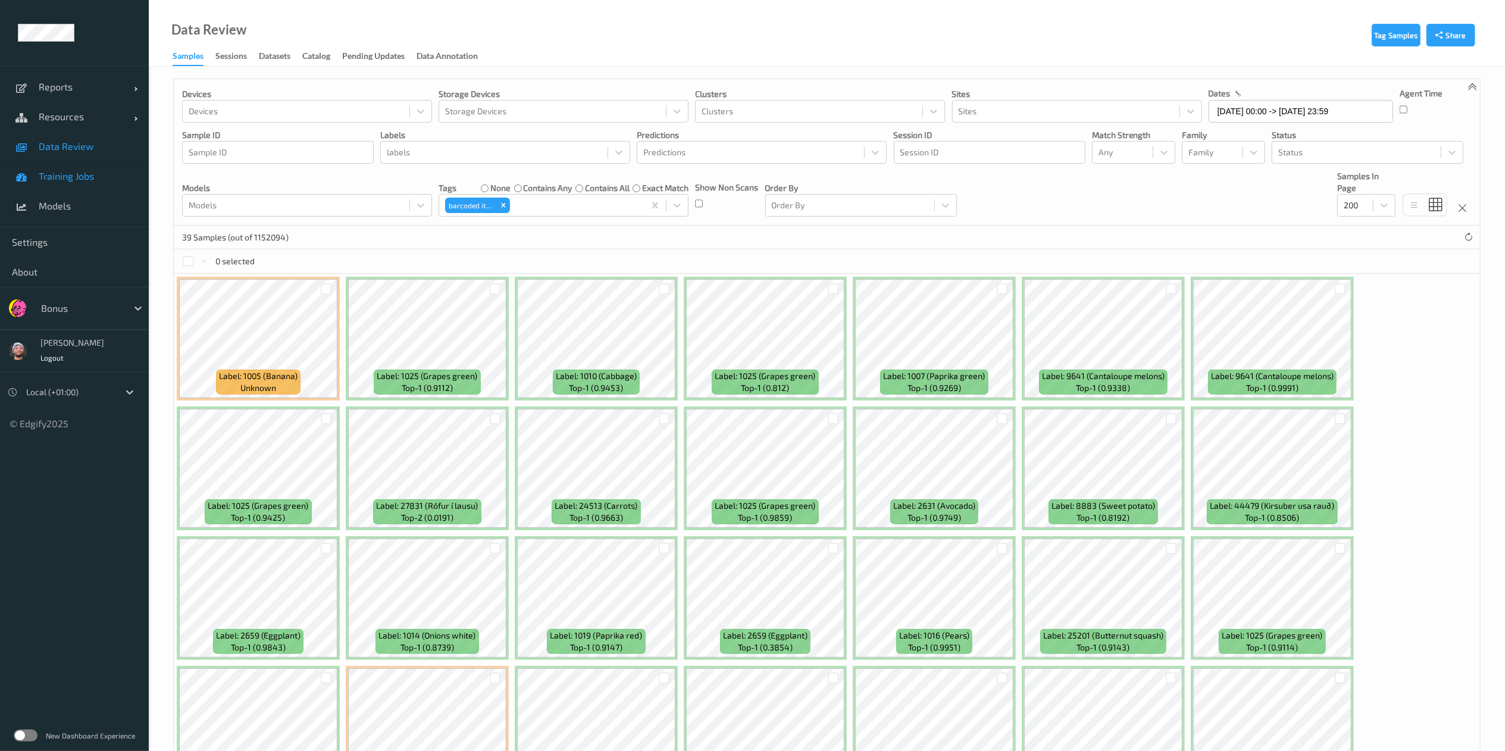
click at [107, 166] on link "Training Jobs" at bounding box center [74, 176] width 149 height 30
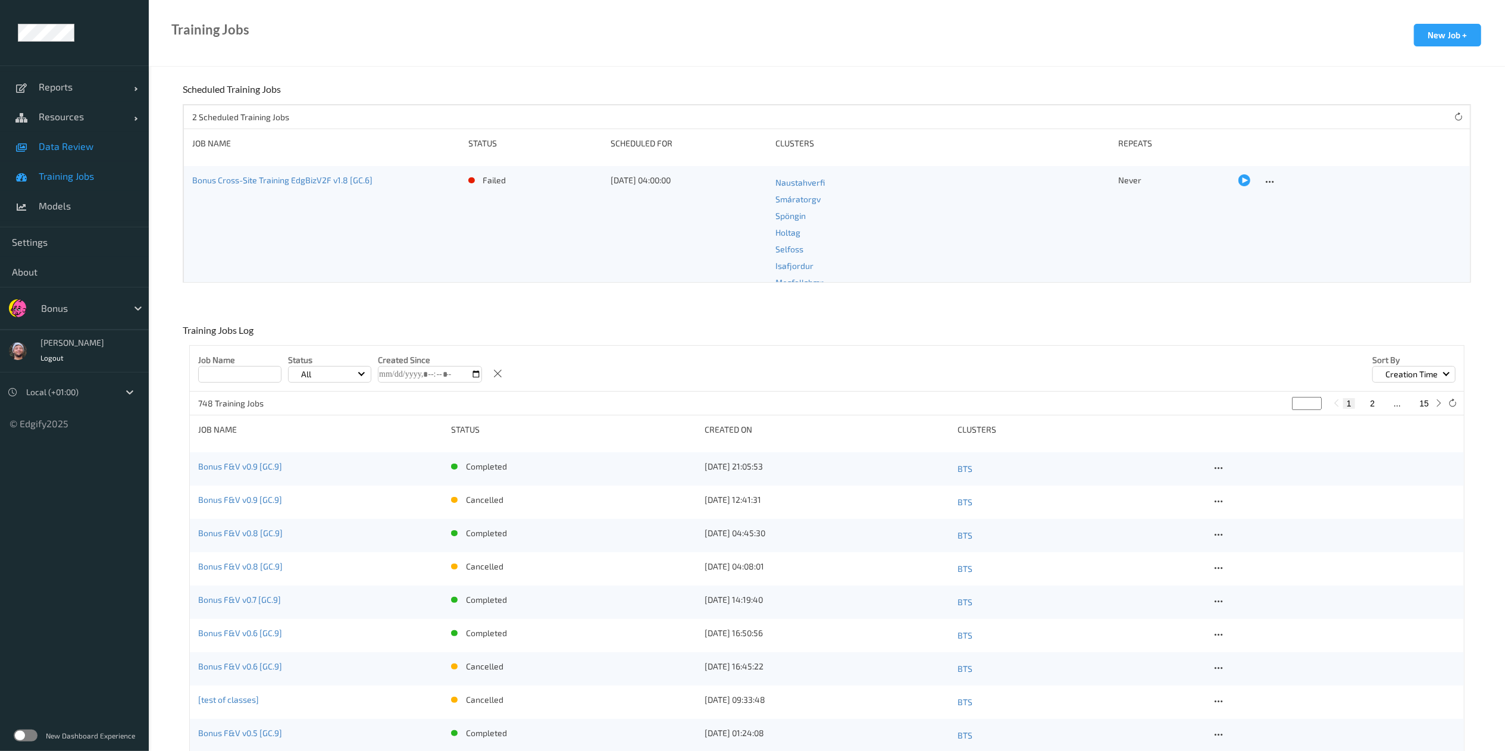
click at [101, 142] on span "Data Review" at bounding box center [88, 146] width 98 height 12
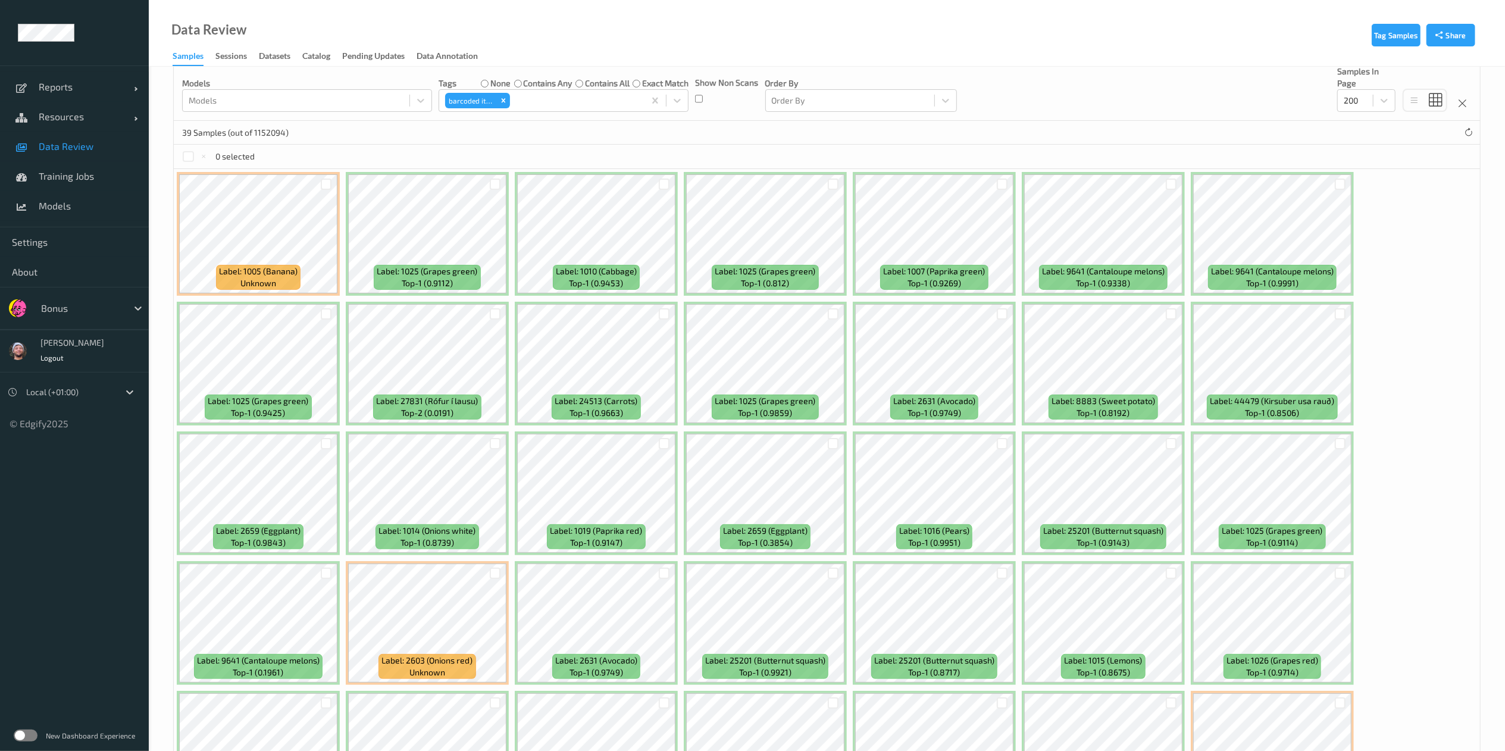
scroll to position [109, 0]
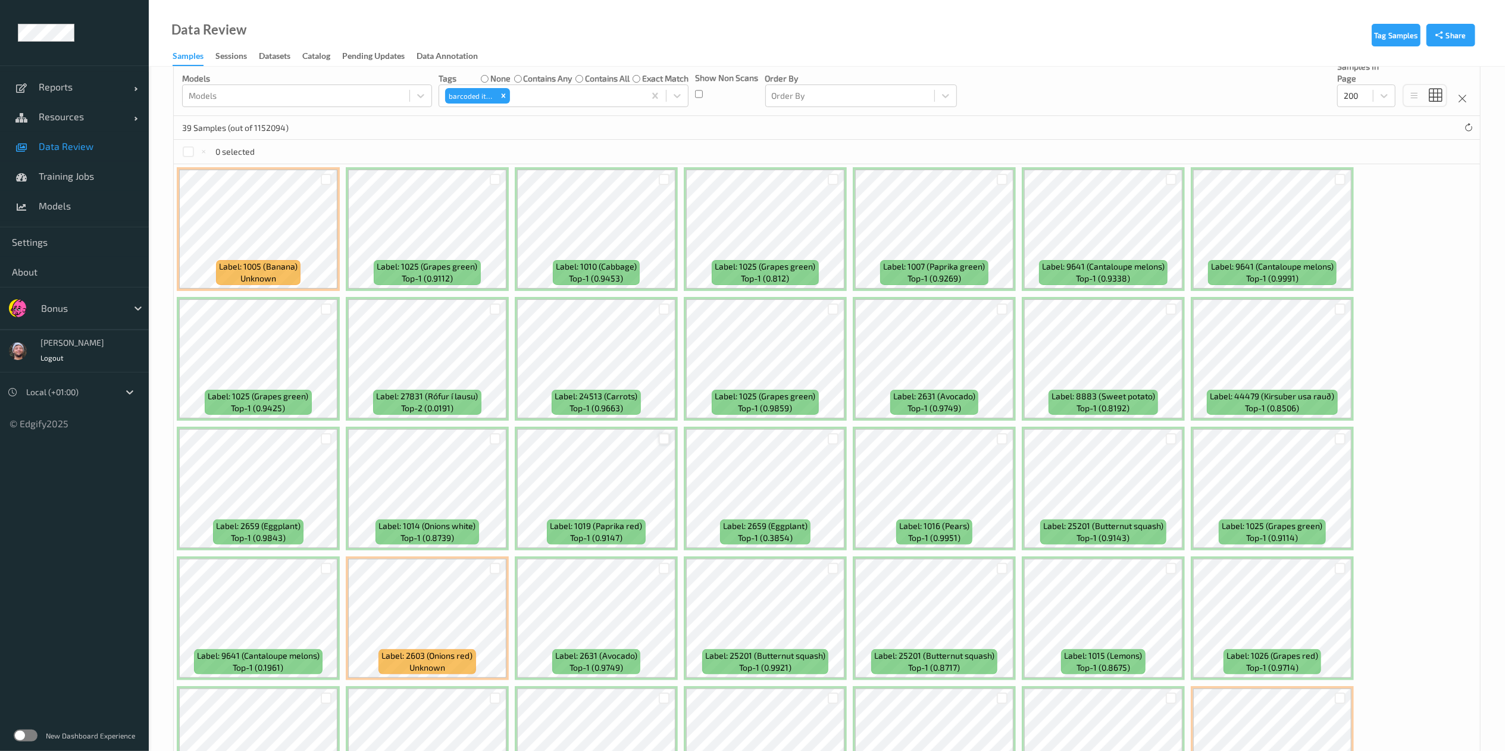
click at [667, 440] on div at bounding box center [664, 438] width 11 height 11
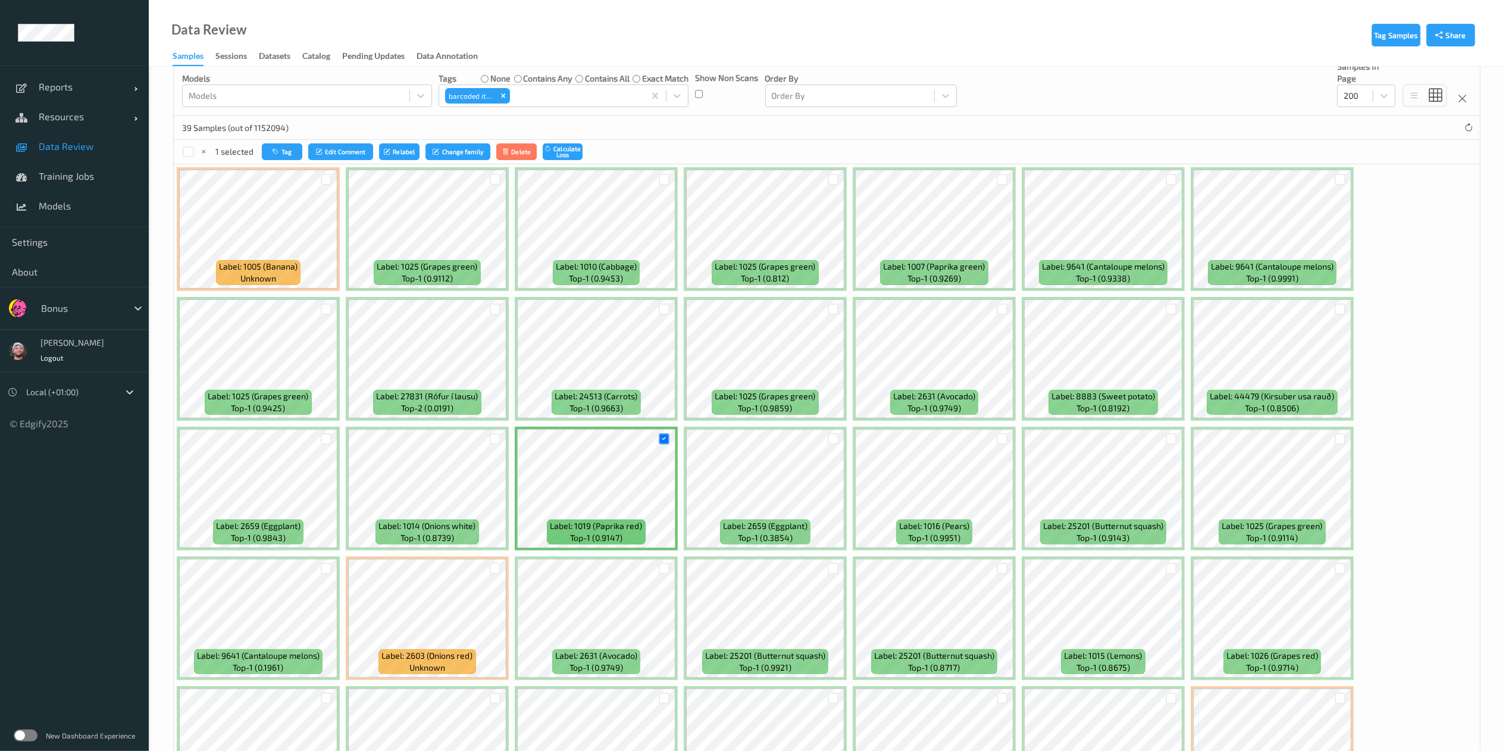
click at [667, 562] on div at bounding box center [664, 569] width 23 height 20
click at [667, 569] on div at bounding box center [664, 568] width 11 height 11
click at [835, 435] on div at bounding box center [833, 438] width 11 height 11
click at [1004, 438] on div at bounding box center [1001, 438] width 11 height 11
click at [1170, 311] on div at bounding box center [1170, 308] width 11 height 11
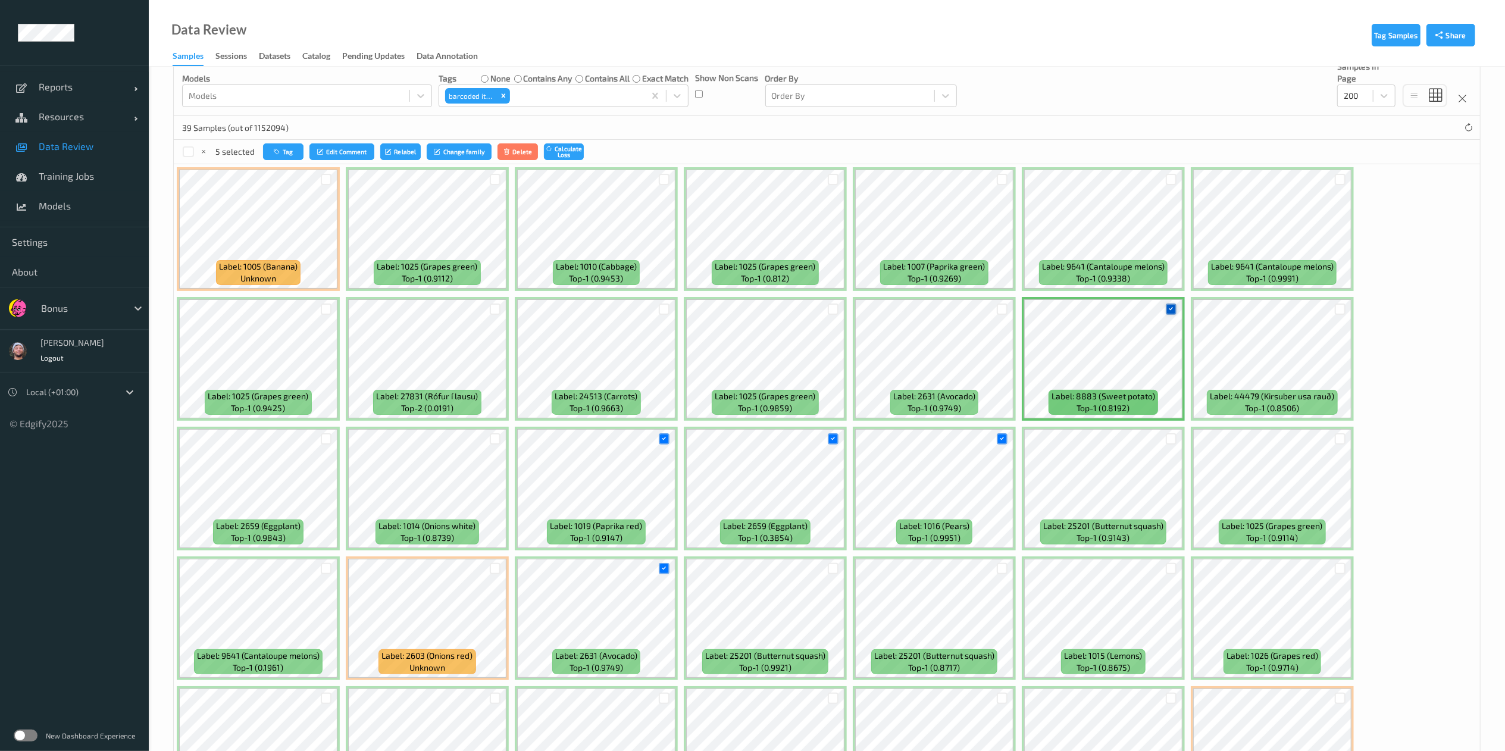
scroll to position [351, 0]
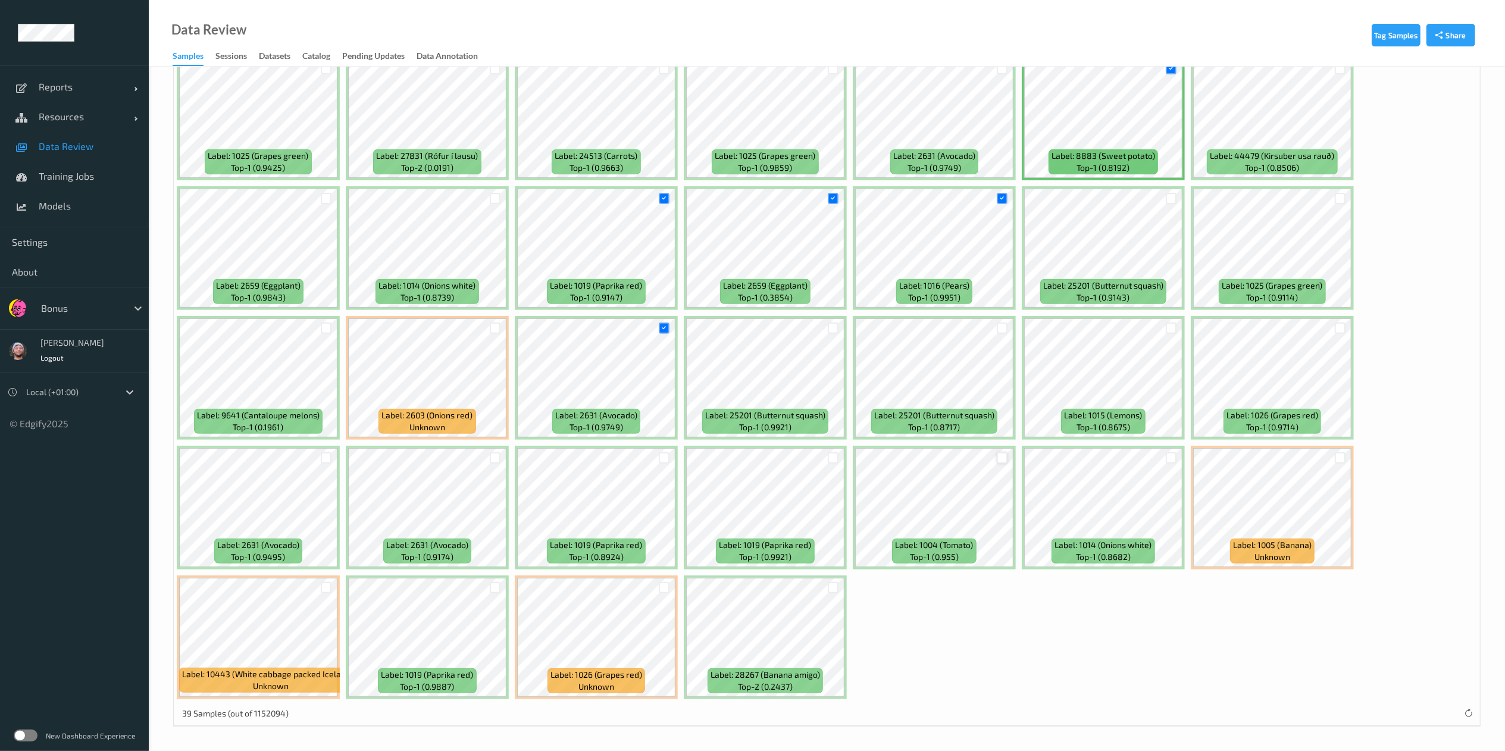
click at [1005, 460] on div at bounding box center [1001, 457] width 11 height 11
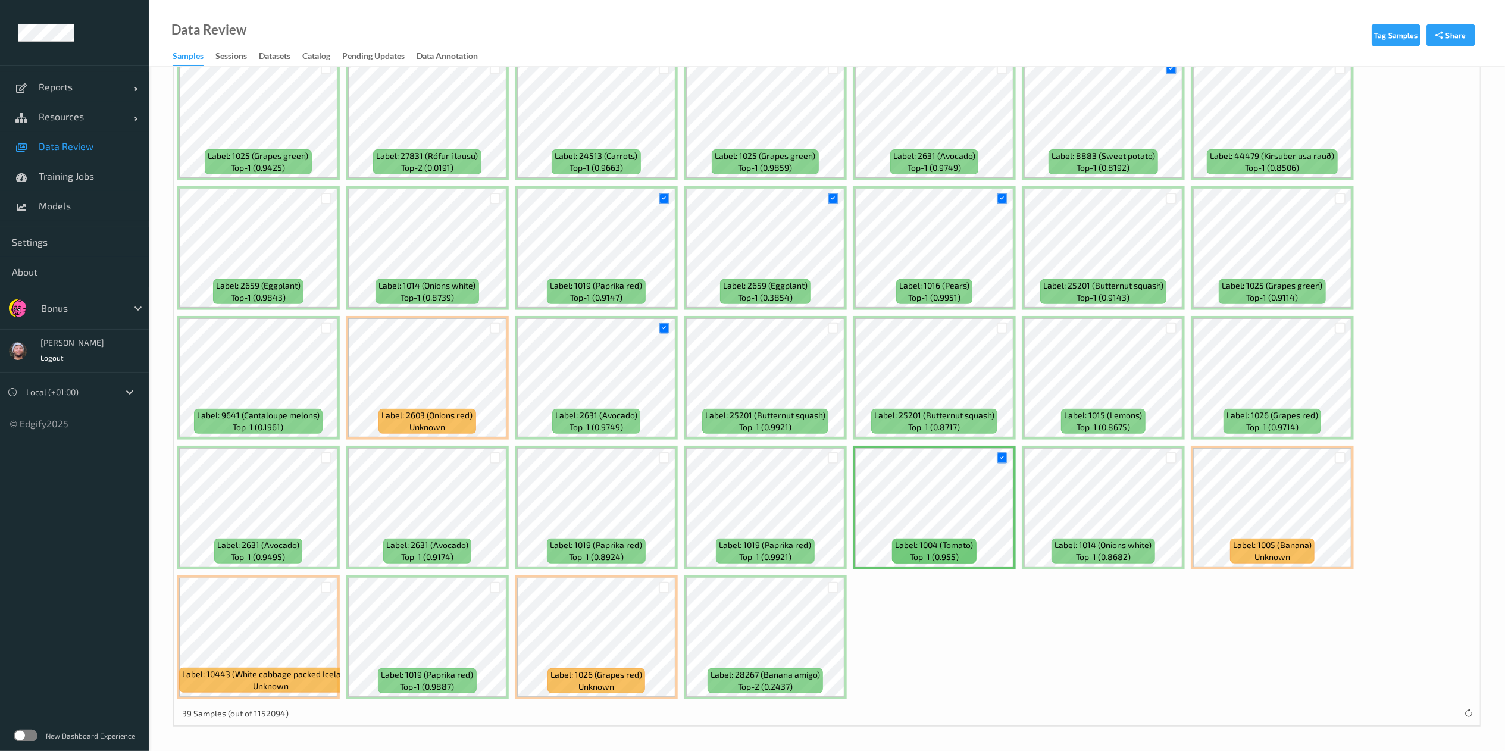
click at [1162, 451] on div at bounding box center [1170, 458] width 23 height 20
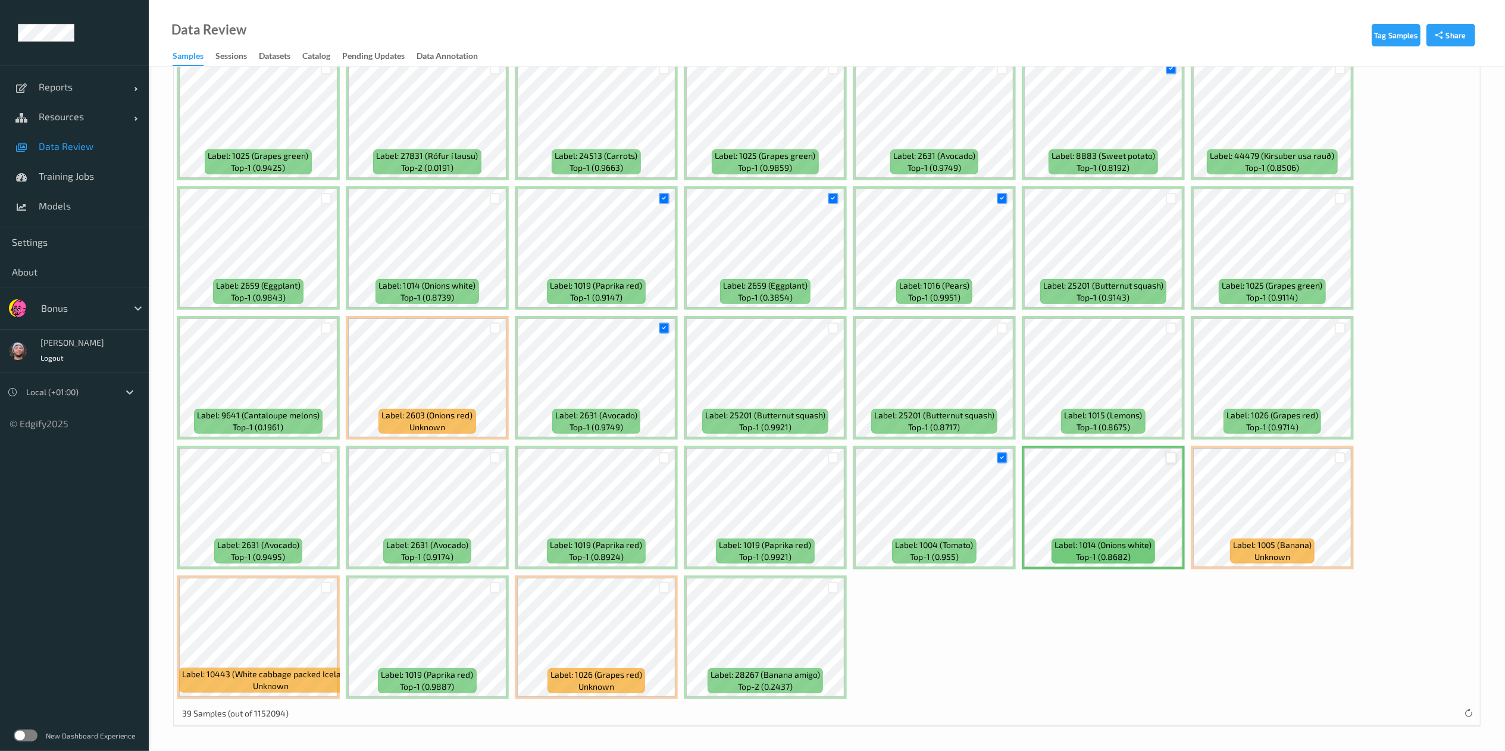
click at [1174, 456] on div at bounding box center [1170, 457] width 11 height 11
click at [1333, 452] on div at bounding box center [1339, 458] width 23 height 20
click at [1340, 459] on div at bounding box center [1339, 457] width 11 height 11
click at [835, 460] on div at bounding box center [833, 457] width 11 height 11
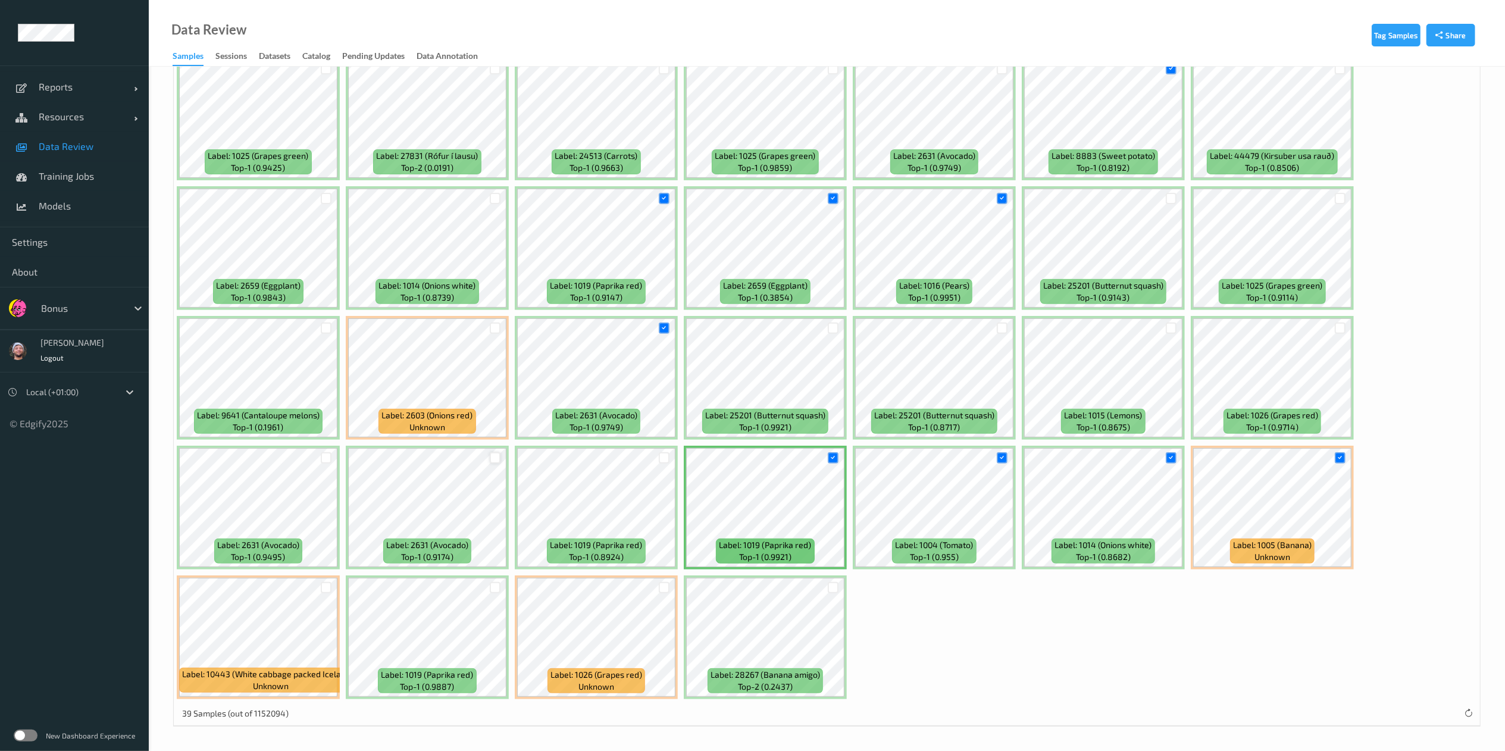
click at [498, 456] on div at bounding box center [495, 457] width 11 height 11
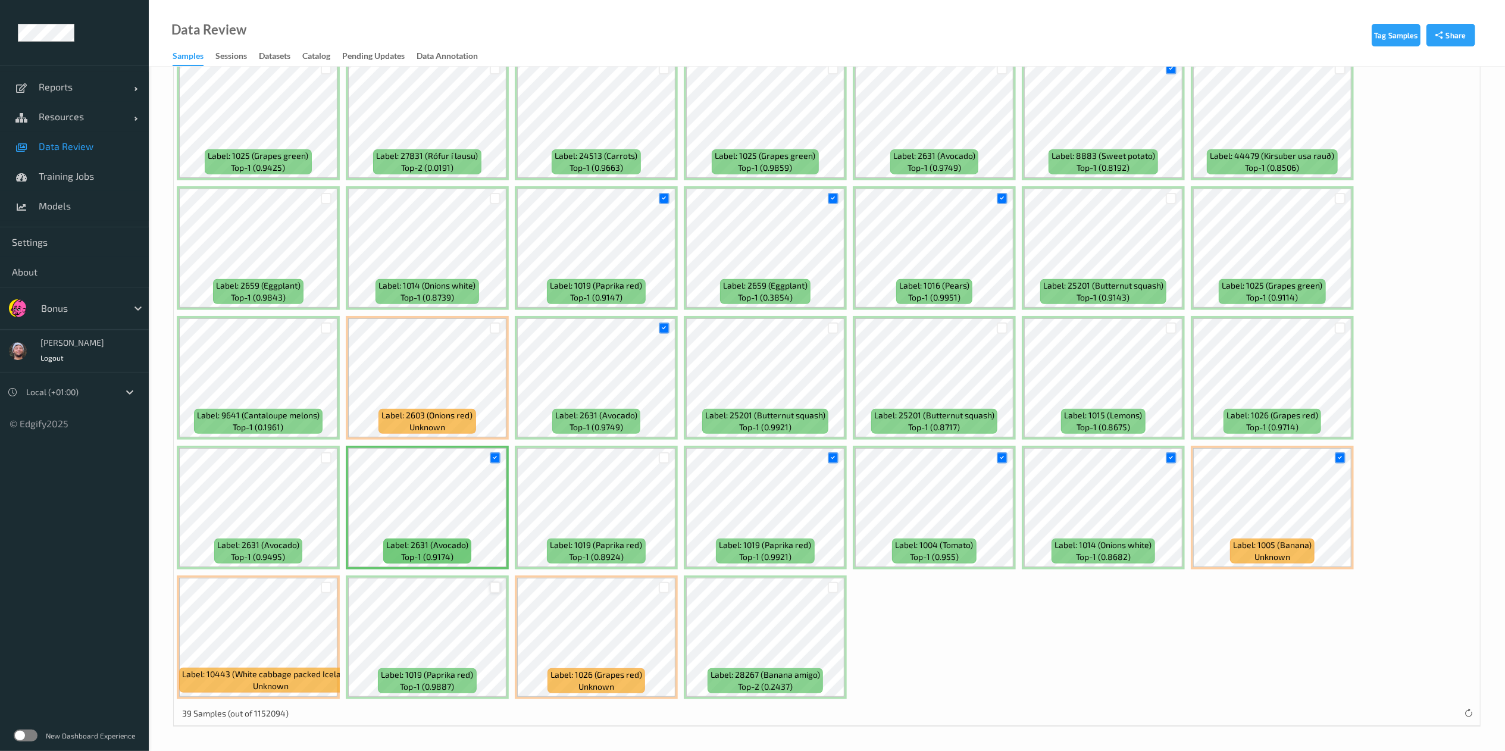
click at [496, 590] on div at bounding box center [495, 587] width 11 height 11
click at [834, 587] on div at bounding box center [833, 587] width 11 height 11
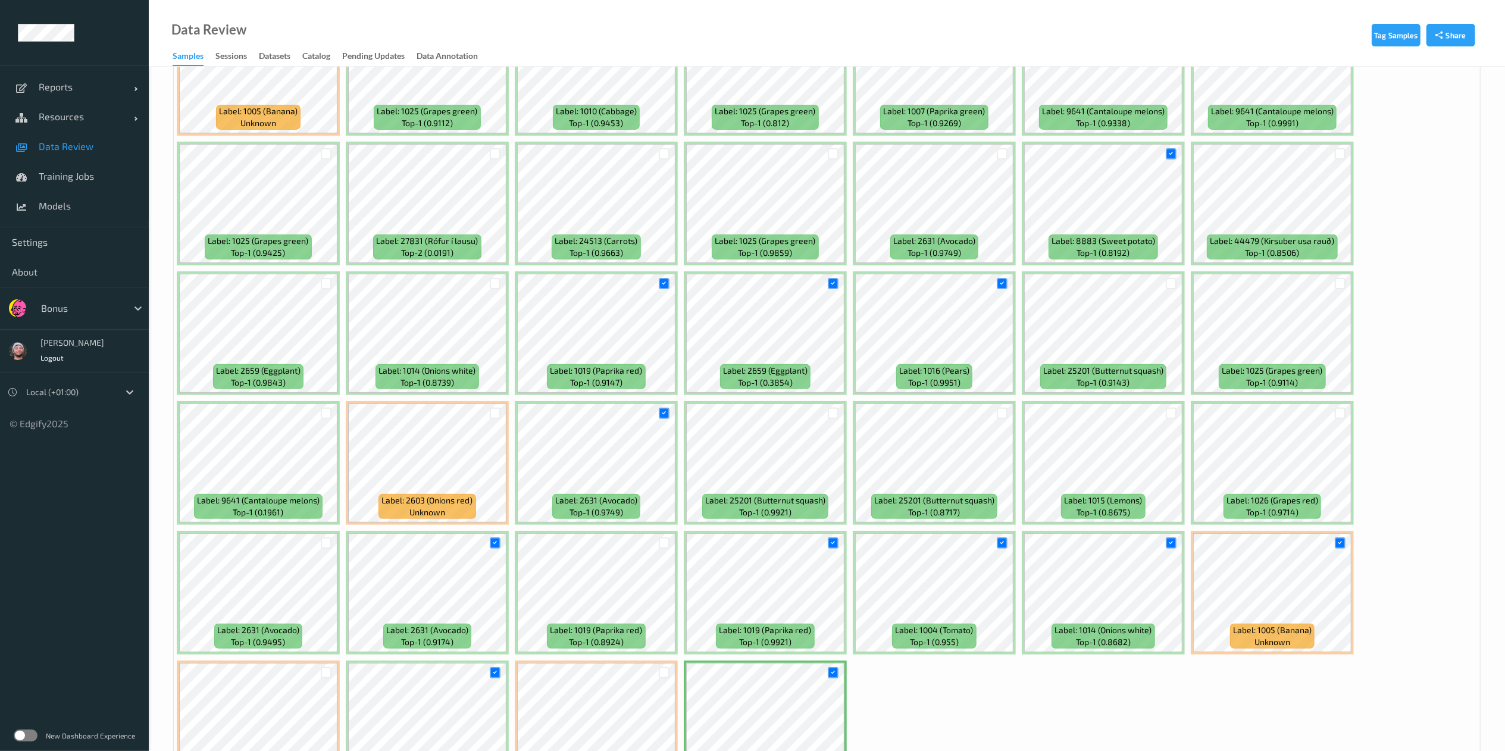
scroll to position [261, 0]
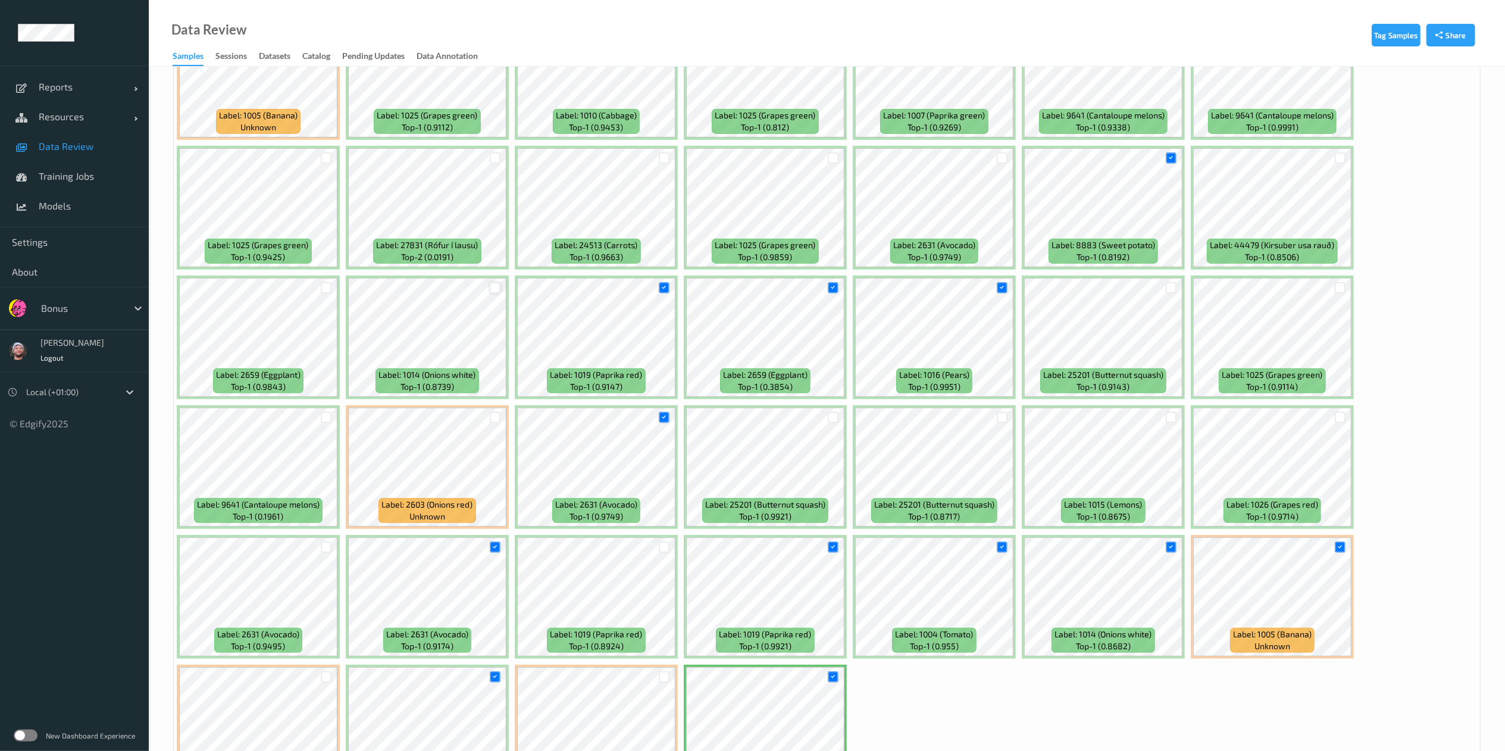
click at [493, 284] on div at bounding box center [495, 287] width 11 height 11
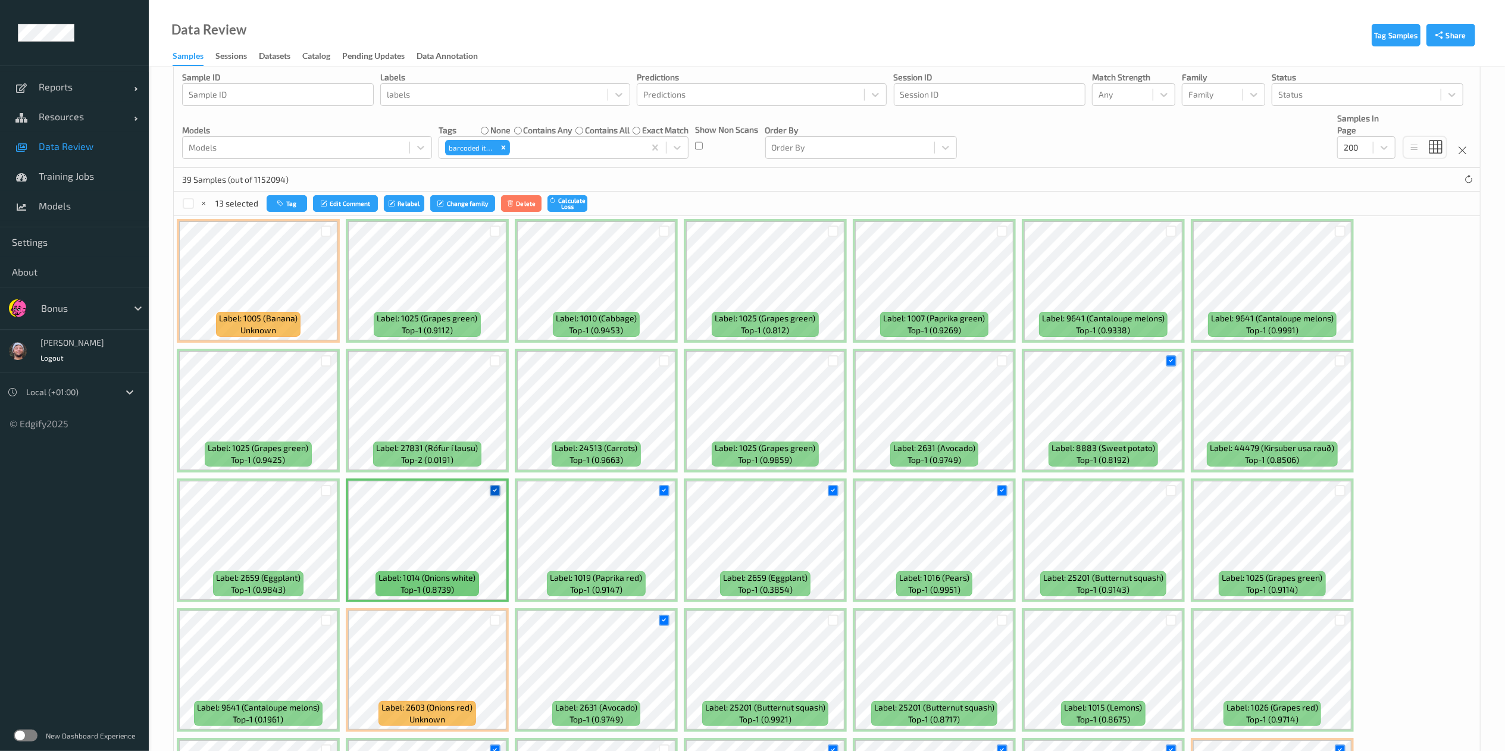
scroll to position [56, 0]
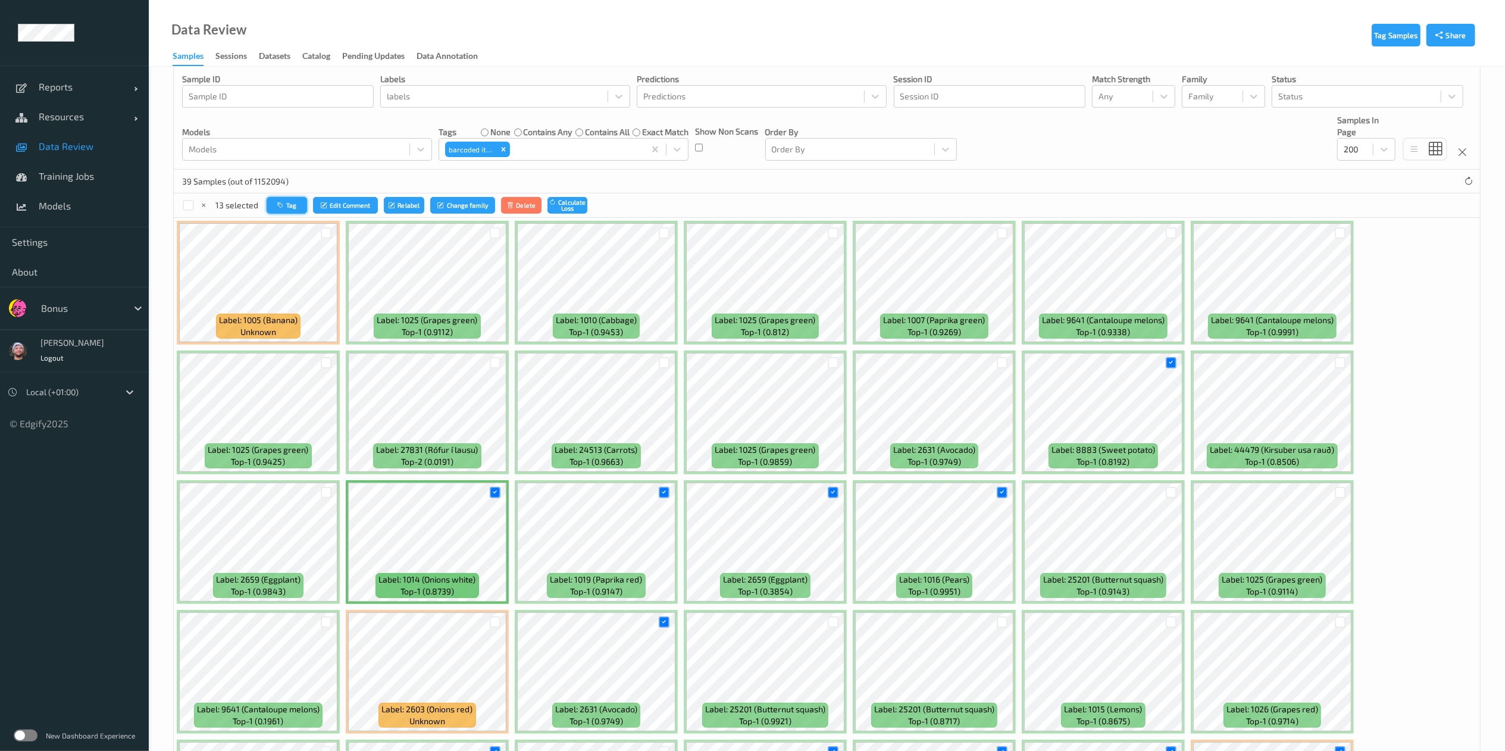
click at [269, 202] on button "Tag" at bounding box center [287, 205] width 40 height 17
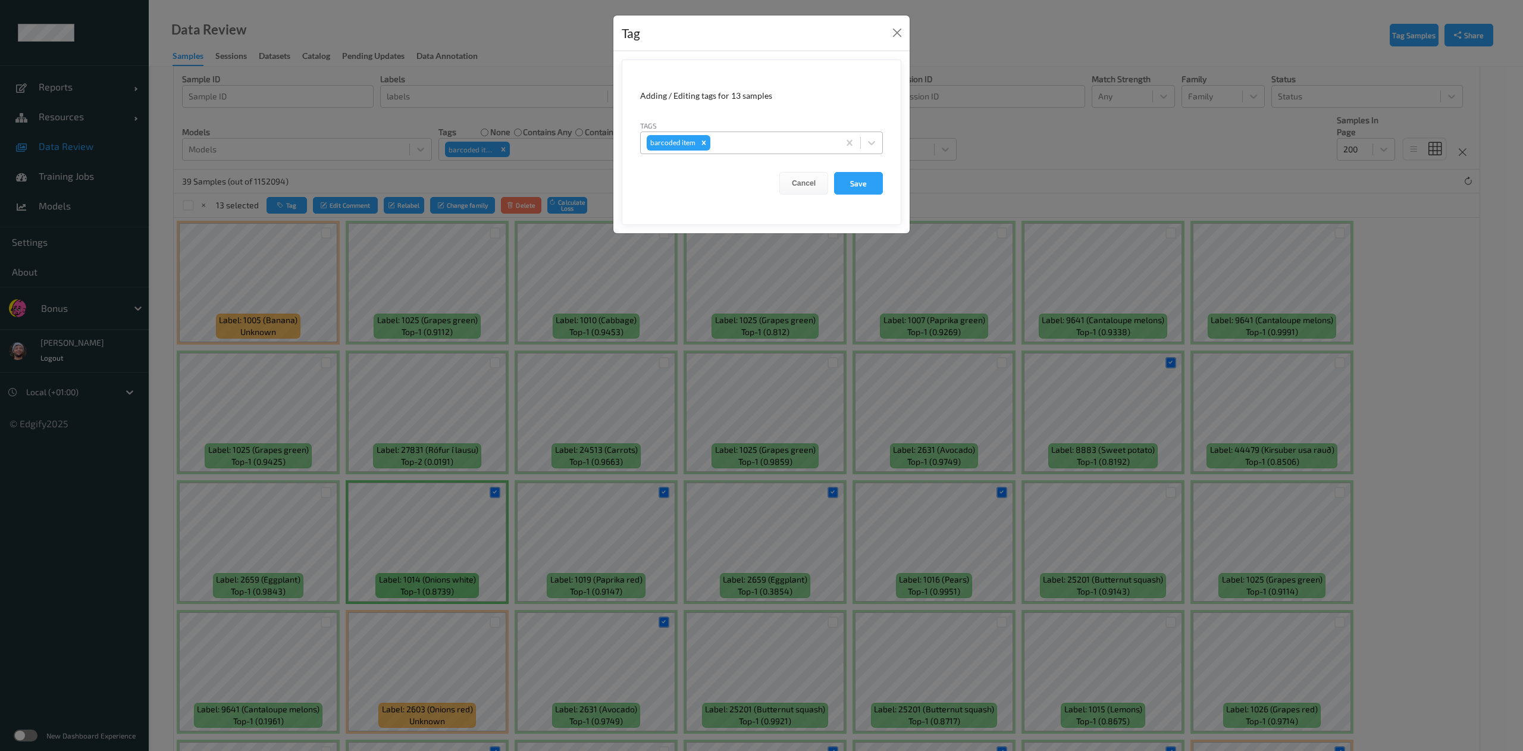
click at [757, 149] on div at bounding box center [773, 143] width 120 height 14
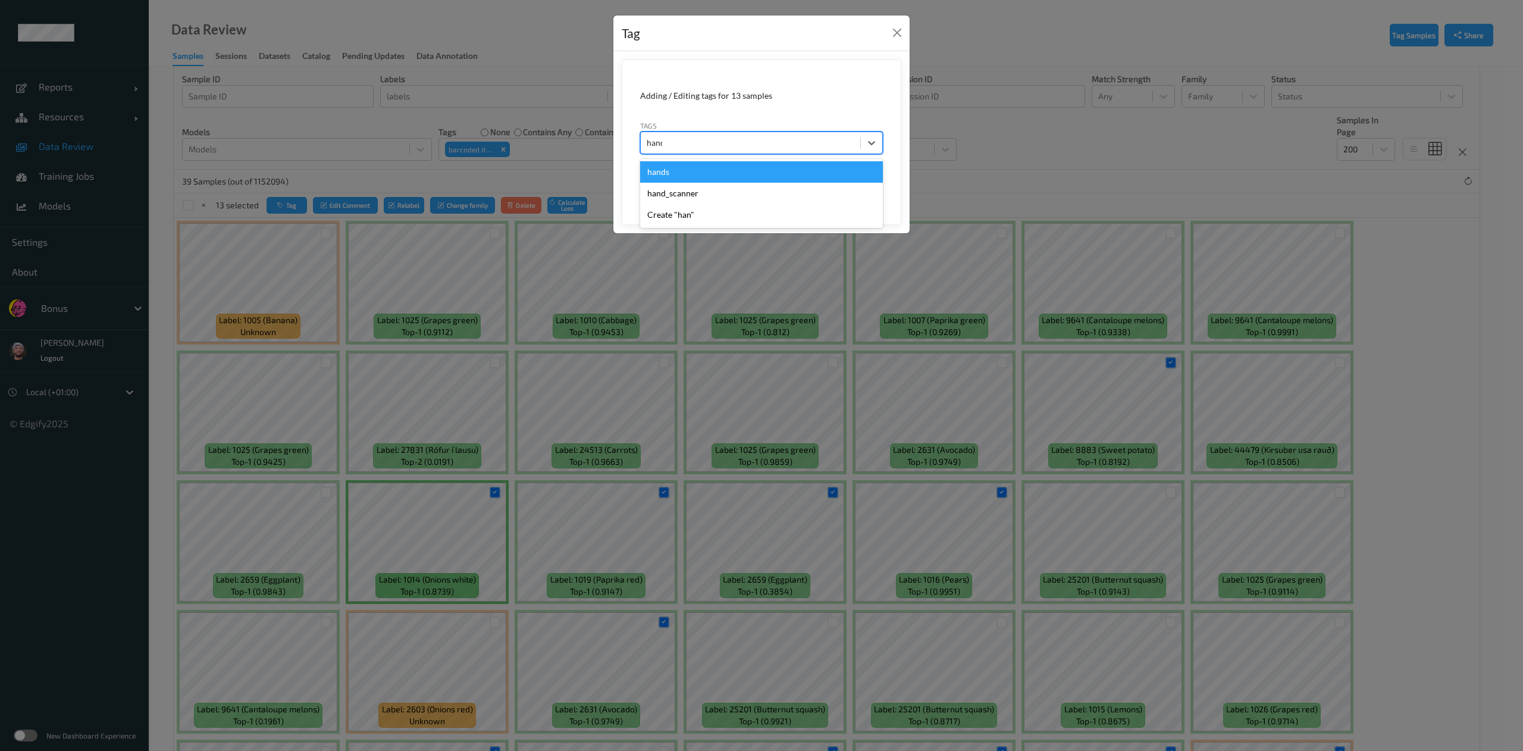
type input "hands"
click at [834, 172] on button "Save" at bounding box center [858, 183] width 49 height 23
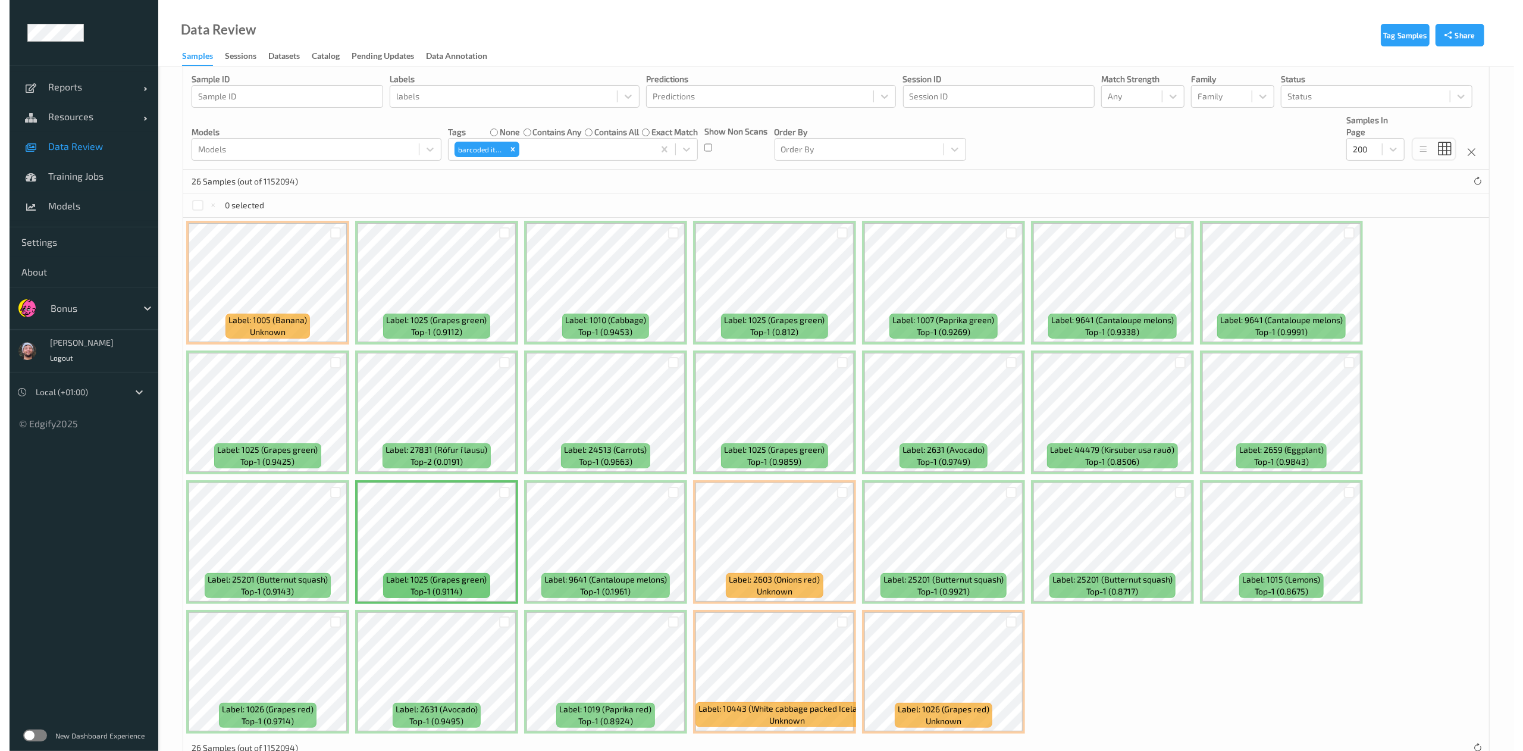
scroll to position [92, 0]
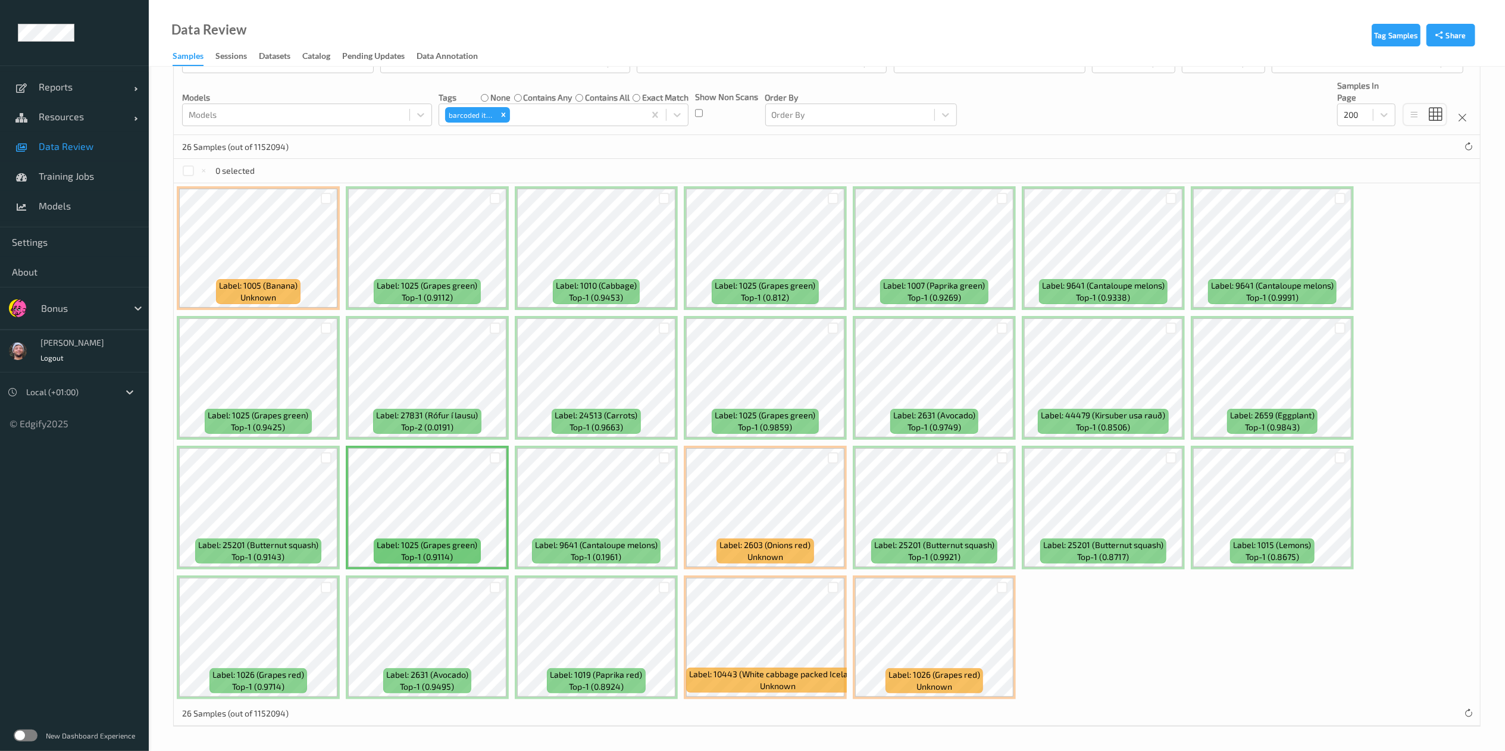
click at [657, 459] on div at bounding box center [664, 458] width 23 height 20
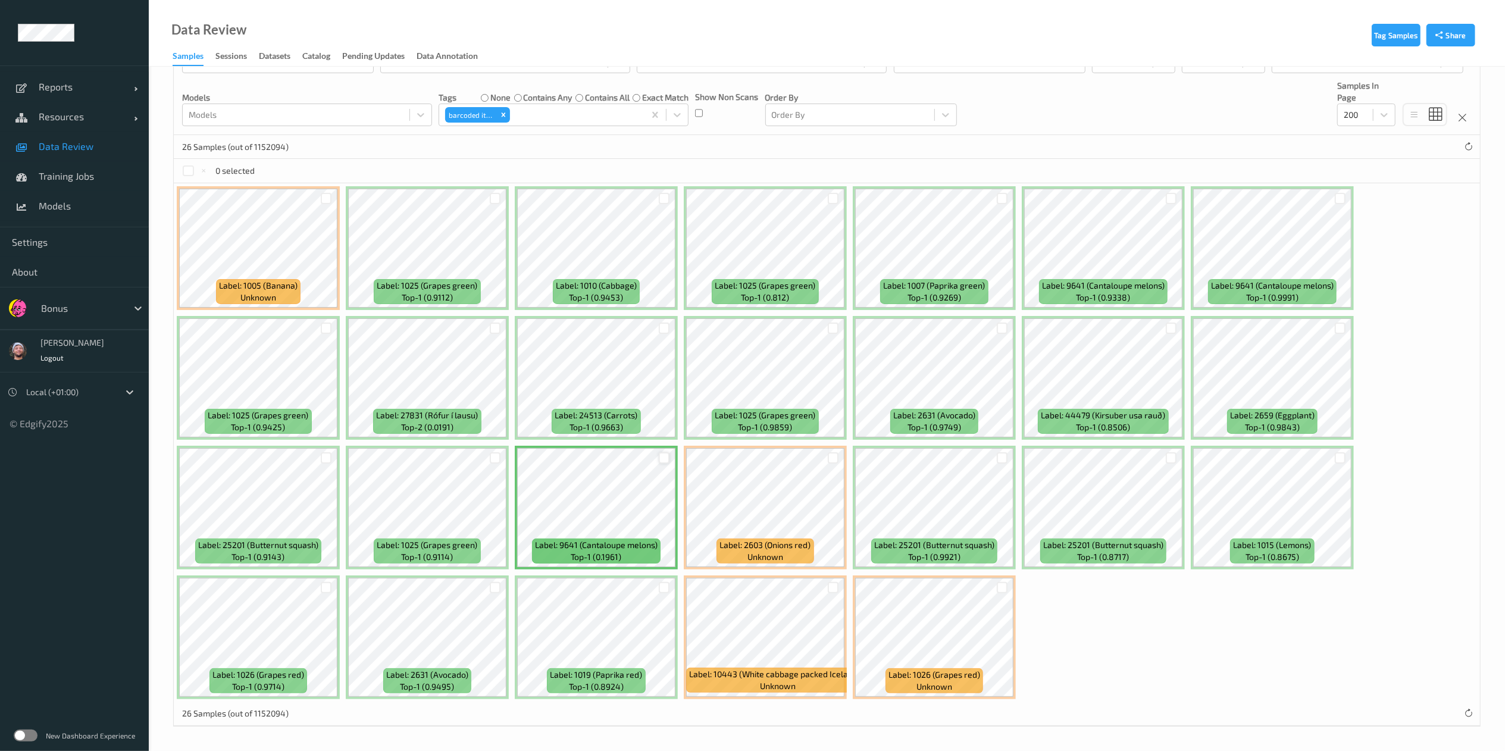
click at [665, 460] on div at bounding box center [664, 457] width 11 height 11
click at [490, 456] on div at bounding box center [495, 457] width 11 height 11
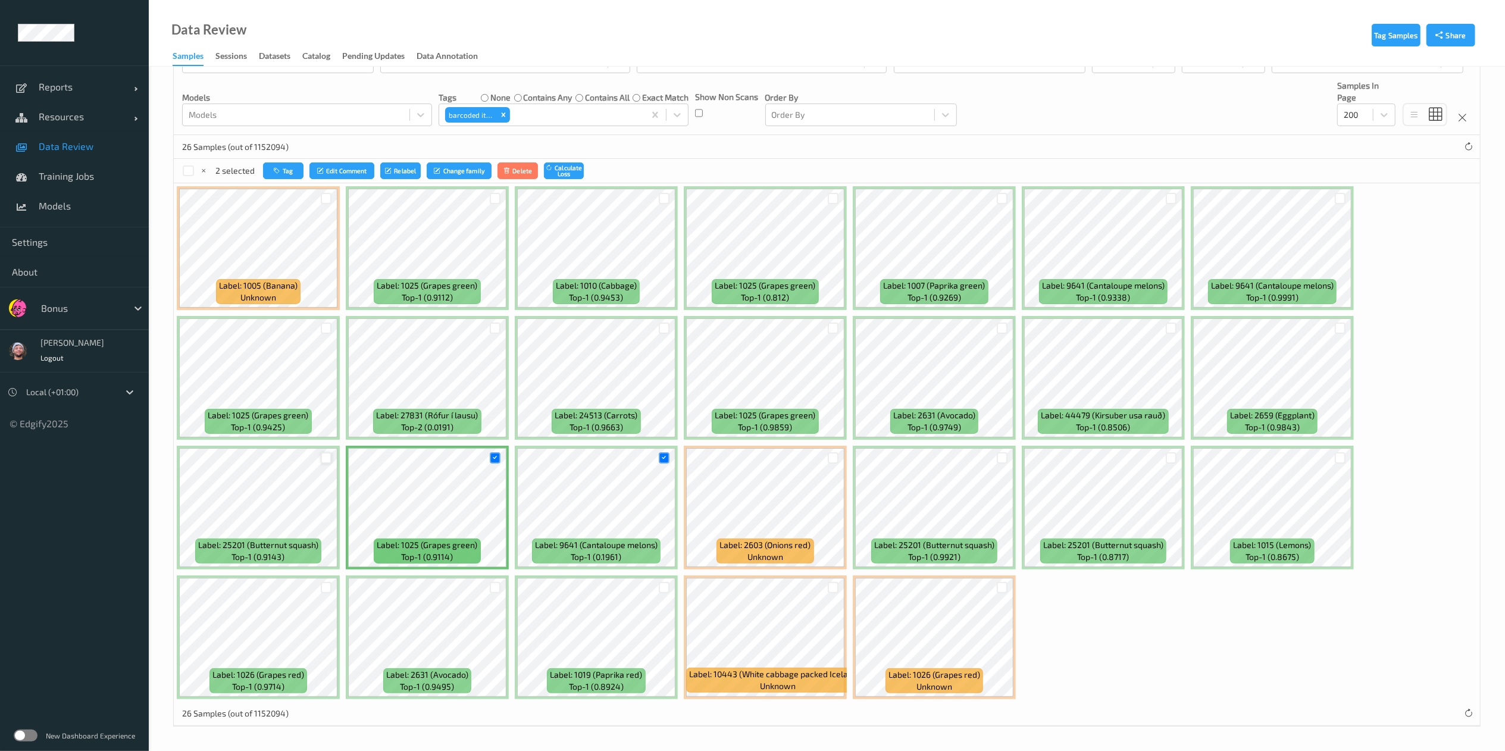
click at [321, 455] on div at bounding box center [326, 457] width 11 height 11
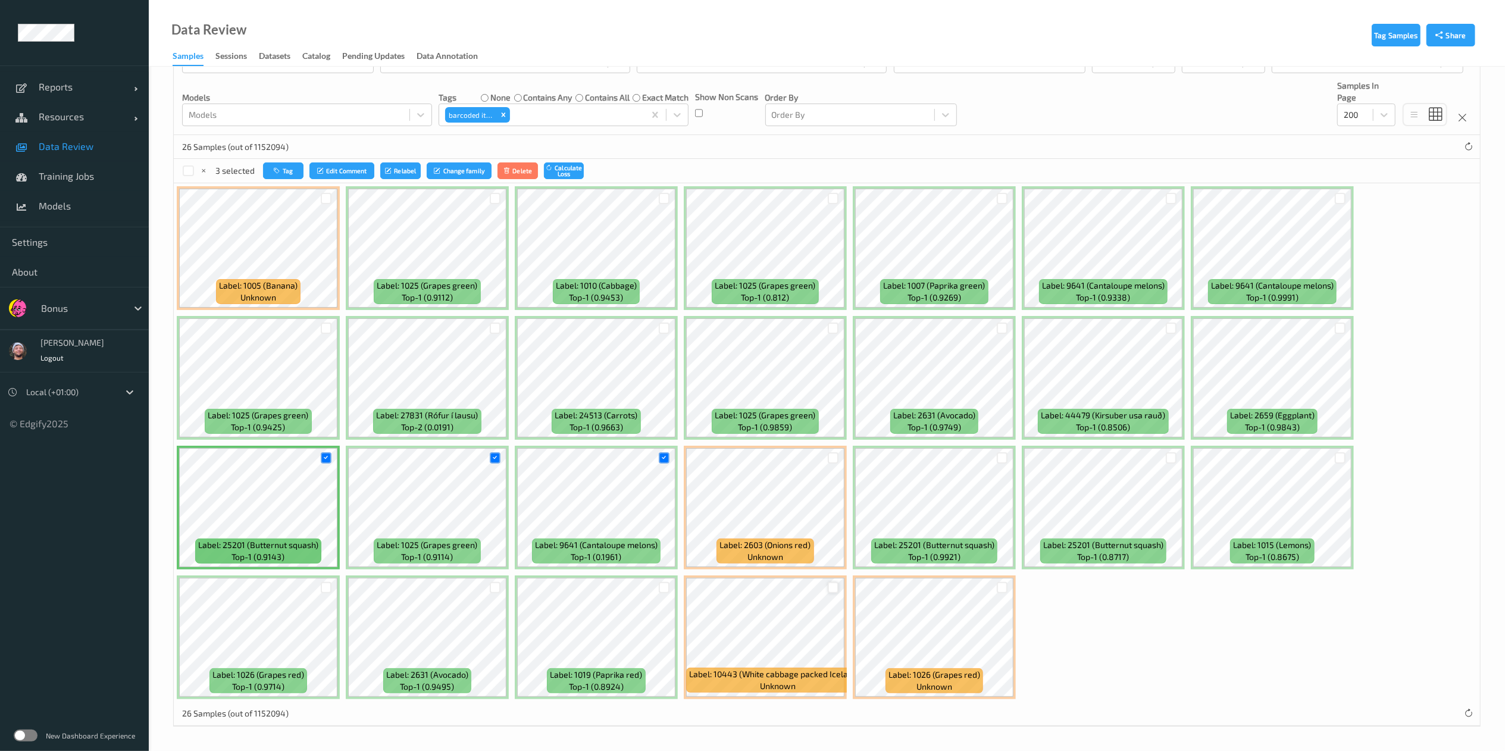
click at [835, 584] on div at bounding box center [833, 587] width 11 height 11
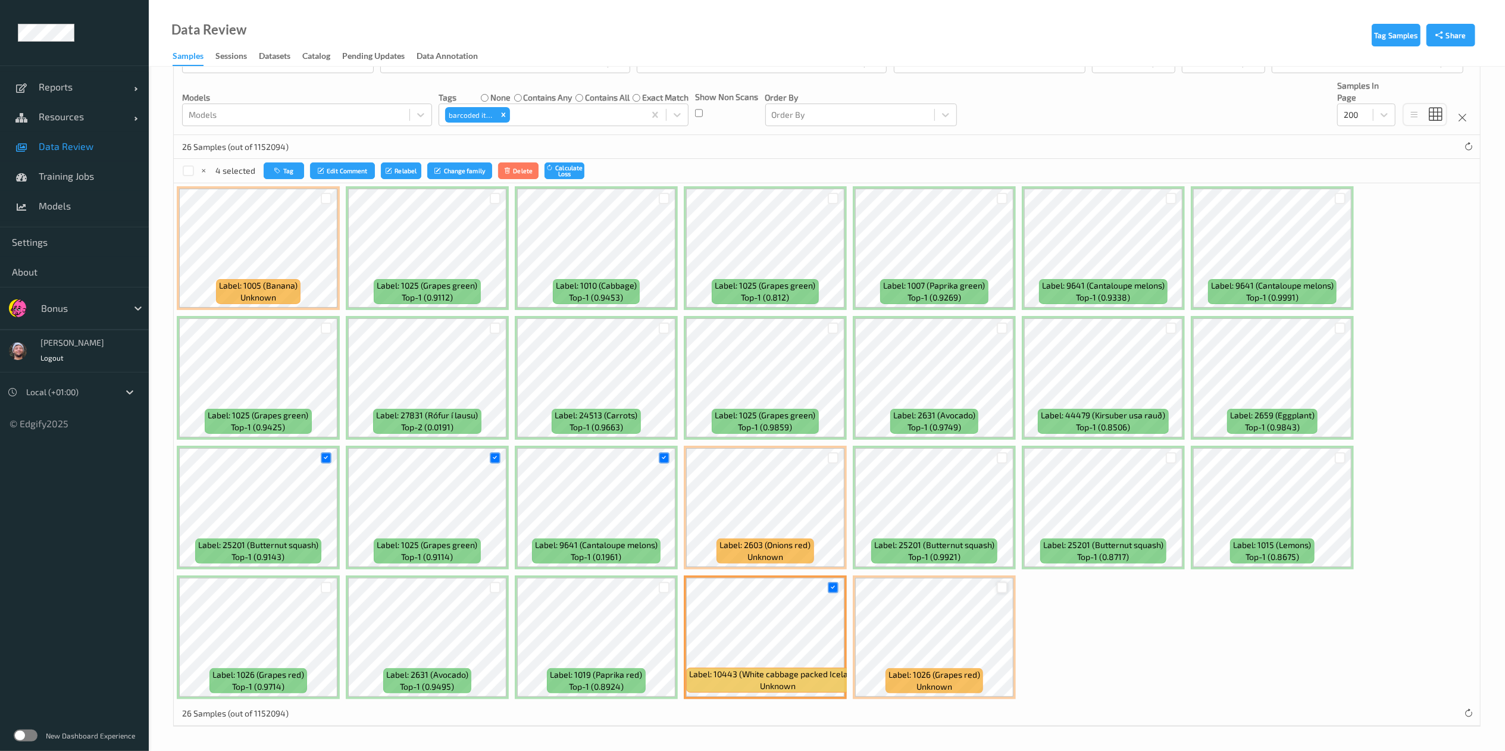
click at [998, 583] on div at bounding box center [1001, 587] width 11 height 11
click at [1002, 587] on icon at bounding box center [1002, 588] width 8 height 8
click at [828, 589] on div at bounding box center [833, 587] width 11 height 11
click at [1005, 455] on div at bounding box center [1001, 457] width 11 height 11
click at [1169, 456] on div at bounding box center [1170, 457] width 11 height 11
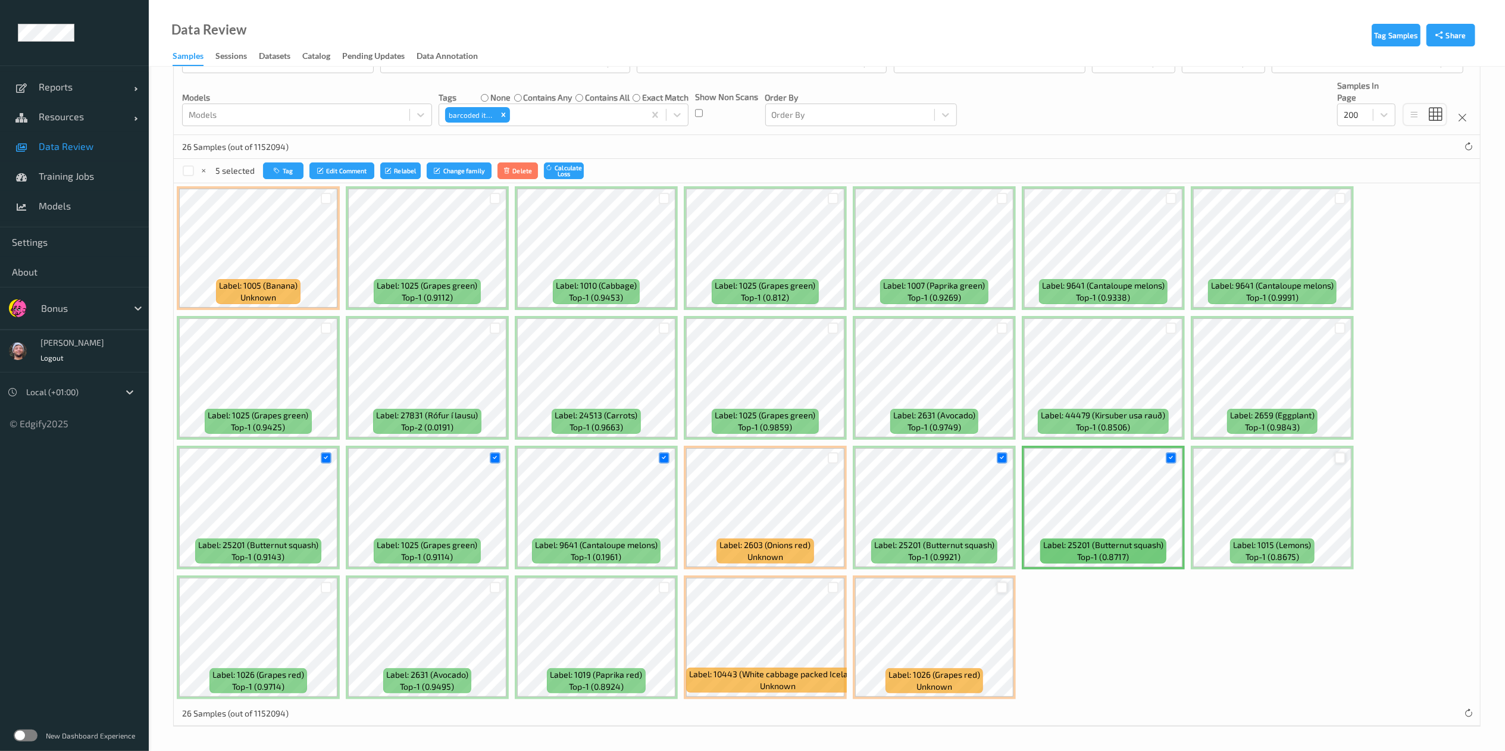
click at [1337, 459] on div at bounding box center [1339, 457] width 11 height 11
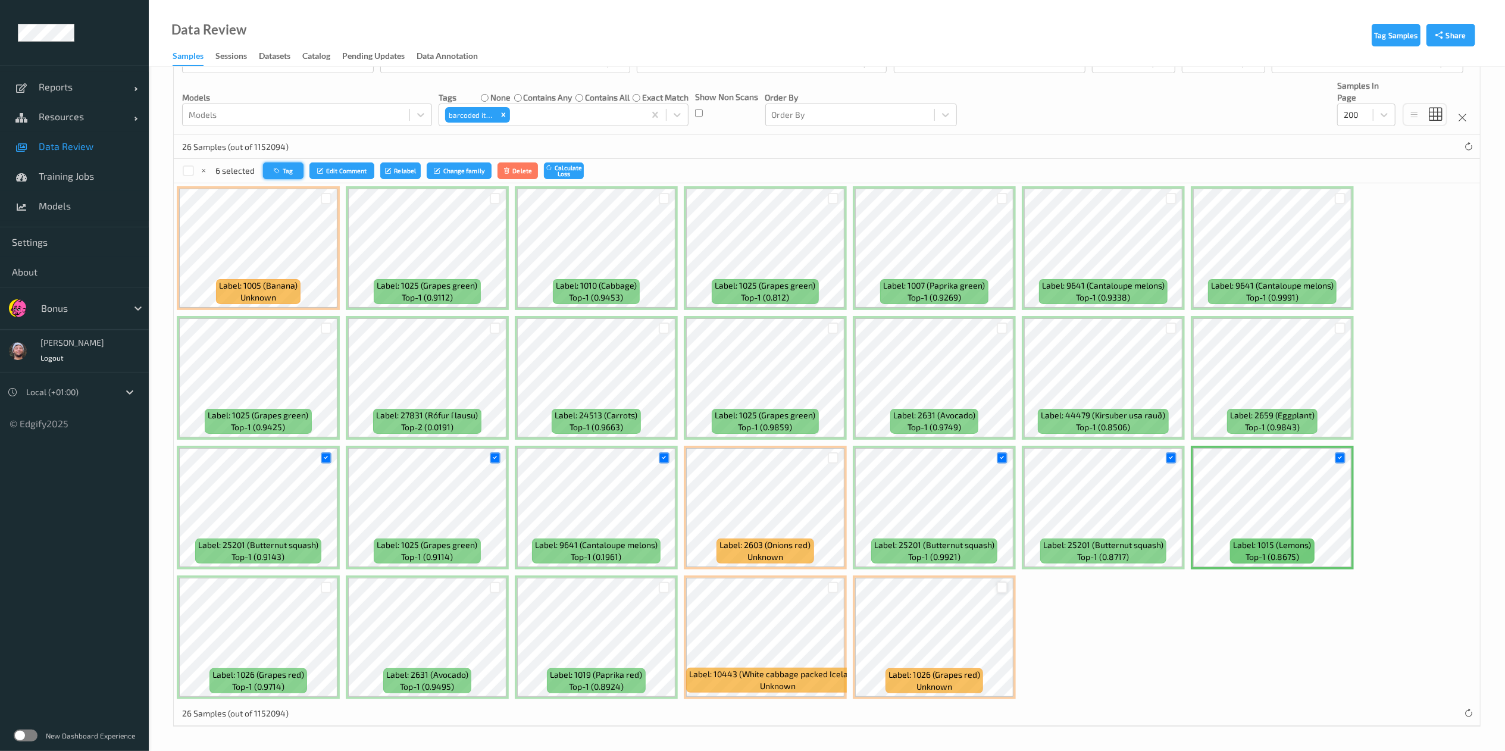
click at [272, 176] on button "Tag" at bounding box center [283, 170] width 40 height 17
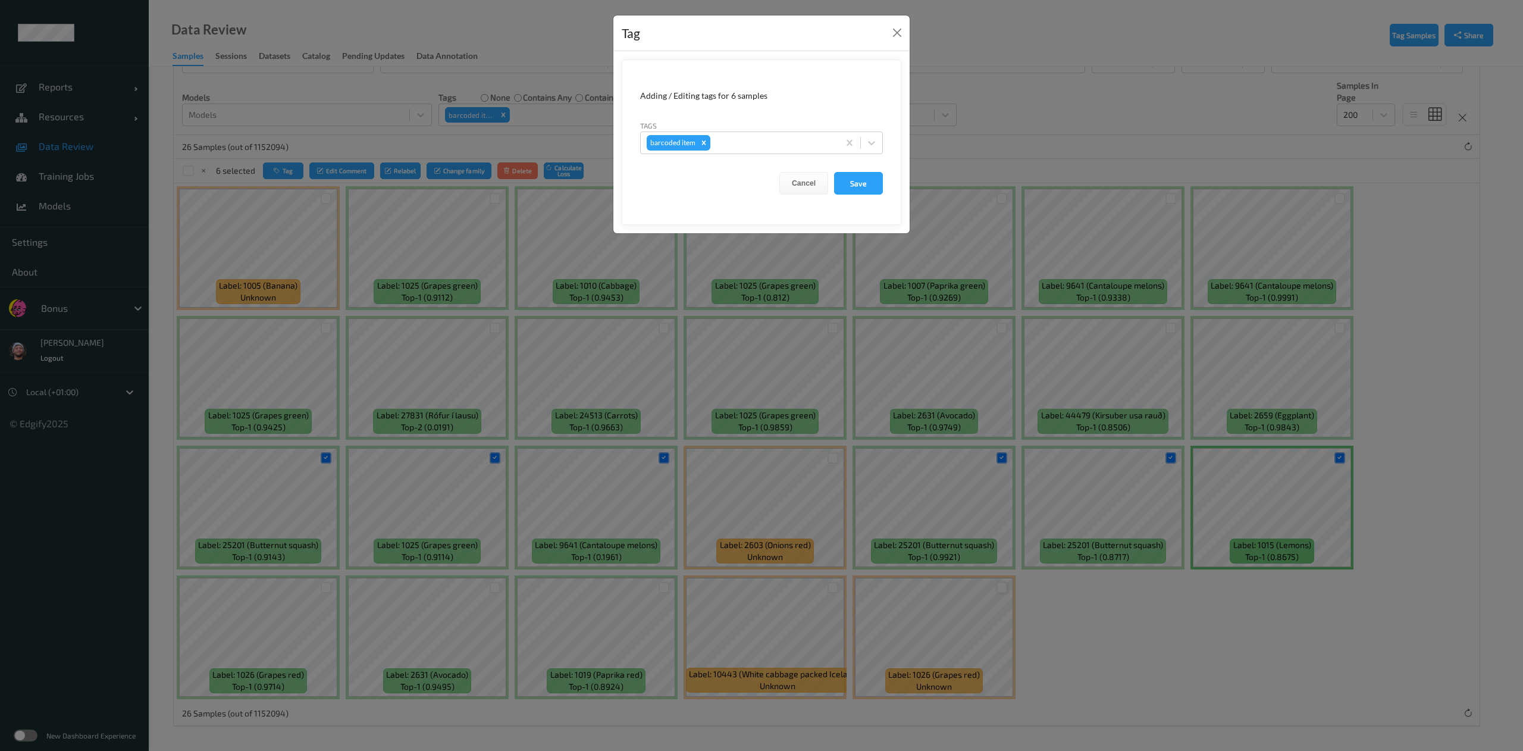
click at [1347, 459] on div "Tag Adding / Editing tags for 6 samples Tags barcoded item Cancel Save" at bounding box center [761, 375] width 1523 height 751
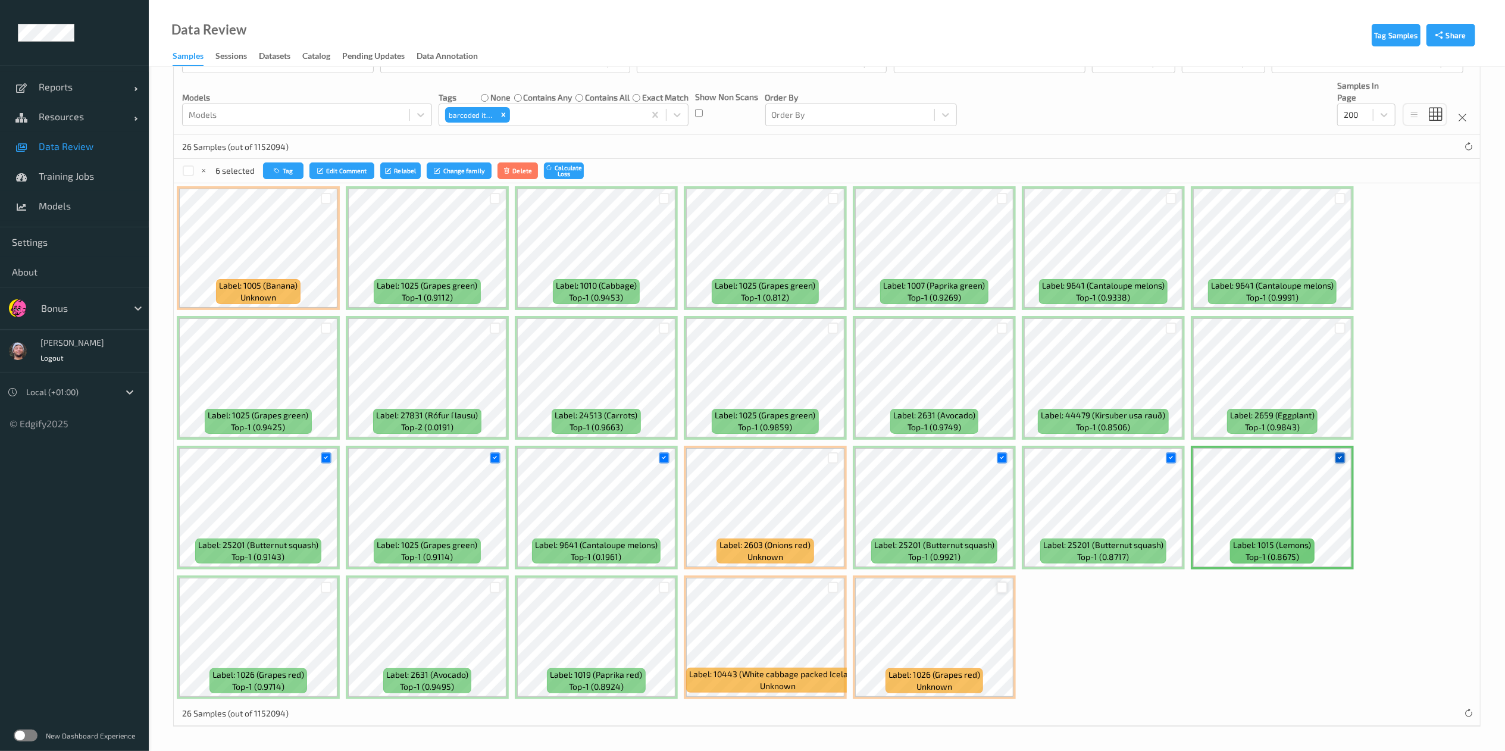
click at [1340, 457] on icon at bounding box center [1340, 458] width 8 height 8
click at [272, 178] on button "Tag" at bounding box center [283, 170] width 40 height 17
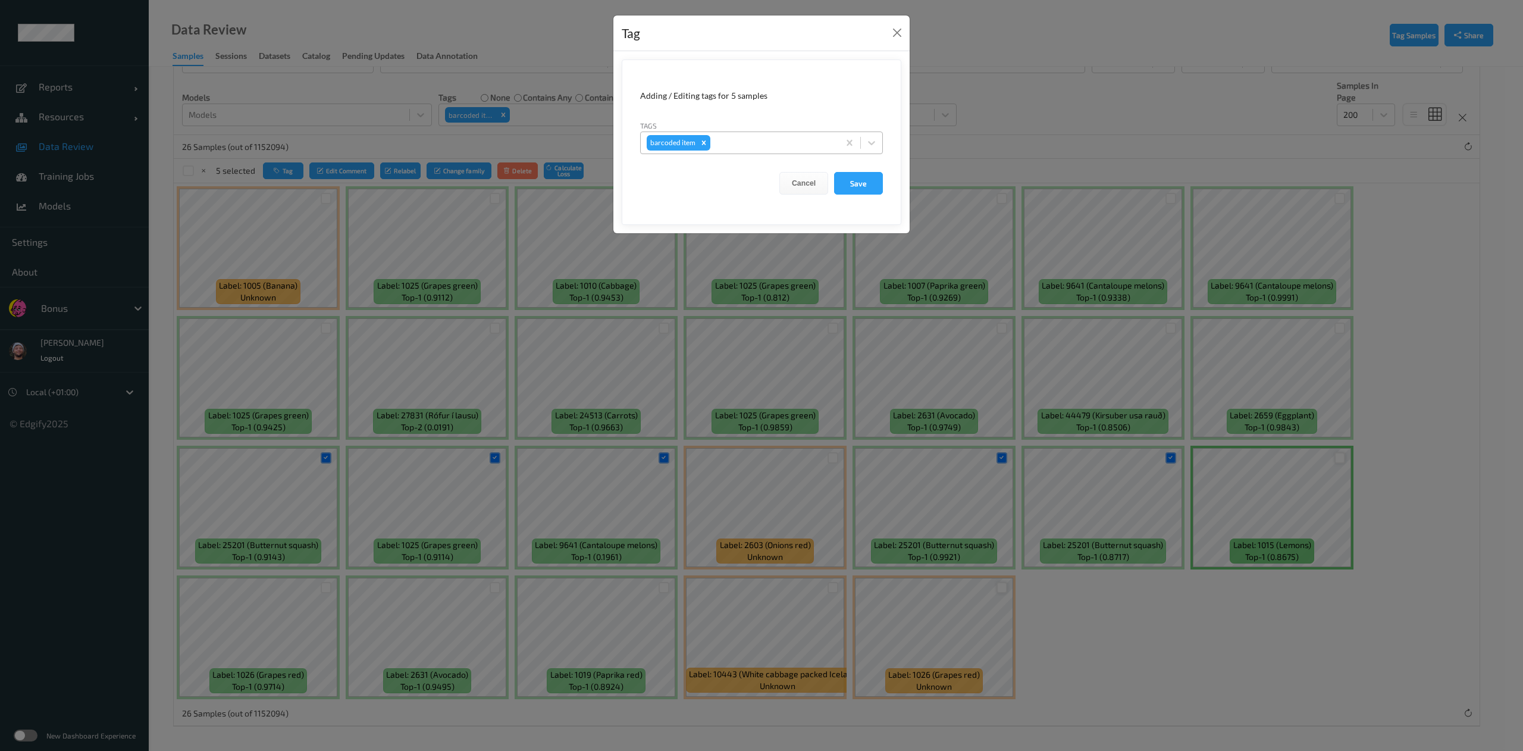
click at [725, 148] on div at bounding box center [773, 143] width 120 height 14
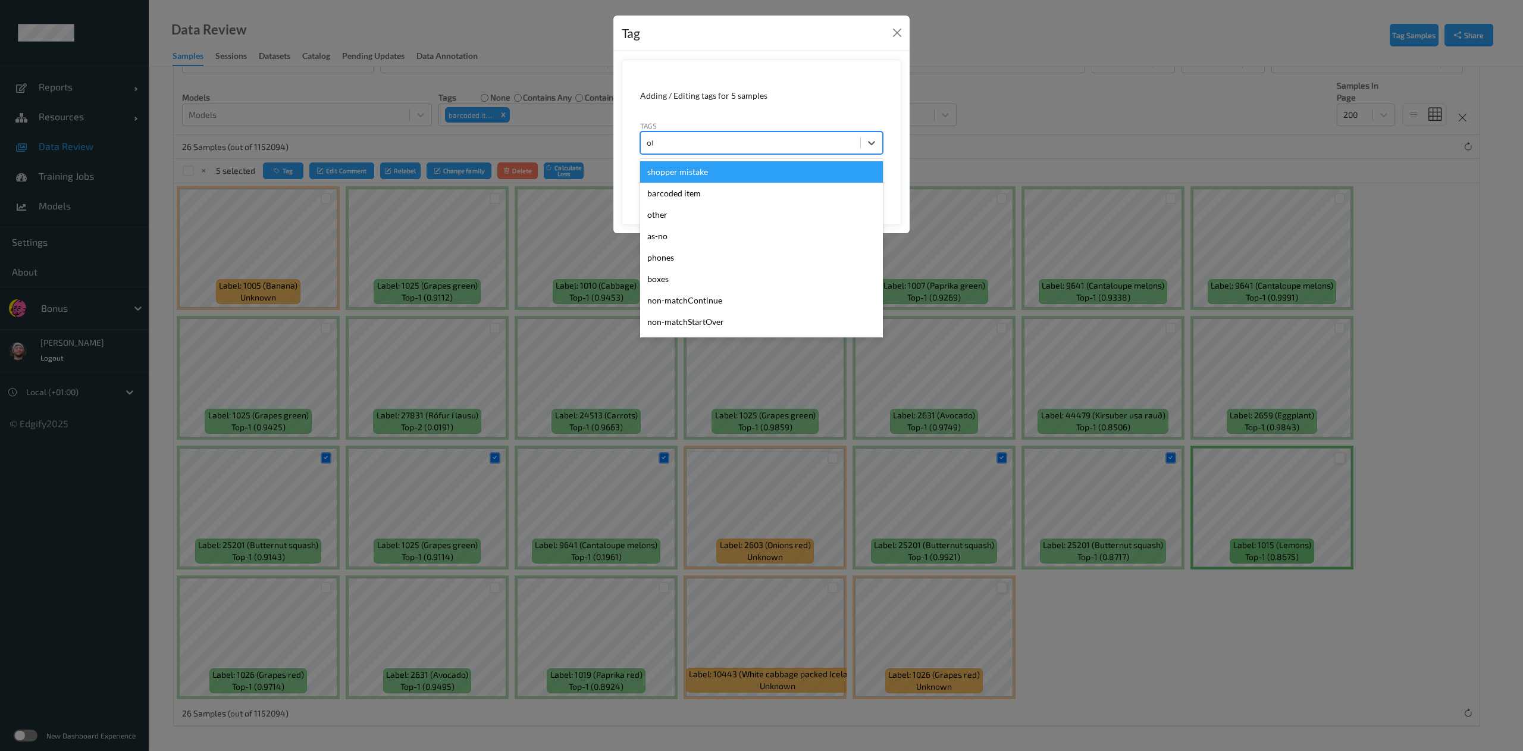
type input "other"
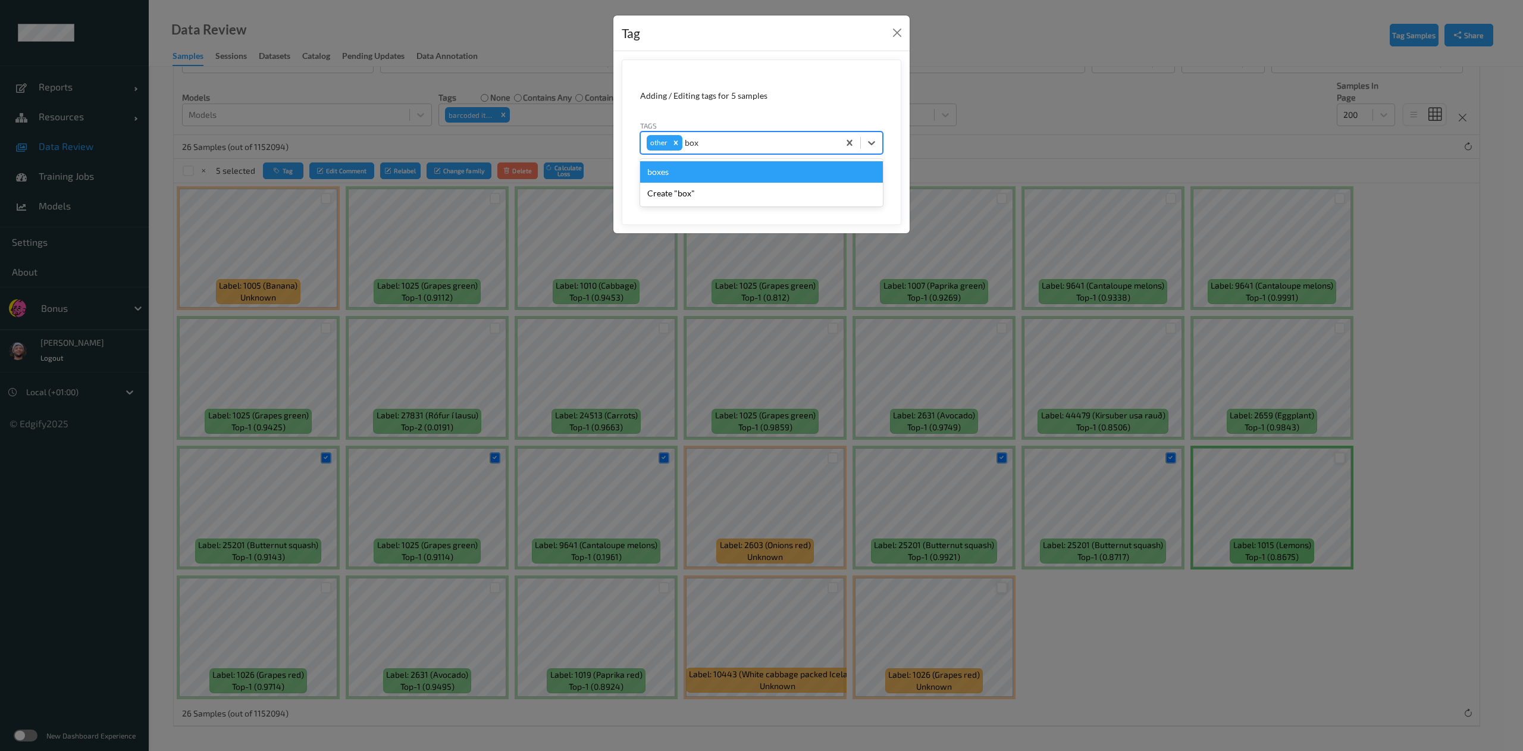
type input "boxe"
click at [834, 172] on button "Save" at bounding box center [858, 183] width 49 height 23
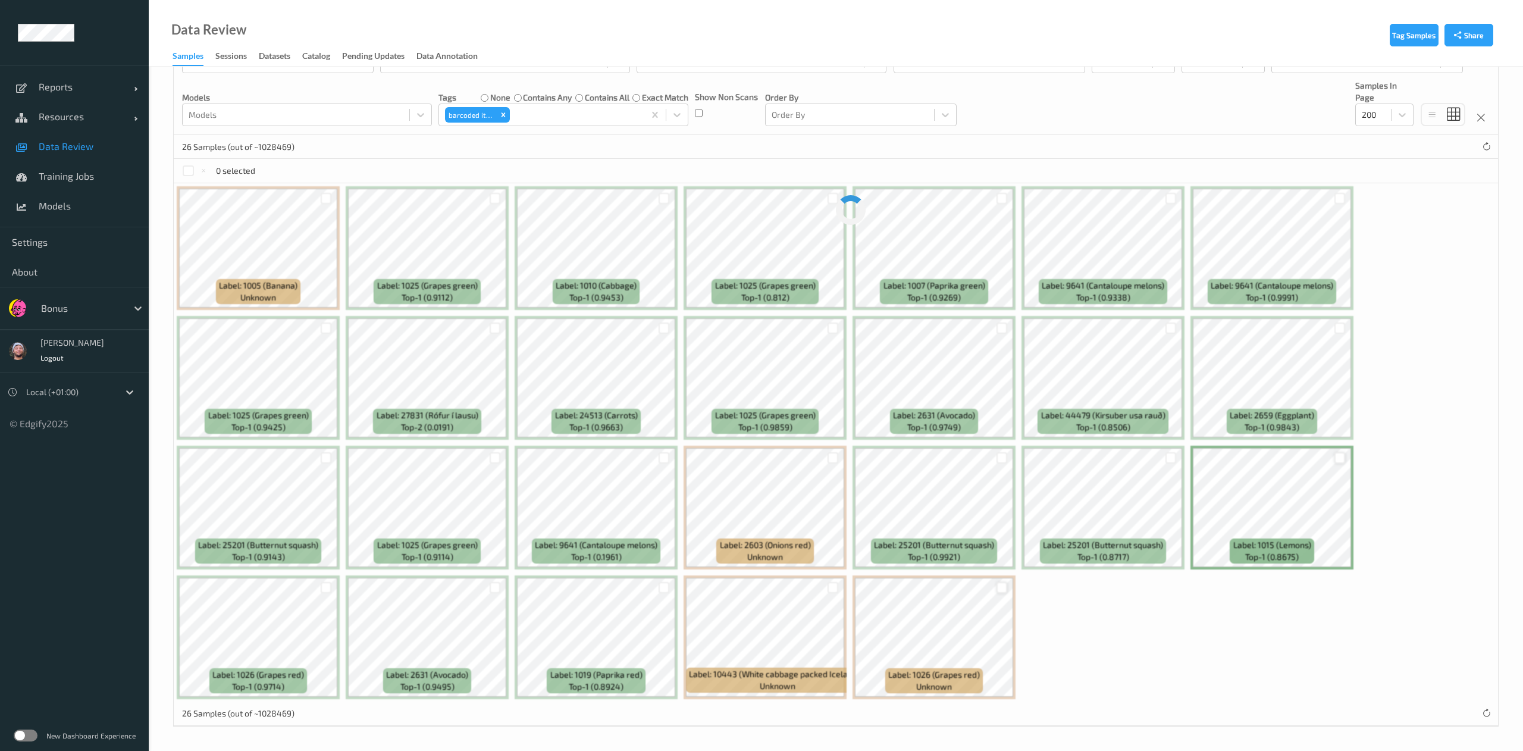
scroll to position [0, 0]
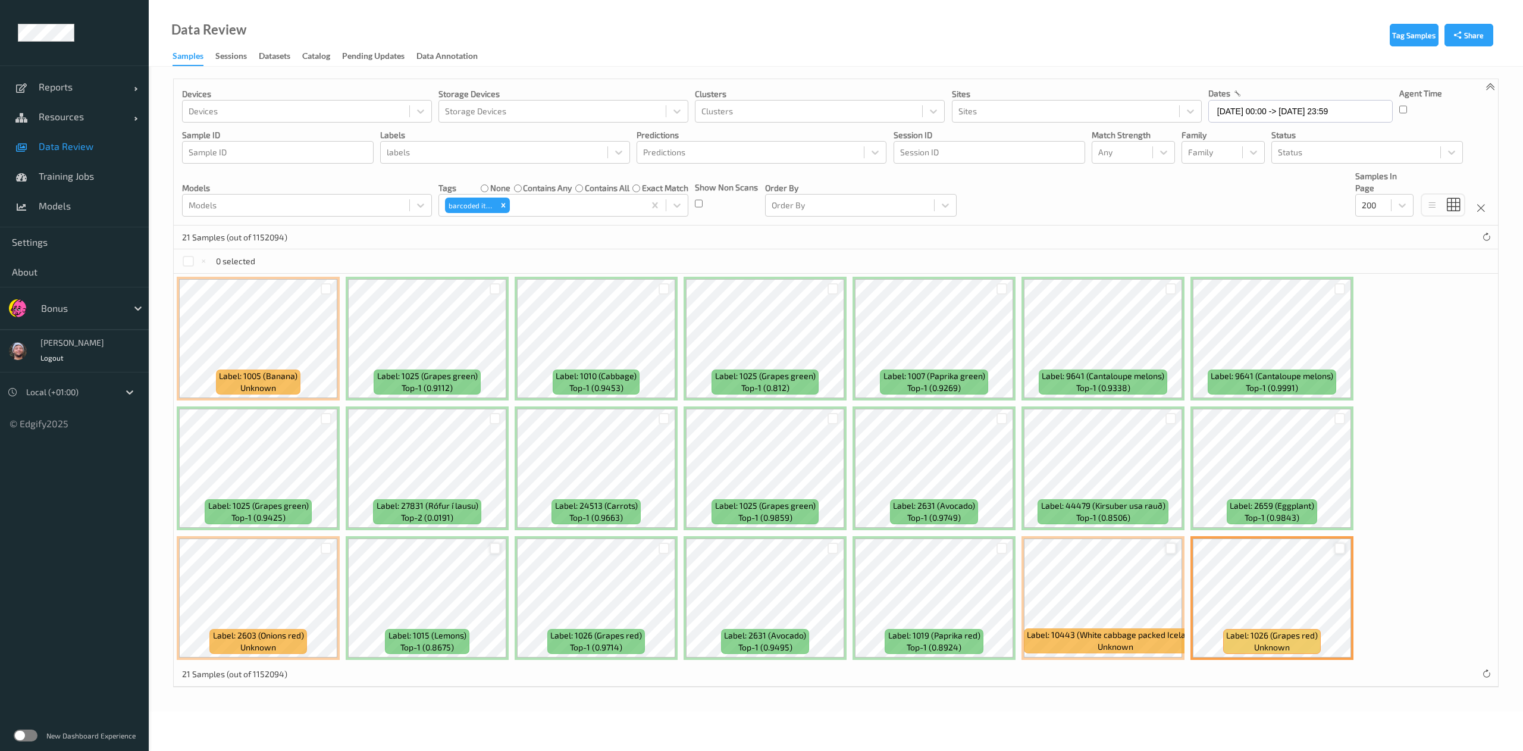
click at [1171, 553] on div at bounding box center [1170, 548] width 11 height 11
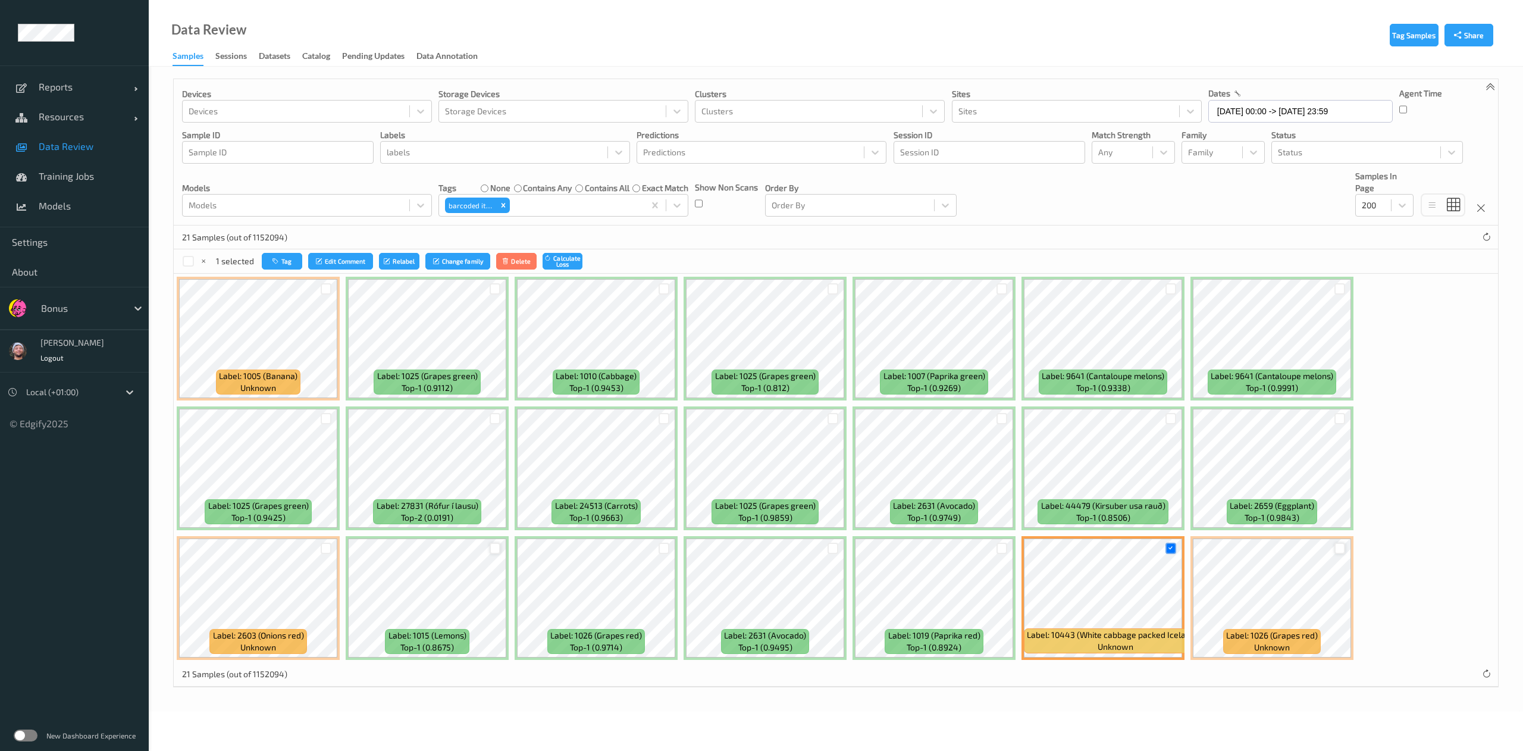
click at [1337, 546] on div at bounding box center [1339, 548] width 11 height 11
click at [500, 538] on div "Label: 1015 (Lemons) top-1 (0.8675)" at bounding box center [427, 598] width 163 height 124
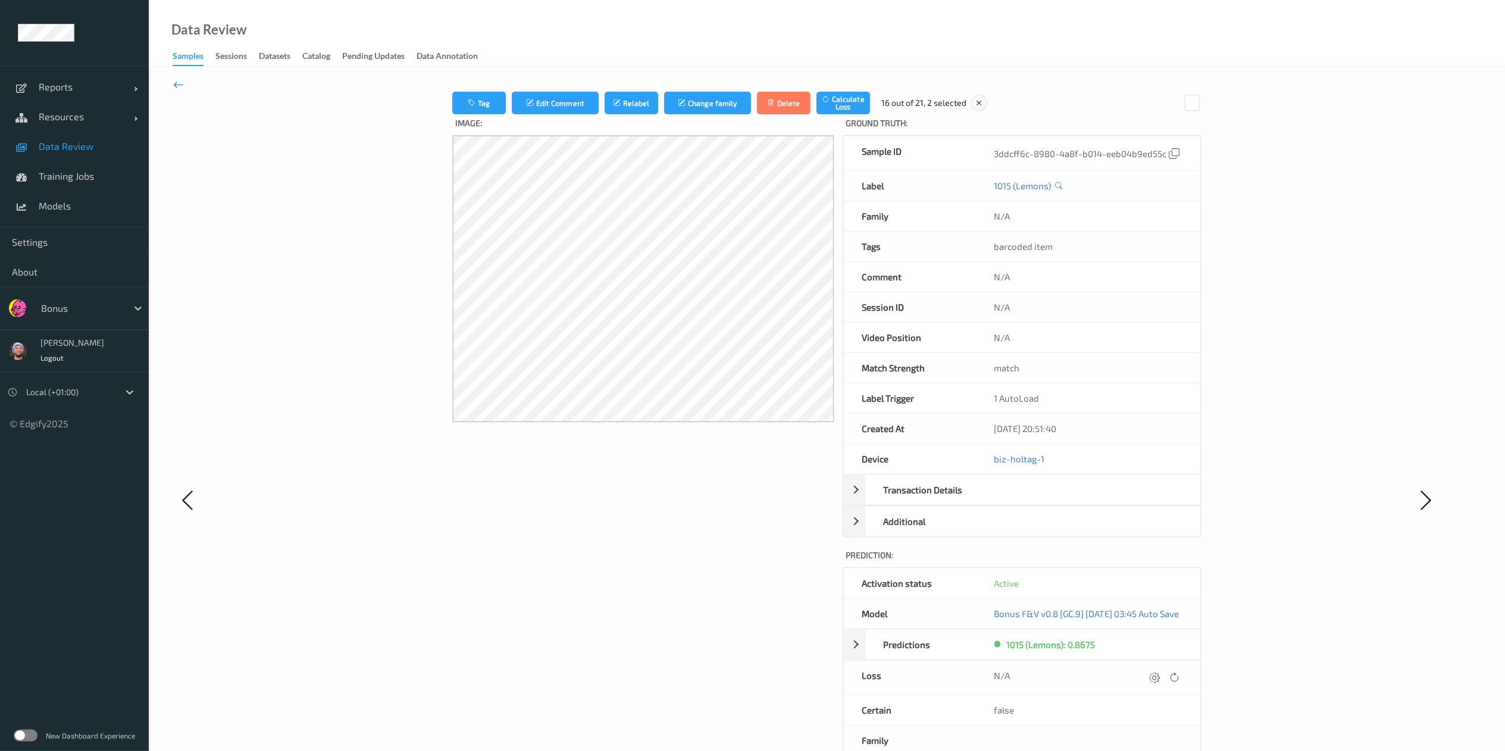
click at [177, 80] on icon at bounding box center [178, 84] width 11 height 13
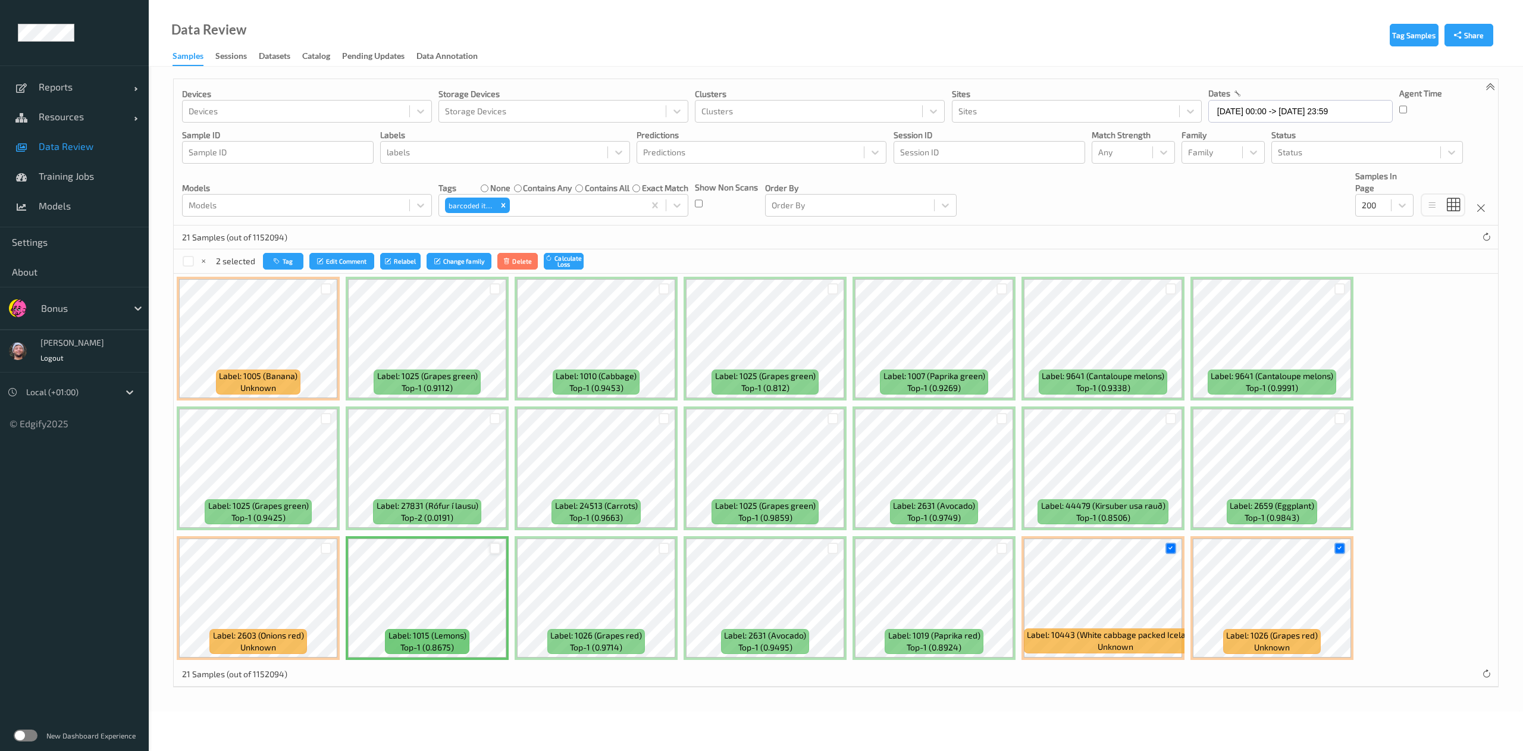
click at [495, 544] on div at bounding box center [495, 548] width 11 height 11
click at [1174, 421] on div at bounding box center [1170, 418] width 11 height 11
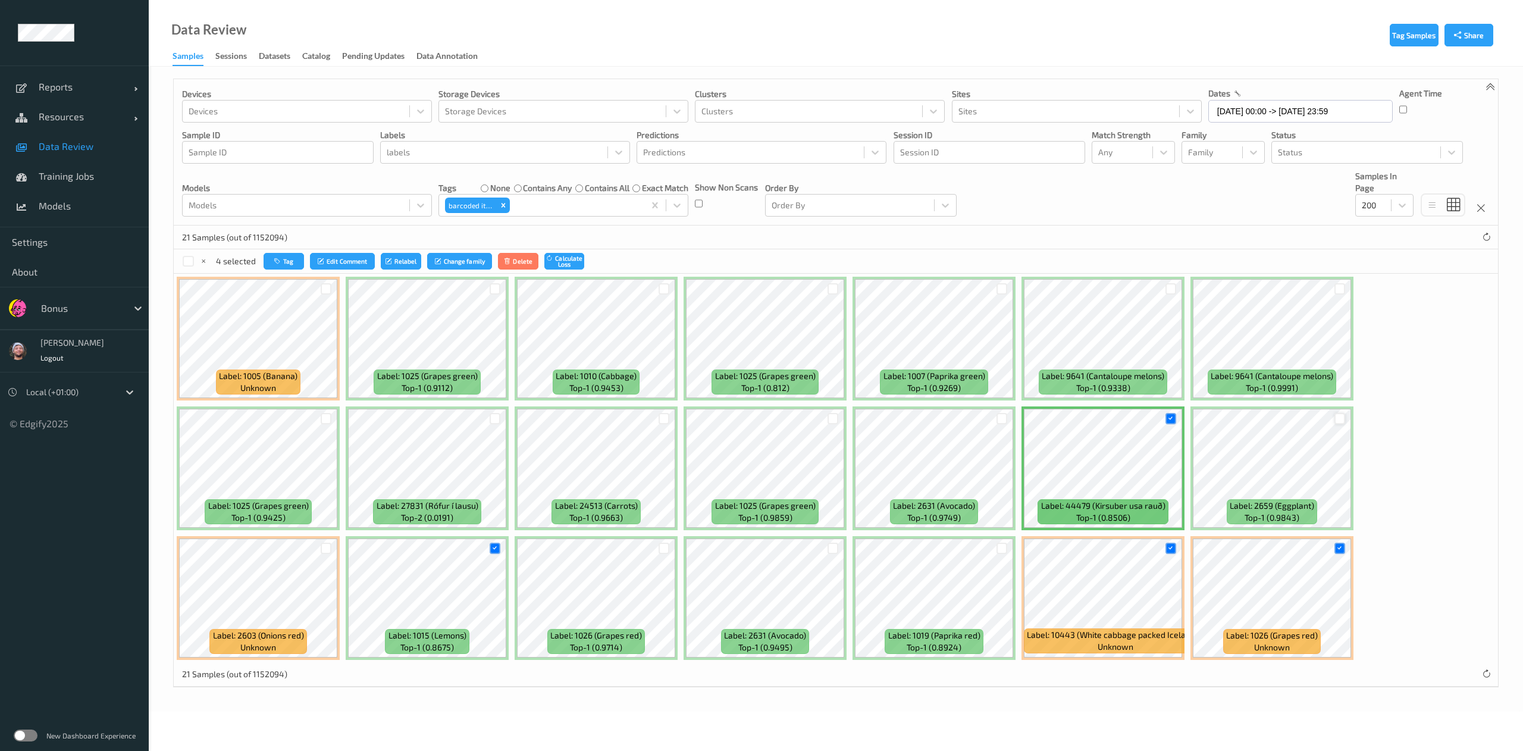
click at [1339, 423] on div at bounding box center [1339, 418] width 11 height 11
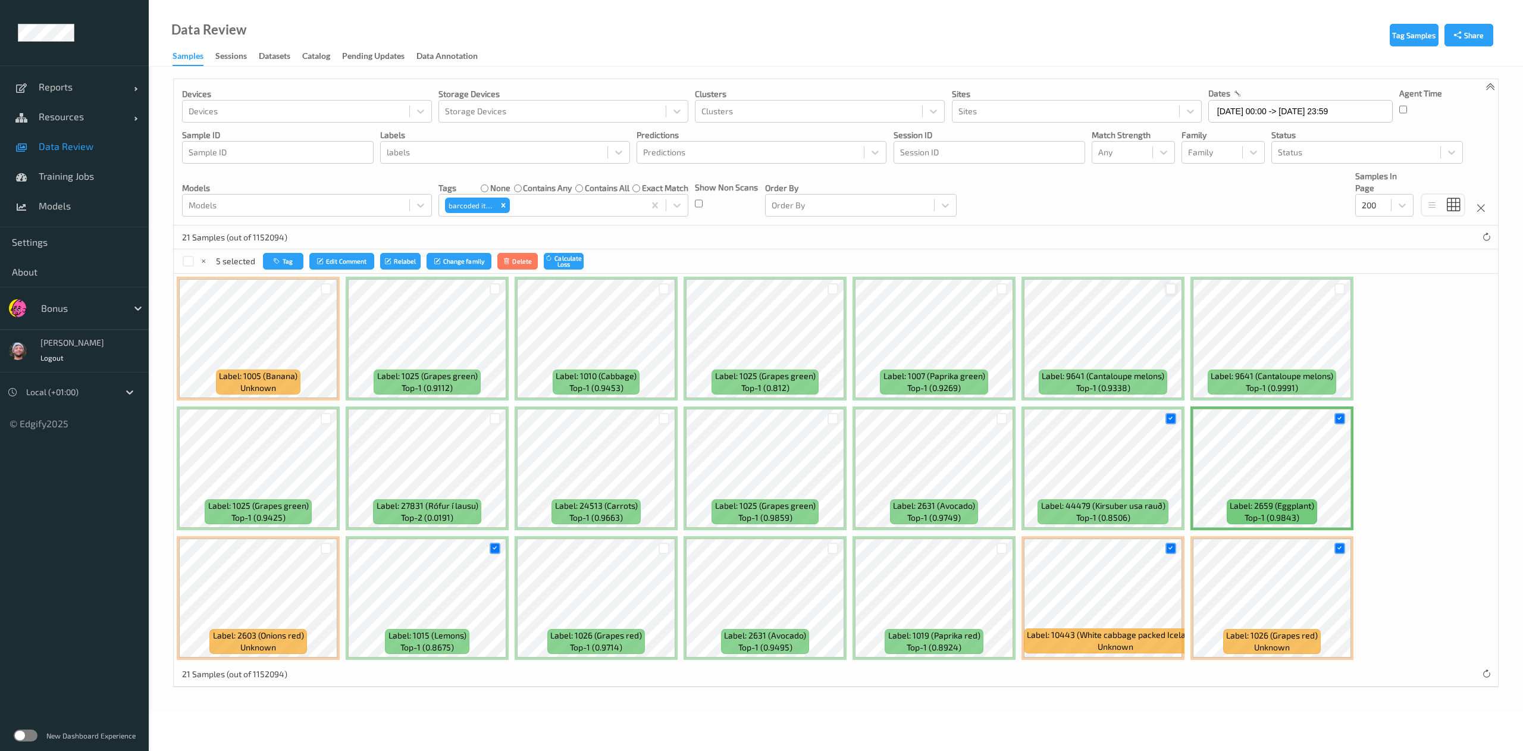
click at [1171, 290] on div at bounding box center [1170, 288] width 11 height 11
click at [1334, 293] on div at bounding box center [1339, 288] width 11 height 11
click at [276, 268] on button "Tag" at bounding box center [282, 261] width 40 height 17
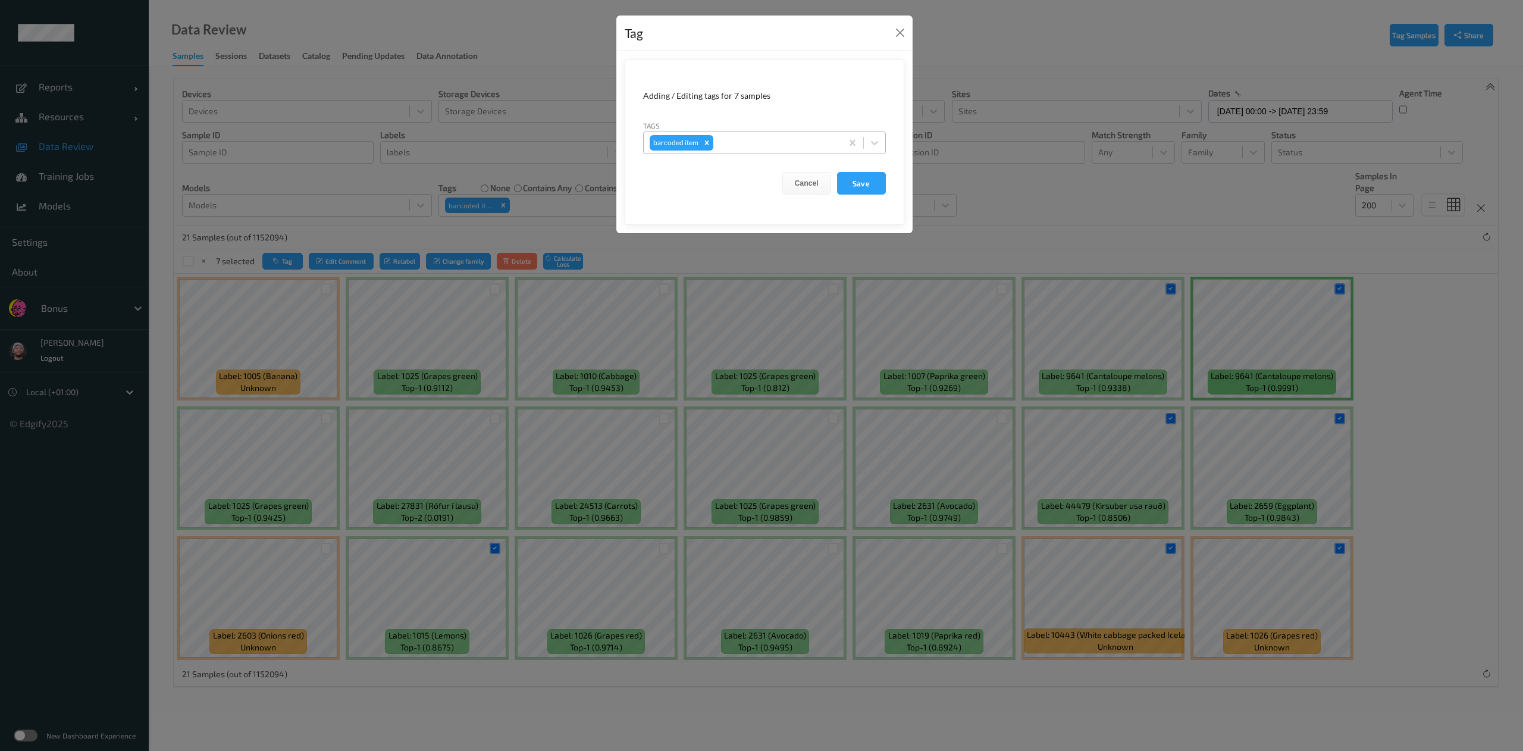
click at [796, 145] on div at bounding box center [776, 143] width 120 height 14
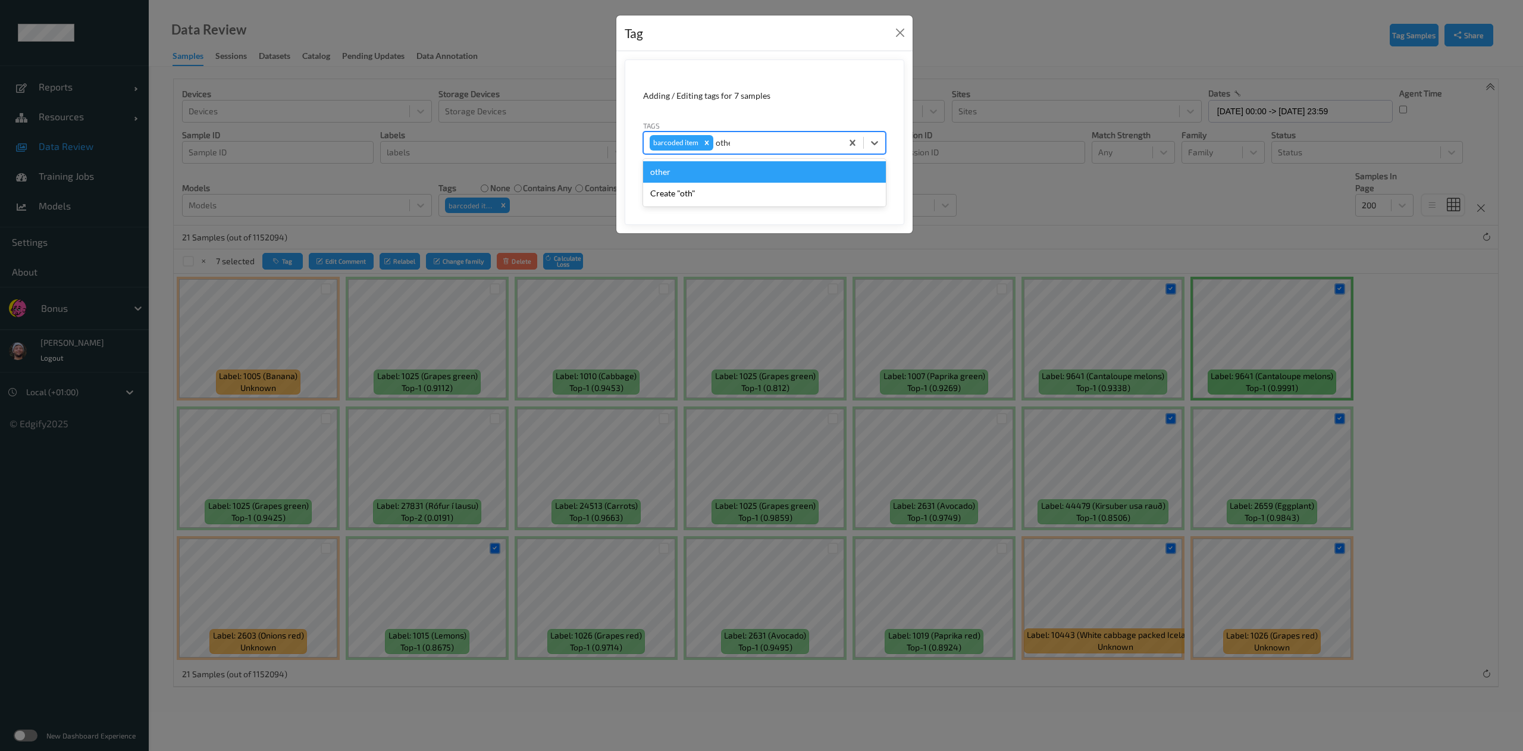
type input "other"
click at [837, 172] on button "Save" at bounding box center [861, 183] width 49 height 23
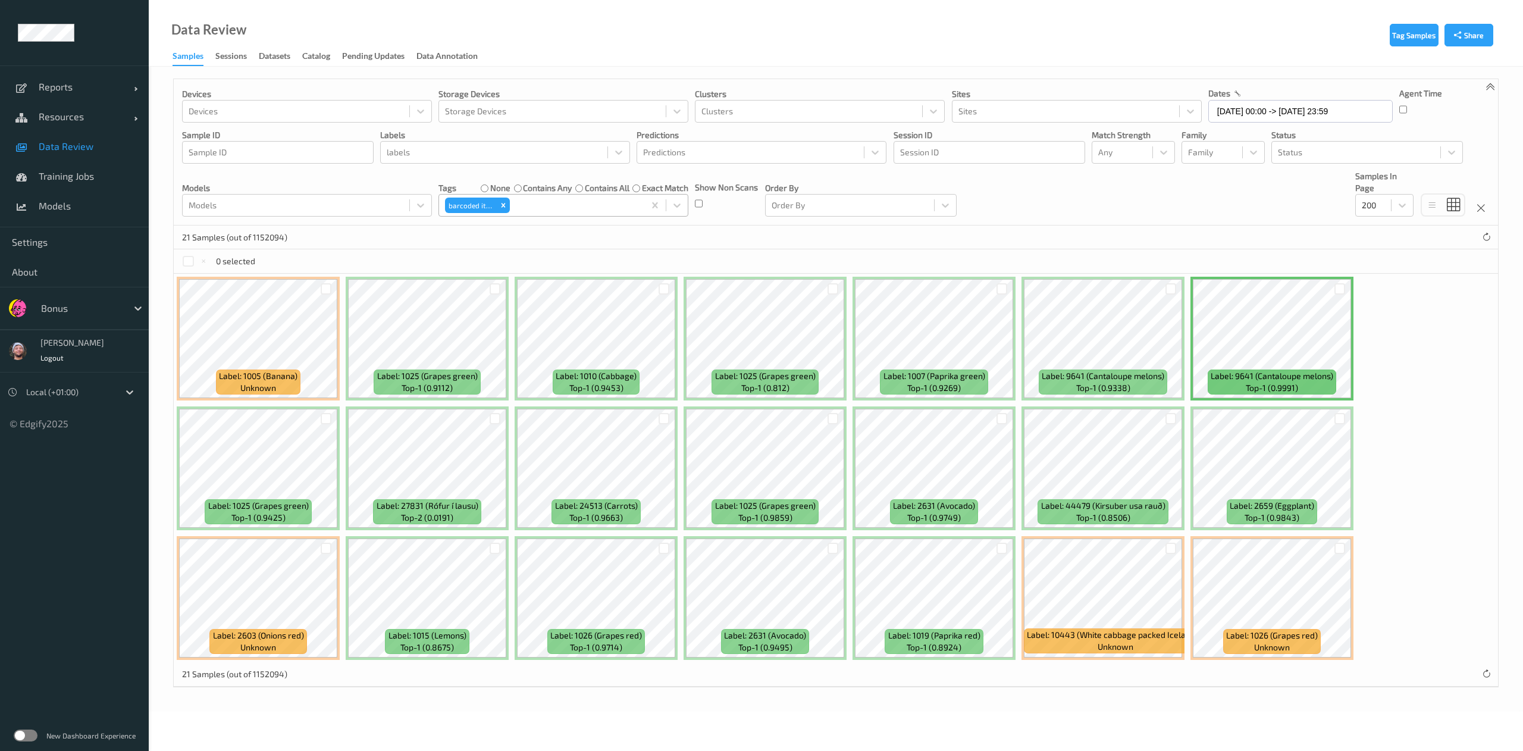
click at [543, 197] on div "barcoded item" at bounding box center [541, 205] width 205 height 20
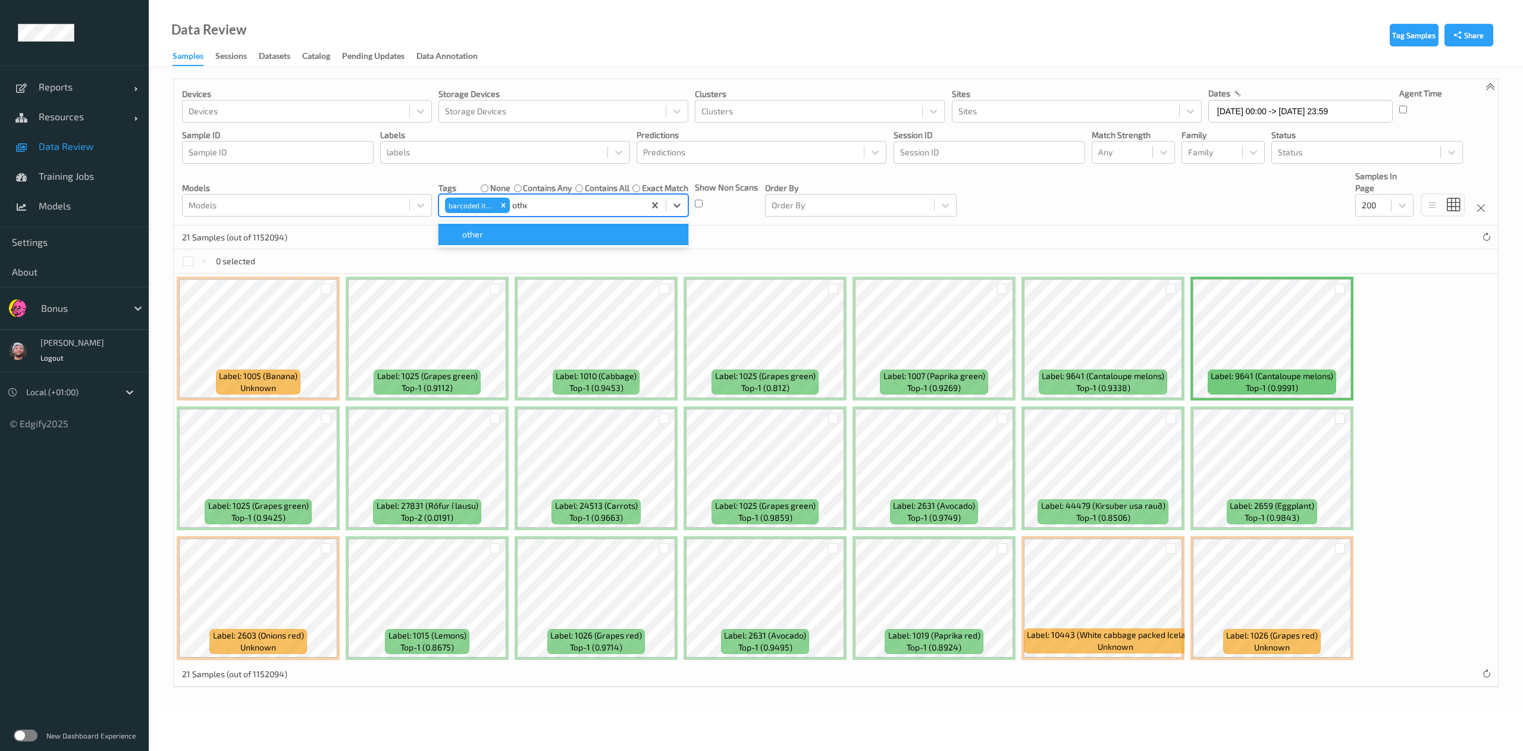
type input "other"
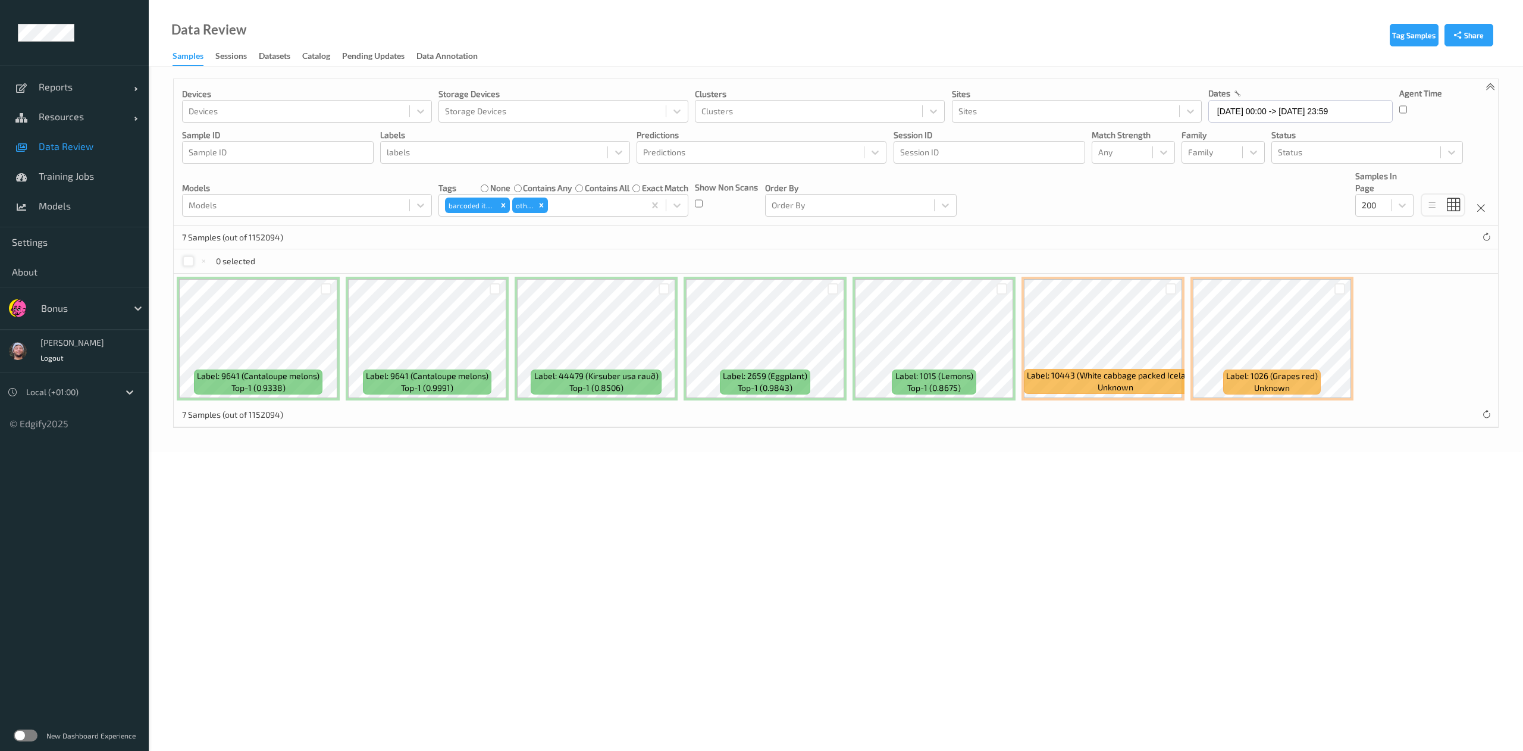
click at [183, 264] on div at bounding box center [188, 261] width 11 height 11
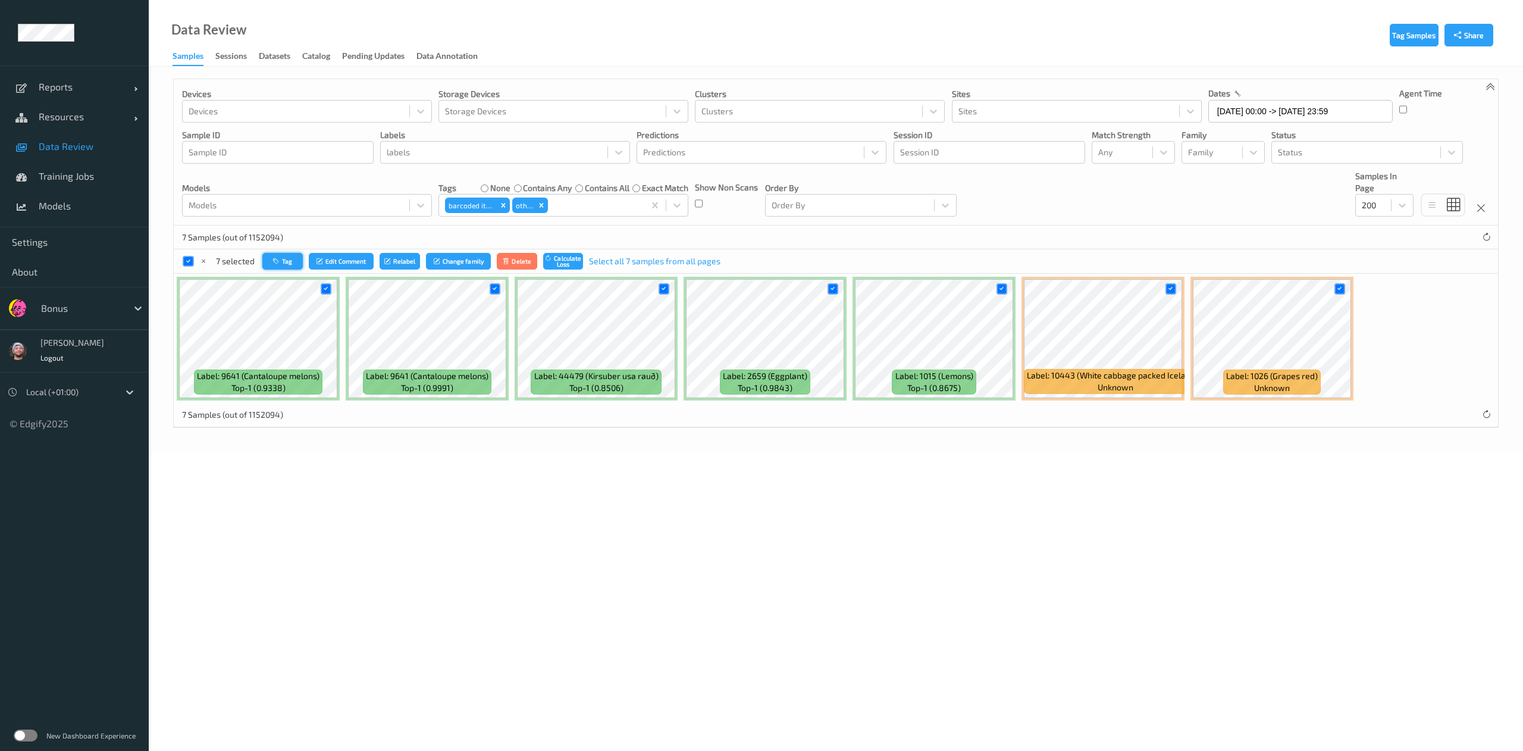
click at [287, 256] on button "Tag" at bounding box center [282, 261] width 40 height 17
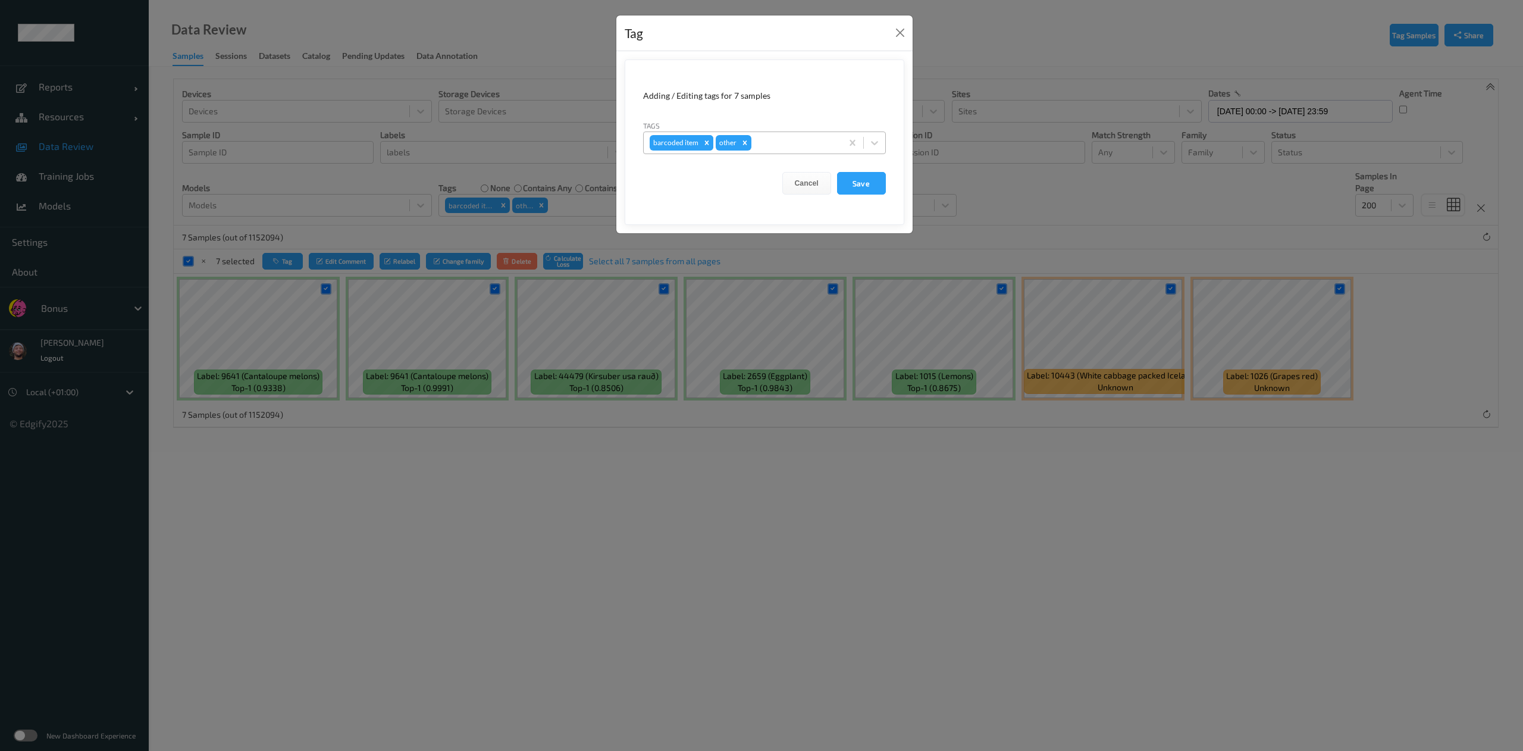
click at [707, 144] on icon "Remove barcoded item" at bounding box center [706, 142] width 4 height 4
click at [873, 187] on button "Save" at bounding box center [861, 183] width 49 height 23
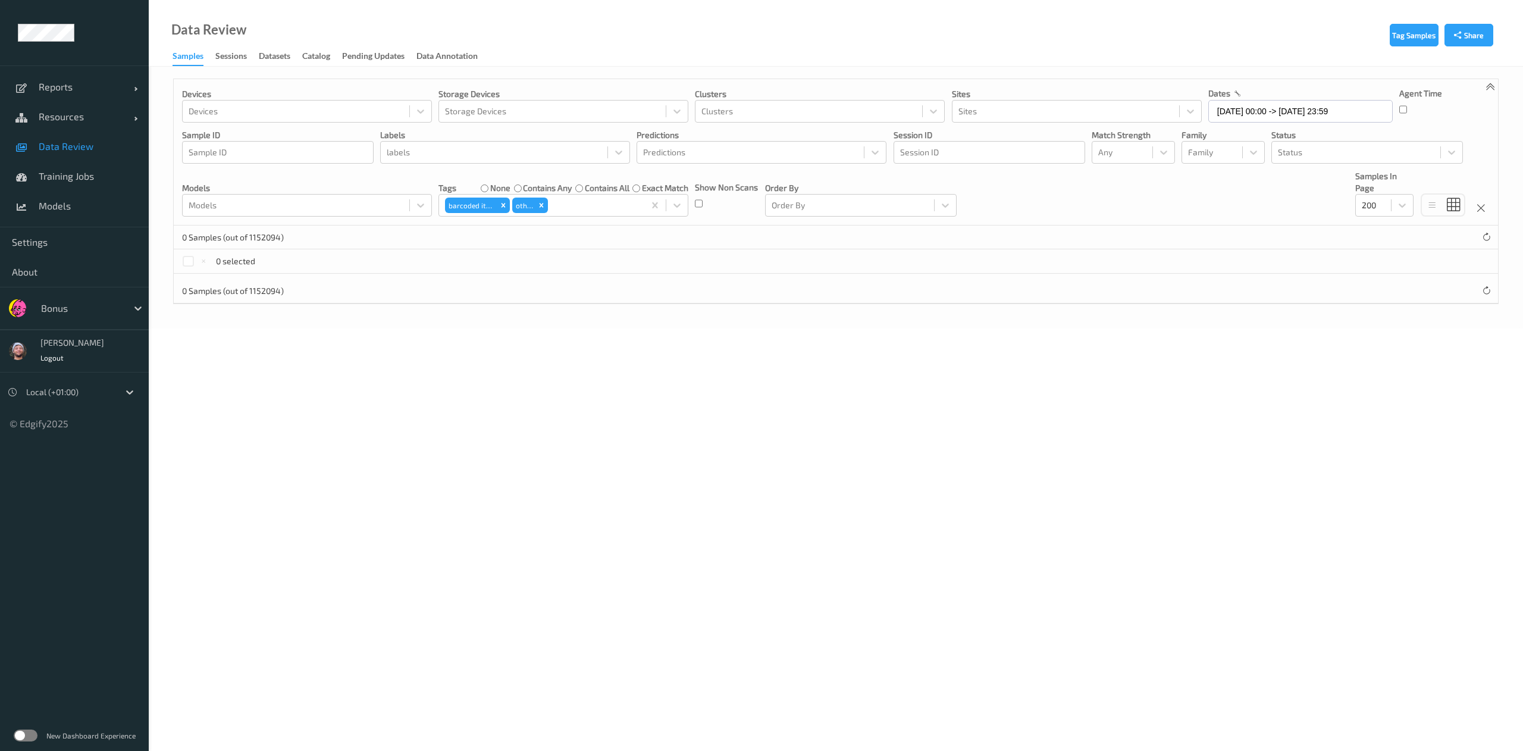
click at [537, 190] on label "contains any" at bounding box center [547, 188] width 49 height 12
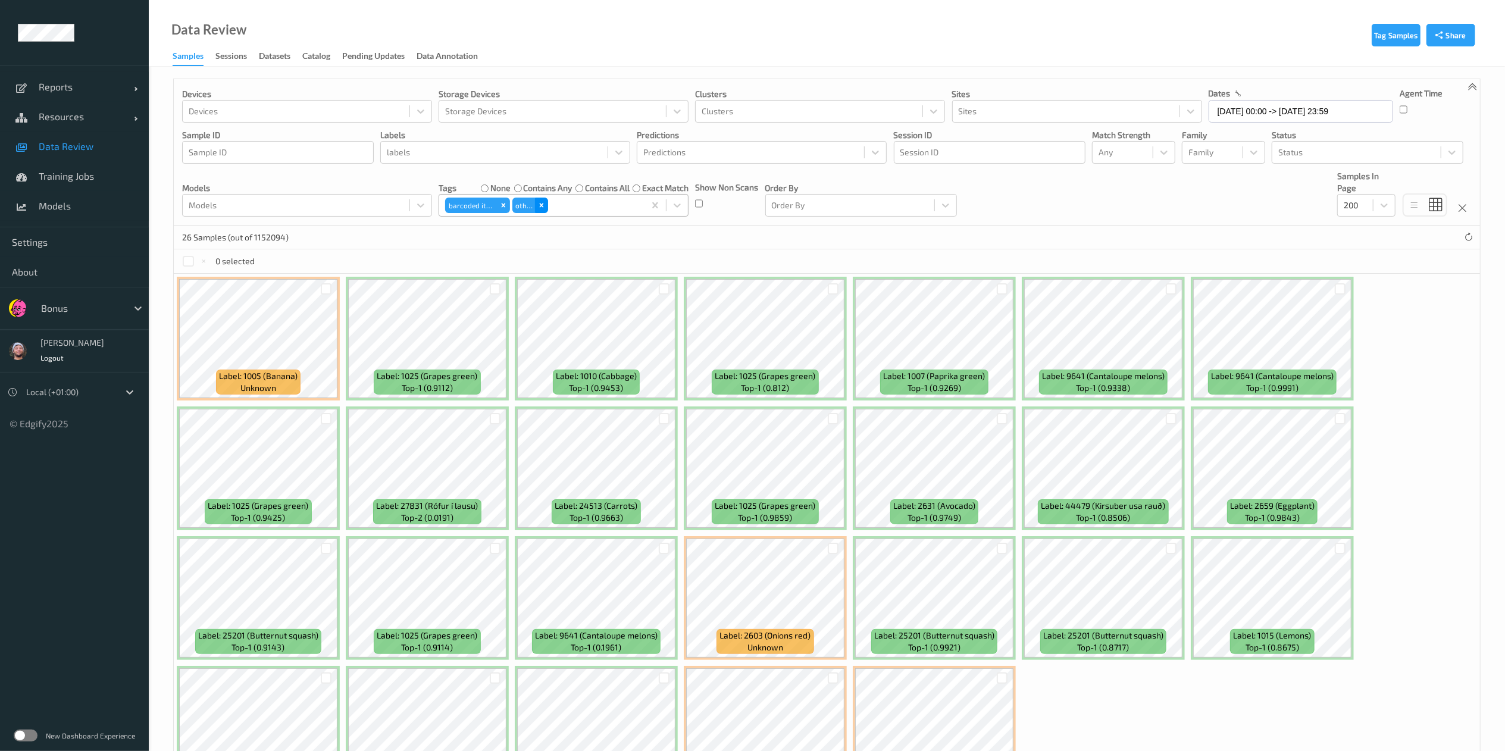
click at [539, 203] on icon "Remove other" at bounding box center [541, 205] width 8 height 8
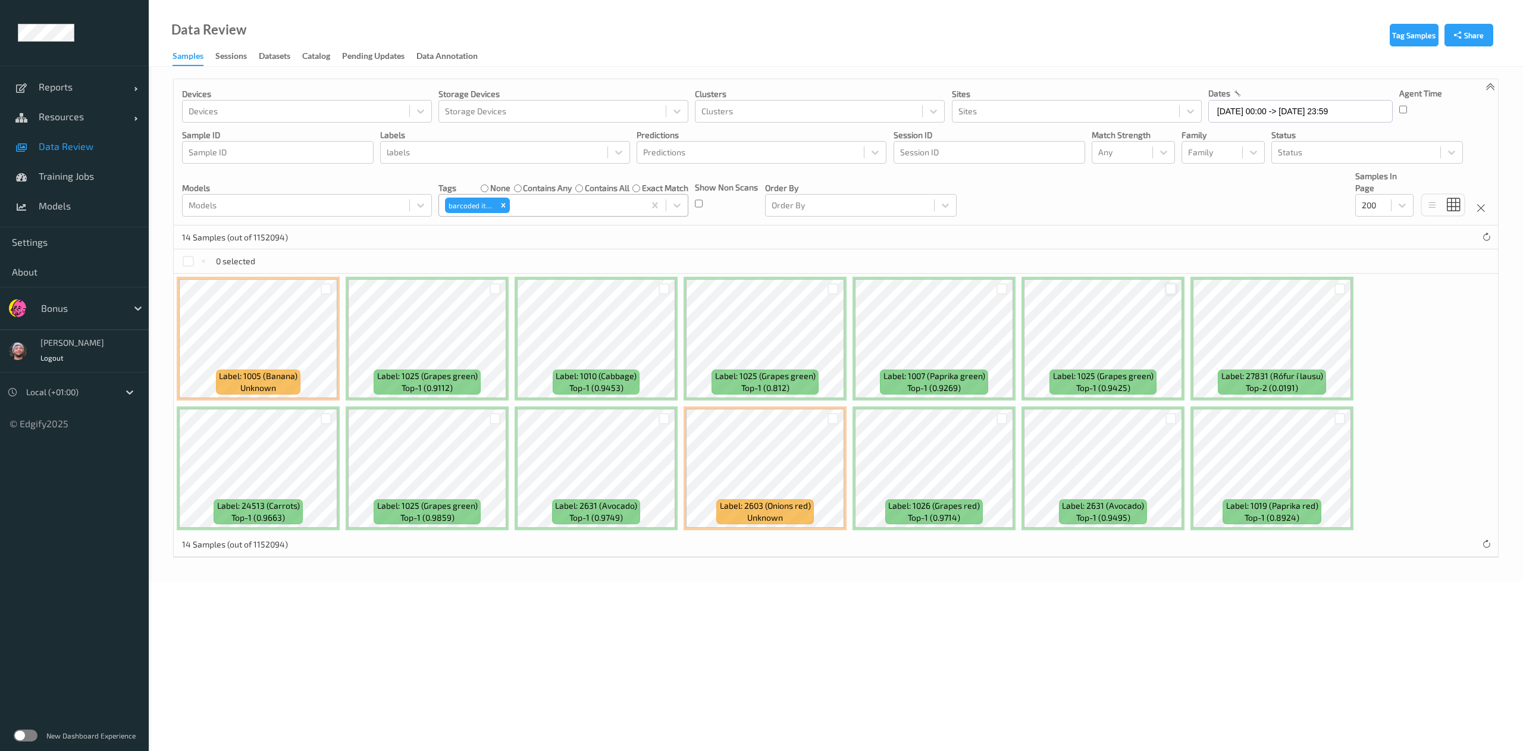
click at [1169, 288] on div at bounding box center [1170, 288] width 11 height 11
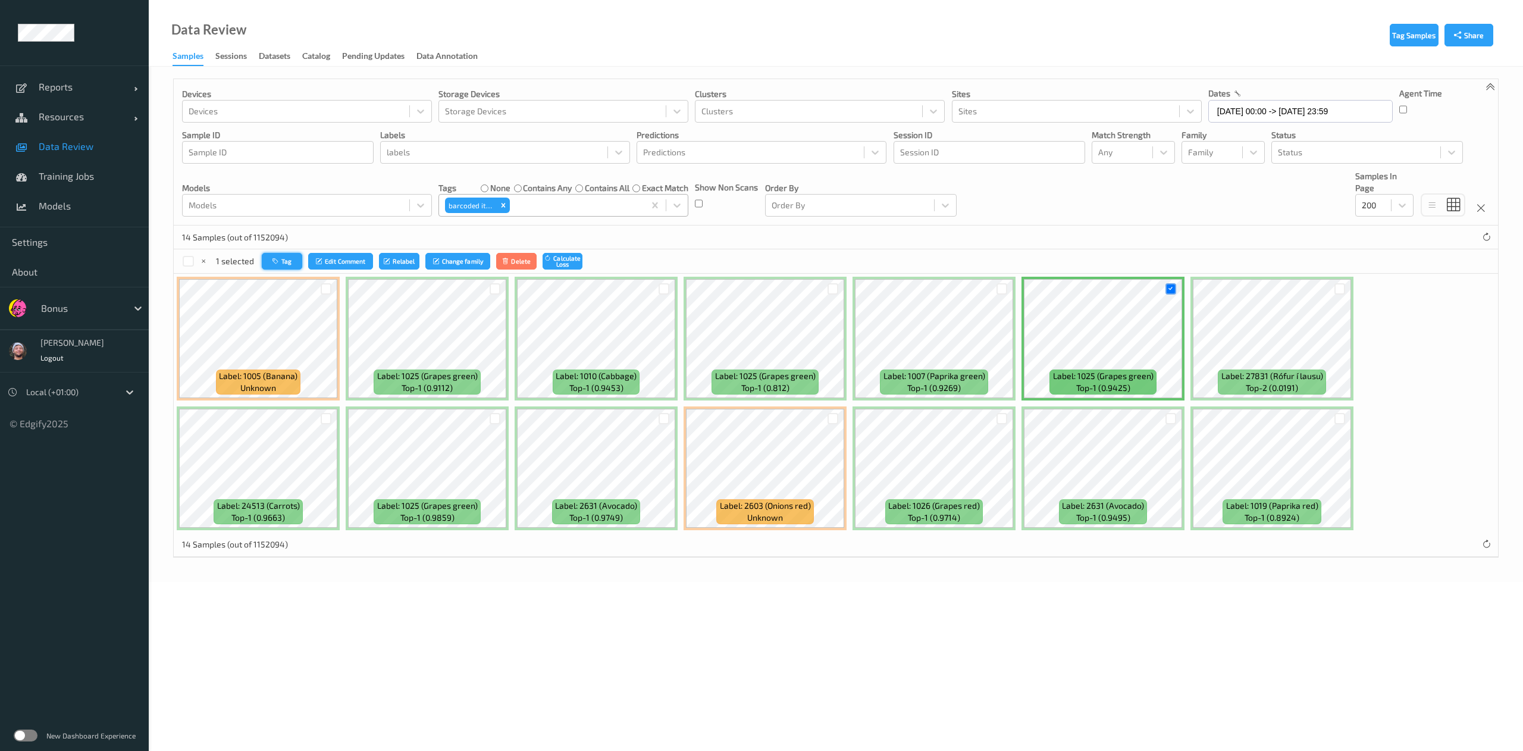
click at [298, 262] on button "Tag" at bounding box center [282, 261] width 40 height 17
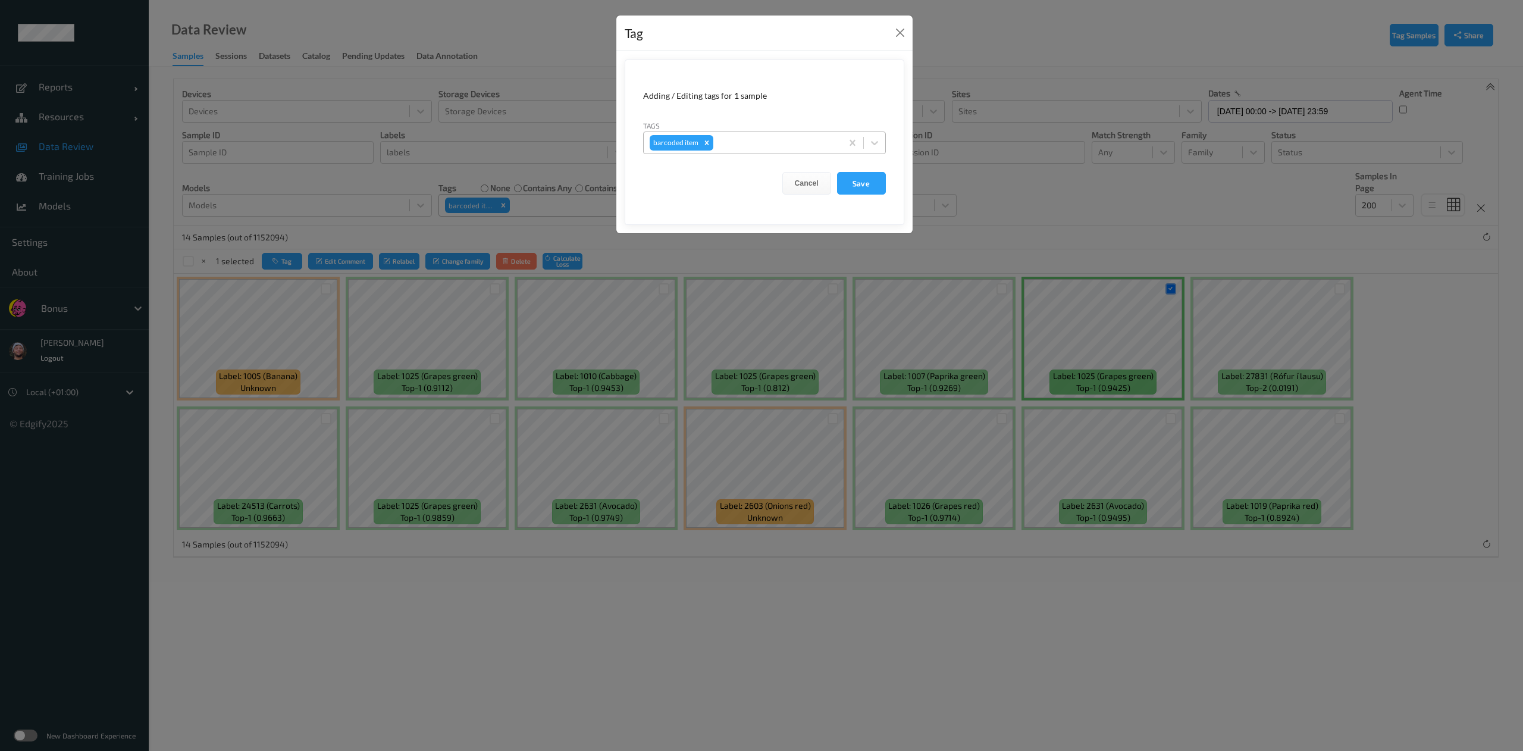
click at [808, 145] on div at bounding box center [776, 143] width 120 height 14
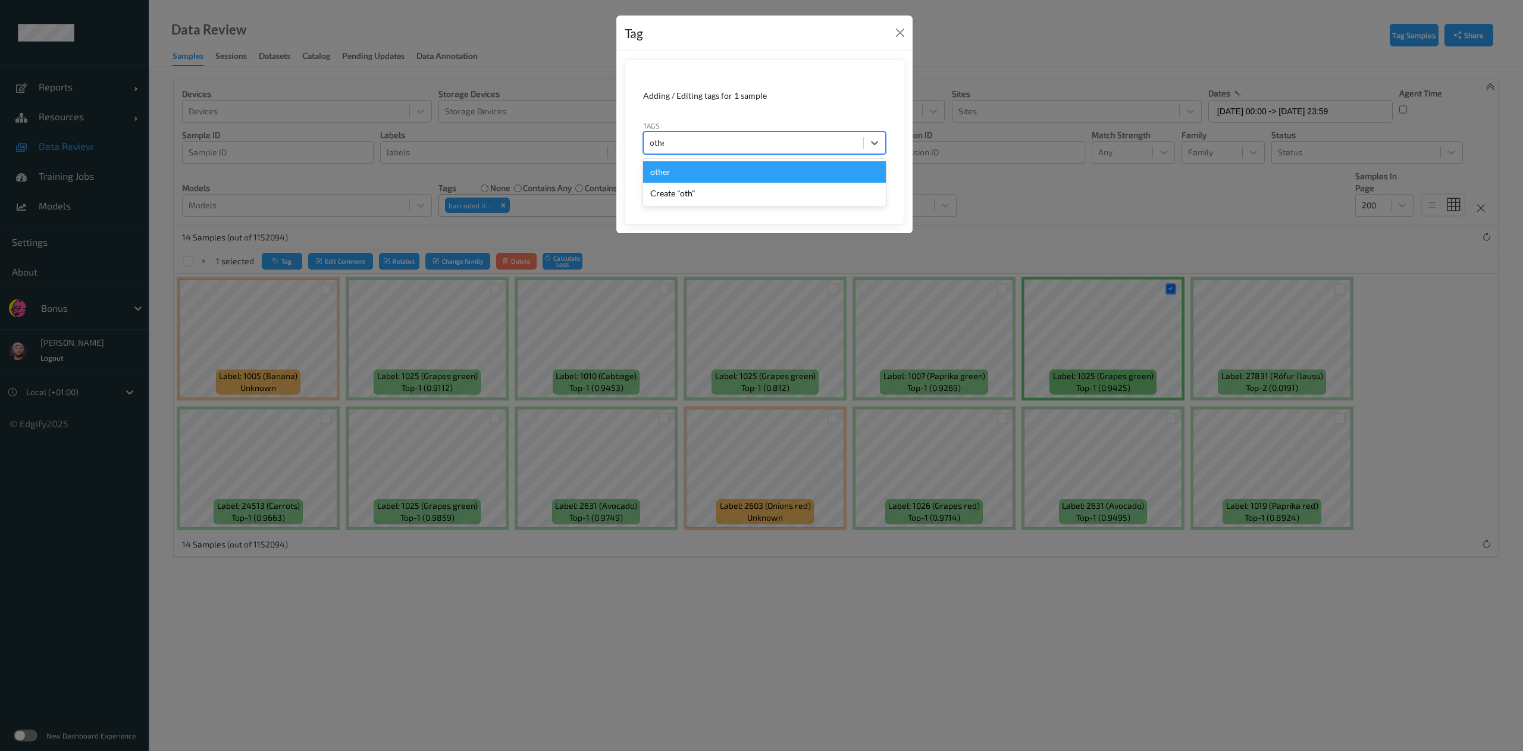
type input "other"
click at [837, 172] on button "Save" at bounding box center [861, 183] width 49 height 23
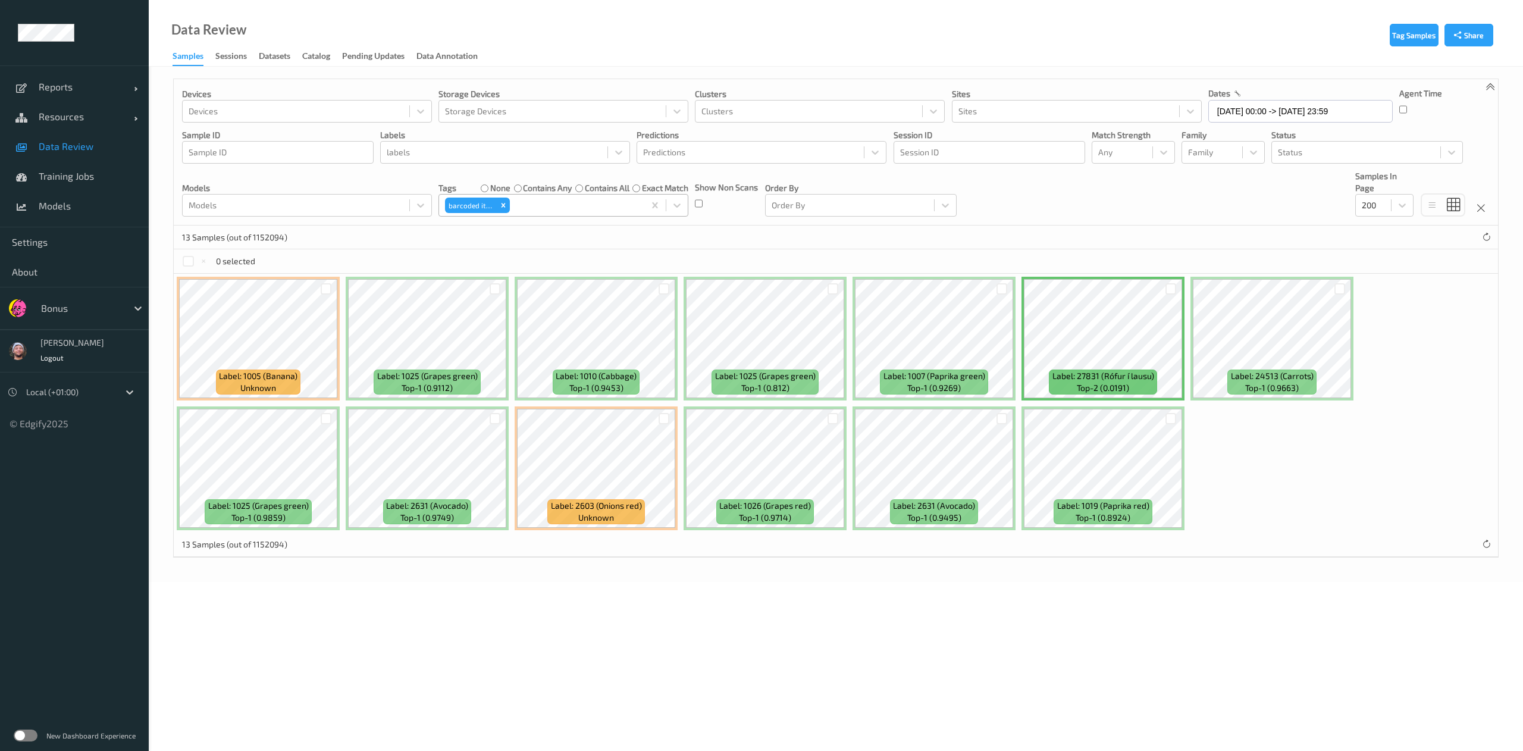
click at [829, 296] on div at bounding box center [833, 289] width 23 height 20
click at [829, 289] on div at bounding box center [833, 288] width 11 height 11
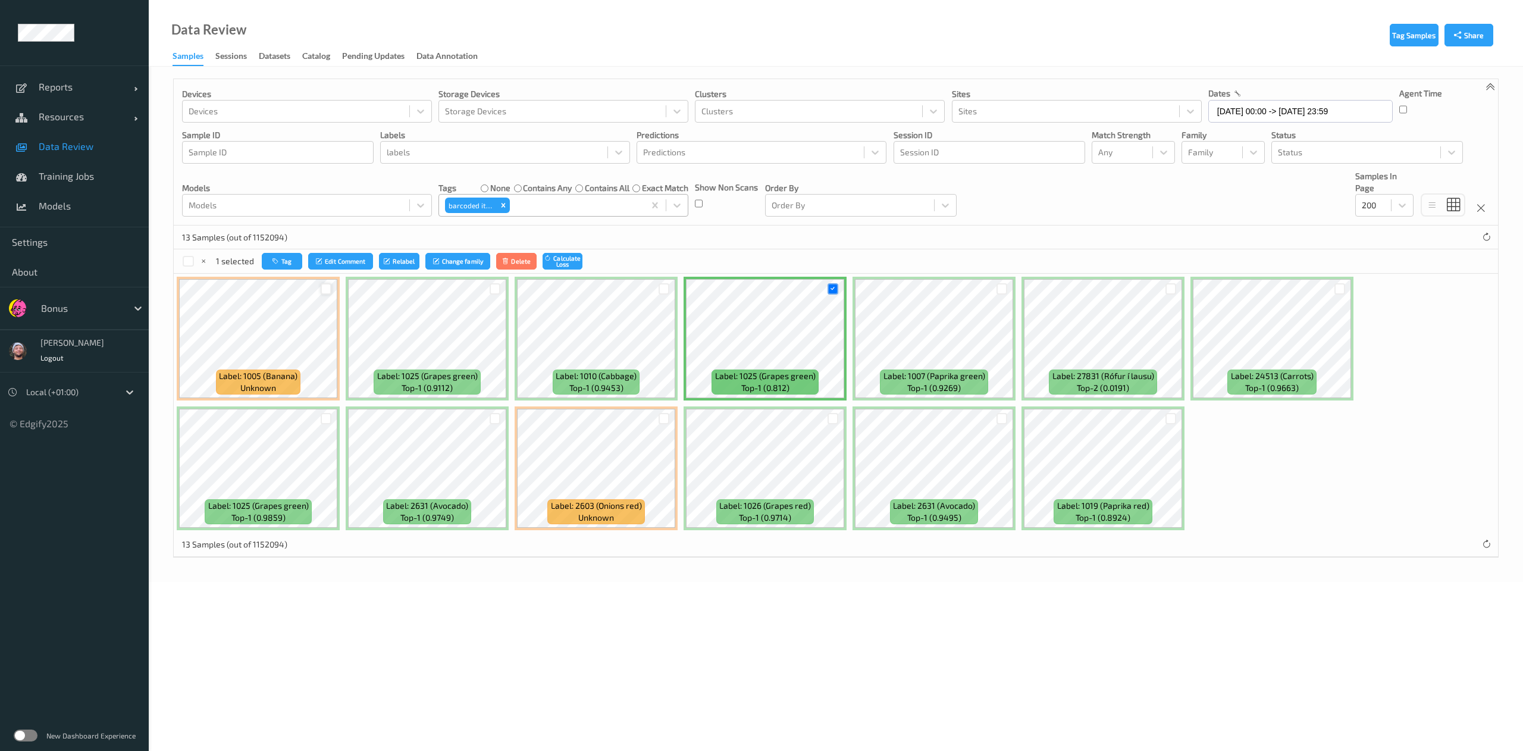
click at [321, 292] on div at bounding box center [326, 288] width 11 height 11
click at [279, 261] on icon "button" at bounding box center [278, 261] width 9 height 7
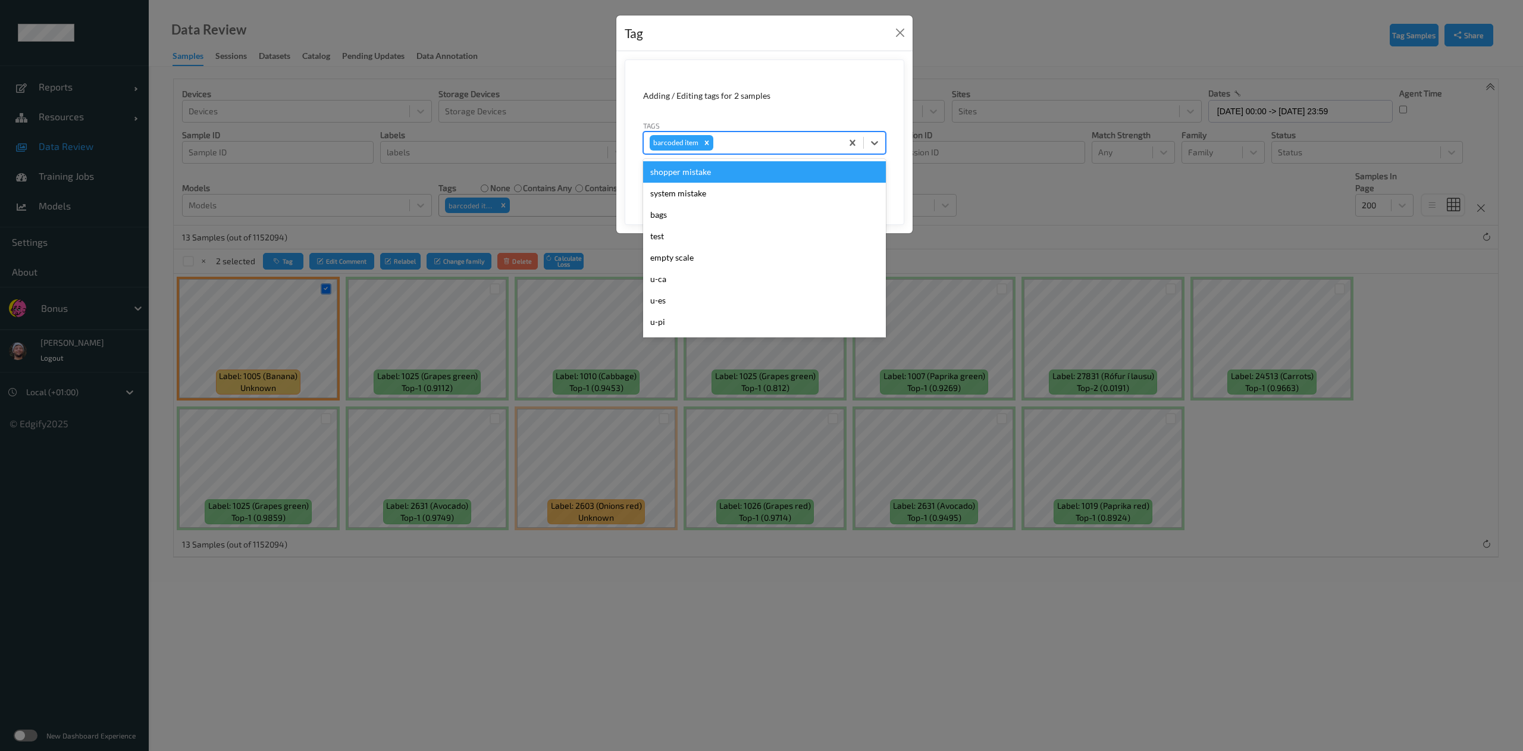
click at [743, 145] on div at bounding box center [776, 143] width 120 height 14
type input "other"
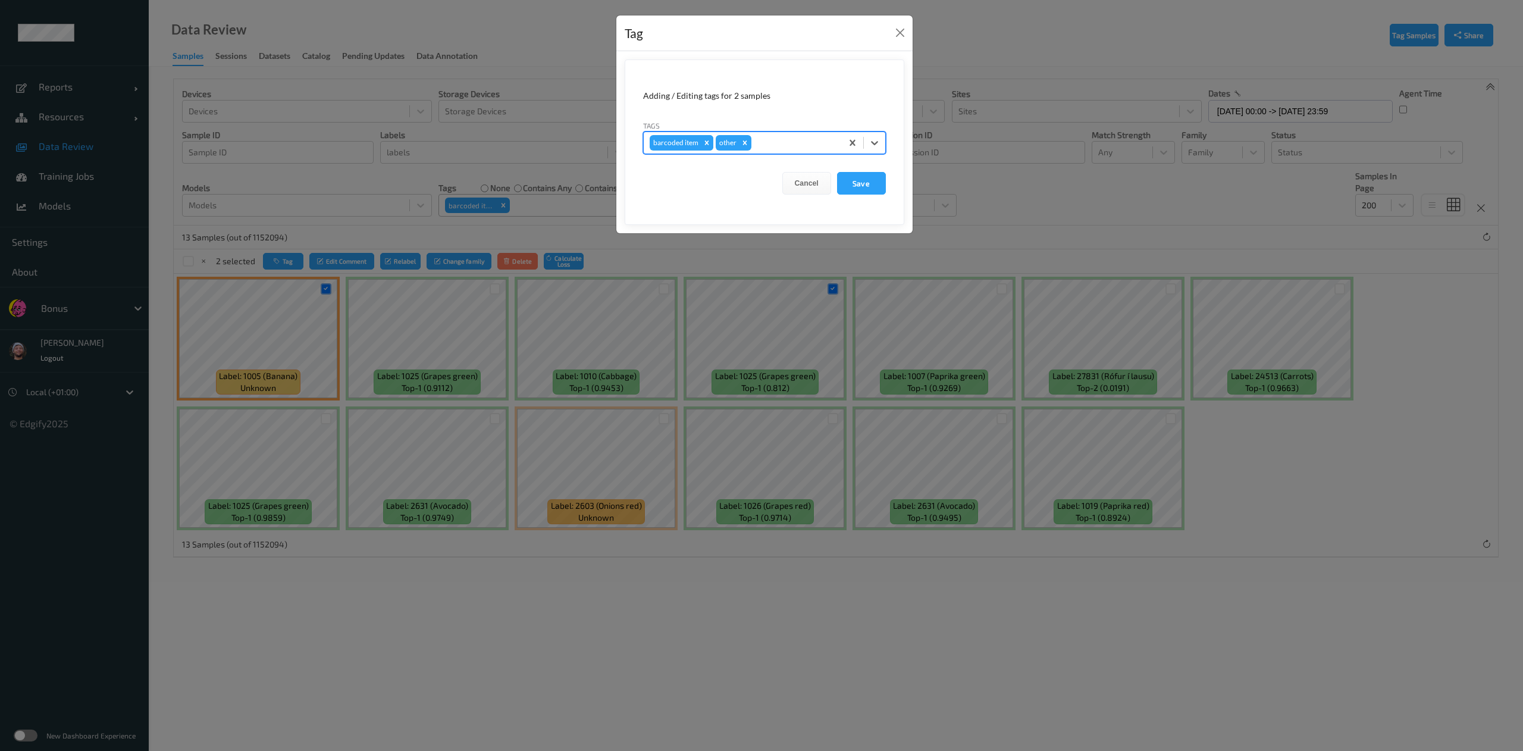
click at [703, 149] on div "Remove barcoded item" at bounding box center [706, 142] width 13 height 15
click at [853, 184] on button "Save" at bounding box center [861, 183] width 49 height 23
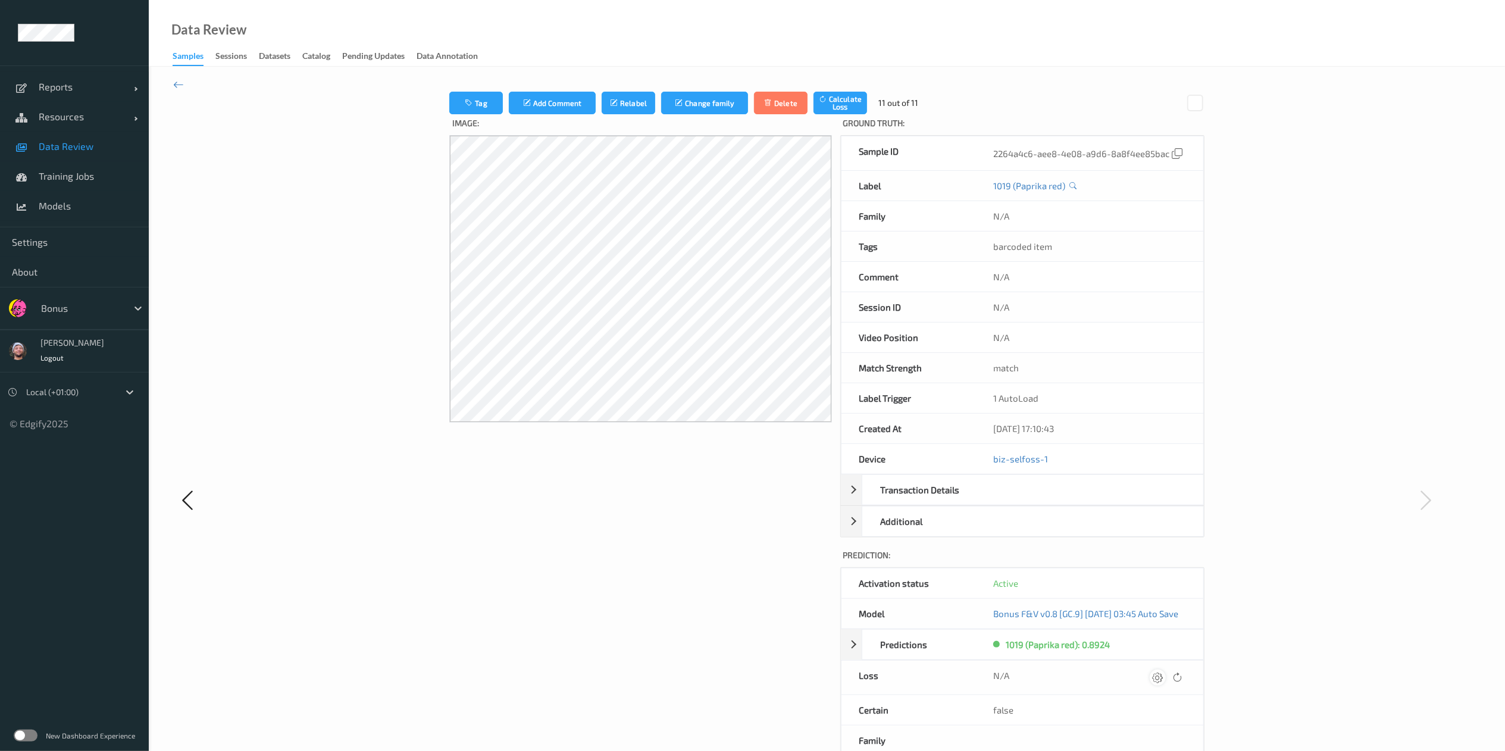
click at [1162, 682] on icon at bounding box center [1157, 677] width 11 height 11
type input "410.1"
click at [1134, 673] on button "submit" at bounding box center [1142, 681] width 16 height 16
click at [1163, 682] on icon at bounding box center [1157, 677] width 11 height 11
click at [1134, 673] on button "submit" at bounding box center [1142, 681] width 16 height 16
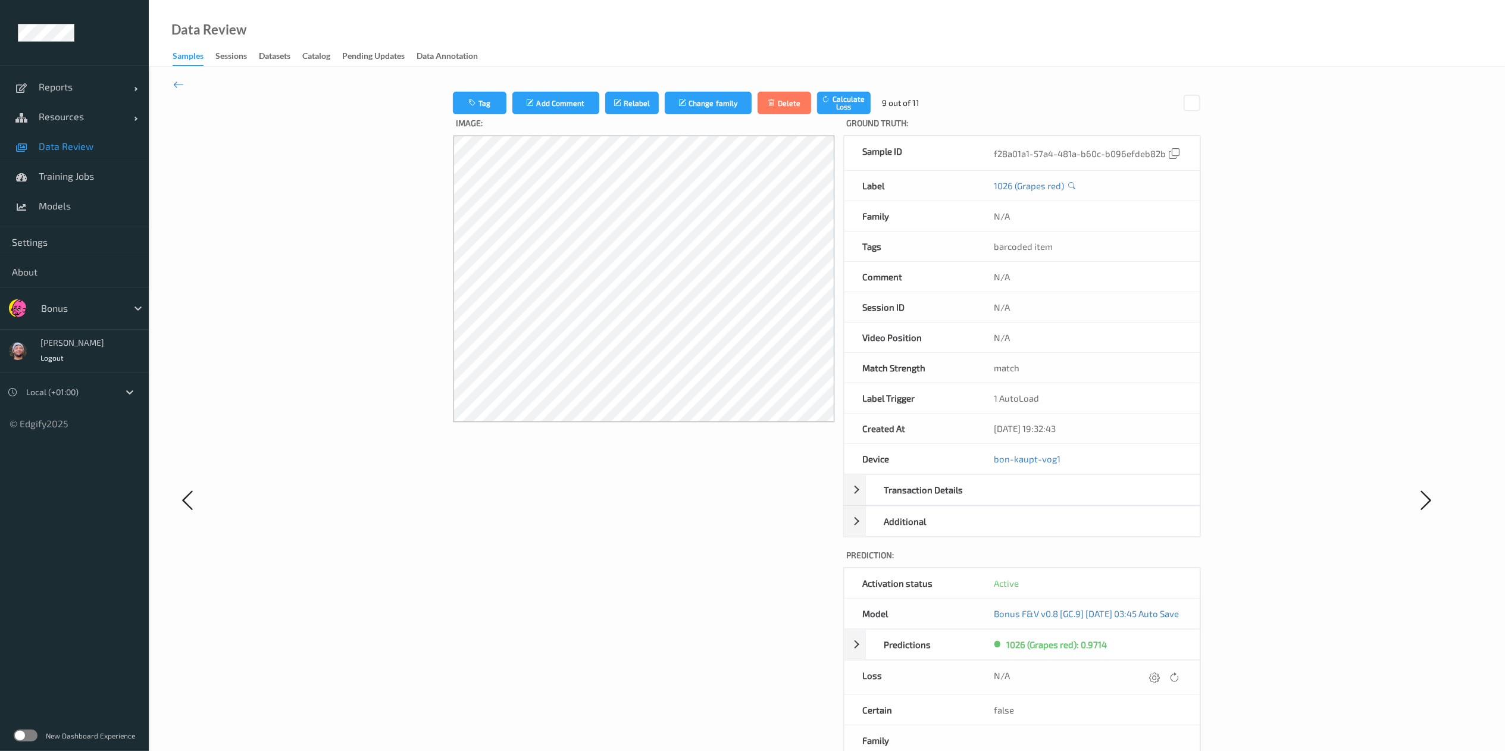
click at [1159, 682] on icon at bounding box center [1154, 677] width 11 height 11
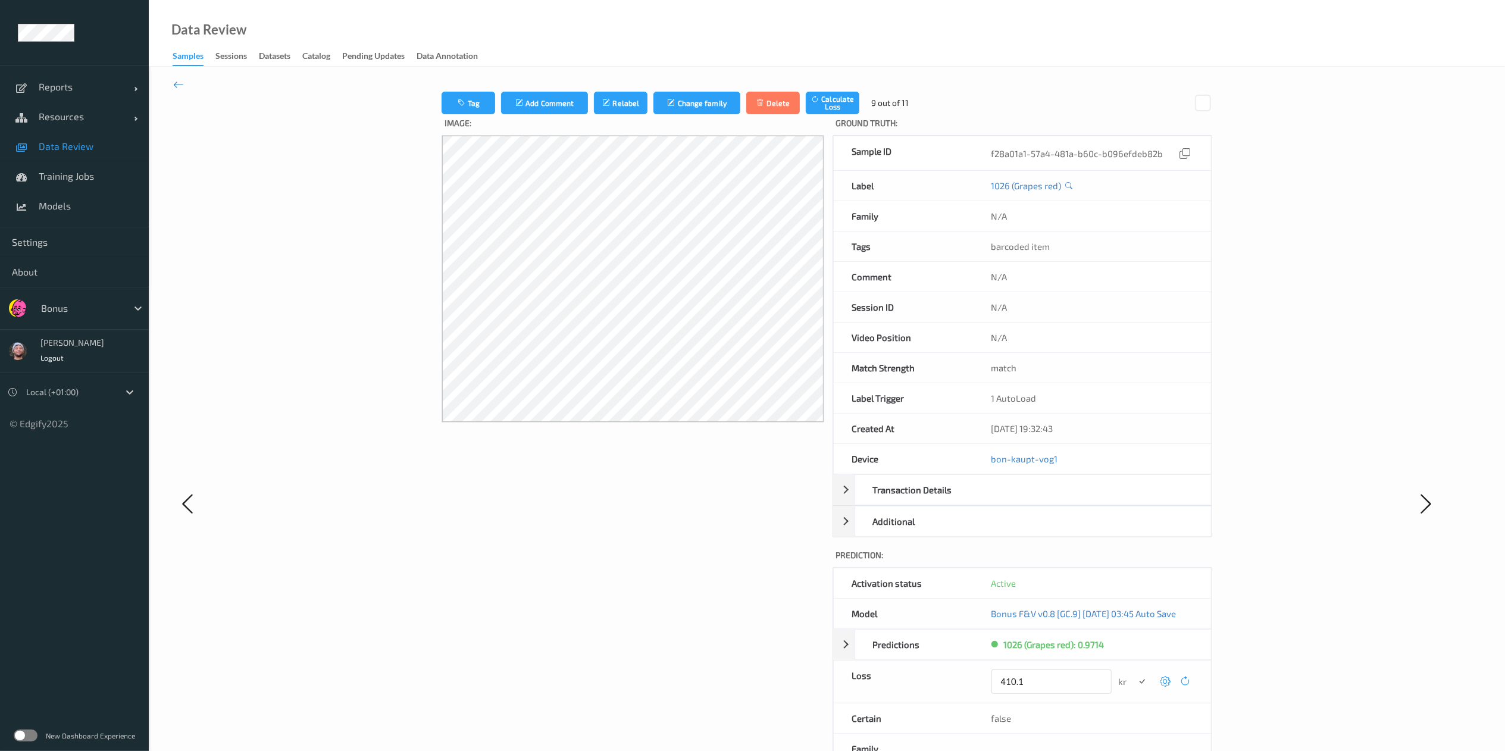
click at [1134, 673] on button "submit" at bounding box center [1142, 681] width 16 height 16
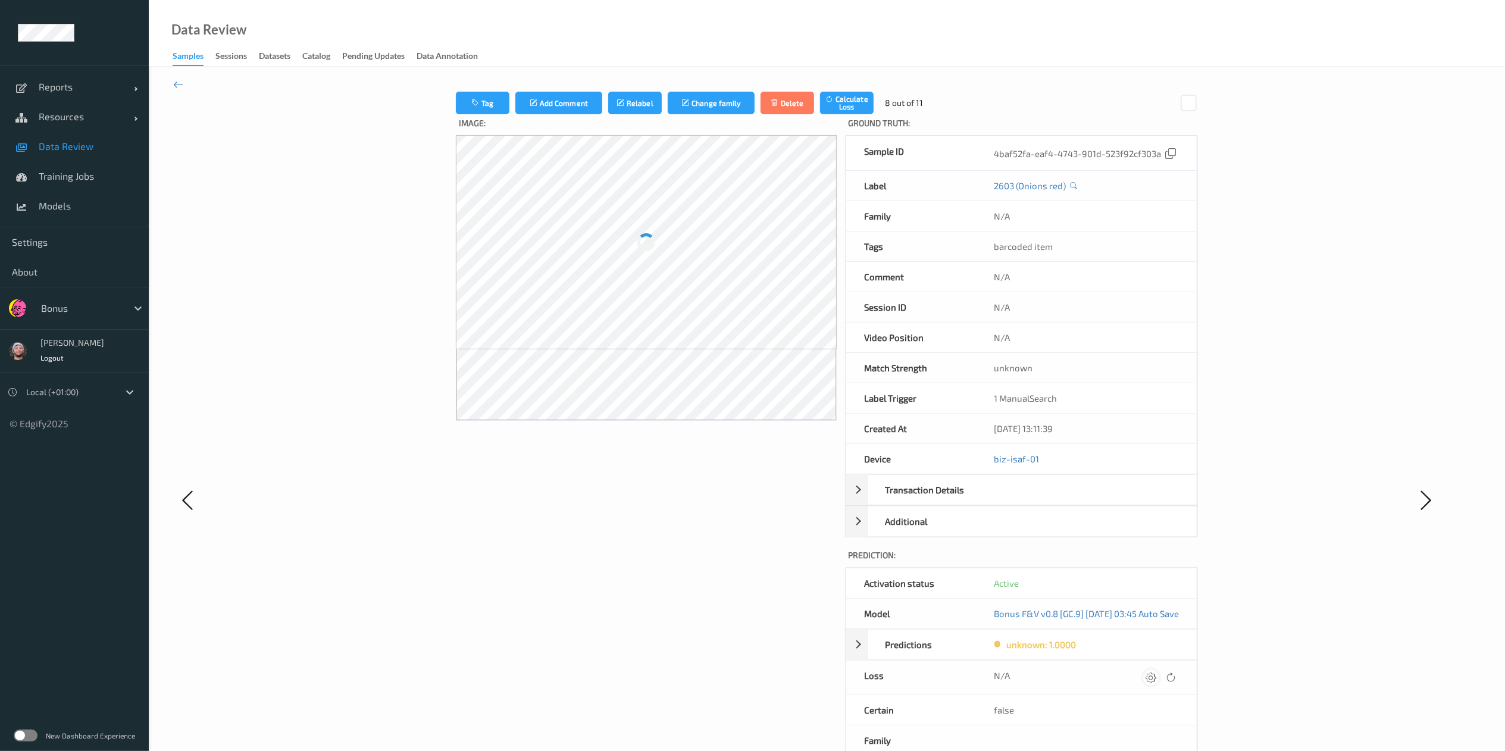
click at [1157, 682] on icon at bounding box center [1151, 677] width 11 height 11
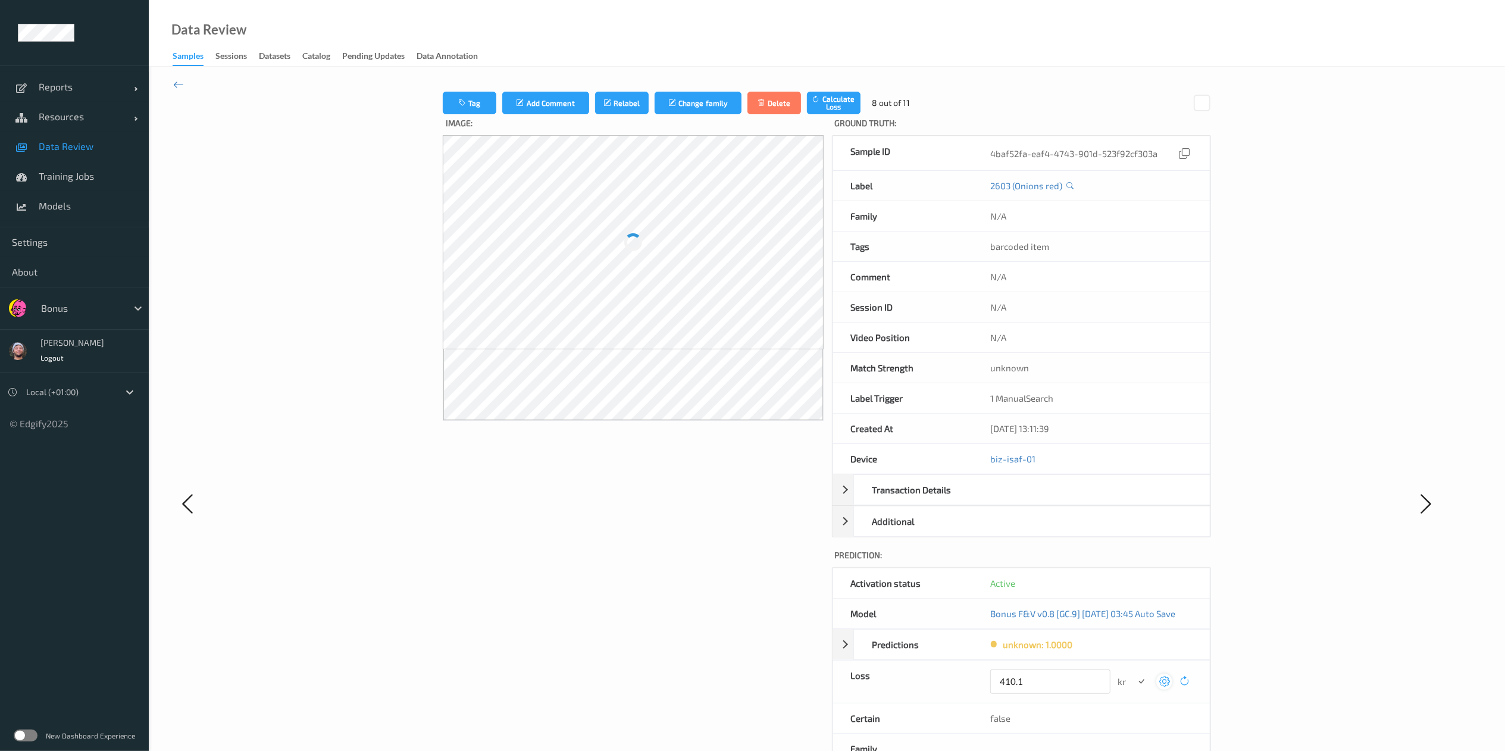
click at [1133, 673] on button "submit" at bounding box center [1141, 681] width 16 height 16
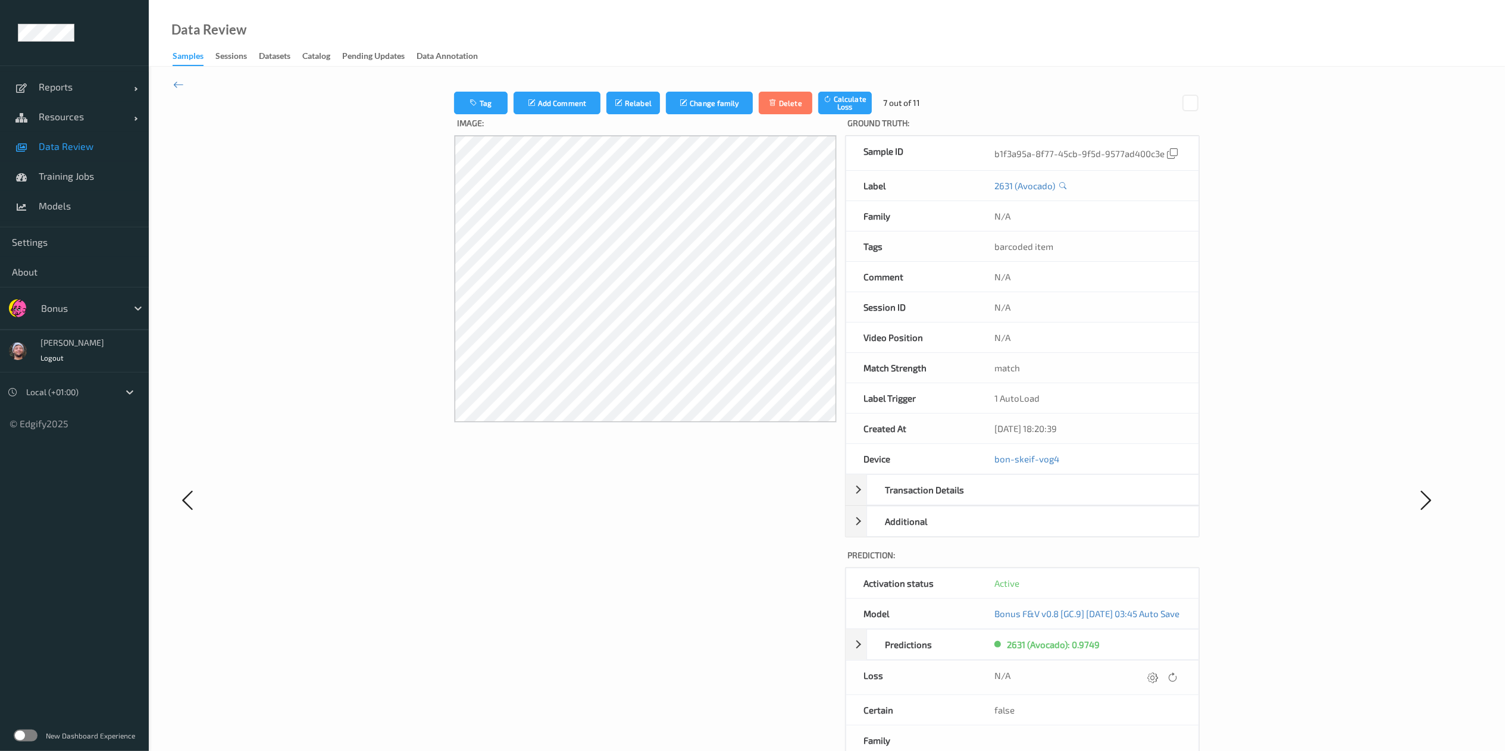
click at [1161, 685] on div at bounding box center [1153, 677] width 16 height 16
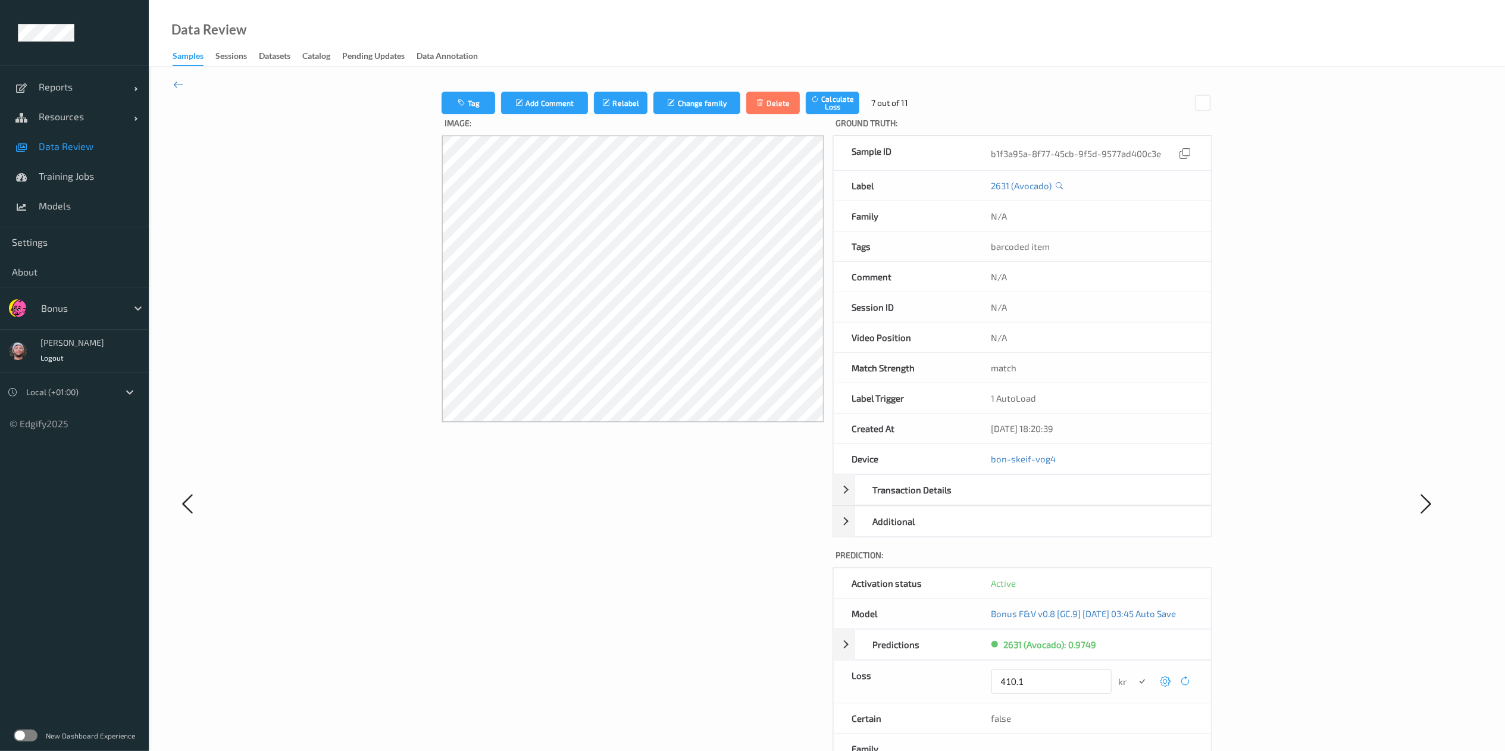
click at [1134, 673] on button "submit" at bounding box center [1142, 681] width 16 height 16
click at [1161, 685] on div at bounding box center [1158, 677] width 16 height 16
click at [1134, 673] on button "submit" at bounding box center [1142, 681] width 16 height 16
click at [1161, 685] on div at bounding box center [1158, 677] width 16 height 16
click at [1134, 673] on button "submit" at bounding box center [1142, 681] width 16 height 16
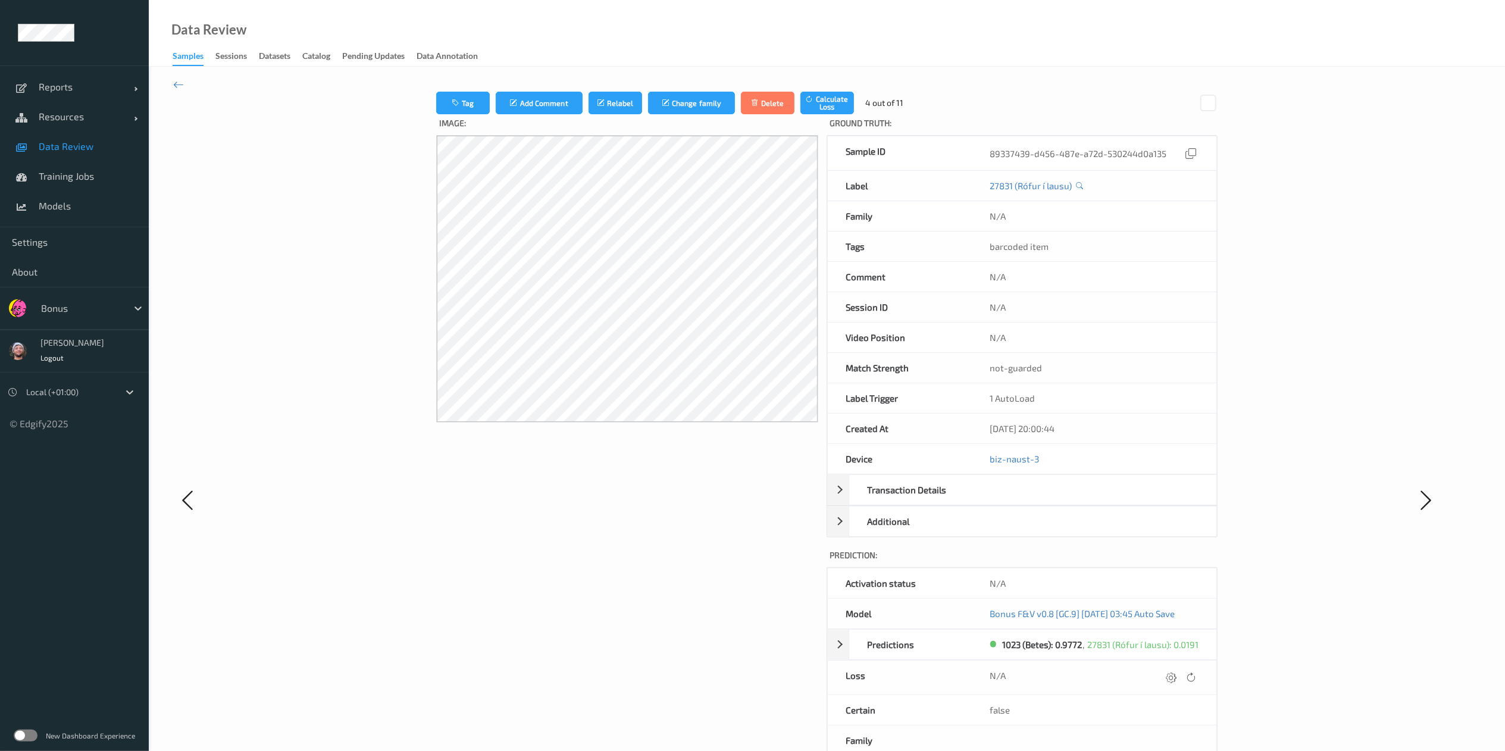
click at [1161, 685] on div "N/A" at bounding box center [1093, 677] width 209 height 16
click at [1166, 679] on icon at bounding box center [1170, 677] width 11 height 11
click at [1139, 673] on button "submit" at bounding box center [1147, 681] width 16 height 16
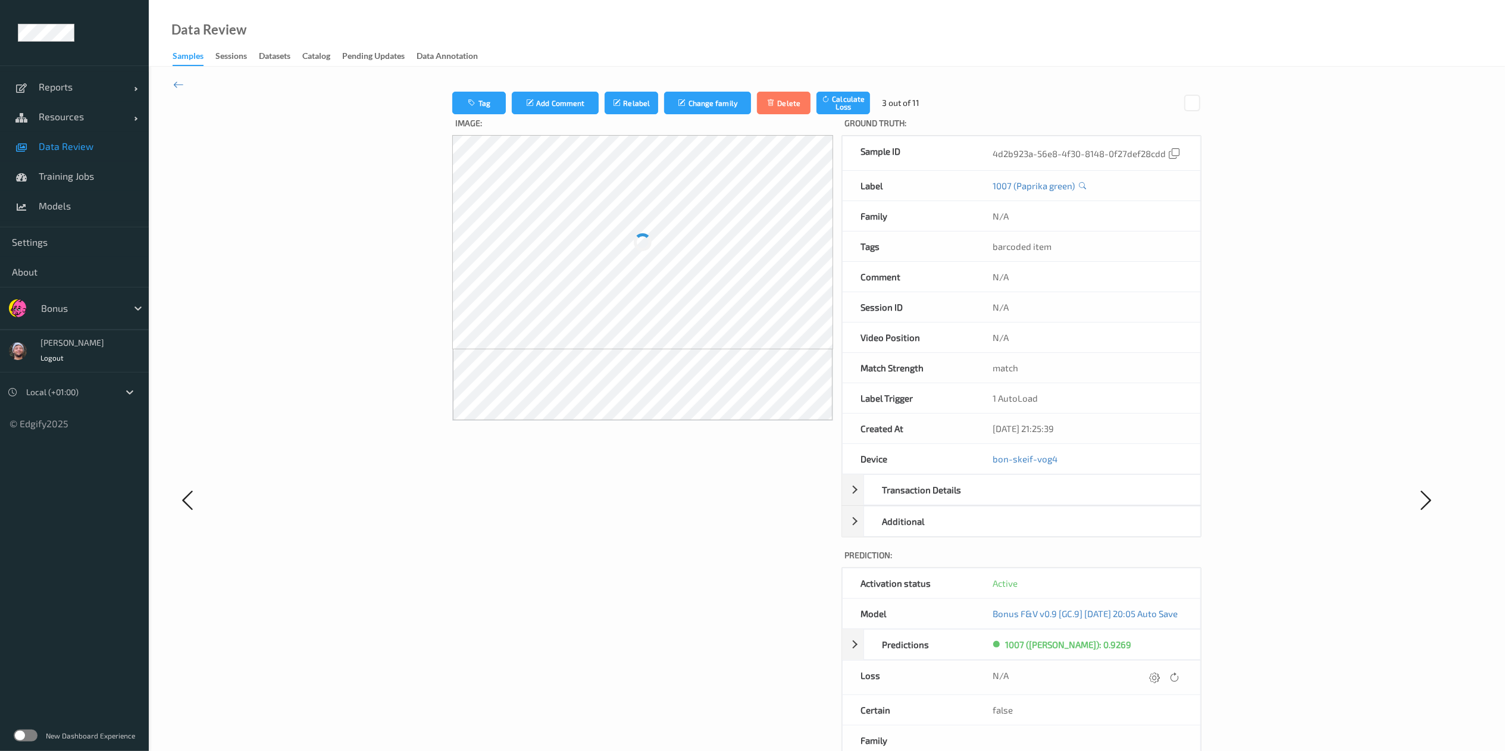
click at [1159, 679] on icon at bounding box center [1154, 677] width 11 height 11
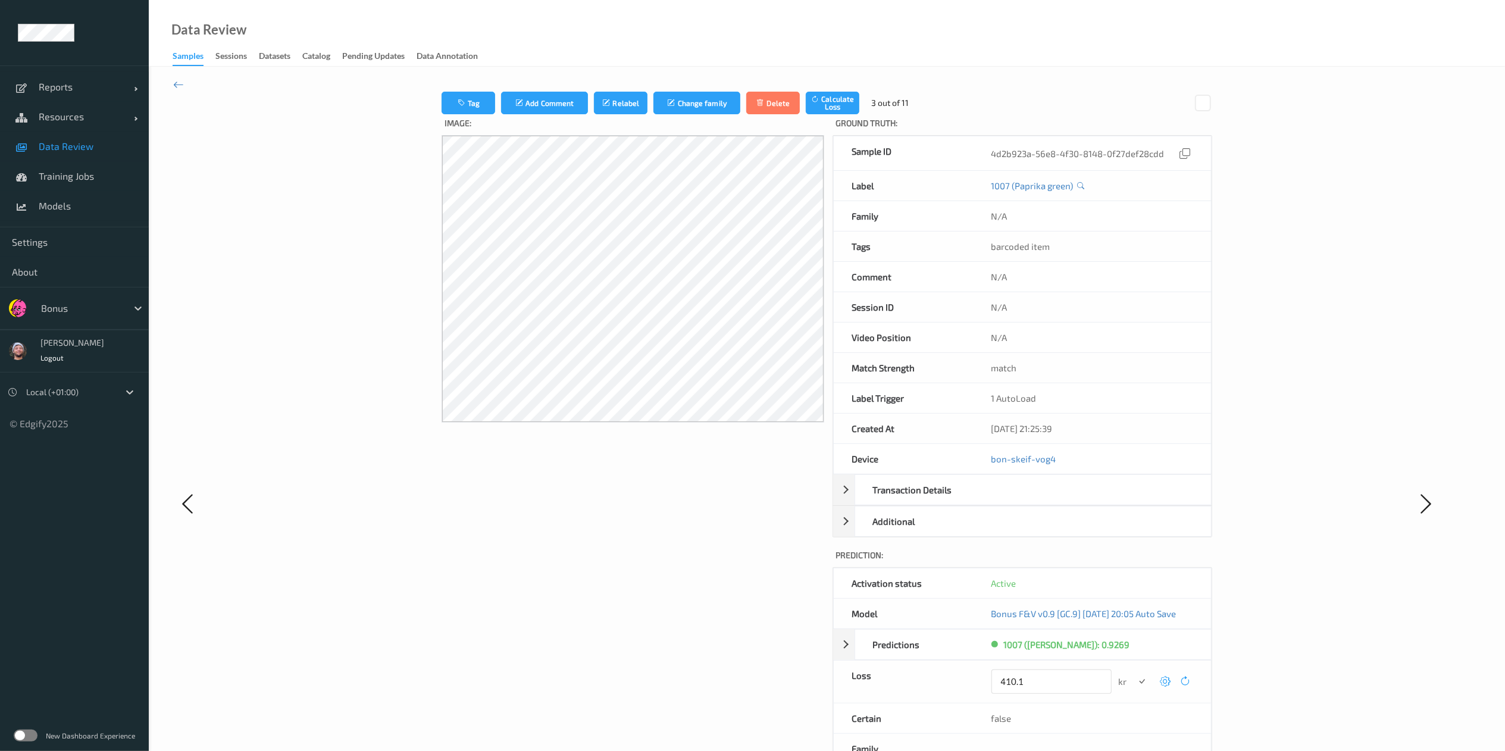
click at [1134, 673] on button "submit" at bounding box center [1142, 681] width 16 height 16
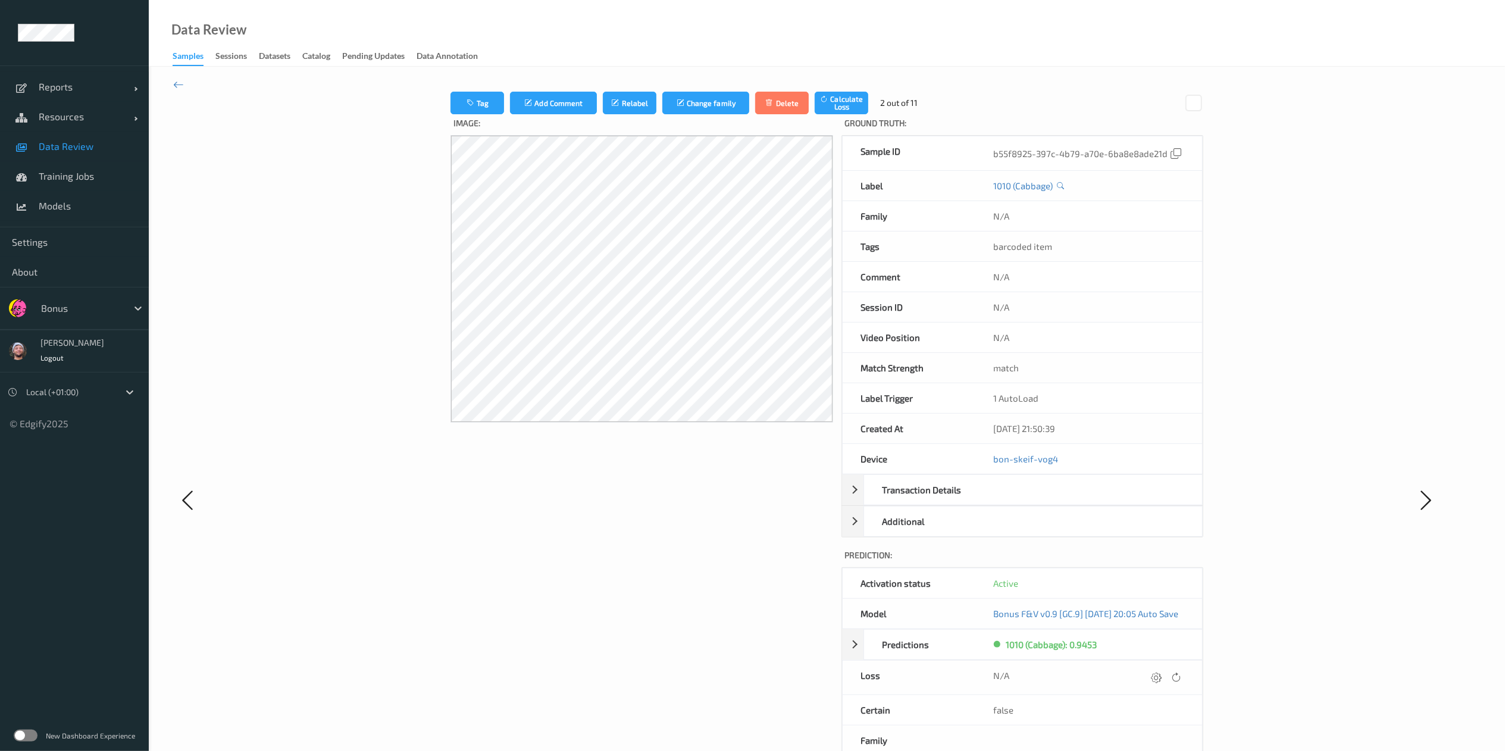
click at [1161, 679] on icon at bounding box center [1156, 677] width 11 height 11
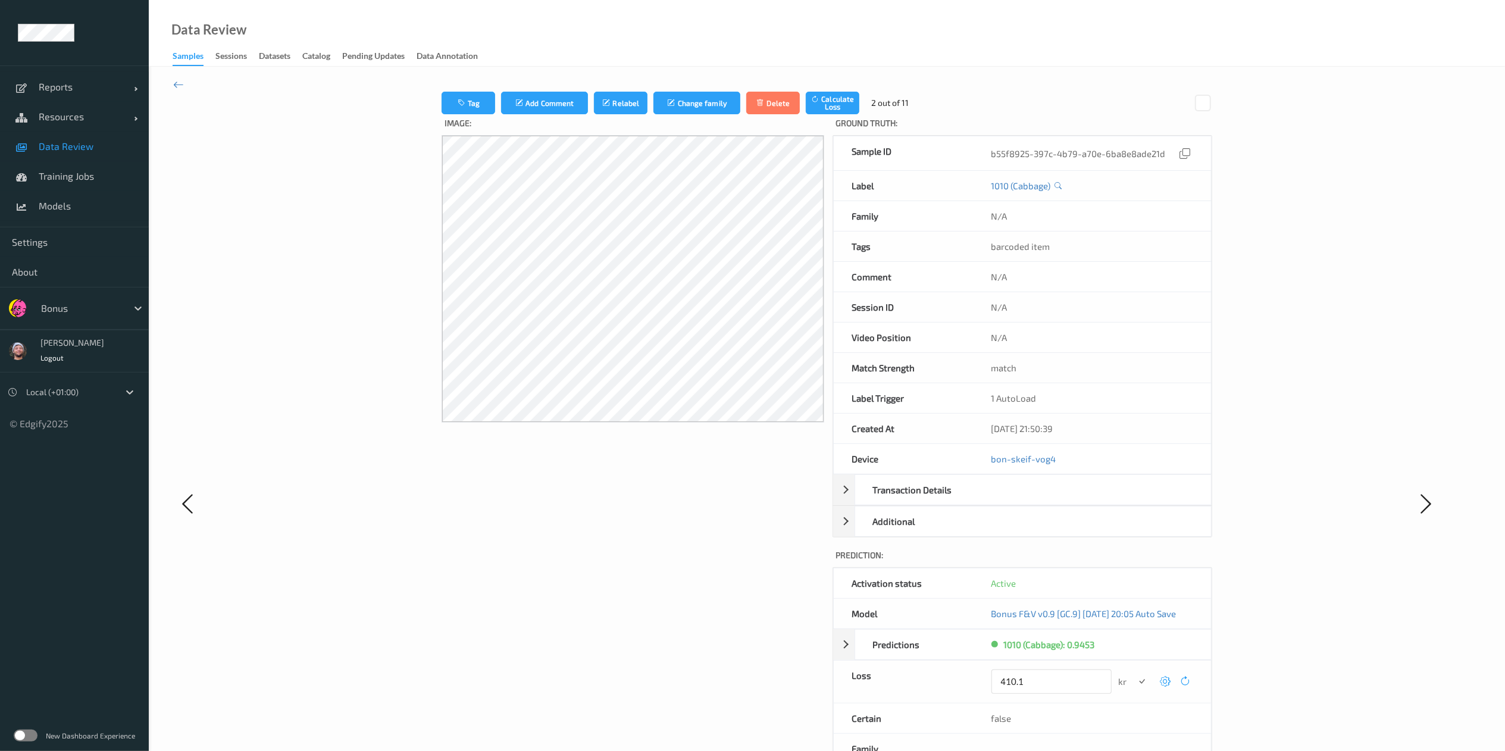
click at [1134, 673] on button "submit" at bounding box center [1142, 681] width 16 height 16
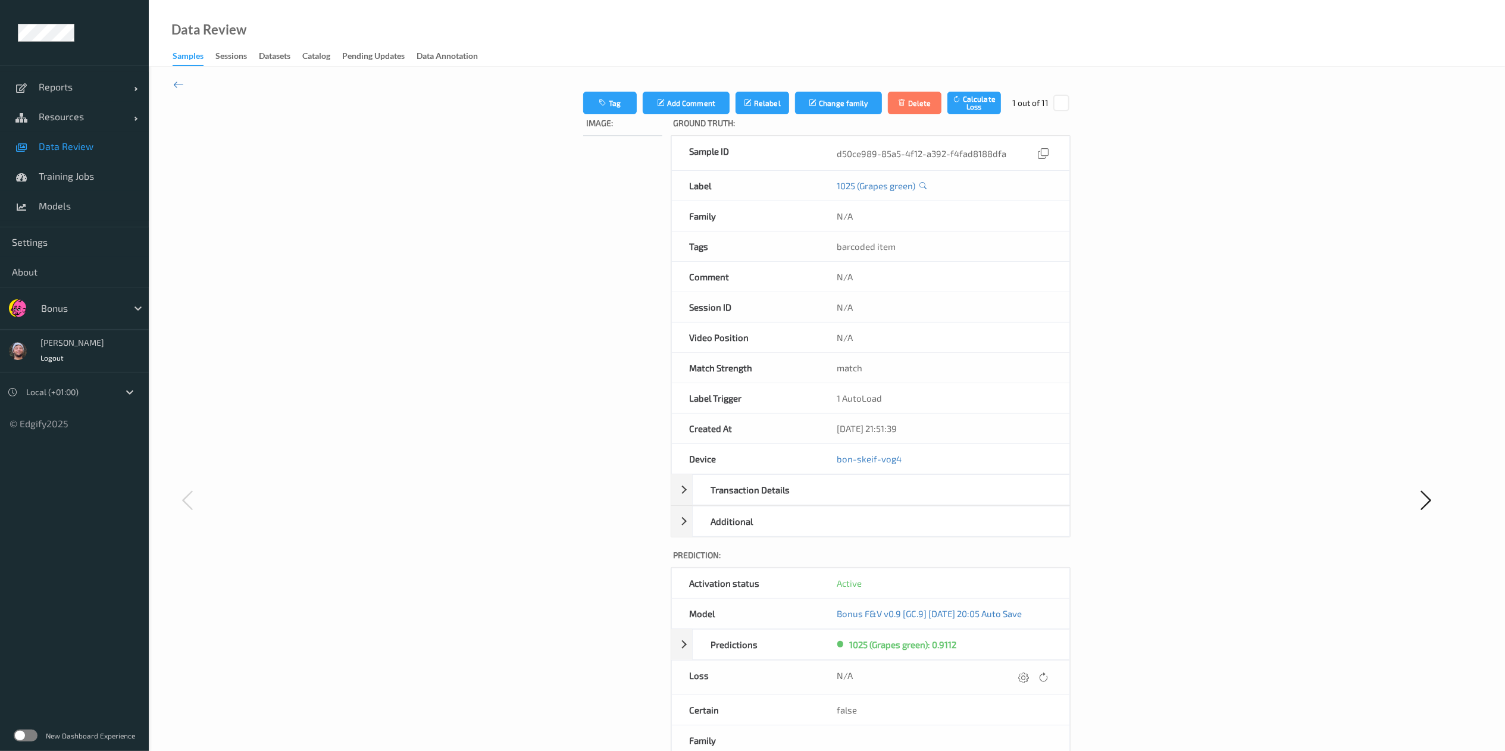
click at [1029, 679] on icon at bounding box center [1023, 677] width 11 height 11
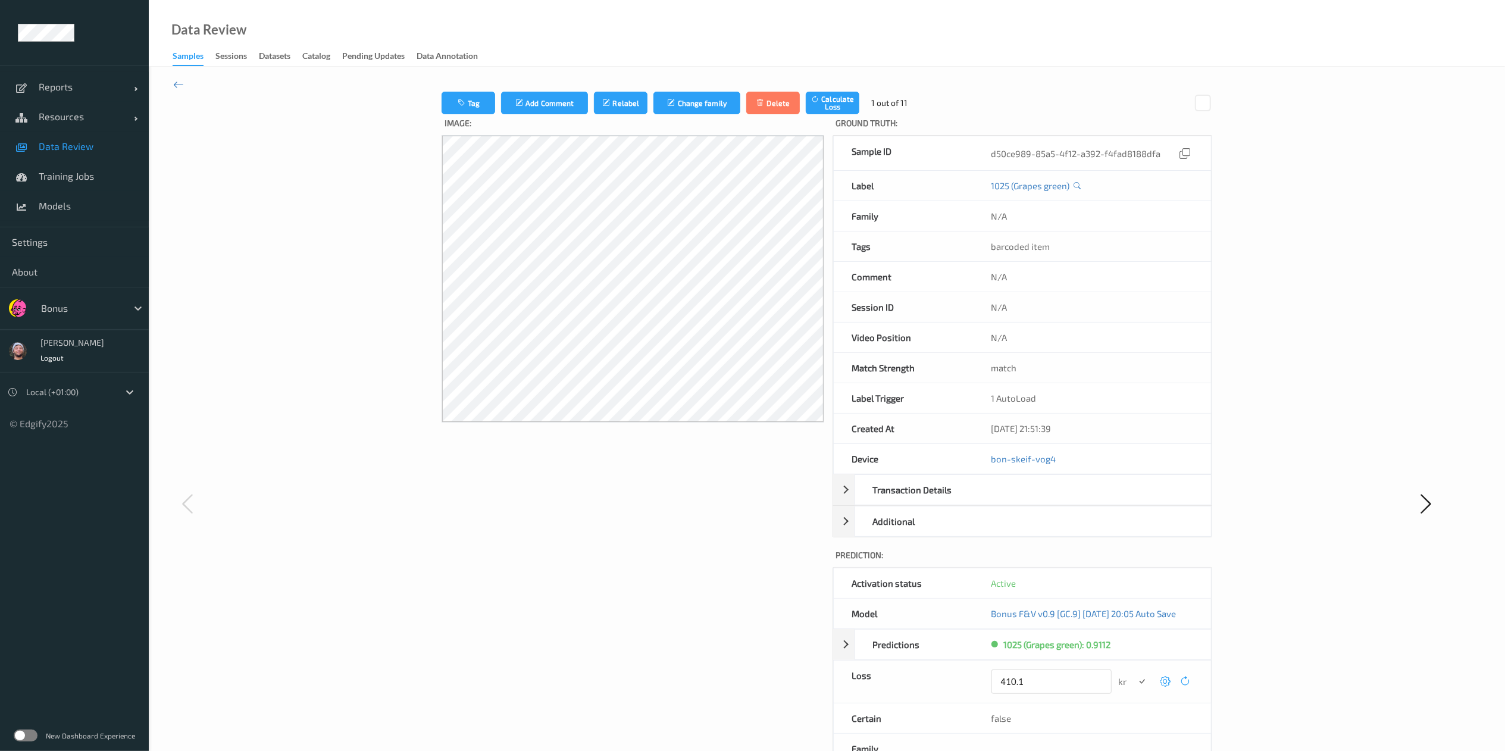
click at [1134, 673] on button "submit" at bounding box center [1142, 681] width 16 height 16
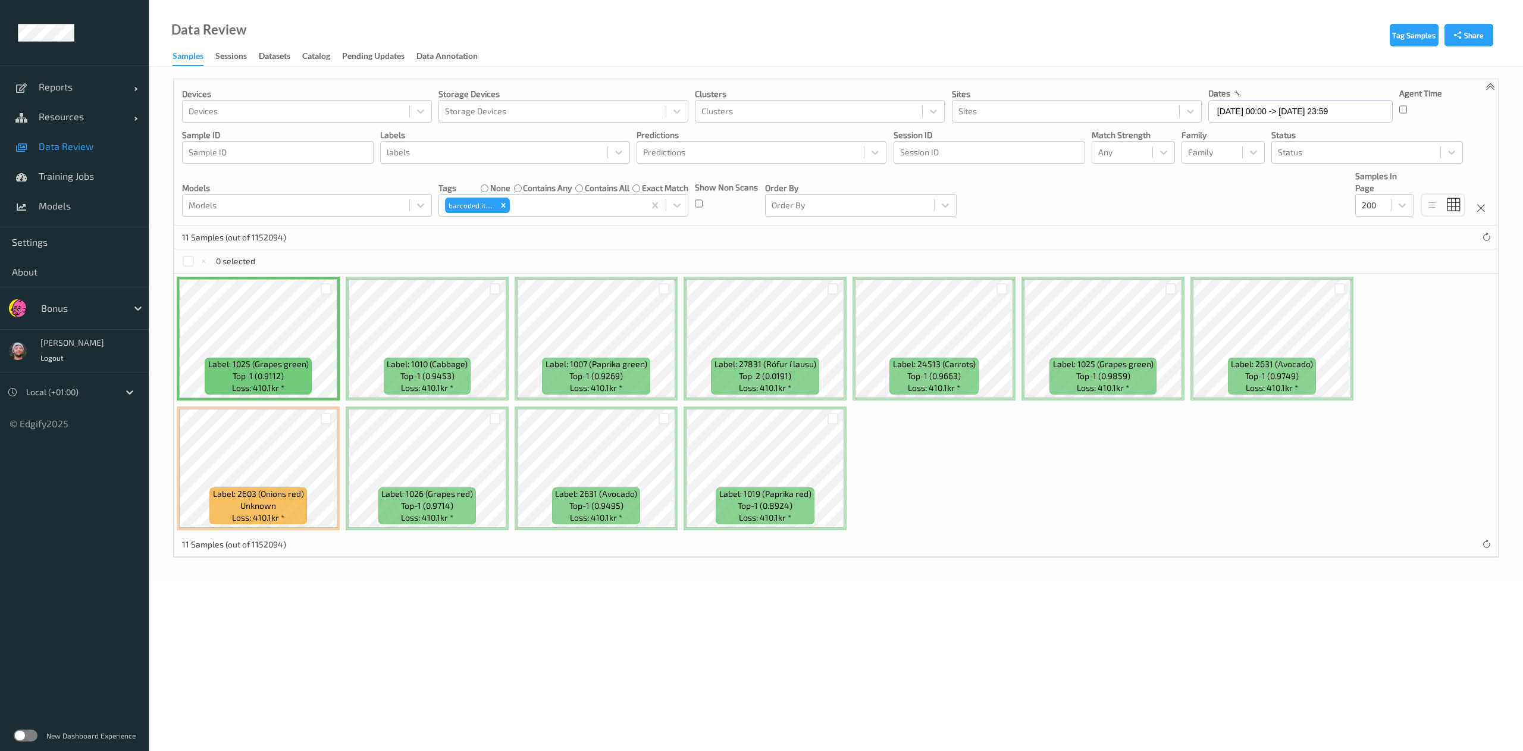
click at [63, 313] on div at bounding box center [81, 308] width 80 height 14
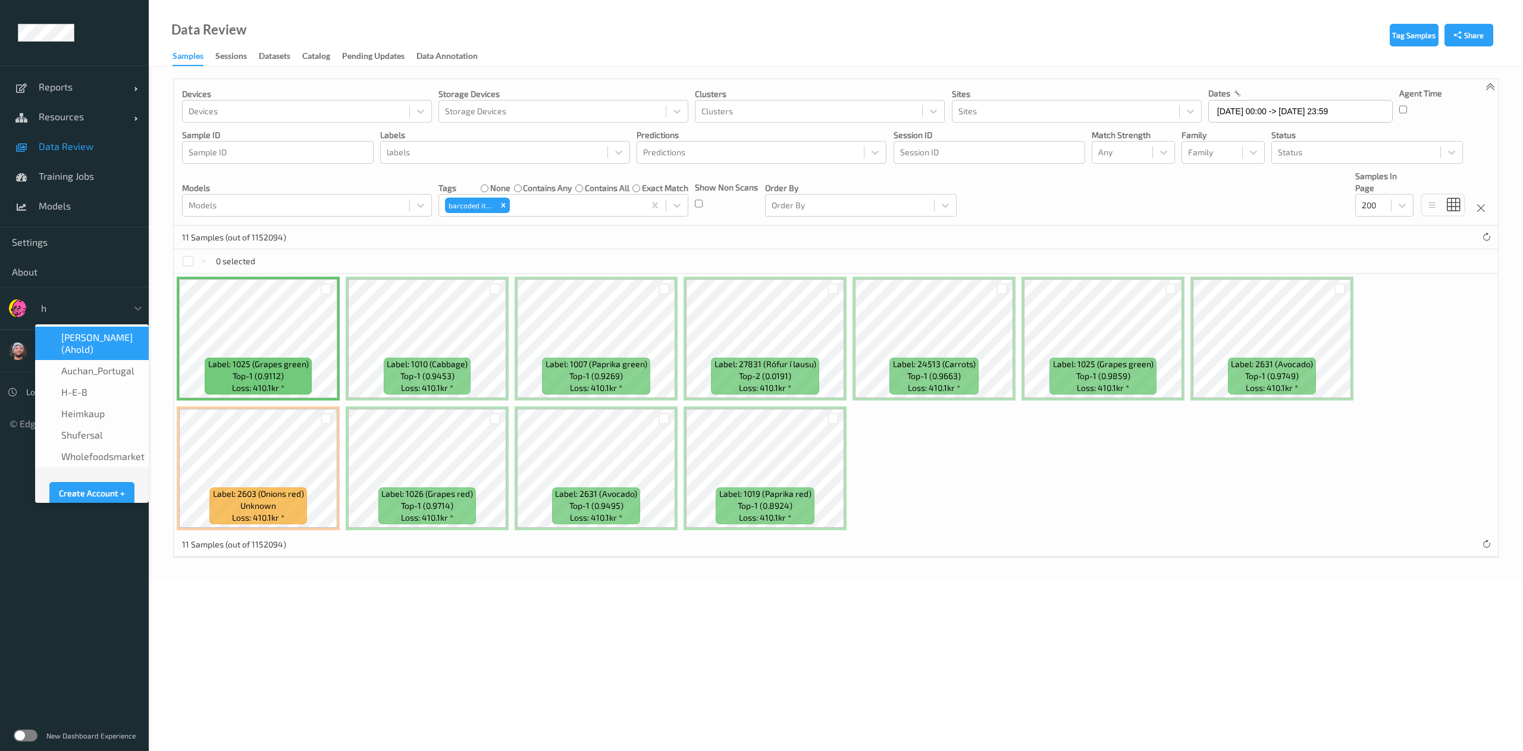
type input "h-"
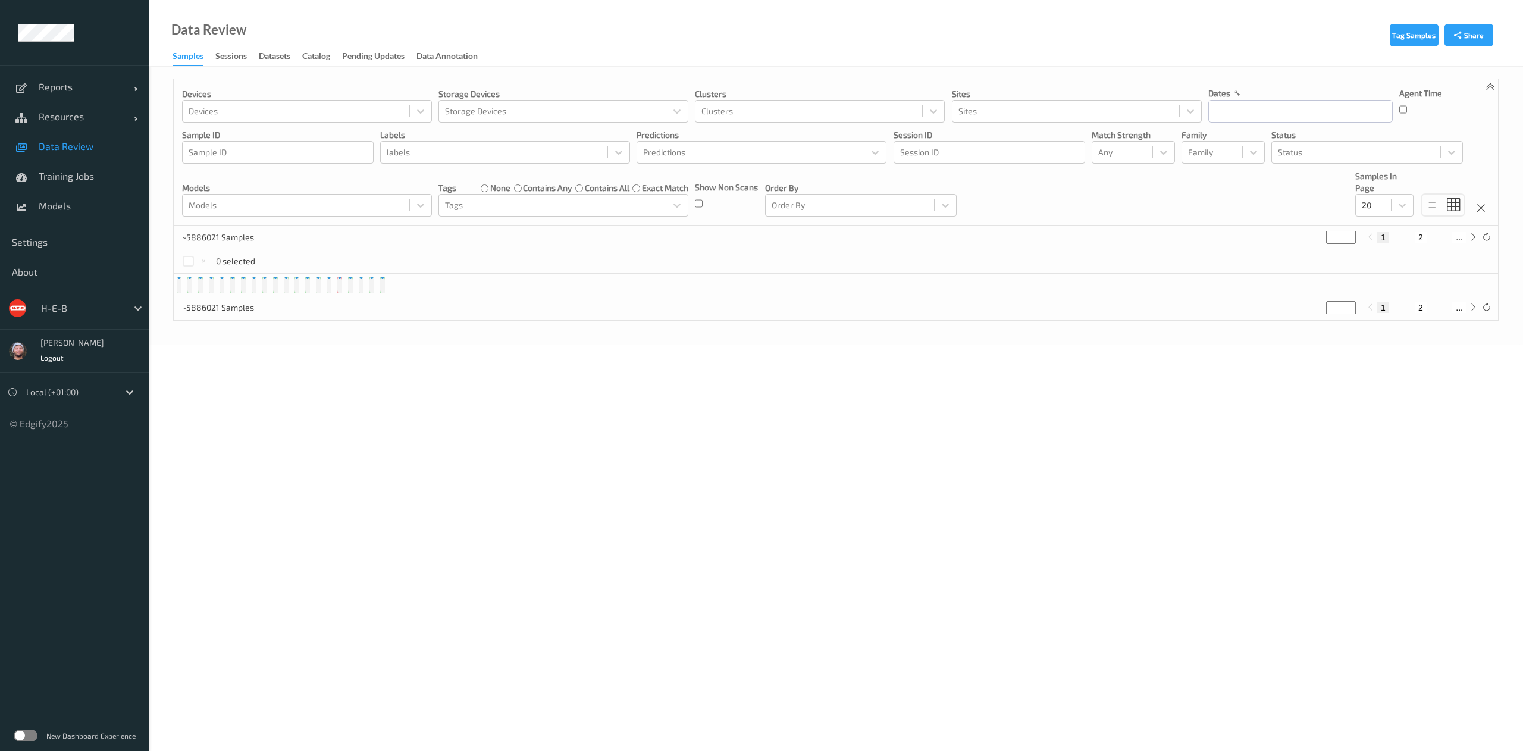
click at [29, 734] on label at bounding box center [26, 735] width 24 height 12
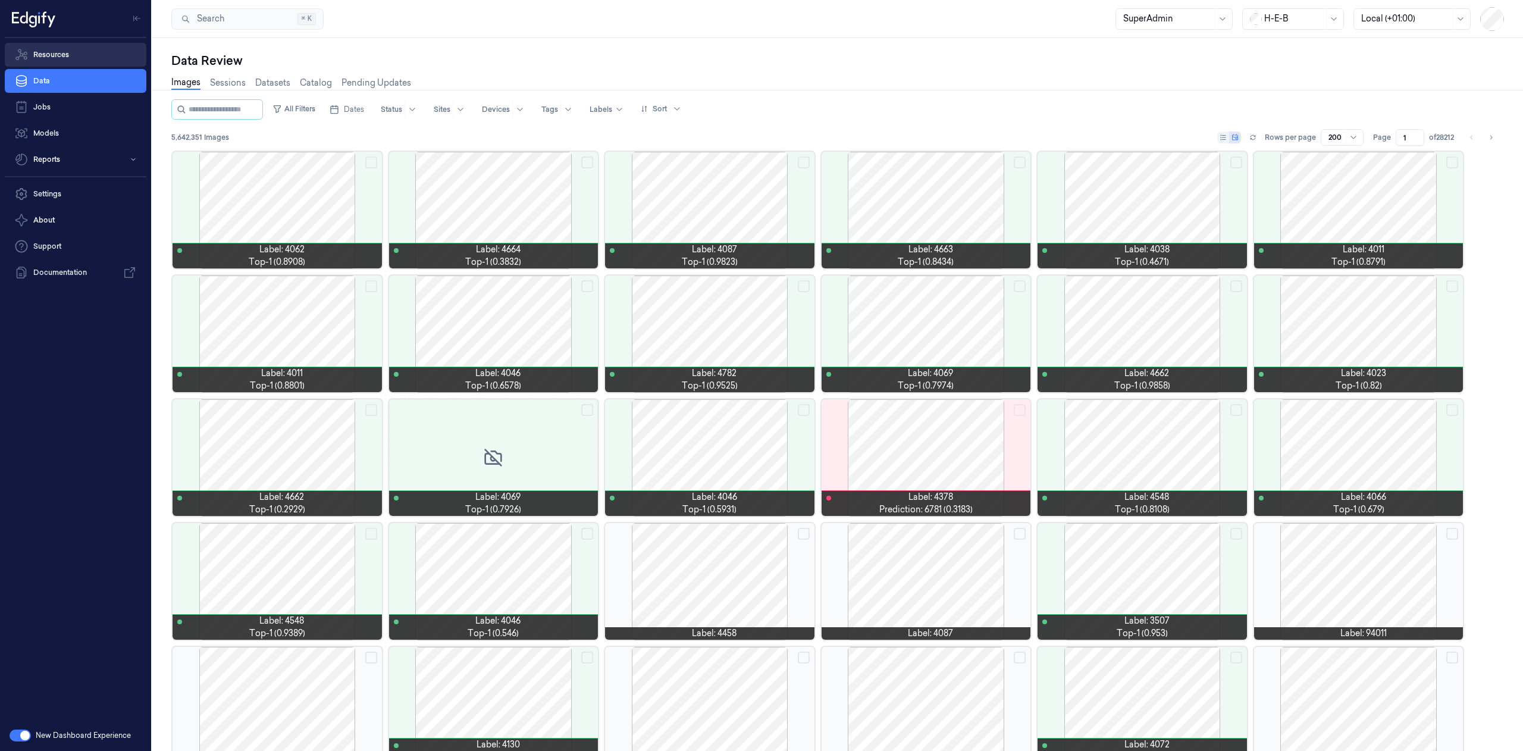
click at [96, 61] on link "Resources" at bounding box center [76, 55] width 142 height 24
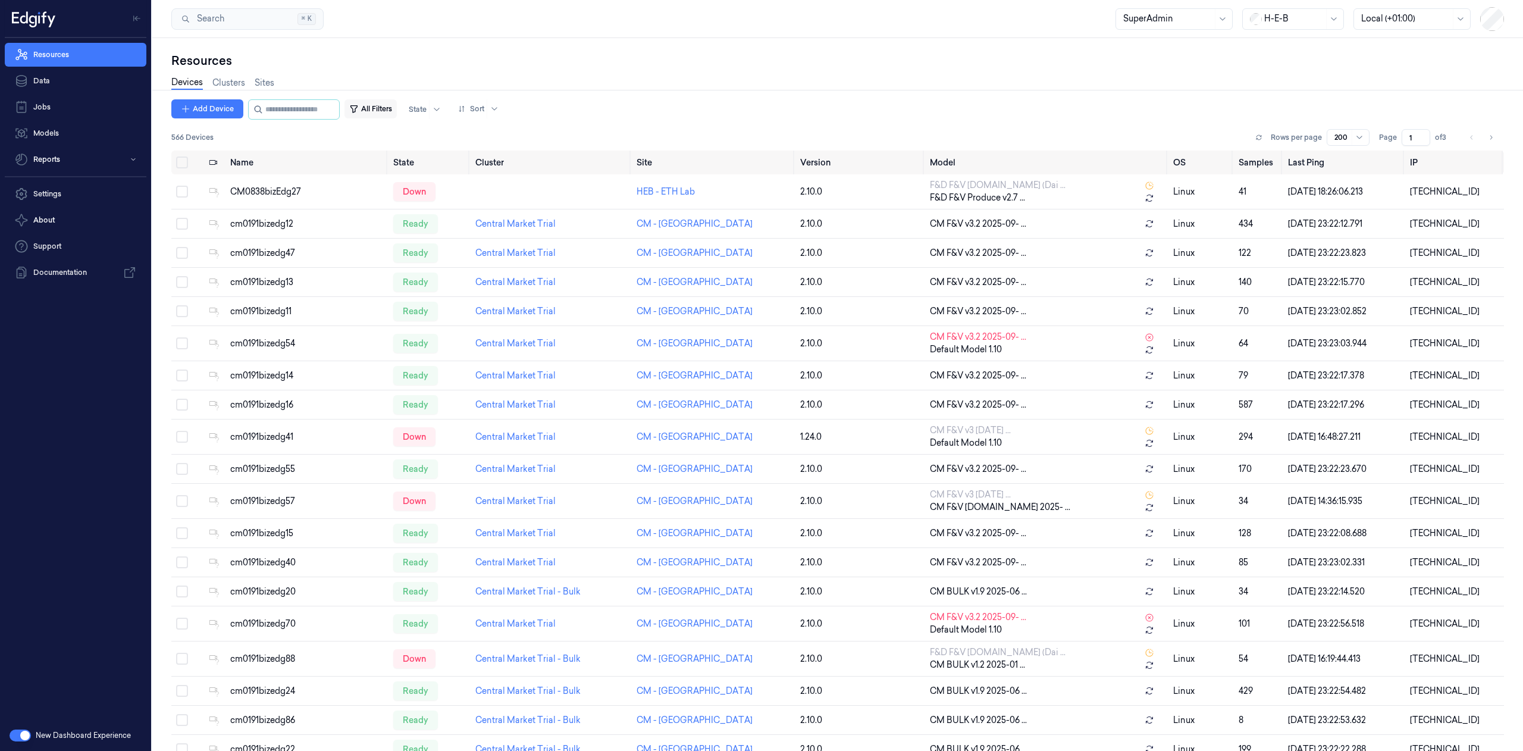
click at [397, 111] on button "All Filters" at bounding box center [370, 108] width 52 height 19
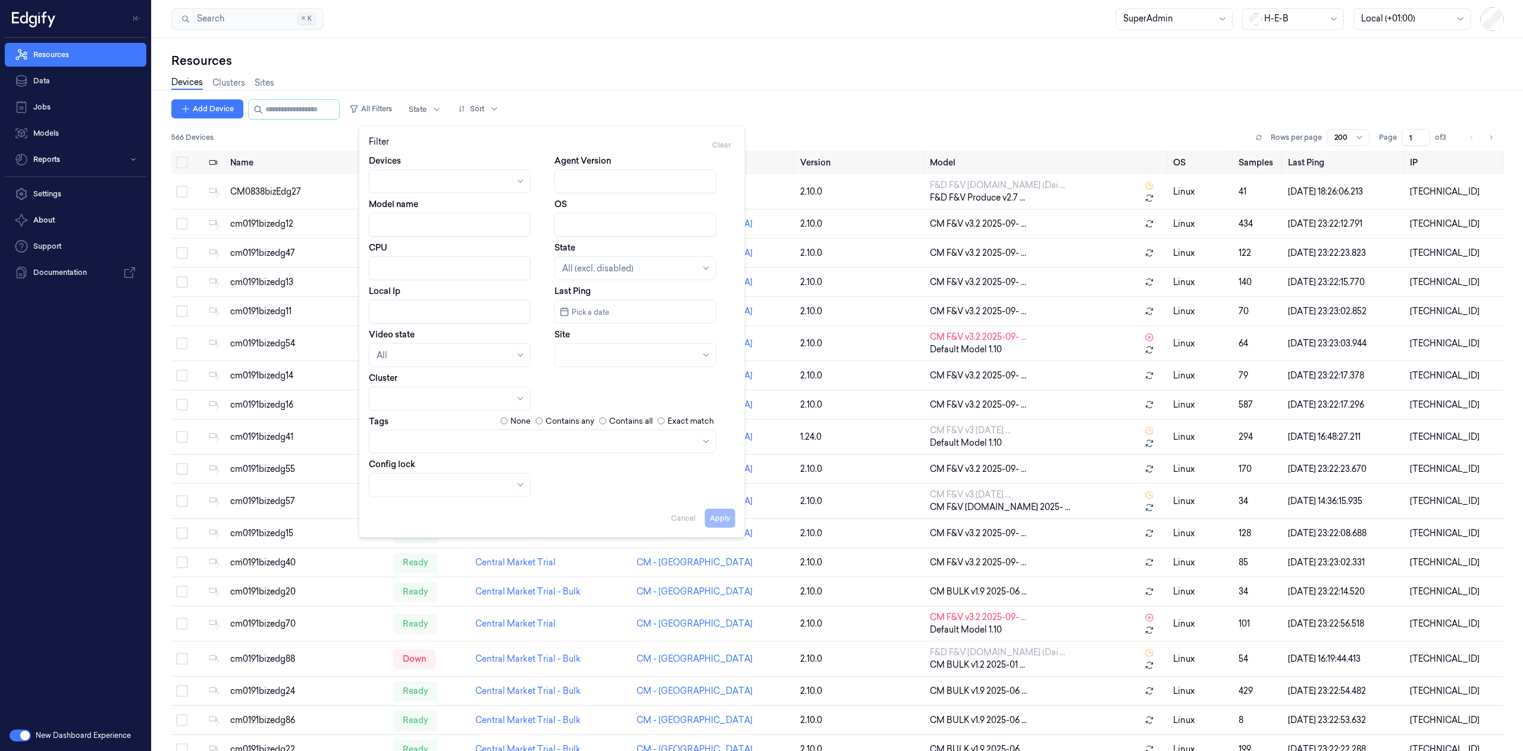
click at [439, 232] on input "Model name" at bounding box center [450, 225] width 162 height 24
click at [716, 512] on button "Apply" at bounding box center [720, 517] width 30 height 19
type input "4.4"
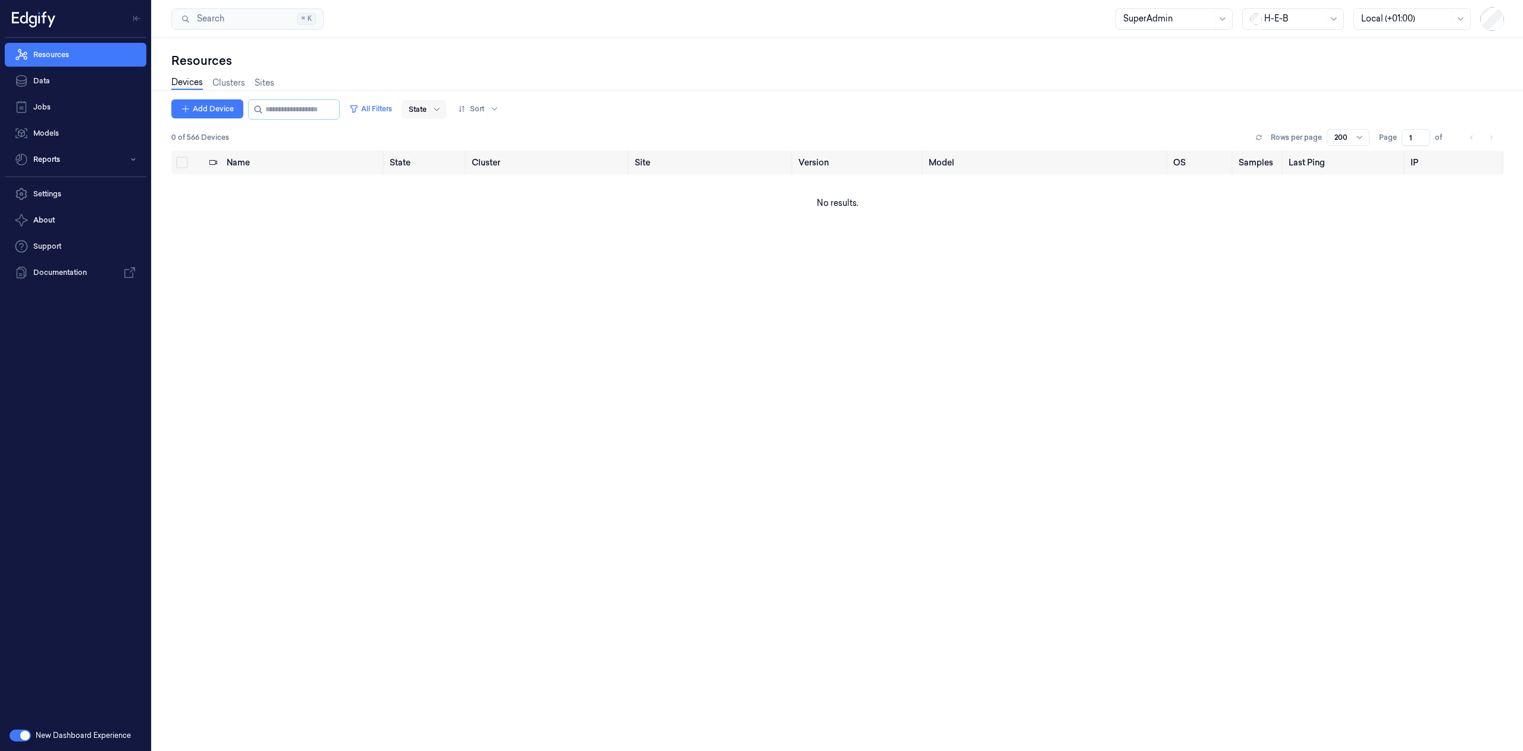
click at [427, 108] on div at bounding box center [418, 109] width 18 height 11
click at [397, 108] on button "All Filters" at bounding box center [370, 108] width 52 height 19
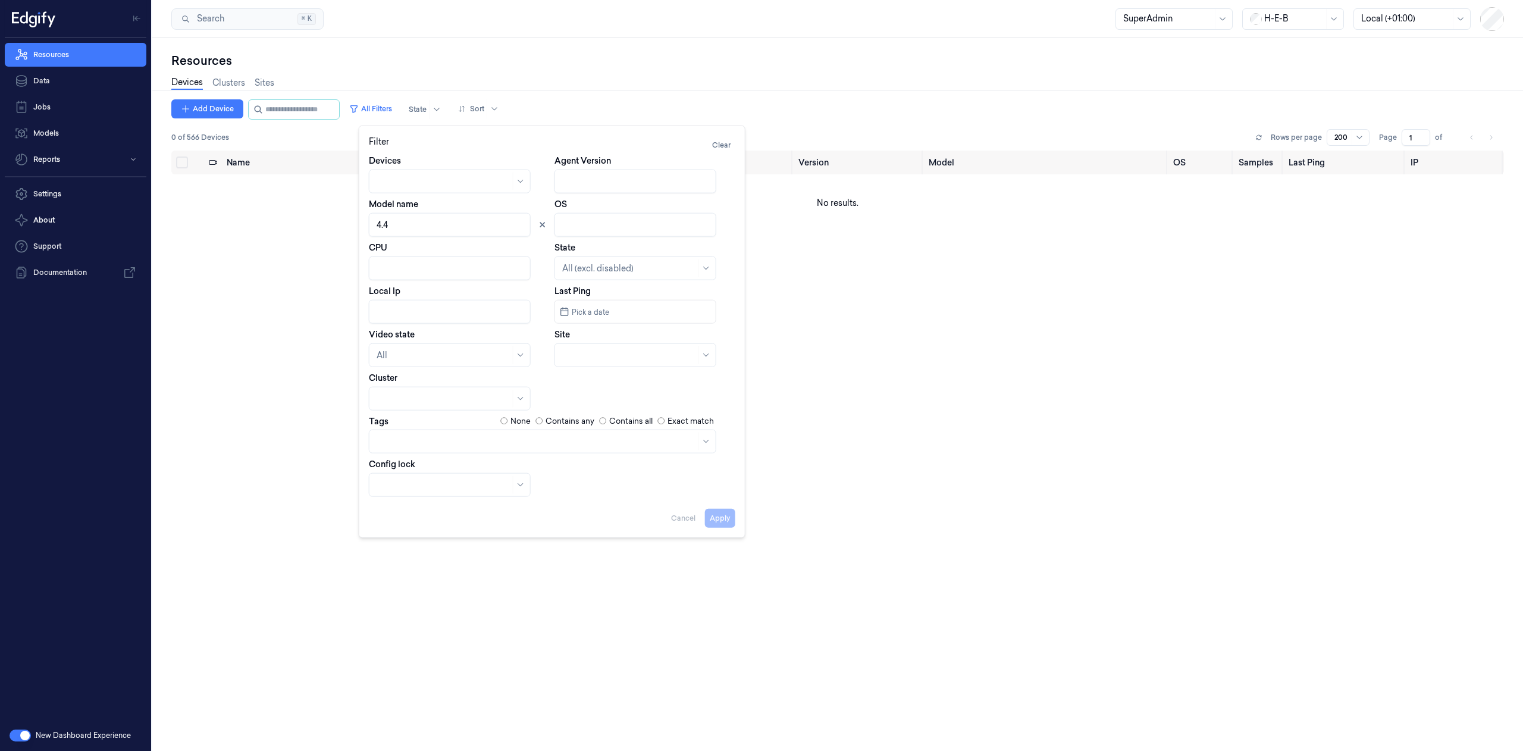
click at [418, 224] on input "Model name" at bounding box center [450, 225] width 162 height 24
click at [712, 515] on button "Apply" at bounding box center [720, 517] width 30 height 19
type input "v4.4"
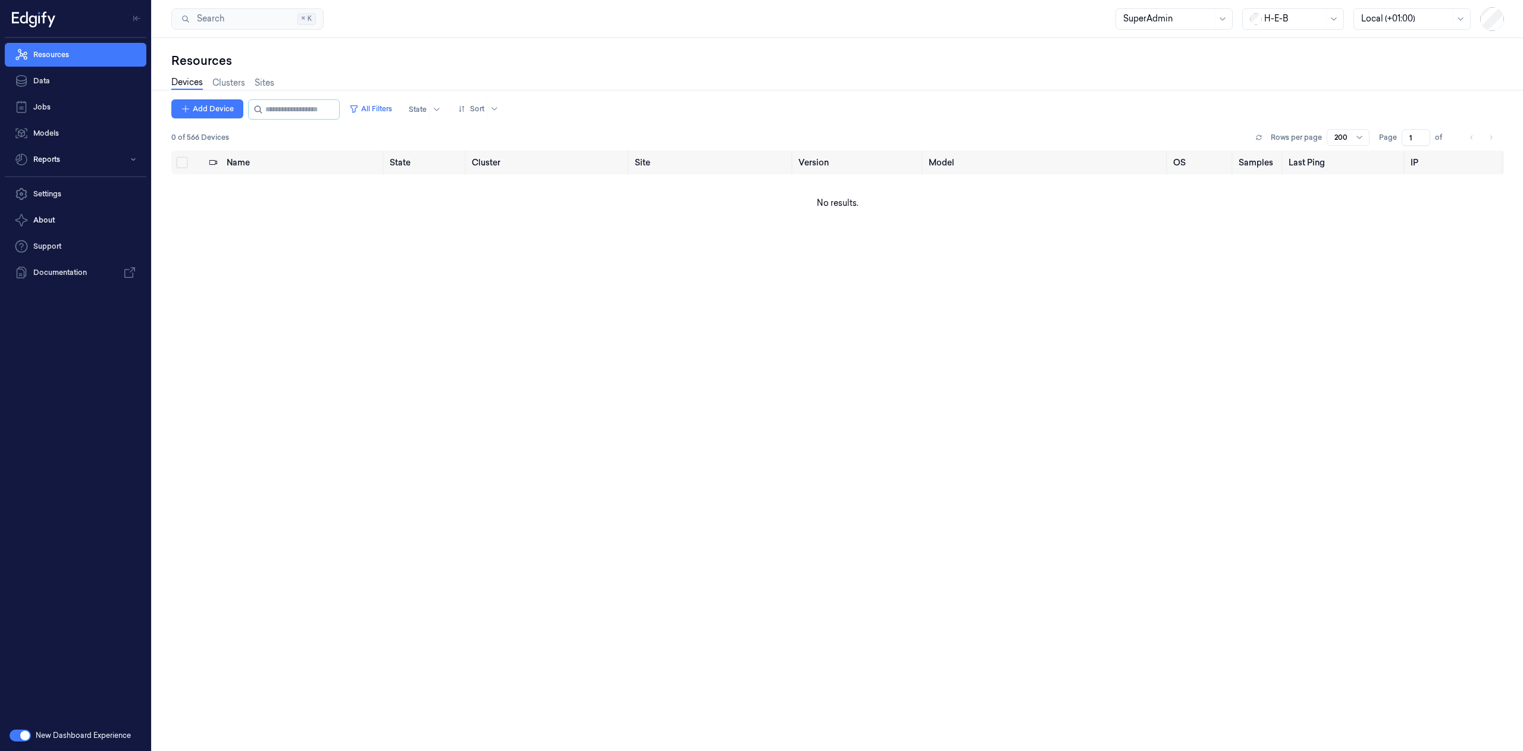
click at [8, 729] on div "New Dashboard Experience" at bounding box center [75, 735] width 151 height 31
click at [10, 732] on button "button" at bounding box center [20, 735] width 21 height 12
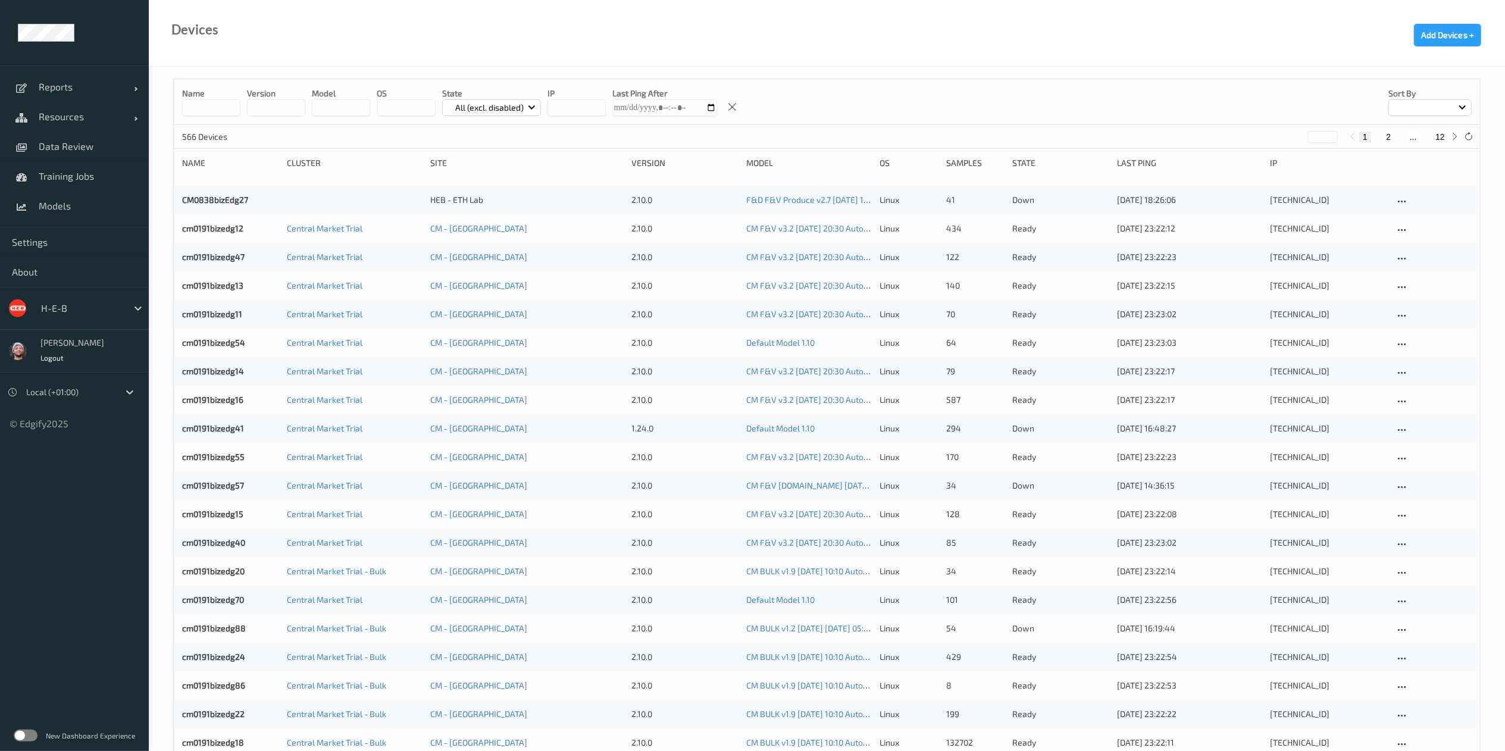
click at [356, 109] on input "string" at bounding box center [341, 107] width 58 height 17
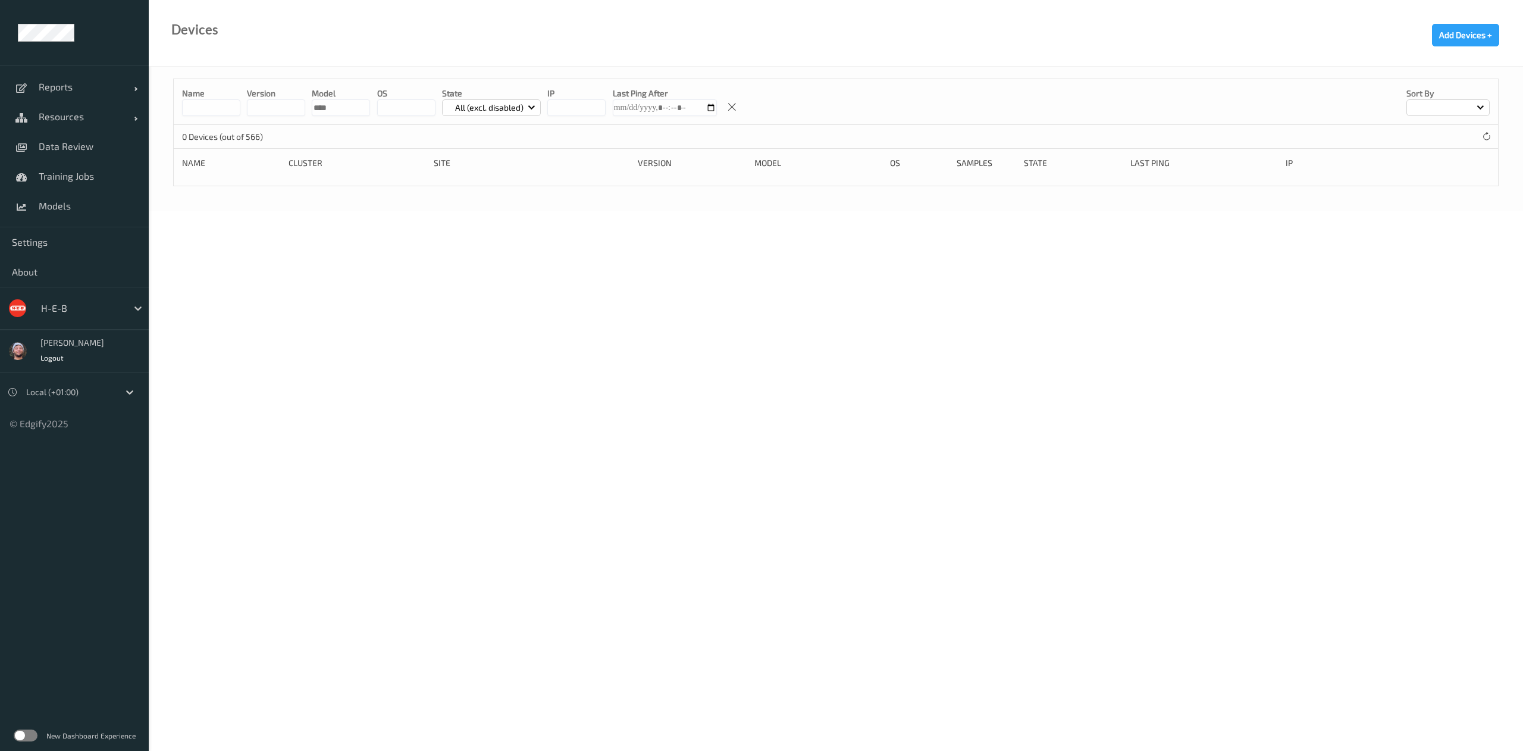
type input "****"
click at [506, 106] on p "All (excl. disabled)" at bounding box center [489, 108] width 77 height 12
click at [489, 133] on p "All (excl. disabled)" at bounding box center [484, 135] width 82 height 21
click at [485, 117] on div "Name version model OS State All (excl. disabled) IP Last Ping After Sort by" at bounding box center [836, 102] width 1324 height 46
click at [31, 727] on div "New Dashboard Experience" at bounding box center [74, 735] width 149 height 31
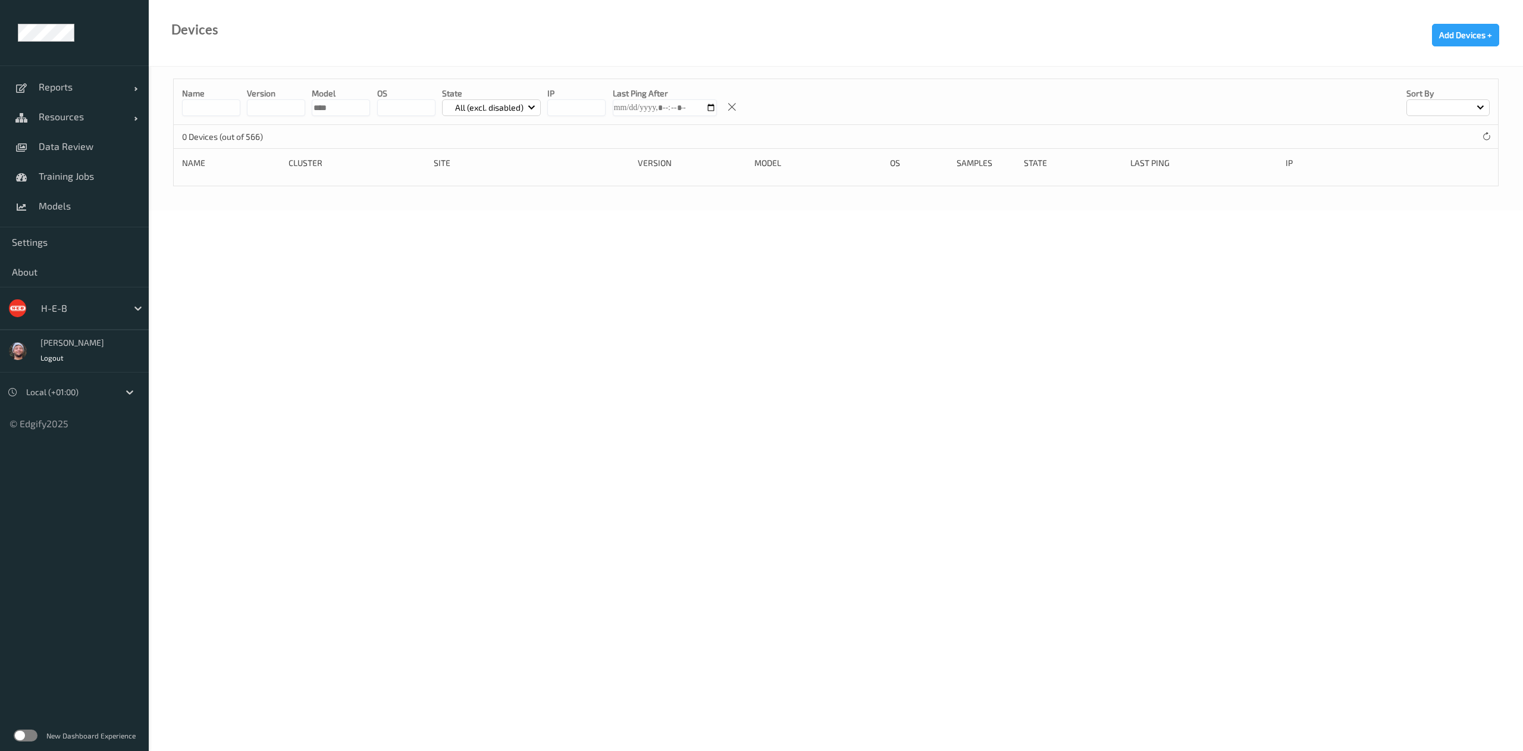
click at [31, 738] on label at bounding box center [26, 735] width 24 height 12
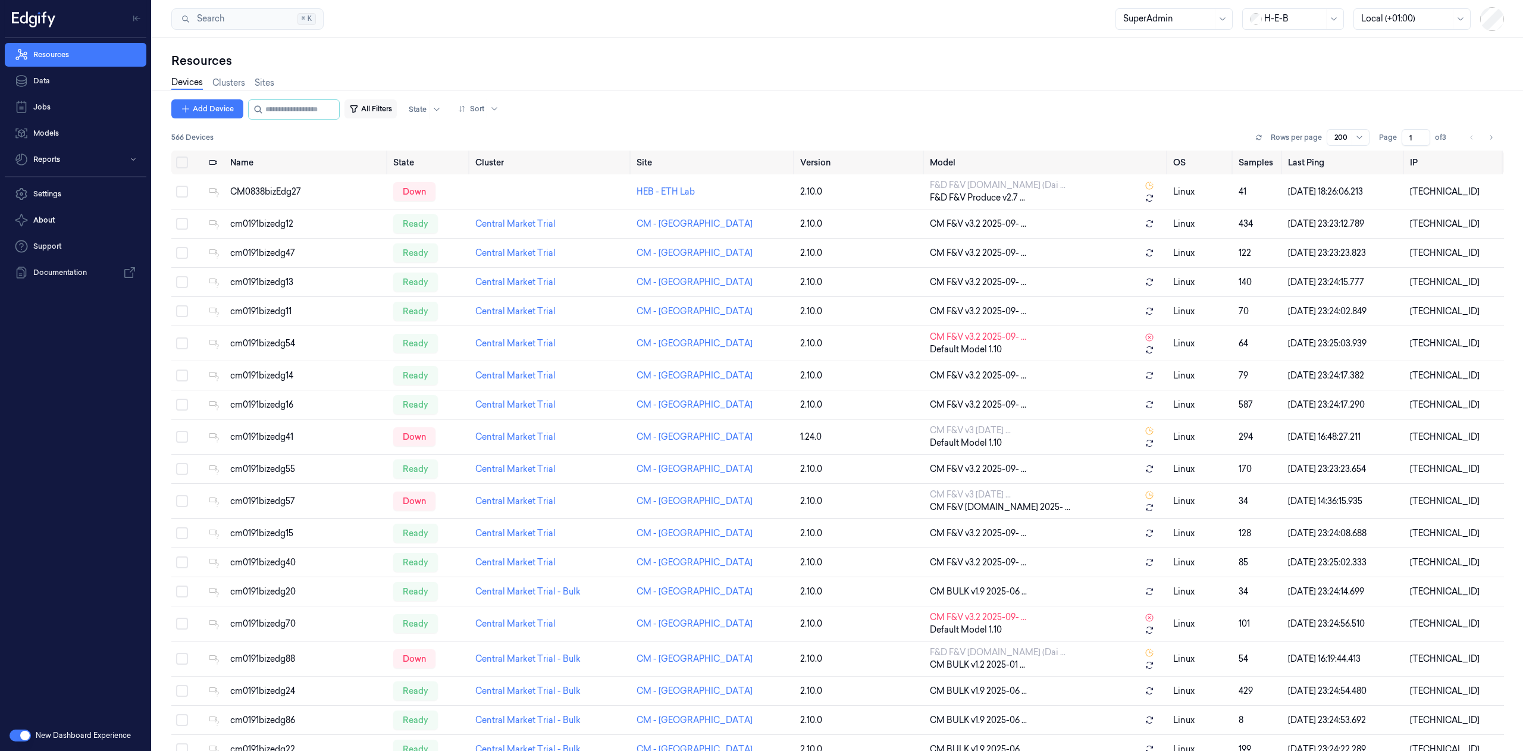
click at [391, 109] on button "All Filters" at bounding box center [370, 108] width 52 height 19
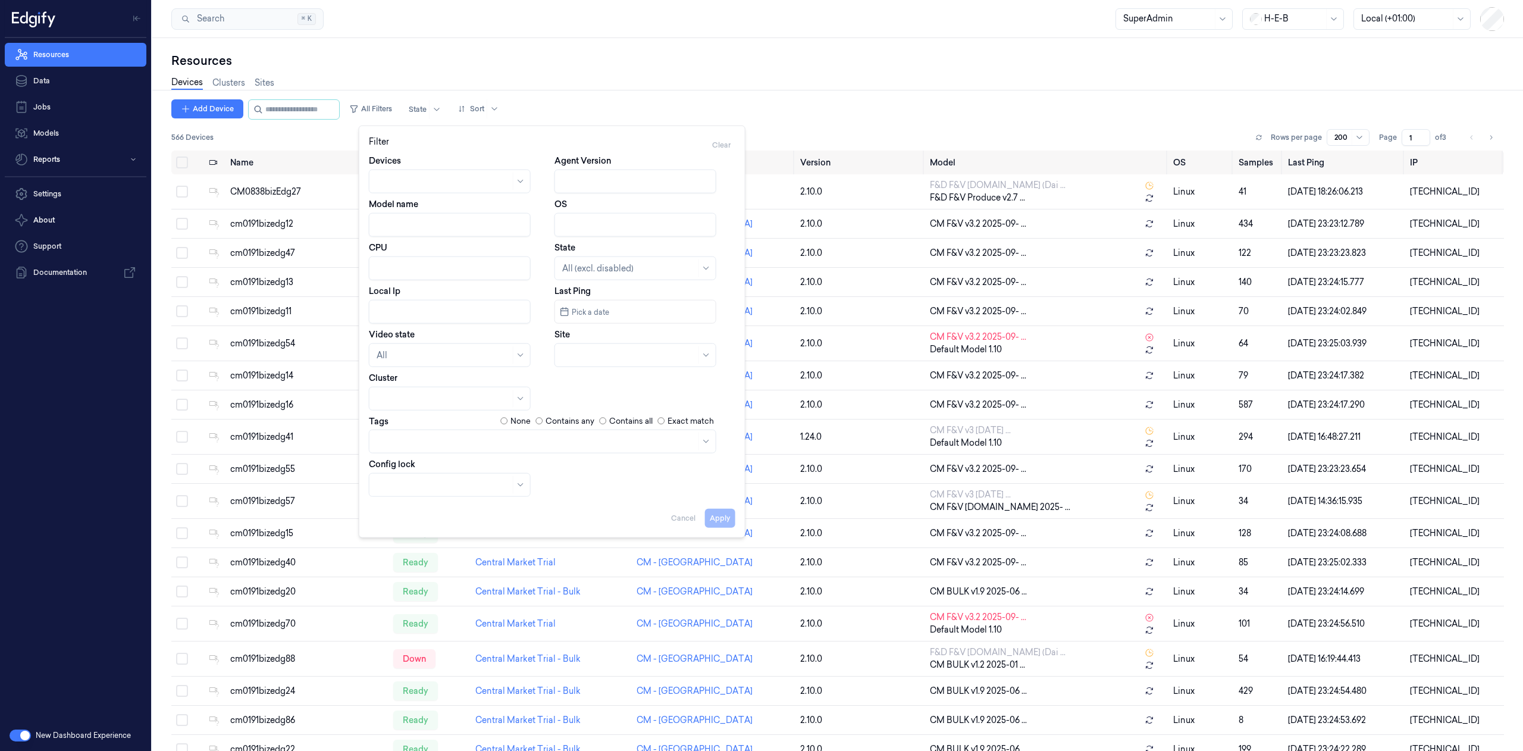
click at [427, 233] on input "Model name" at bounding box center [450, 225] width 162 height 24
click at [727, 520] on button "Apply" at bounding box center [720, 517] width 30 height 19
type input "v4.4"
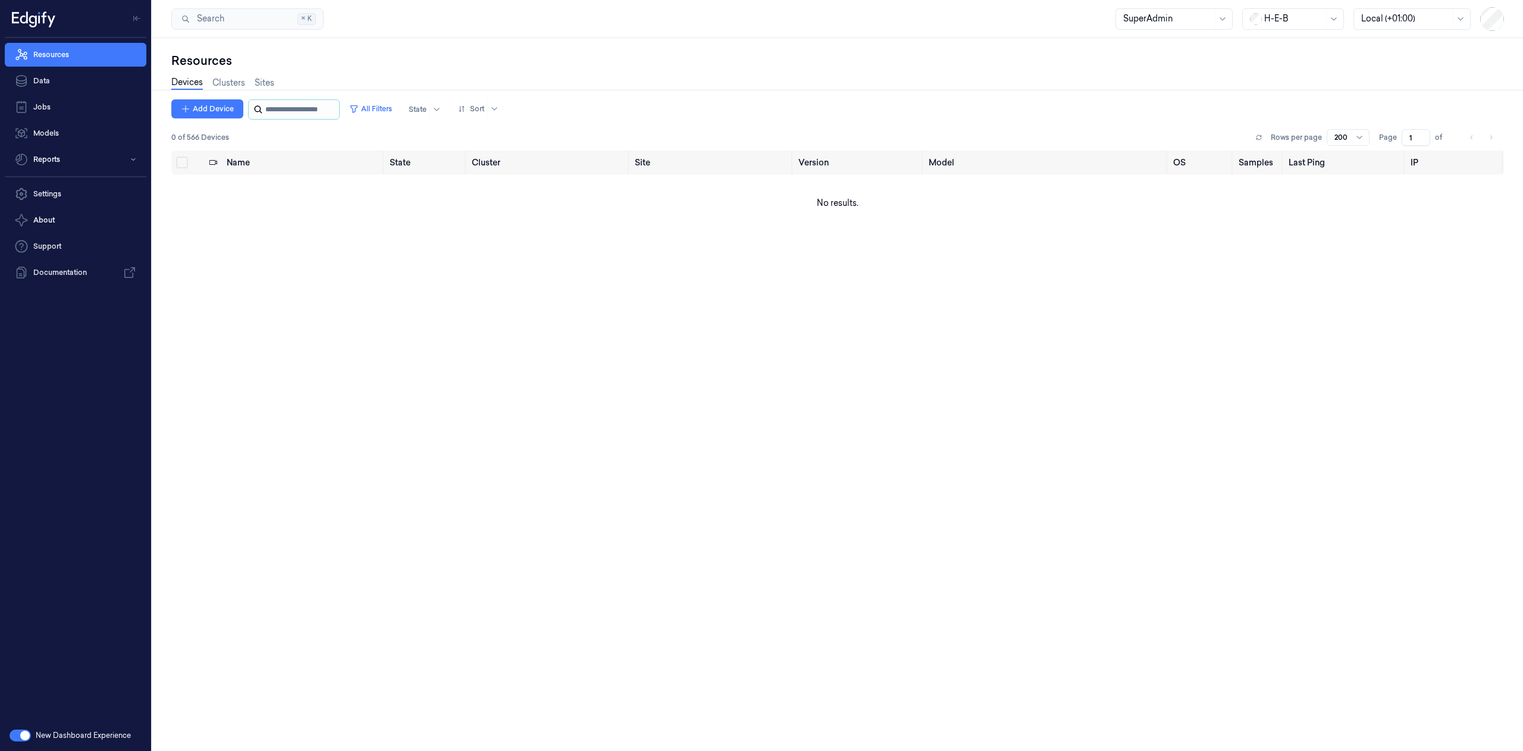
click at [336, 118] on input "string" at bounding box center [300, 109] width 71 height 19
click at [361, 114] on button "All Filters" at bounding box center [370, 108] width 52 height 19
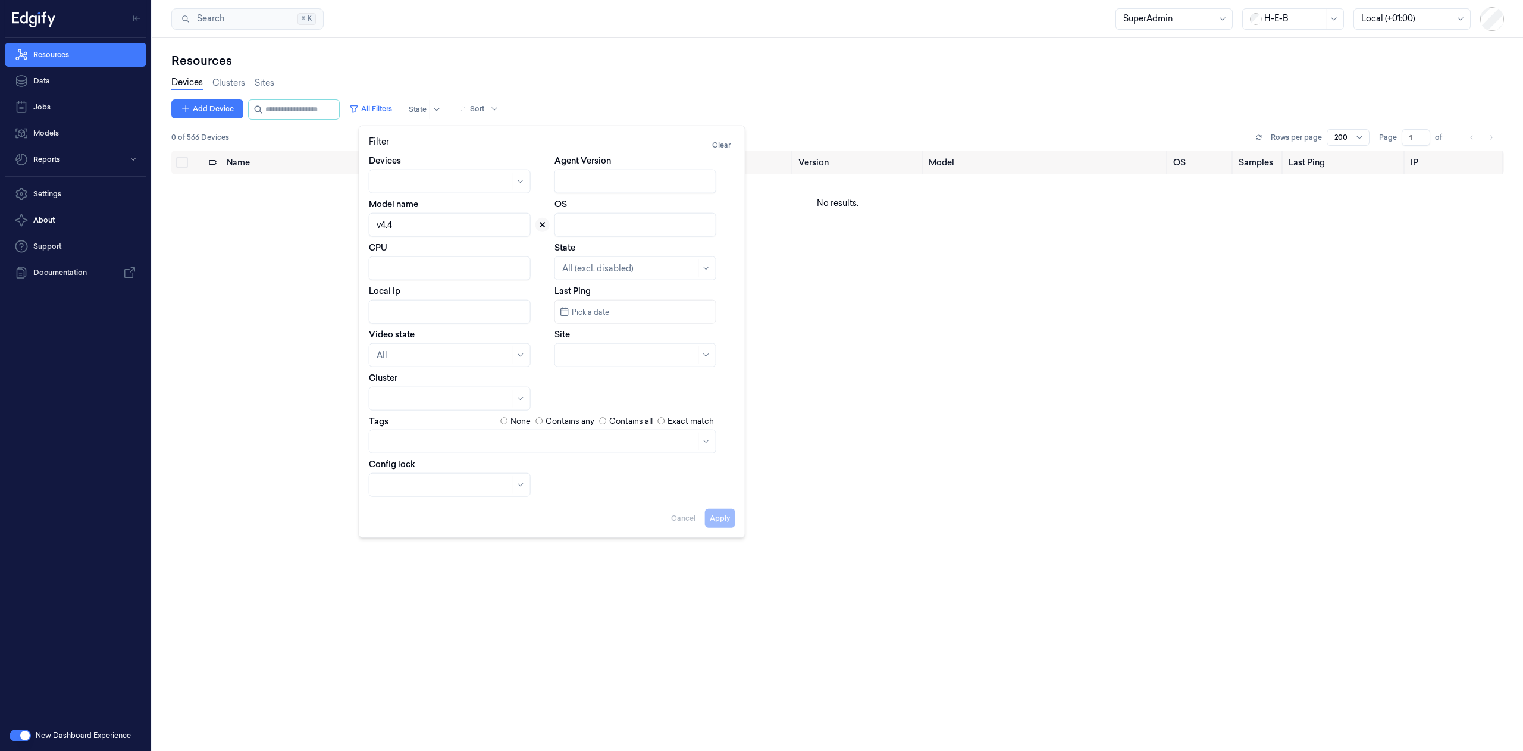
click at [541, 226] on icon at bounding box center [542, 224] width 4 height 4
click at [290, 106] on input "string" at bounding box center [300, 109] width 71 height 19
type input "**"
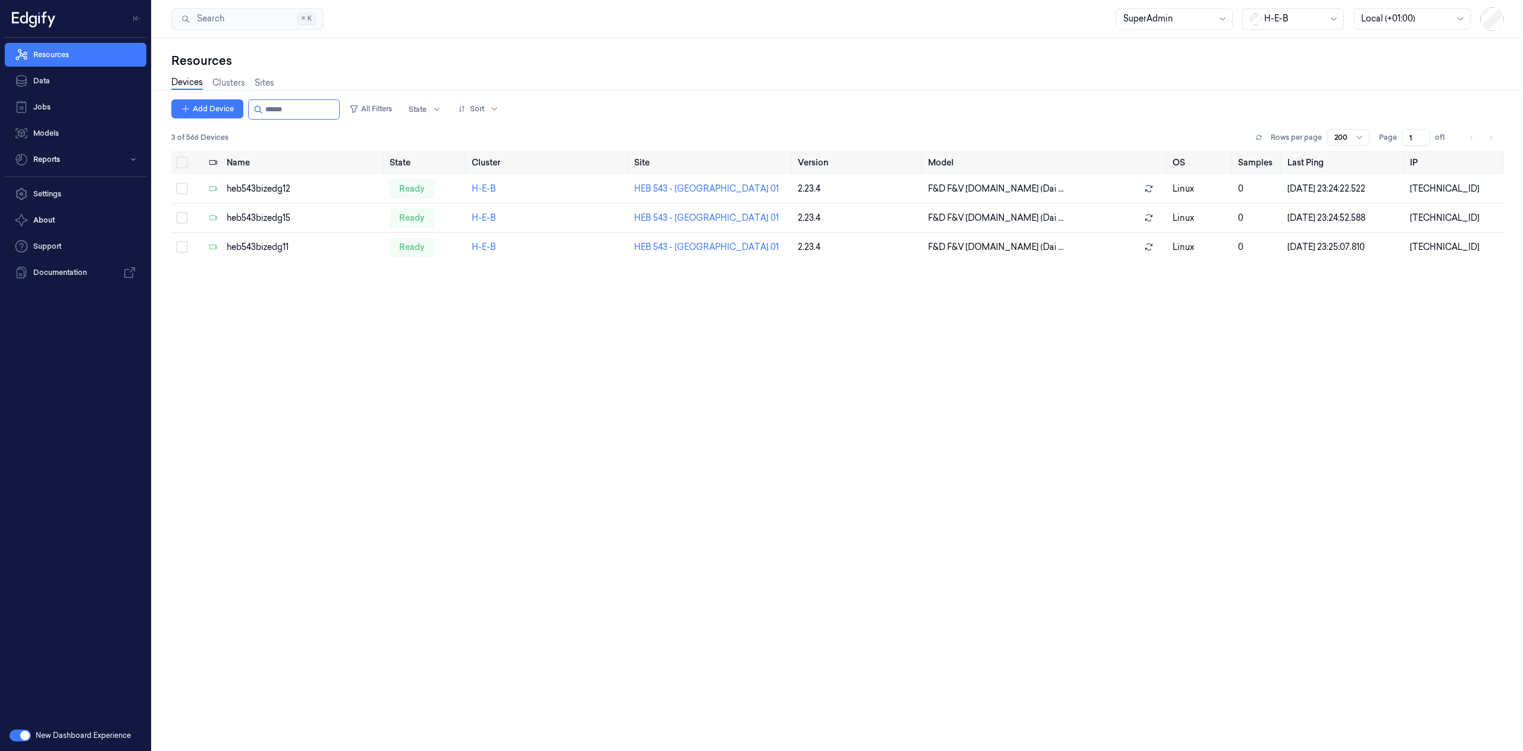
type input "******"
